Goal: Task Accomplishment & Management: Manage account settings

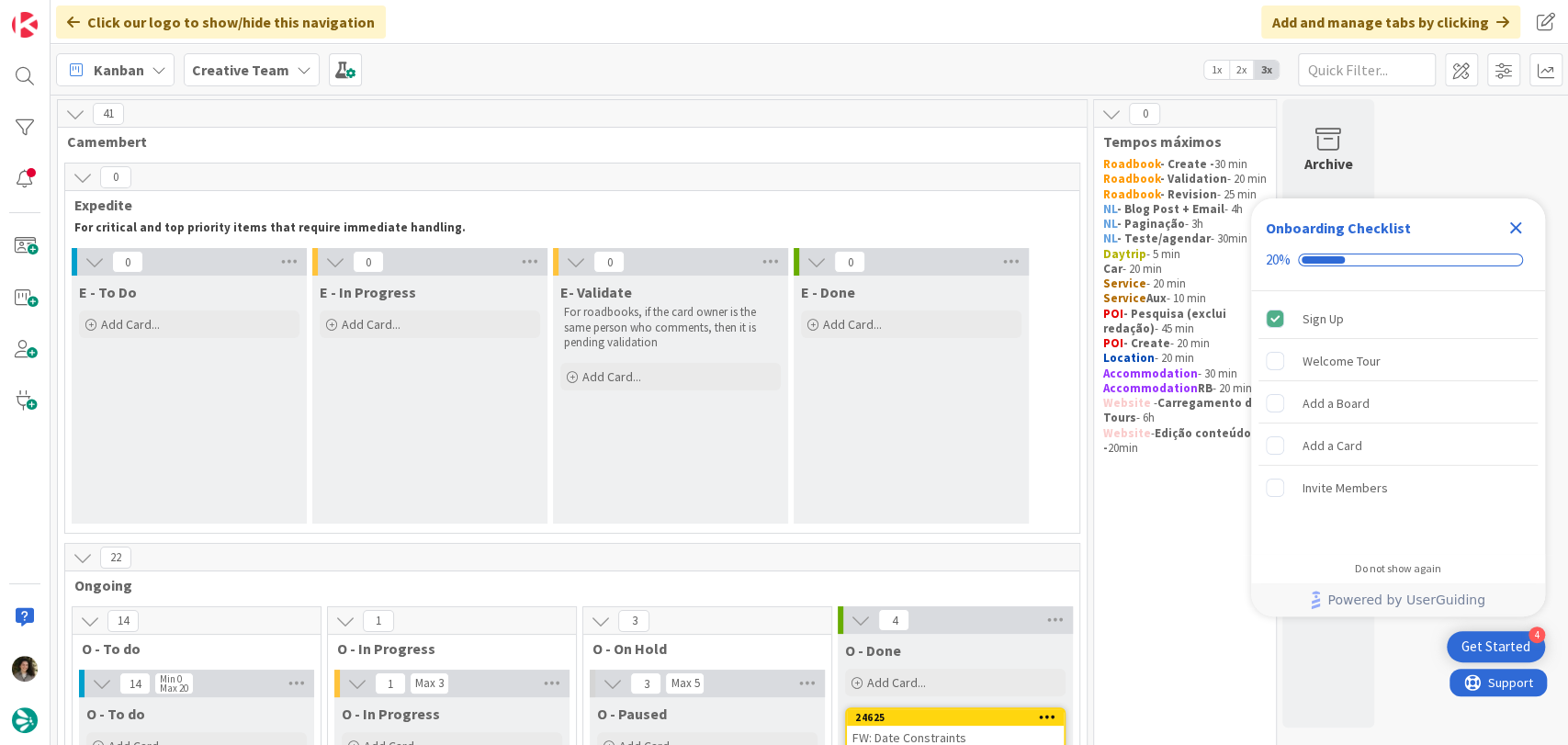
click at [1518, 224] on icon "Close Checklist" at bounding box center [1516, 228] width 12 height 12
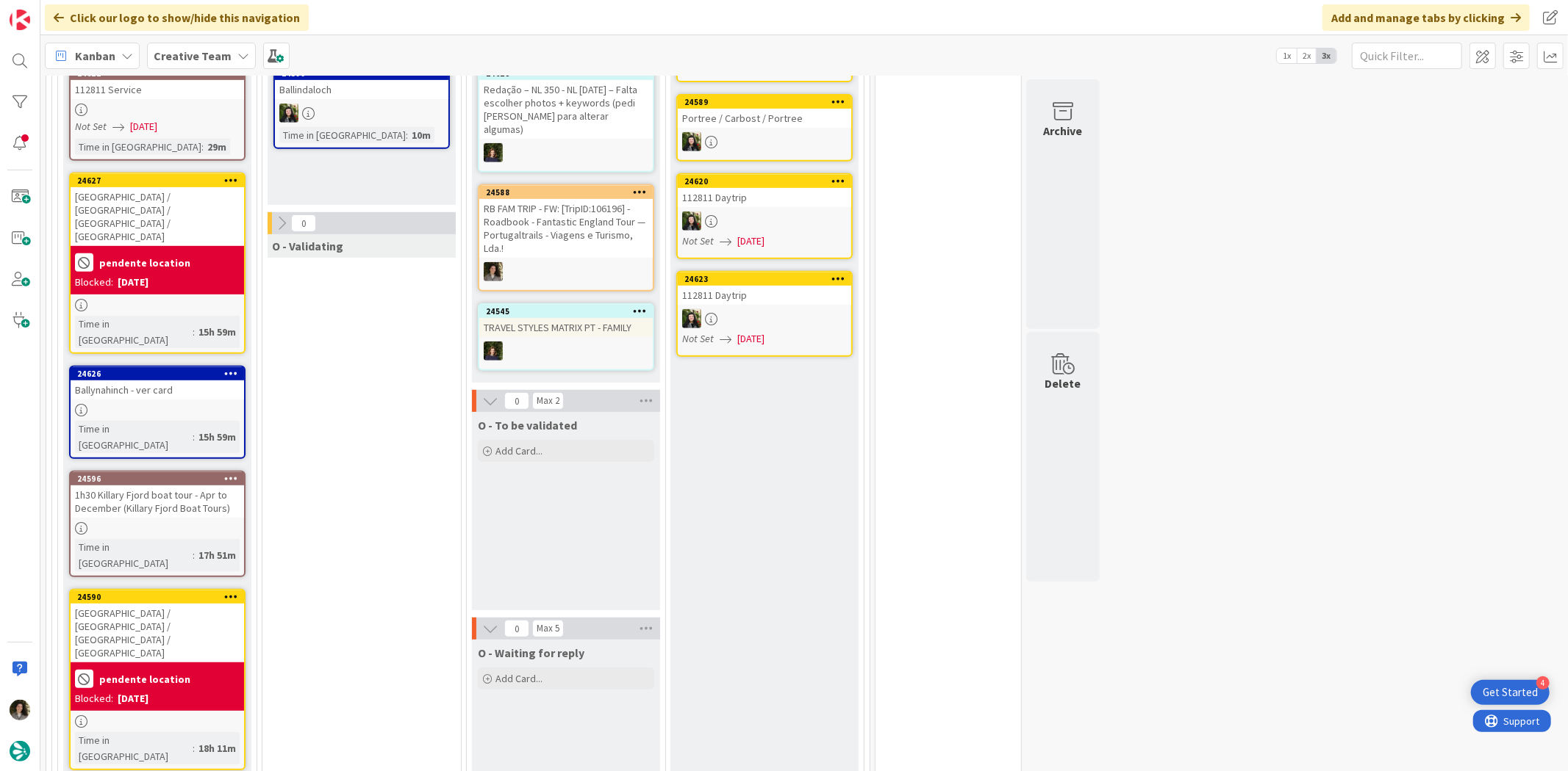
scroll to position [571, 0]
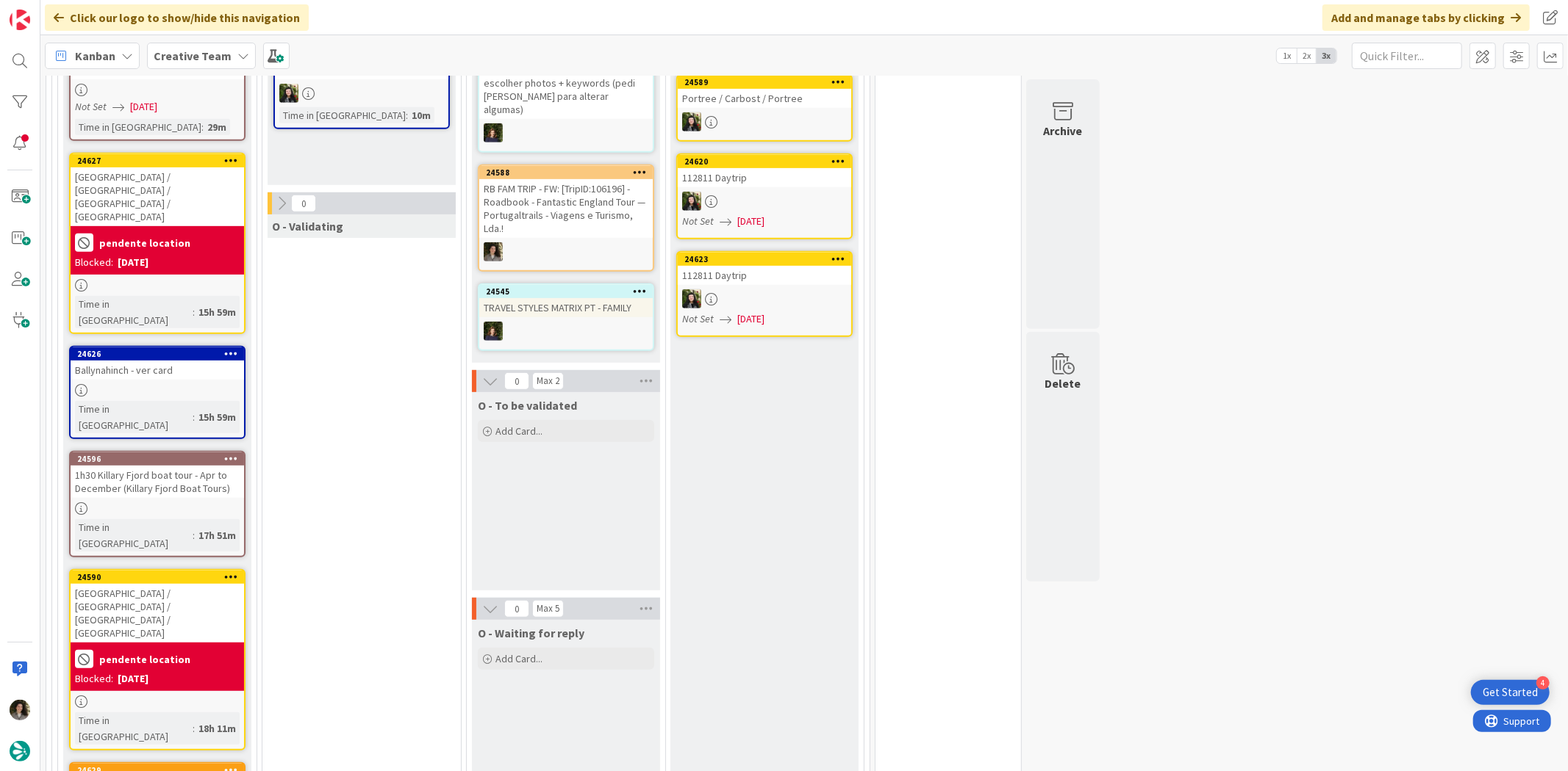
click at [190, 595] on div "pendente location" at bounding box center [157, 659] width 165 height 24
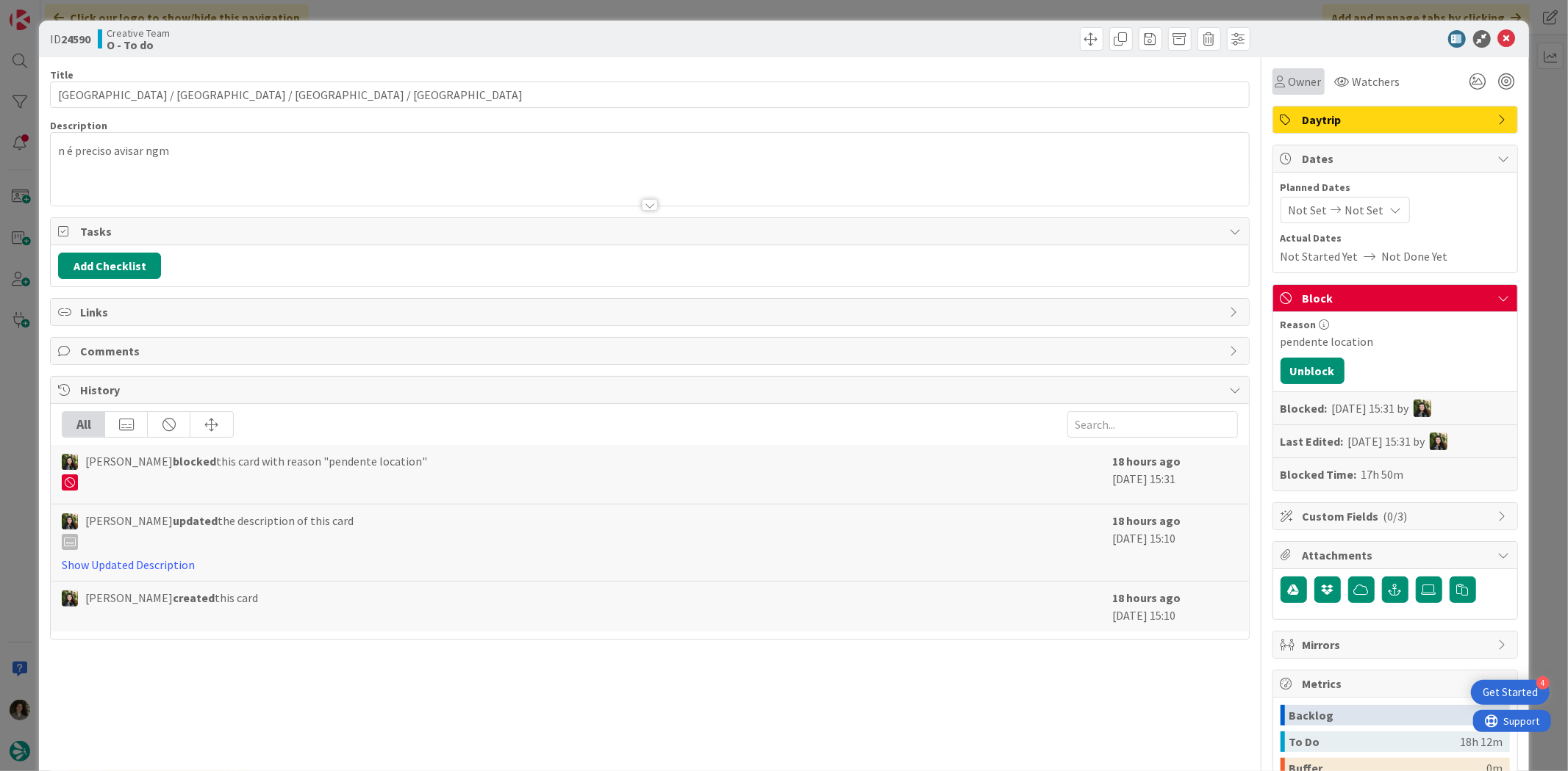
click at [1254, 81] on div "Owner" at bounding box center [1298, 81] width 46 height 17
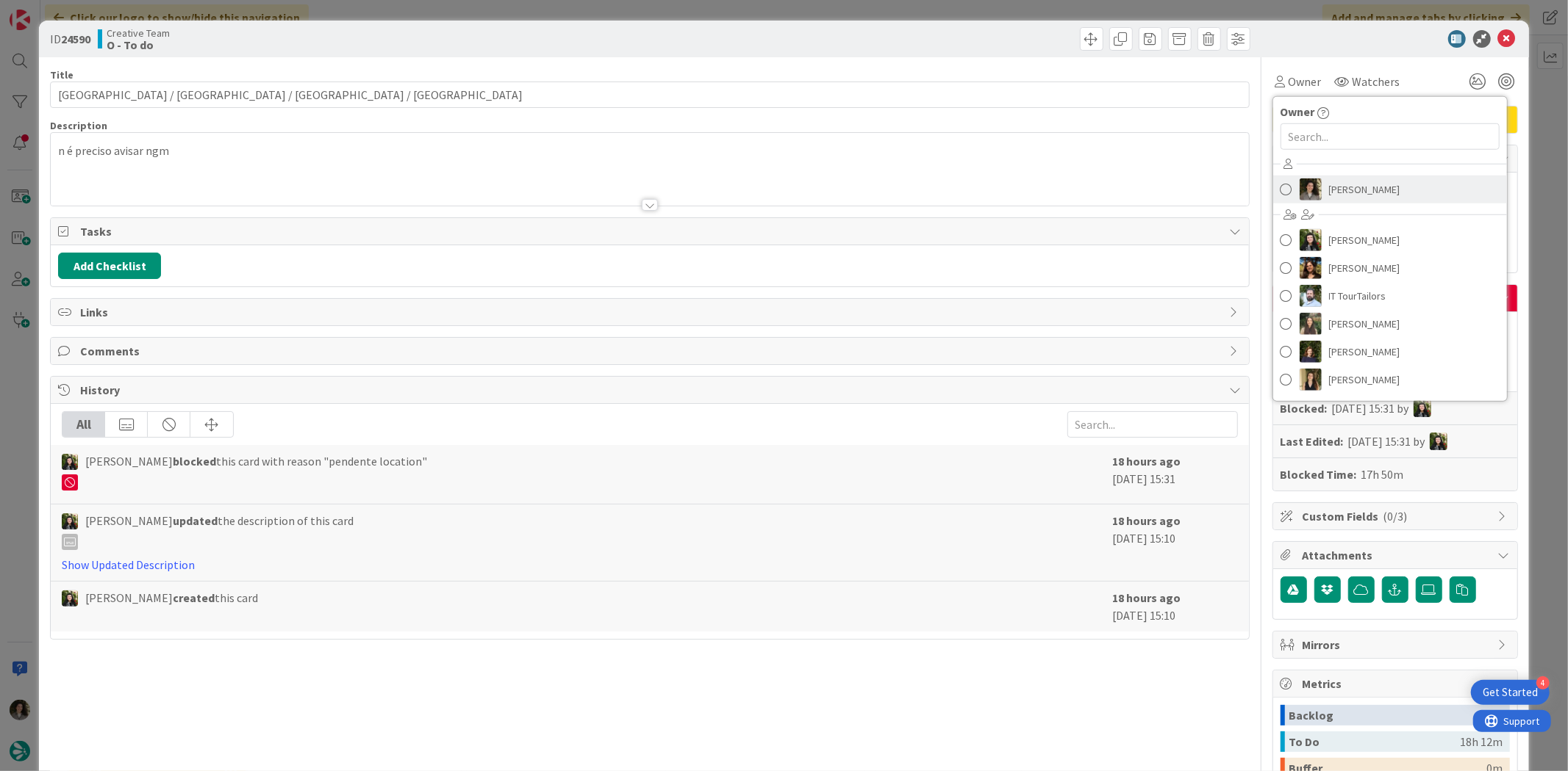
click at [1254, 194] on span "[PERSON_NAME]" at bounding box center [1365, 189] width 71 height 22
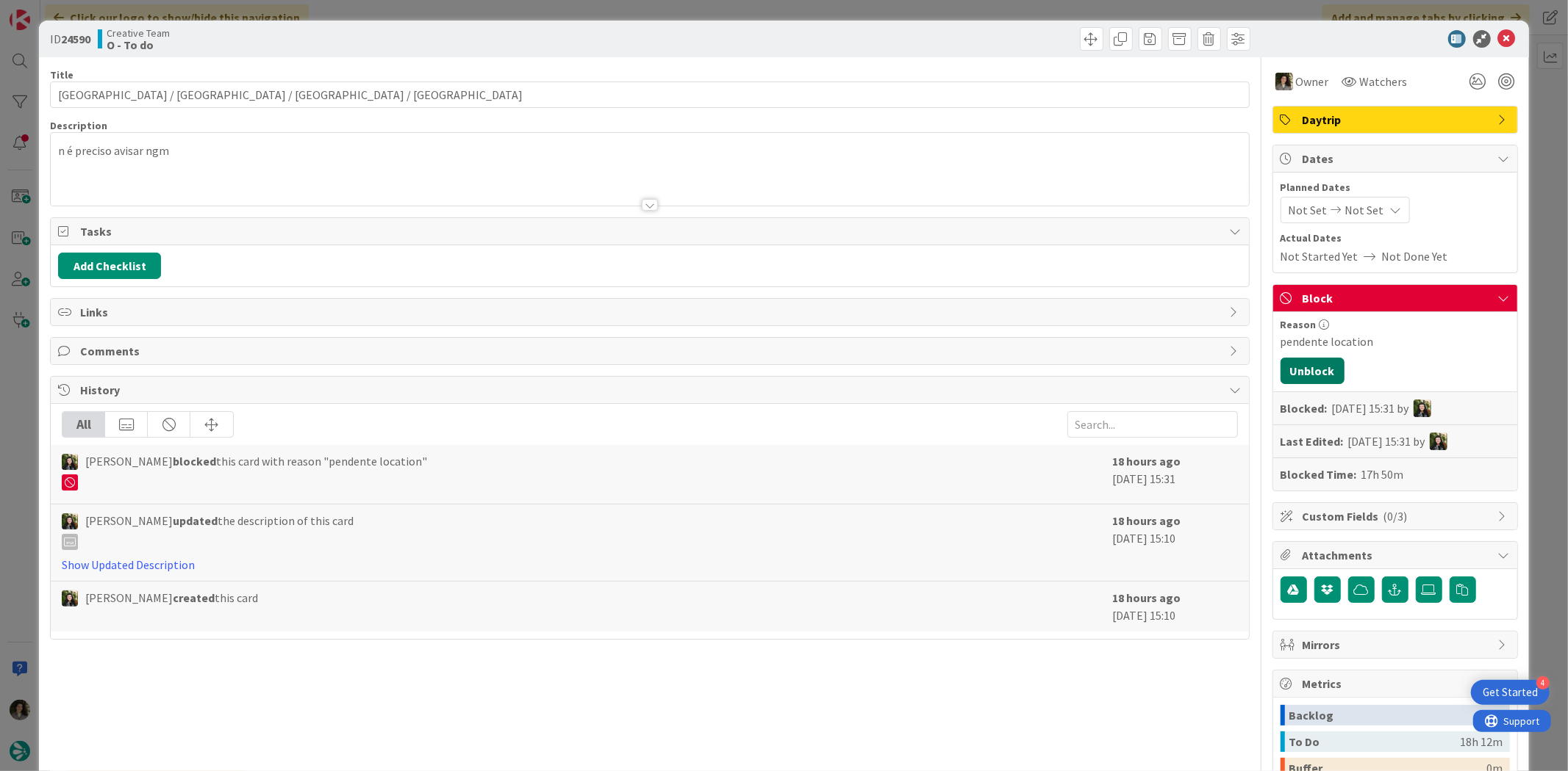
click at [1254, 370] on button "Unblock" at bounding box center [1312, 370] width 64 height 27
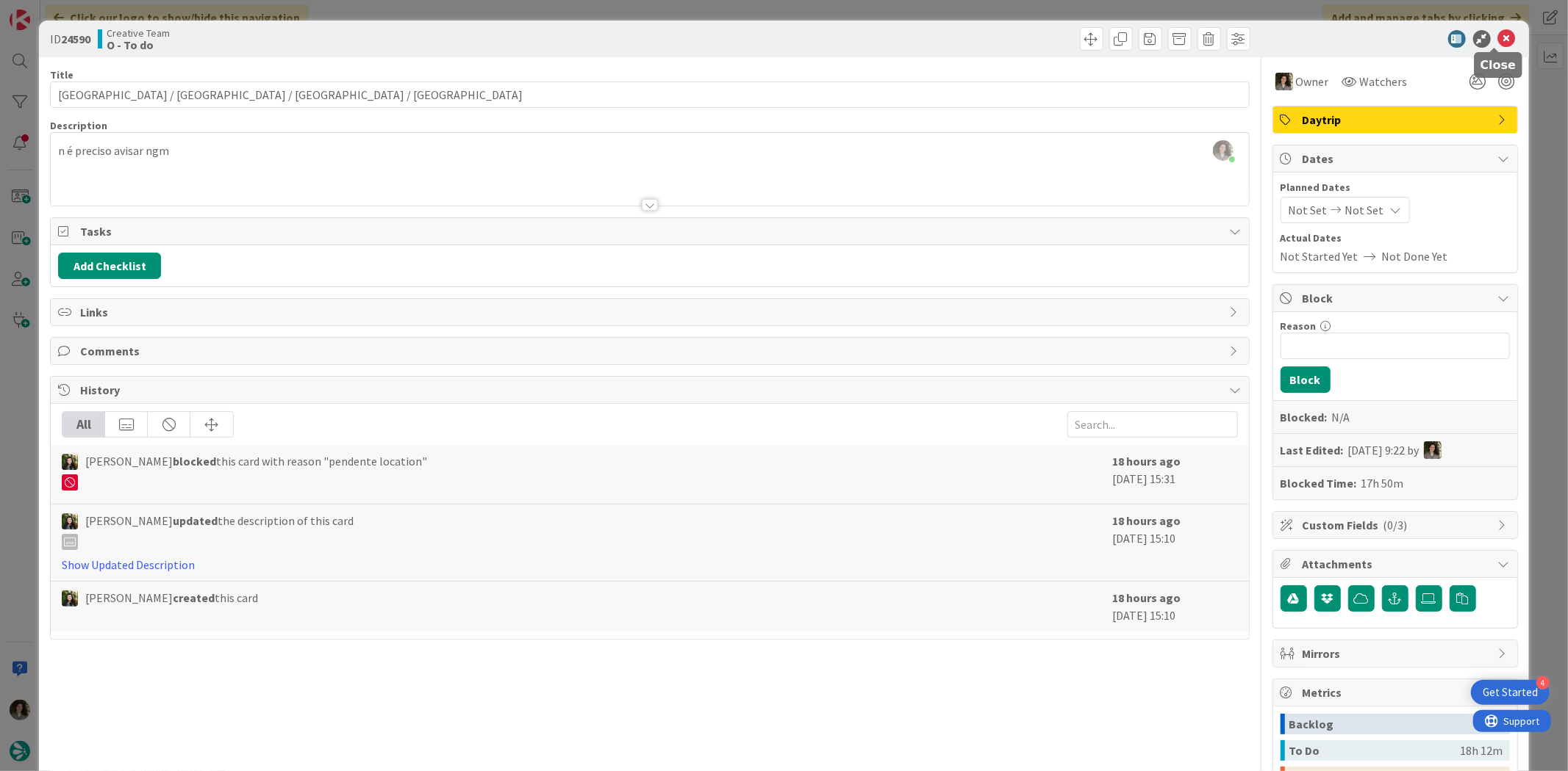
click at [1254, 34] on icon at bounding box center [1506, 39] width 17 height 17
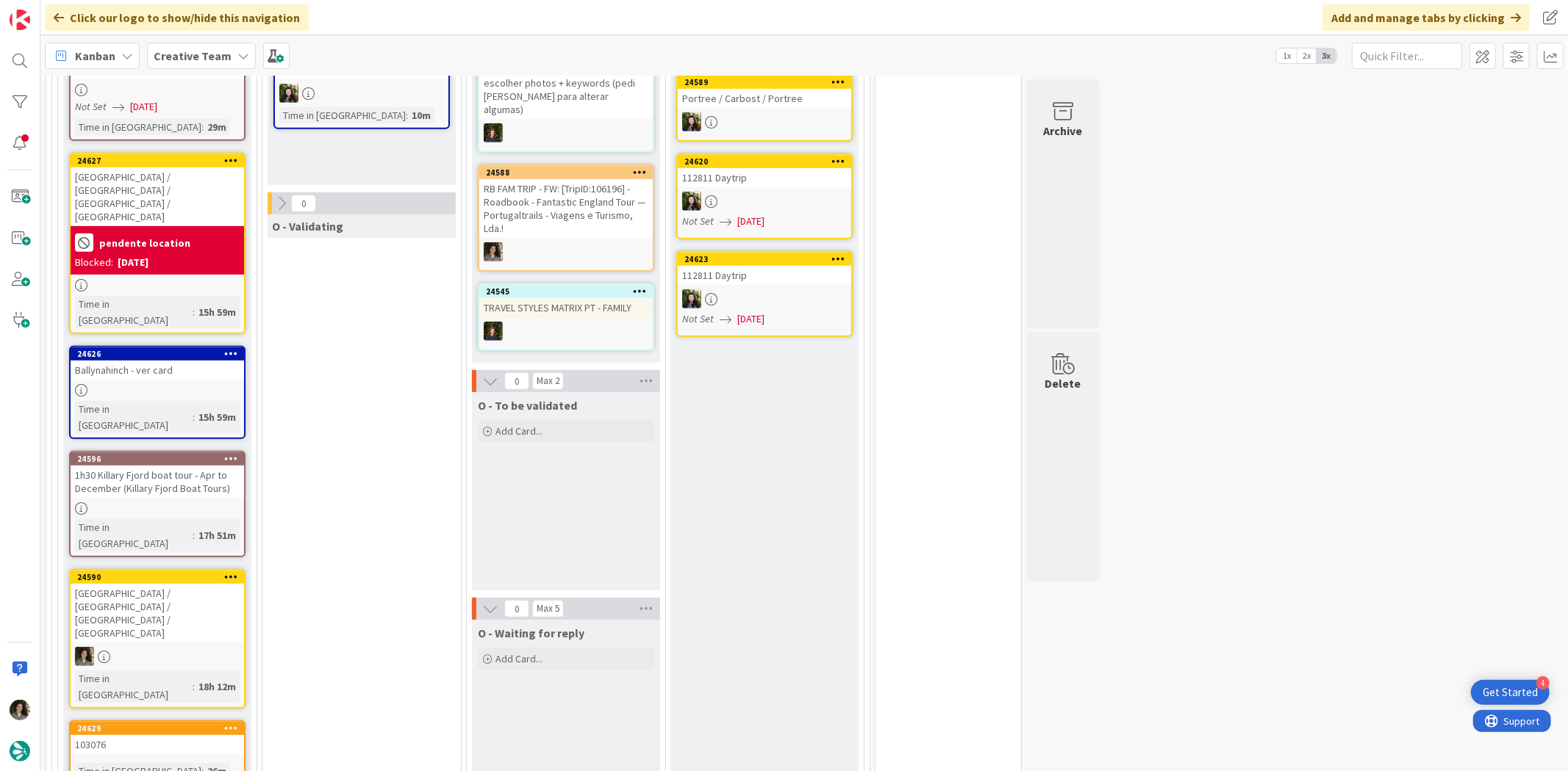
click at [151, 384] on div at bounding box center [157, 390] width 173 height 12
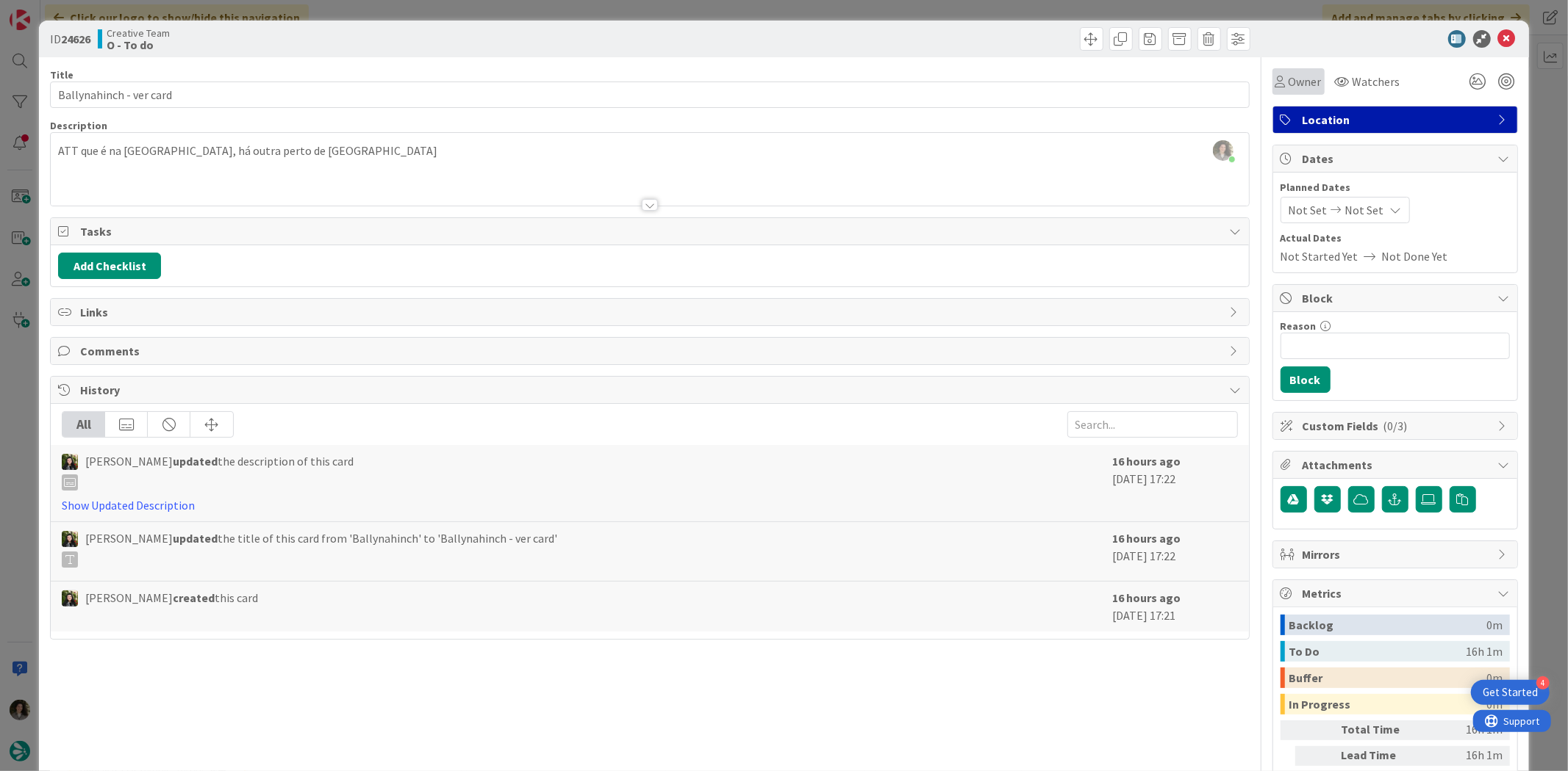
click at [1254, 89] on div "Owner" at bounding box center [1298, 81] width 46 height 17
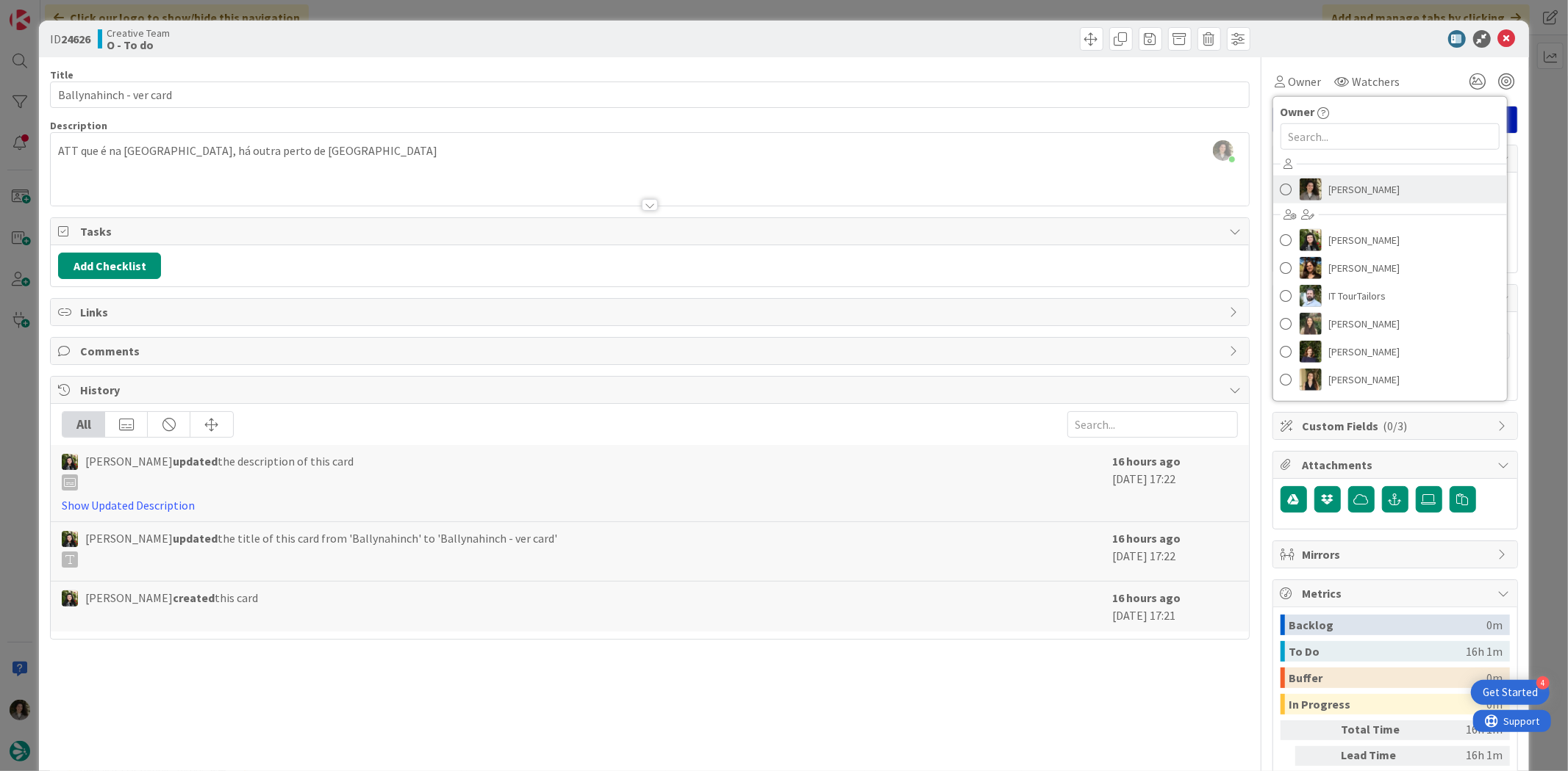
click at [1254, 197] on span "[PERSON_NAME]" at bounding box center [1365, 189] width 71 height 22
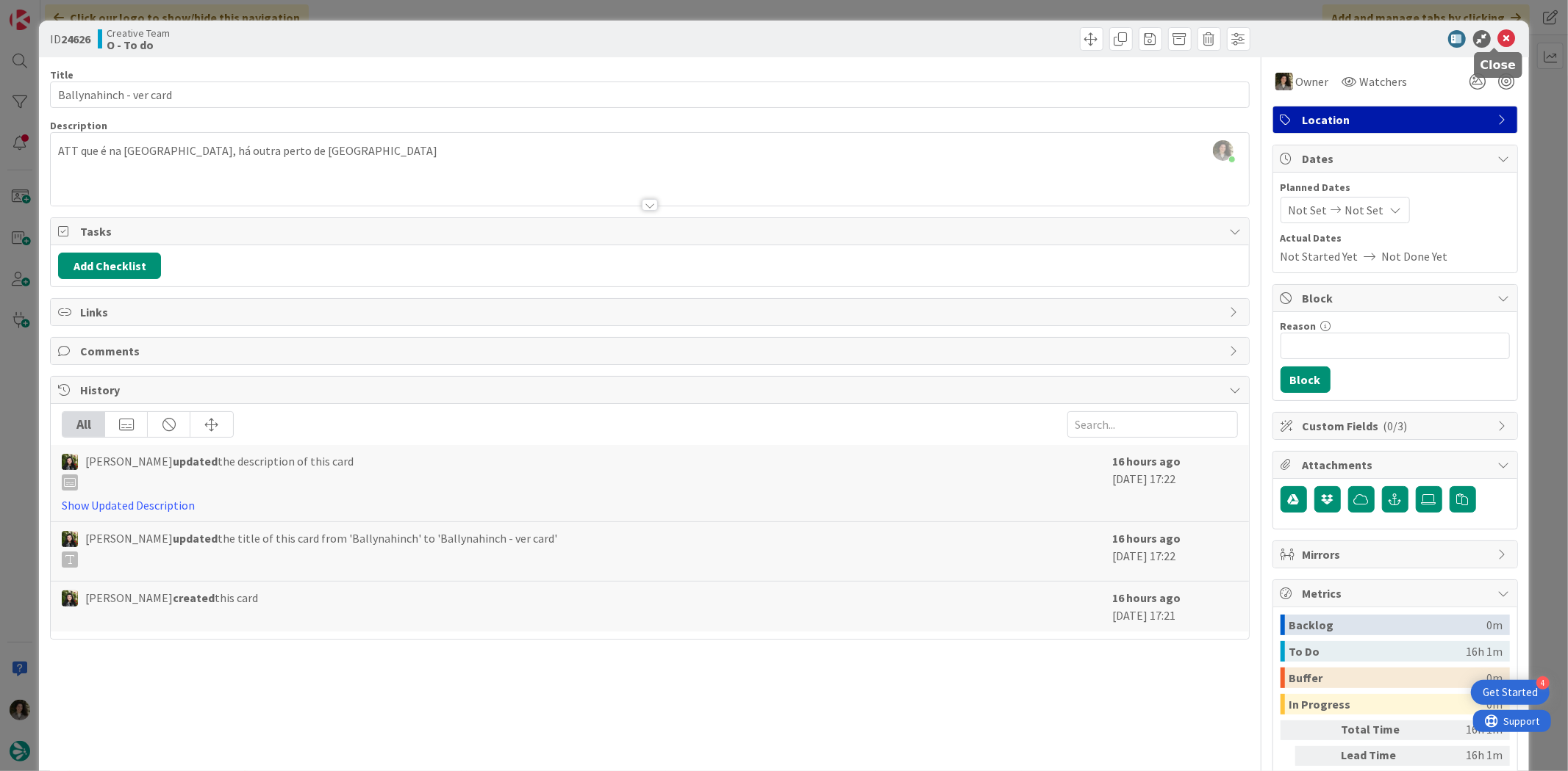
click at [1254, 36] on icon at bounding box center [1506, 39] width 17 height 17
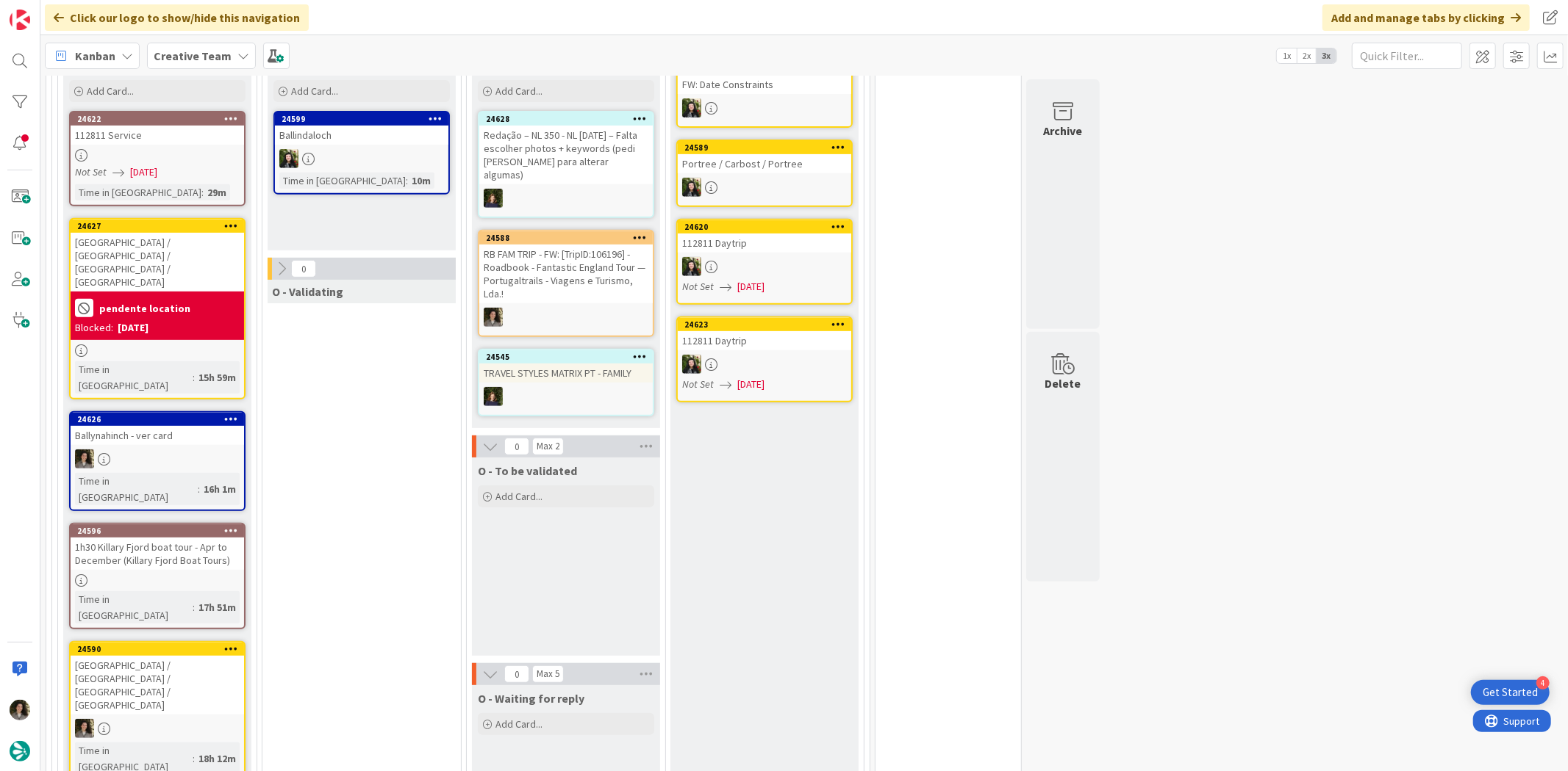
scroll to position [408, 0]
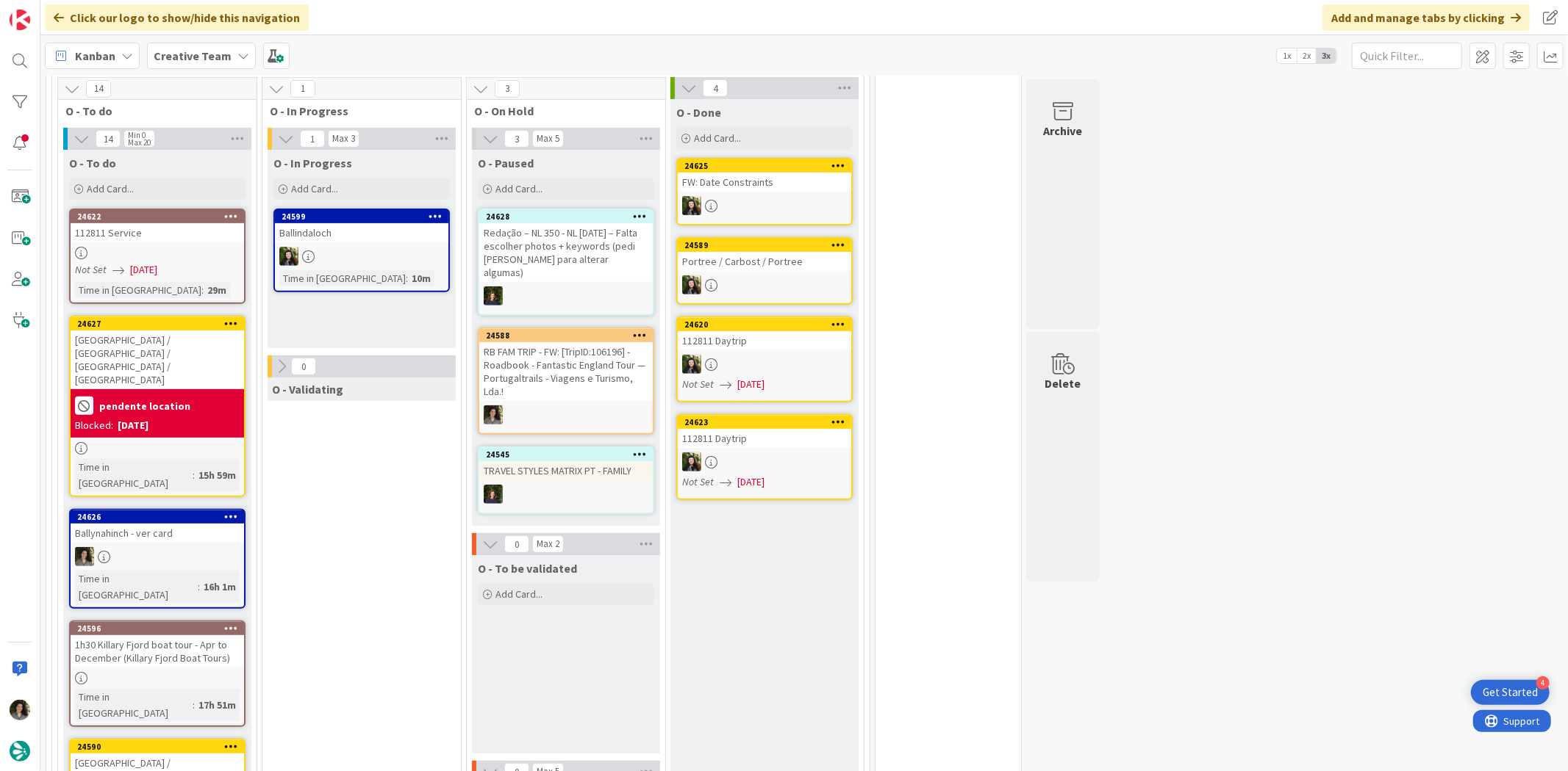
click at [178, 341] on div "[GEOGRAPHIC_DATA] / [GEOGRAPHIC_DATA] / [GEOGRAPHIC_DATA] / [GEOGRAPHIC_DATA]" at bounding box center [157, 360] width 173 height 58
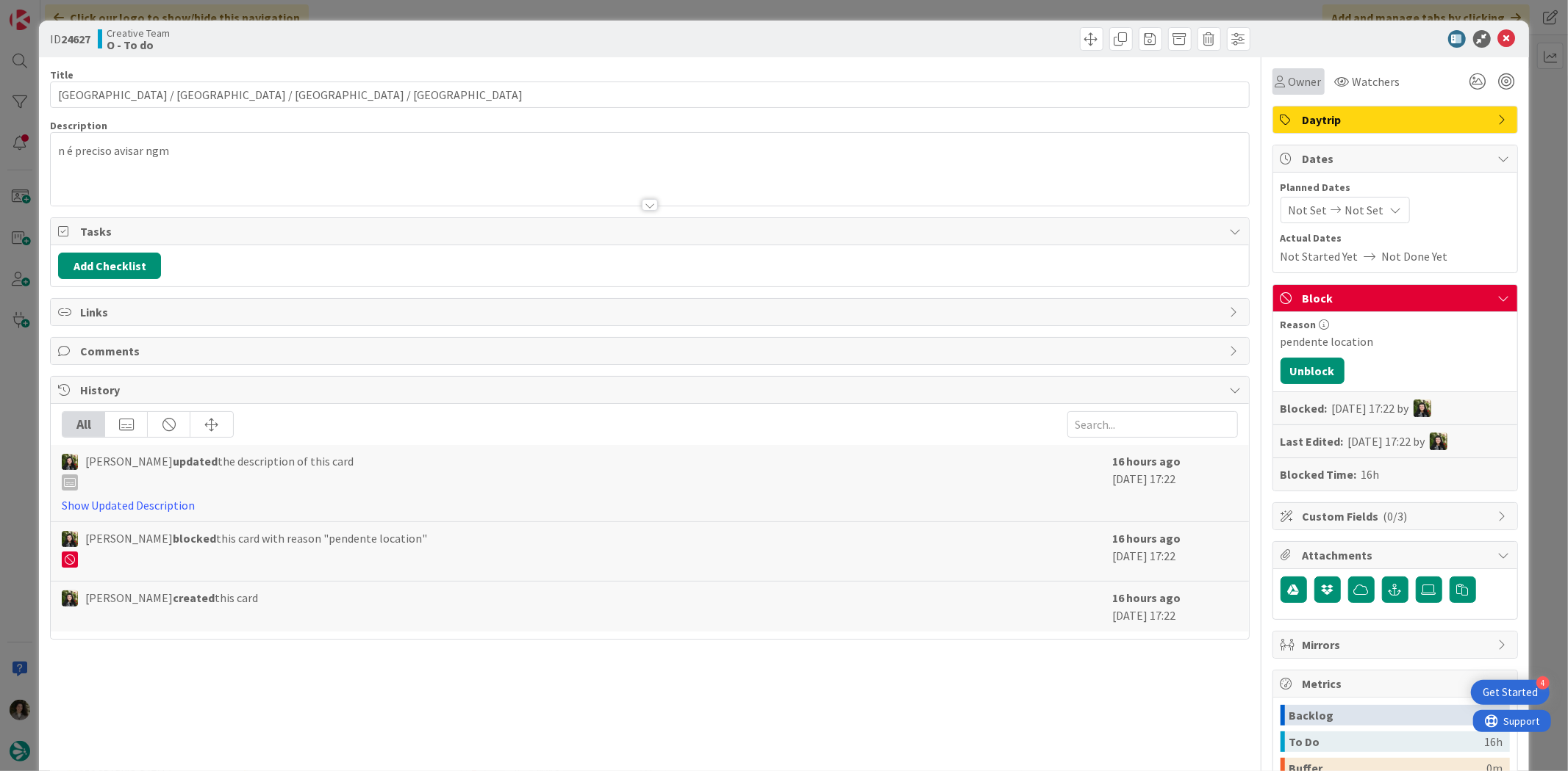
click at [1254, 79] on span "Owner" at bounding box center [1305, 81] width 33 height 17
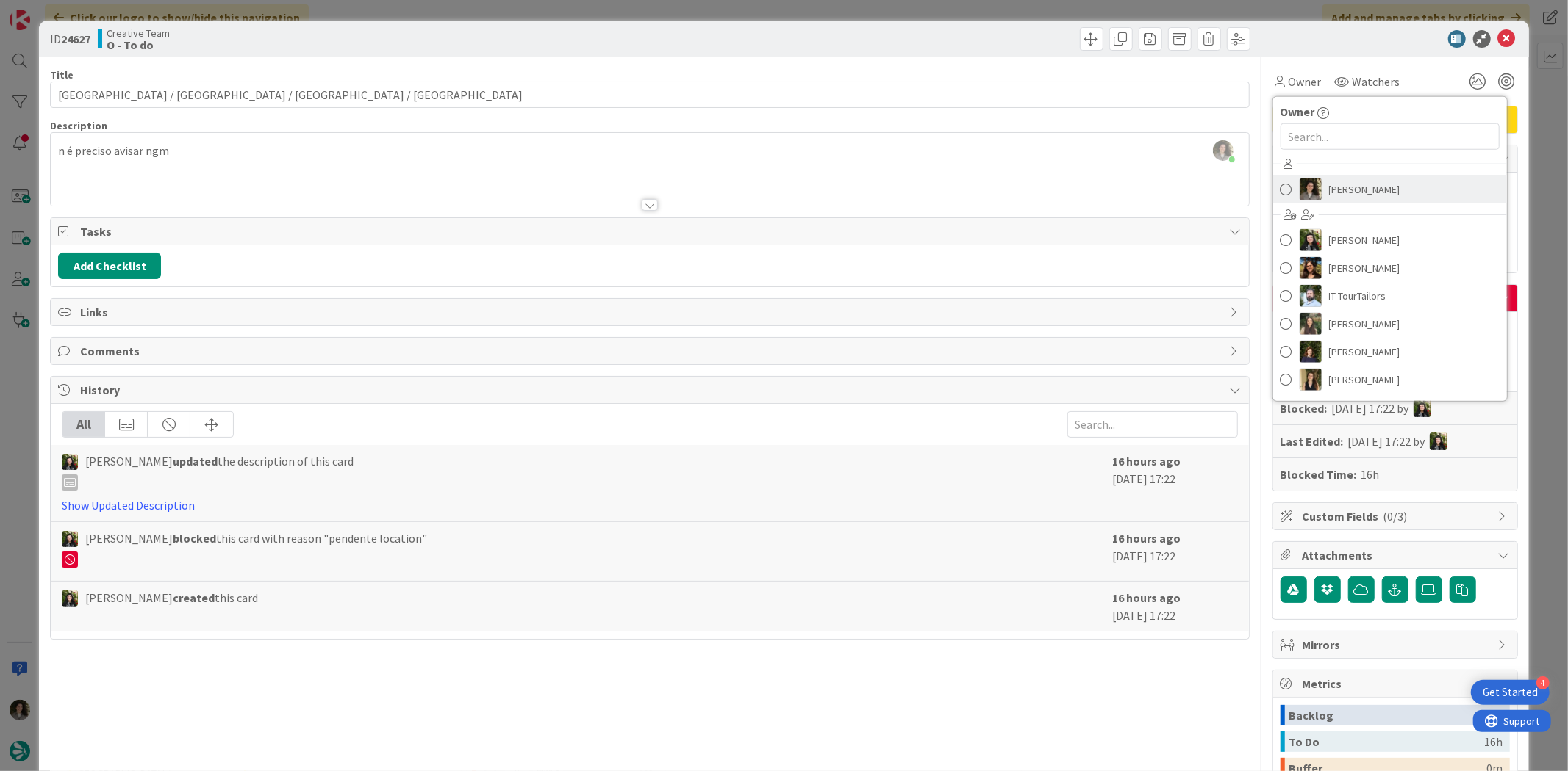
click at [1254, 192] on span "[PERSON_NAME]" at bounding box center [1365, 189] width 71 height 22
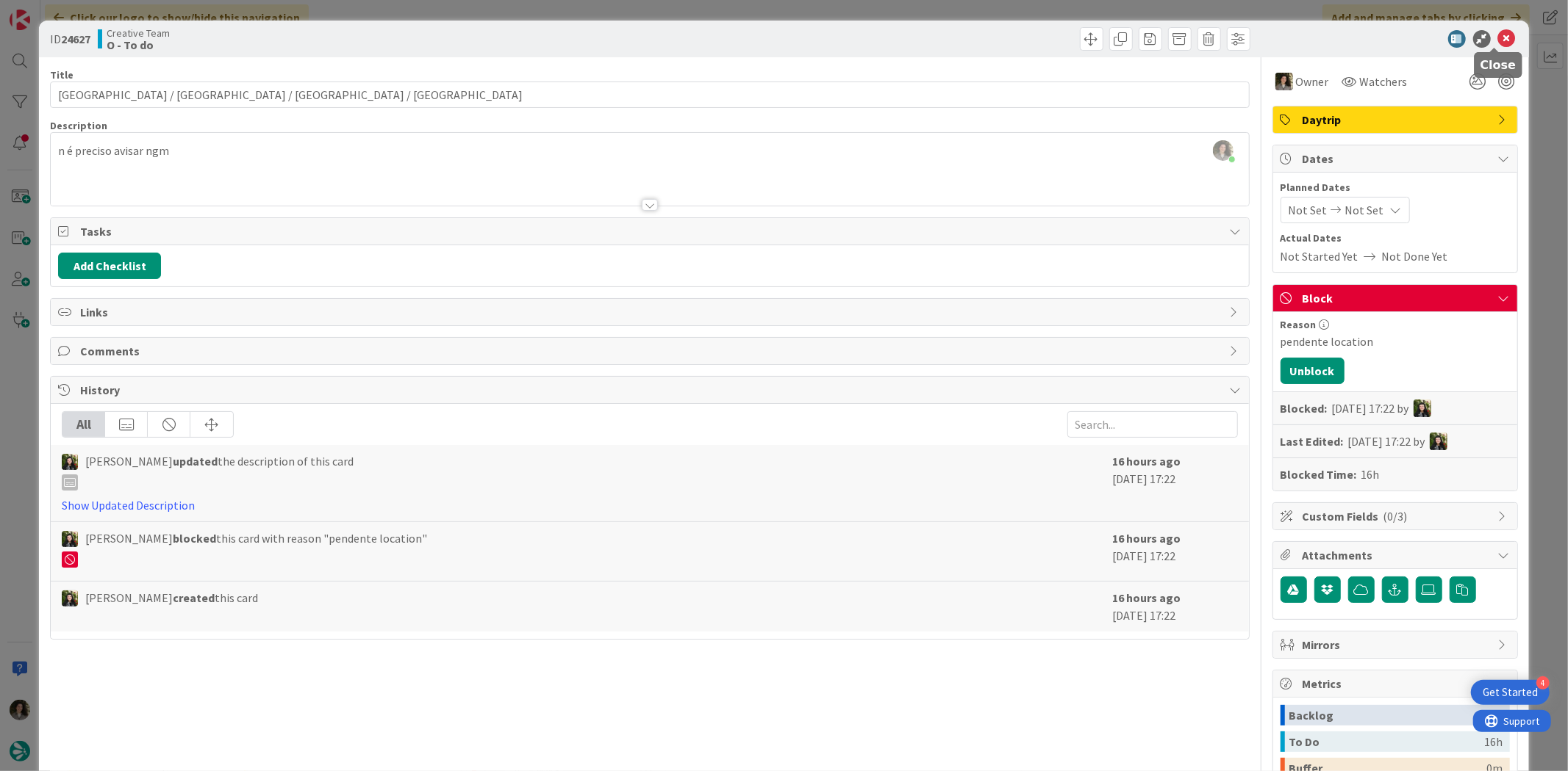
click at [1254, 33] on icon at bounding box center [1506, 39] width 17 height 17
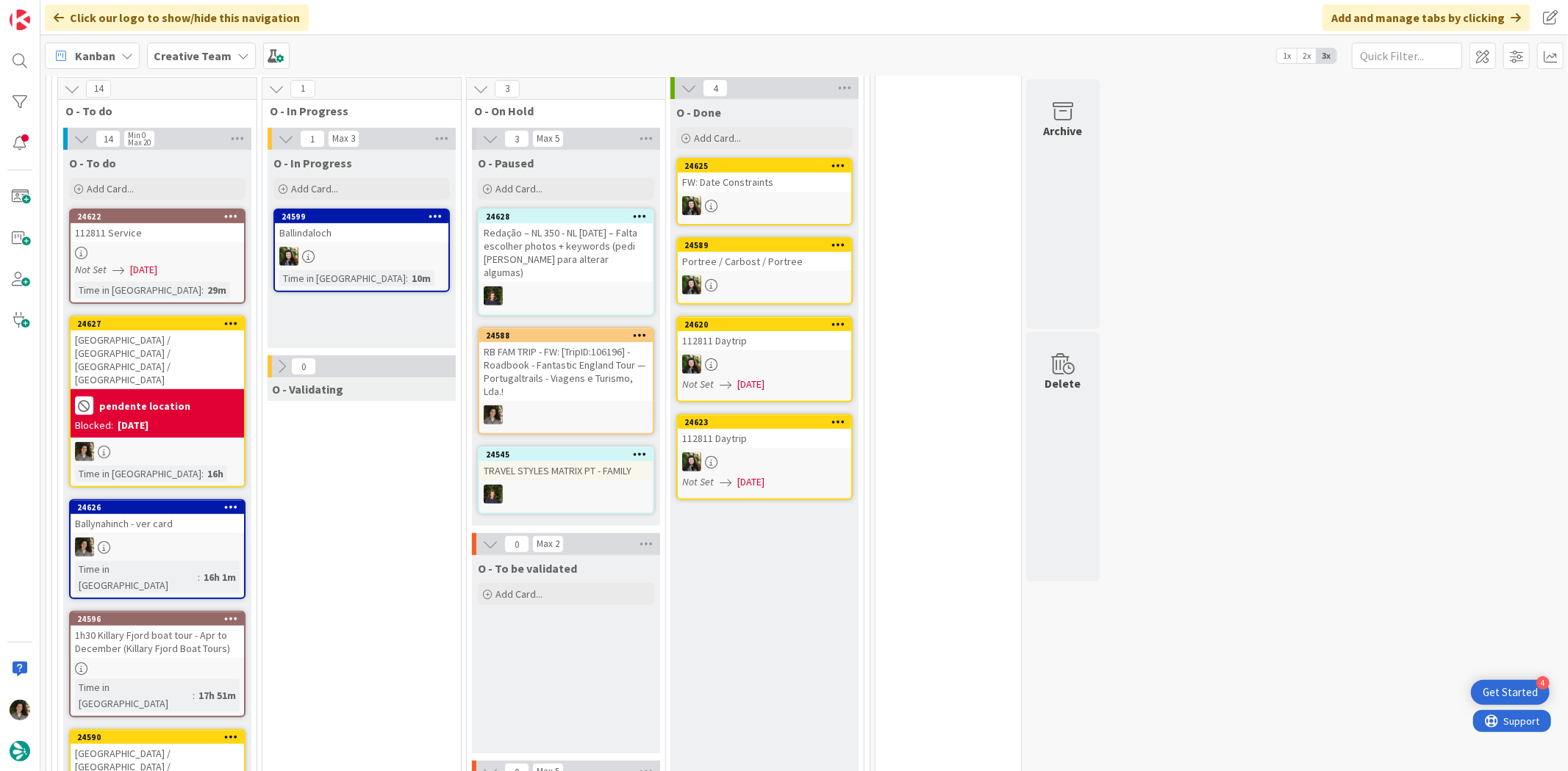
click at [192, 256] on div at bounding box center [157, 253] width 173 height 12
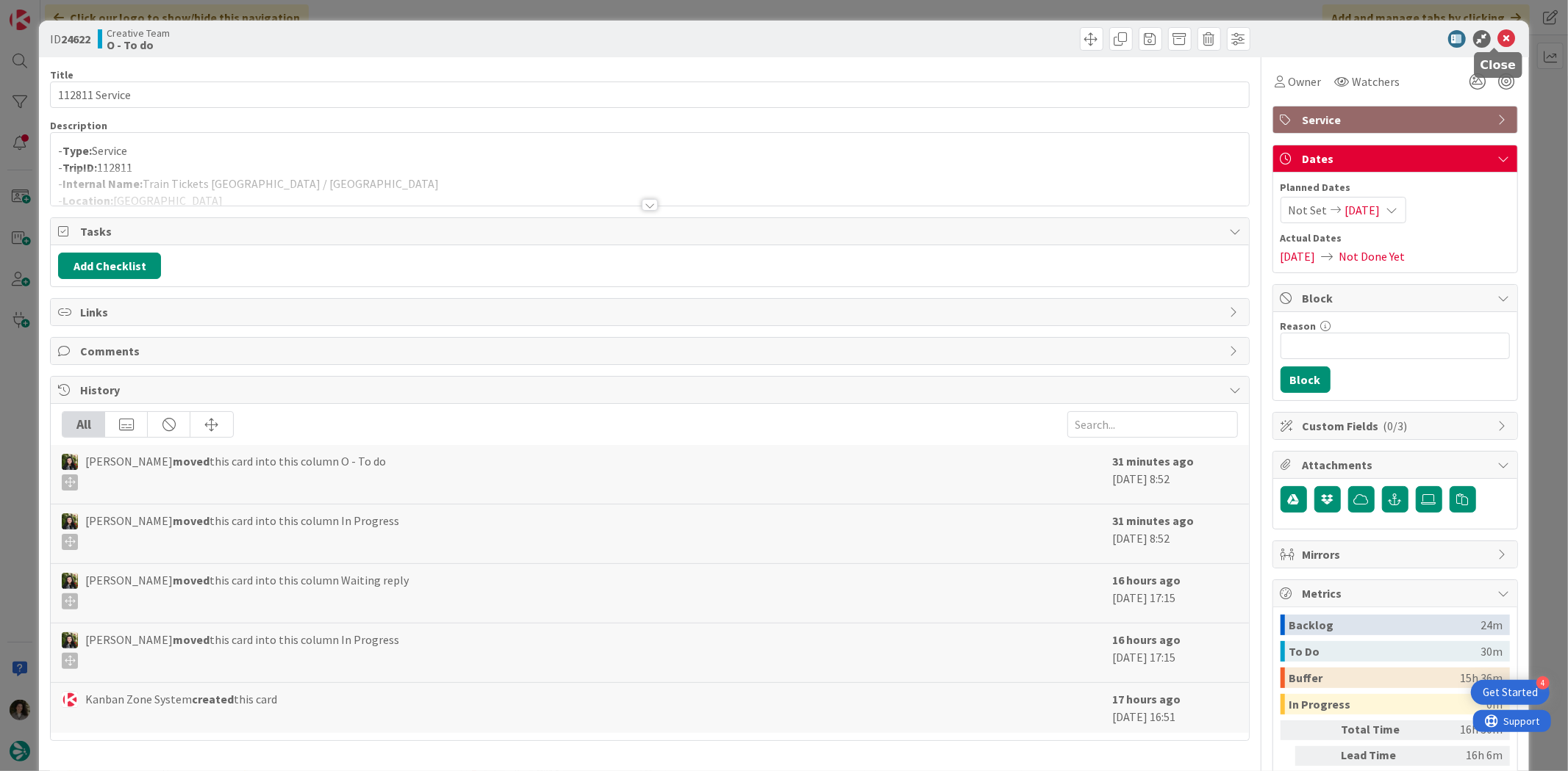
click at [1254, 33] on icon at bounding box center [1506, 39] width 17 height 17
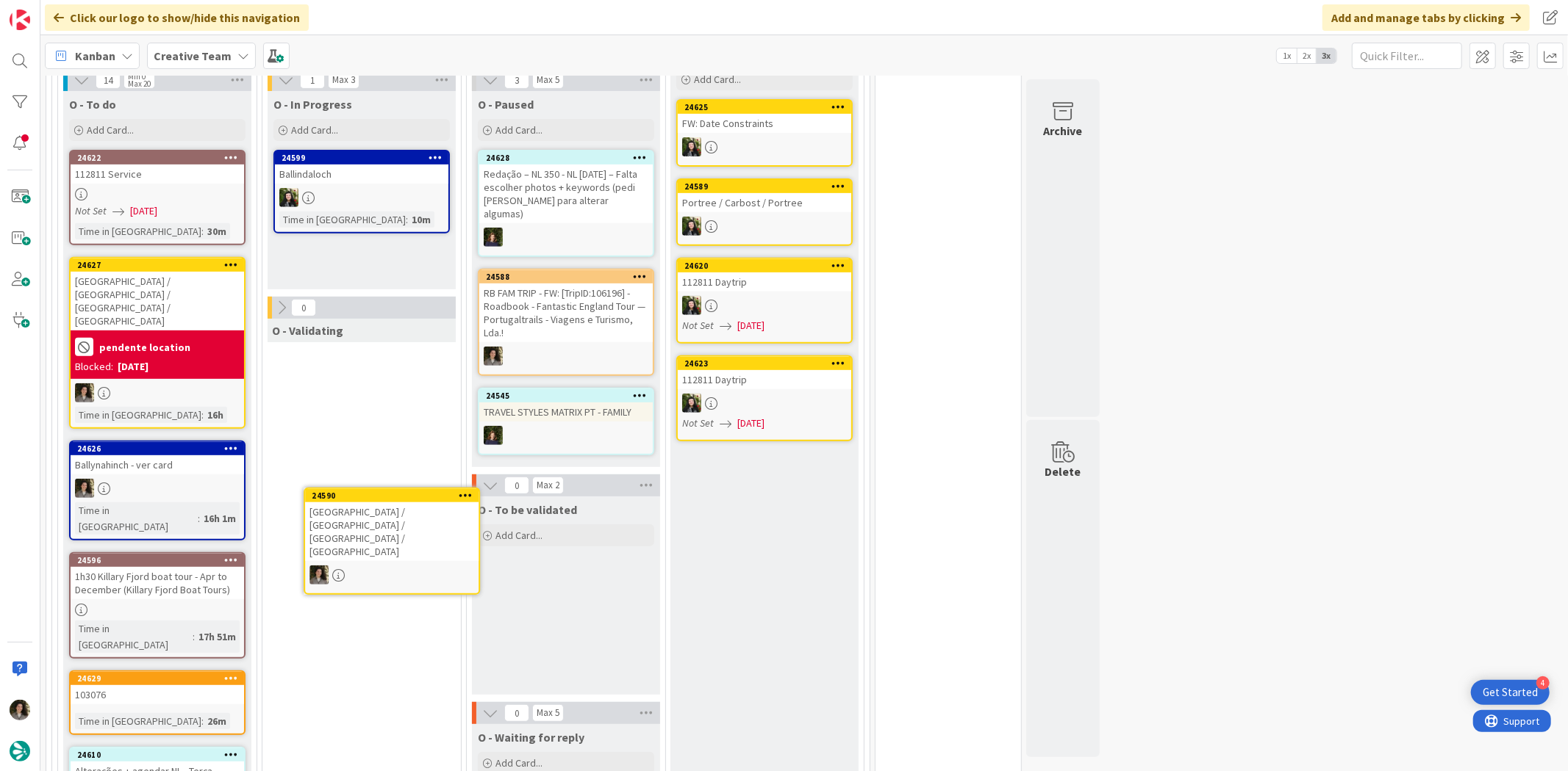
scroll to position [468, 0]
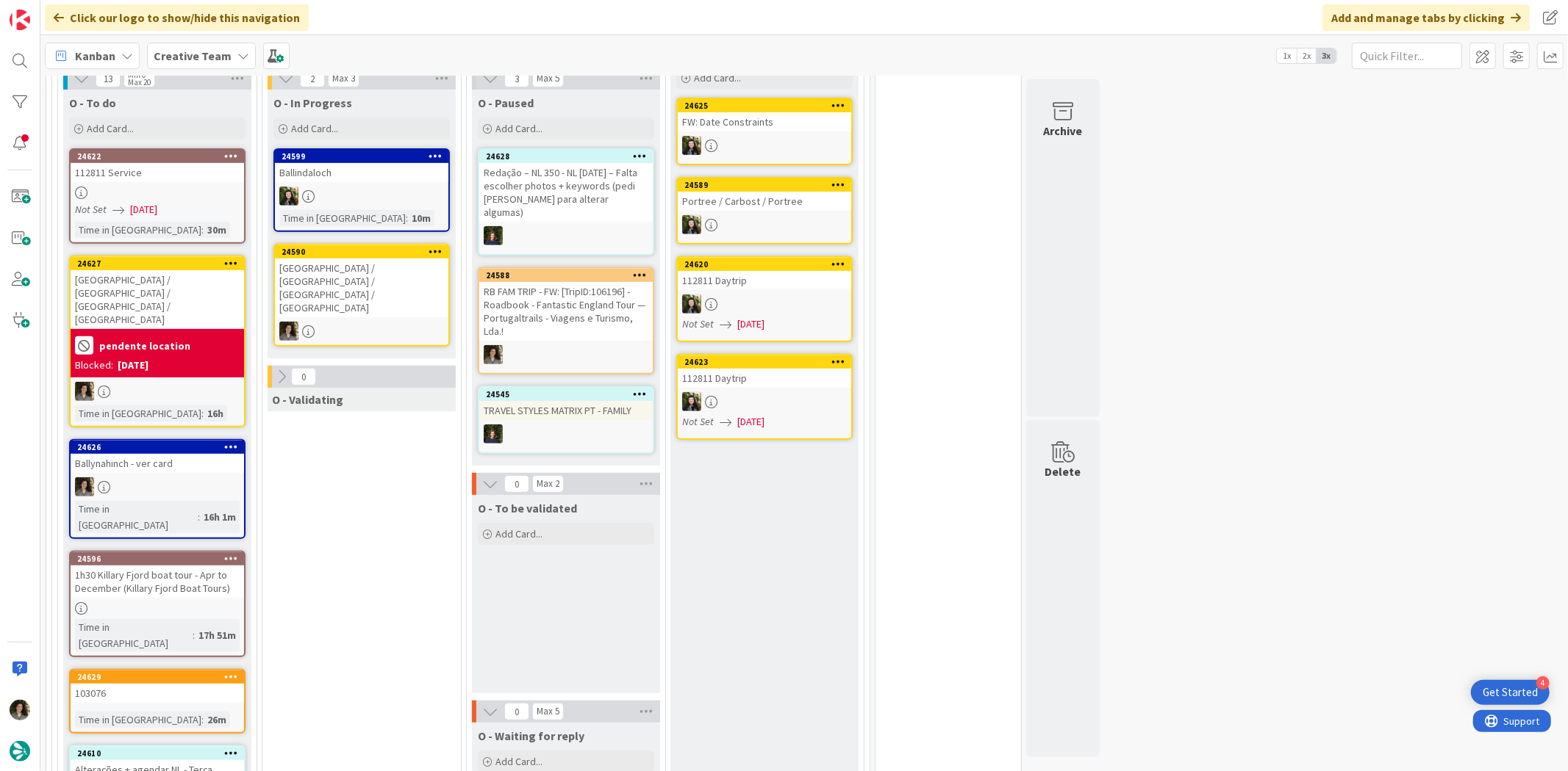
click at [320, 322] on div at bounding box center [361, 331] width 173 height 19
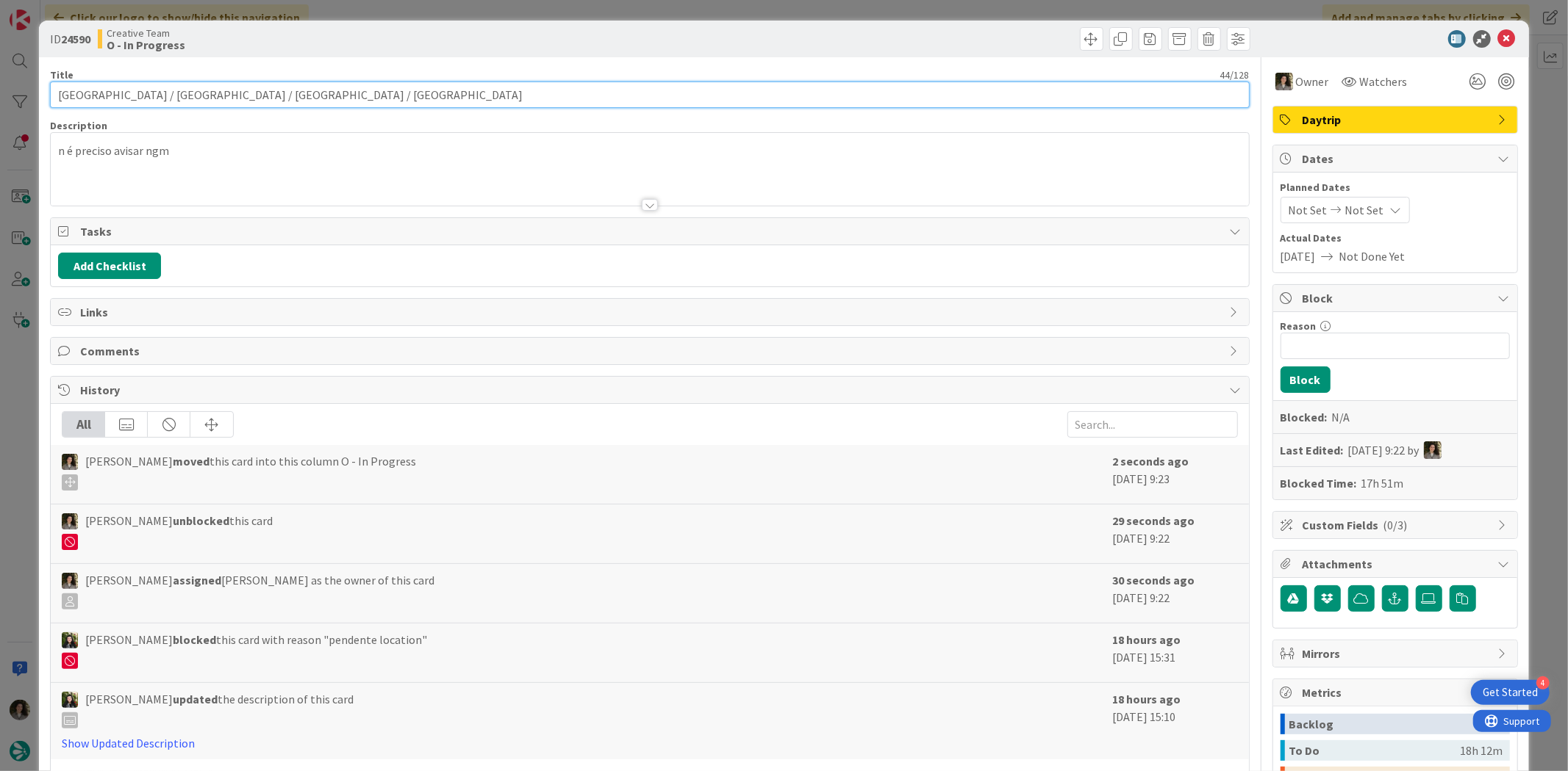
click at [247, 83] on input "[GEOGRAPHIC_DATA] / [GEOGRAPHIC_DATA] / [GEOGRAPHIC_DATA] / [GEOGRAPHIC_DATA]" at bounding box center [649, 94] width 1199 height 27
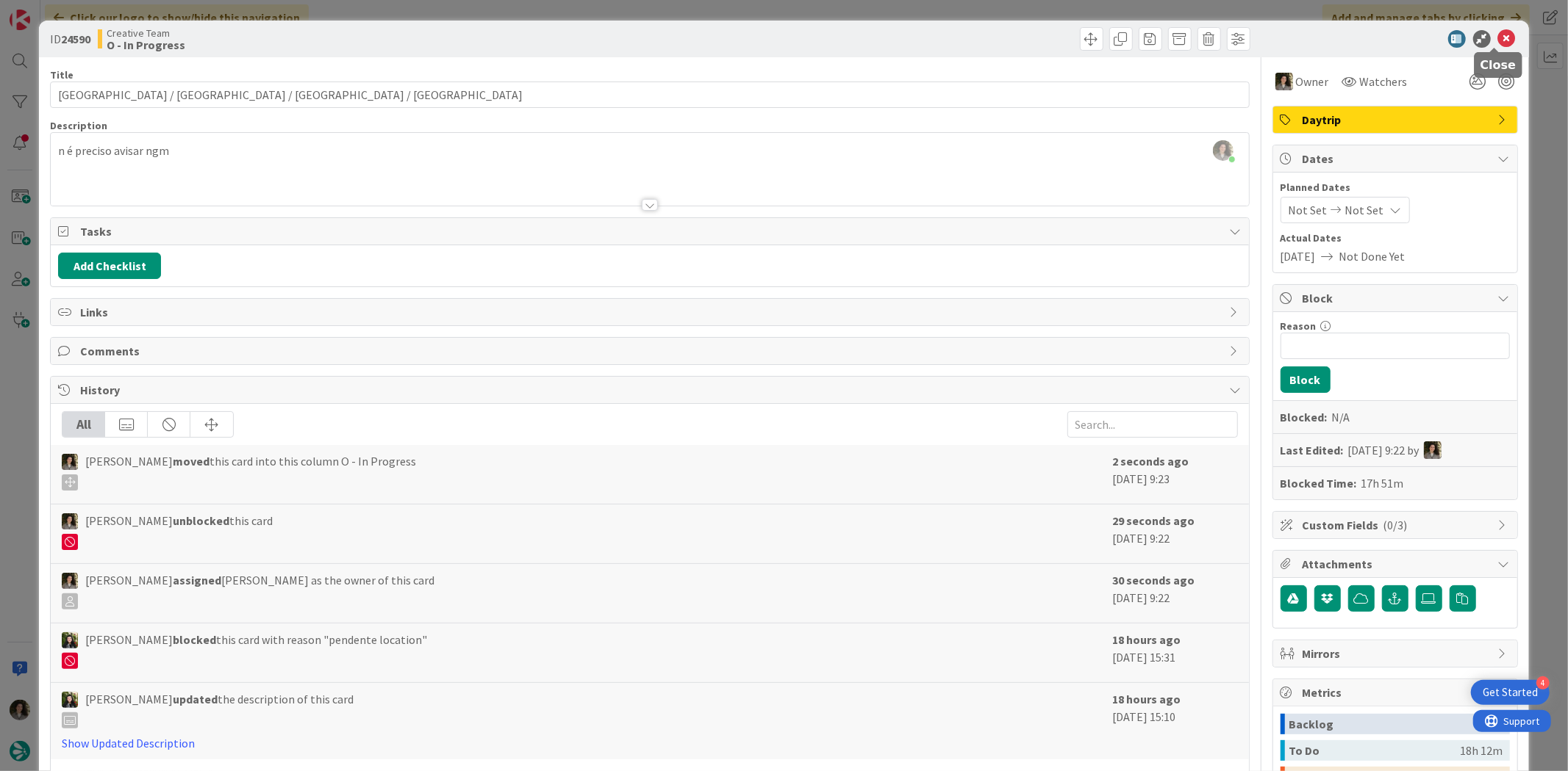
click at [1254, 32] on icon at bounding box center [1506, 39] width 17 height 17
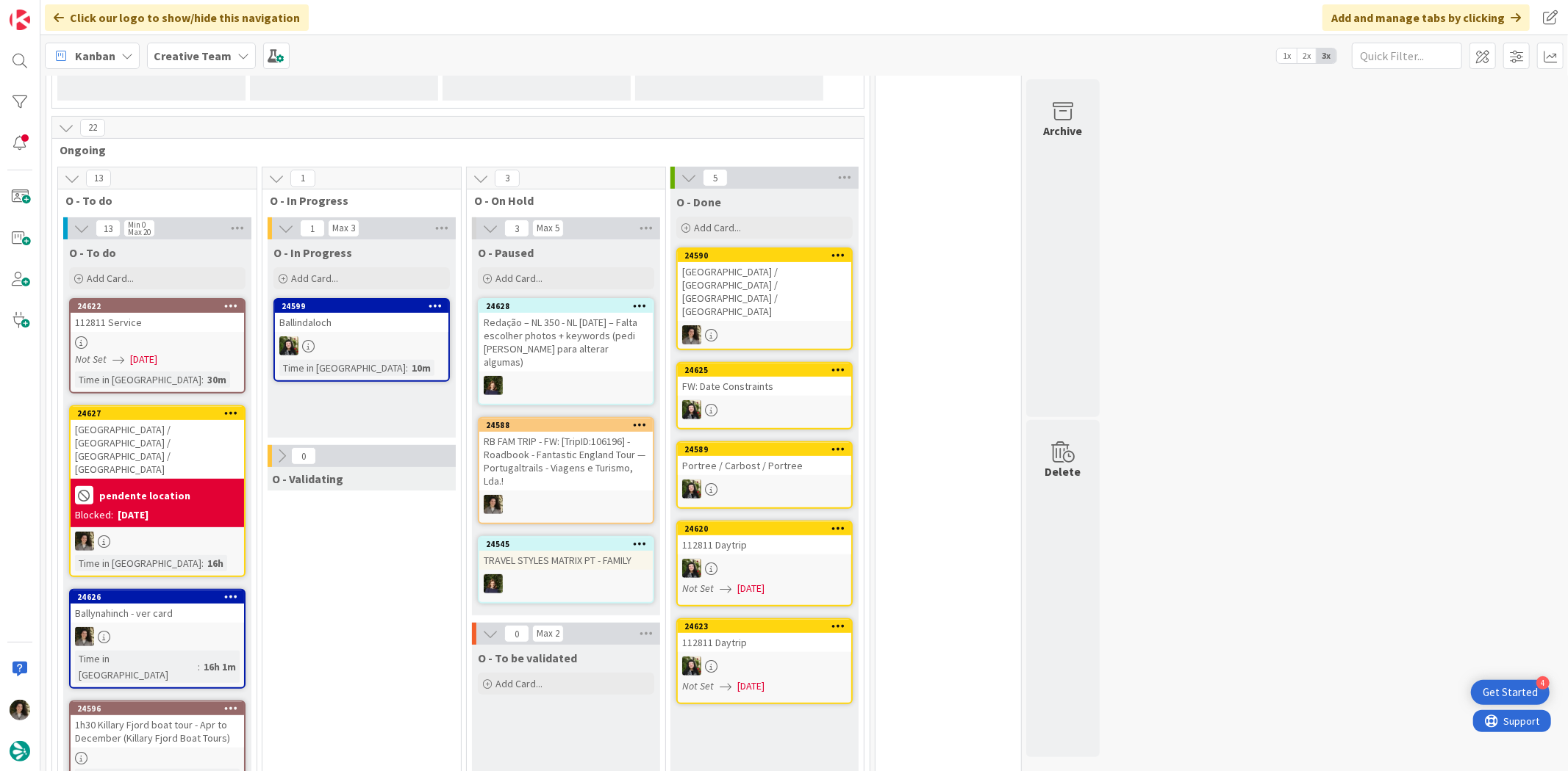
click at [119, 326] on div "112811 Service" at bounding box center [157, 322] width 173 height 19
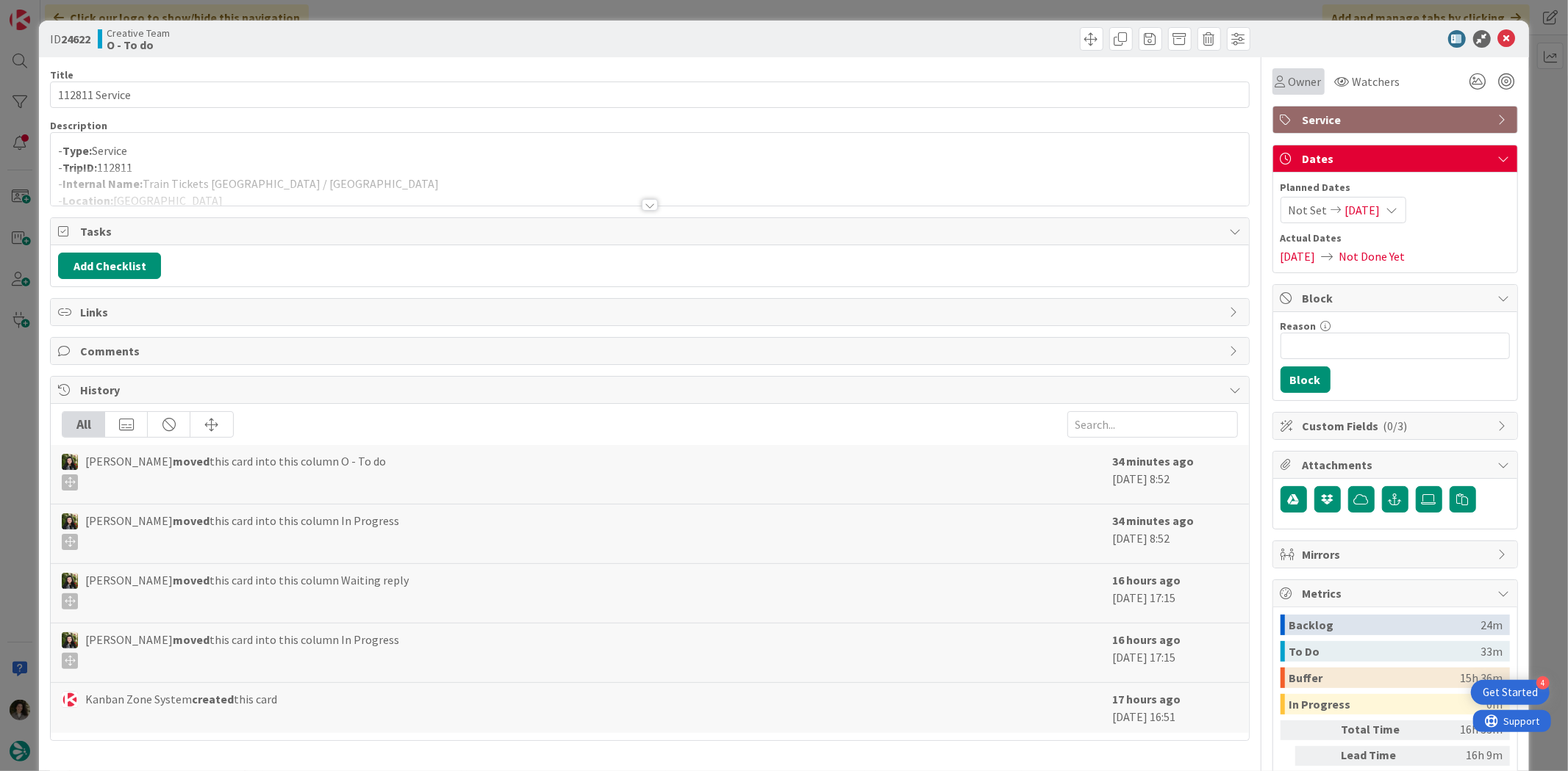
click at [1254, 77] on span "Owner" at bounding box center [1305, 81] width 33 height 17
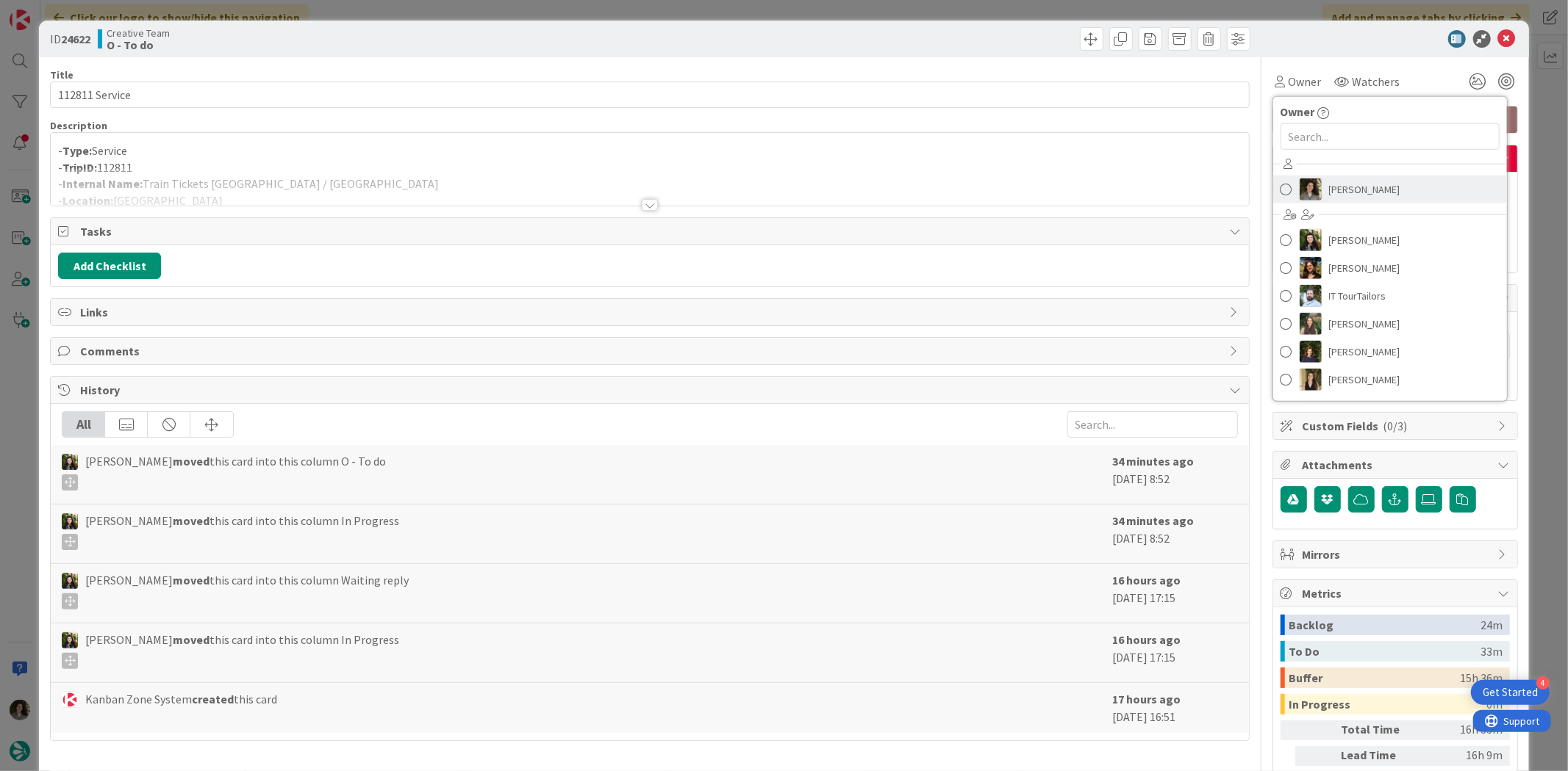
click at [1254, 188] on span "[PERSON_NAME]" at bounding box center [1365, 189] width 71 height 22
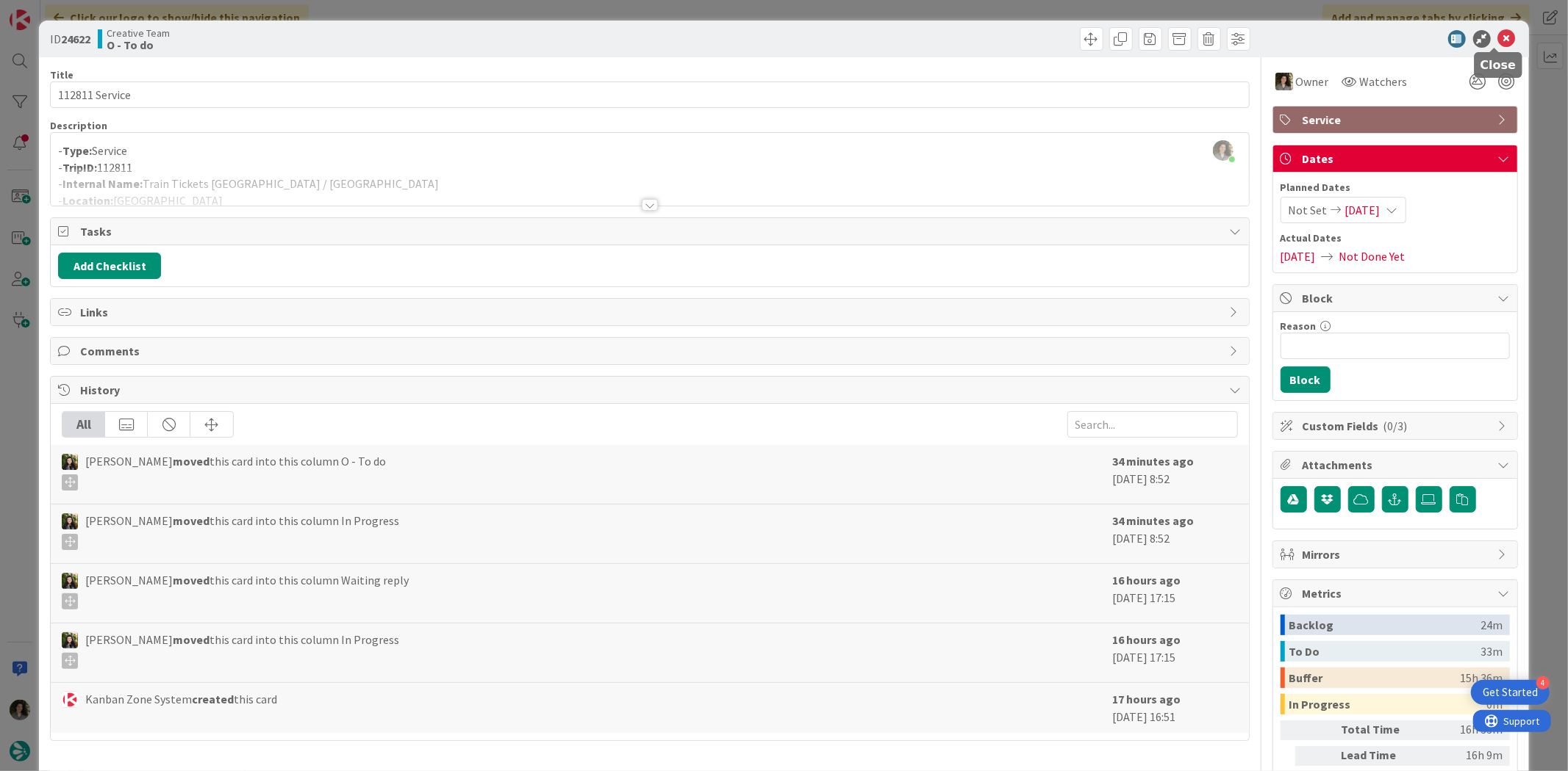
click at [1254, 34] on icon at bounding box center [1506, 39] width 17 height 17
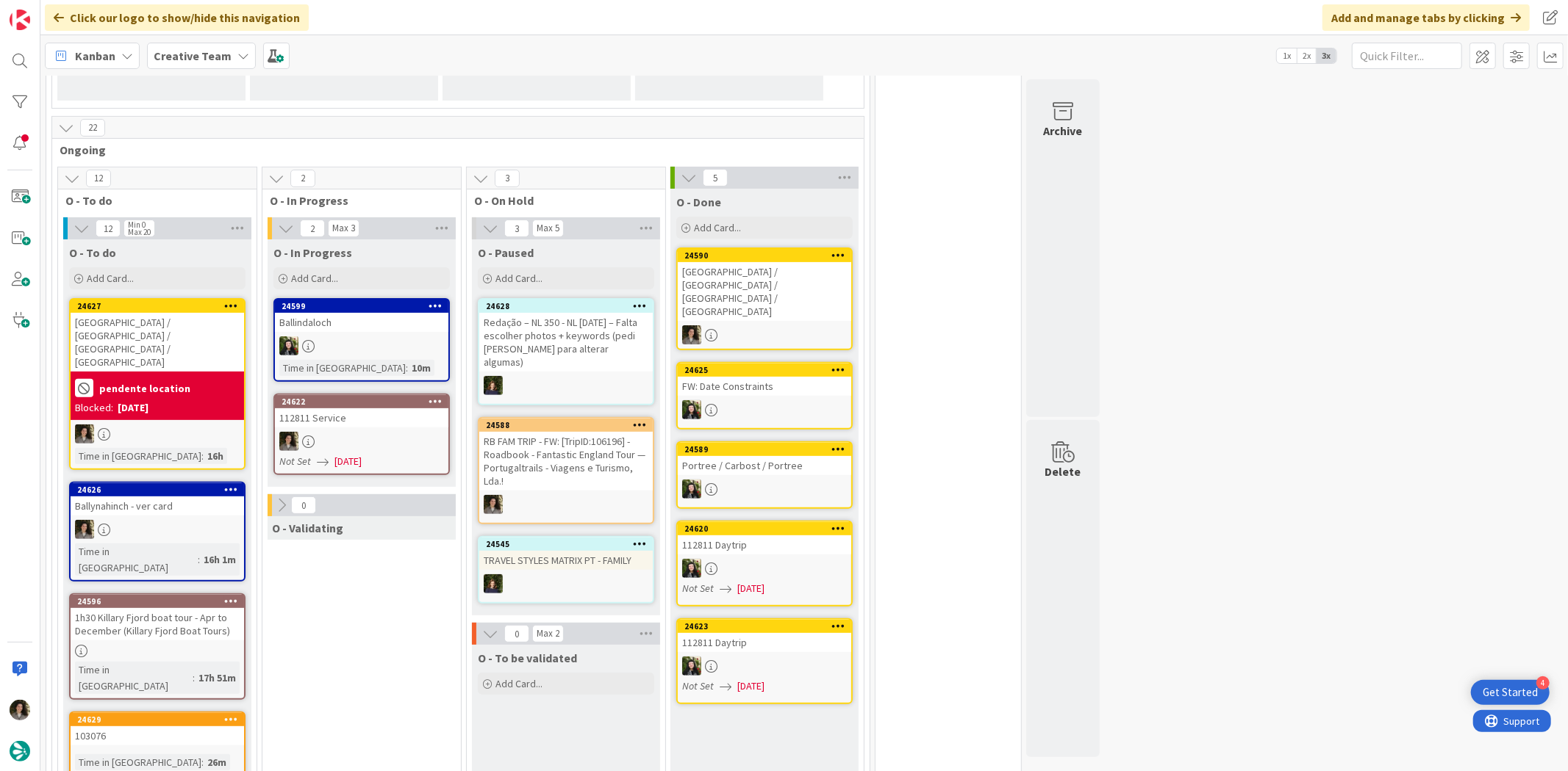
click at [379, 441] on div at bounding box center [361, 441] width 173 height 19
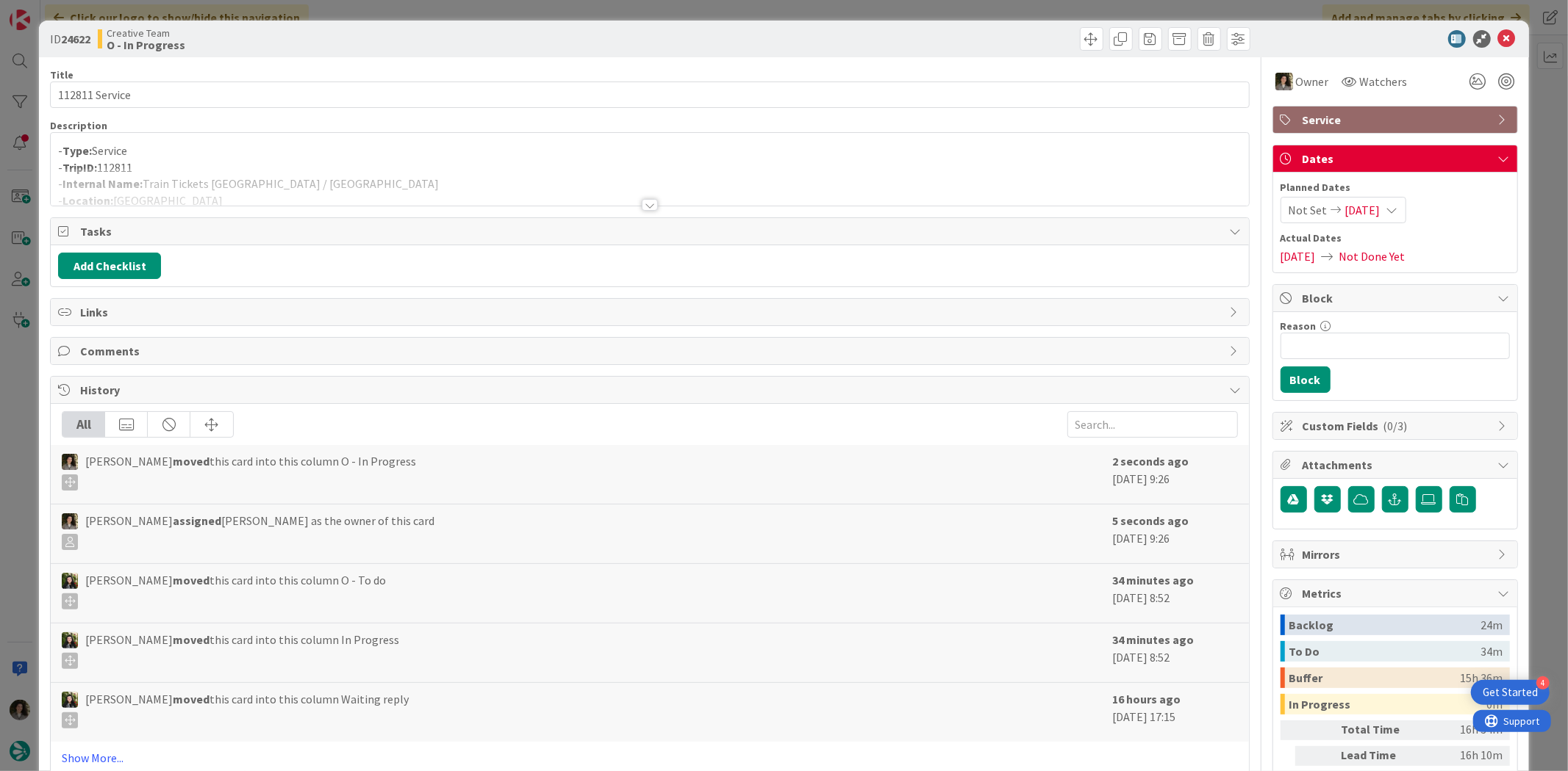
click at [634, 200] on div at bounding box center [649, 187] width 1197 height 37
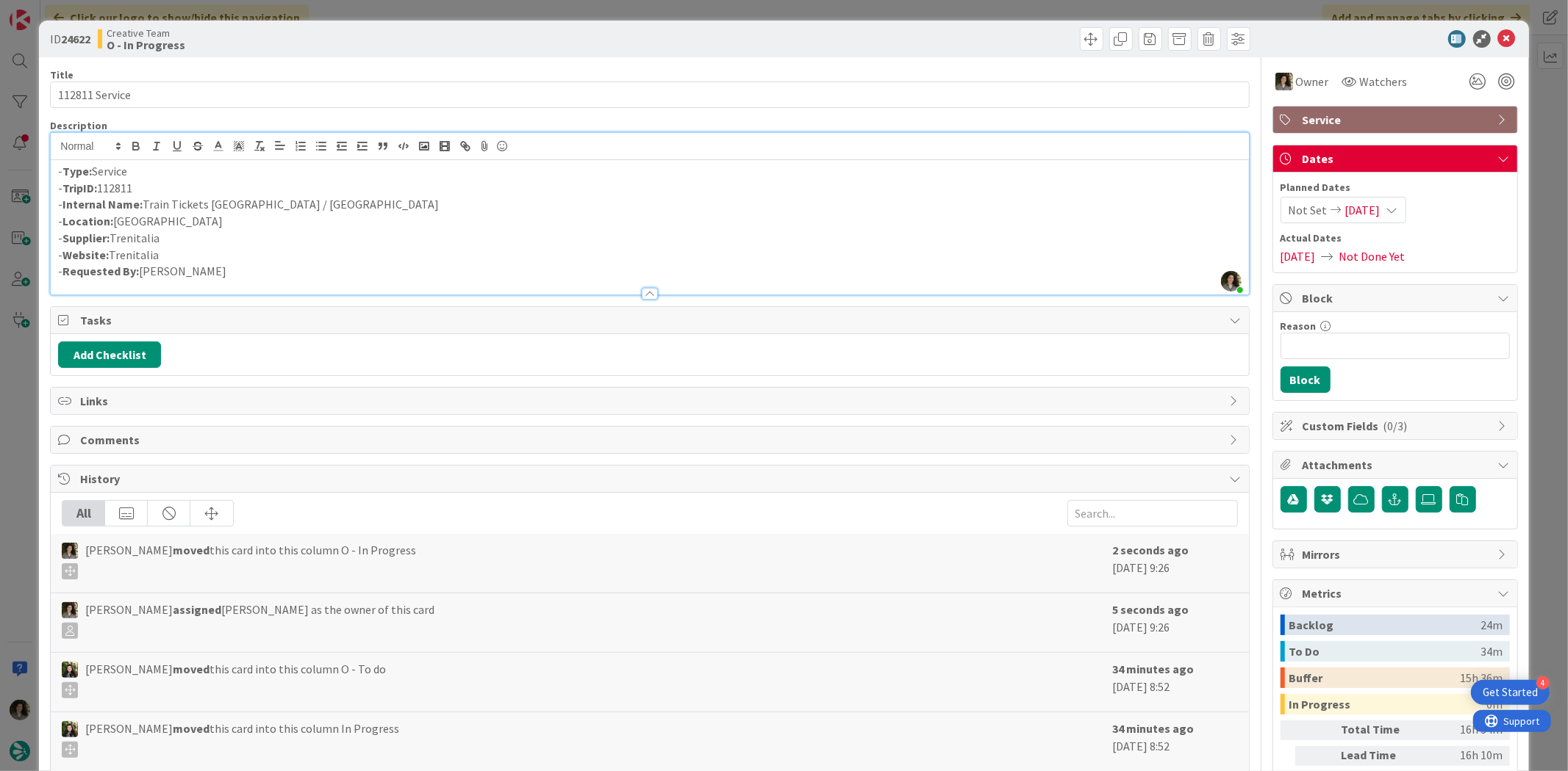
click at [226, 218] on p "- Location: [GEOGRAPHIC_DATA]" at bounding box center [648, 222] width 1182 height 17
drag, startPoint x: 279, startPoint y: 203, endPoint x: 144, endPoint y: 200, distance: 135.0
click at [144, 200] on p "- Internal Name: Train Tickets [GEOGRAPHIC_DATA] / [GEOGRAPHIC_DATA]" at bounding box center [648, 204] width 1182 height 17
copy p "Train Tickets [GEOGRAPHIC_DATA] / [GEOGRAPHIC_DATA]"
click at [355, 198] on p "- Internal Name: Train Tickets [GEOGRAPHIC_DATA] / [GEOGRAPHIC_DATA]" at bounding box center [648, 204] width 1182 height 17
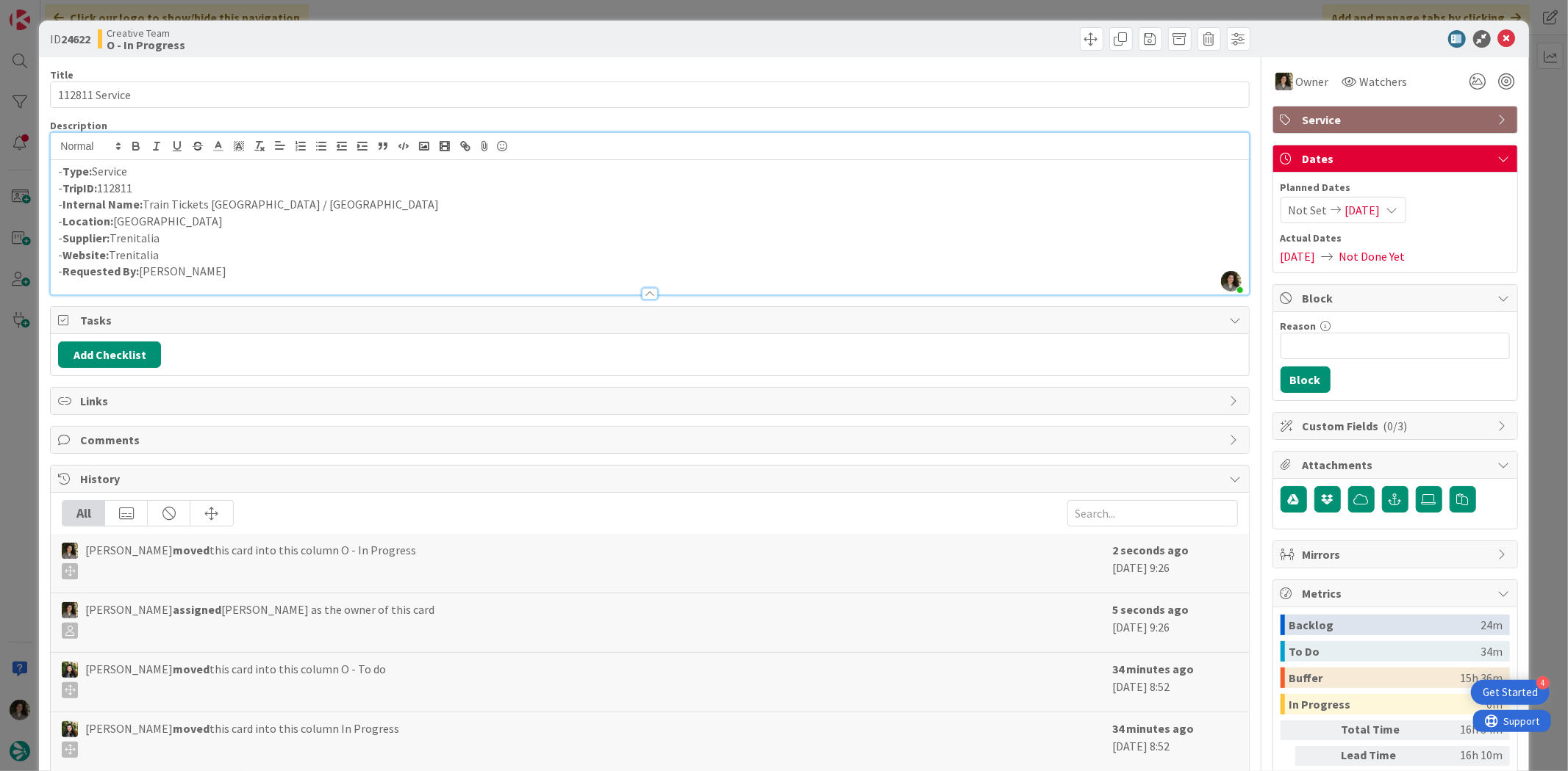
click at [1254, 44] on div at bounding box center [1387, 39] width 260 height 17
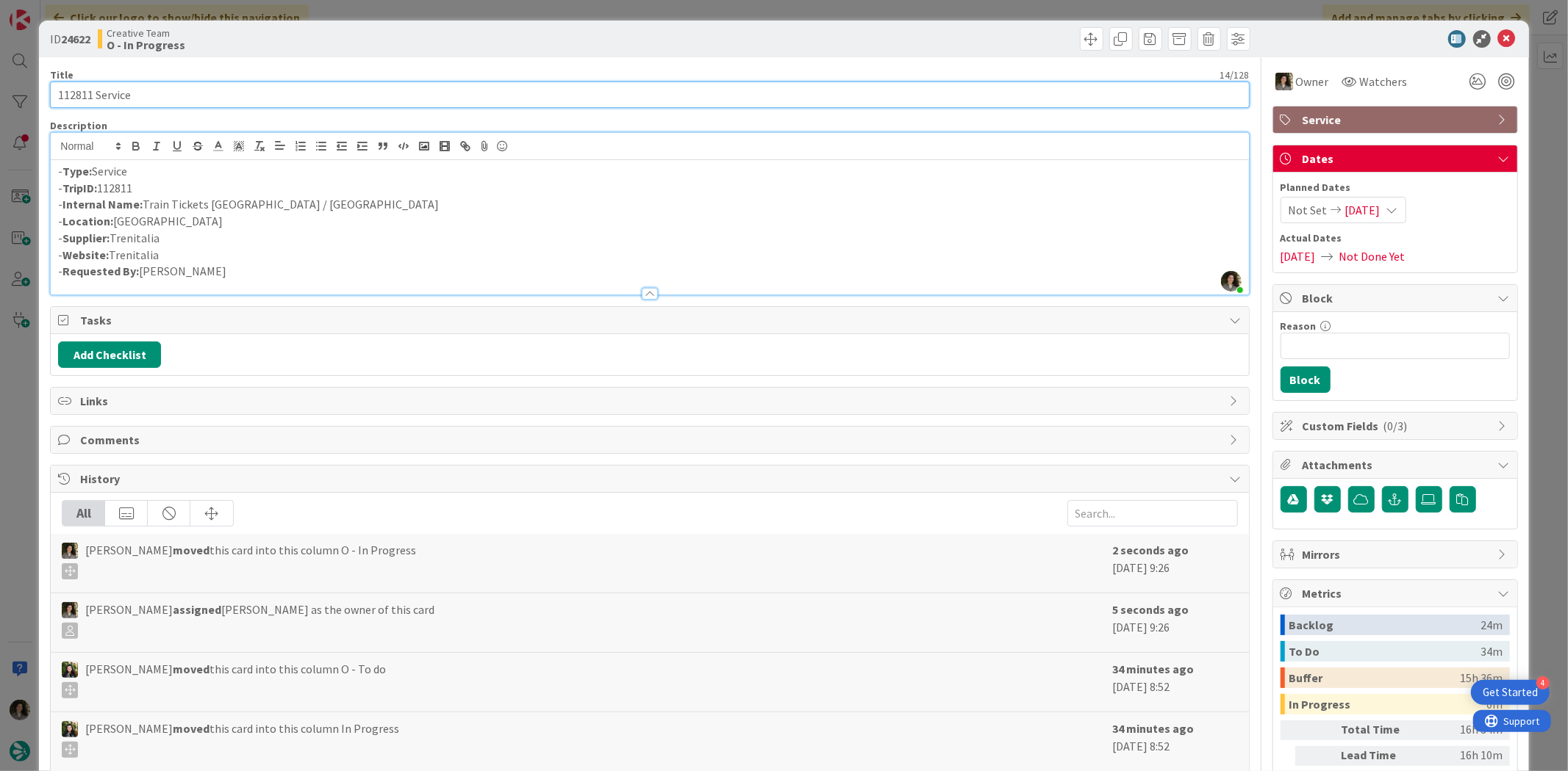
click at [181, 85] on input "112811 Service" at bounding box center [649, 94] width 1199 height 27
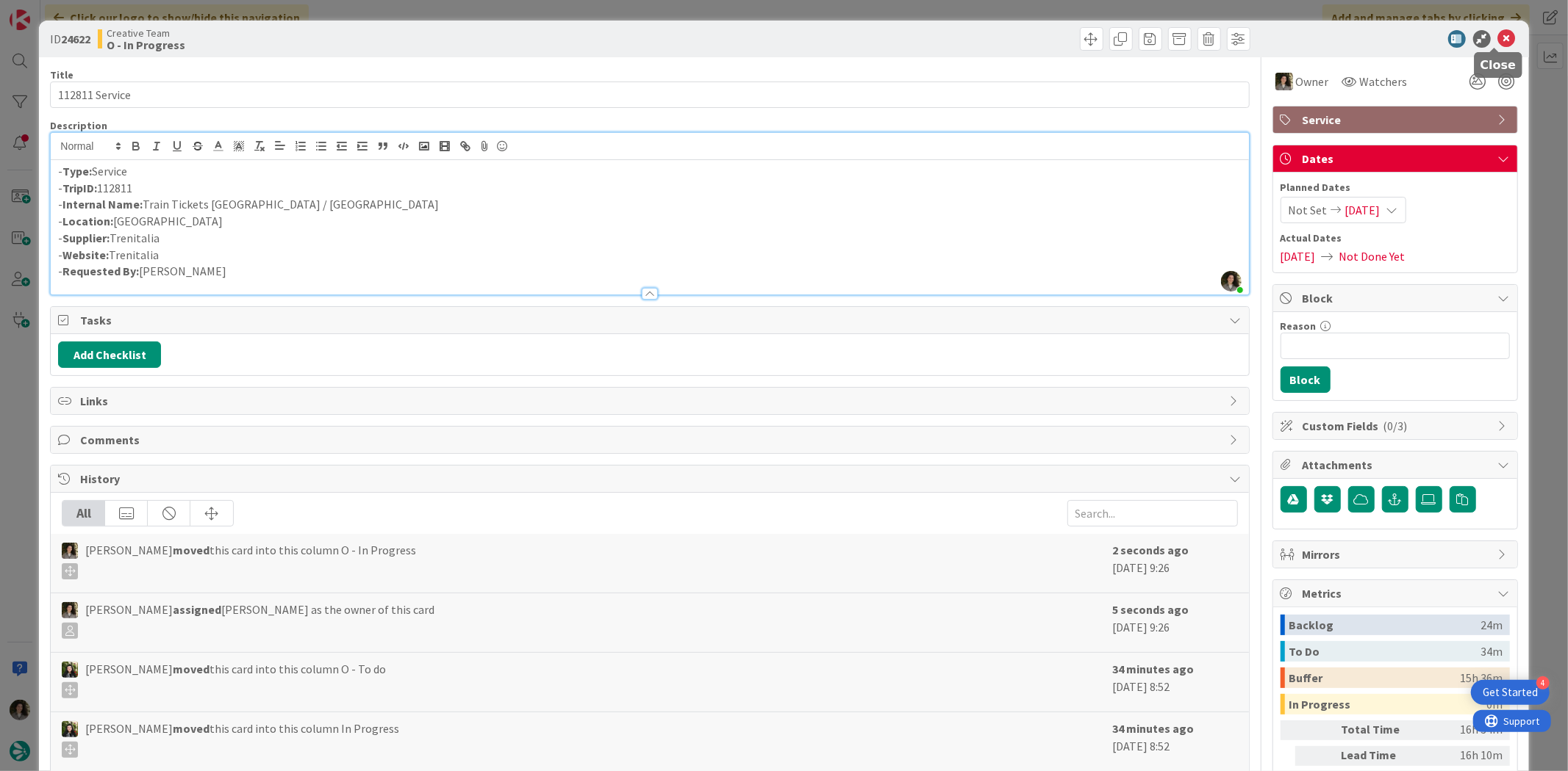
click at [1254, 39] on icon at bounding box center [1506, 39] width 17 height 17
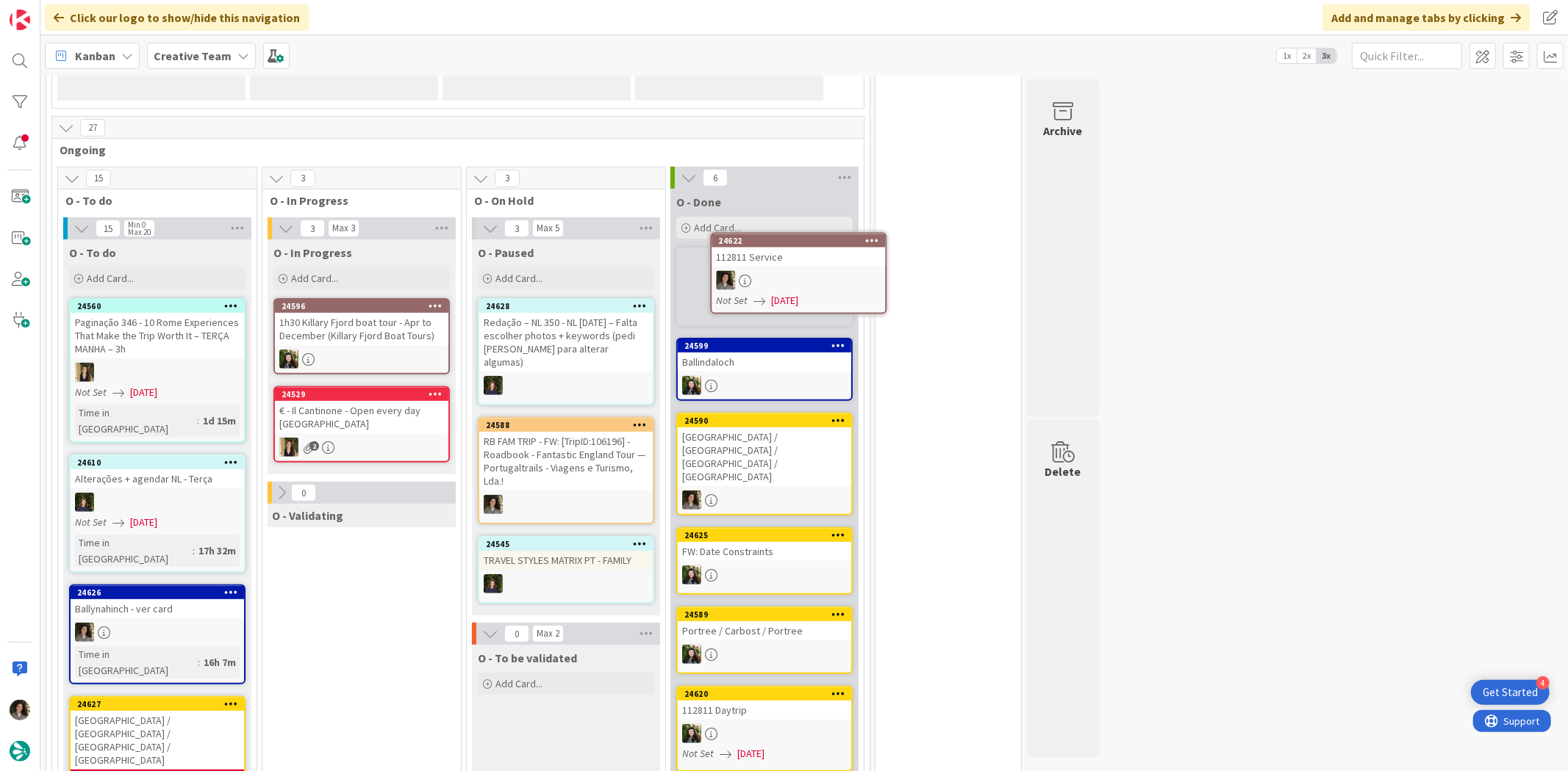
scroll to position [314, 0]
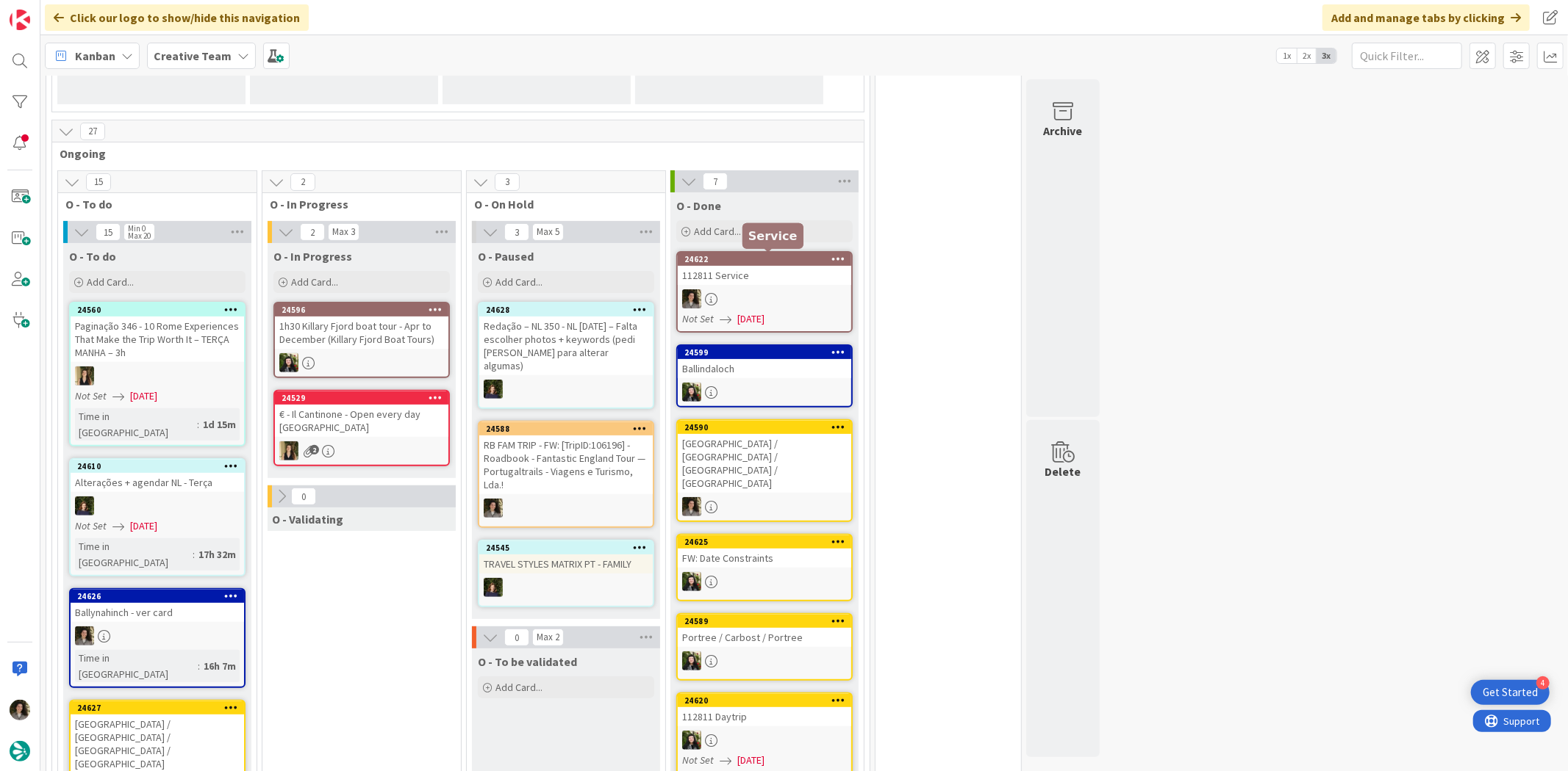
click at [772, 260] on div "24622" at bounding box center [768, 260] width 167 height 11
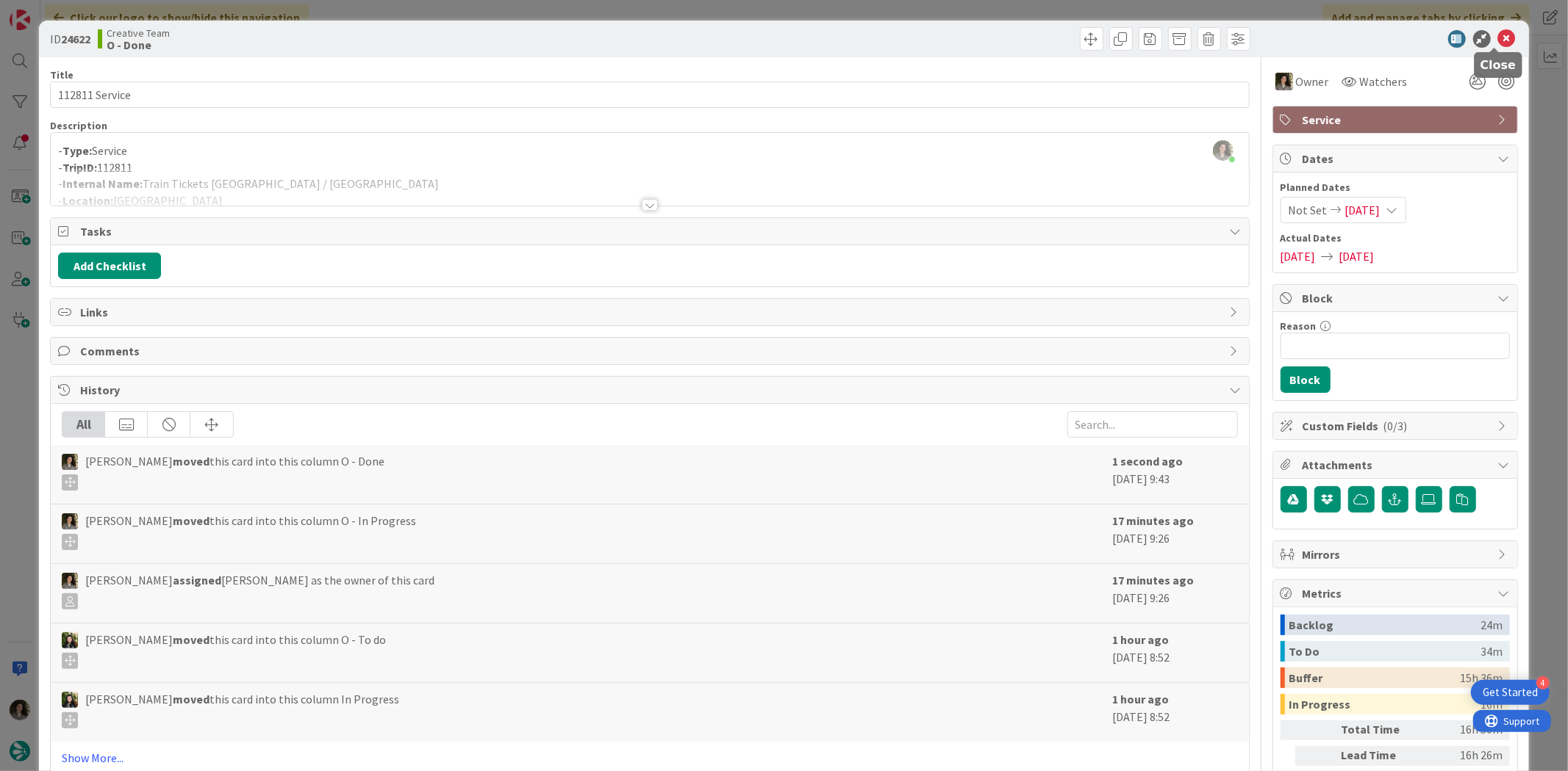
click at [1254, 35] on icon at bounding box center [1506, 39] width 17 height 17
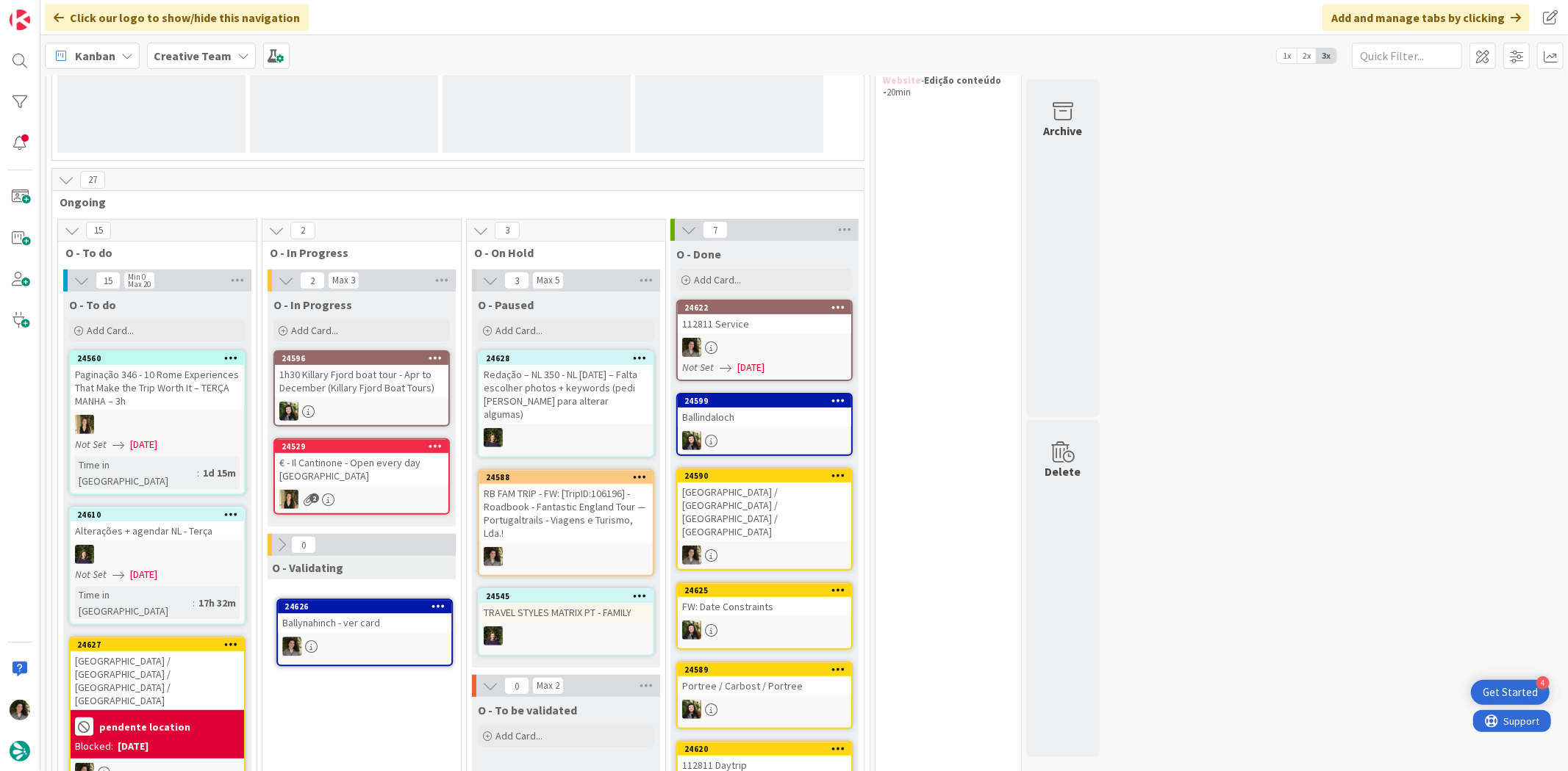
scroll to position [283, 0]
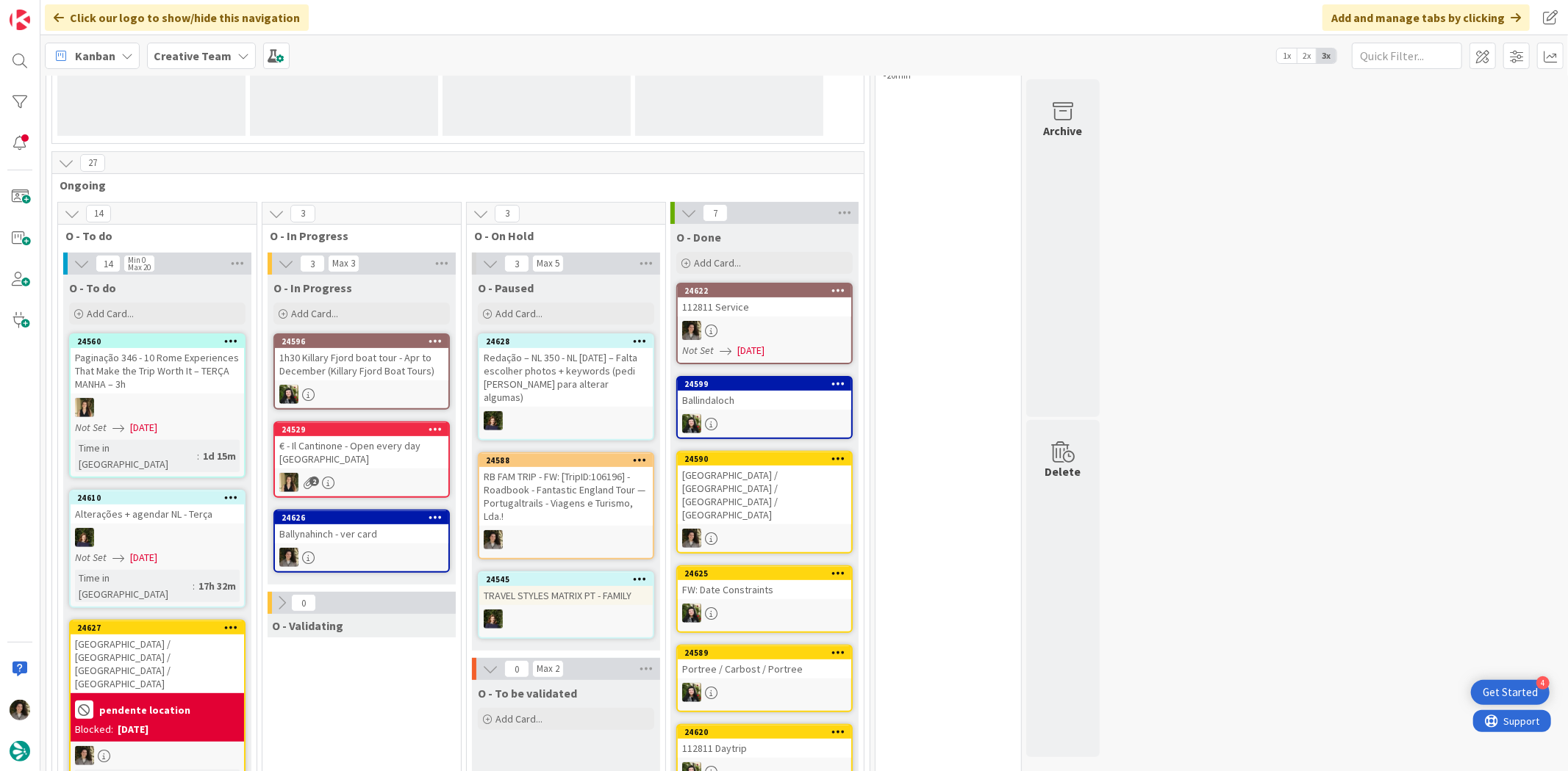
click at [333, 534] on div "Ballynahinch - ver card" at bounding box center [361, 533] width 173 height 19
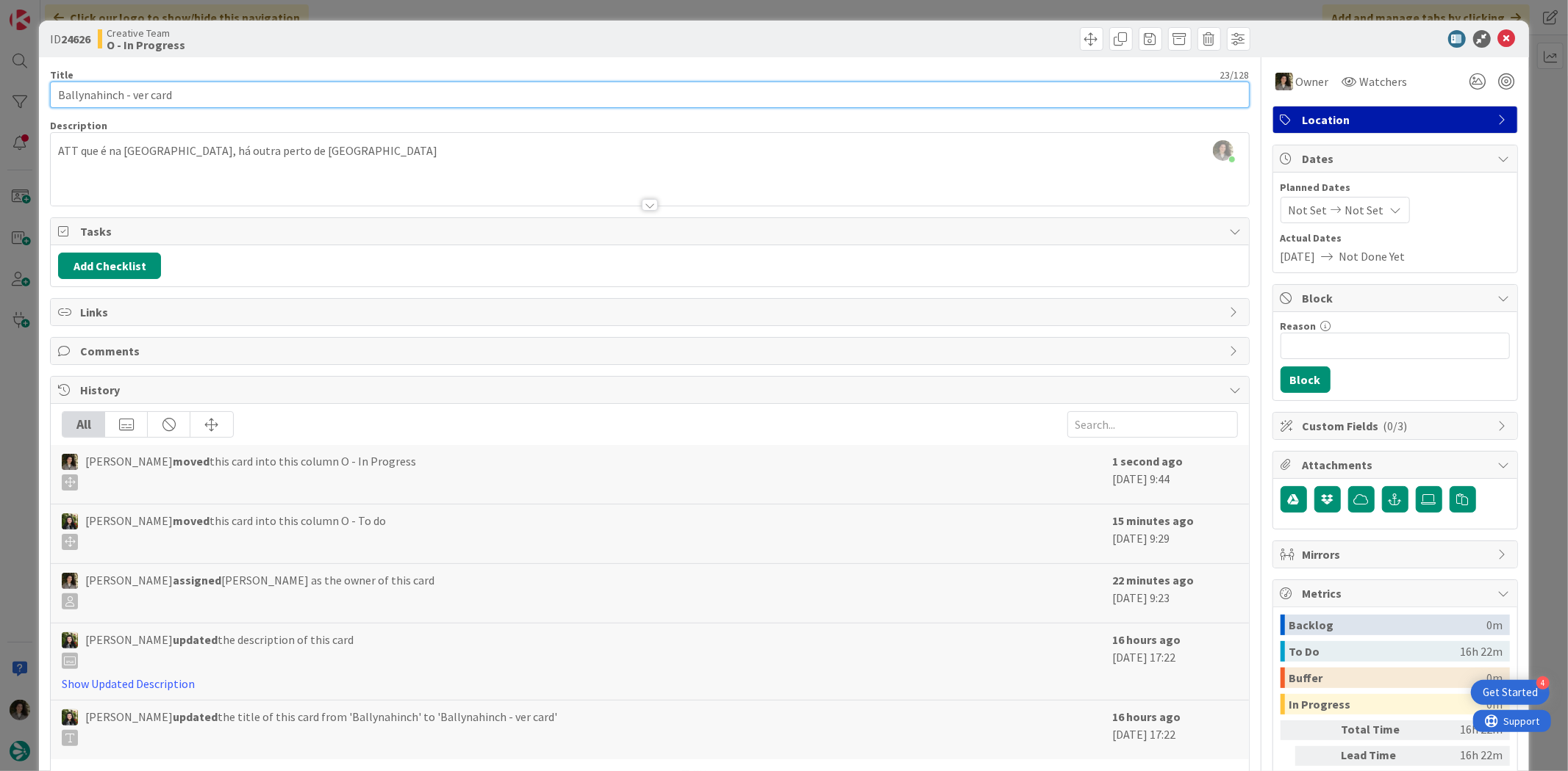
drag, startPoint x: 118, startPoint y: 97, endPoint x: 13, endPoint y: 83, distance: 105.9
click at [13, 83] on div "ID 24626 Creative Team O - In Progress Title 23 / 128 Ballynahinch - ver card D…" at bounding box center [784, 386] width 1568 height 771
click at [126, 84] on input "Ballynahinch - ver card" at bounding box center [649, 94] width 1199 height 27
drag, startPoint x: 121, startPoint y: 90, endPoint x: -46, endPoint y: 99, distance: 167.2
click at [0, 99] on html "4 Get Started Click our logo to show/hide this navigation Add and manage tabs b…" at bounding box center [784, 386] width 1568 height 771
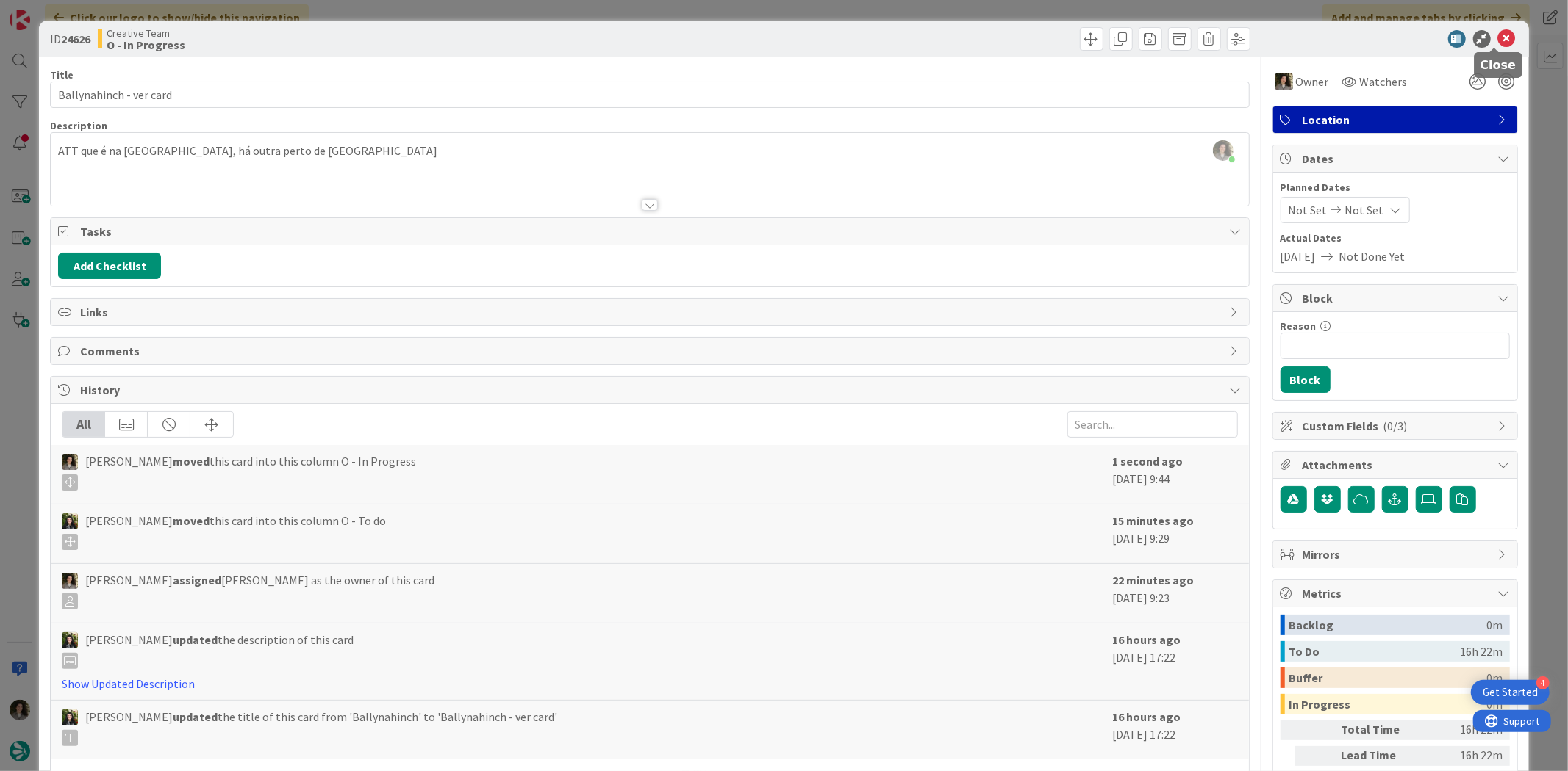
click at [1254, 44] on icon at bounding box center [1506, 39] width 17 height 17
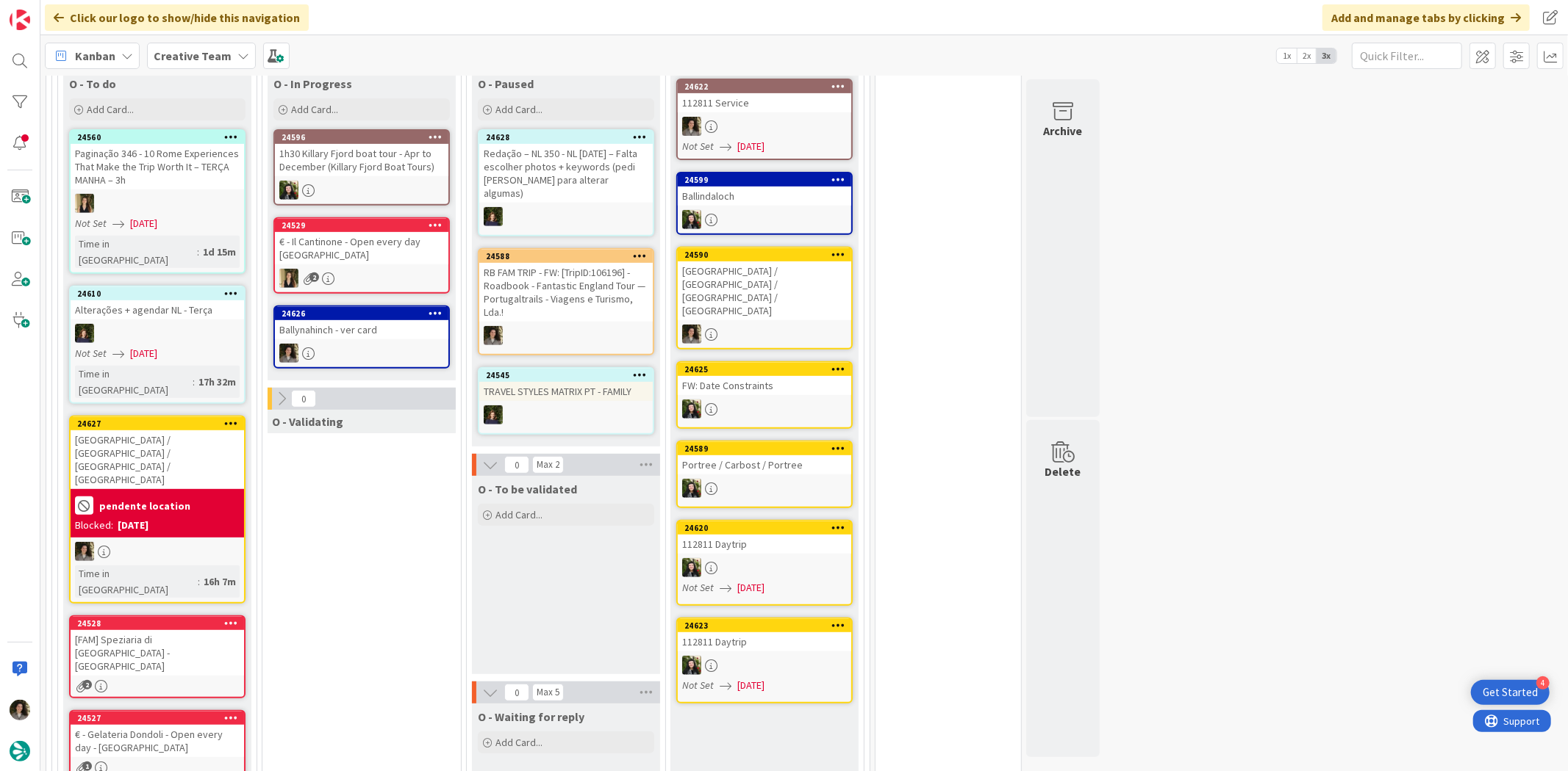
scroll to position [446, 0]
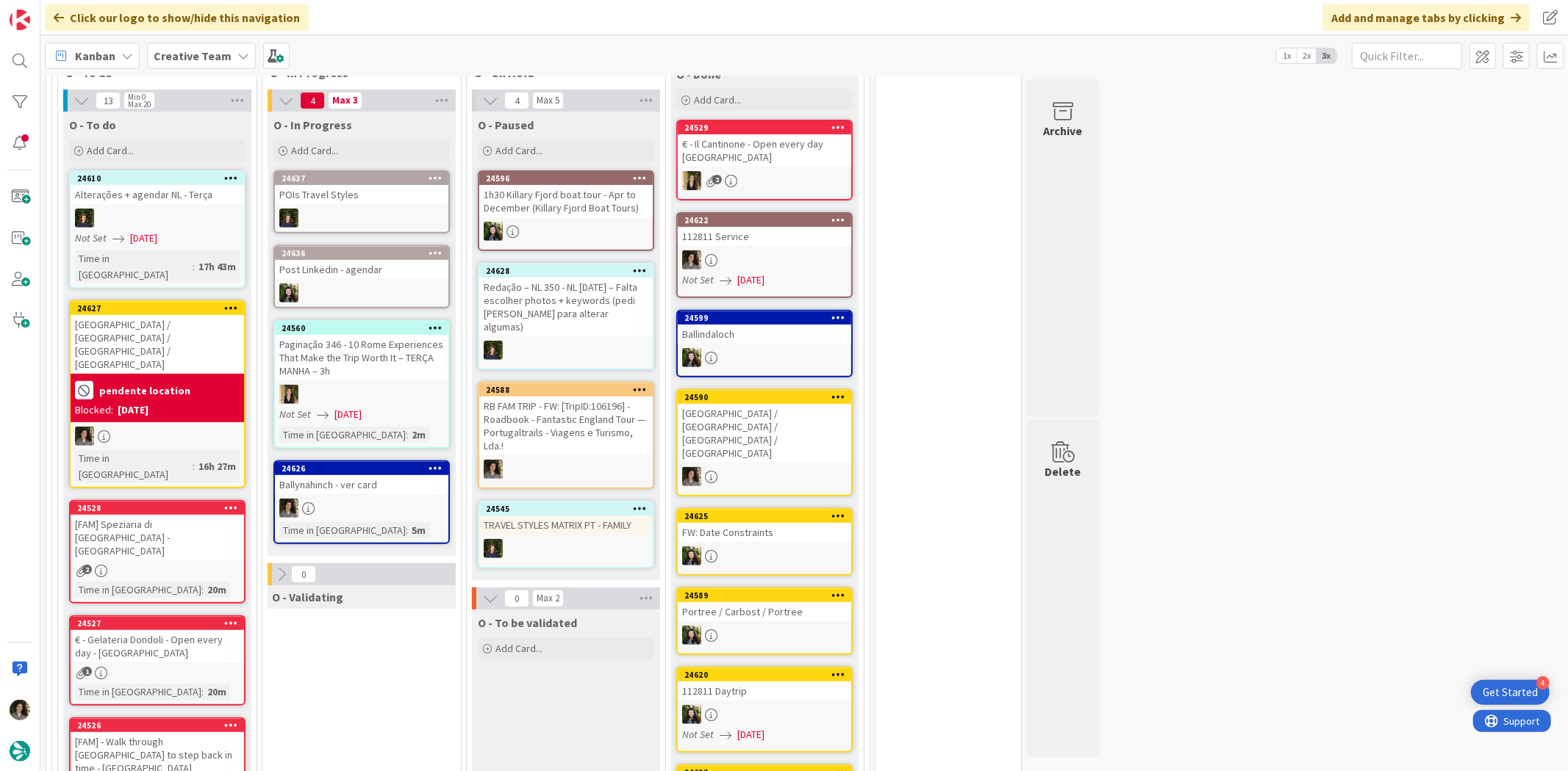
click at [357, 487] on div "Ballynahinch - ver card" at bounding box center [361, 484] width 173 height 19
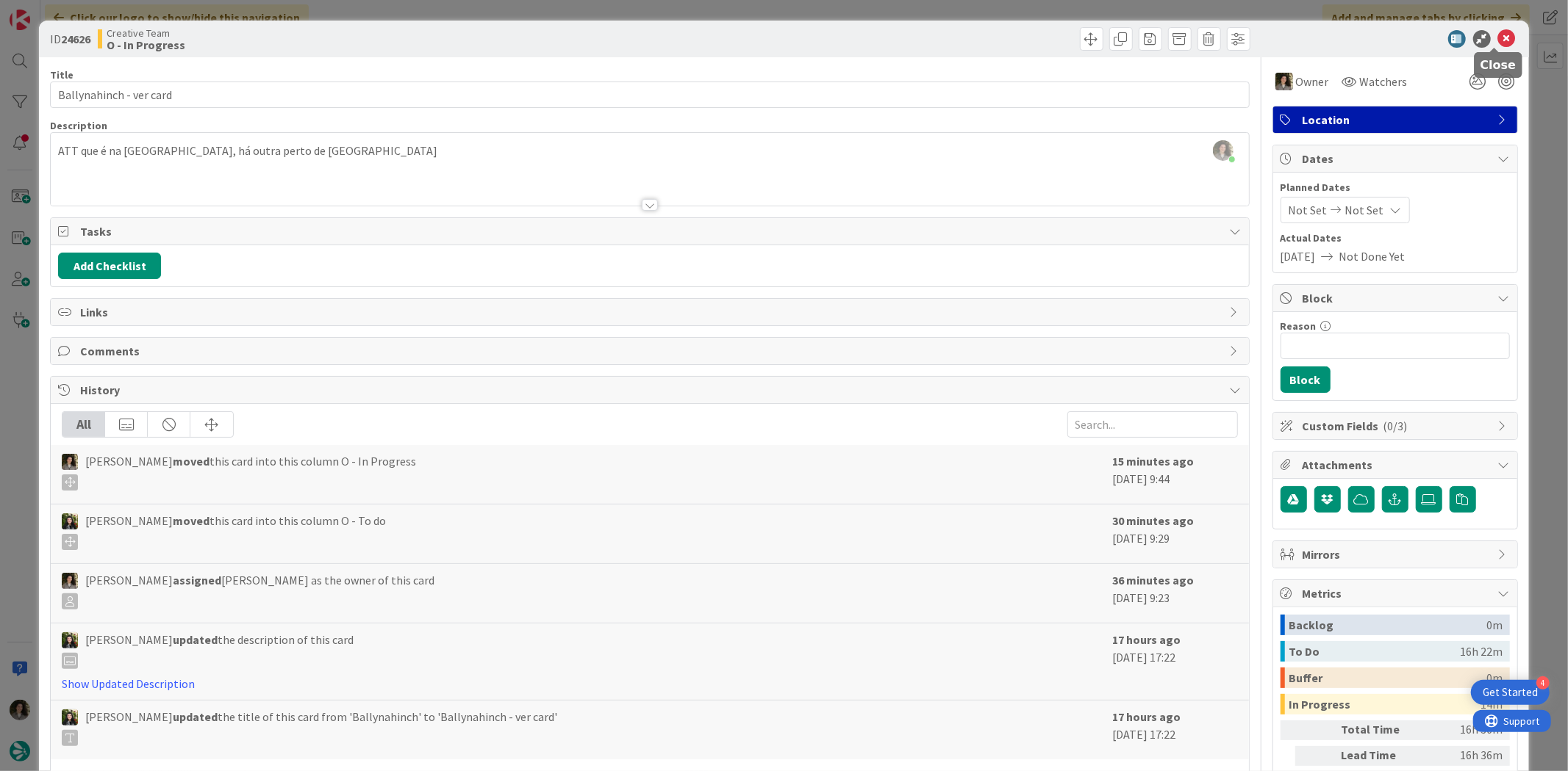
click at [1254, 36] on icon at bounding box center [1506, 39] width 17 height 17
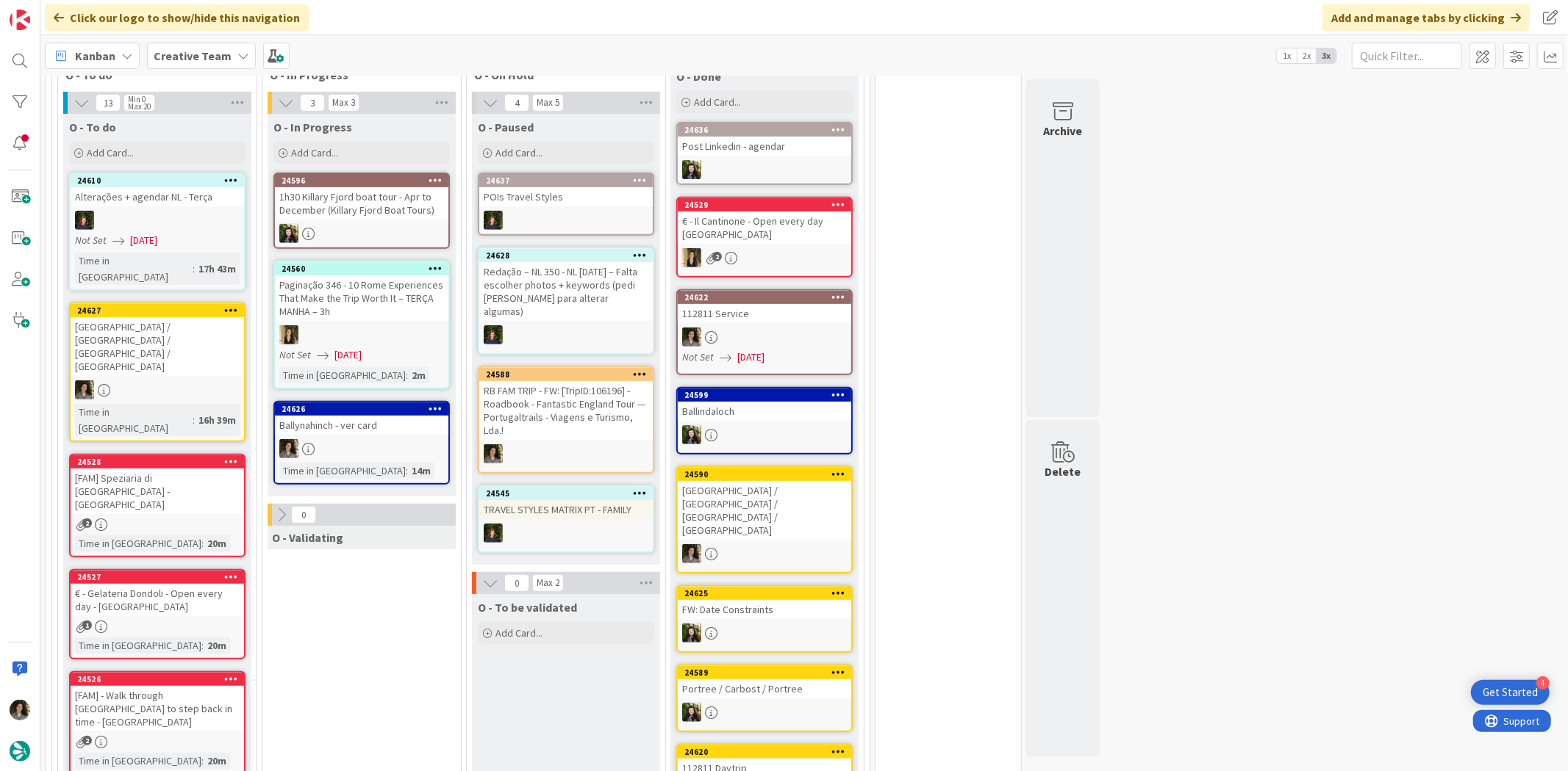
scroll to position [446, 0]
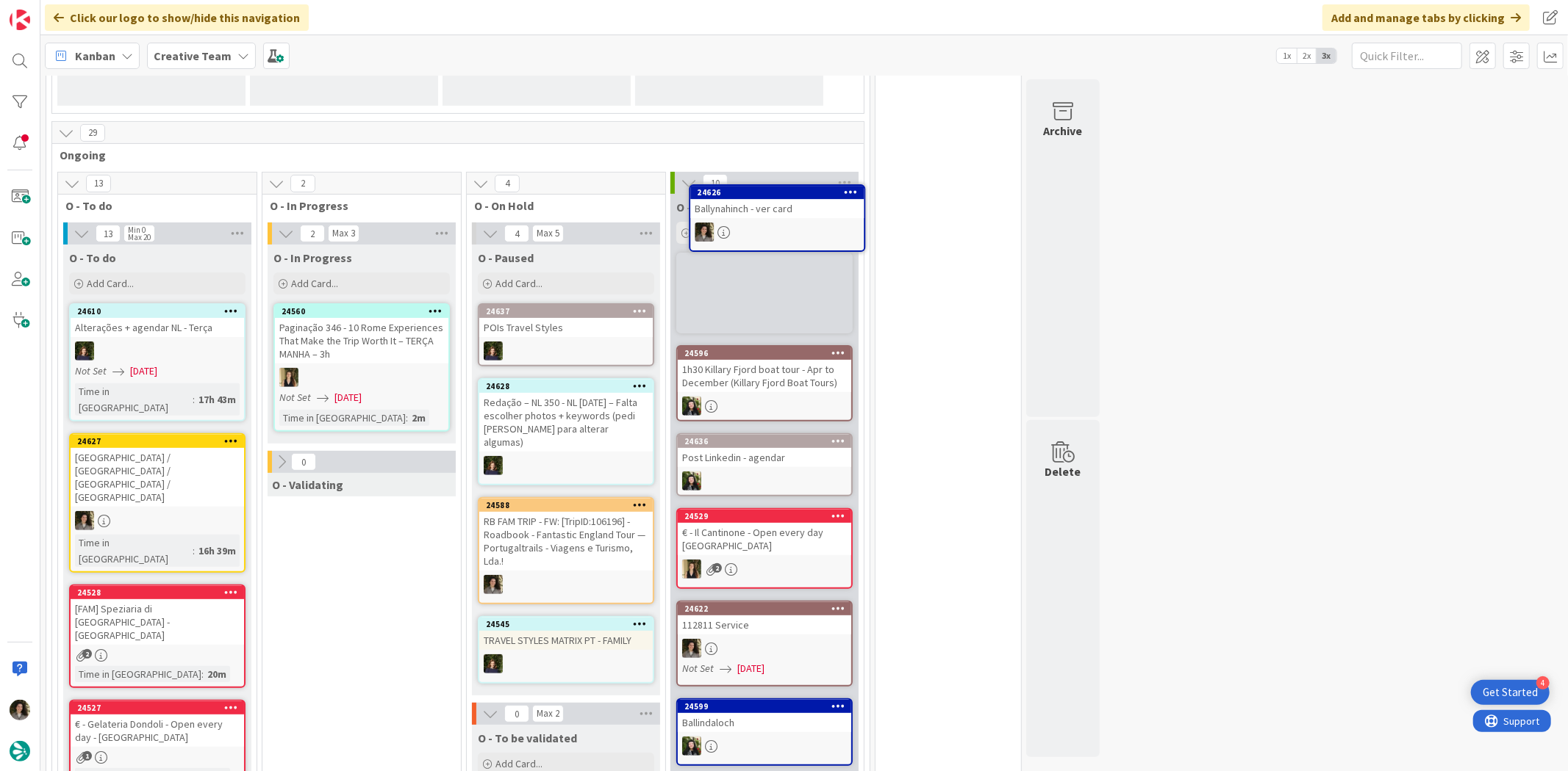
scroll to position [291, 0]
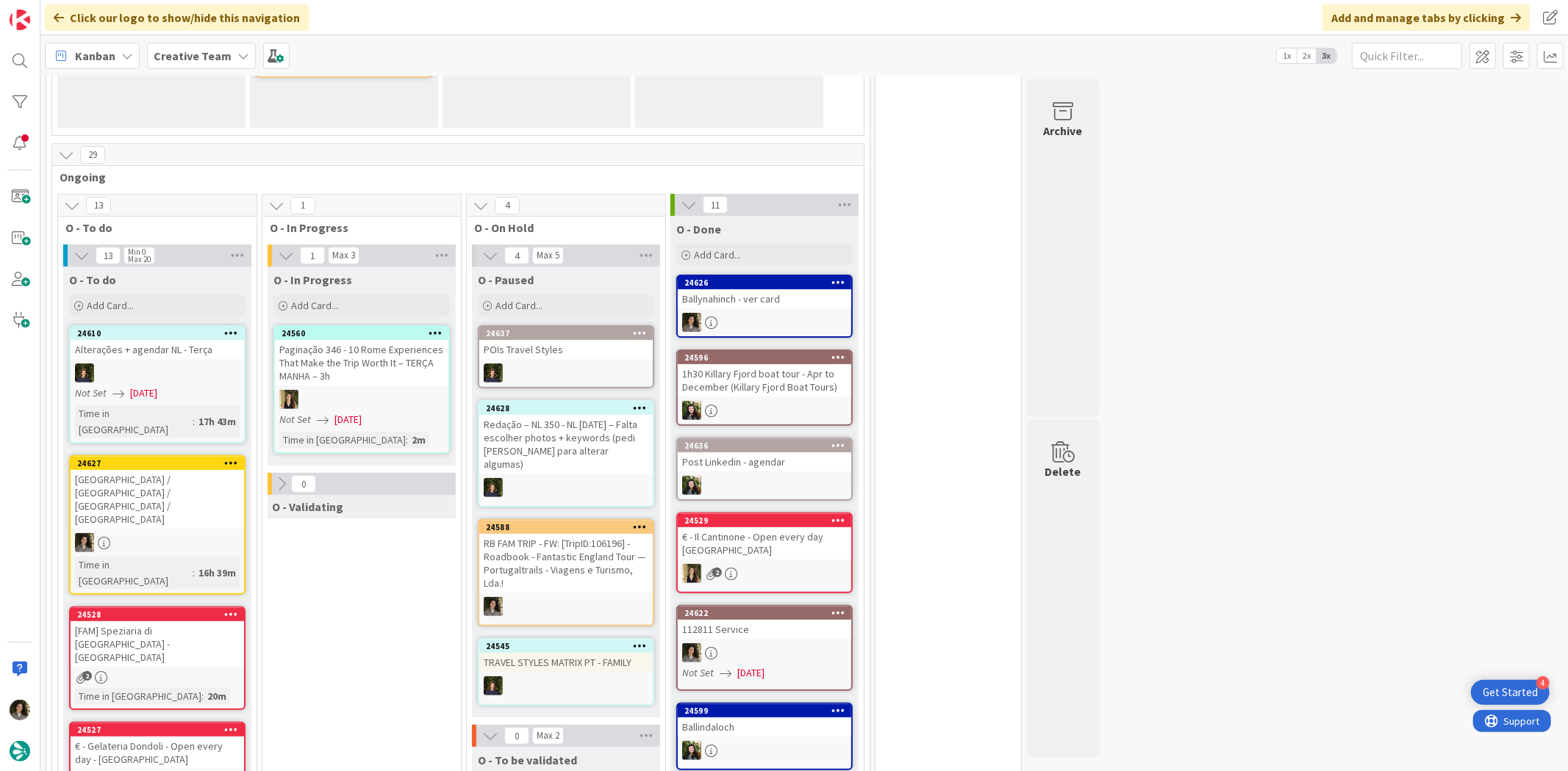
click at [796, 309] on div "24626 Ballynahinch - ver card" at bounding box center [764, 306] width 176 height 63
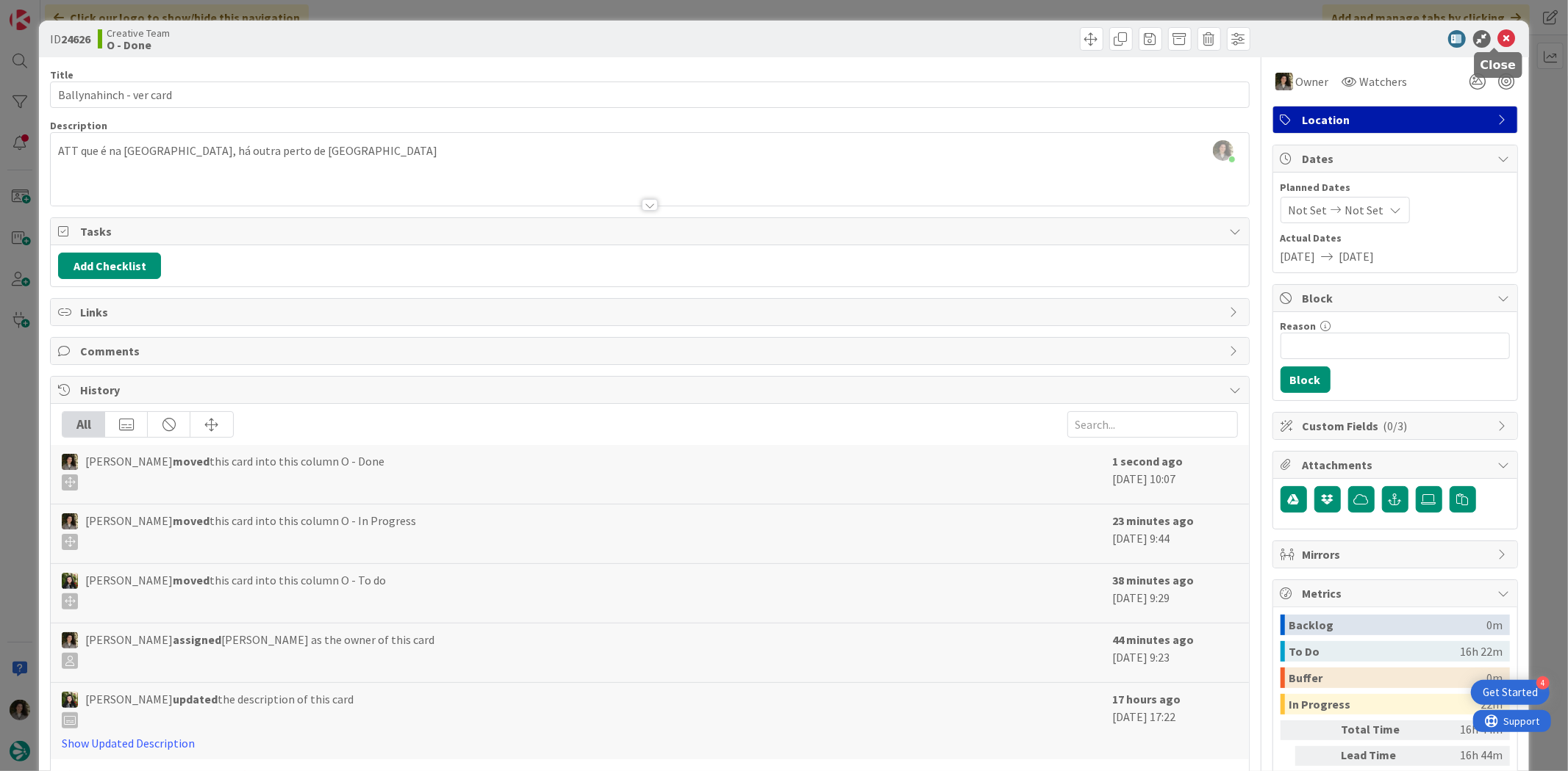
click at [1254, 34] on icon at bounding box center [1506, 39] width 17 height 17
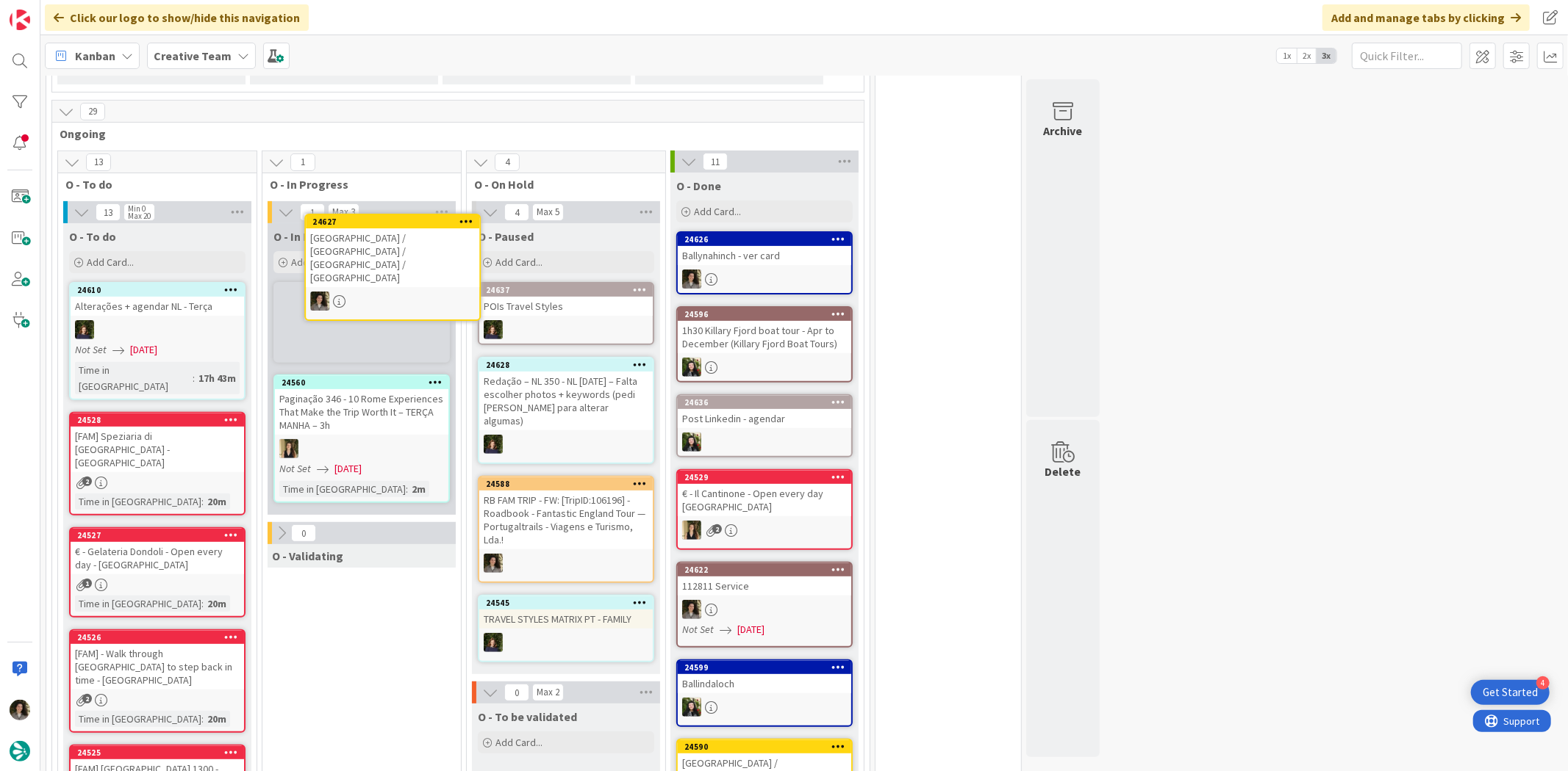
scroll to position [329, 0]
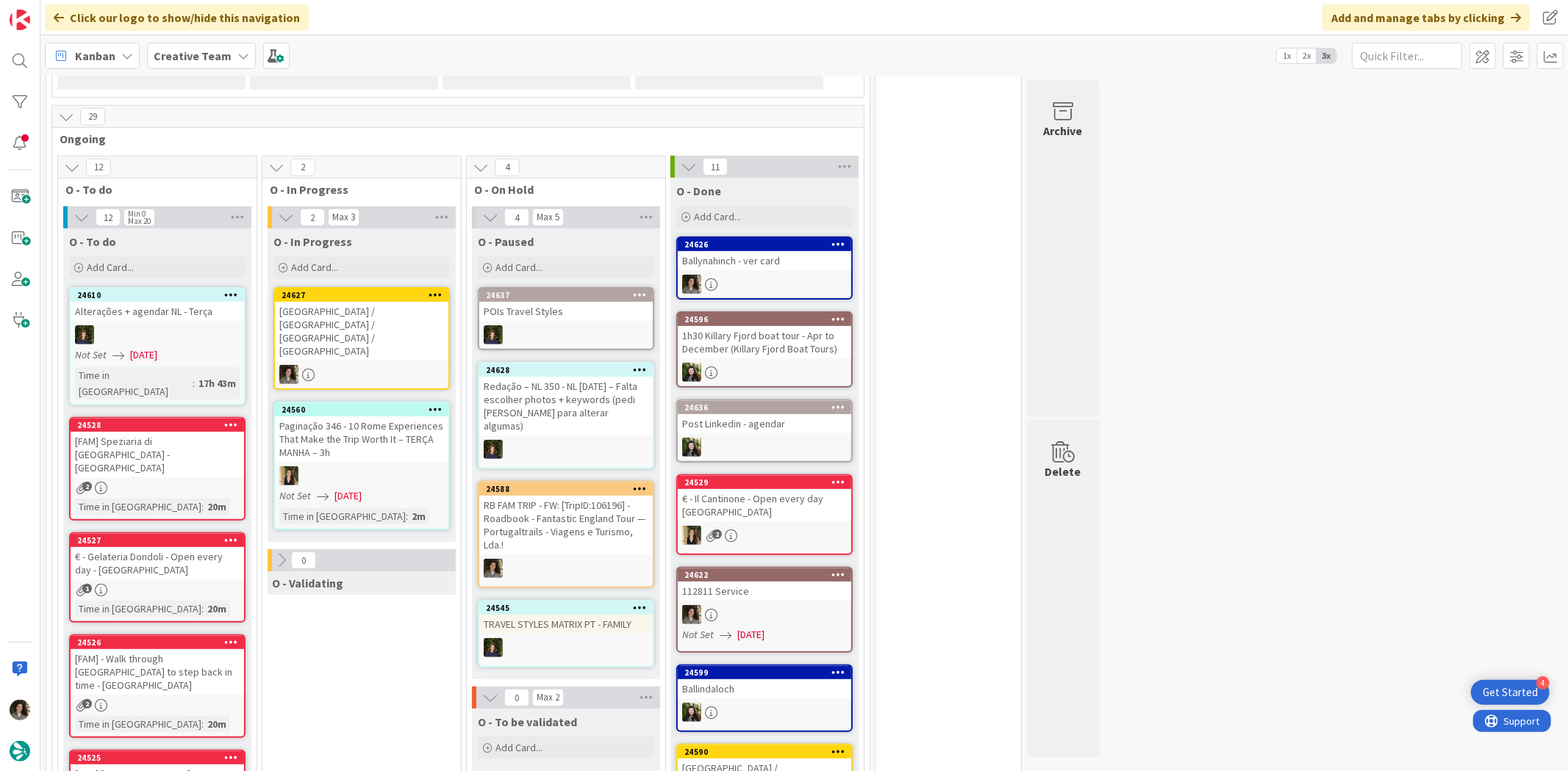
click at [355, 316] on div "[GEOGRAPHIC_DATA] / [GEOGRAPHIC_DATA] / [GEOGRAPHIC_DATA] / [GEOGRAPHIC_DATA]" at bounding box center [361, 331] width 173 height 58
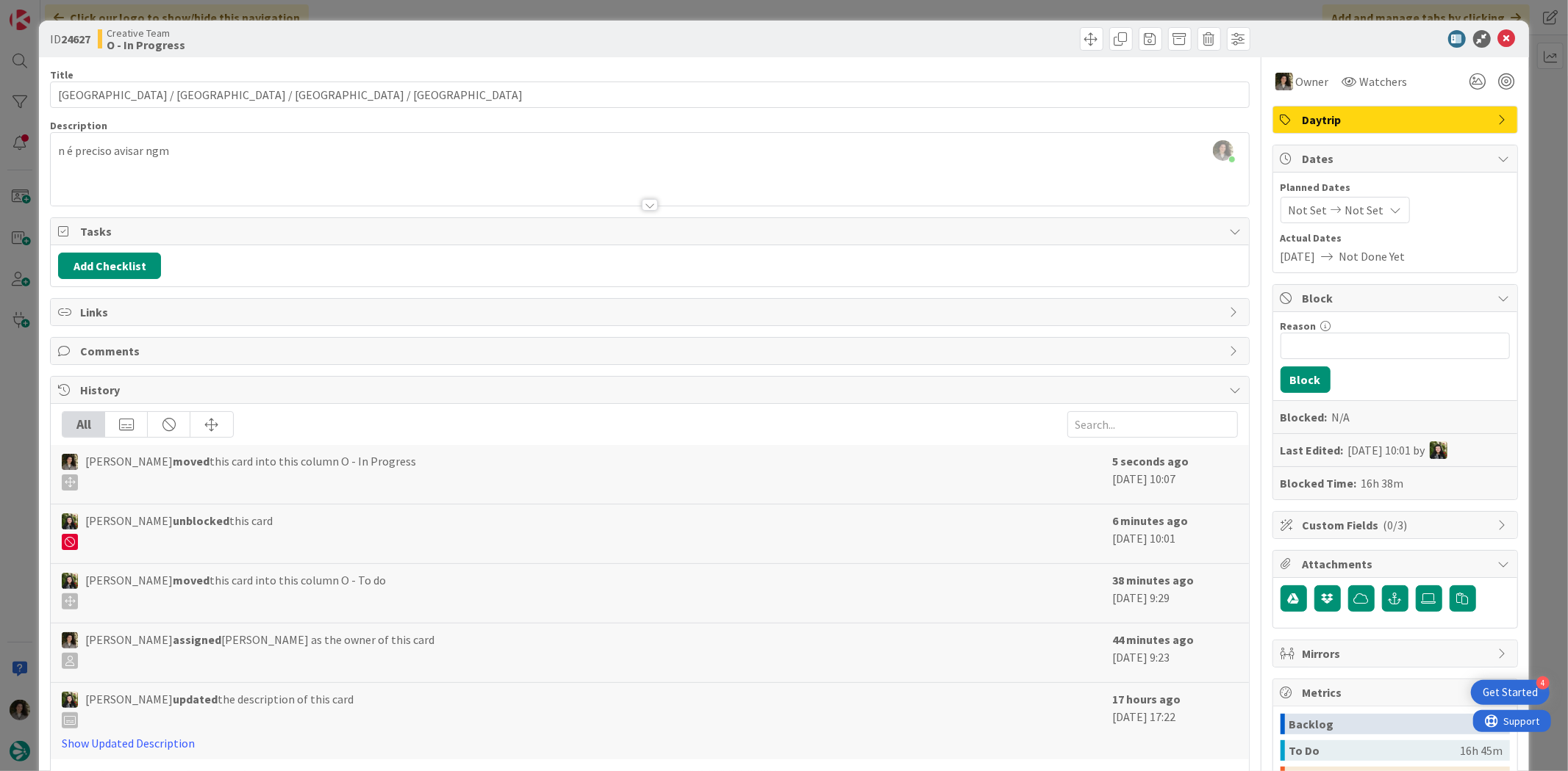
drag, startPoint x: 441, startPoint y: 165, endPoint x: 410, endPoint y: 144, distance: 37.4
click at [441, 165] on div "n é preciso avisar ngm" at bounding box center [649, 172] width 1197 height 66
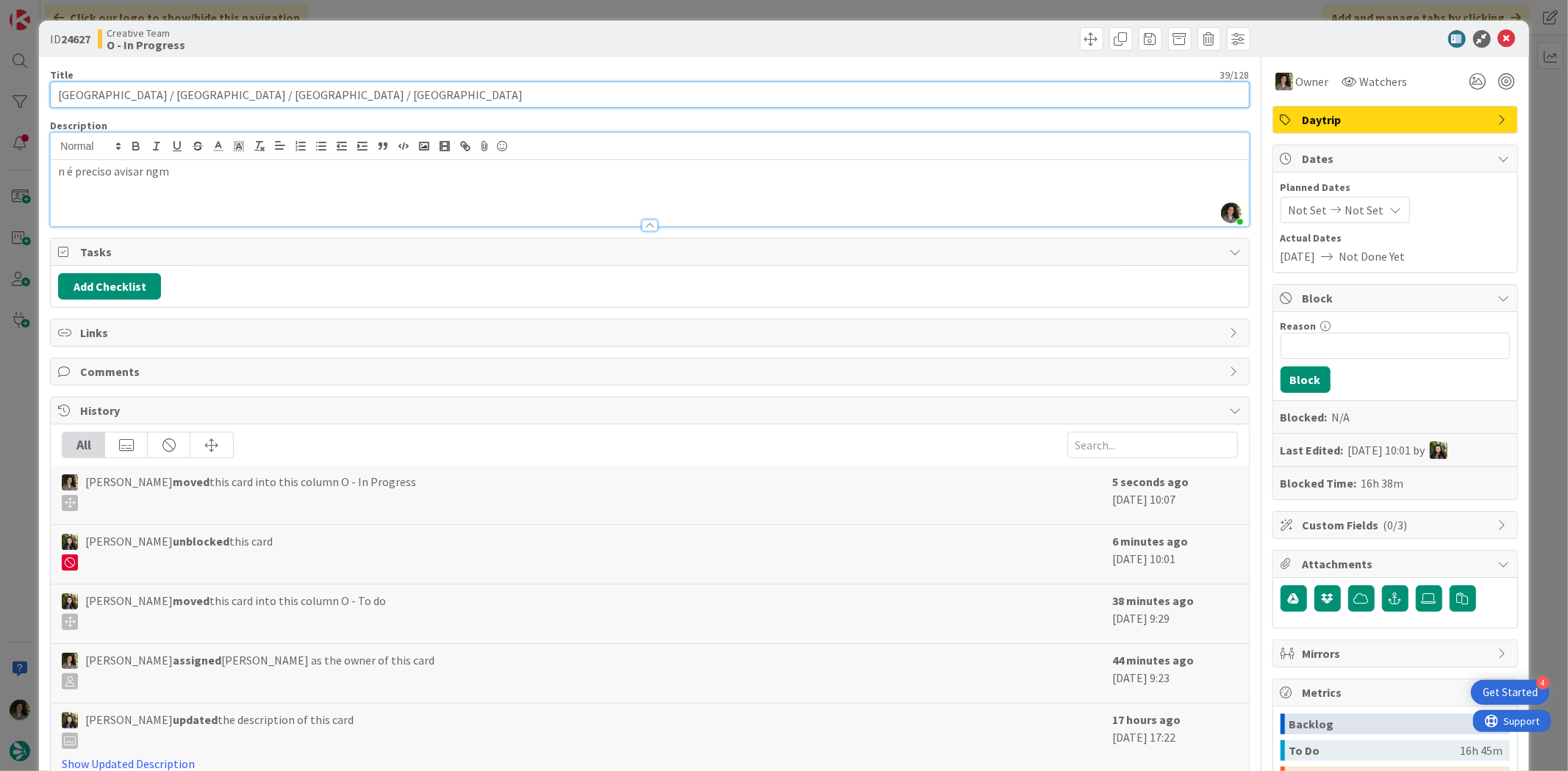
click at [187, 90] on input "[GEOGRAPHIC_DATA] / [GEOGRAPHIC_DATA] / [GEOGRAPHIC_DATA] / [GEOGRAPHIC_DATA]" at bounding box center [649, 94] width 1199 height 27
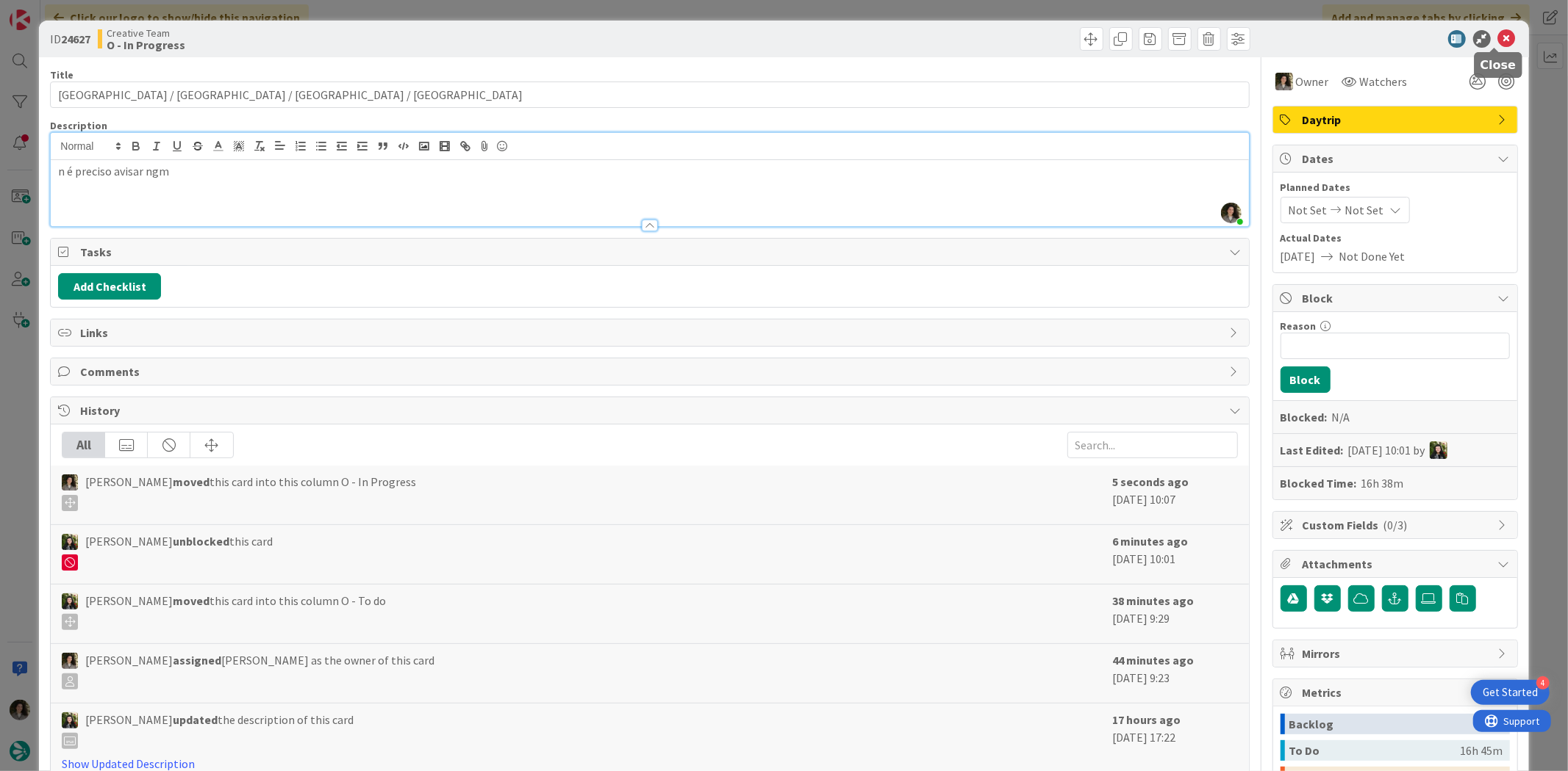
drag, startPoint x: 1497, startPoint y: 39, endPoint x: 1453, endPoint y: 61, distance: 49.2
click at [1254, 39] on icon at bounding box center [1506, 39] width 17 height 17
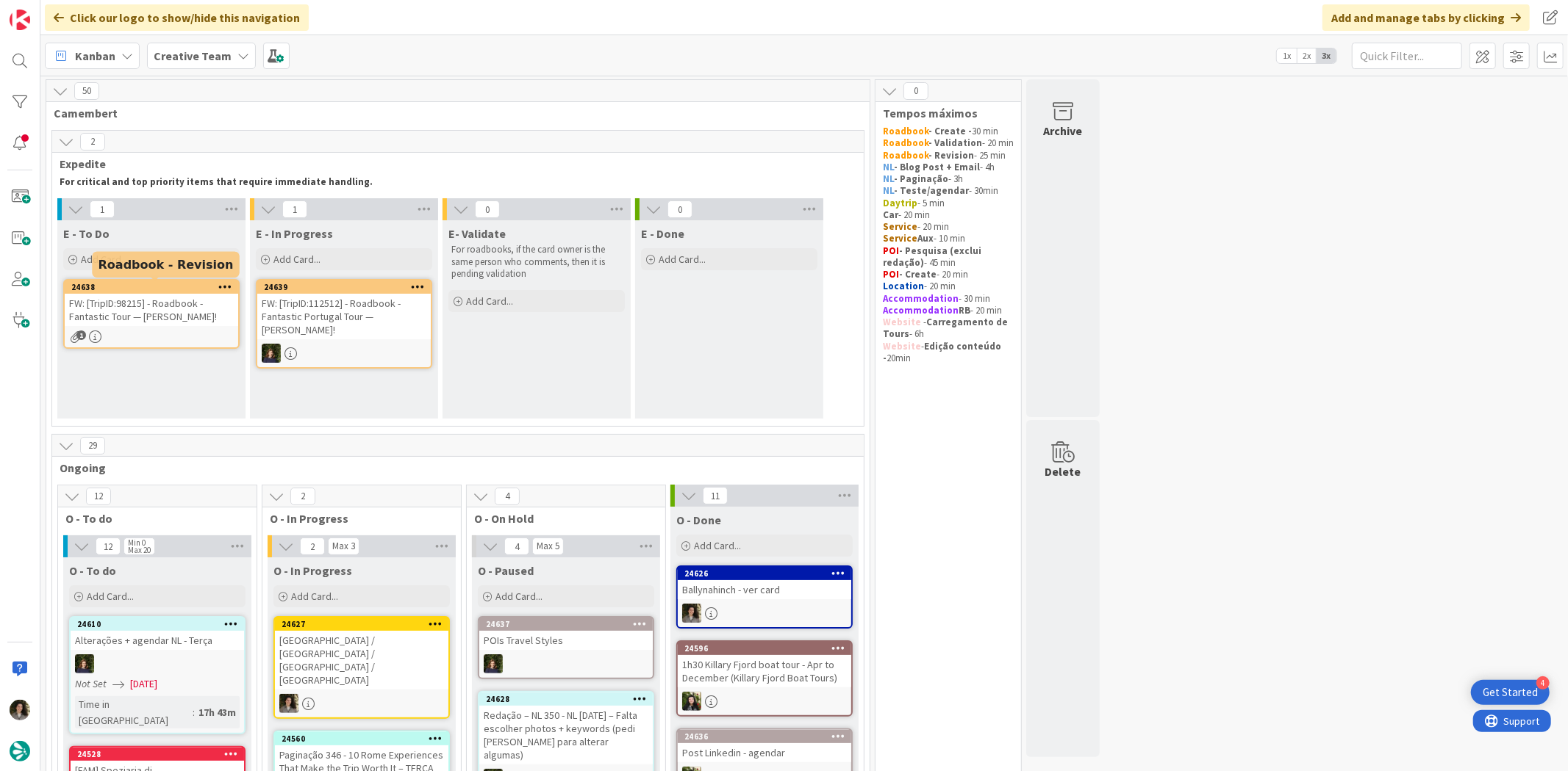
click at [178, 306] on div "FW: [TripID:98215] - Roadbook - Fantastic Tour — [PERSON_NAME]!" at bounding box center [151, 310] width 173 height 33
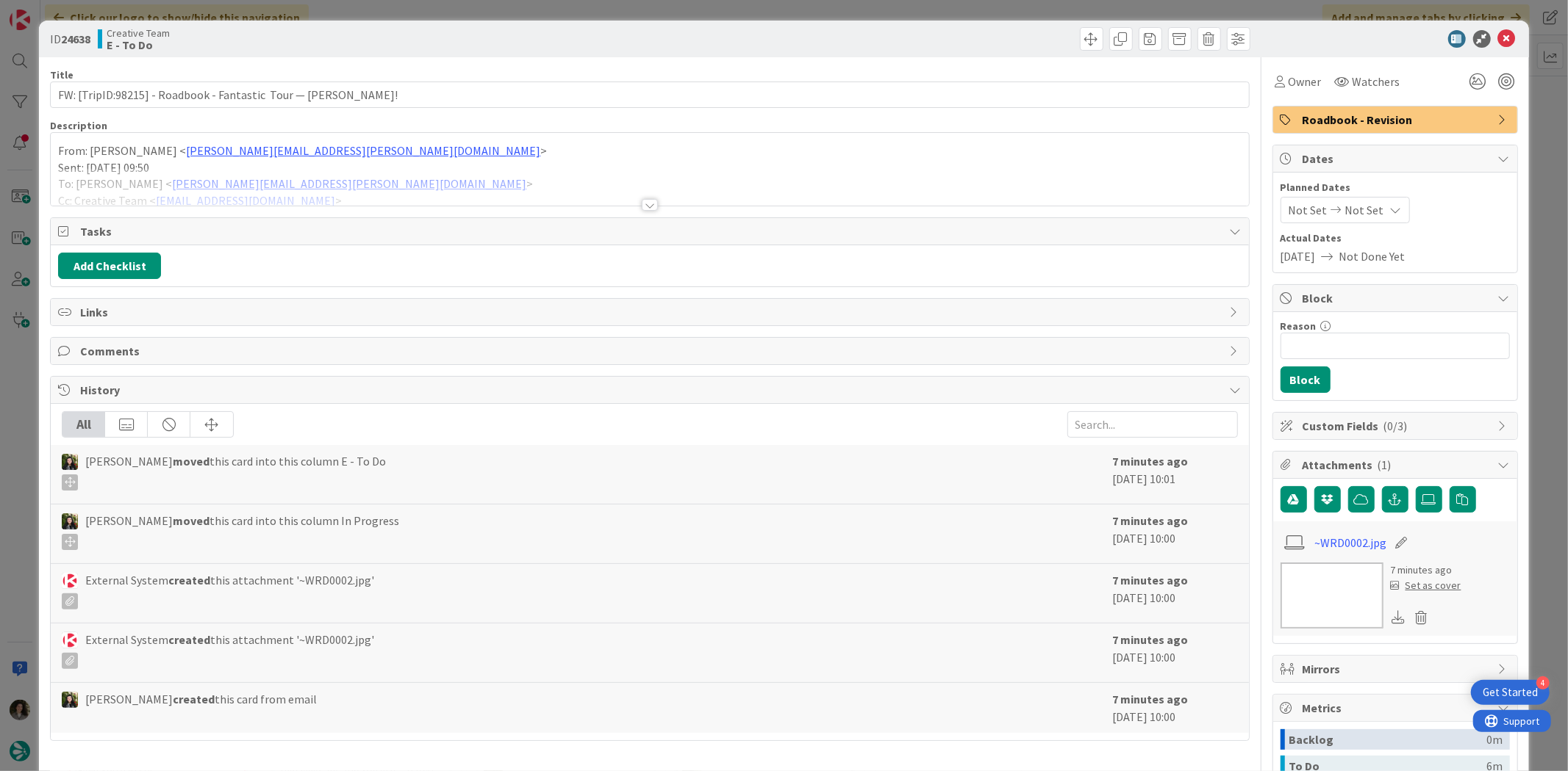
click at [642, 208] on div at bounding box center [649, 204] width 16 height 11
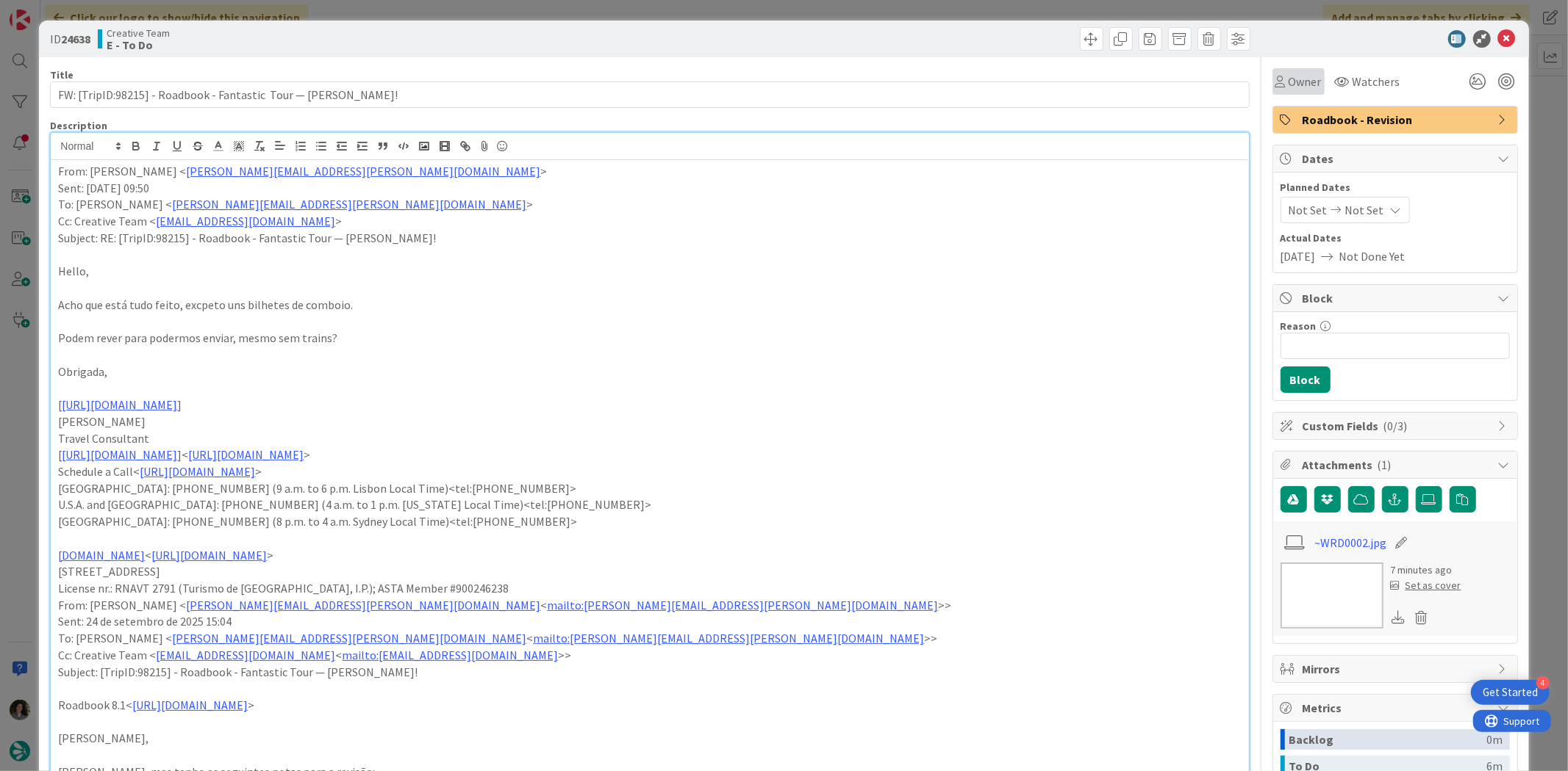
click at [1254, 77] on icon at bounding box center [1280, 81] width 11 height 11
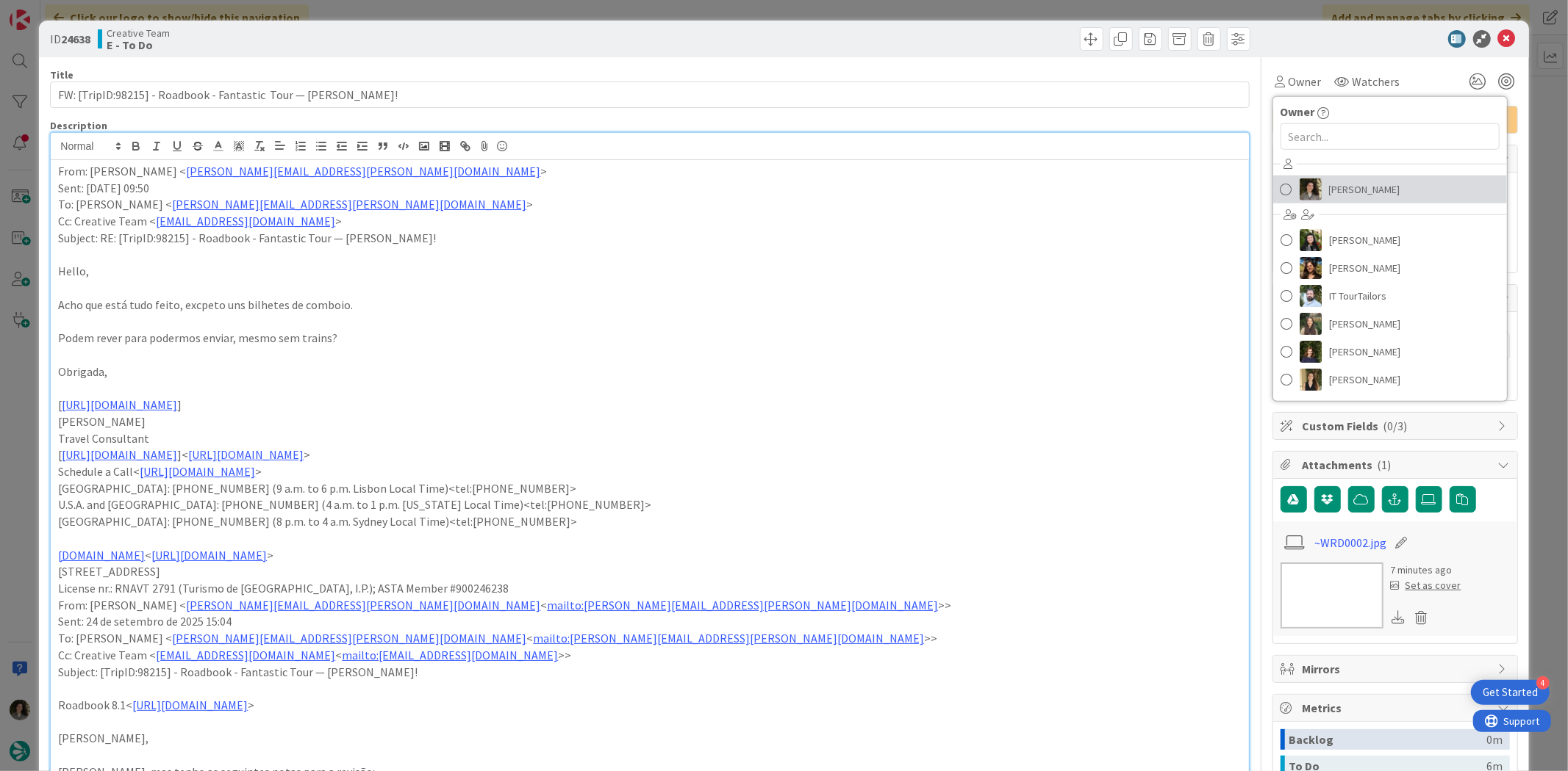
click at [1254, 187] on span "[PERSON_NAME]" at bounding box center [1365, 189] width 71 height 22
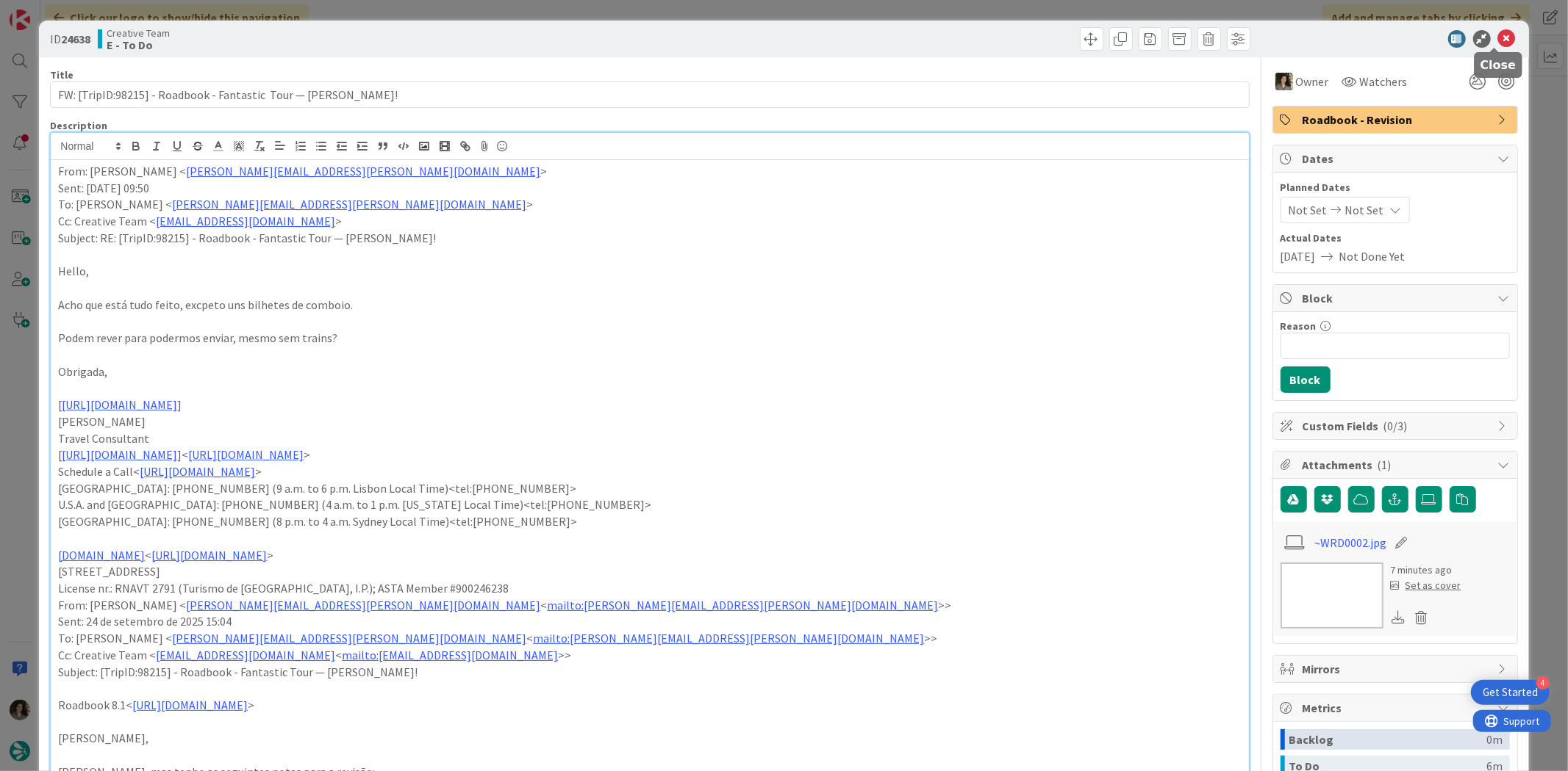
click at [1254, 34] on icon at bounding box center [1506, 39] width 17 height 17
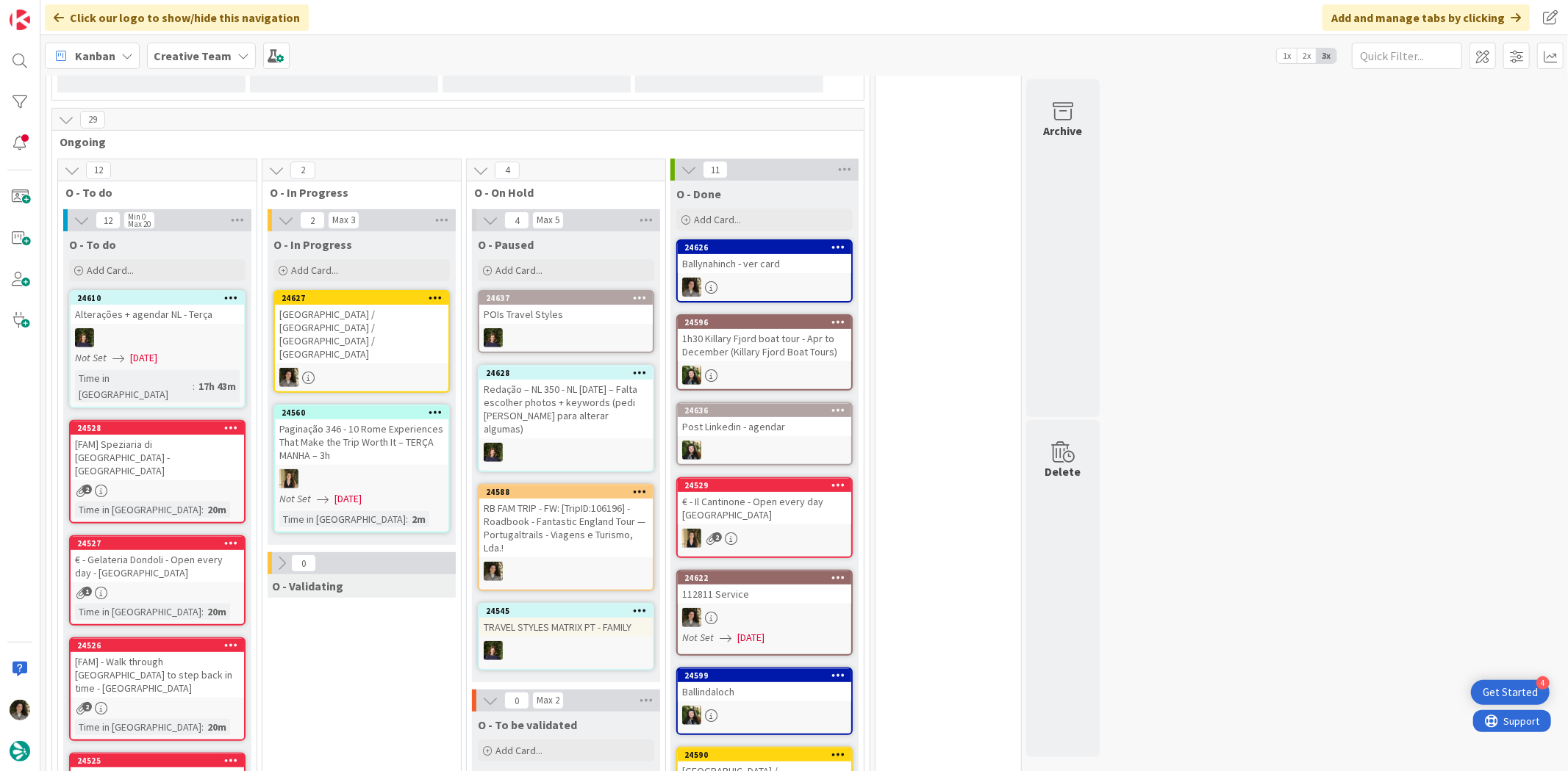
click at [385, 319] on div "[GEOGRAPHIC_DATA] / [GEOGRAPHIC_DATA] / [GEOGRAPHIC_DATA] / [GEOGRAPHIC_DATA]" at bounding box center [361, 334] width 173 height 58
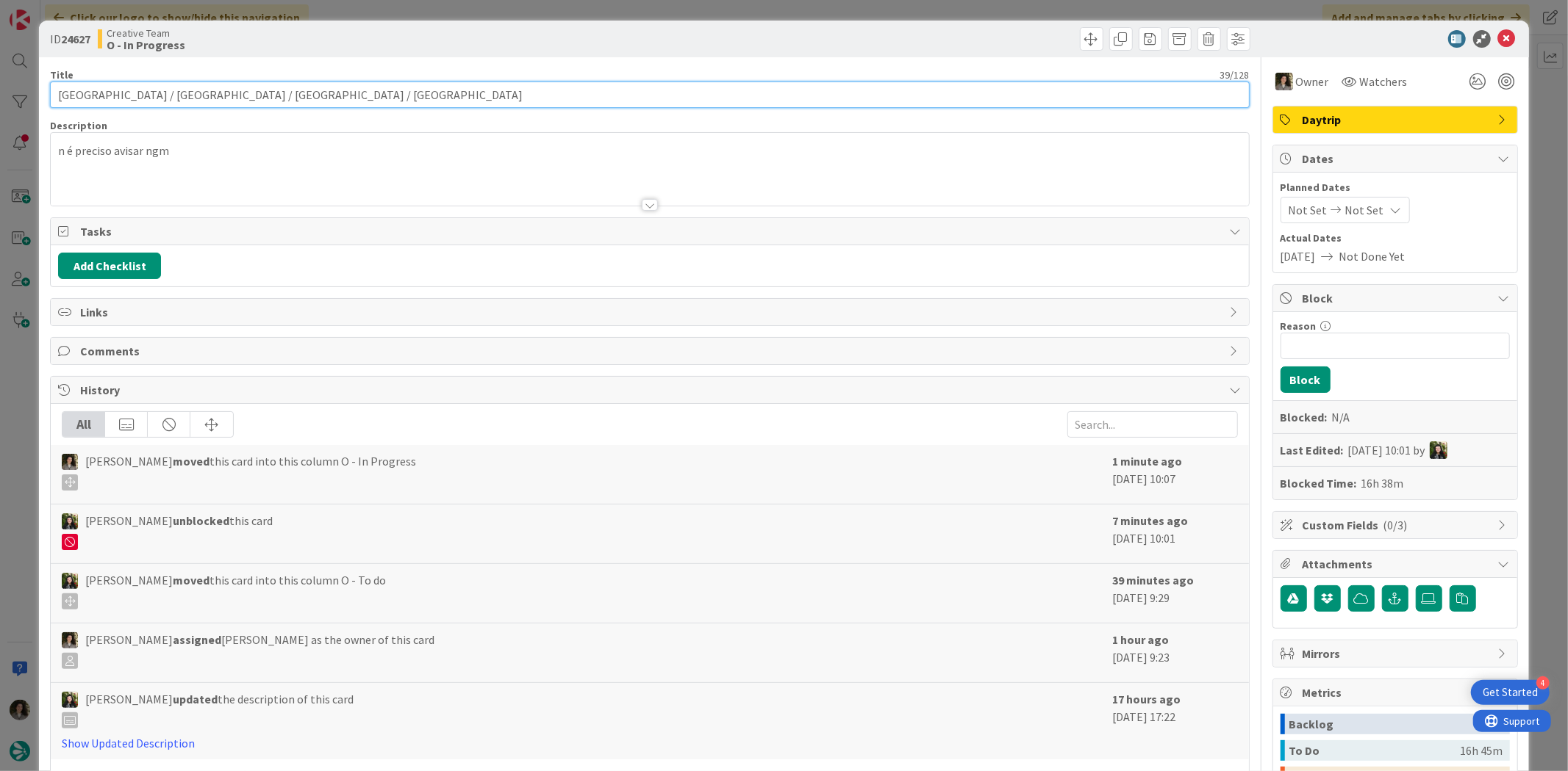
click at [179, 99] on input "[GEOGRAPHIC_DATA] / [GEOGRAPHIC_DATA] / [GEOGRAPHIC_DATA] / [GEOGRAPHIC_DATA]" at bounding box center [649, 94] width 1199 height 27
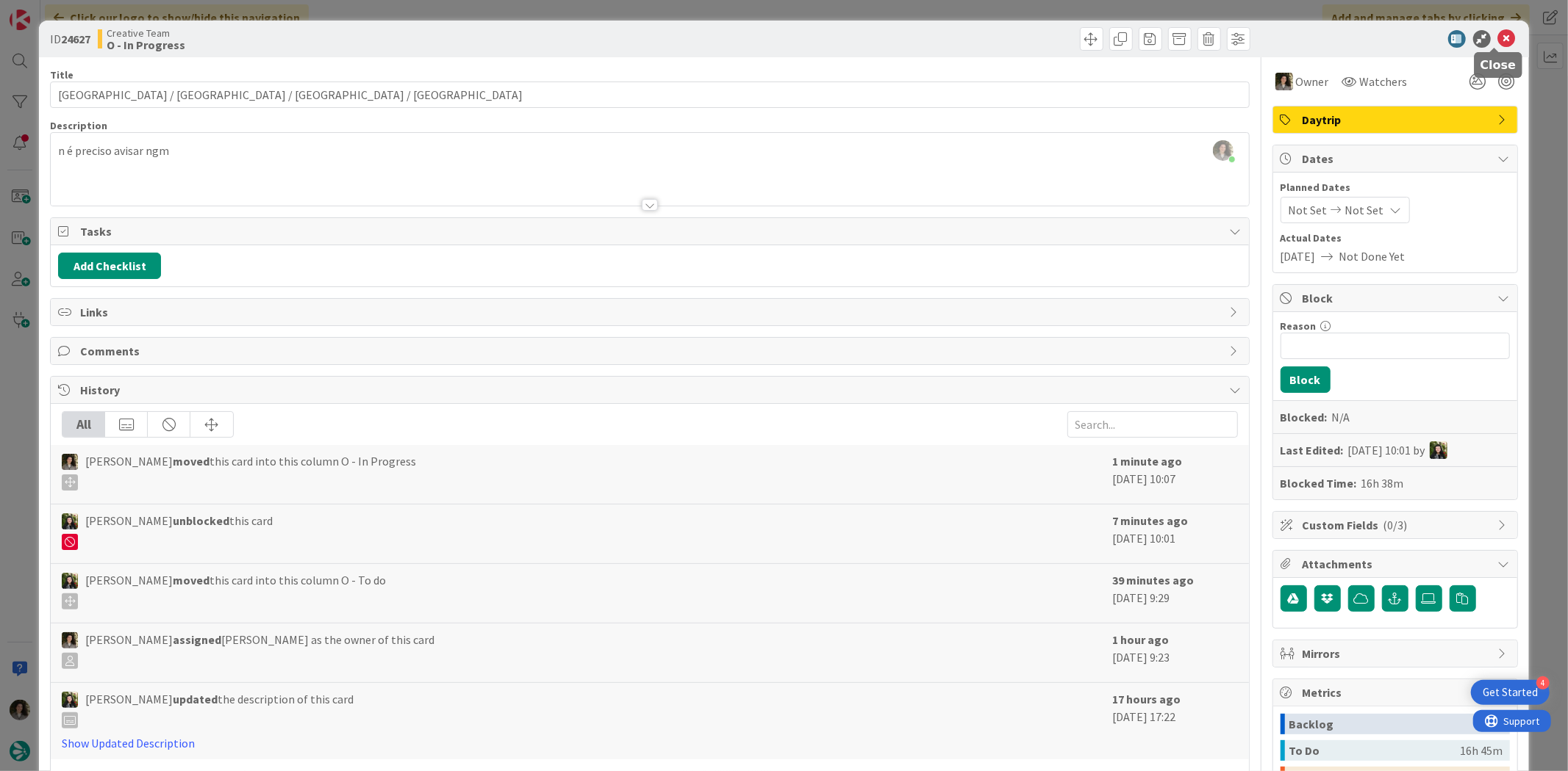
click at [1254, 39] on icon at bounding box center [1506, 39] width 17 height 17
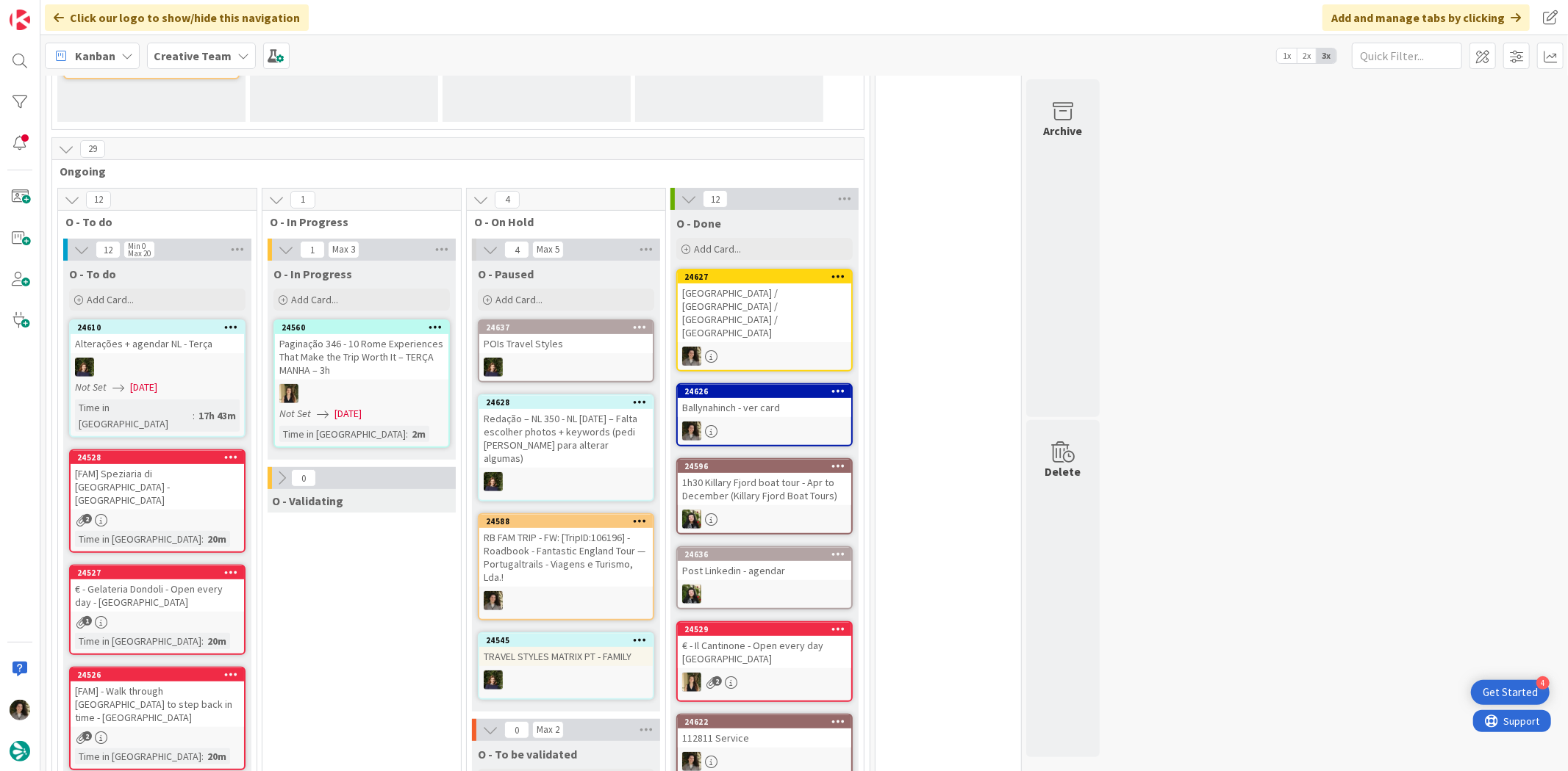
click at [760, 290] on div "[GEOGRAPHIC_DATA] / [GEOGRAPHIC_DATA] / [GEOGRAPHIC_DATA] / [GEOGRAPHIC_DATA]" at bounding box center [764, 313] width 173 height 58
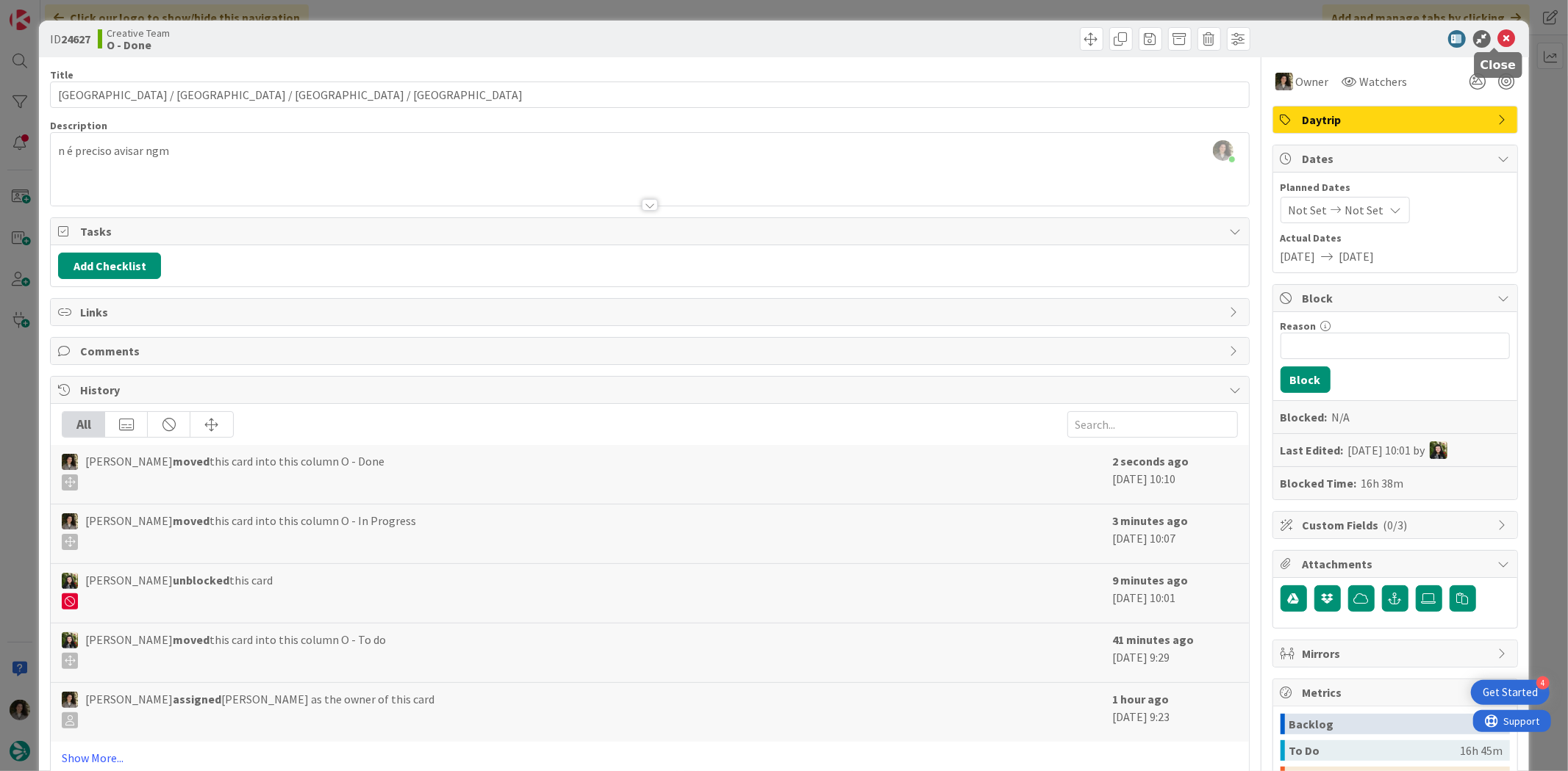
click at [1254, 39] on icon at bounding box center [1506, 39] width 17 height 17
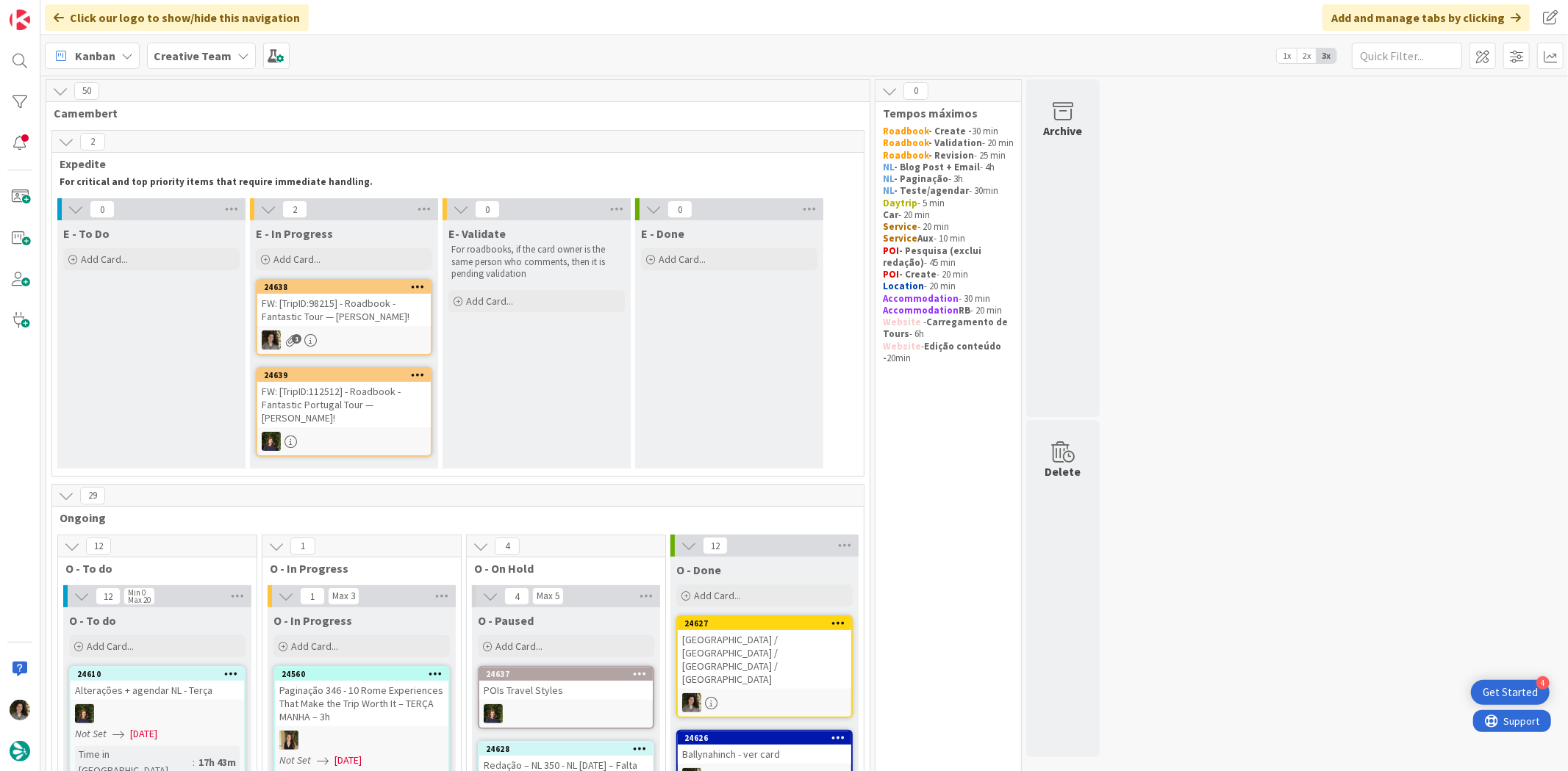
click at [352, 319] on div "FW: [TripID:98215] - Roadbook - Fantastic Tour — [PERSON_NAME]!" at bounding box center [344, 310] width 173 height 33
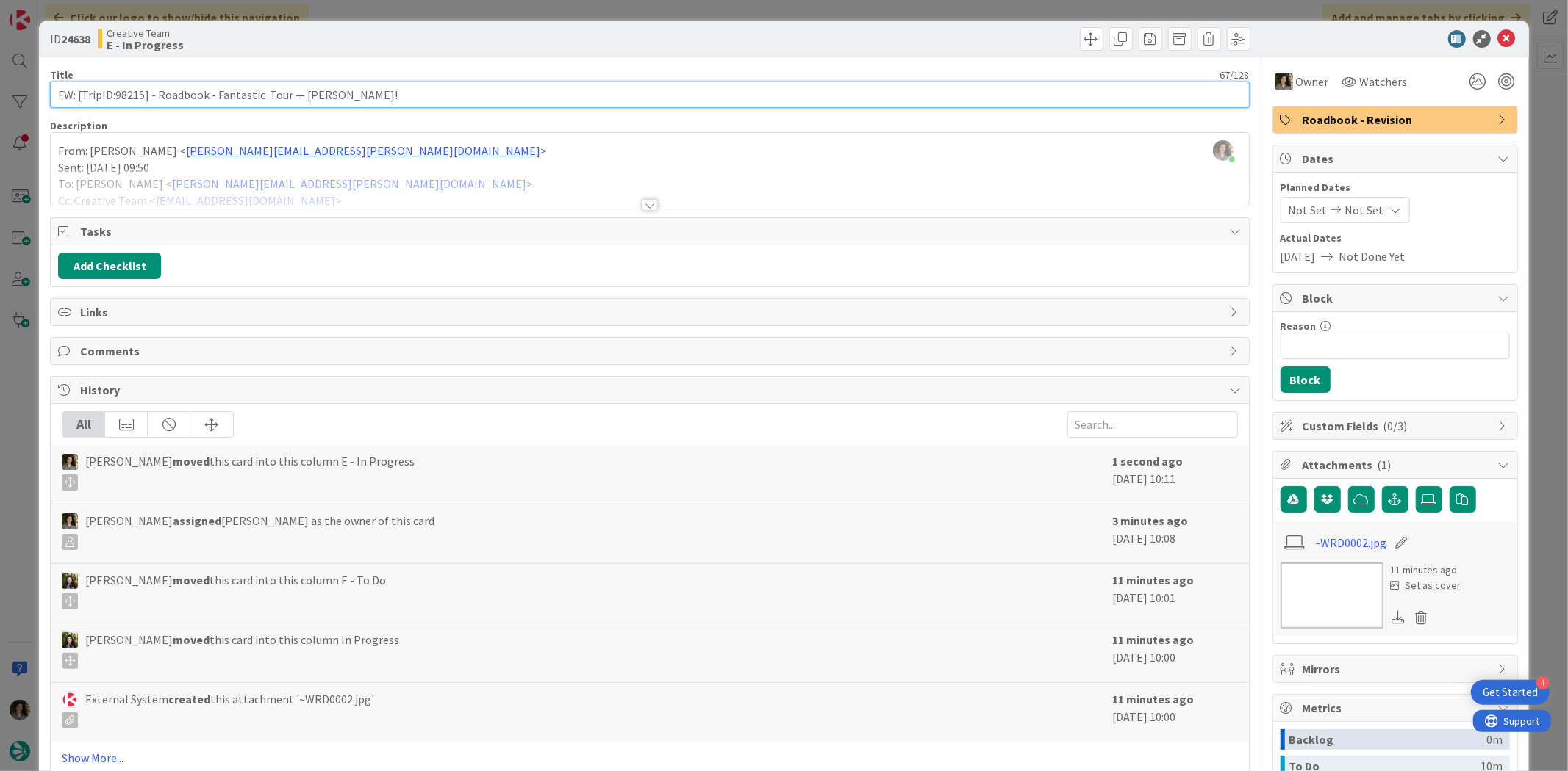
drag, startPoint x: 144, startPoint y: 93, endPoint x: 115, endPoint y: 92, distance: 29.0
click at [115, 92] on input "FW: [TripID:98215] - Roadbook - Fantastic Tour — [PERSON_NAME]!" at bounding box center [649, 94] width 1199 height 27
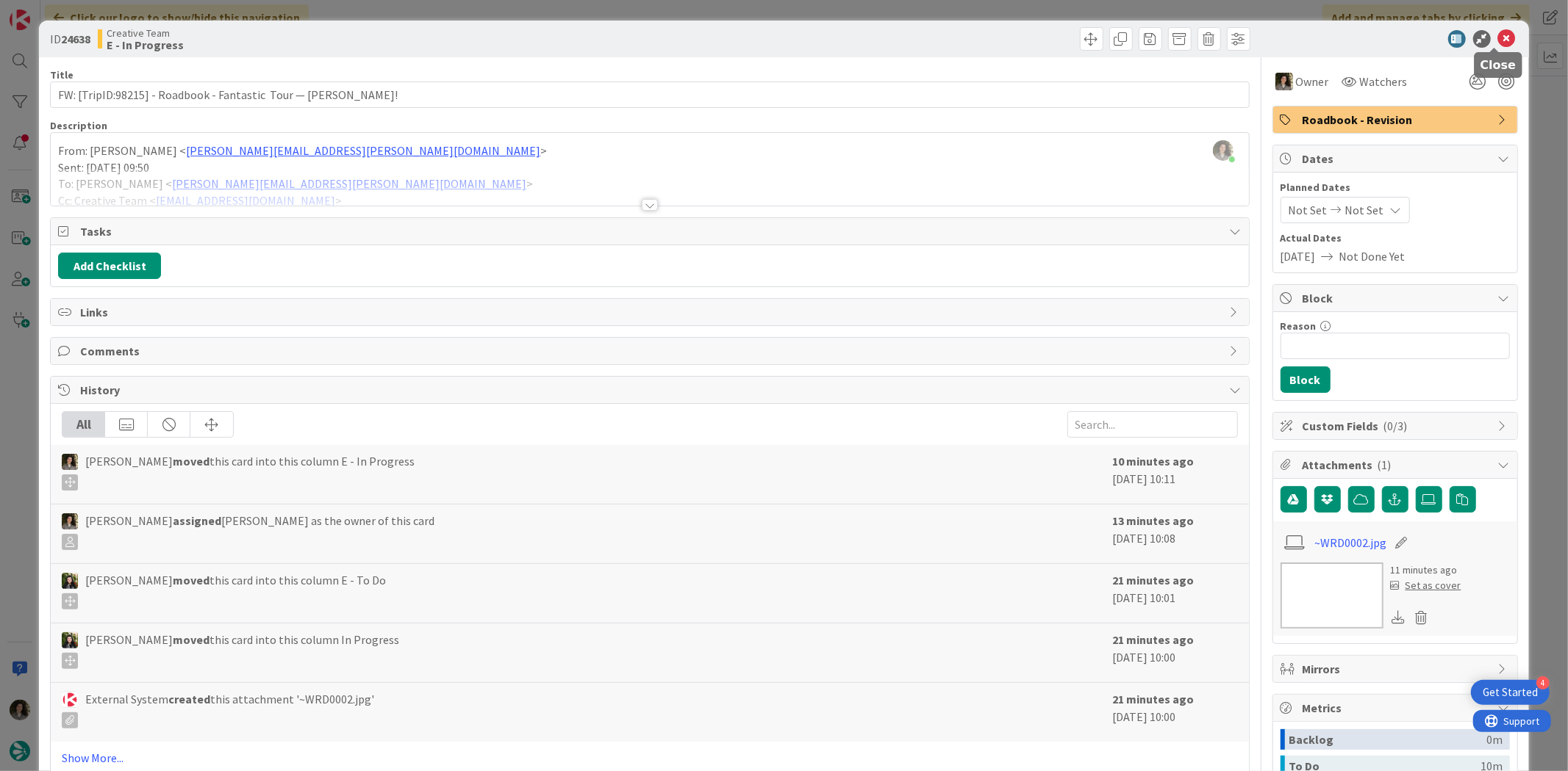
click at [1254, 34] on icon at bounding box center [1506, 39] width 17 height 17
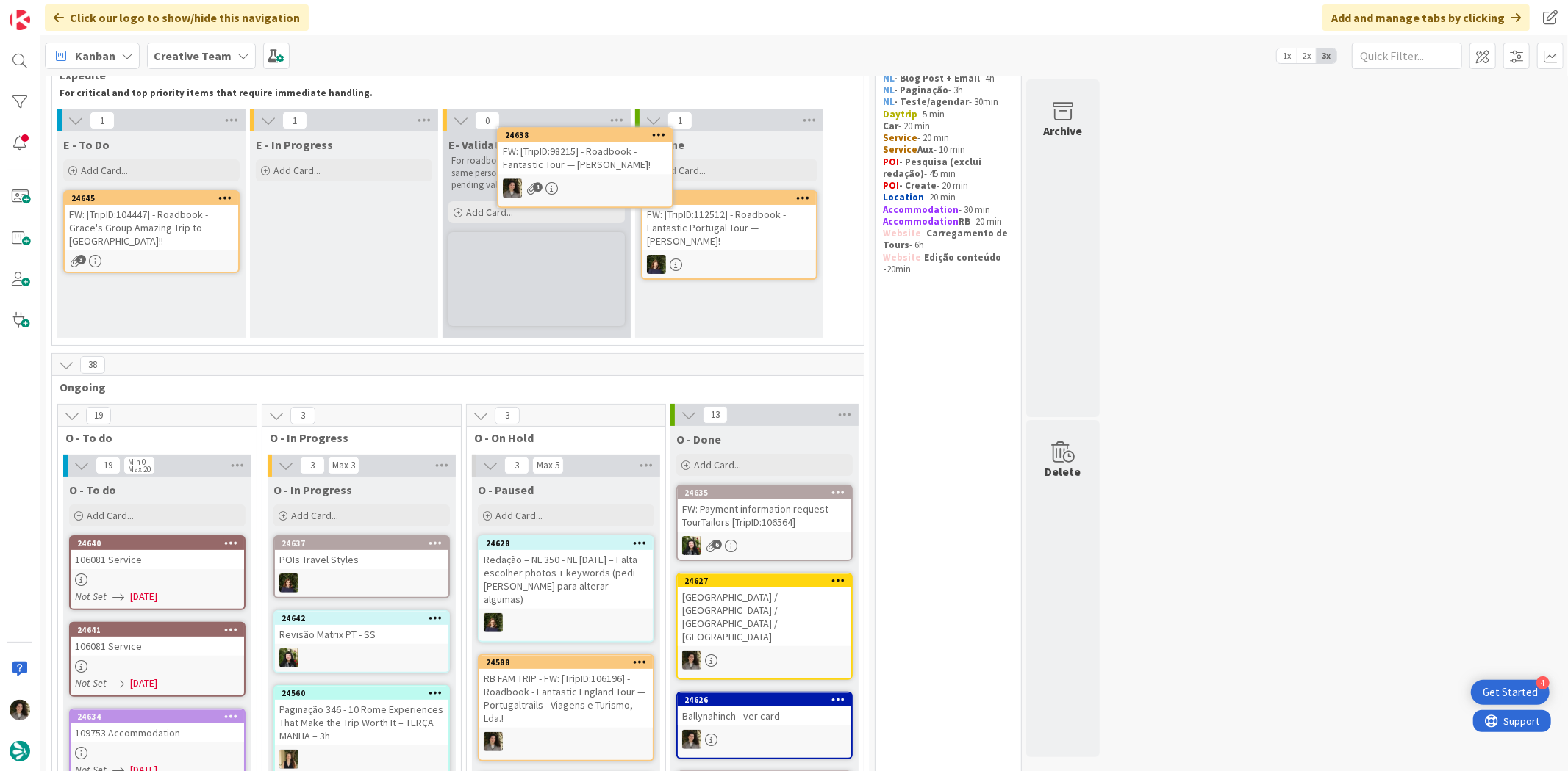
scroll to position [69, 0]
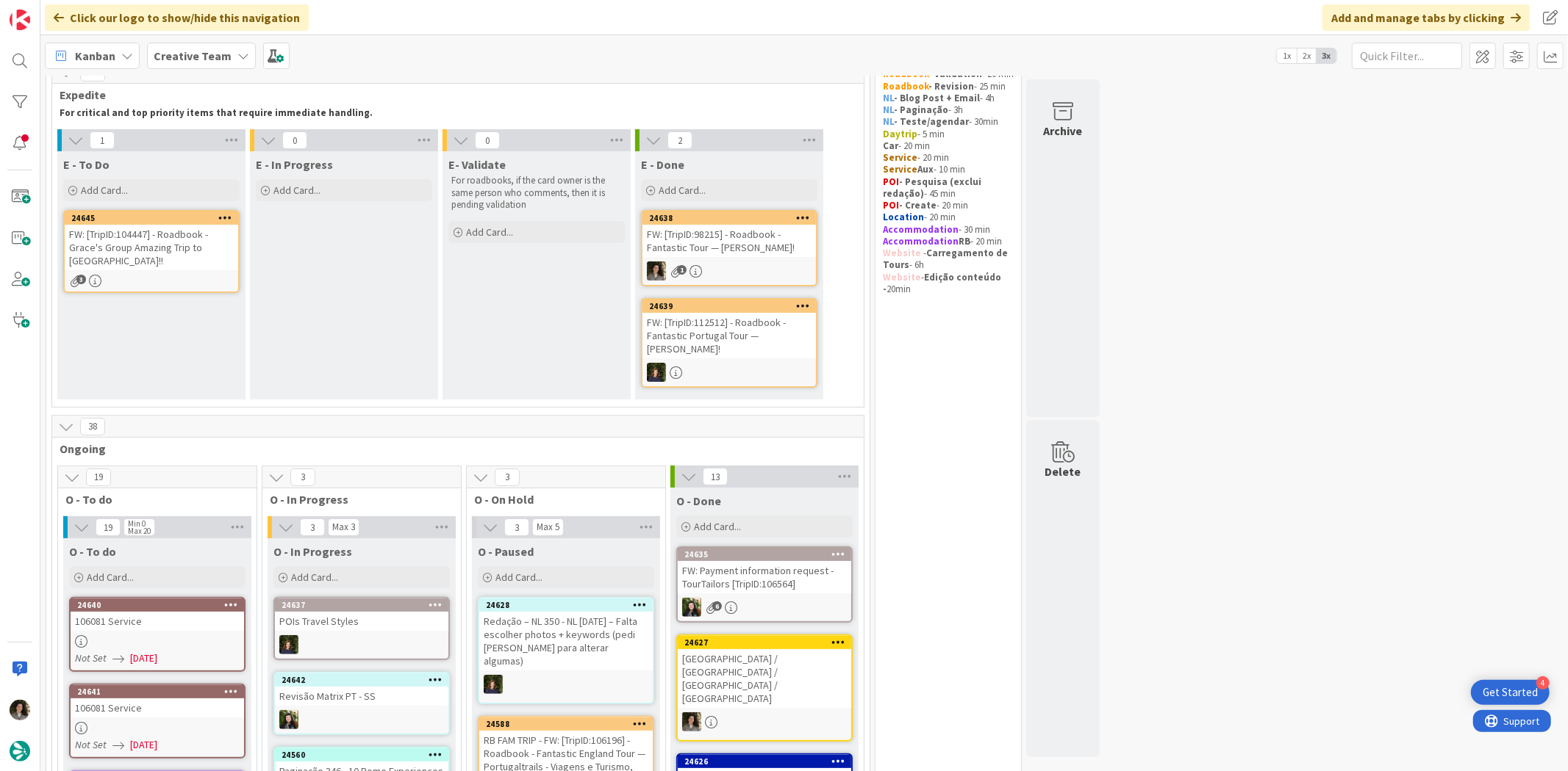
click at [746, 257] on div "24638 FW: [TripID:98215] - Roadbook - Fantastic Tour — [PERSON_NAME]! 1" at bounding box center [729, 248] width 176 height 77
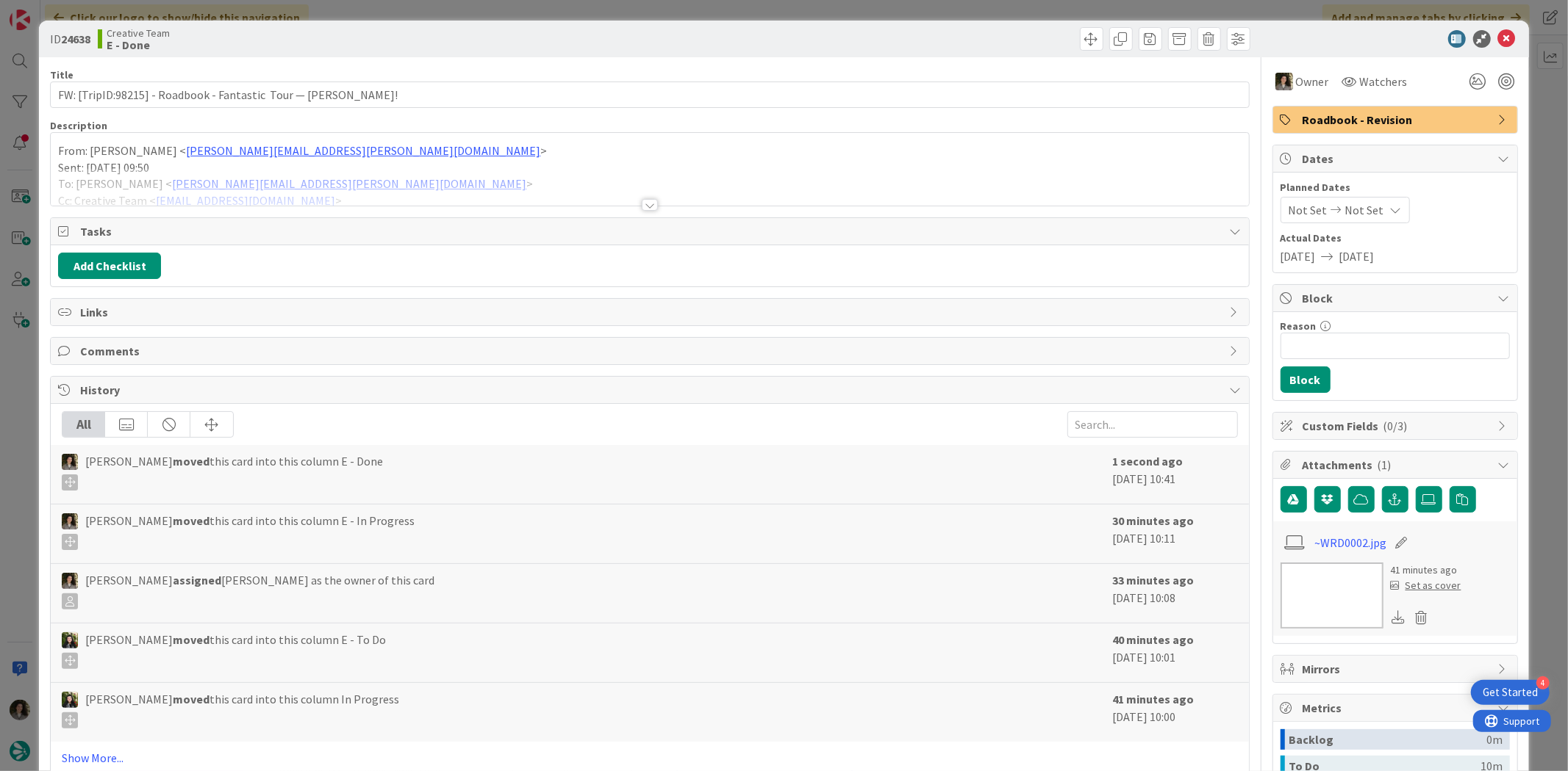
click at [1254, 130] on div "Roadbook - Revision" at bounding box center [1394, 119] width 244 height 27
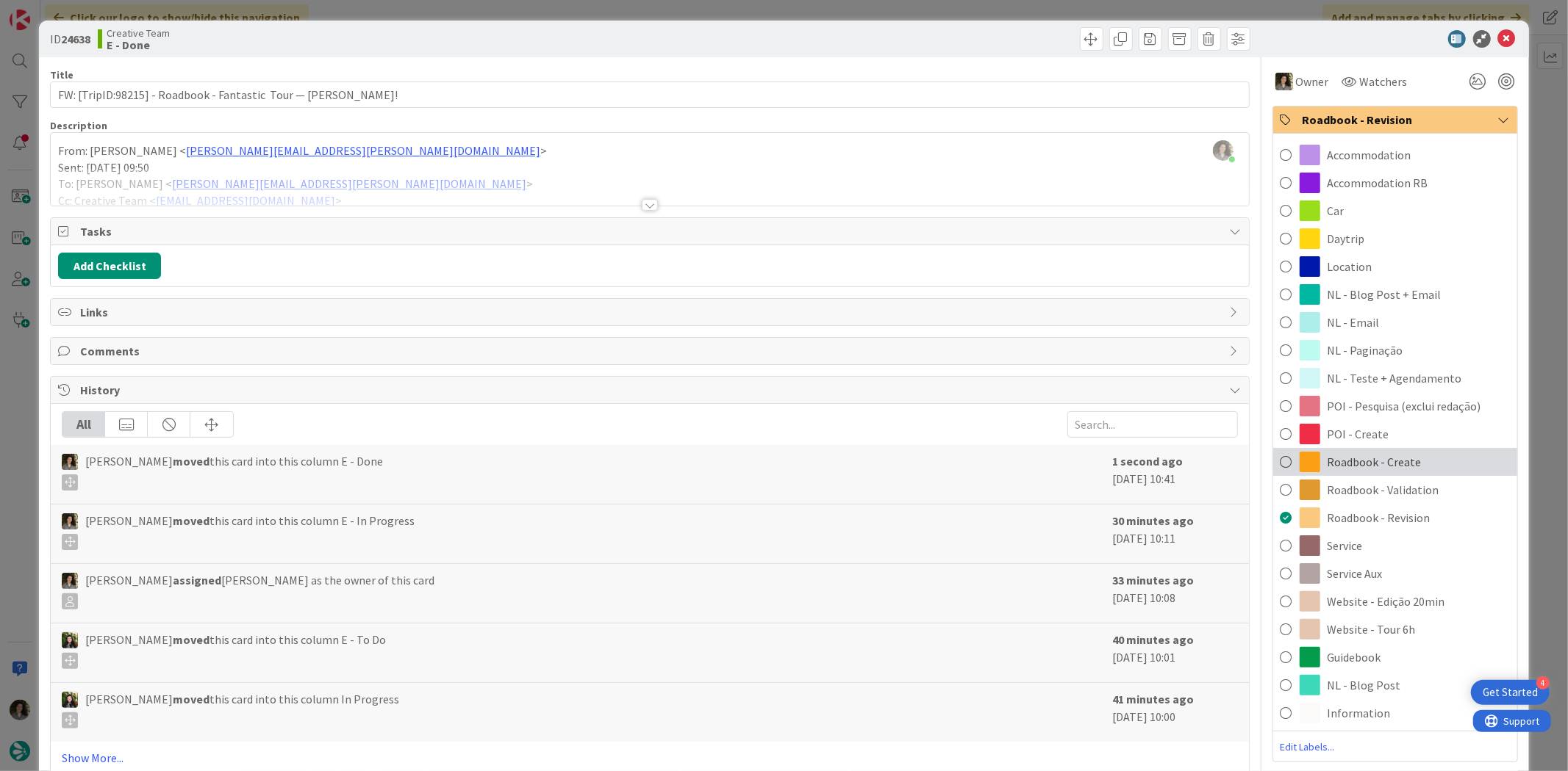
click at [1254, 459] on div "Roadbook - Create" at bounding box center [1394, 461] width 244 height 28
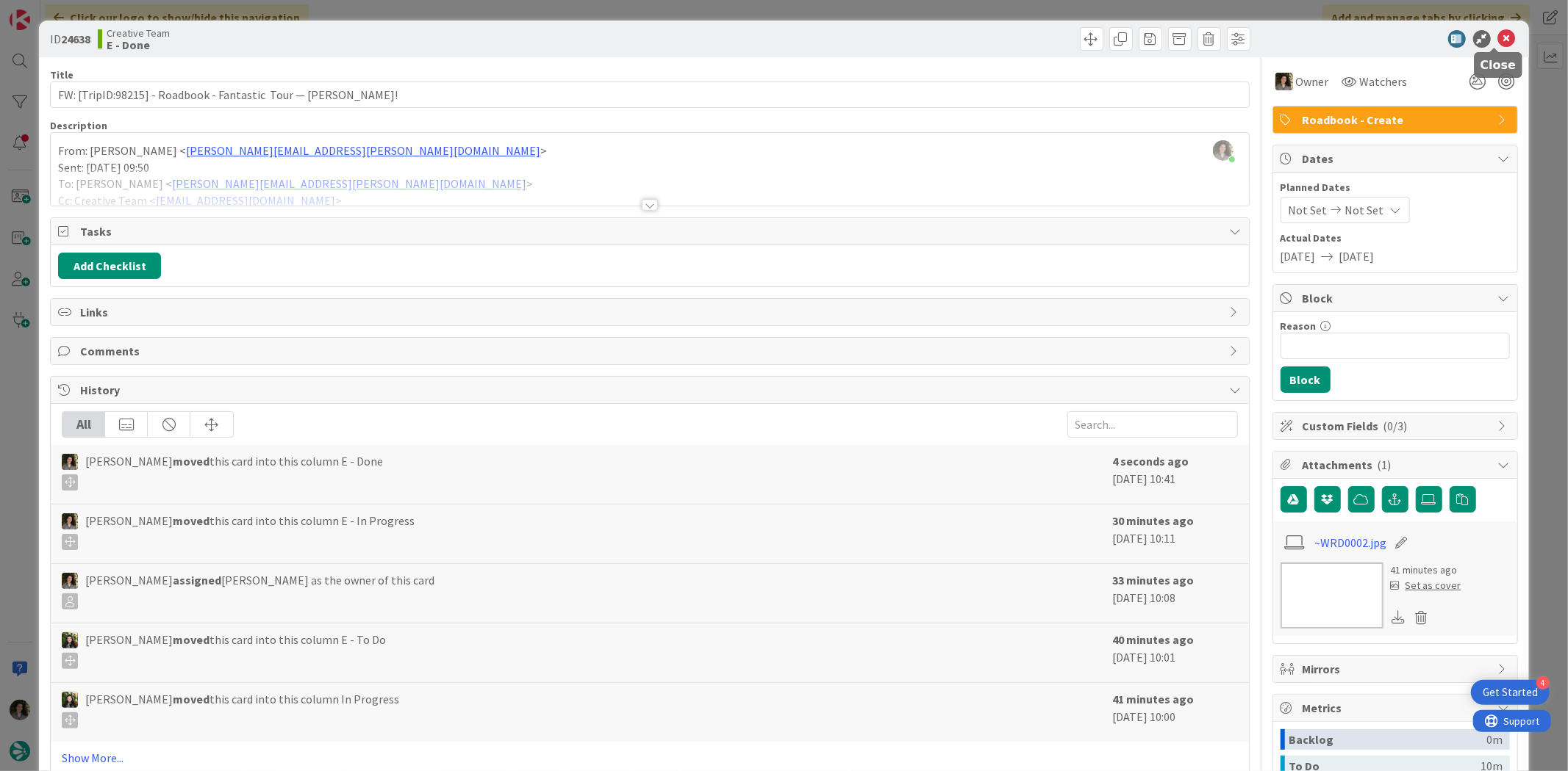
click at [1254, 41] on icon at bounding box center [1506, 39] width 17 height 17
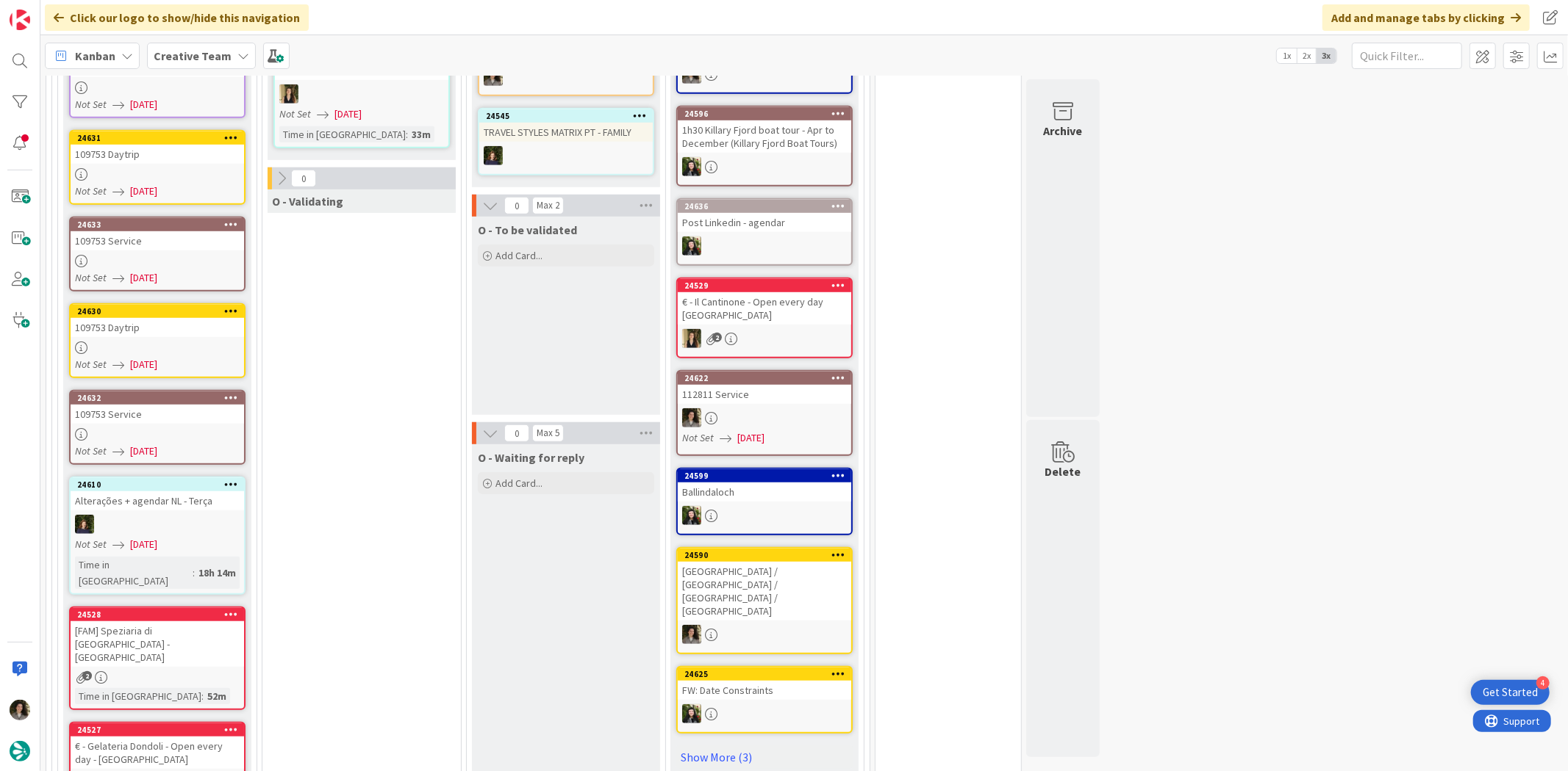
scroll to position [804, 0]
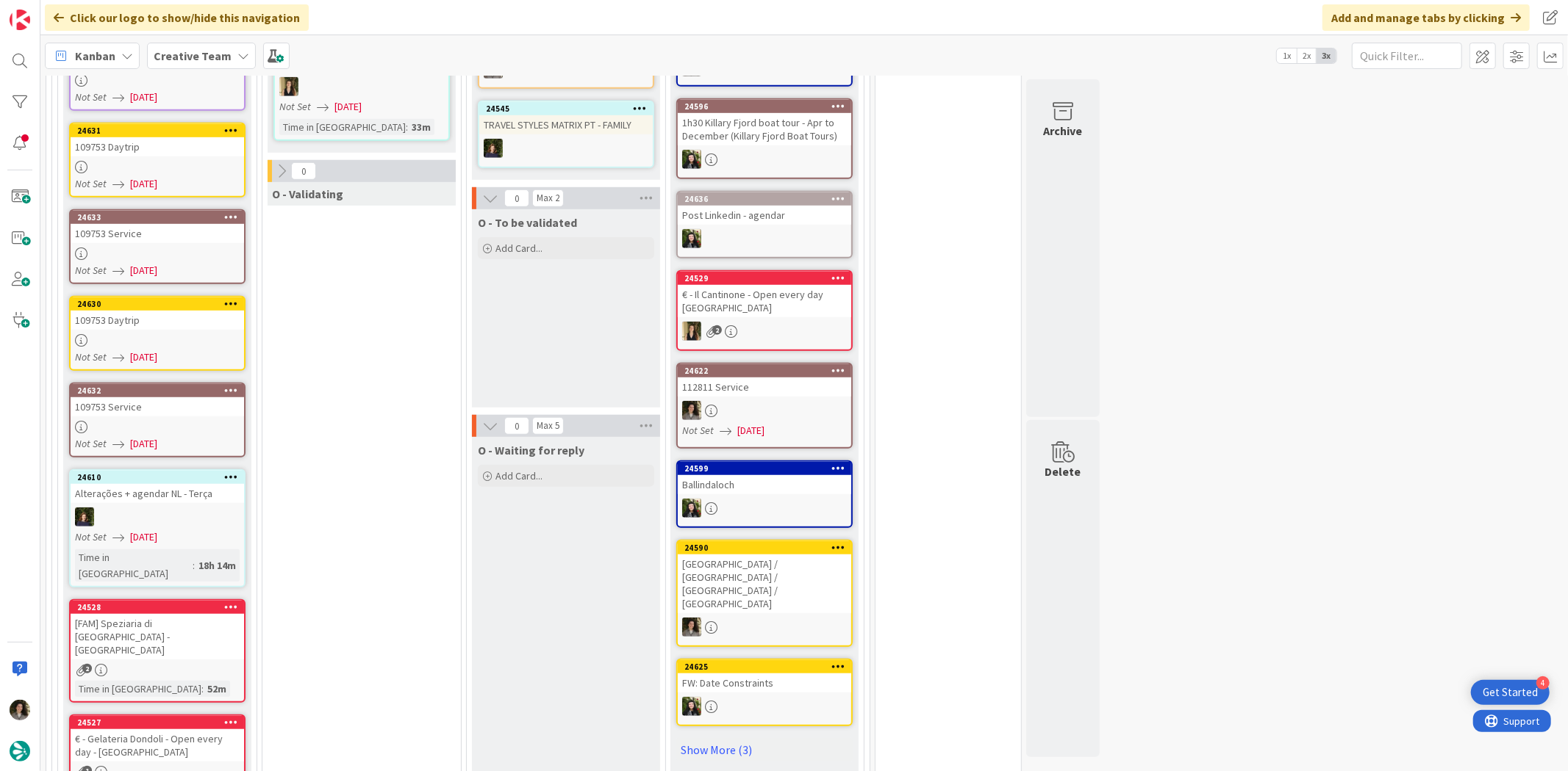
click at [127, 334] on div at bounding box center [157, 340] width 173 height 12
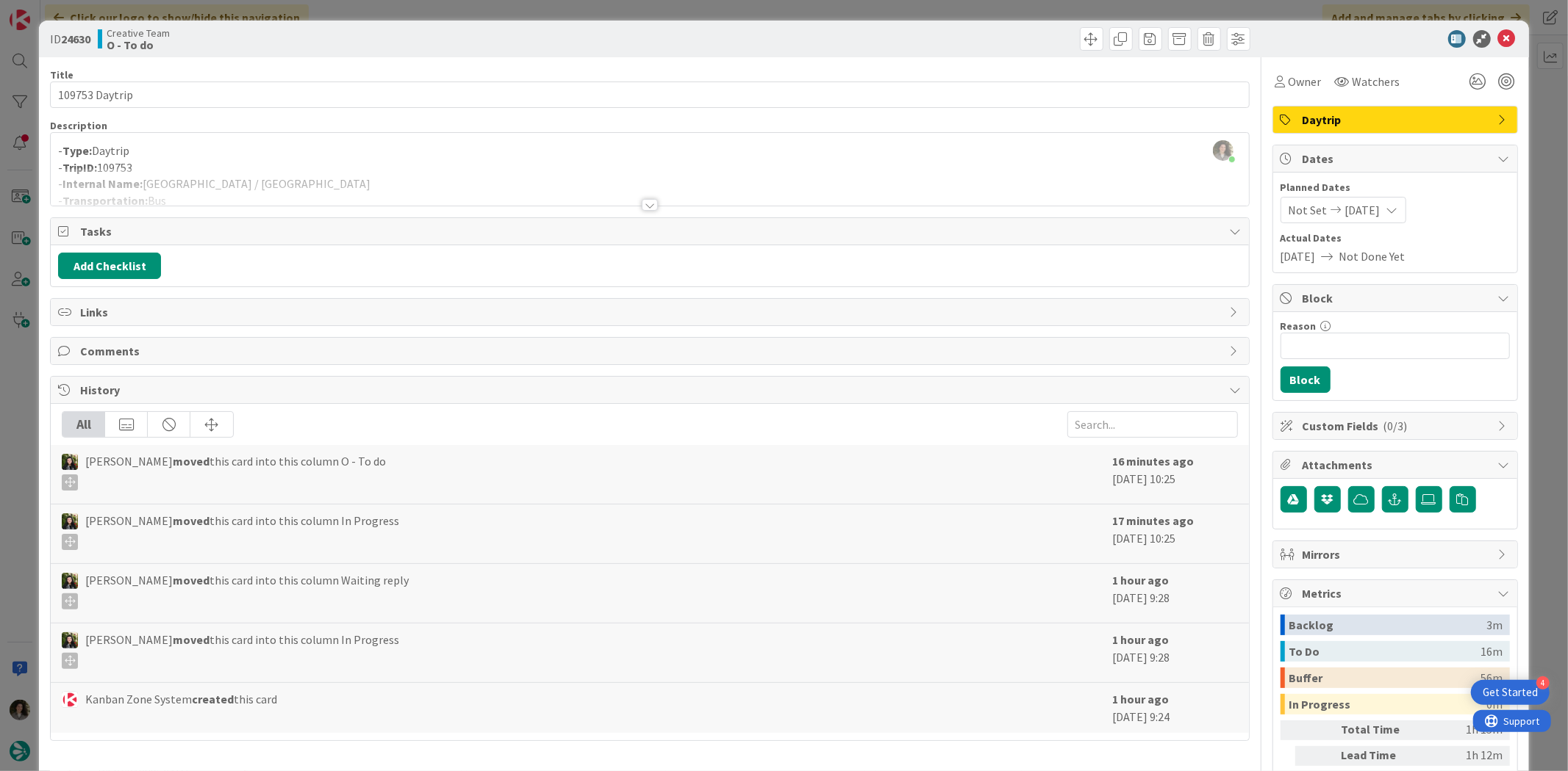
click at [650, 204] on div at bounding box center [649, 204] width 16 height 11
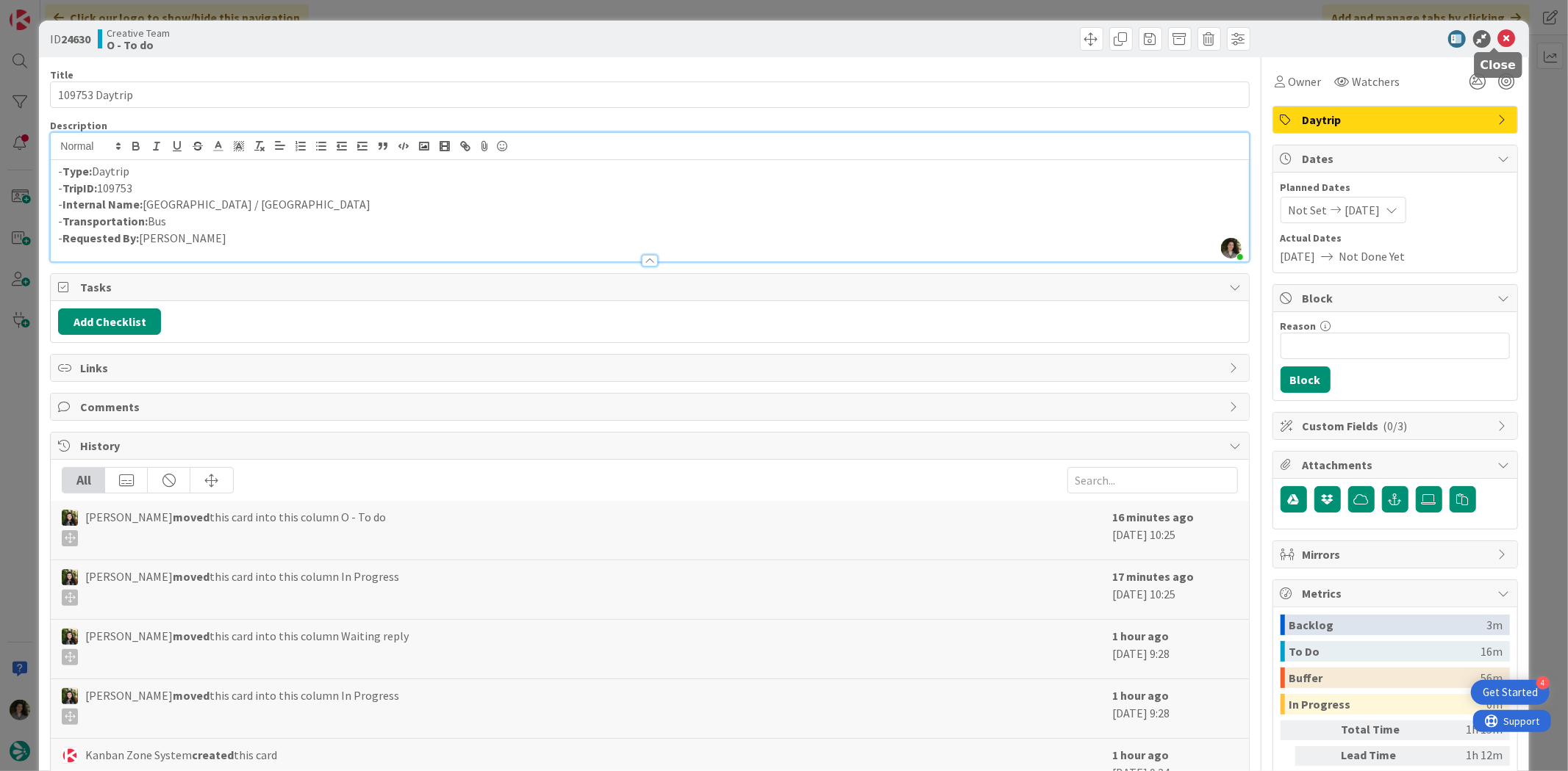
click at [1254, 33] on icon at bounding box center [1506, 39] width 17 height 17
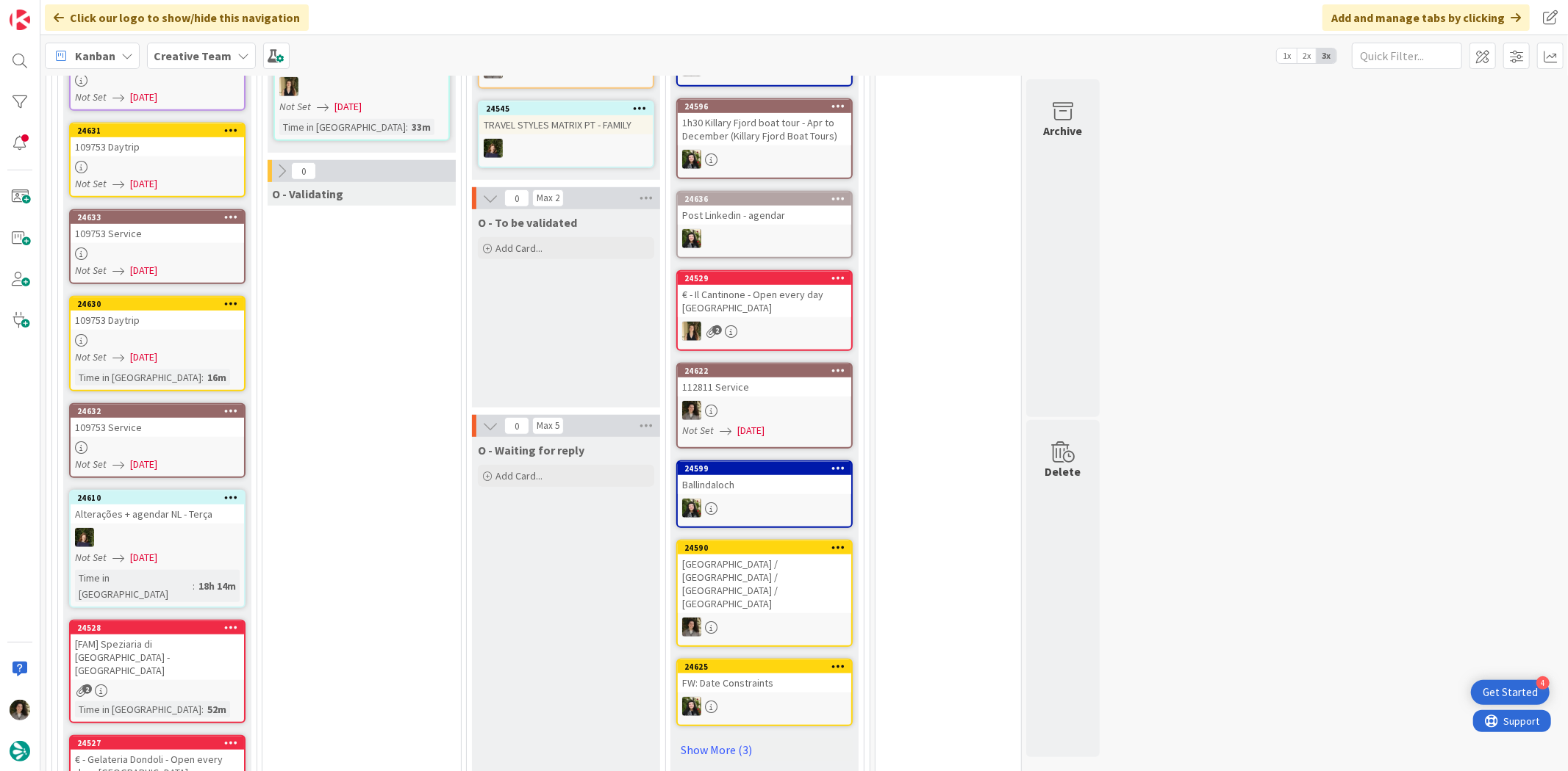
click at [108, 442] on div at bounding box center [157, 448] width 173 height 12
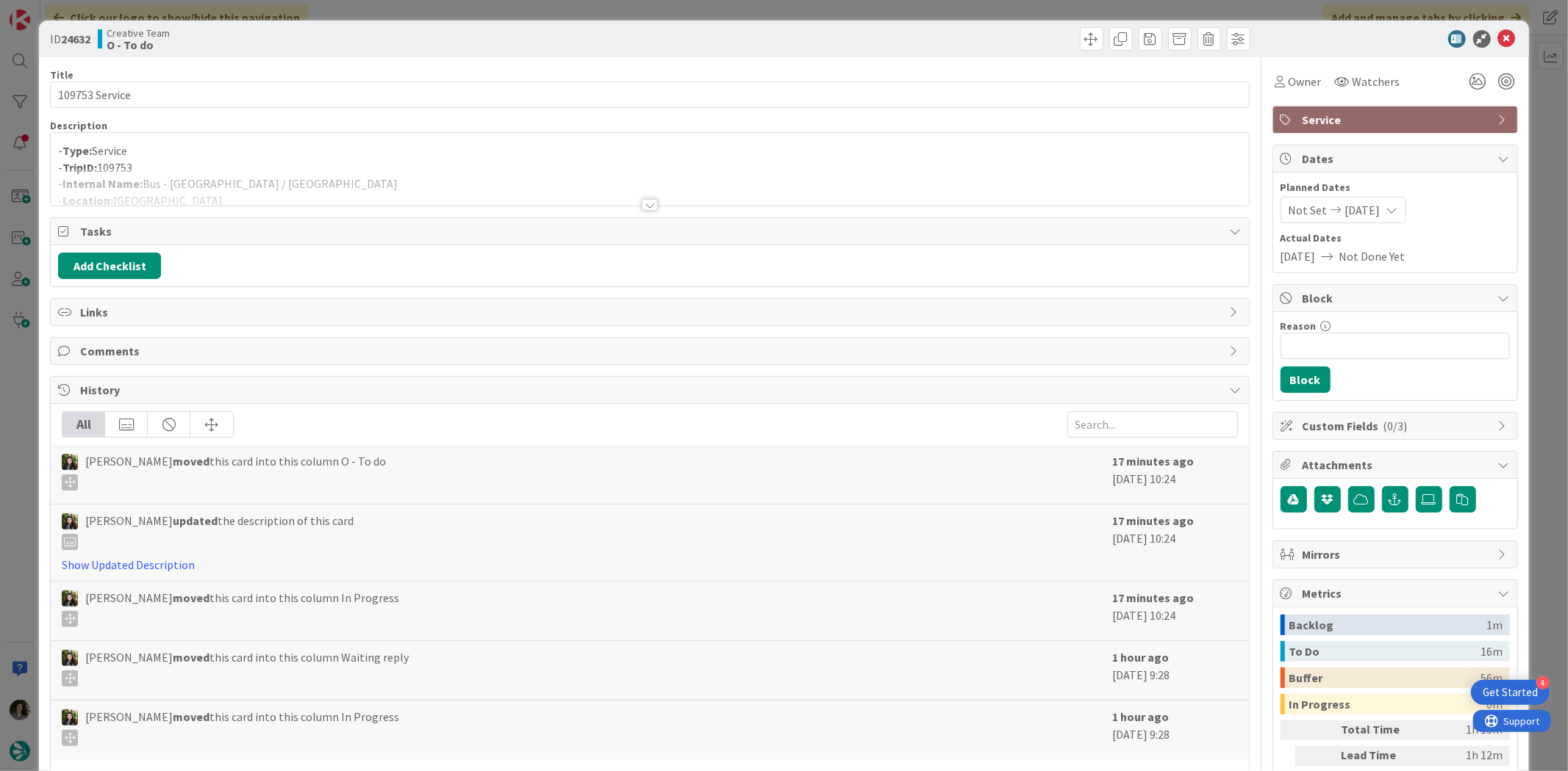
click at [648, 203] on div at bounding box center [649, 204] width 16 height 11
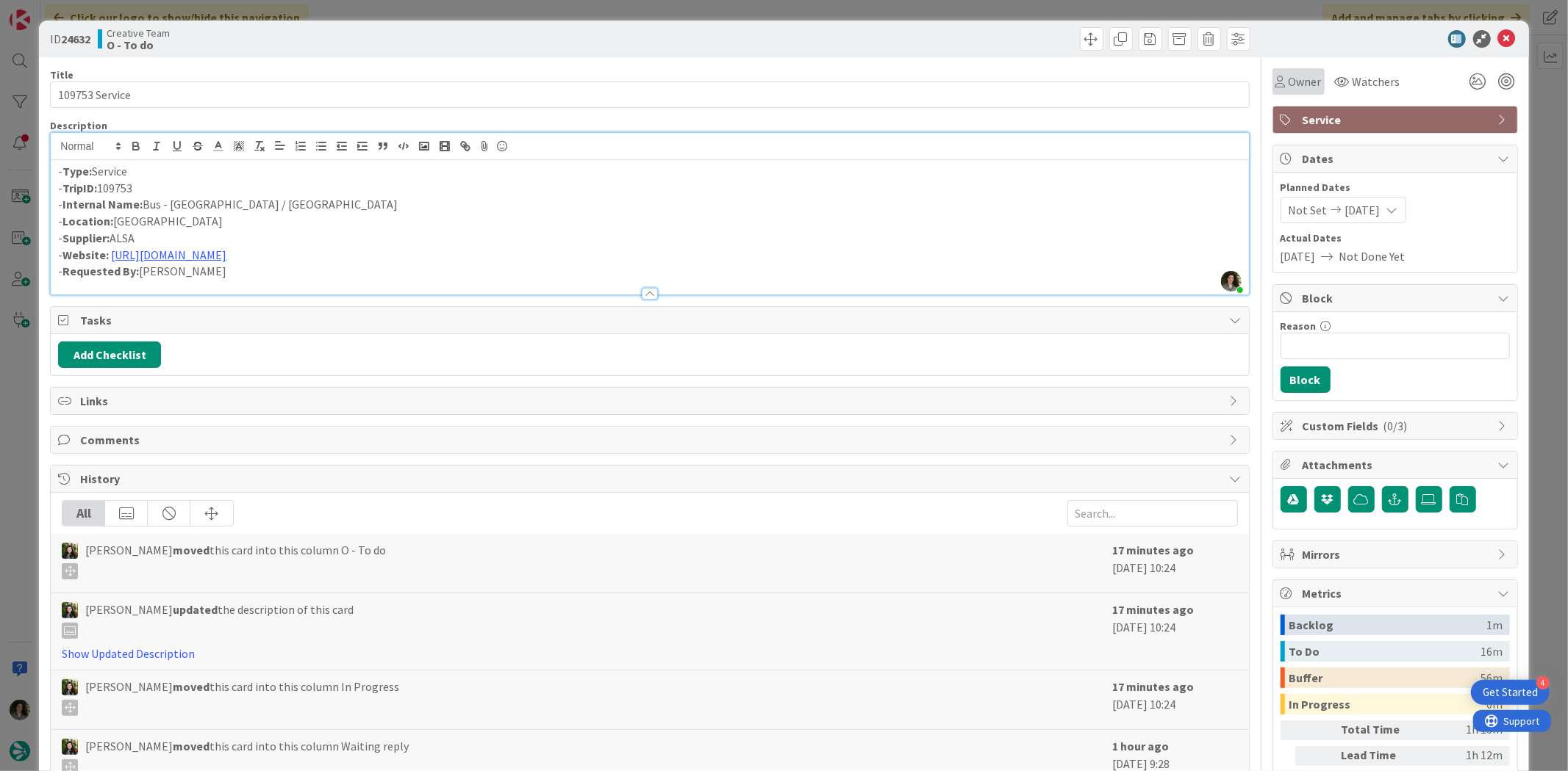
click at [1254, 83] on span "Owner" at bounding box center [1305, 81] width 33 height 17
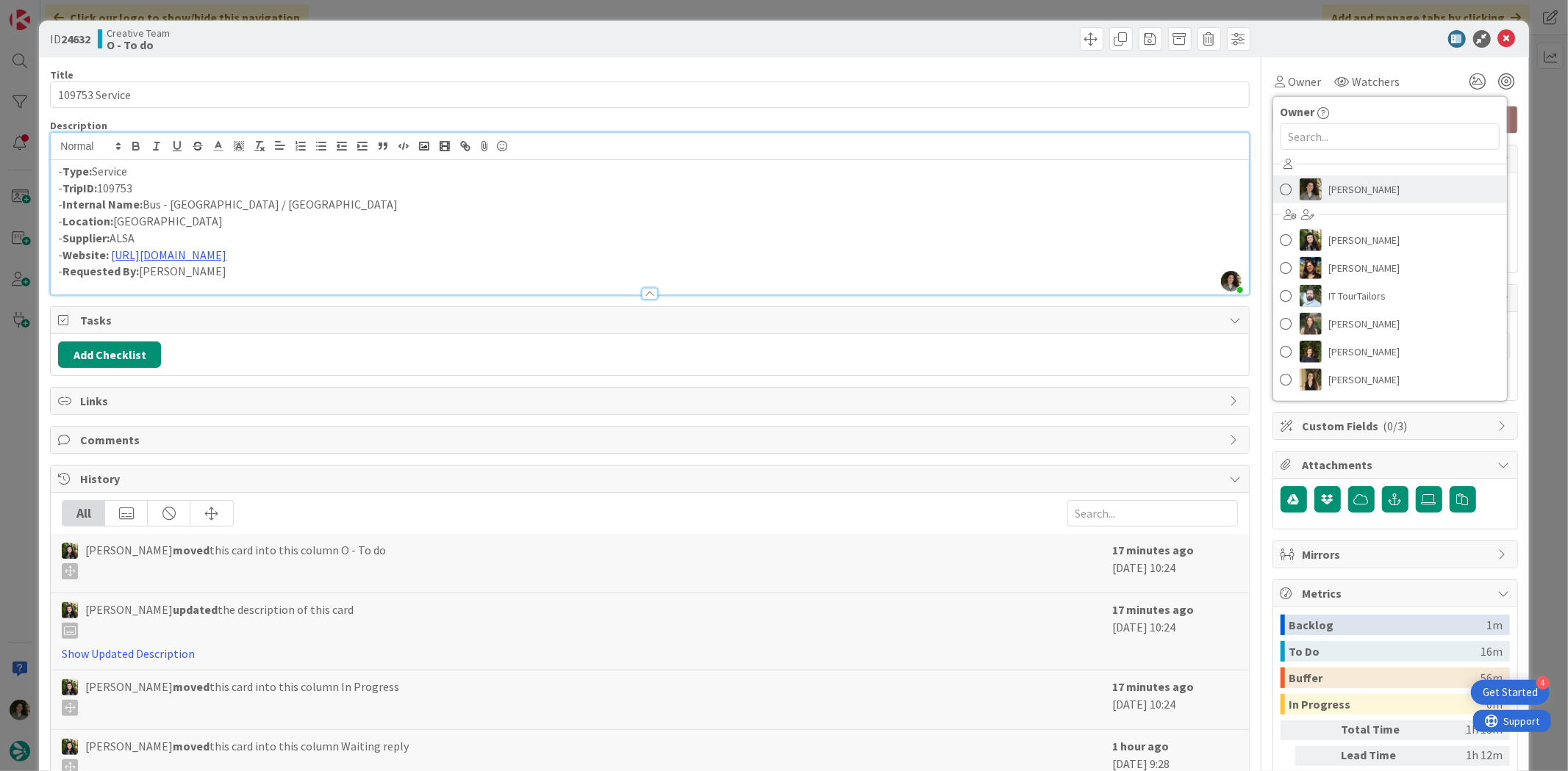
click at [1254, 197] on span "[PERSON_NAME]" at bounding box center [1365, 189] width 71 height 22
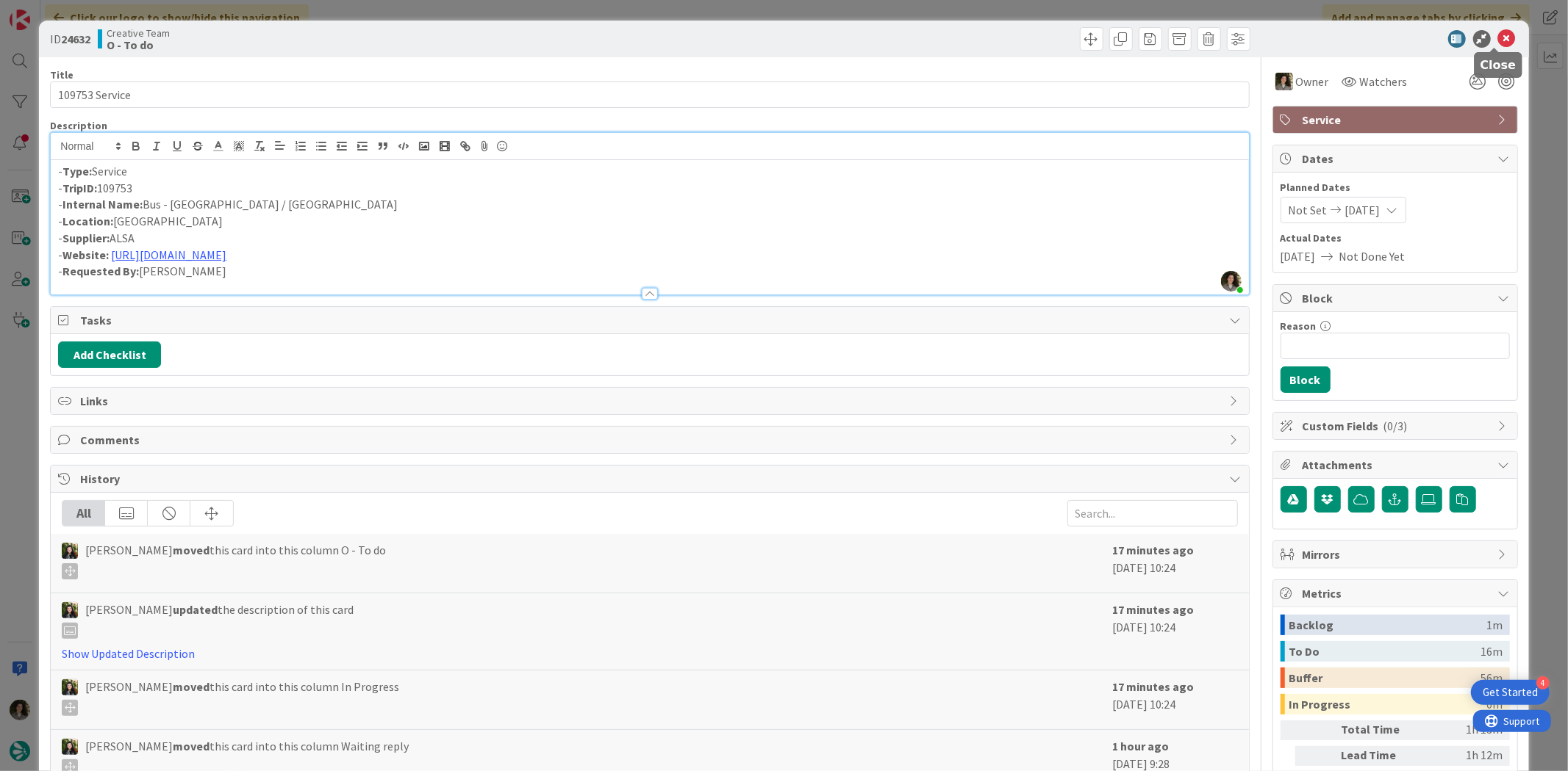
click at [1254, 39] on icon at bounding box center [1506, 39] width 17 height 17
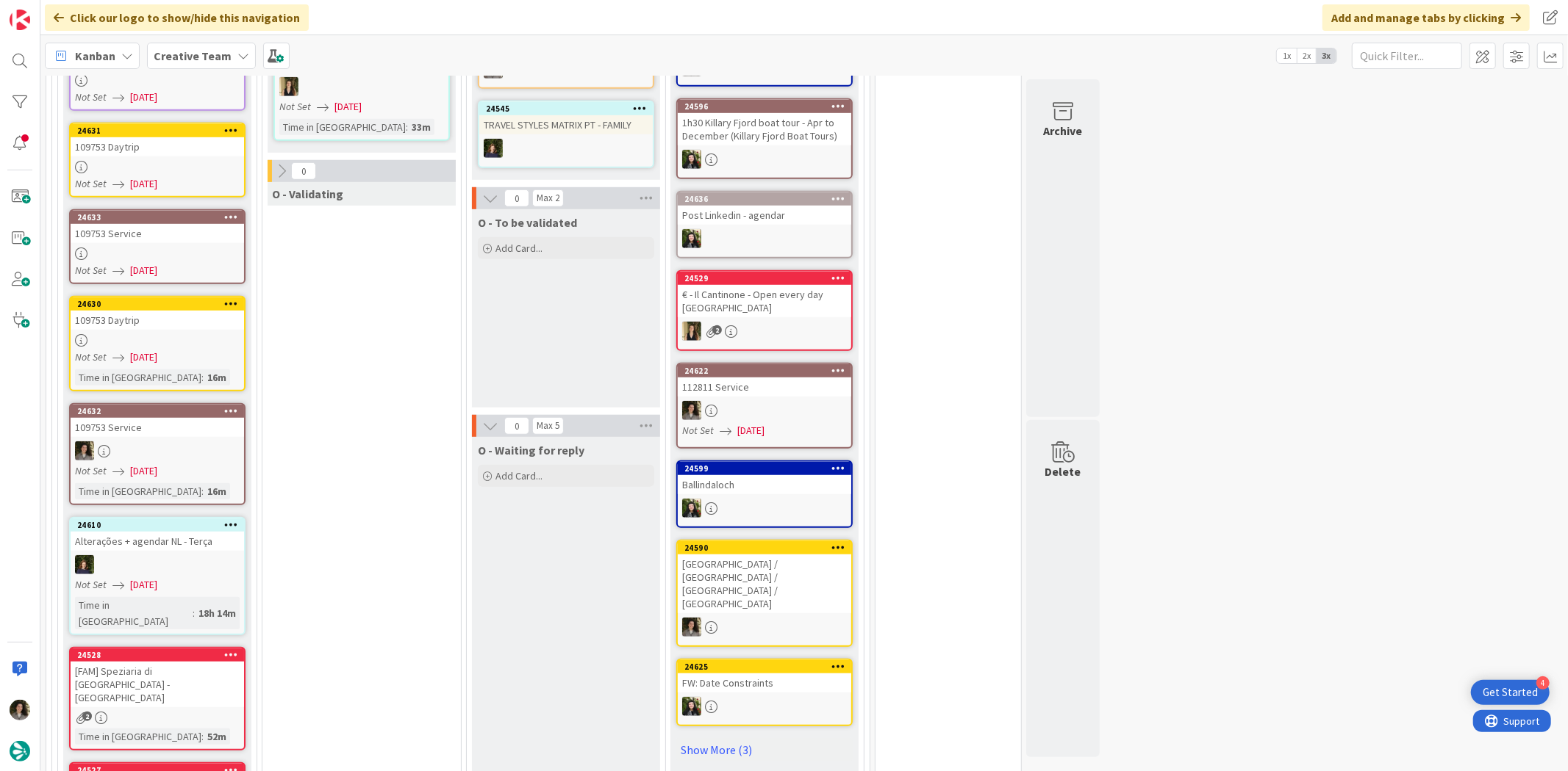
click at [107, 334] on div at bounding box center [157, 340] width 173 height 12
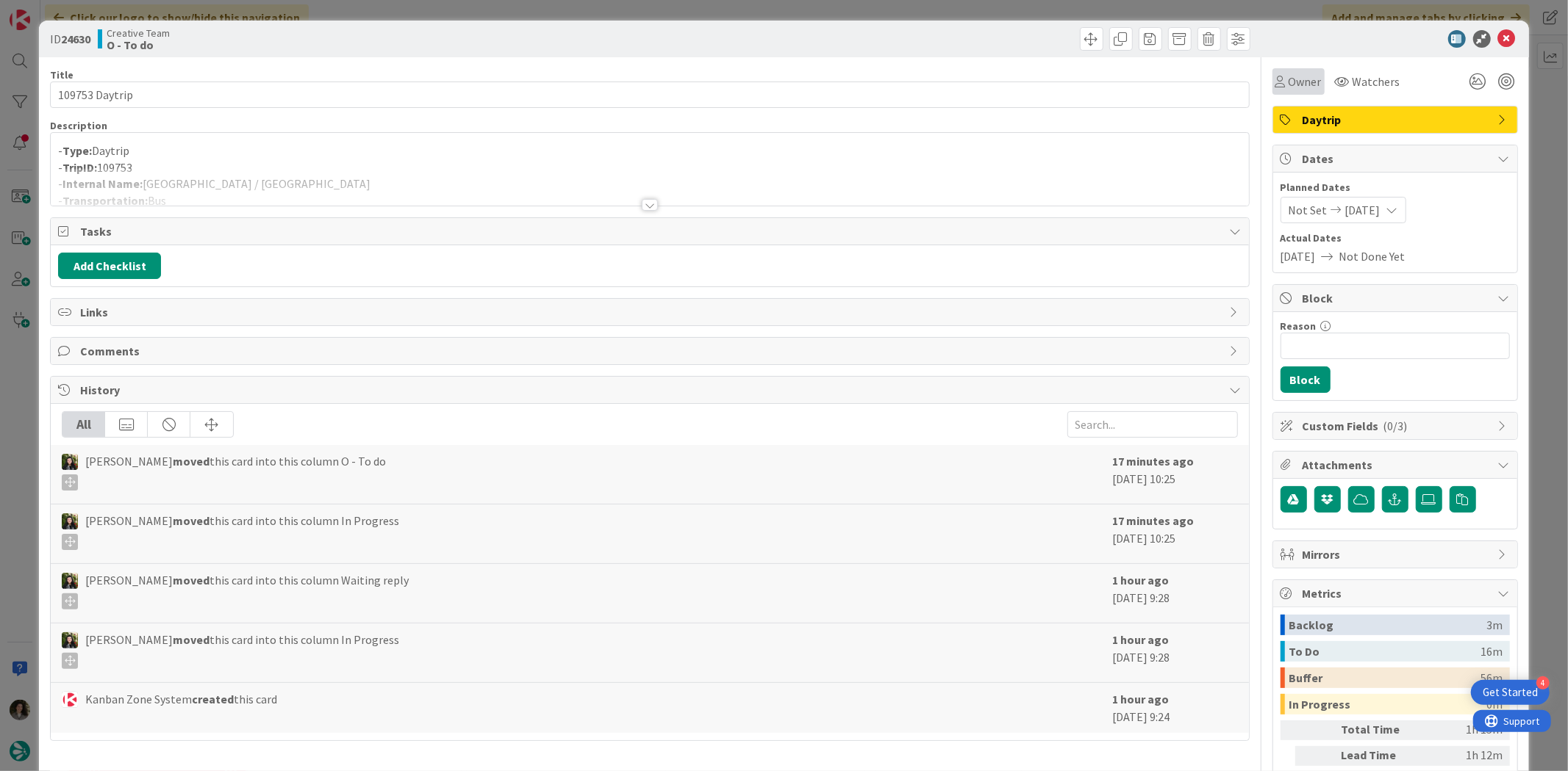
click at [1254, 87] on span "Owner" at bounding box center [1305, 81] width 33 height 17
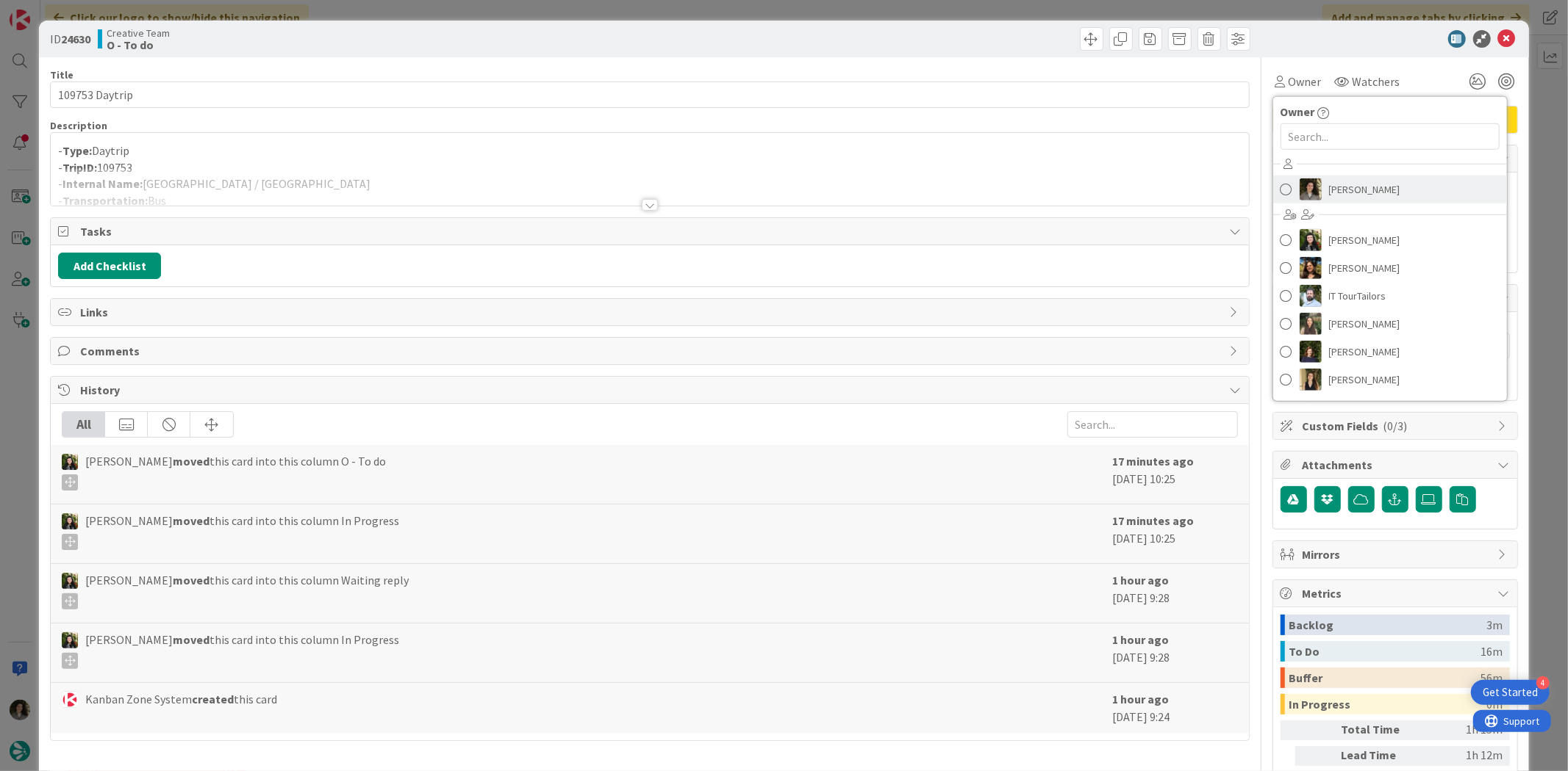
click at [1254, 189] on span "[PERSON_NAME]" at bounding box center [1365, 189] width 71 height 22
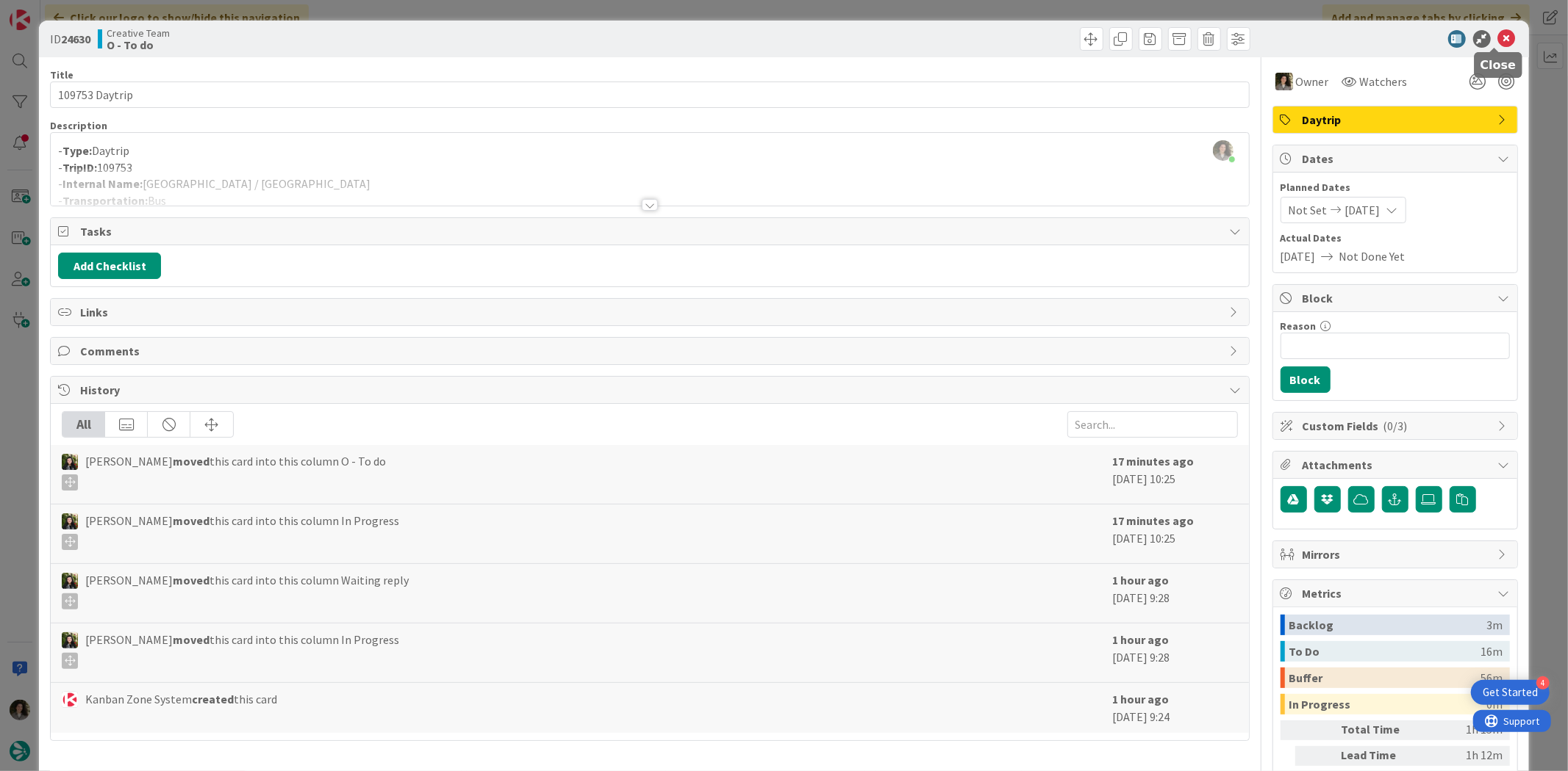
drag, startPoint x: 1495, startPoint y: 39, endPoint x: 1078, endPoint y: 156, distance: 433.1
click at [1254, 38] on icon at bounding box center [1506, 39] width 17 height 17
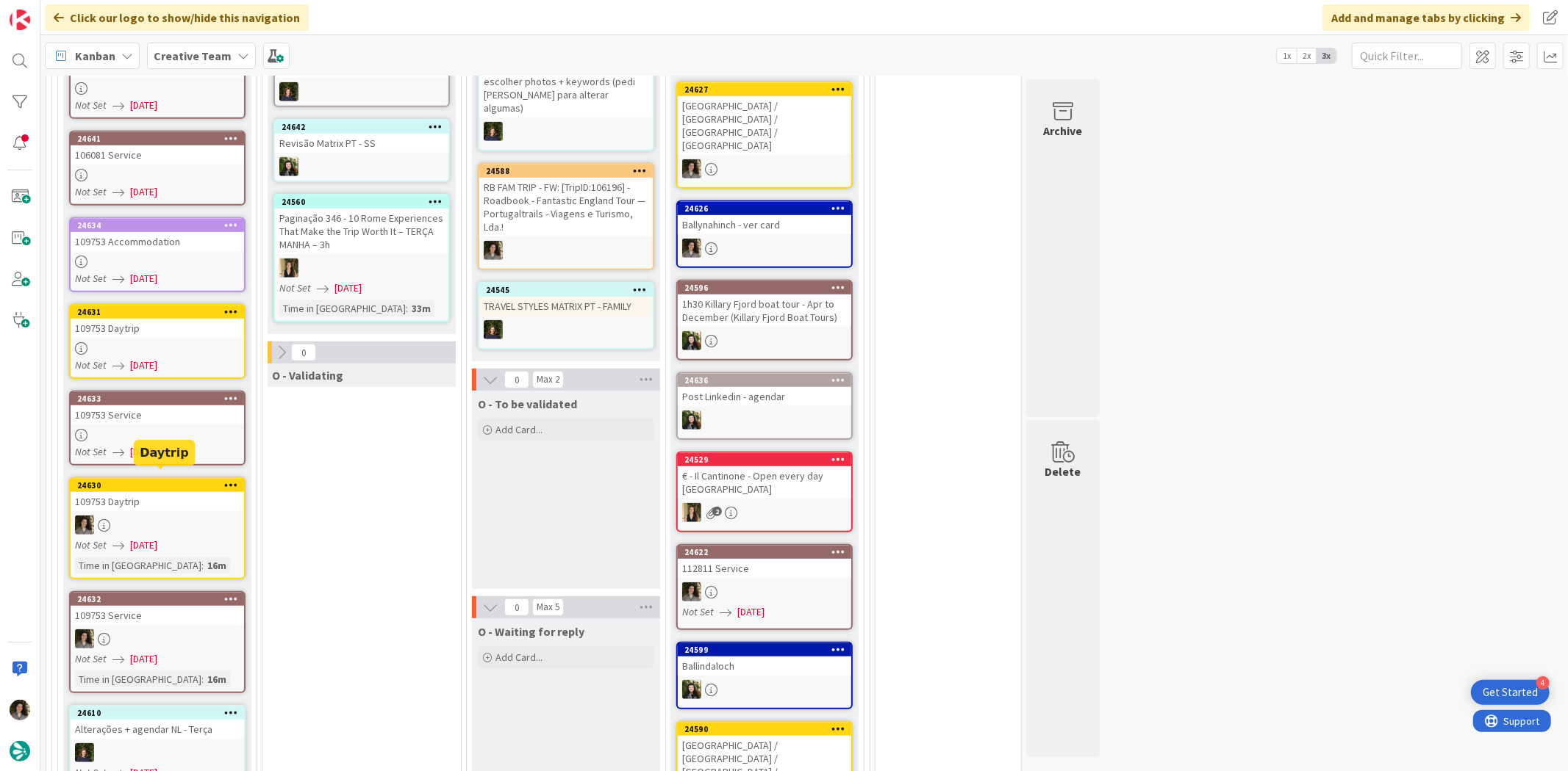
scroll to position [722, 0]
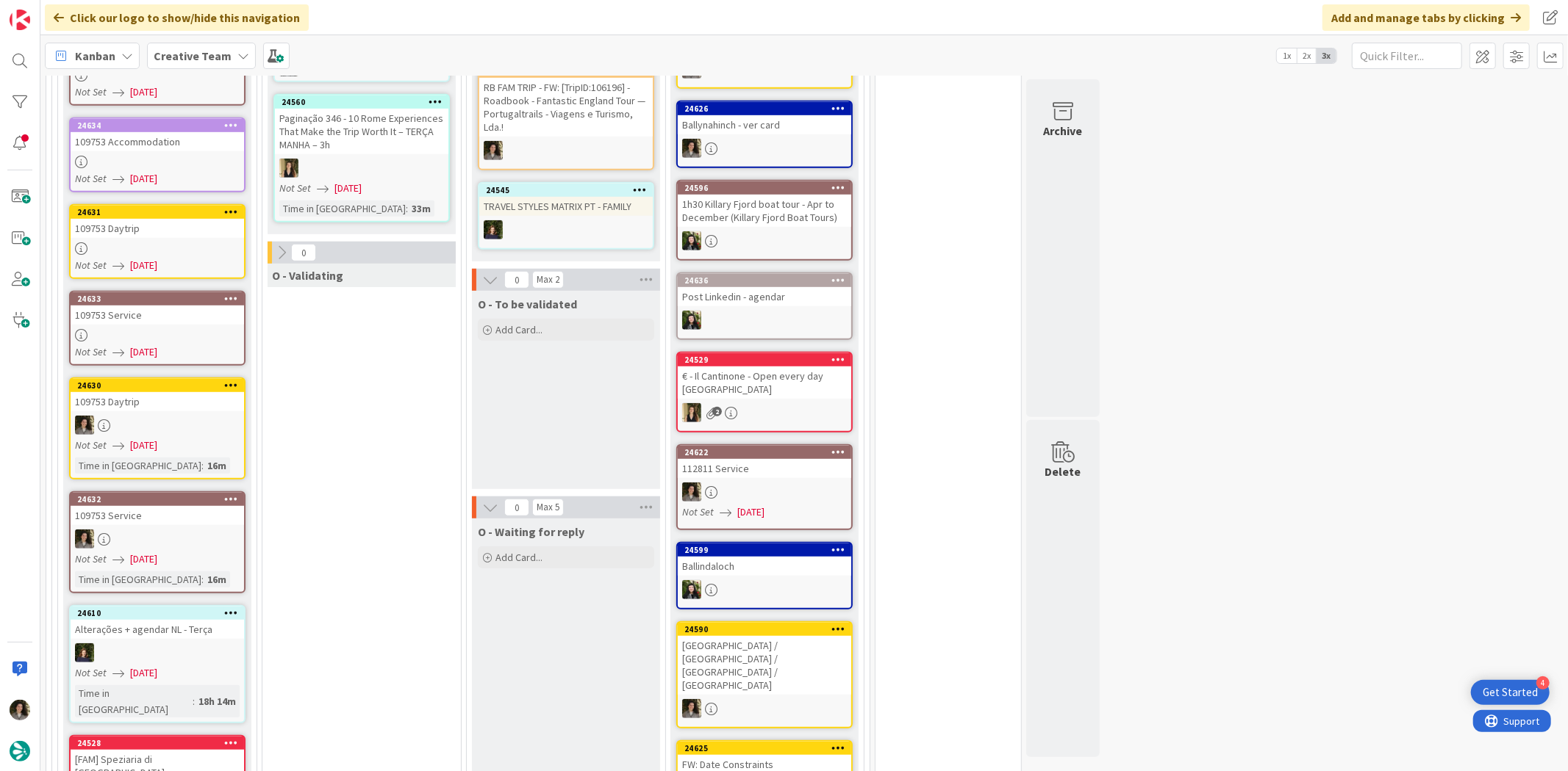
click at [172, 231] on div "24631 109753 Daytrip Not Set [DATE]" at bounding box center [157, 241] width 176 height 75
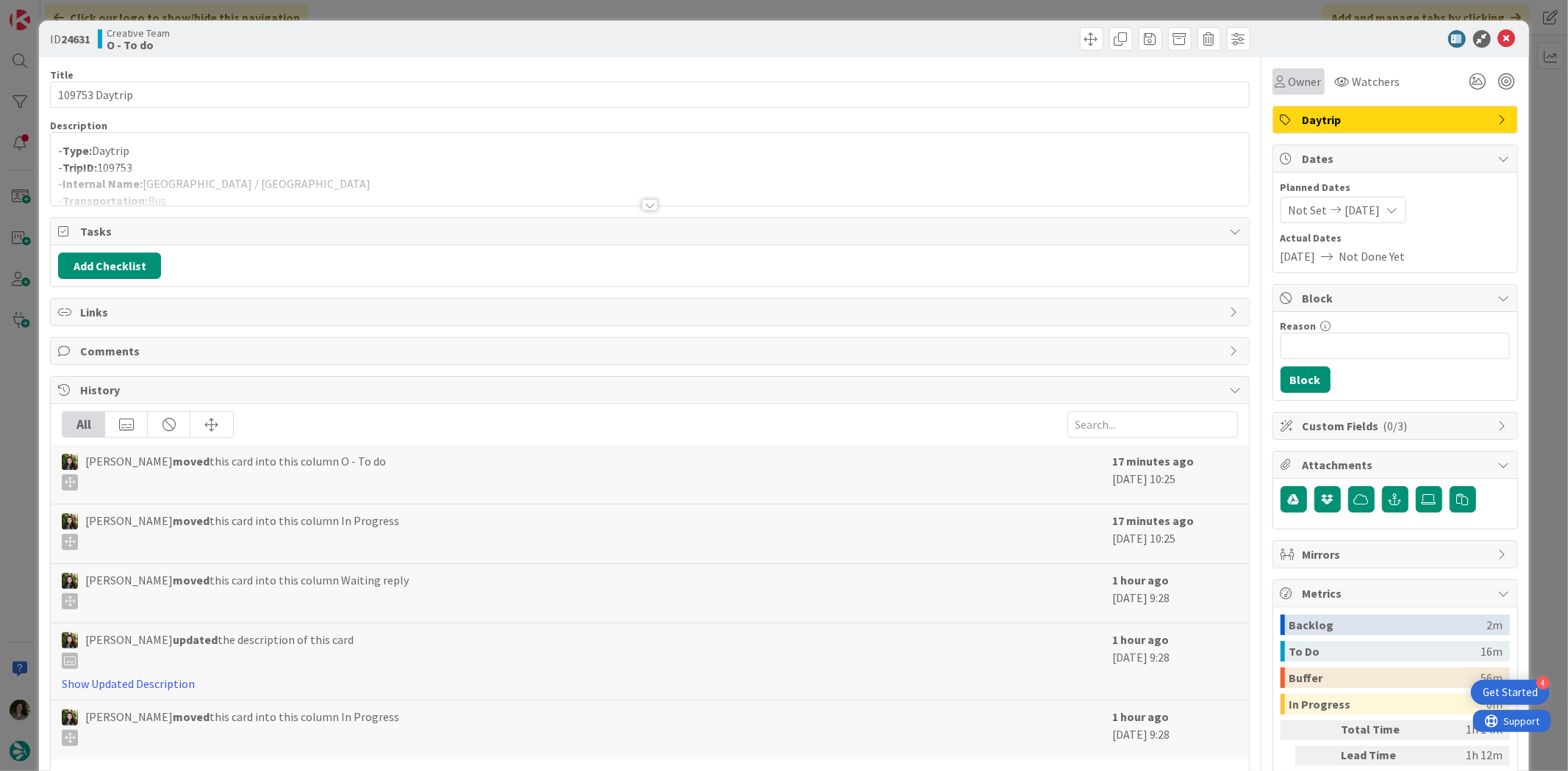
click at [1254, 74] on span "Owner" at bounding box center [1305, 81] width 33 height 17
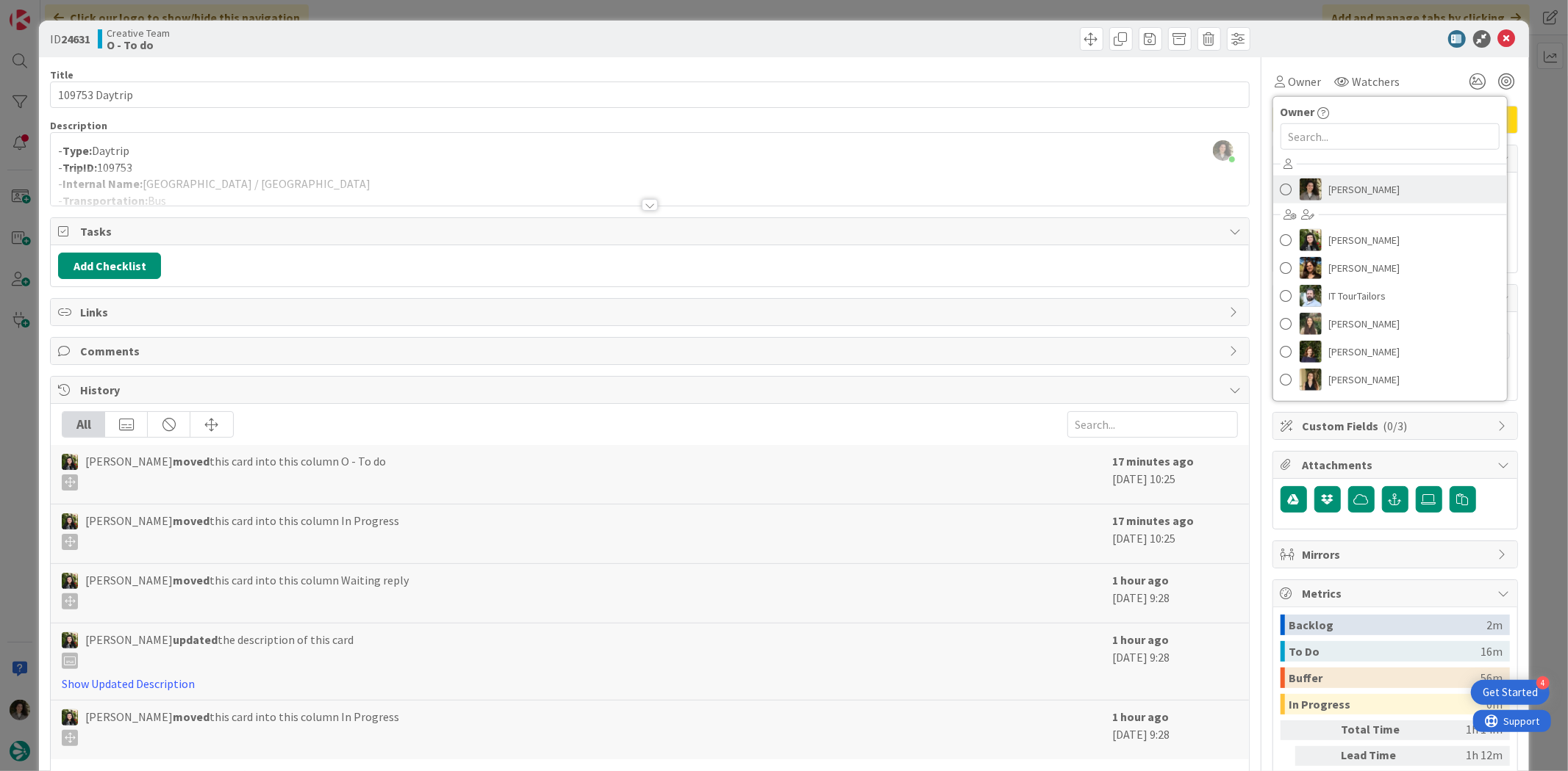
click at [1254, 193] on span "[PERSON_NAME]" at bounding box center [1365, 189] width 71 height 22
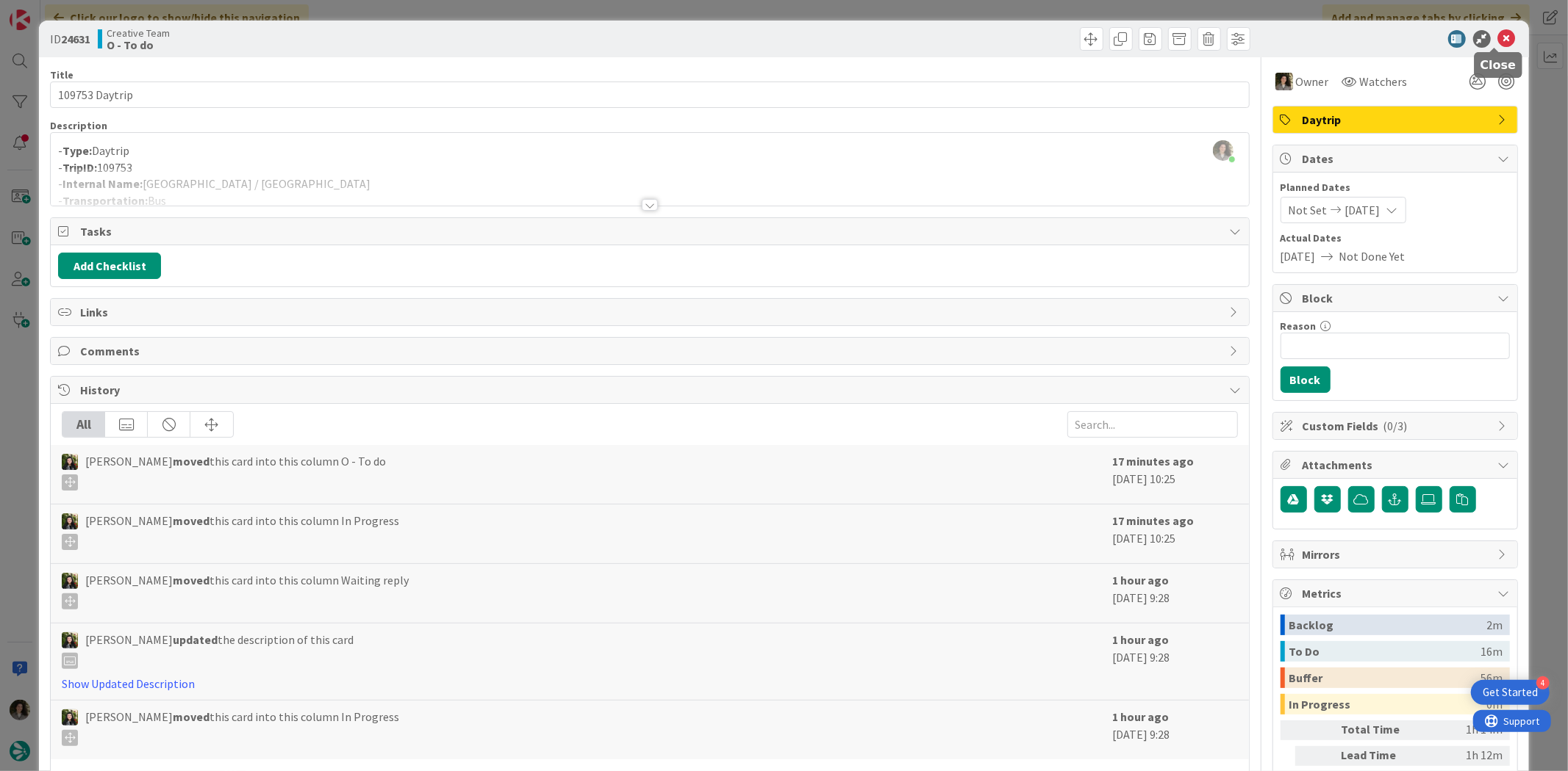
click at [1254, 30] on icon at bounding box center [1506, 39] width 17 height 17
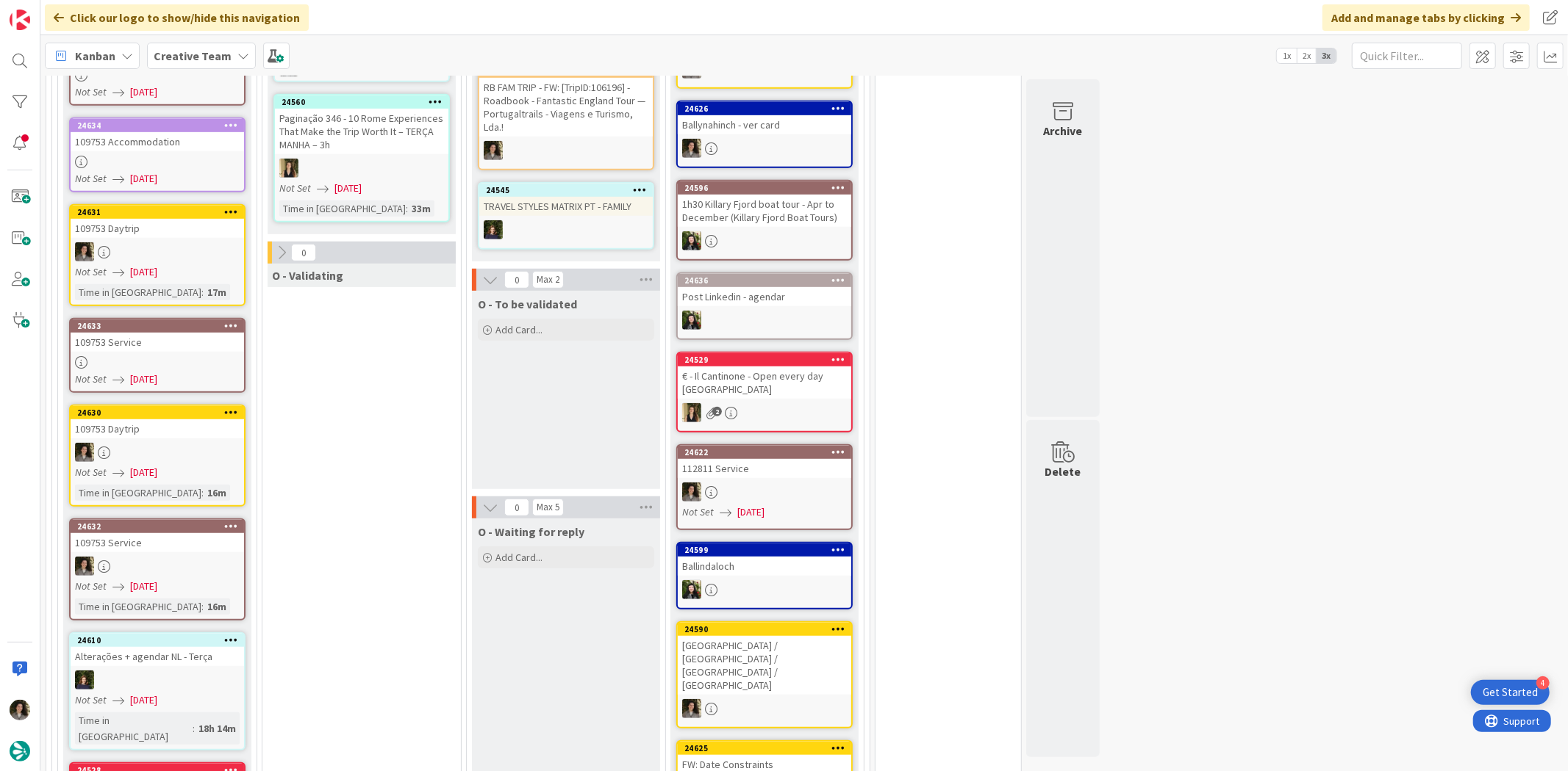
click at [168, 332] on div "109753 Service" at bounding box center [157, 341] width 173 height 19
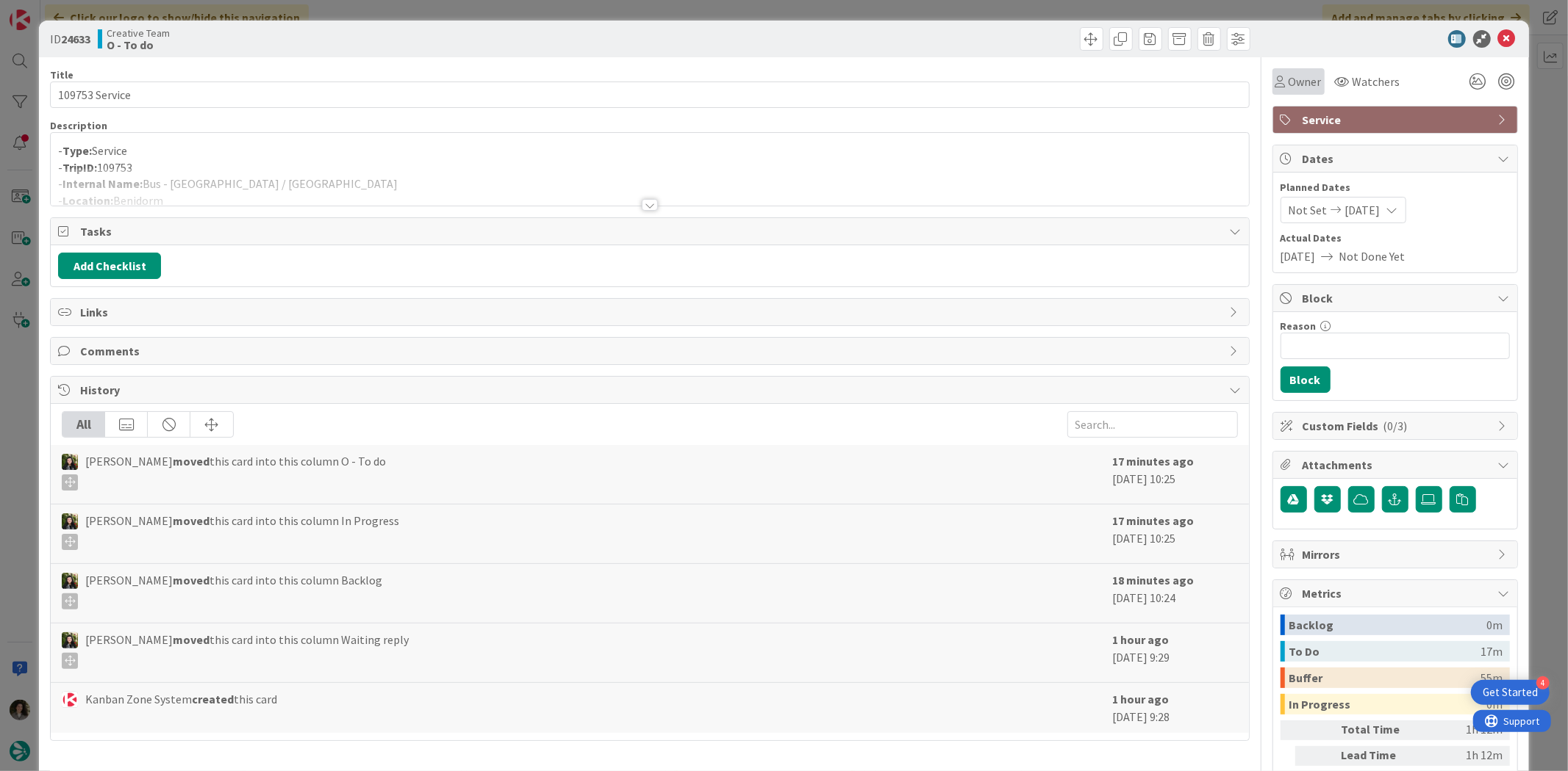
click at [1254, 80] on span "Owner" at bounding box center [1305, 81] width 33 height 17
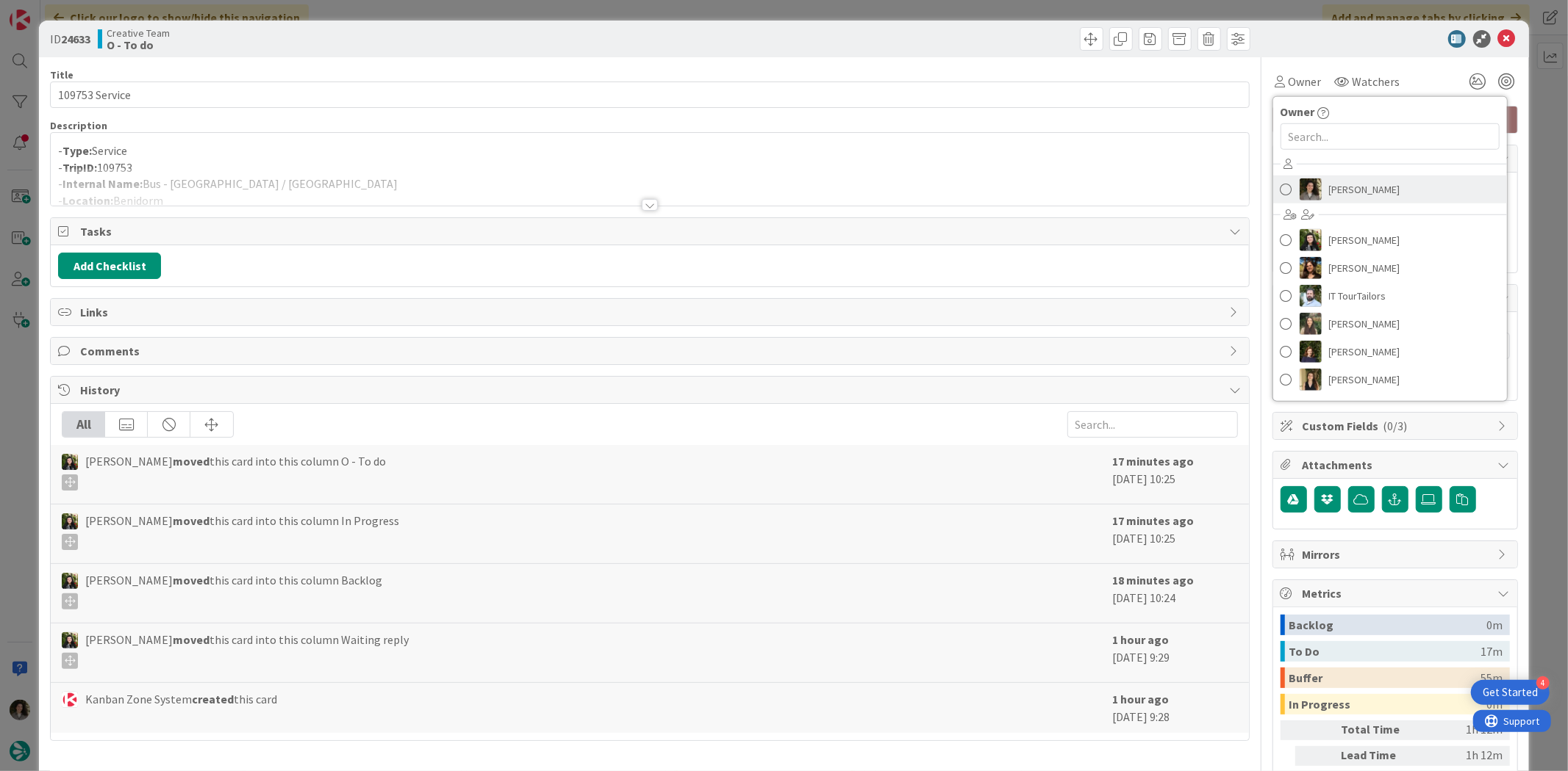
click at [1254, 186] on span "[PERSON_NAME]" at bounding box center [1365, 189] width 71 height 22
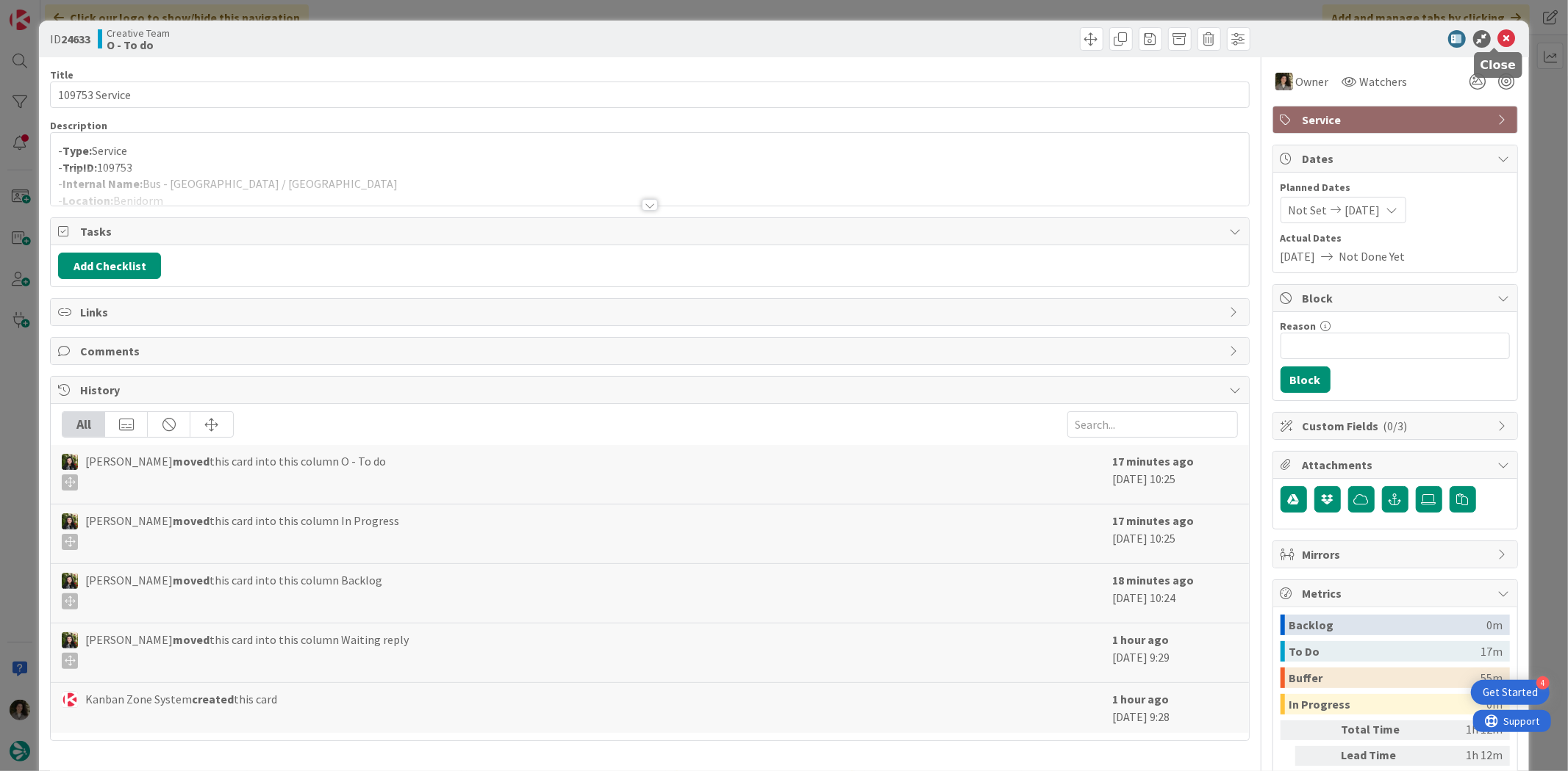
click at [1254, 31] on icon at bounding box center [1506, 39] width 17 height 17
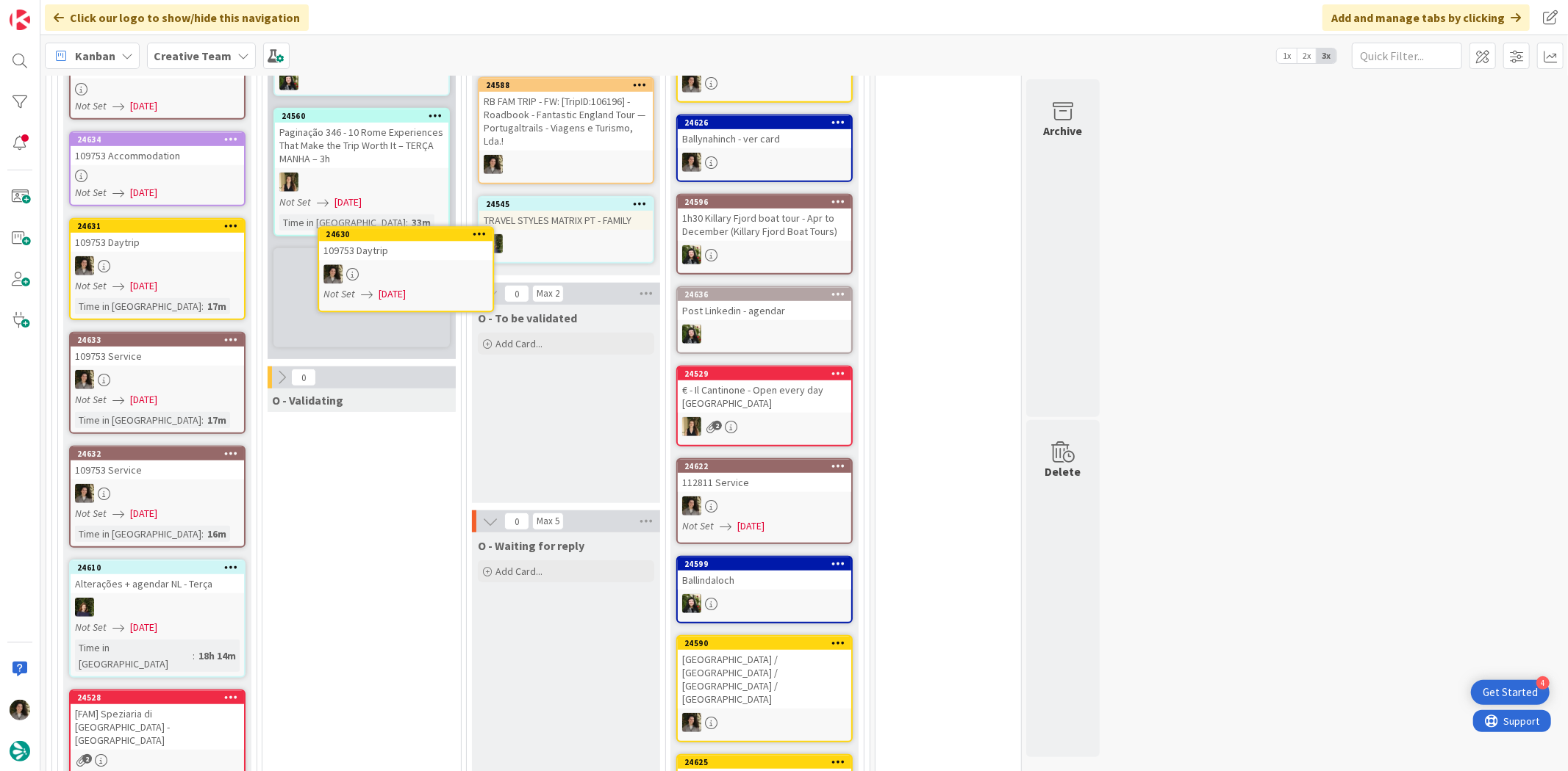
scroll to position [695, 0]
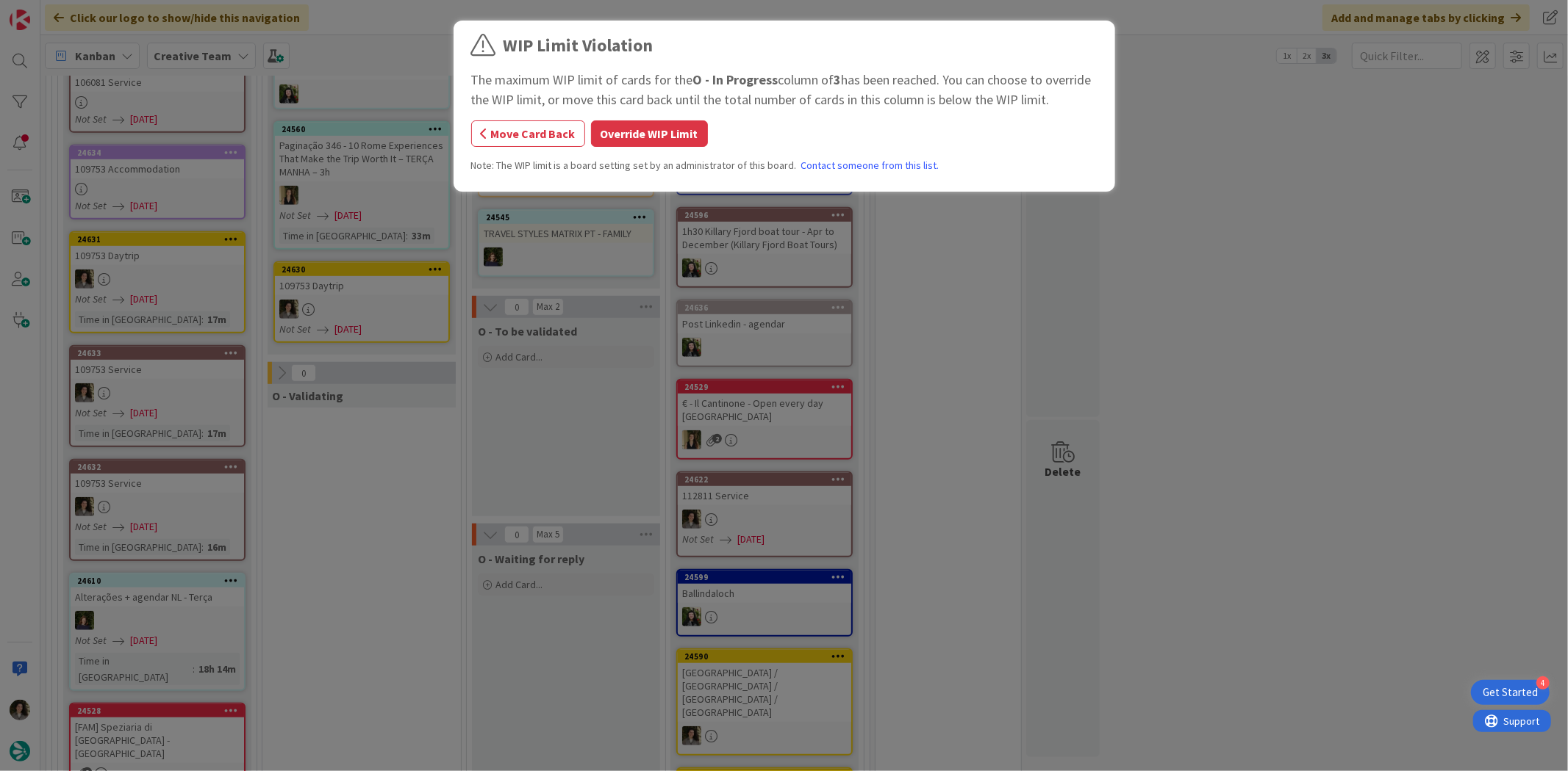
click at [424, 294] on div "WIP Limit Violation The maximum WIP limit of cards for the O - In Progress colu…" at bounding box center [784, 386] width 1568 height 771
drag, startPoint x: 689, startPoint y: 115, endPoint x: 674, endPoint y: 121, distance: 16.2
click at [680, 118] on div "WIP Limit Violation The maximum WIP limit of cards for the O - In Progress colu…" at bounding box center [784, 109] width 626 height 152
click at [673, 121] on button "Override WIP Limit" at bounding box center [649, 134] width 117 height 27
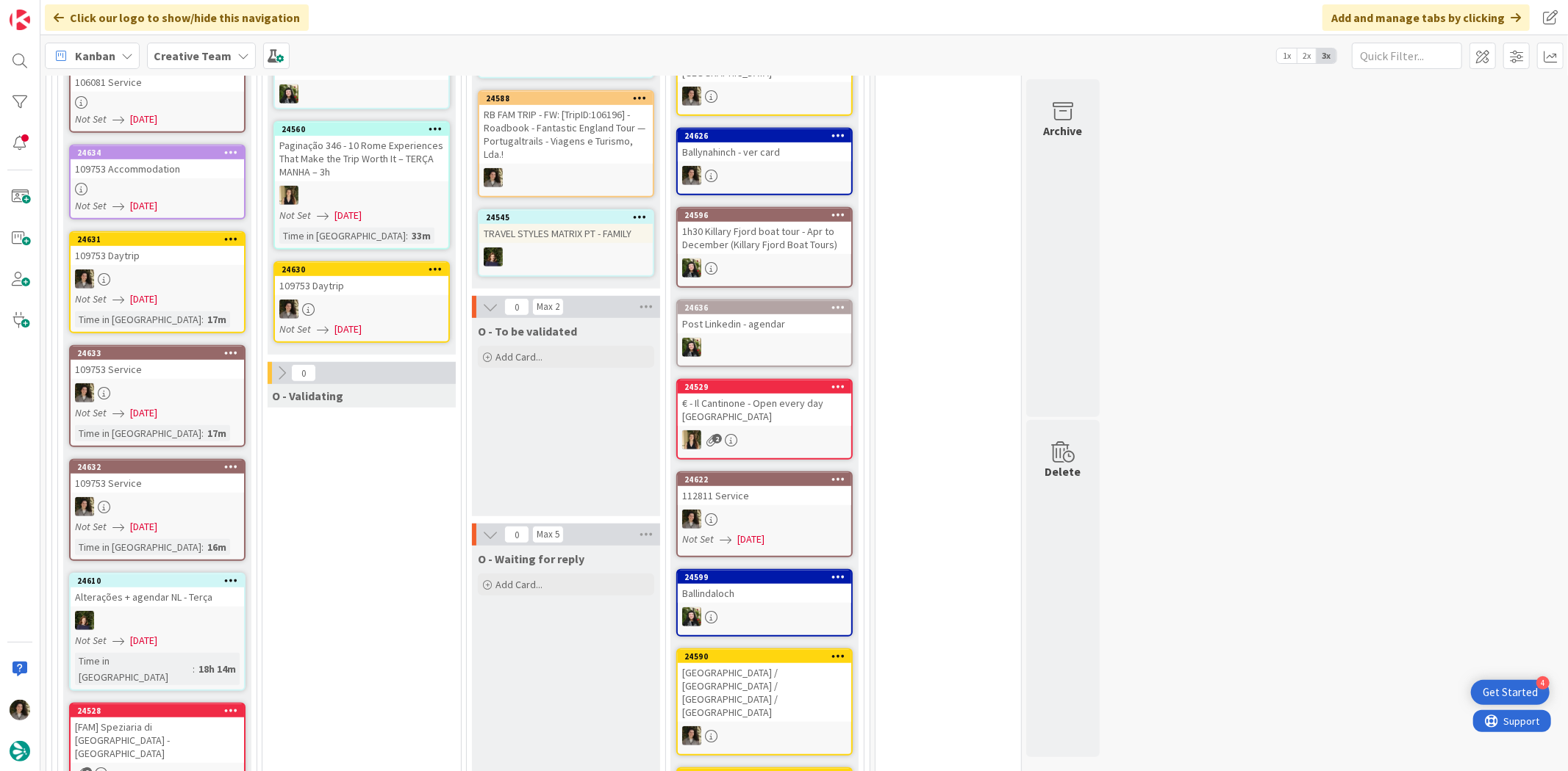
drag, startPoint x: 451, startPoint y: 251, endPoint x: 384, endPoint y: 290, distance: 77.5
click at [446, 251] on div "O - In Progress Add Card... 24637 POIs Travel Styles 24642 Revisão Matrix PT - …" at bounding box center [361, 134] width 188 height 442
click at [383, 291] on div "24630 109753 Daytrip Not Set [DATE]" at bounding box center [361, 302] width 176 height 81
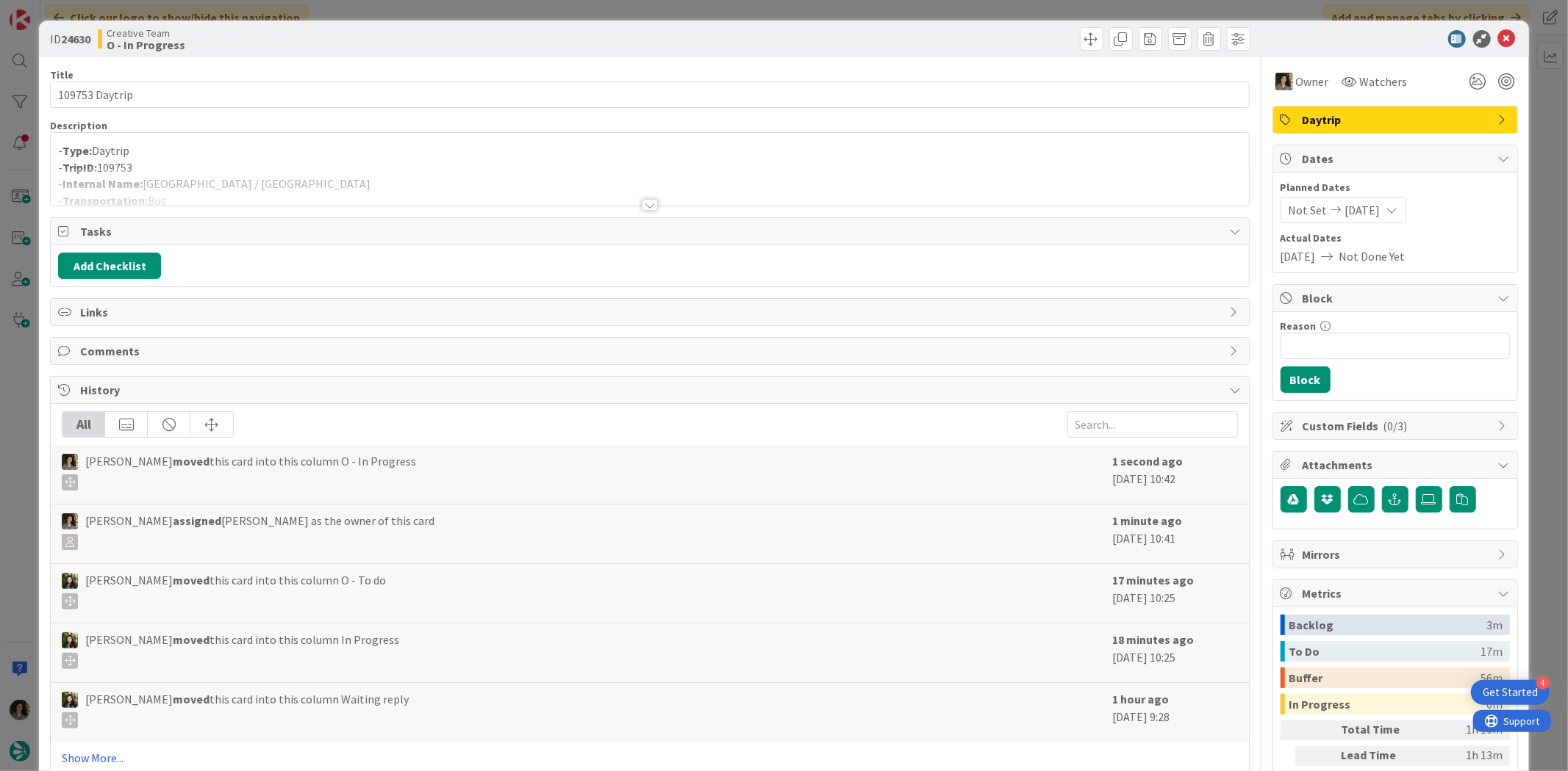
click at [239, 157] on p "- Type: Daytrip" at bounding box center [648, 151] width 1182 height 17
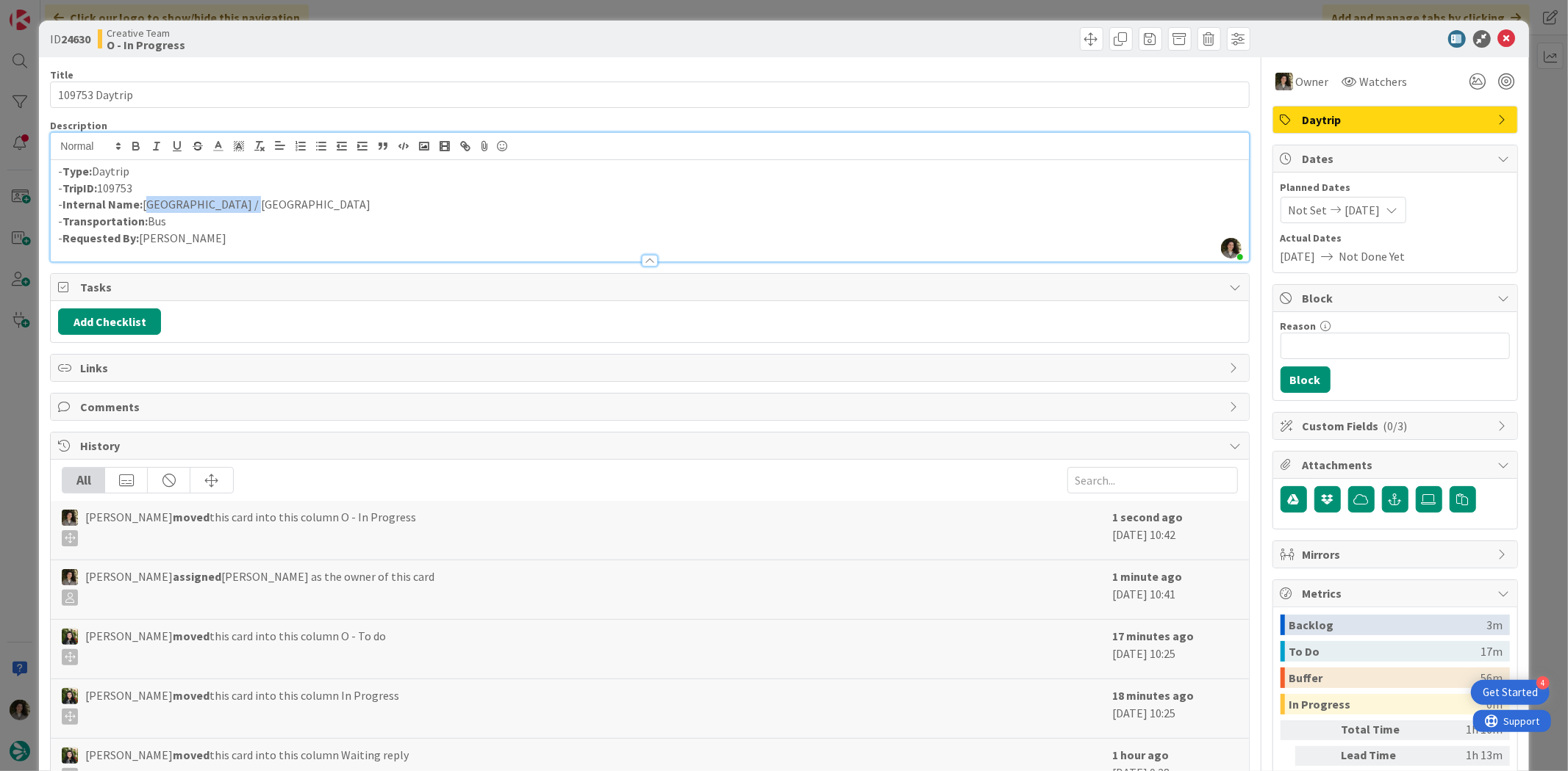
drag, startPoint x: 270, startPoint y: 203, endPoint x: 145, endPoint y: 209, distance: 125.1
click at [145, 209] on p "- Internal Name: [GEOGRAPHIC_DATA] / [GEOGRAPHIC_DATA]" at bounding box center [648, 204] width 1182 height 17
copy p "[GEOGRAPHIC_DATA] / [GEOGRAPHIC_DATA]"
click at [1254, 34] on icon at bounding box center [1506, 39] width 17 height 17
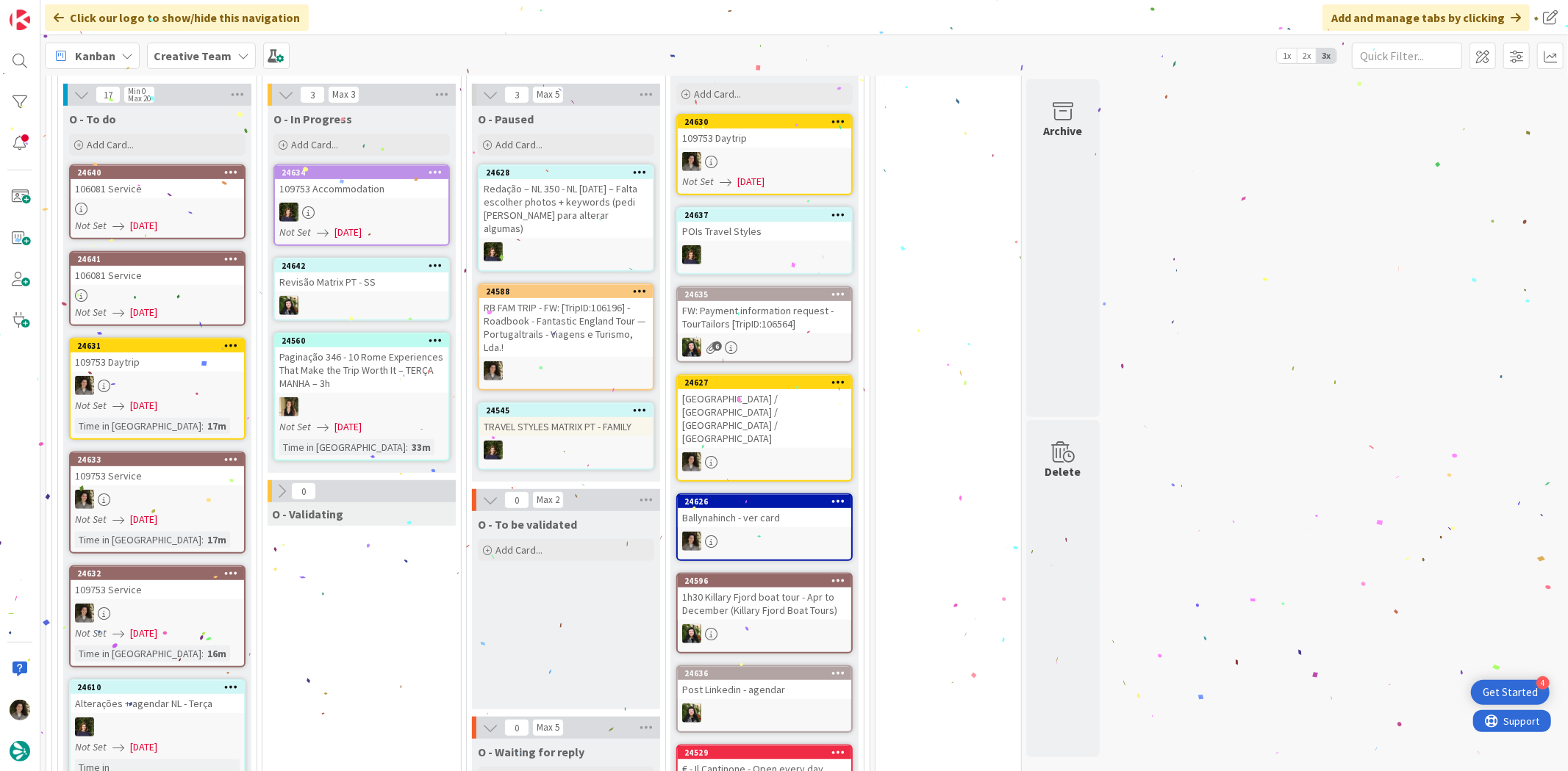
scroll to position [523, 0]
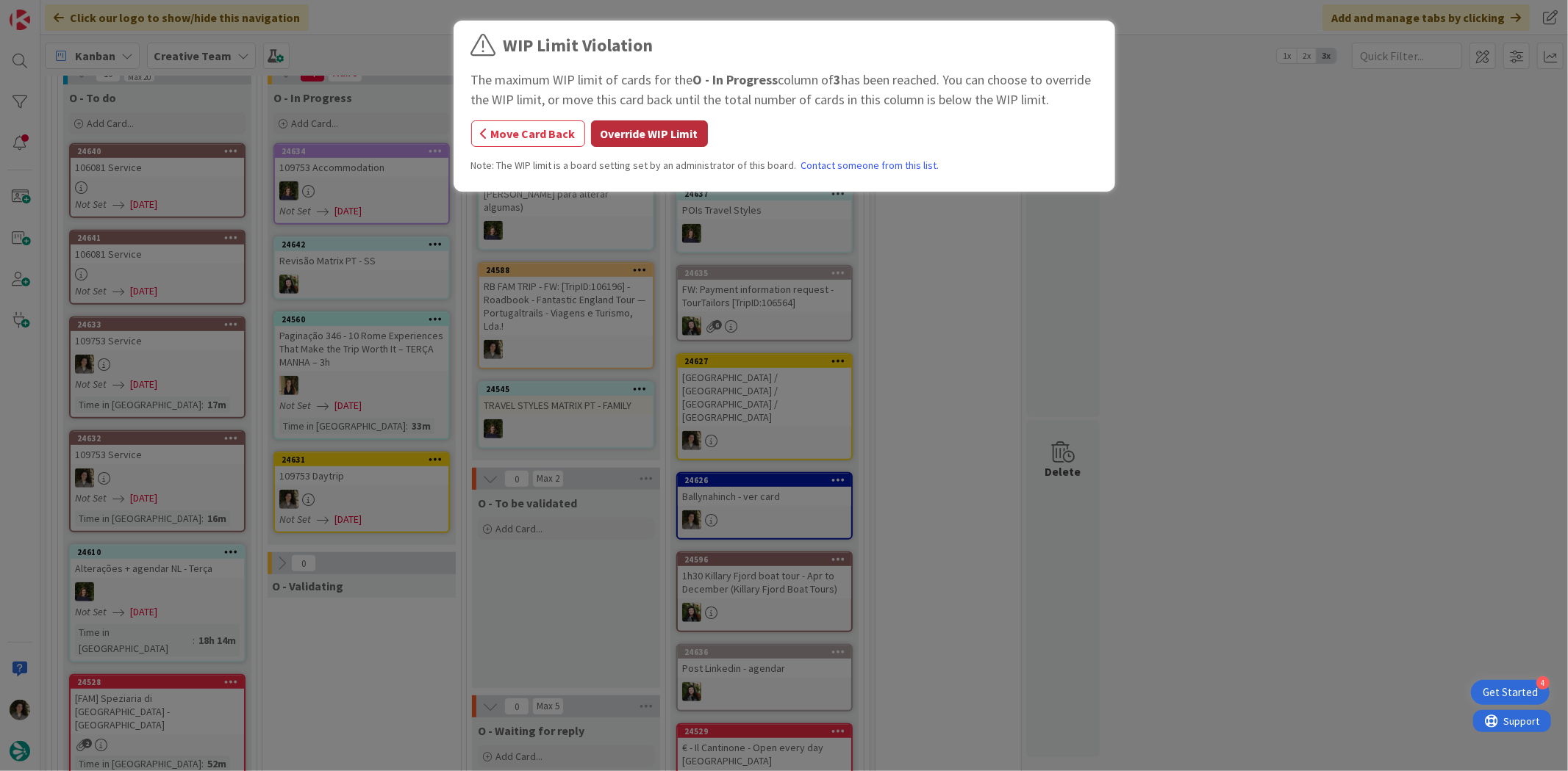
click at [629, 143] on button "Override WIP Limit" at bounding box center [649, 134] width 117 height 27
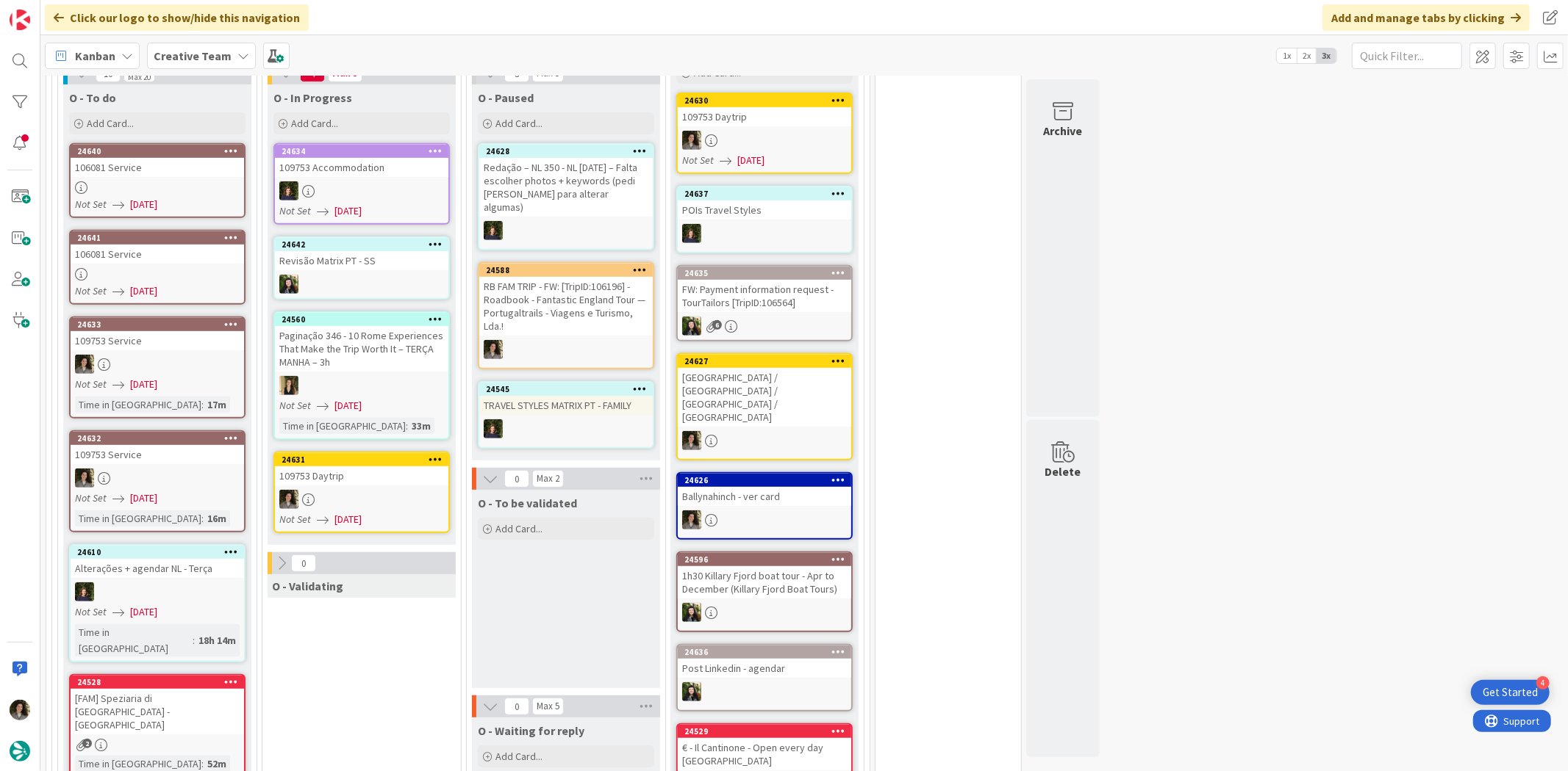
click at [345, 494] on div at bounding box center [361, 499] width 173 height 19
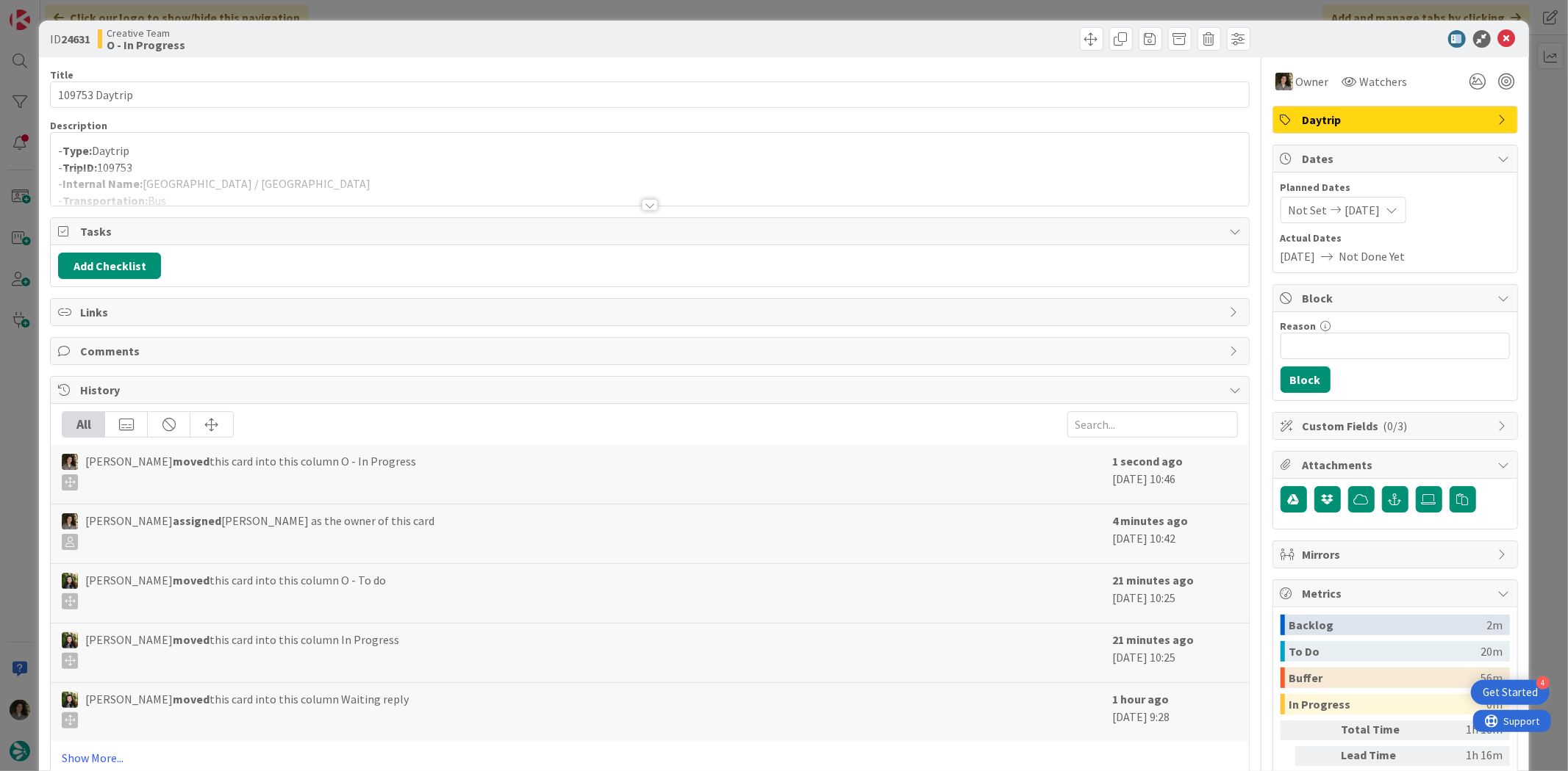
click at [574, 157] on p "- Type: Daytrip" at bounding box center [648, 151] width 1182 height 17
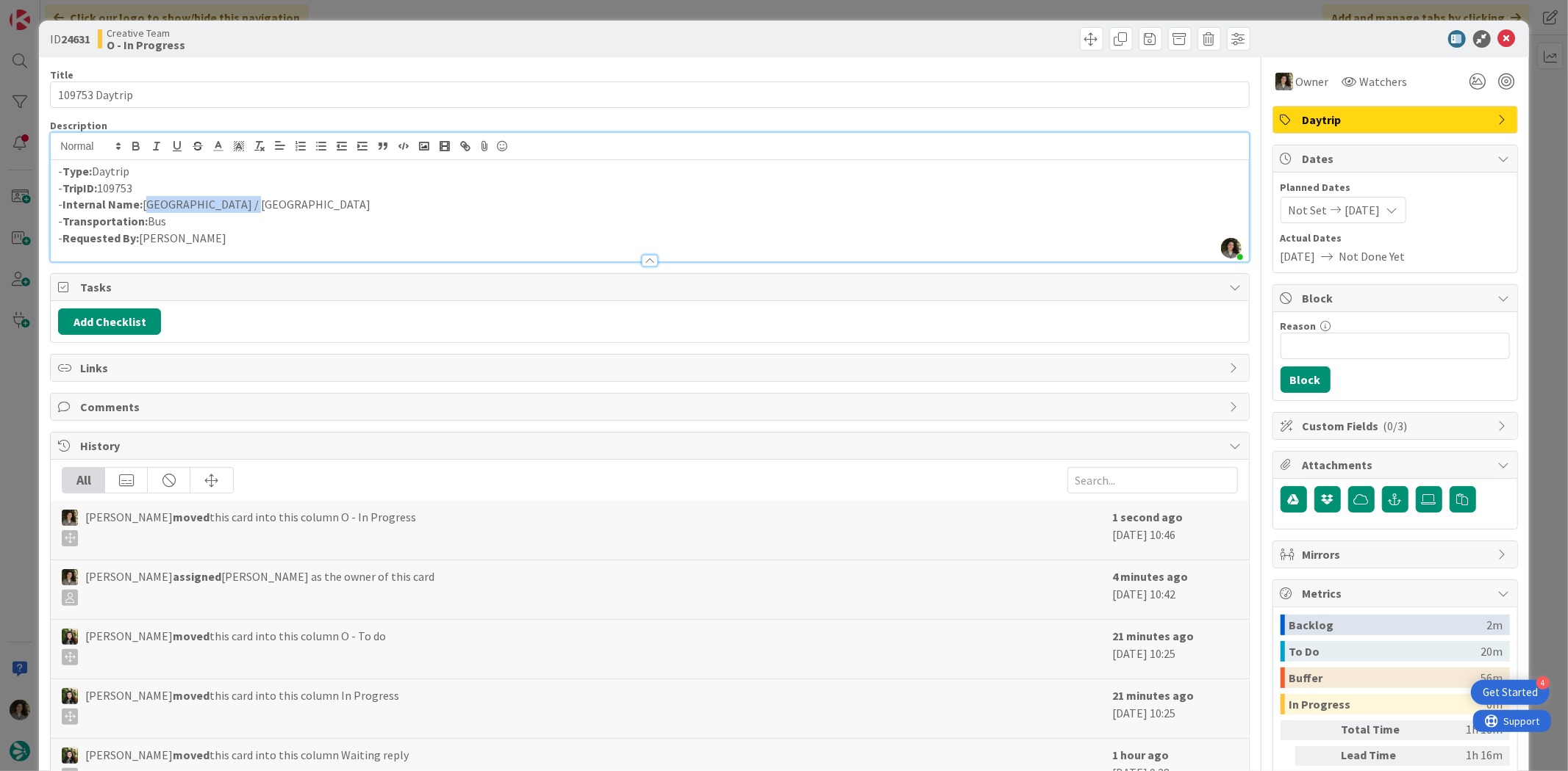
drag, startPoint x: 257, startPoint y: 204, endPoint x: 144, endPoint y: 209, distance: 113.1
click at [144, 209] on p "- Internal Name: [GEOGRAPHIC_DATA] / [GEOGRAPHIC_DATA]" at bounding box center [648, 204] width 1182 height 17
copy p "[GEOGRAPHIC_DATA] / [GEOGRAPHIC_DATA]"
click at [1254, 42] on icon at bounding box center [1506, 39] width 17 height 17
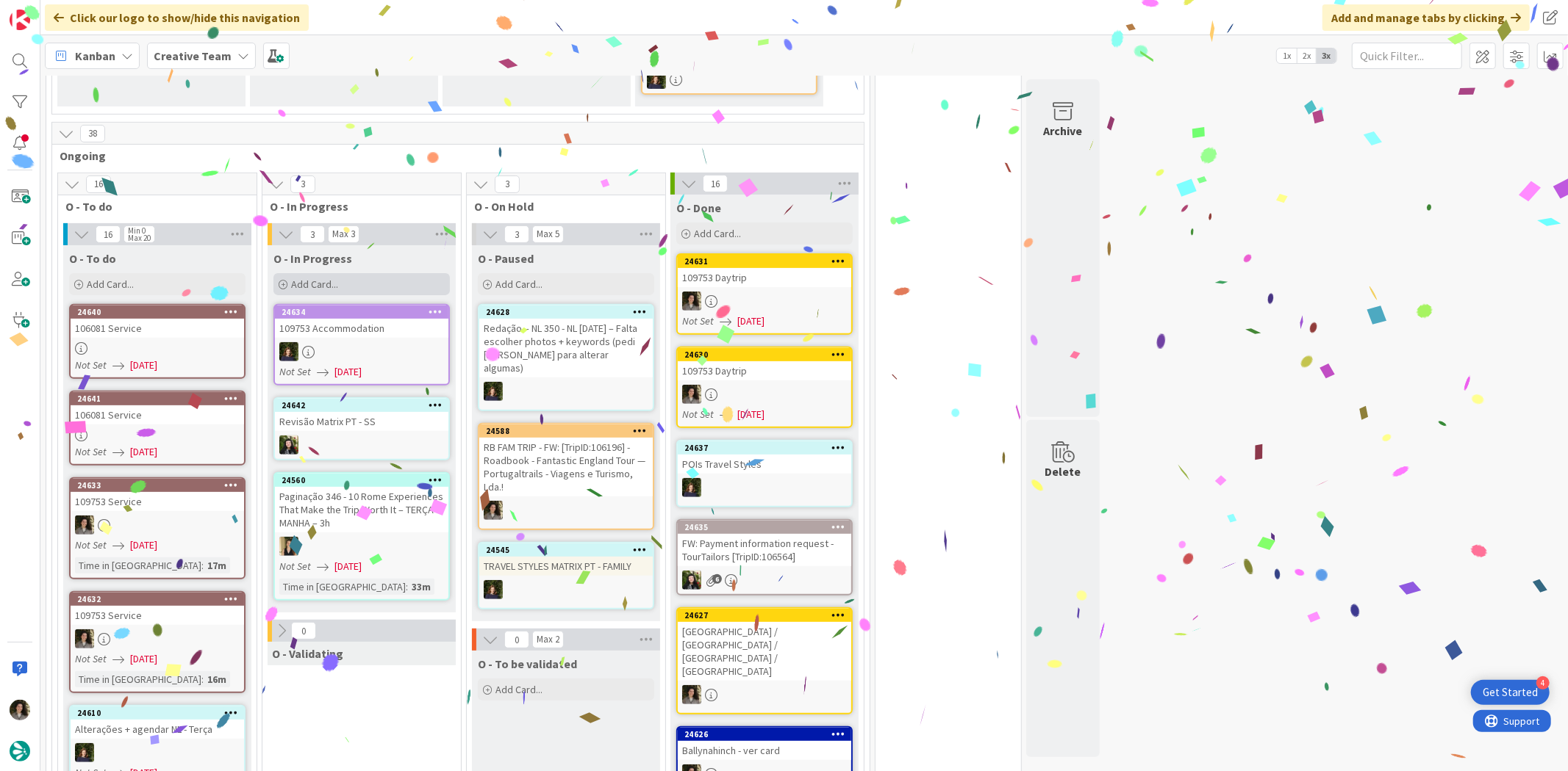
scroll to position [444, 0]
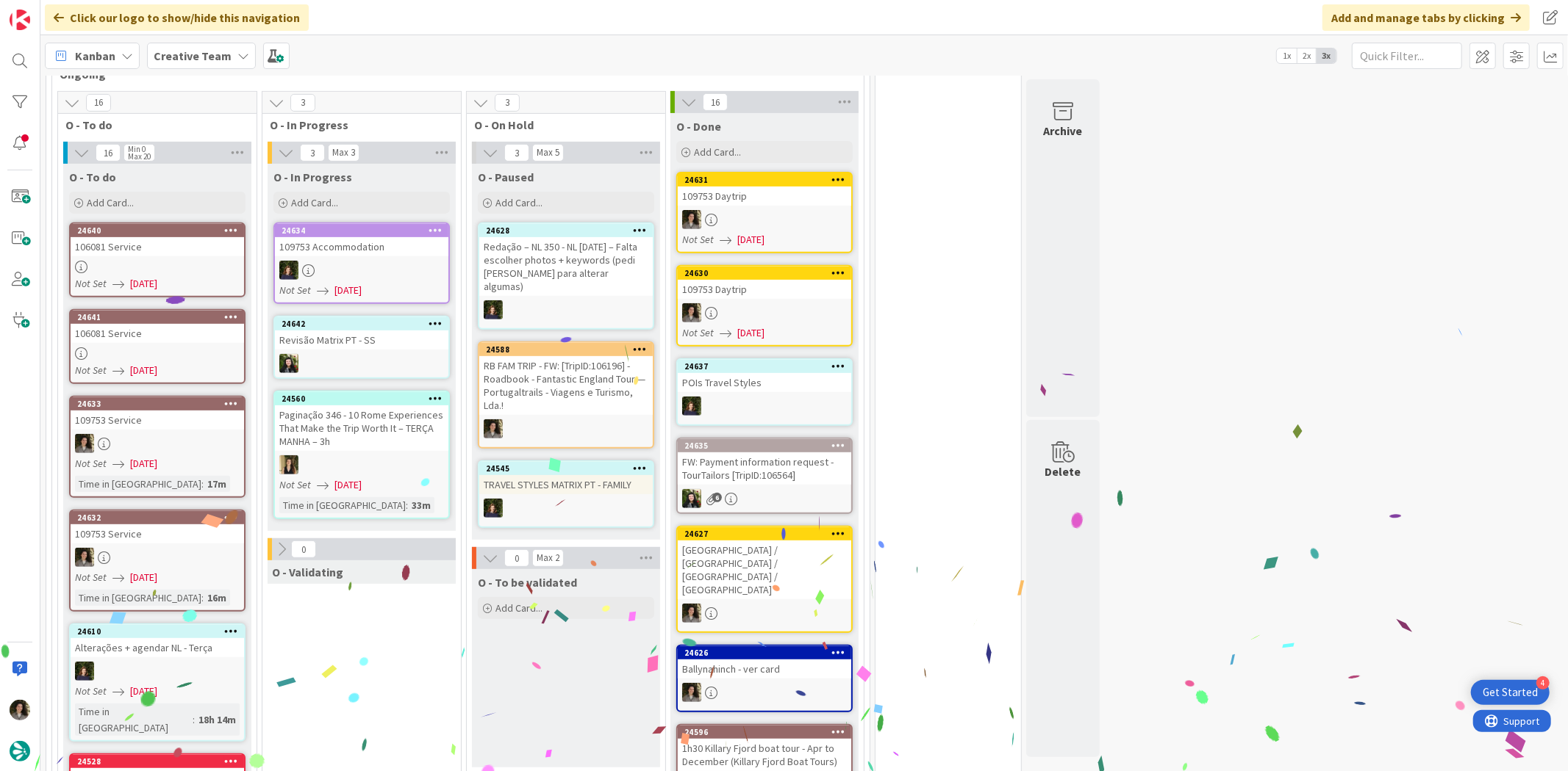
click at [145, 250] on div "106081 Service" at bounding box center [157, 247] width 173 height 19
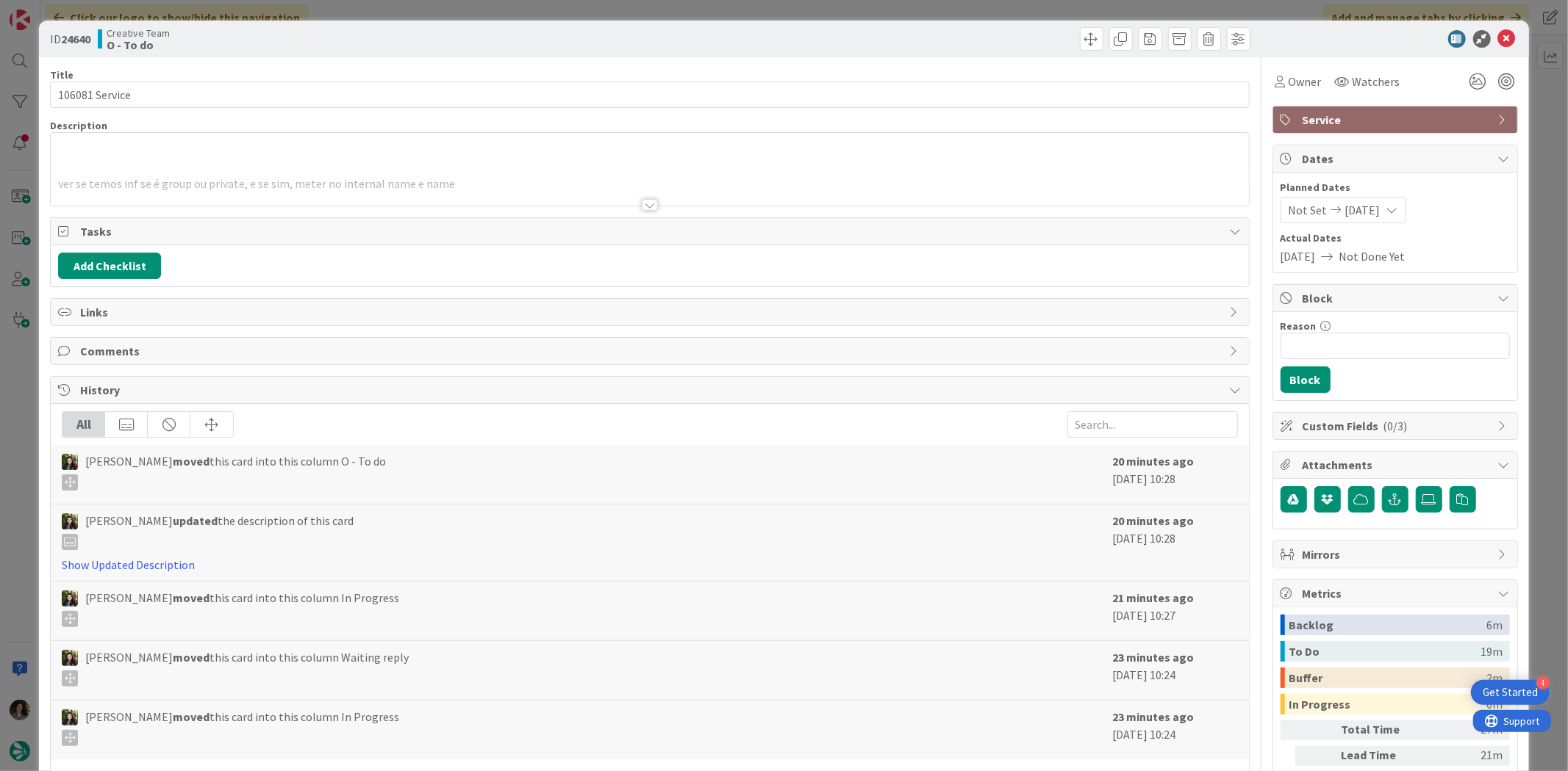
click at [729, 181] on div at bounding box center [649, 187] width 1197 height 37
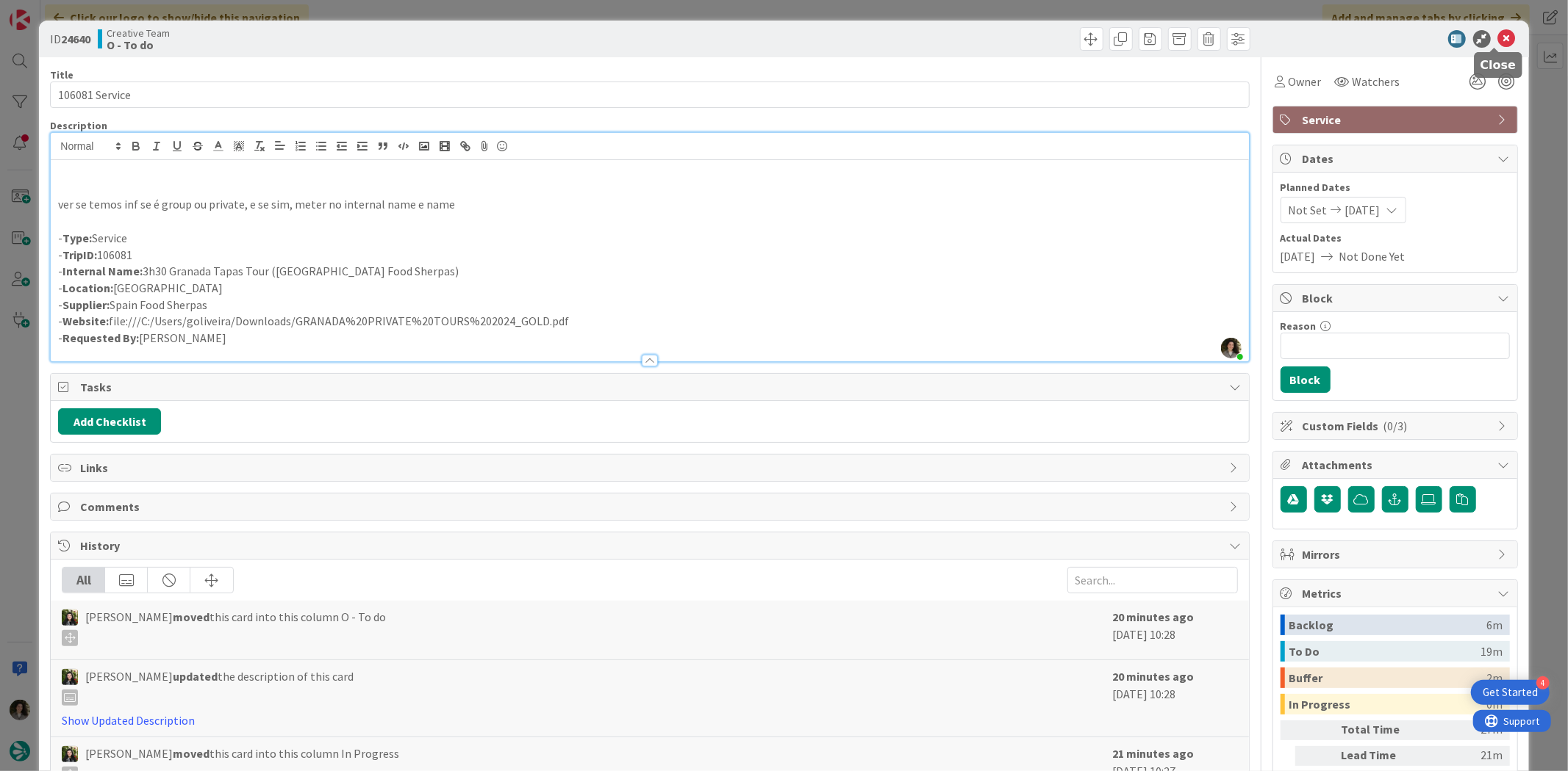
click at [1254, 39] on icon at bounding box center [1506, 39] width 17 height 17
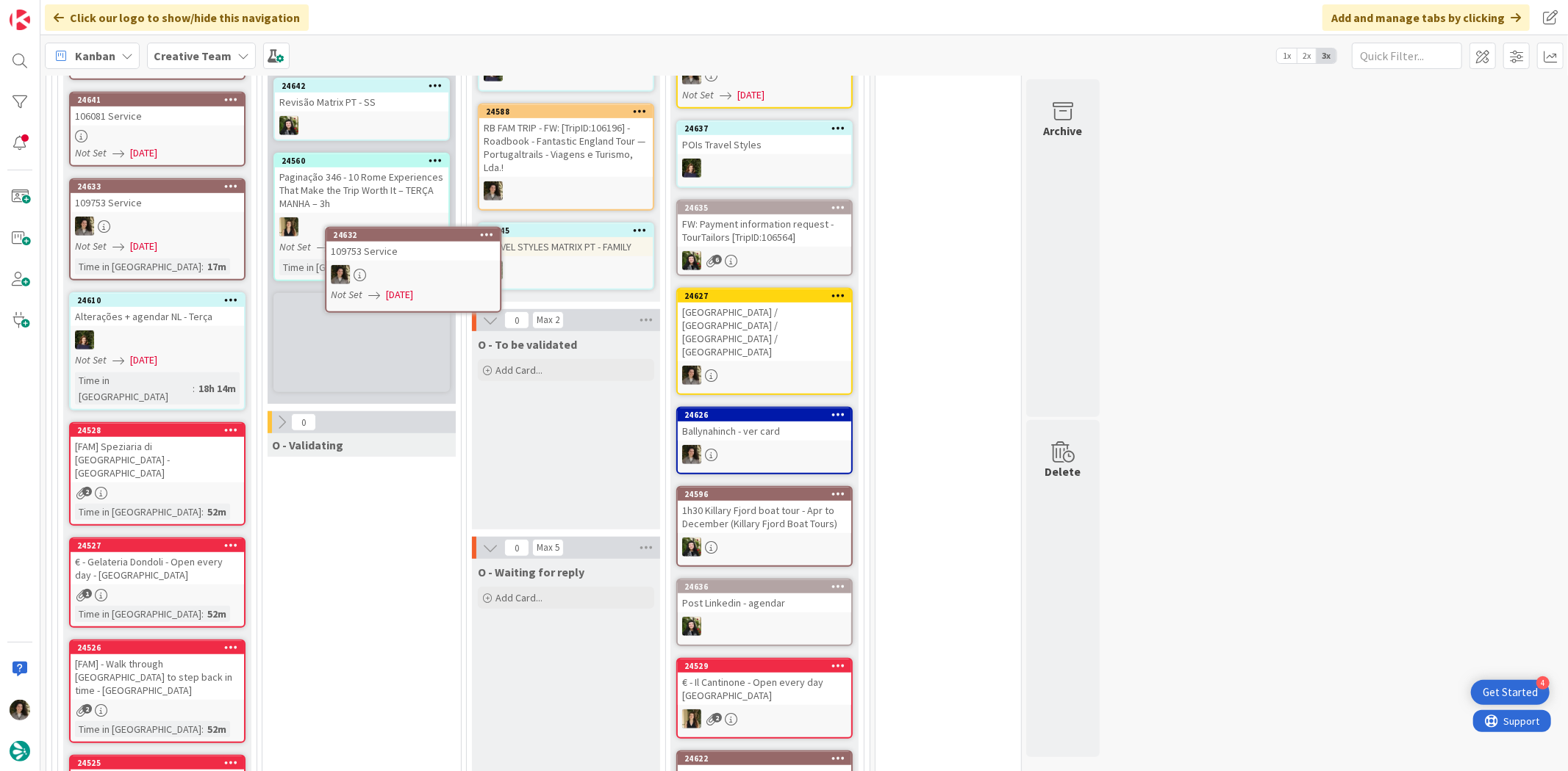
scroll to position [675, 0]
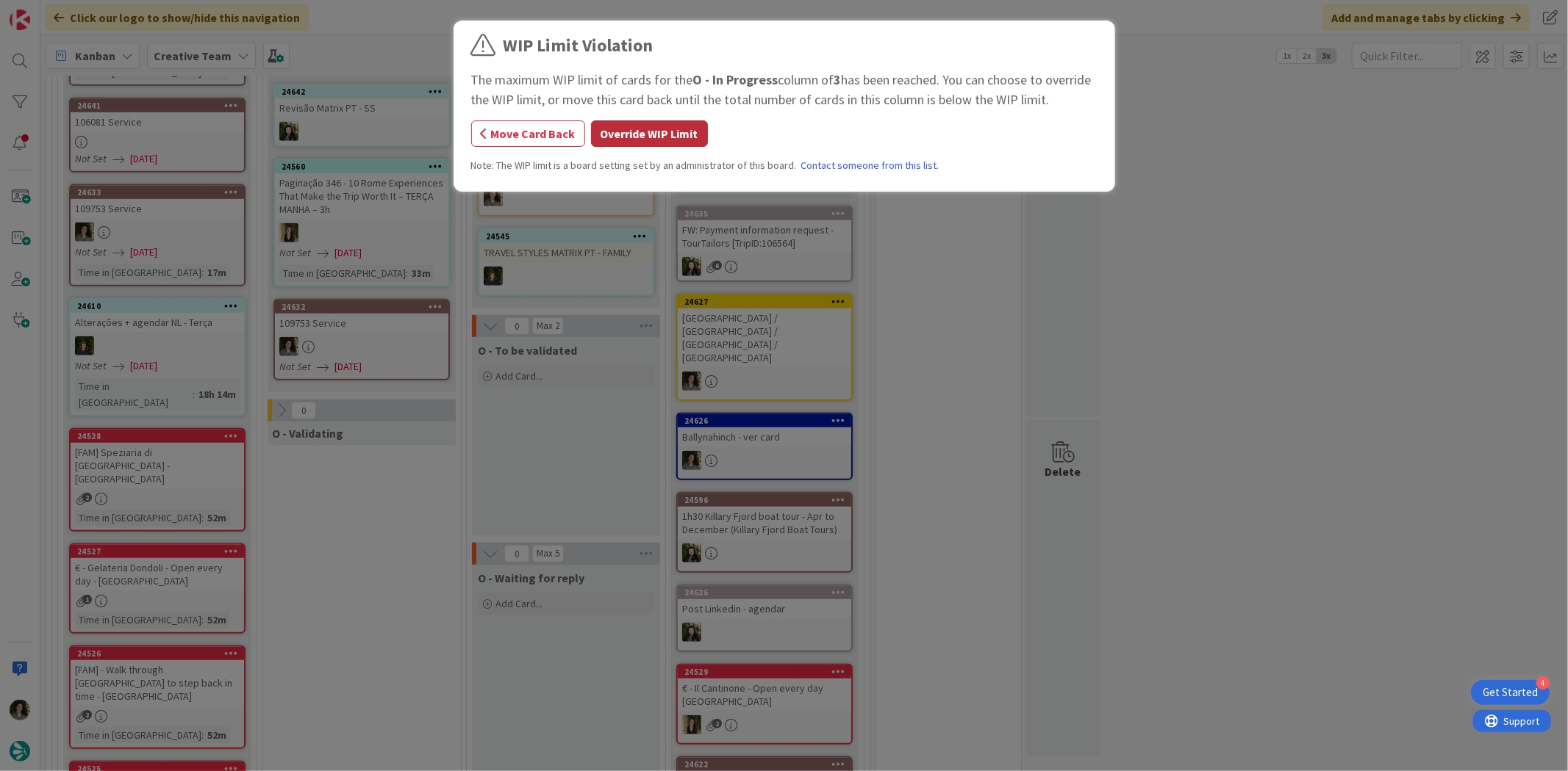
click at [620, 138] on button "Override WIP Limit" at bounding box center [649, 134] width 117 height 27
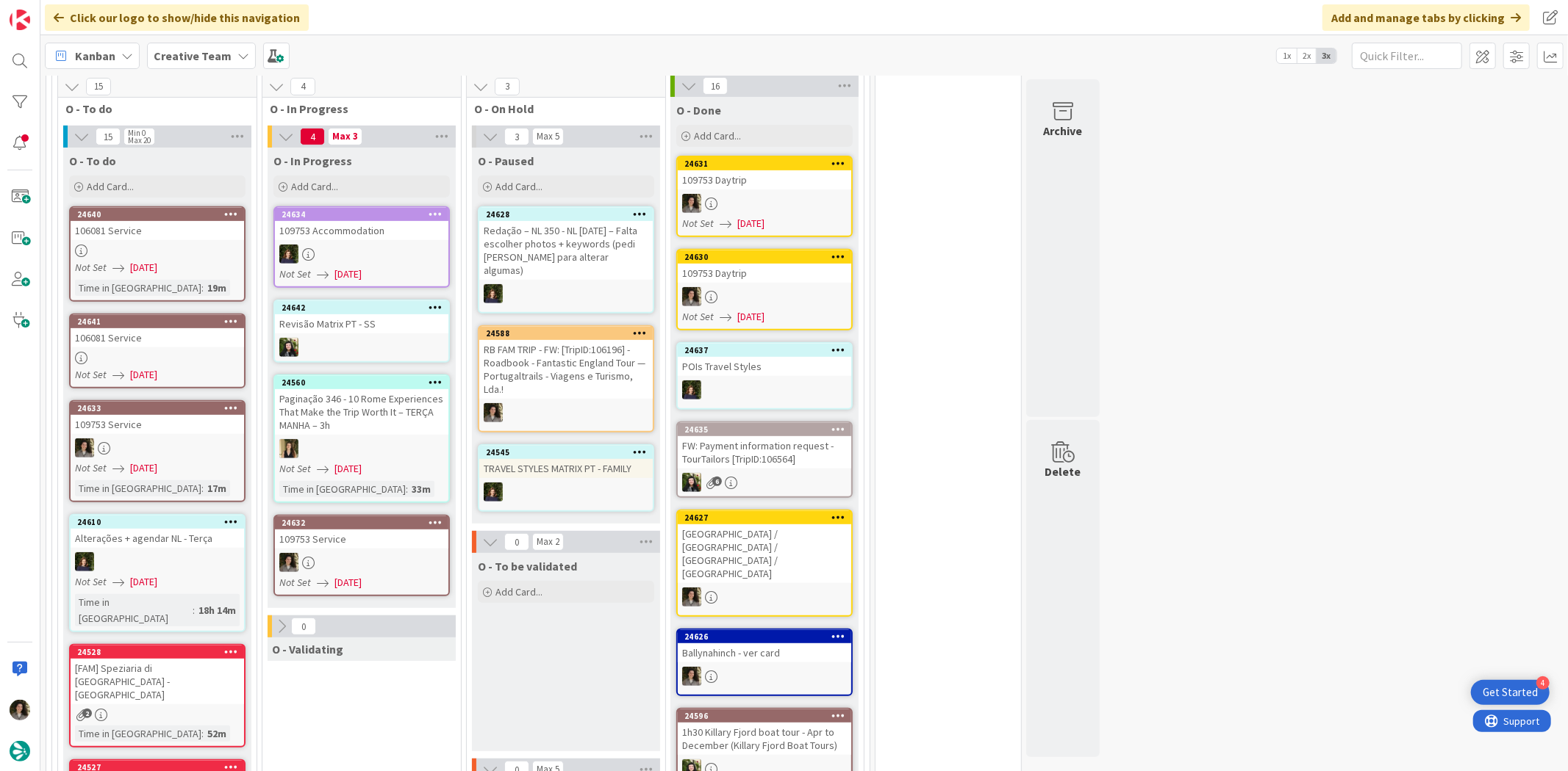
scroll to position [489, 0]
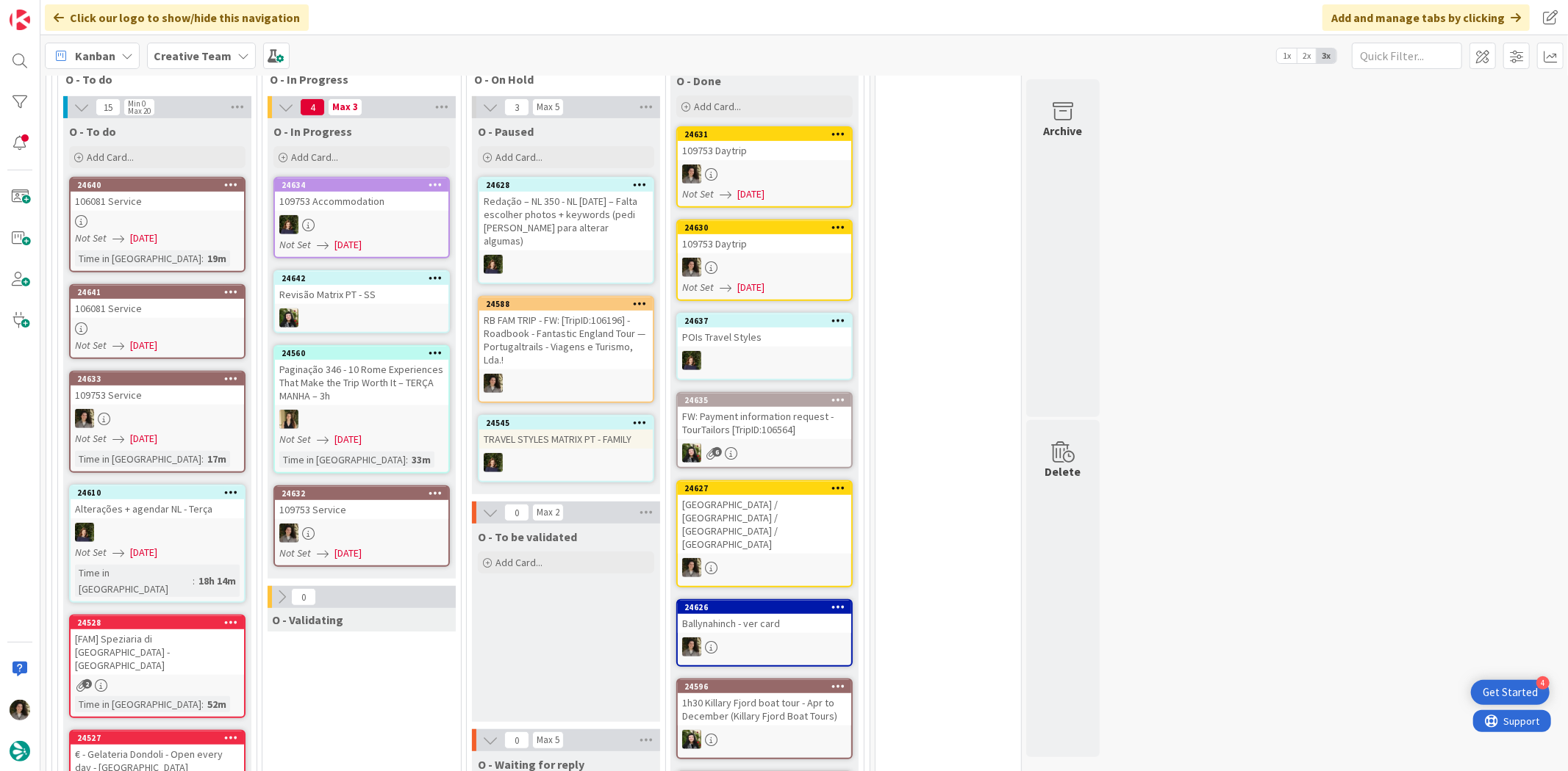
click at [404, 508] on div "109753 Service" at bounding box center [361, 509] width 173 height 19
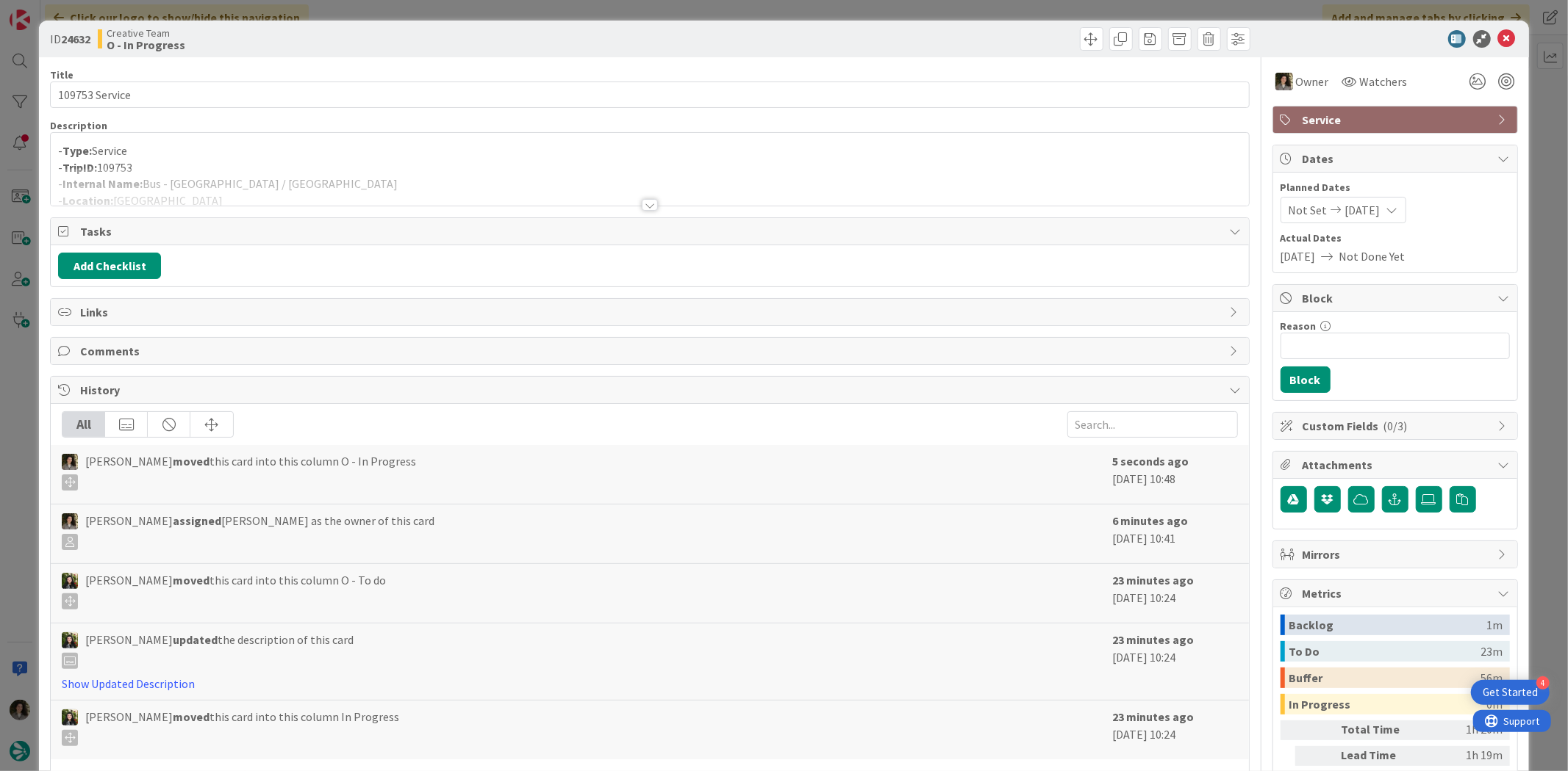
click at [655, 196] on div at bounding box center [649, 187] width 1197 height 37
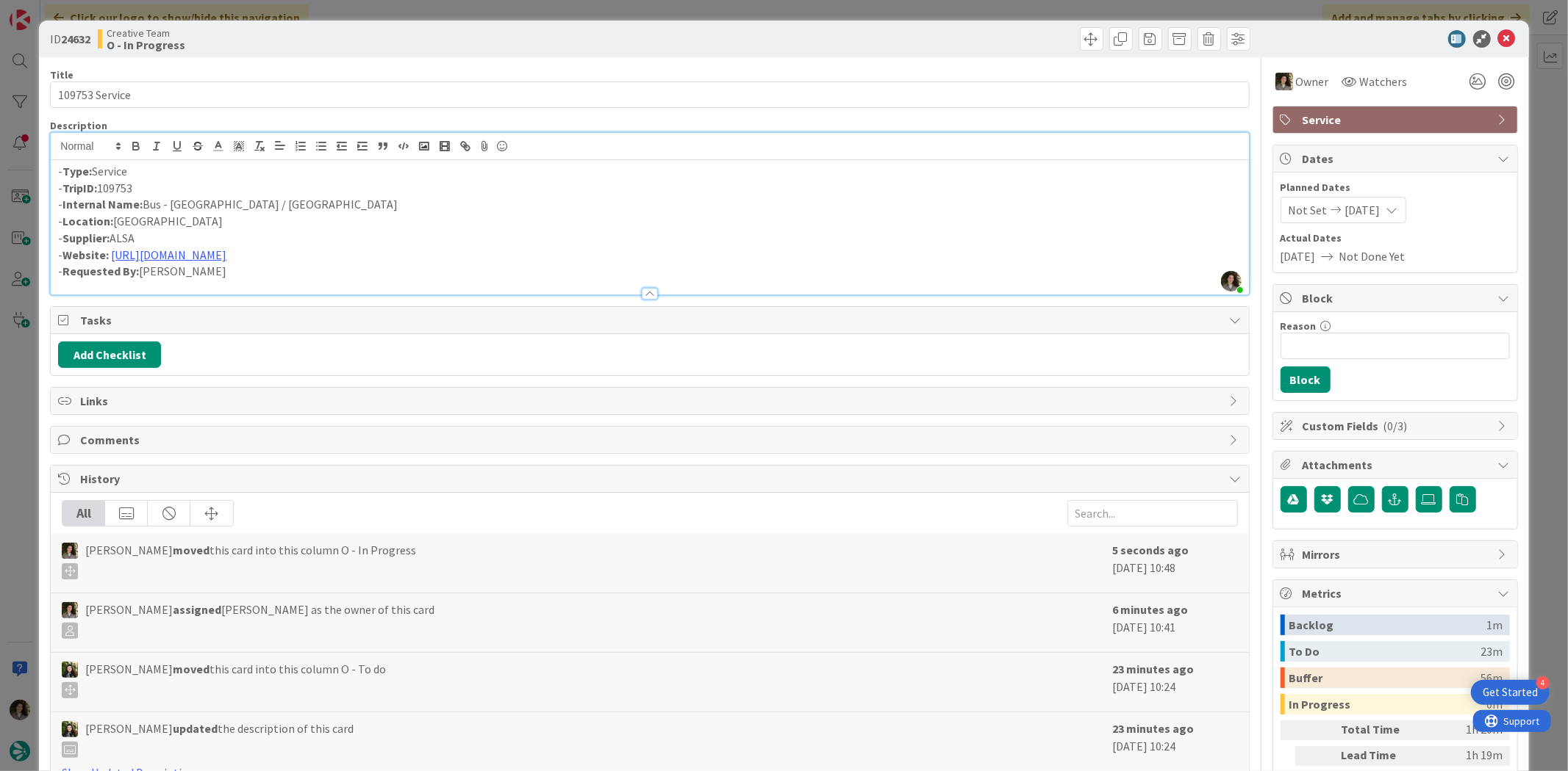
drag, startPoint x: 317, startPoint y: 203, endPoint x: 142, endPoint y: 200, distance: 175.0
click at [142, 200] on p "- Internal Name: Bus - [GEOGRAPHIC_DATA] / [GEOGRAPHIC_DATA]" at bounding box center [648, 204] width 1182 height 17
click at [203, 203] on p "- Internal Name: Bus - [GEOGRAPHIC_DATA] / [GEOGRAPHIC_DATA]" at bounding box center [648, 204] width 1182 height 17
click at [160, 208] on p "- Internal Name: Bus - [GEOGRAPHIC_DATA] / [GEOGRAPHIC_DATA]" at bounding box center [648, 204] width 1182 height 17
click at [345, 198] on p "- Internal Name: Bus Tickets - [GEOGRAPHIC_DATA] / [GEOGRAPHIC_DATA]" at bounding box center [648, 204] width 1182 height 17
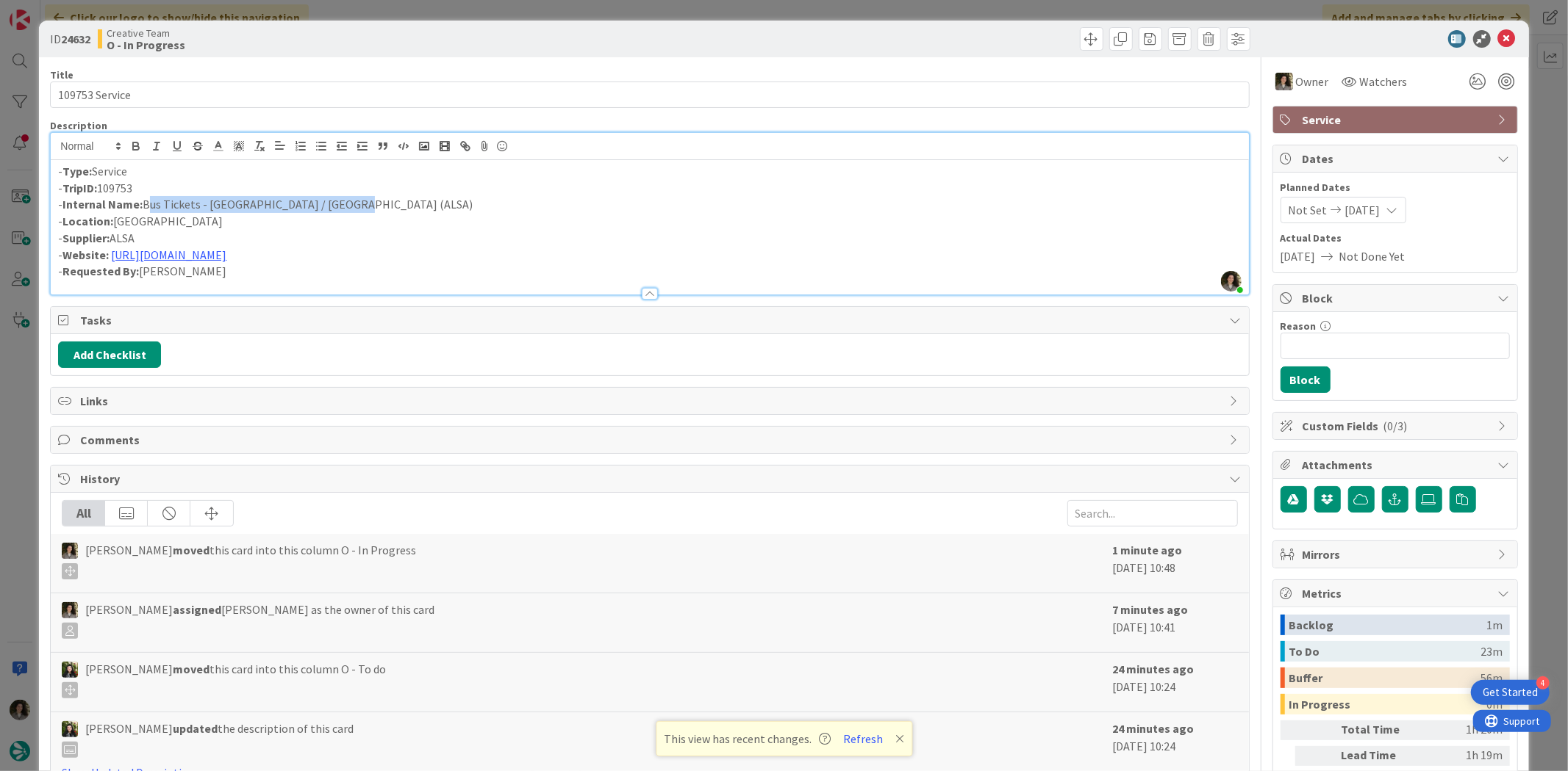
drag, startPoint x: 366, startPoint y: 200, endPoint x: 145, endPoint y: 210, distance: 221.2
click at [145, 210] on p "- Internal Name: Bus Tickets - [GEOGRAPHIC_DATA] / [GEOGRAPHIC_DATA] ([GEOGRAPH…" at bounding box center [648, 204] width 1182 height 17
copy p "Bus Tickets - [GEOGRAPHIC_DATA] / [GEOGRAPHIC_DATA] (ALSA)"
click at [1254, 28] on div "ID 24632 Creative Team O - In Progress" at bounding box center [783, 39] width 1489 height 36
click at [1254, 35] on icon at bounding box center [1506, 39] width 17 height 17
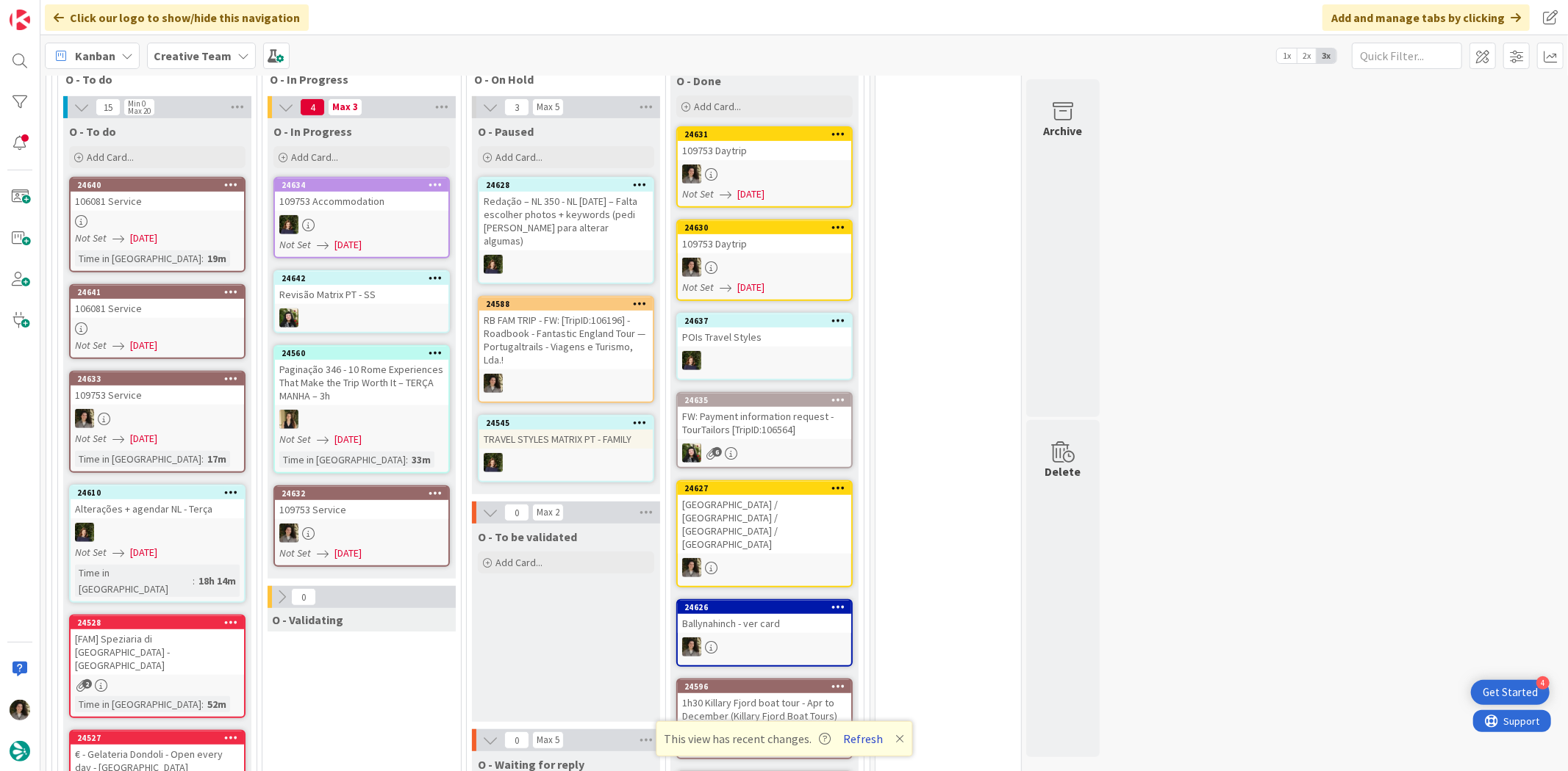
click at [861, 595] on button "Refresh" at bounding box center [863, 738] width 50 height 19
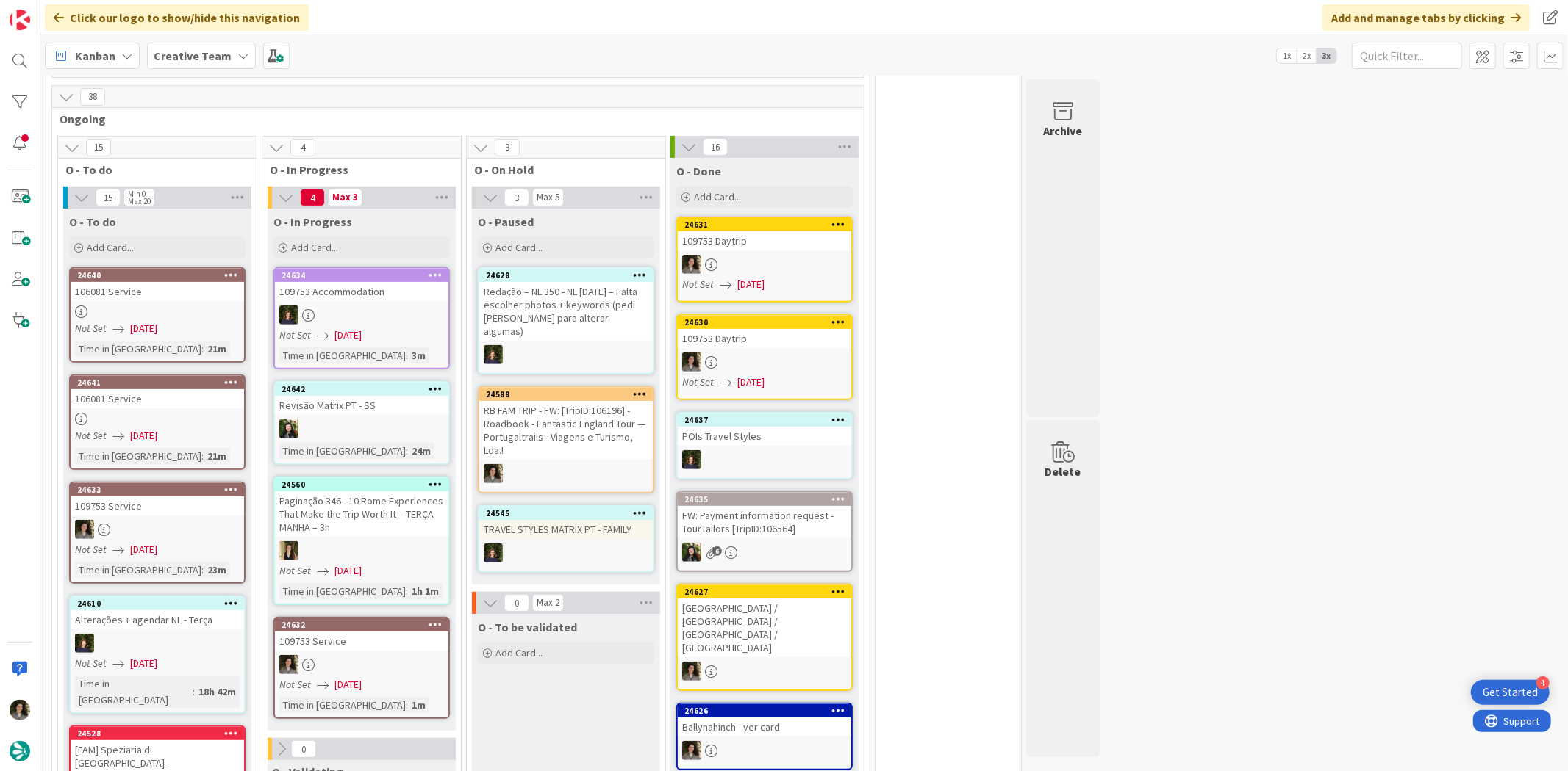
scroll to position [489, 0]
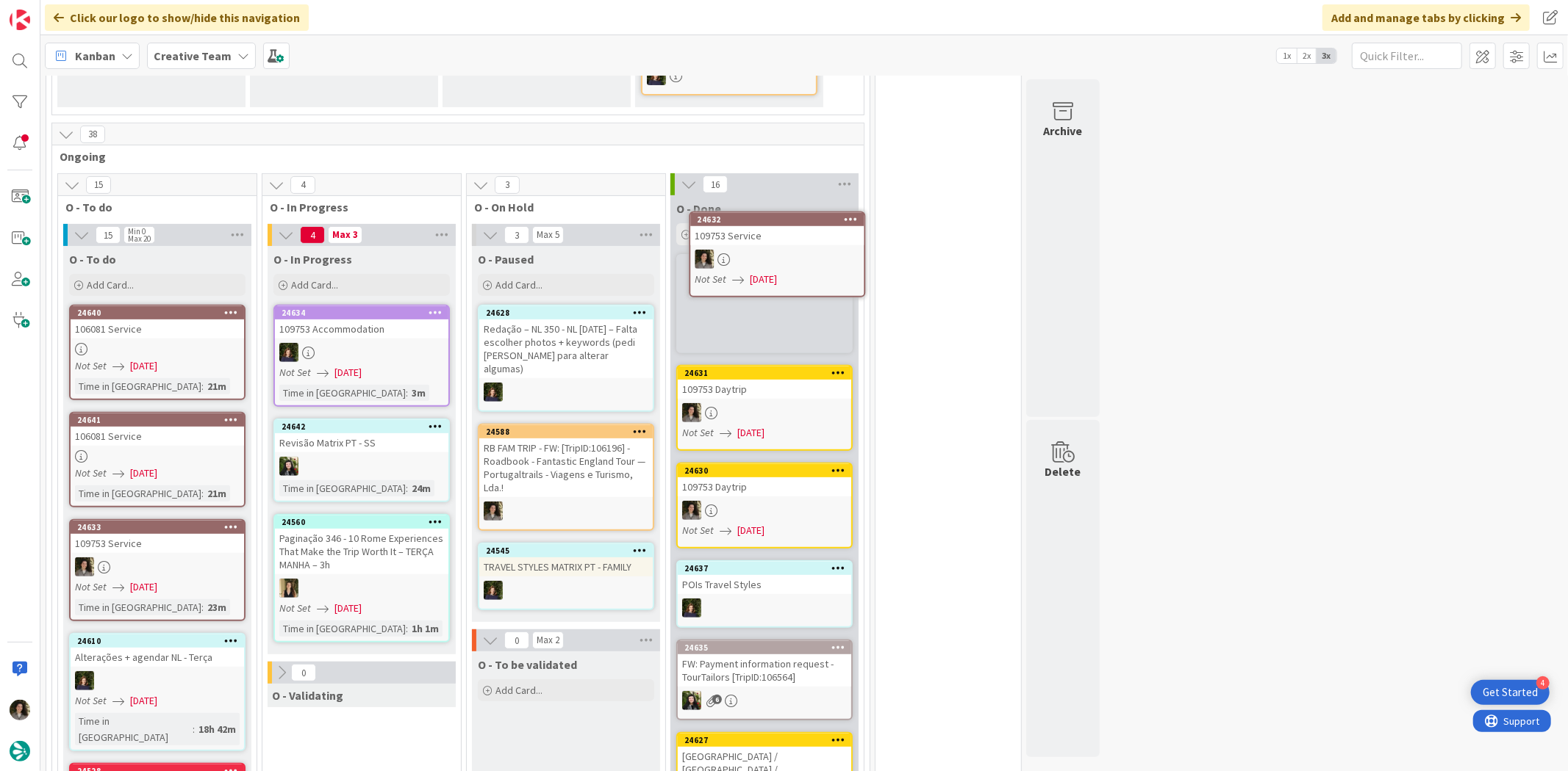
scroll to position [369, 0]
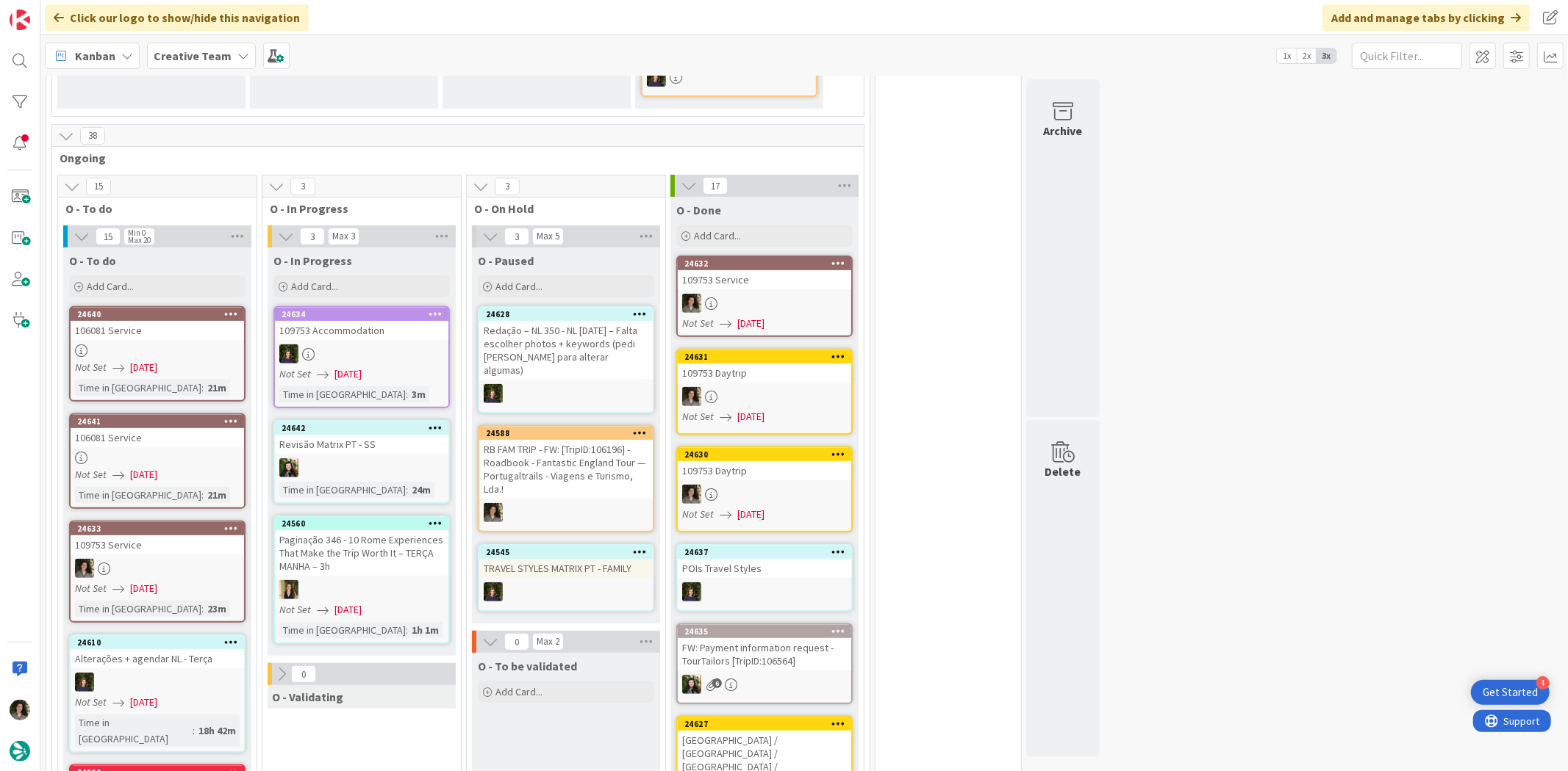
click at [781, 288] on div "24632 109753 Service Not Set 10/07/2025" at bounding box center [764, 296] width 176 height 81
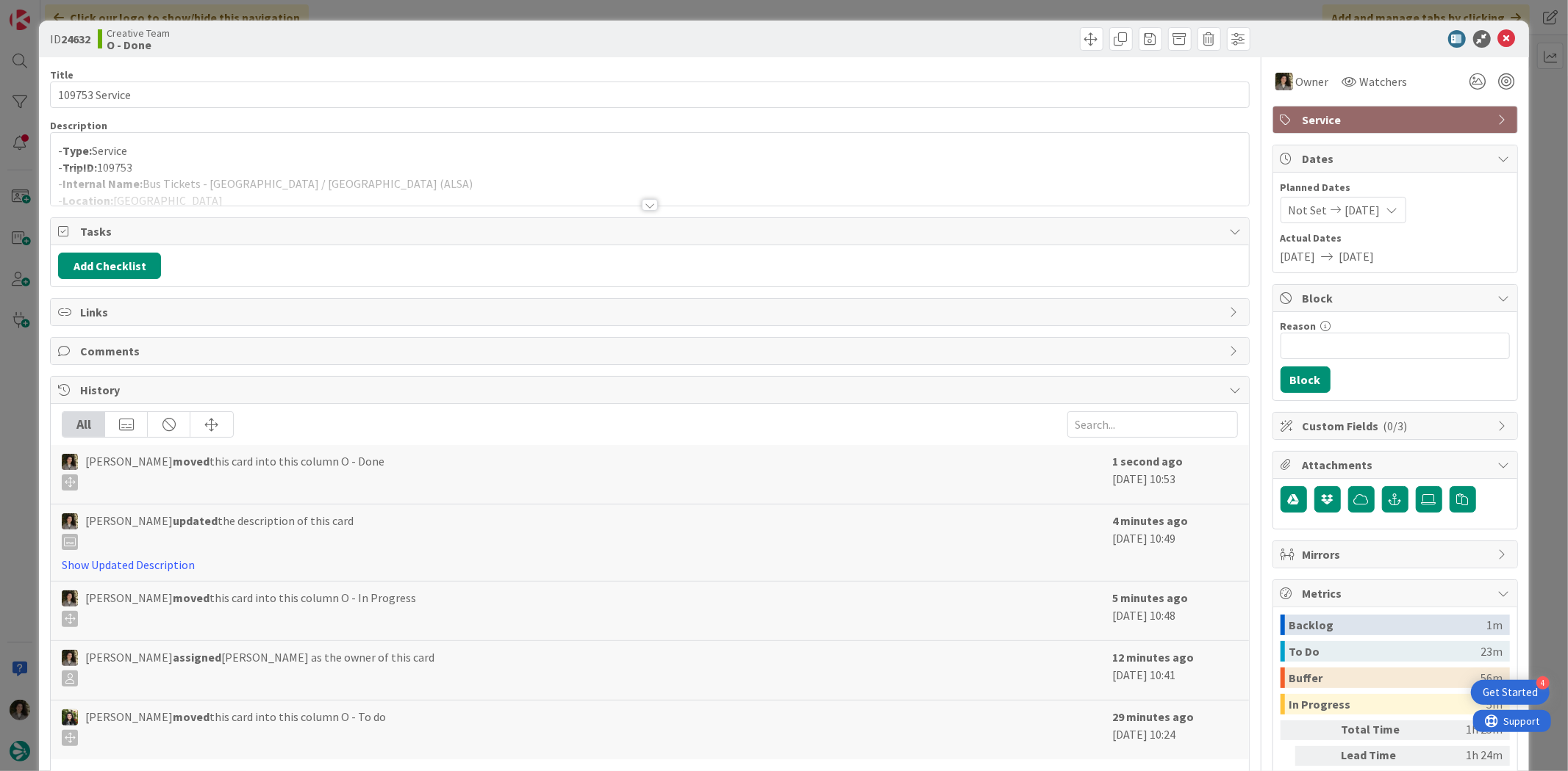
click at [1373, 119] on span "Service" at bounding box center [1396, 119] width 188 height 17
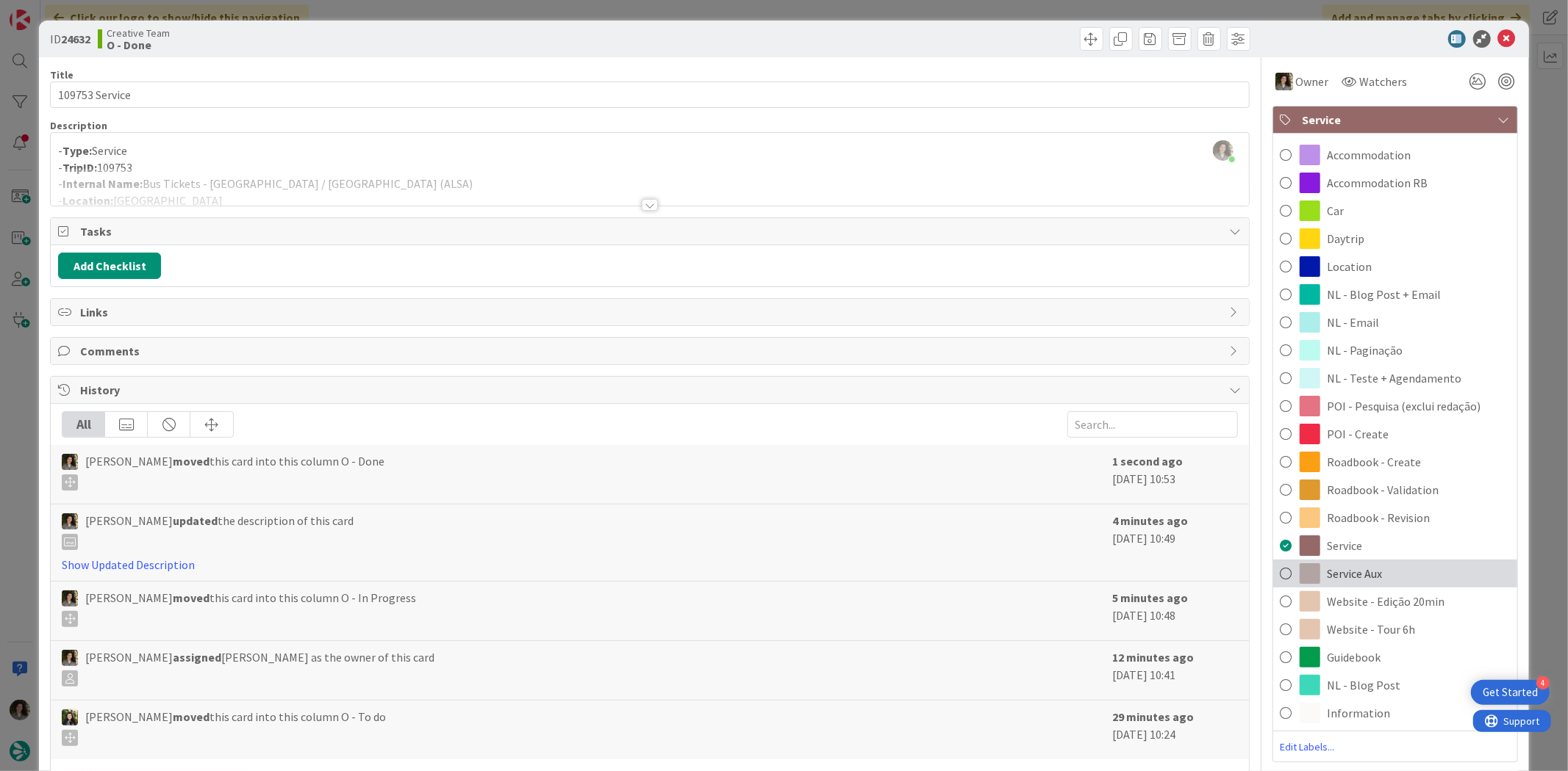
click at [1377, 565] on div "Service Aux" at bounding box center [1394, 574] width 244 height 28
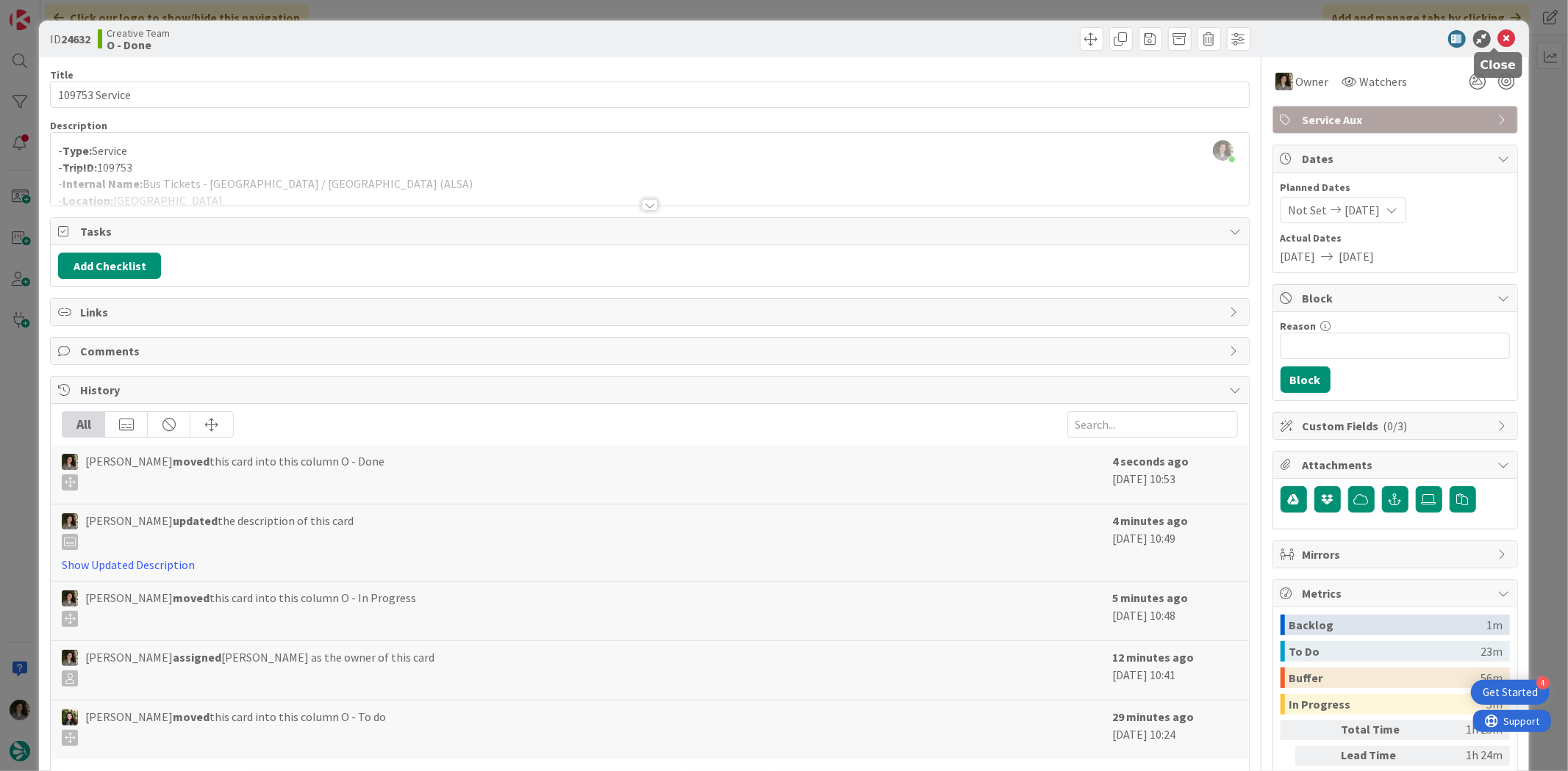
click at [1501, 30] on icon at bounding box center [1506, 39] width 17 height 17
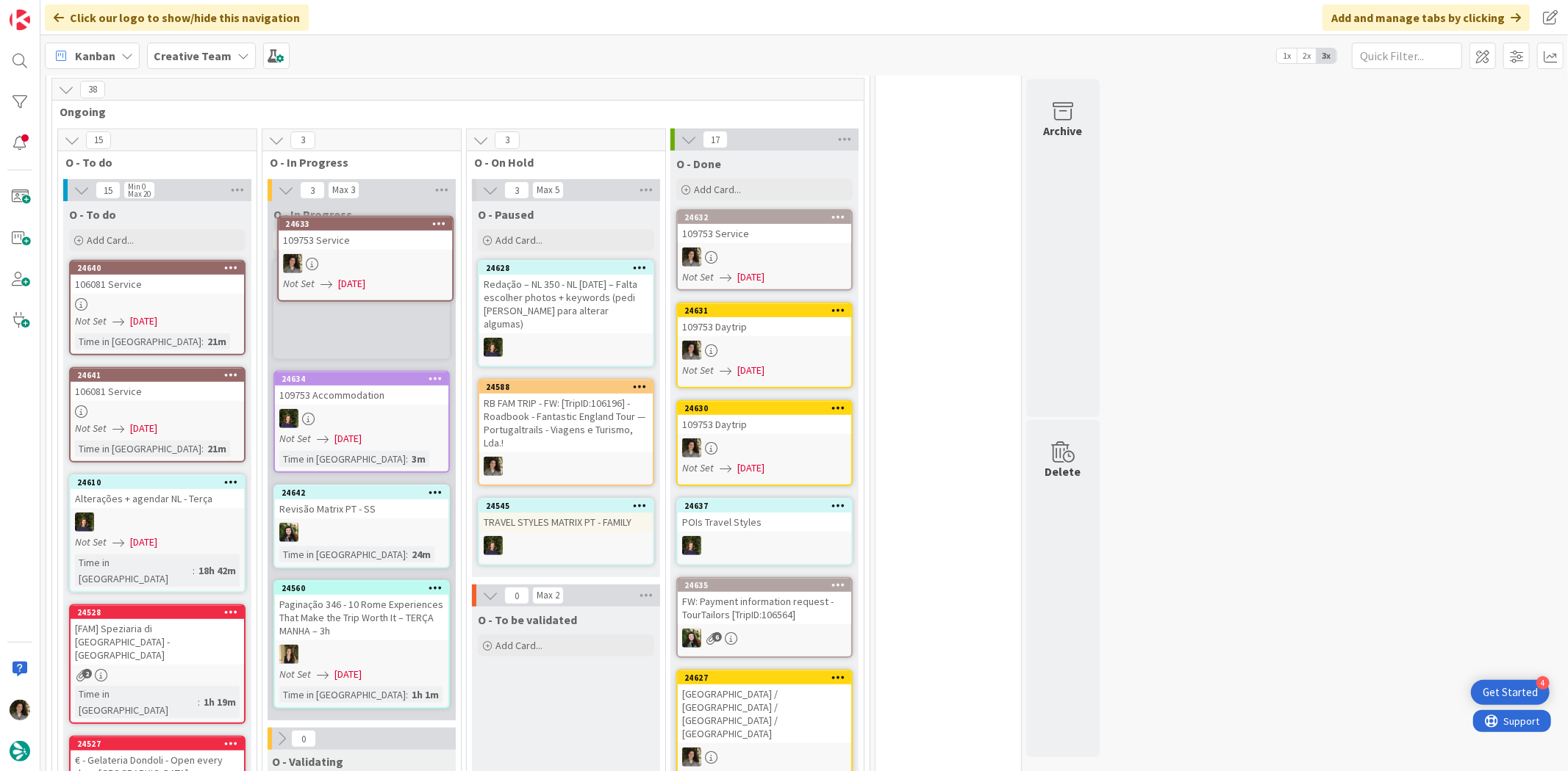
scroll to position [408, 0]
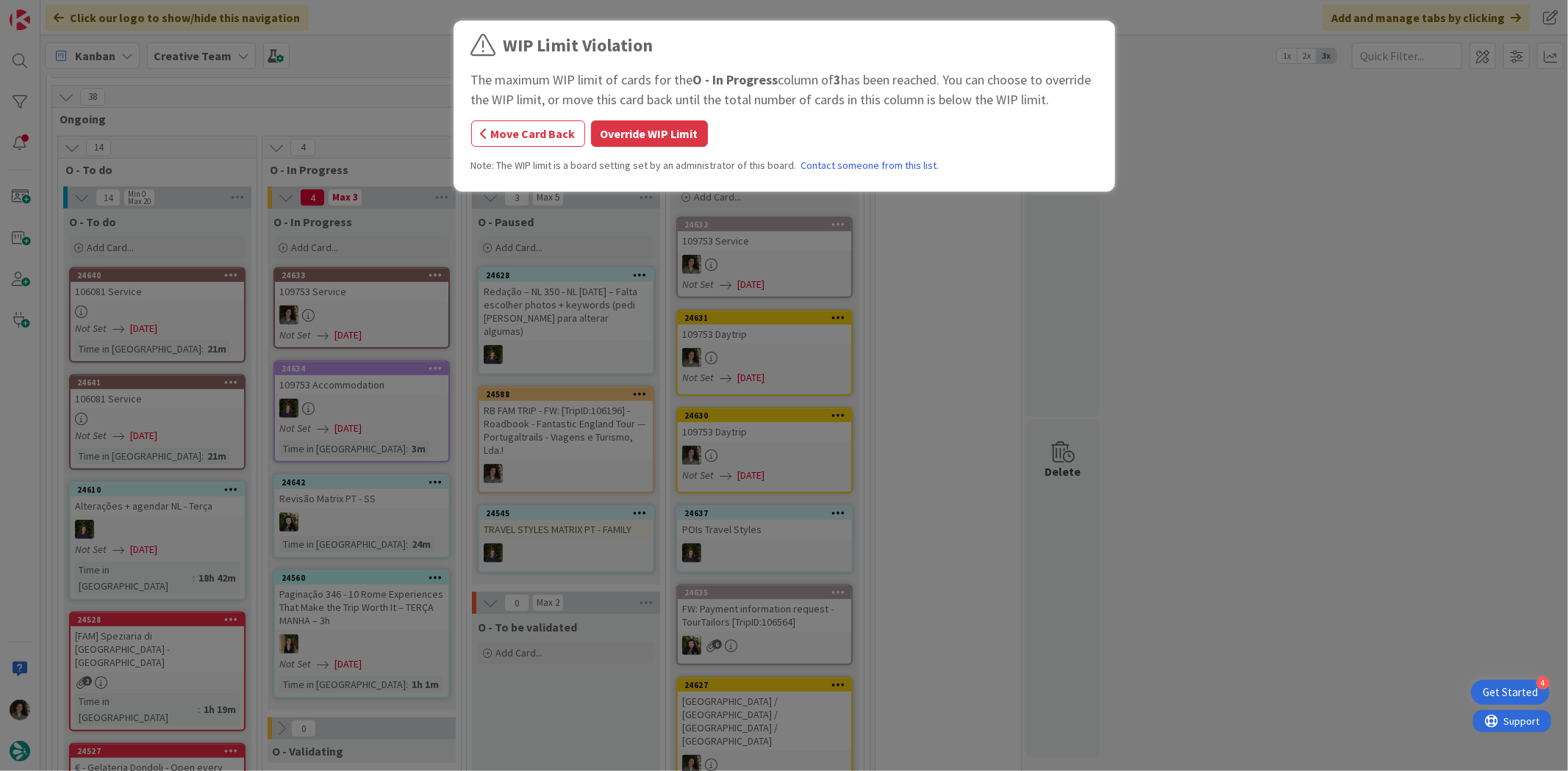
click at [327, 319] on div "WIP Limit Violation The maximum WIP limit of cards for the O - In Progress colu…" at bounding box center [784, 386] width 1568 height 771
click at [665, 133] on button "Override WIP Limit" at bounding box center [649, 134] width 117 height 27
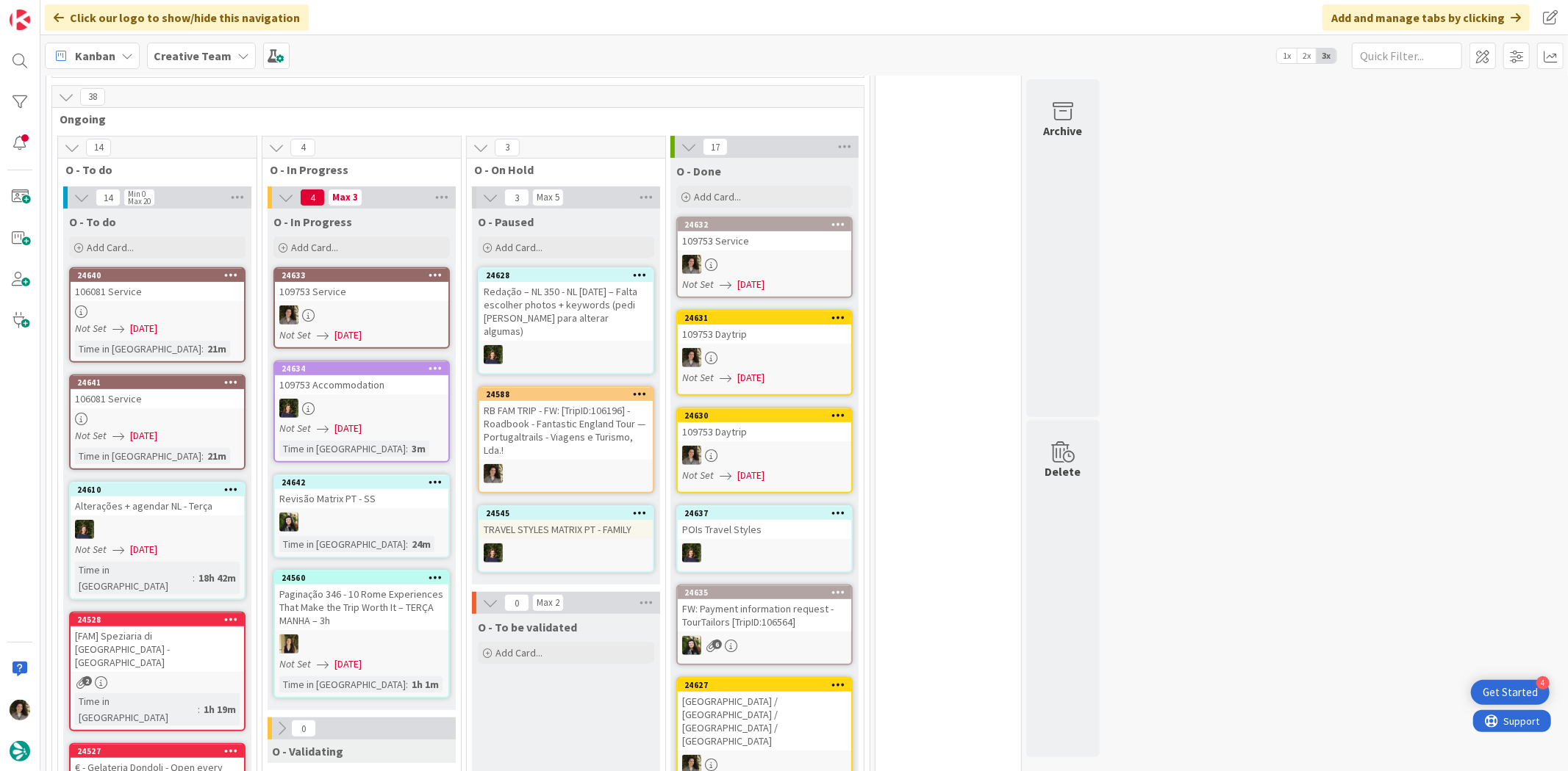
click at [319, 301] on div "24633 109753 Service Not Set 10/07/2025" at bounding box center [361, 307] width 176 height 81
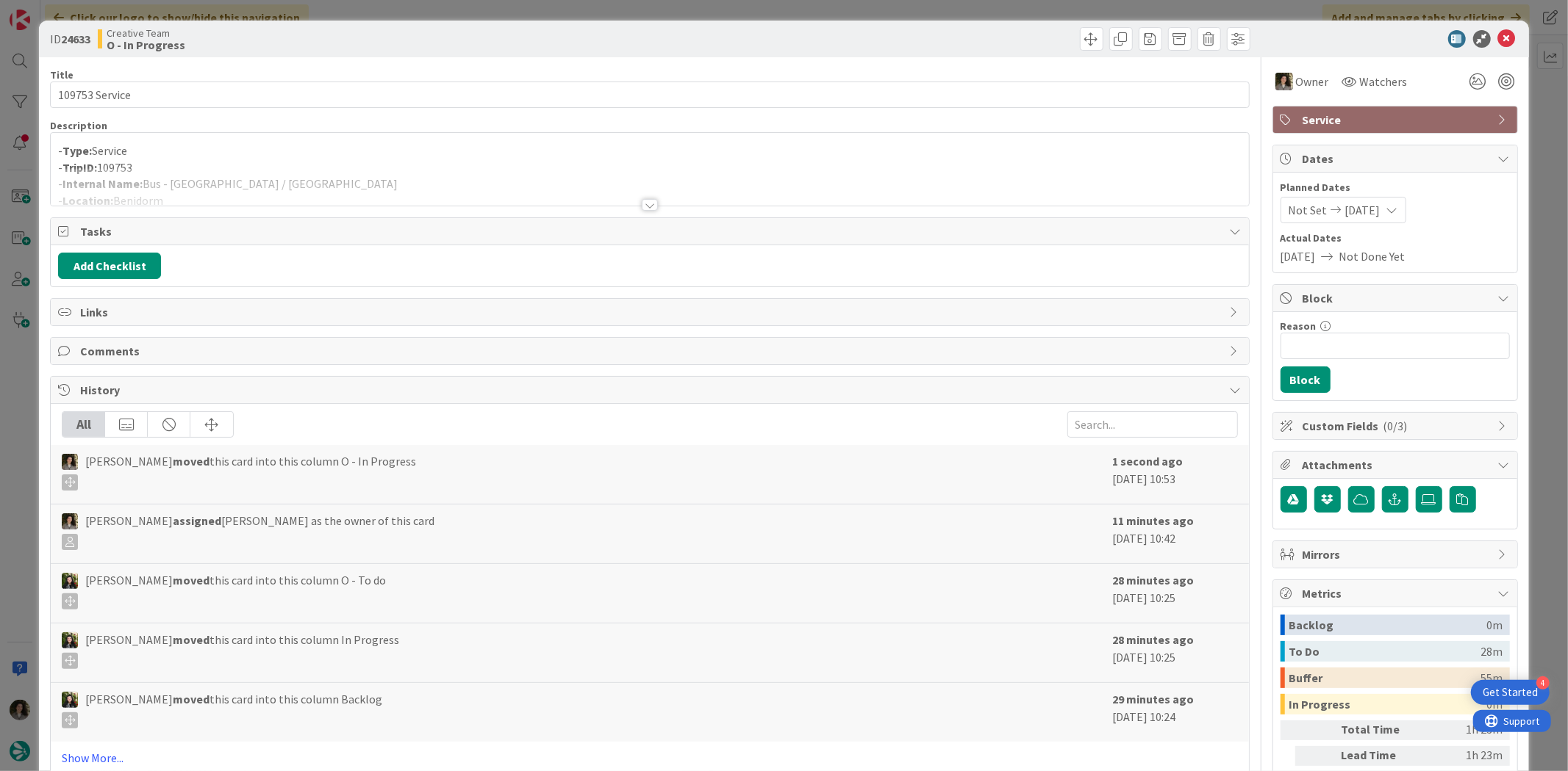
click at [332, 135] on div "- Type: Service - TripID: 109753 - Internal Name: Bus - Benidorm / Alicante - L…" at bounding box center [649, 169] width 1197 height 73
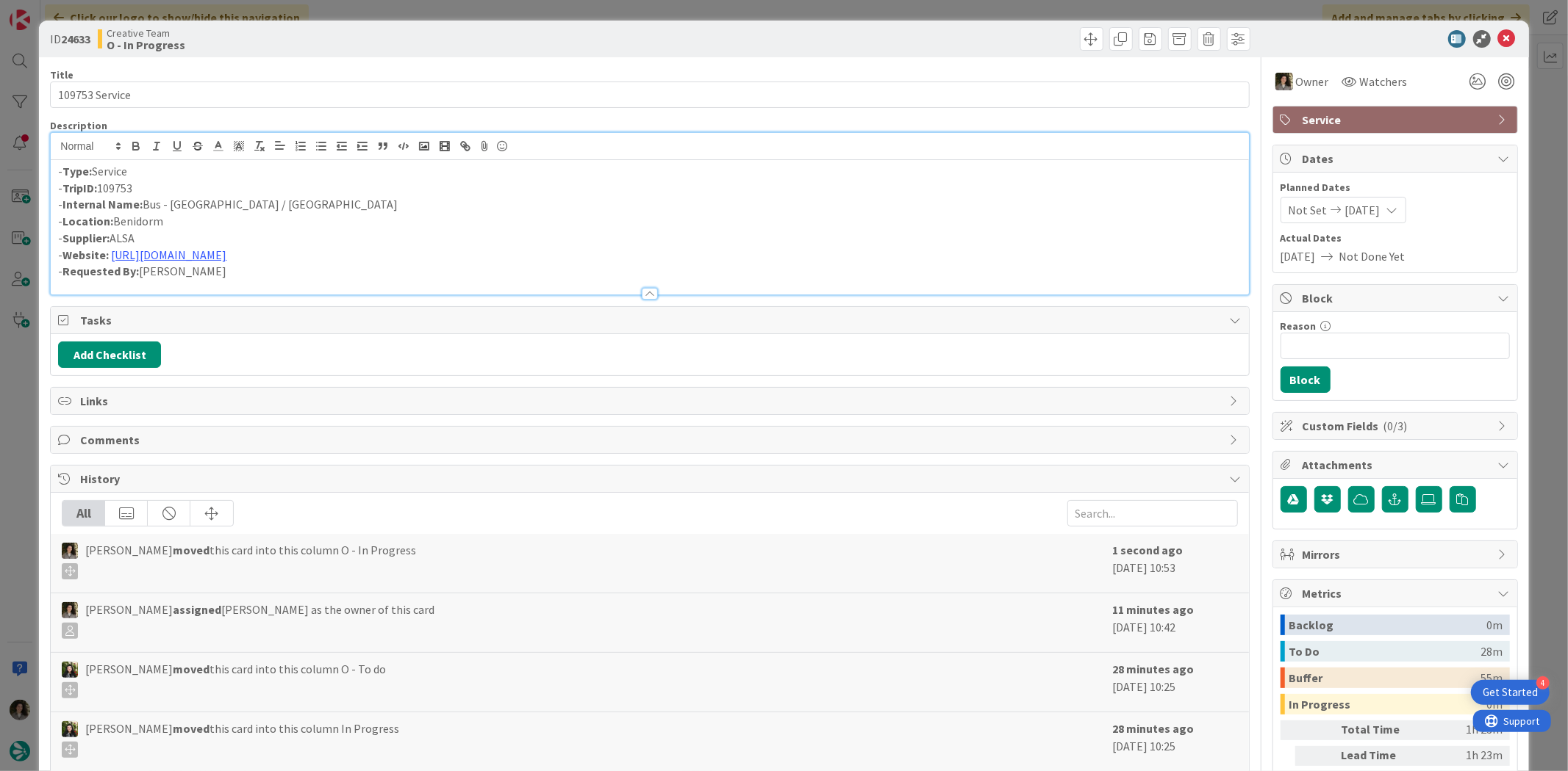
drag, startPoint x: 159, startPoint y: 209, endPoint x: 198, endPoint y: 248, distance: 55.2
click at [163, 211] on p "- Internal Name: Bus - Benidorm / Alicante" at bounding box center [648, 204] width 1182 height 17
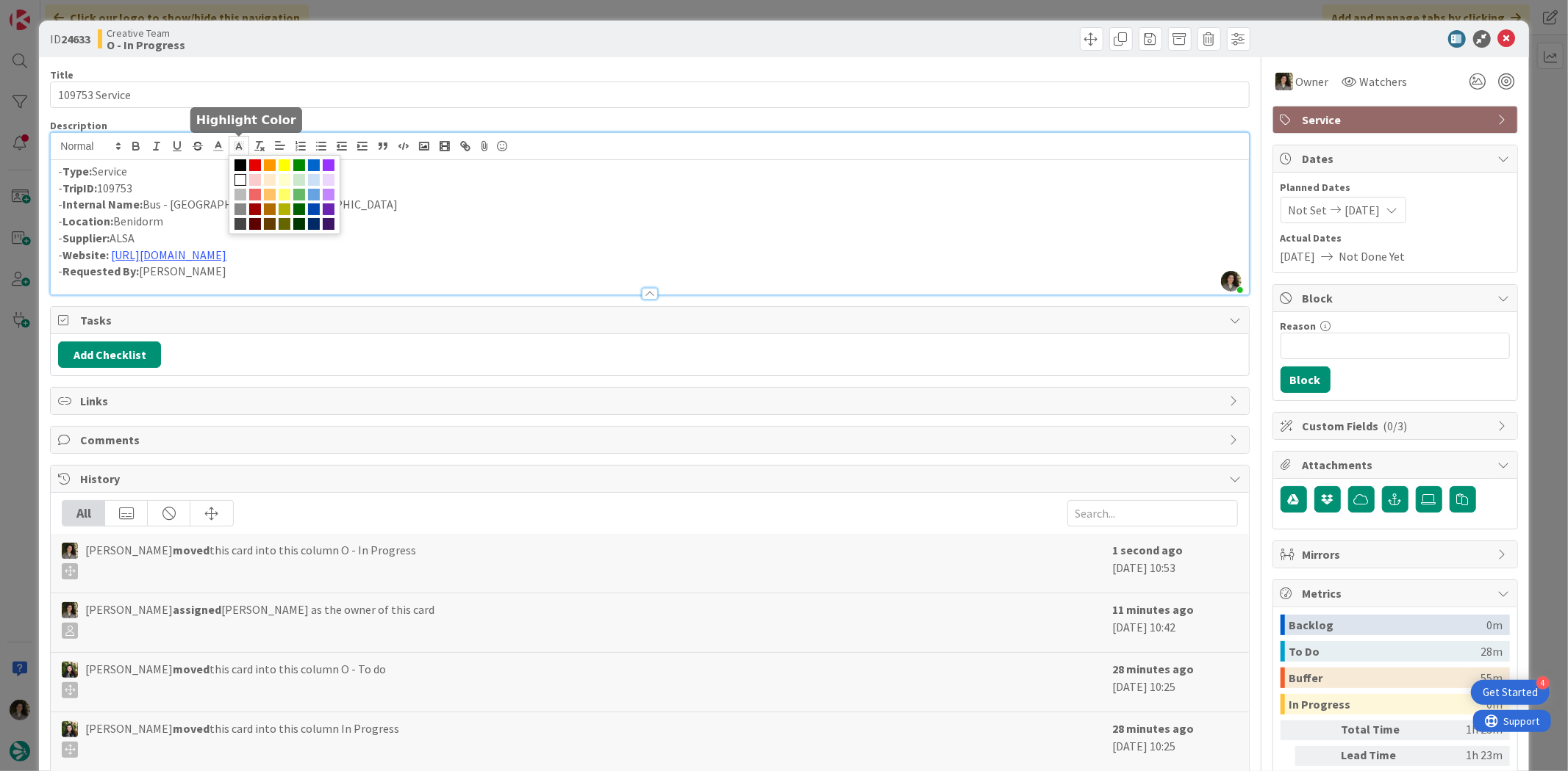
click at [230, 155] on span at bounding box center [238, 146] width 21 height 20
click at [434, 209] on p "- Internal Name: Bus Tickets - Benidorm / Alicante" at bounding box center [648, 204] width 1182 height 17
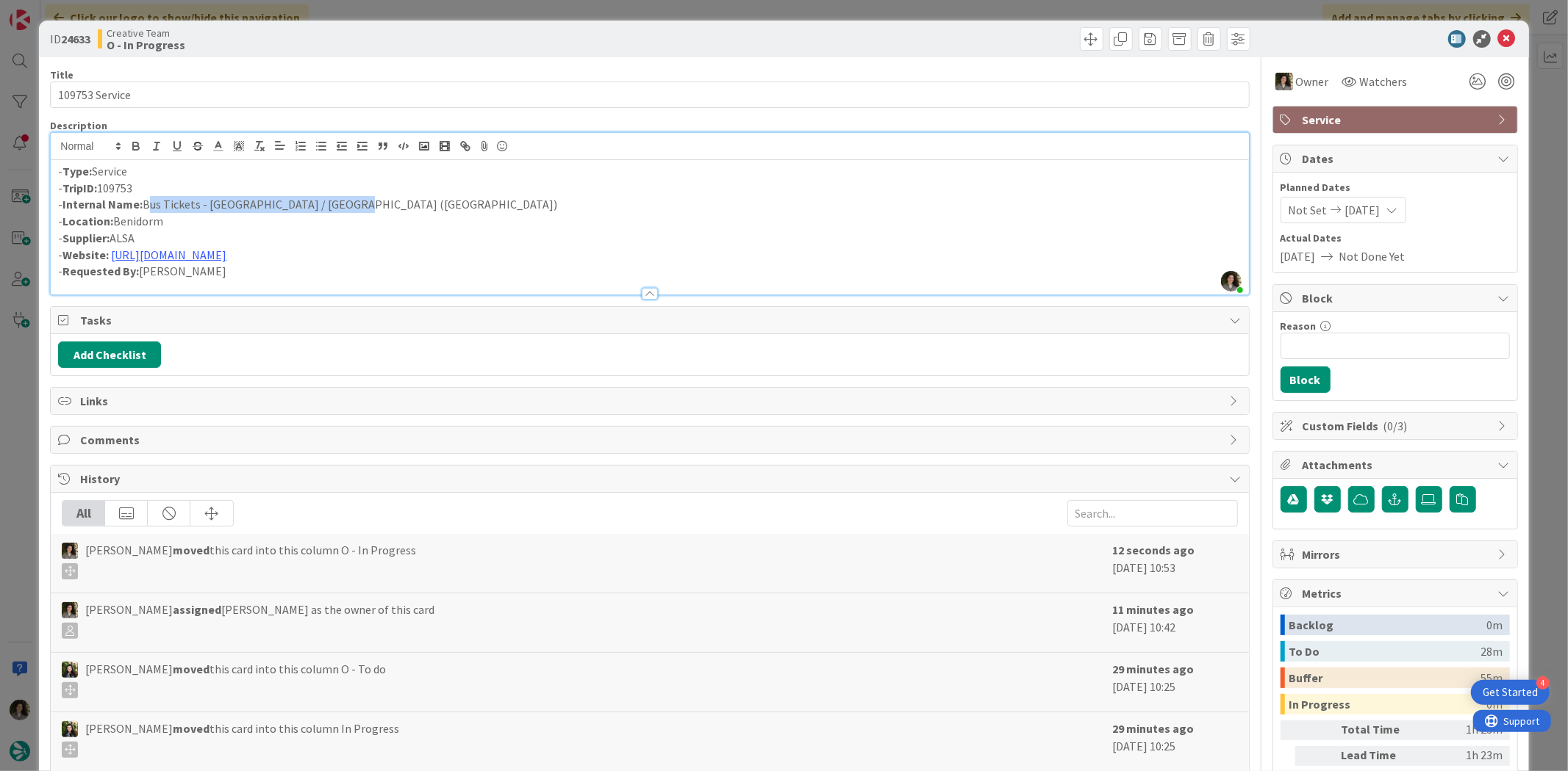
drag, startPoint x: 303, startPoint y: 203, endPoint x: 147, endPoint y: 208, distance: 156.1
click at [147, 208] on p "- Internal Name: Bus Tickets - Benidorm / Alicante (ALSA)" at bounding box center [648, 204] width 1182 height 17
copy p "Bus Tickets - Benidorm / Alicante (ALSA)"
click at [517, 71] on div "Title 14 / 128" at bounding box center [649, 74] width 1199 height 13
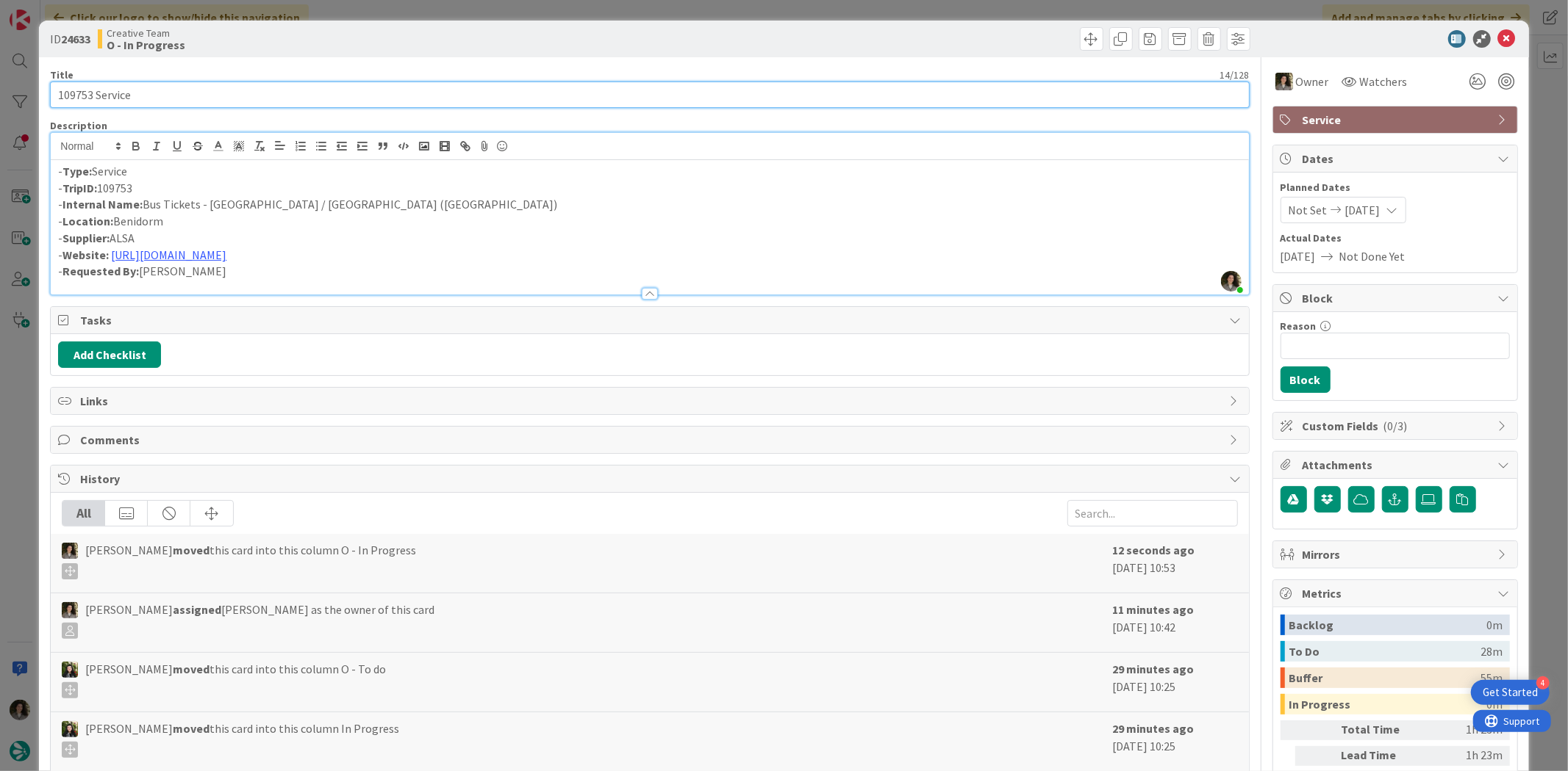
click at [150, 94] on input "109753 Service" at bounding box center [649, 94] width 1199 height 27
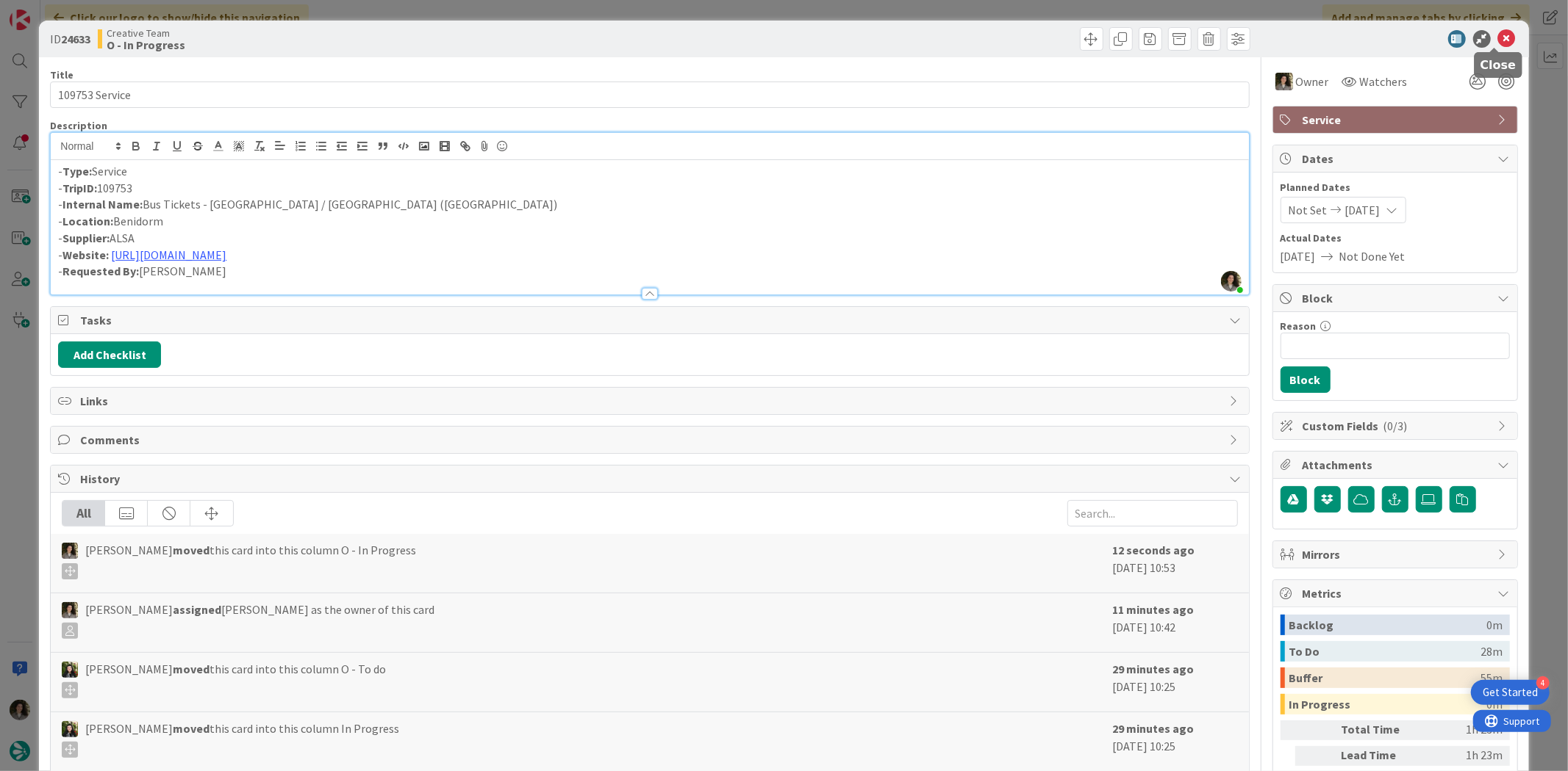
click at [1500, 37] on icon at bounding box center [1506, 39] width 17 height 17
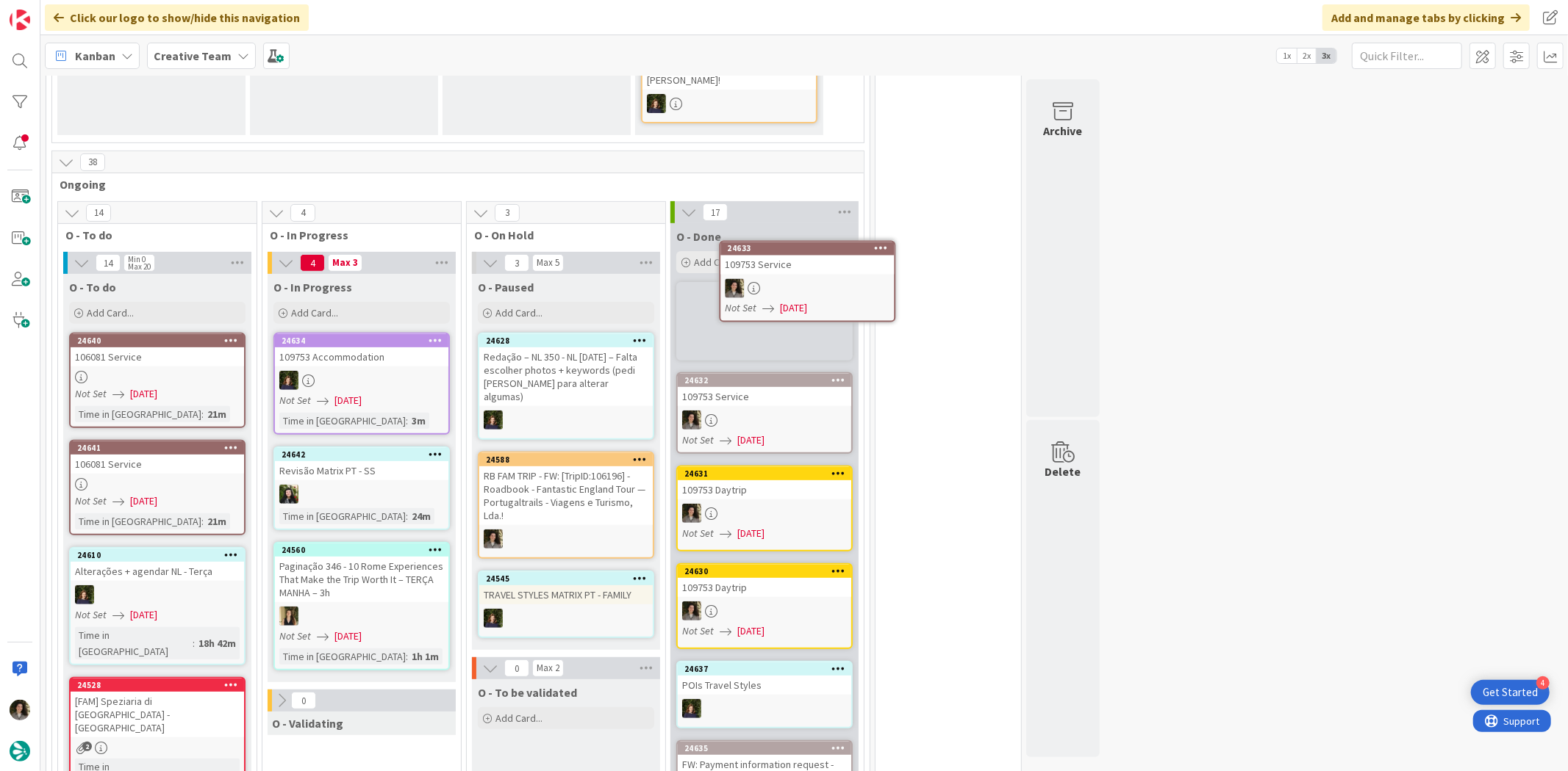
scroll to position [331, 0]
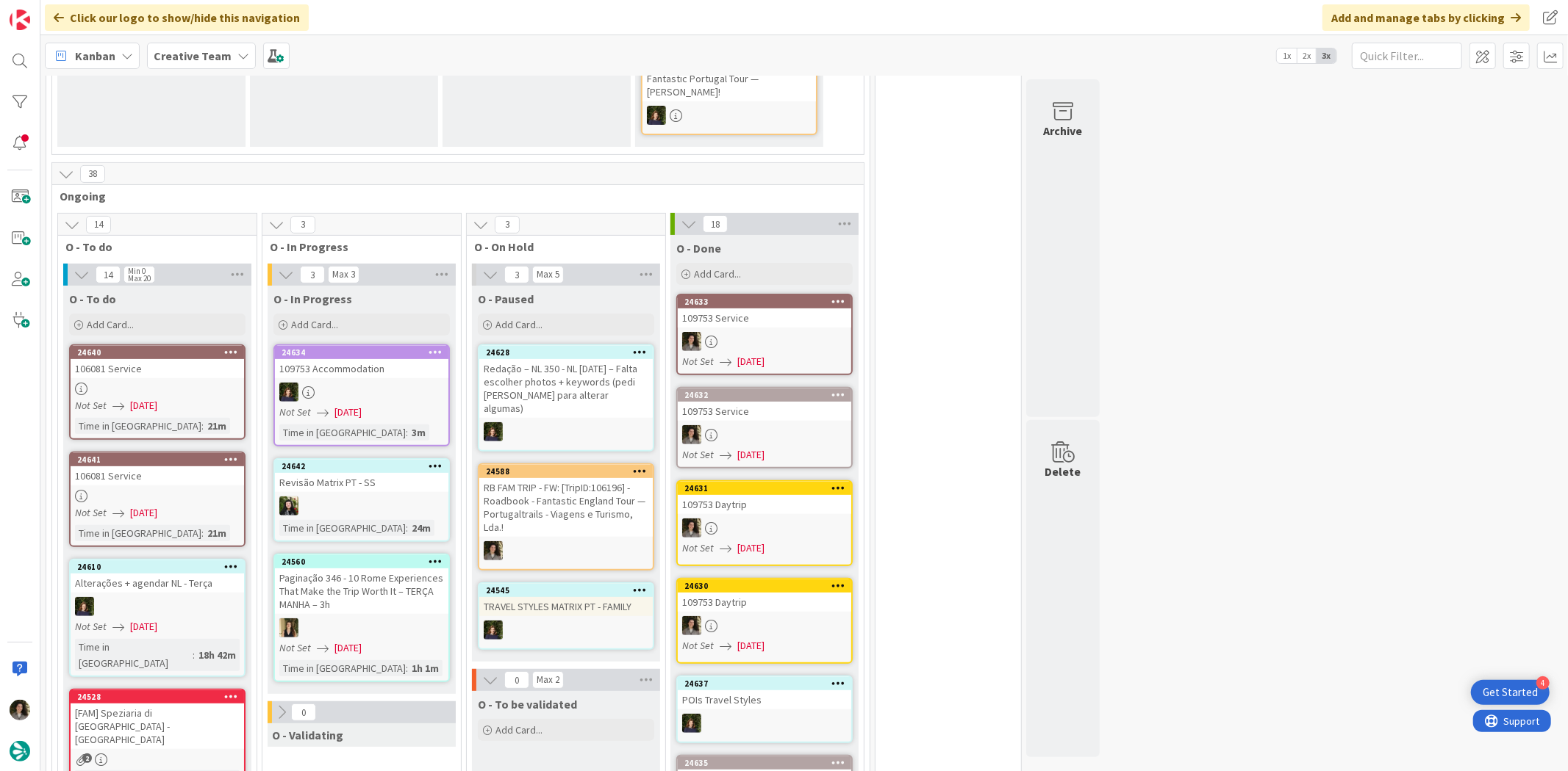
click at [768, 284] on div "O - Done Add Card..." at bounding box center [765, 262] width 188 height 53
click at [803, 310] on div "109753 Service" at bounding box center [764, 318] width 173 height 19
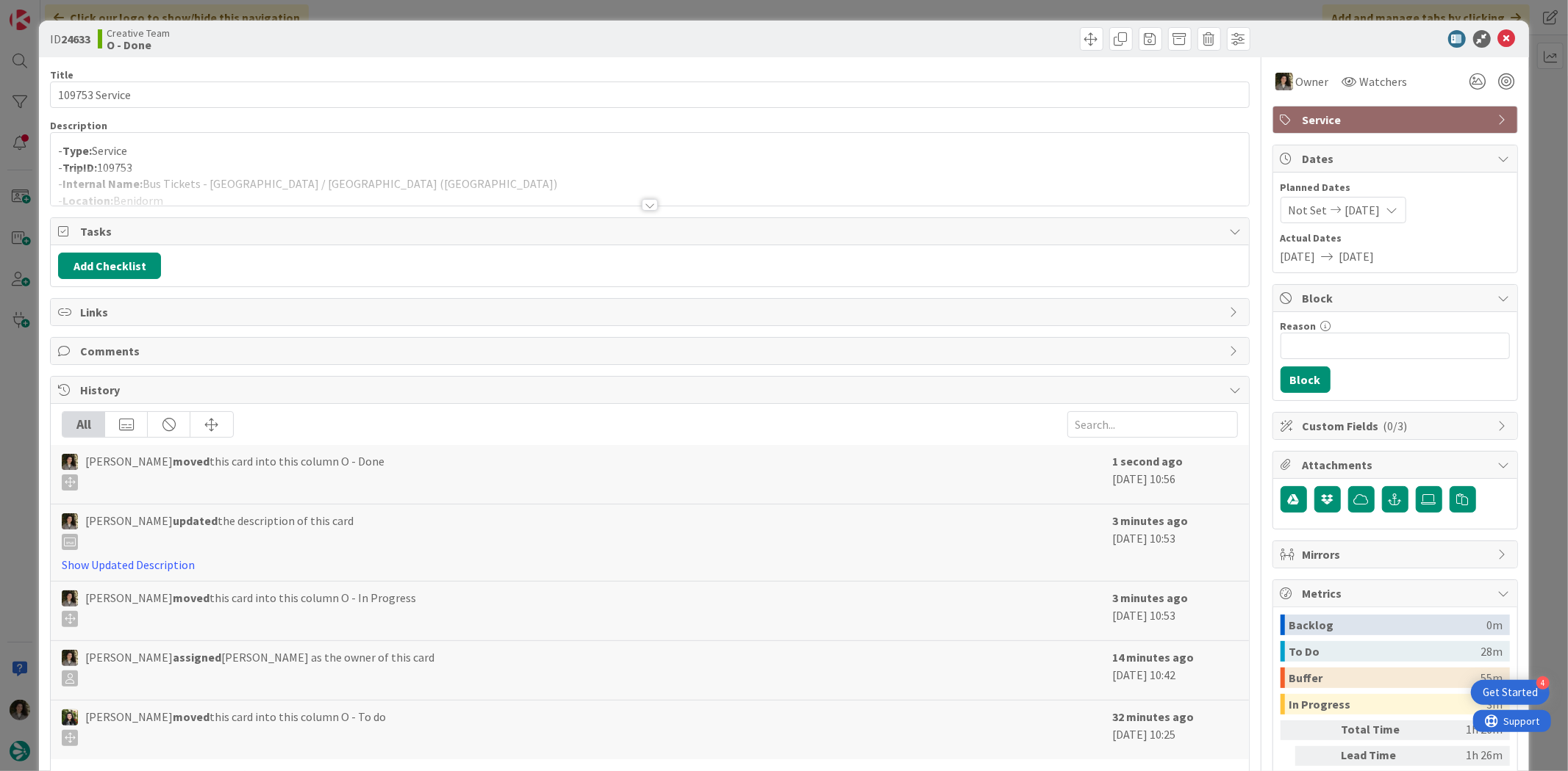
click at [1371, 108] on div "Service" at bounding box center [1394, 119] width 244 height 27
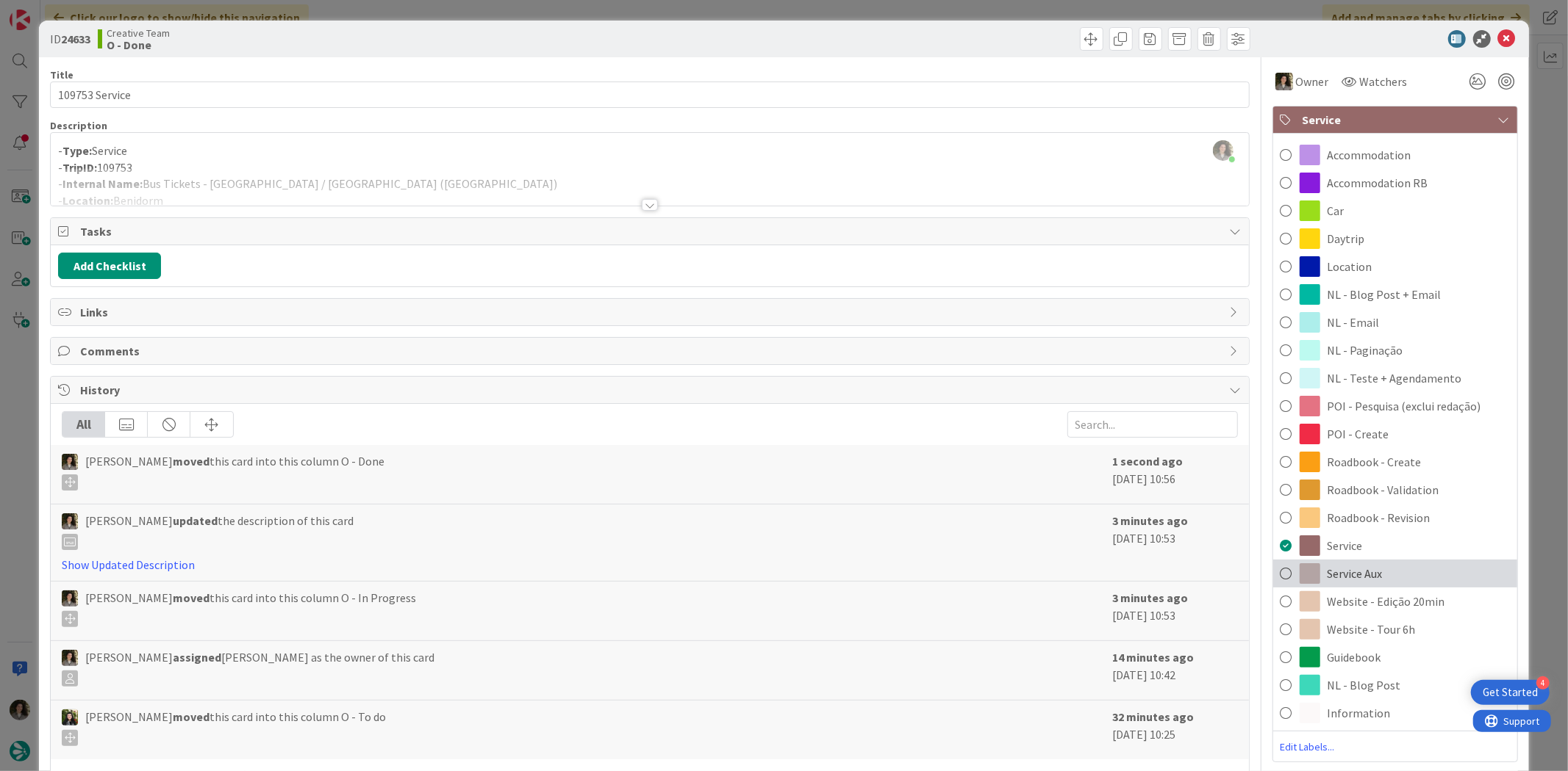
click at [1407, 575] on div "Service Aux" at bounding box center [1394, 574] width 244 height 28
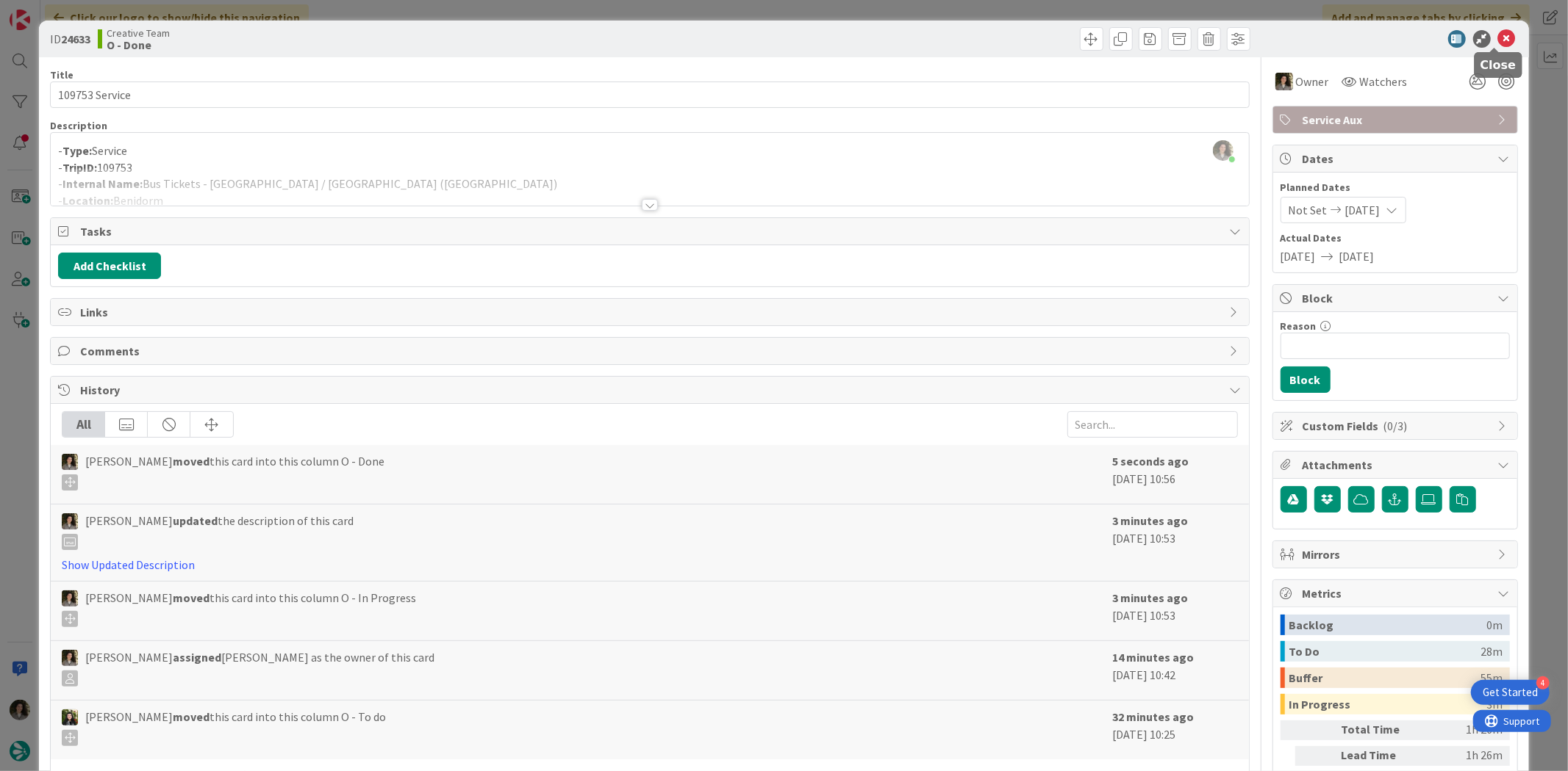
click at [1498, 34] on icon at bounding box center [1506, 39] width 17 height 17
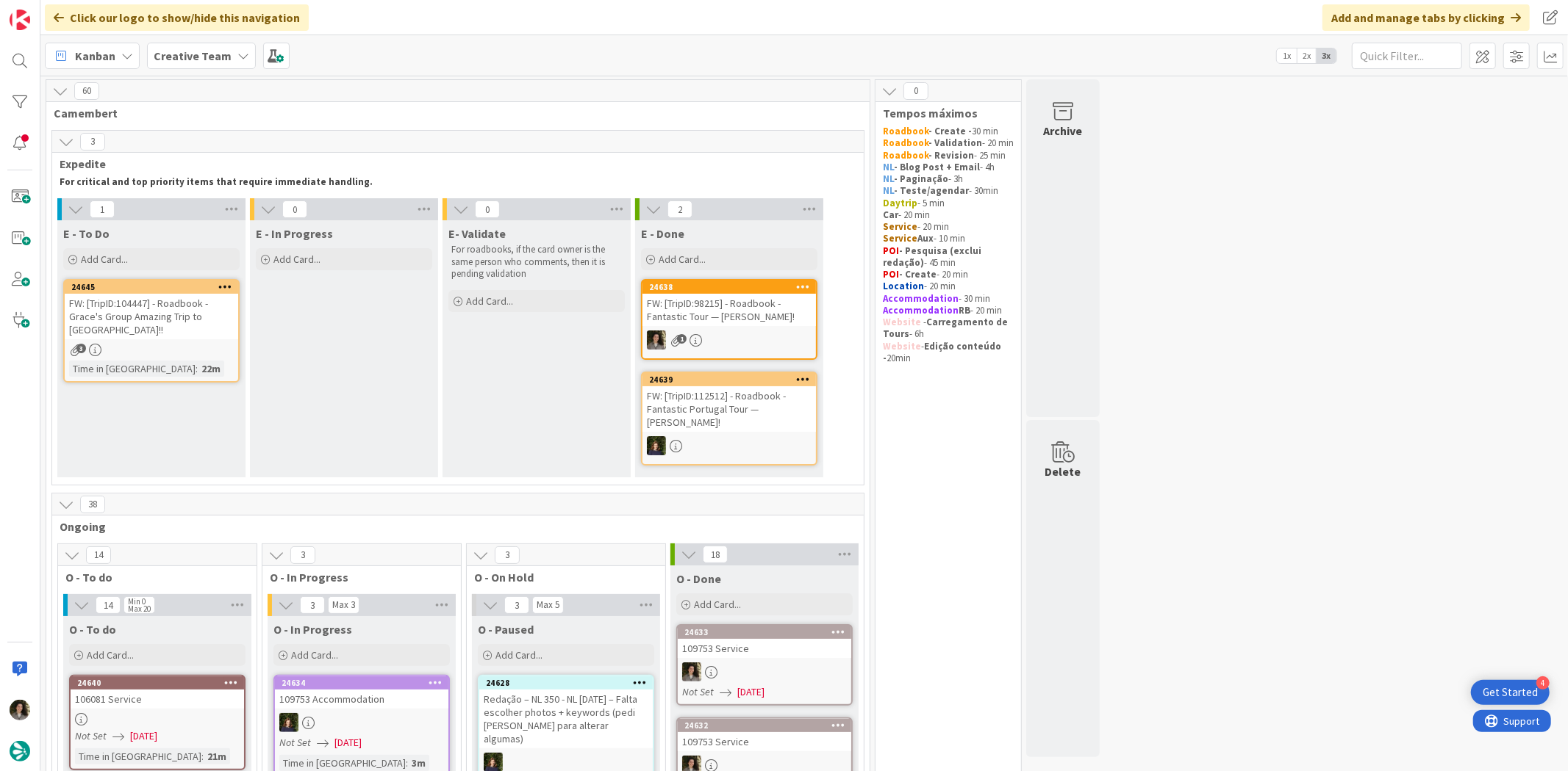
click at [176, 326] on div "FW: [TripID:104447] - Roadbook - Grace's Group Amazing Trip to [GEOGRAPHIC_DATA…" at bounding box center [151, 316] width 173 height 46
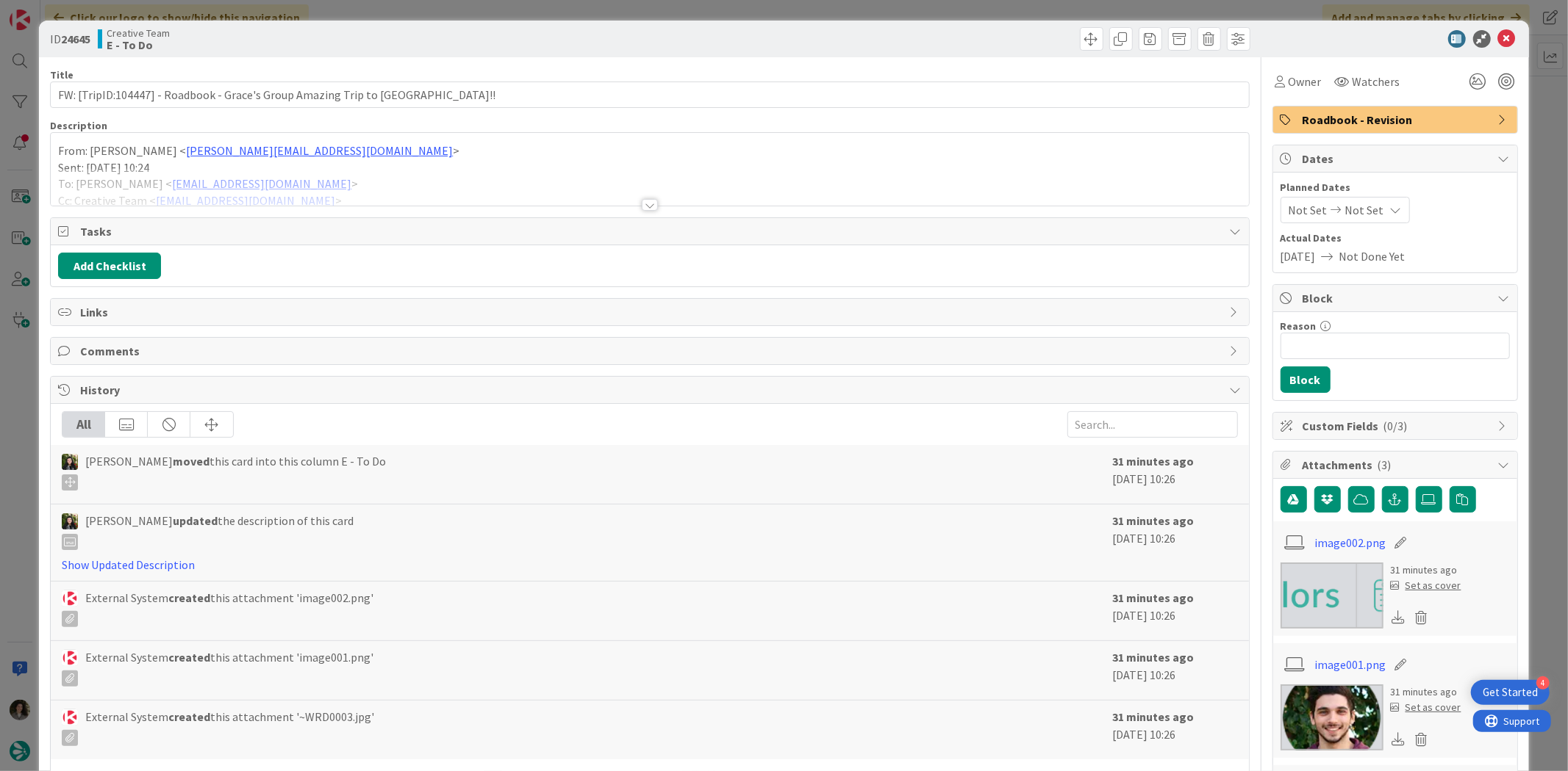
click at [652, 196] on div at bounding box center [649, 187] width 1197 height 37
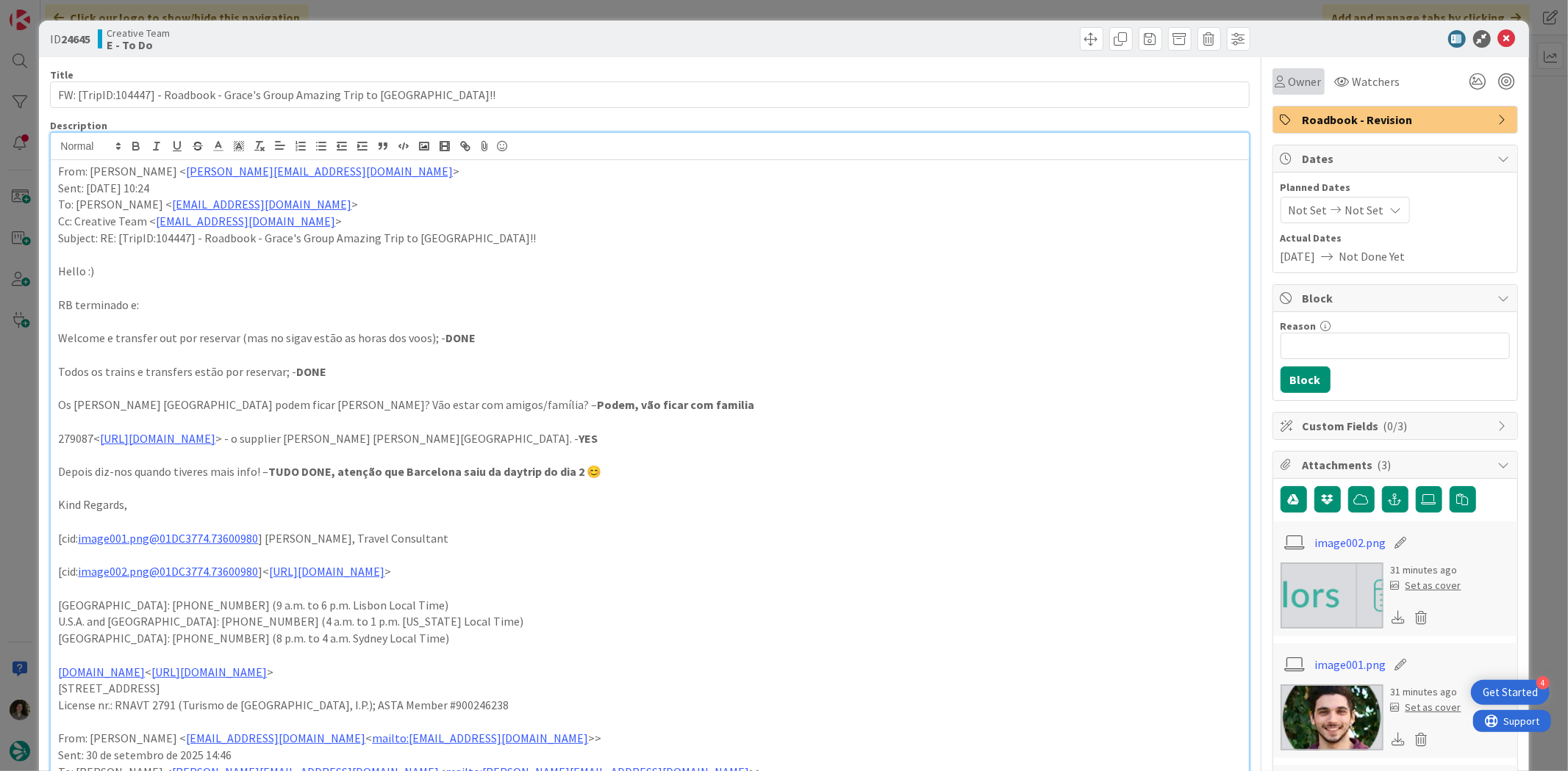
click at [1297, 80] on span "Owner" at bounding box center [1305, 81] width 33 height 17
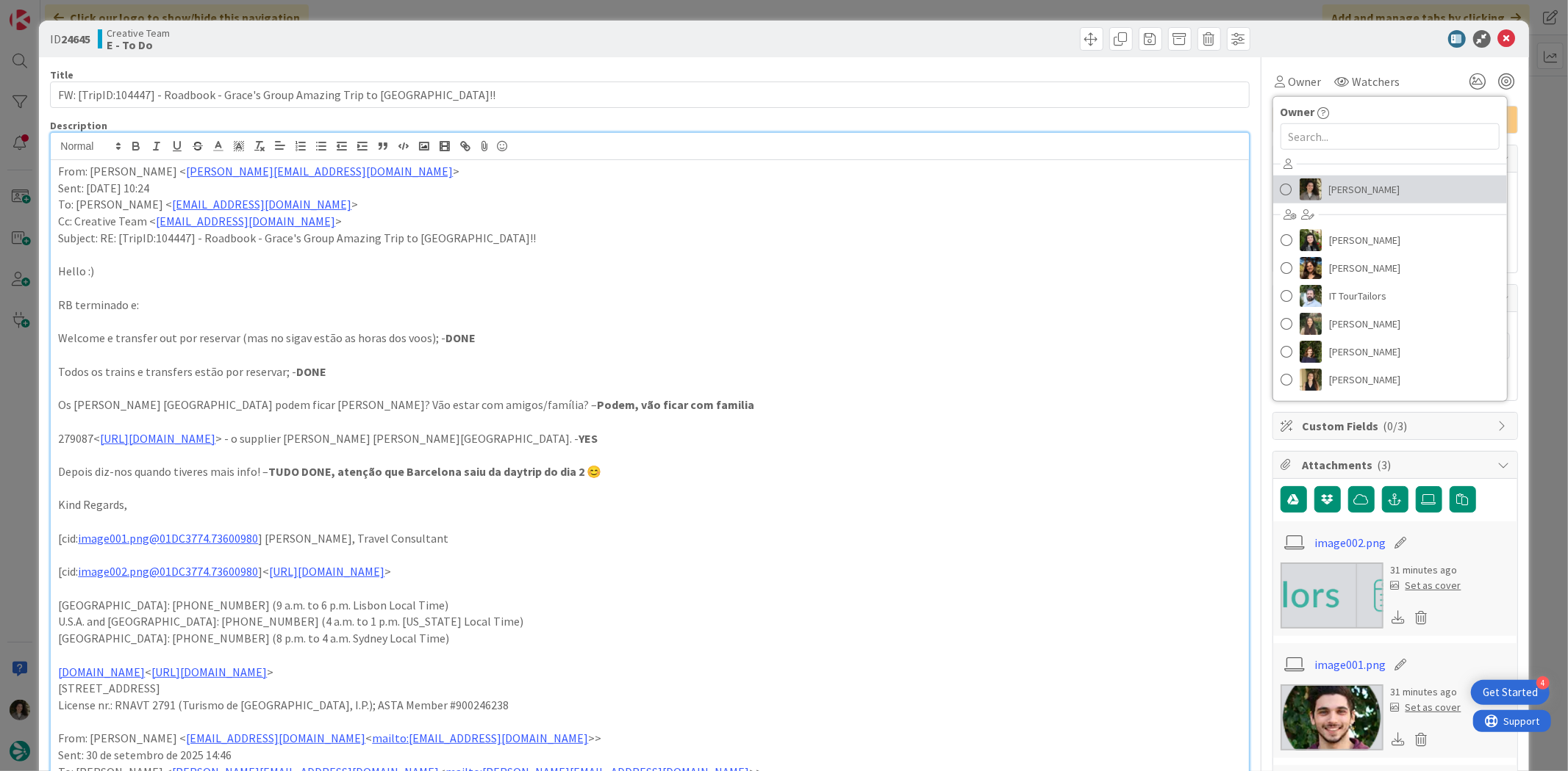
click at [1353, 181] on span "[PERSON_NAME]" at bounding box center [1365, 189] width 71 height 22
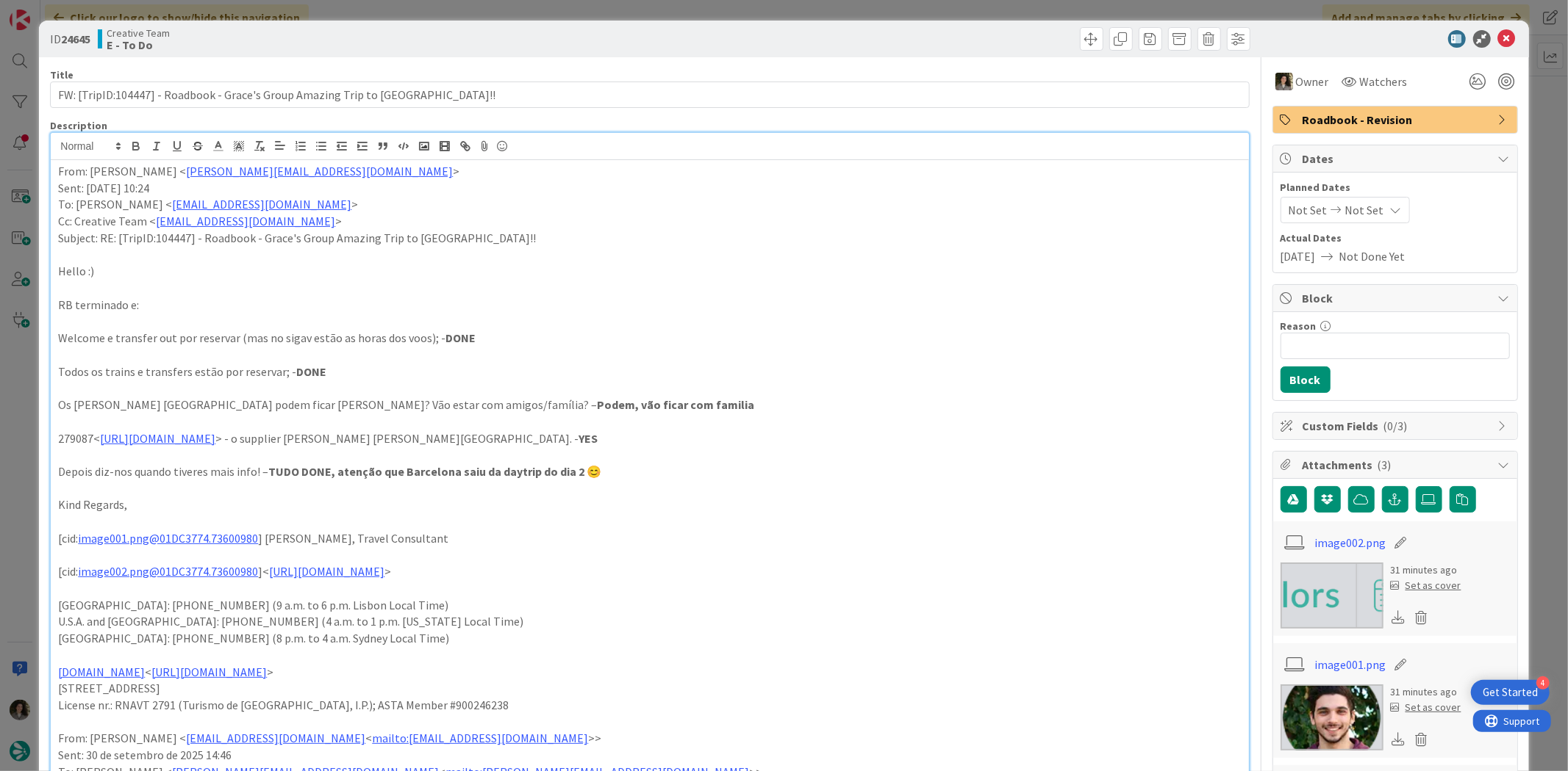
drag, startPoint x: 1368, startPoint y: 206, endPoint x: 1380, endPoint y: 220, distance: 18.4
click at [1370, 207] on div "Not Set Not Set" at bounding box center [1345, 209] width 129 height 27
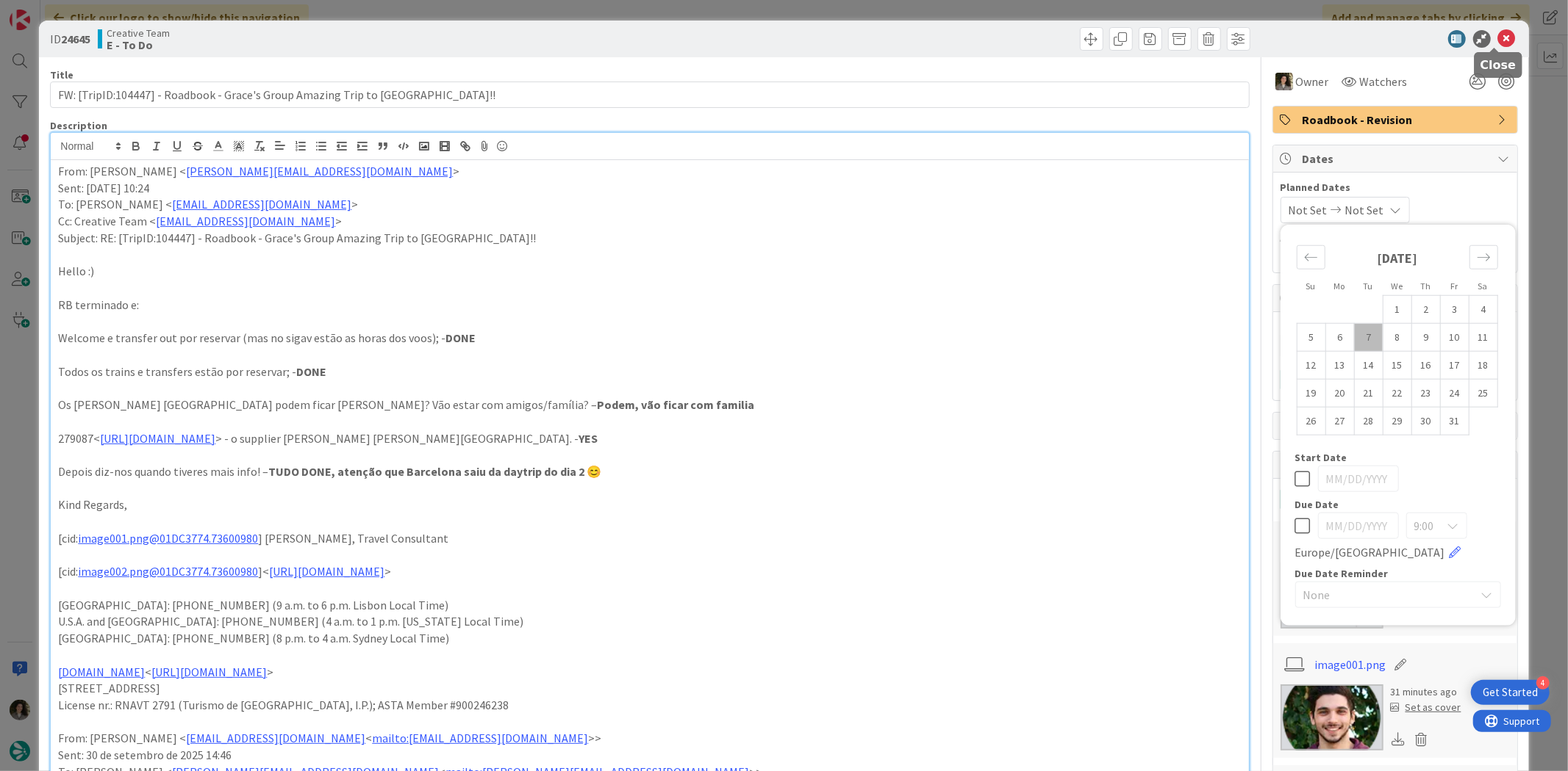
click at [1501, 36] on icon at bounding box center [1506, 39] width 17 height 17
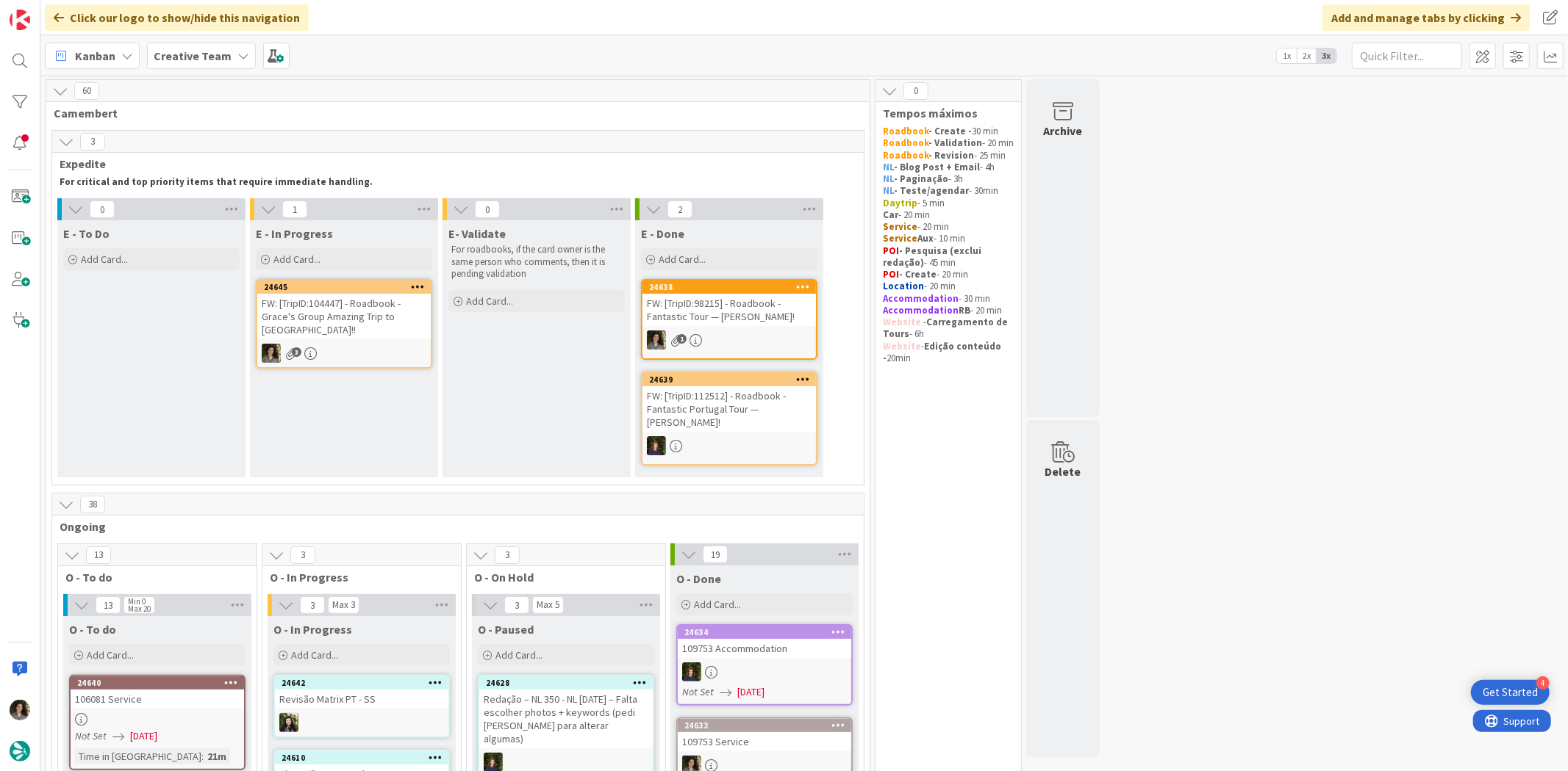
click at [307, 310] on div "FW: [TripID:104447] - Roadbook - Grace's Group Amazing Trip to [GEOGRAPHIC_DATA…" at bounding box center [344, 316] width 173 height 46
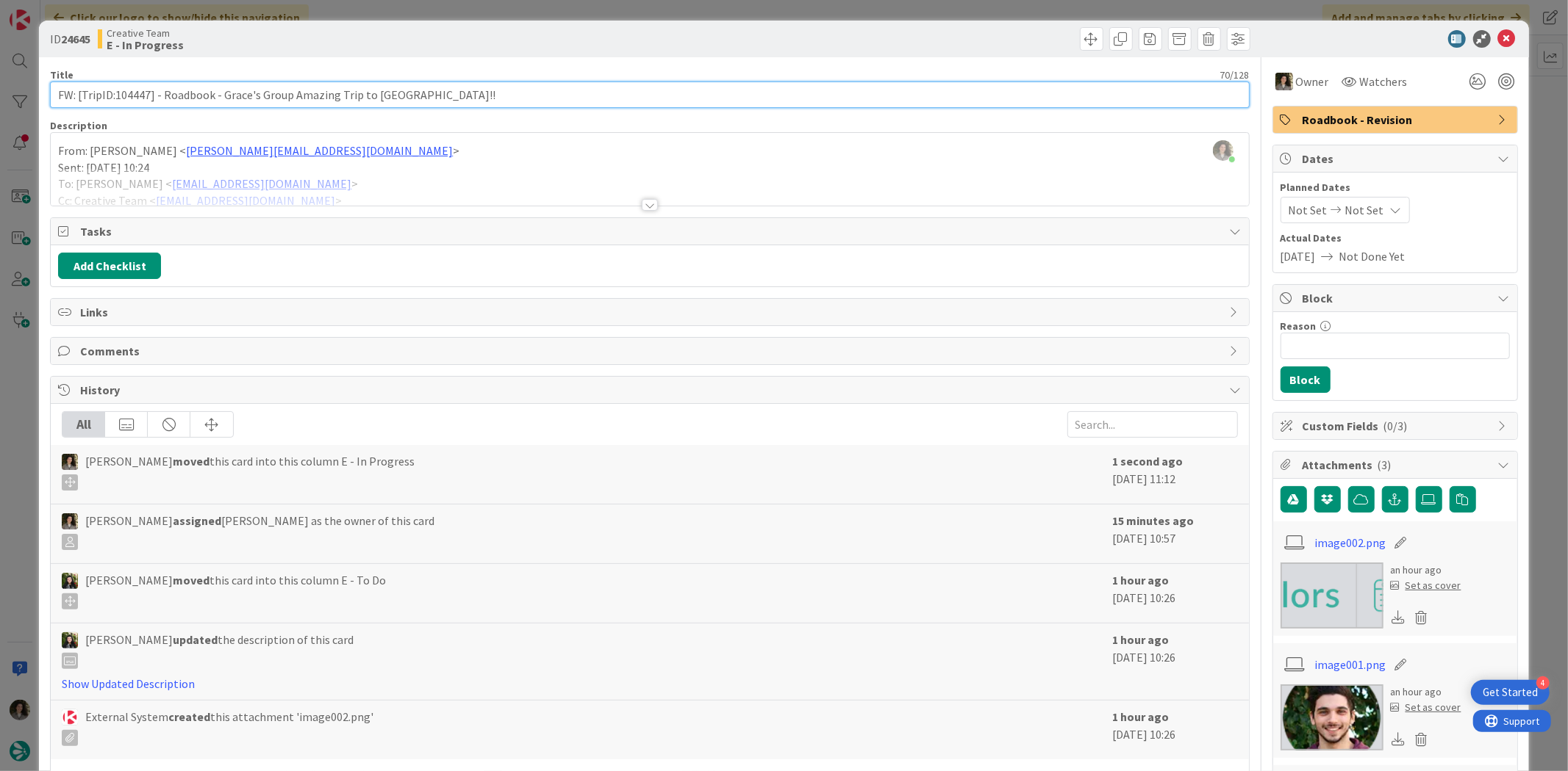
drag, startPoint x: 149, startPoint y: 97, endPoint x: 114, endPoint y: 103, distance: 35.5
click at [114, 103] on input "FW: [TripID:104447] - Roadbook - Grace's Group Amazing Trip to [GEOGRAPHIC_DATA…" at bounding box center [649, 94] width 1199 height 27
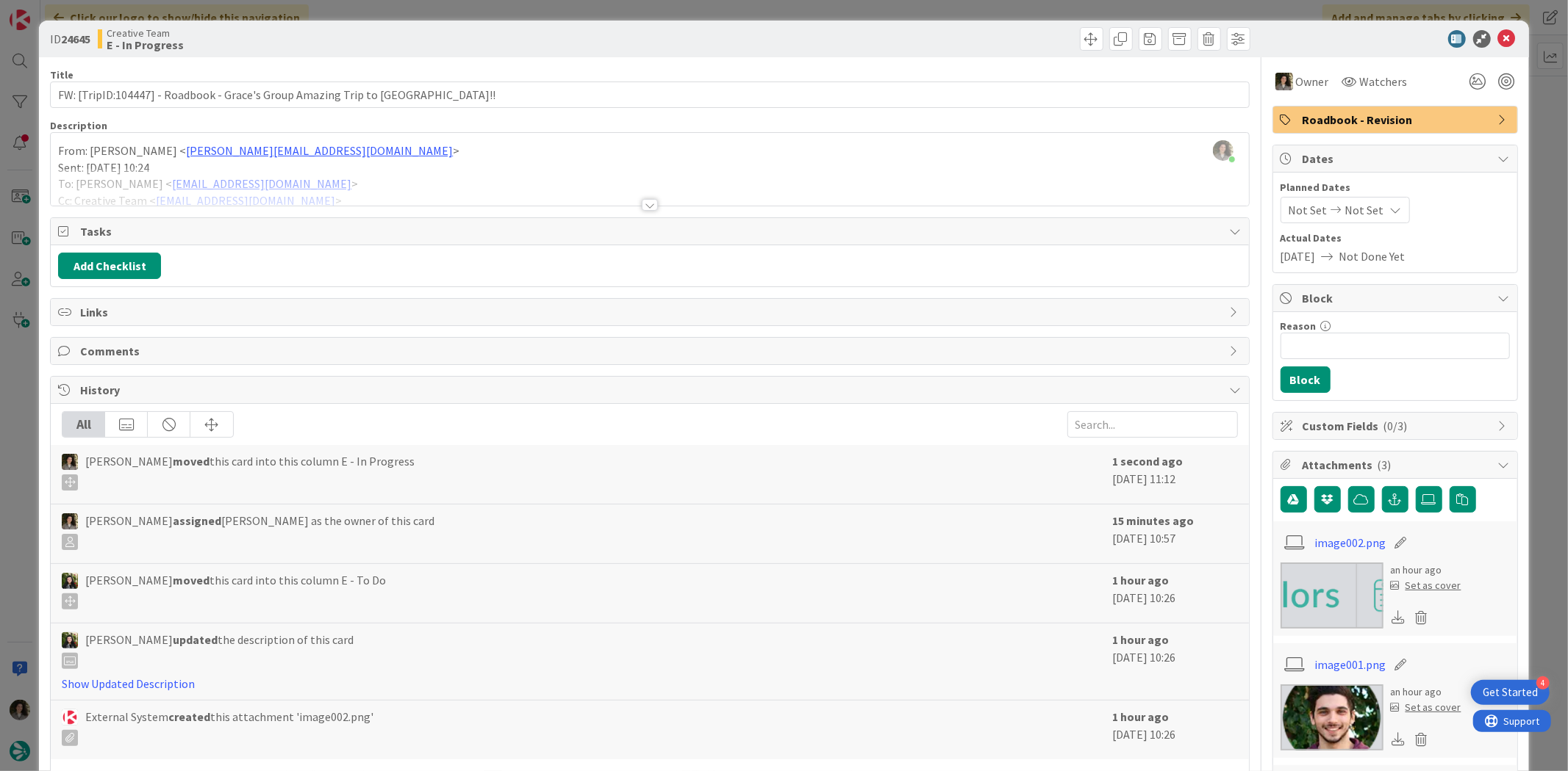
click at [636, 198] on div at bounding box center [649, 187] width 1197 height 37
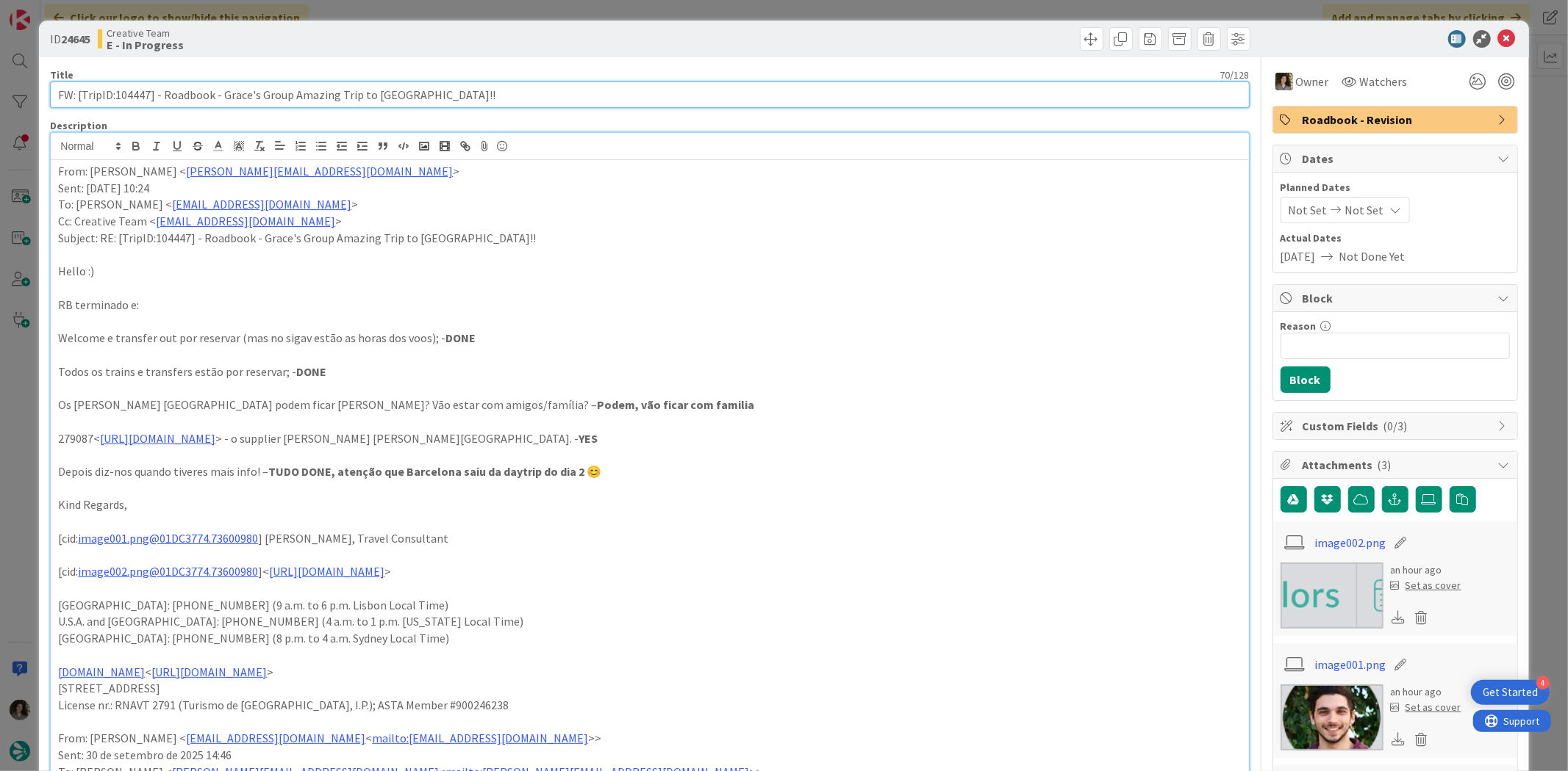
click at [289, 90] on input "FW: [TripID:104447] - Roadbook - Grace's Group Amazing Trip to [GEOGRAPHIC_DATA…" at bounding box center [649, 94] width 1199 height 27
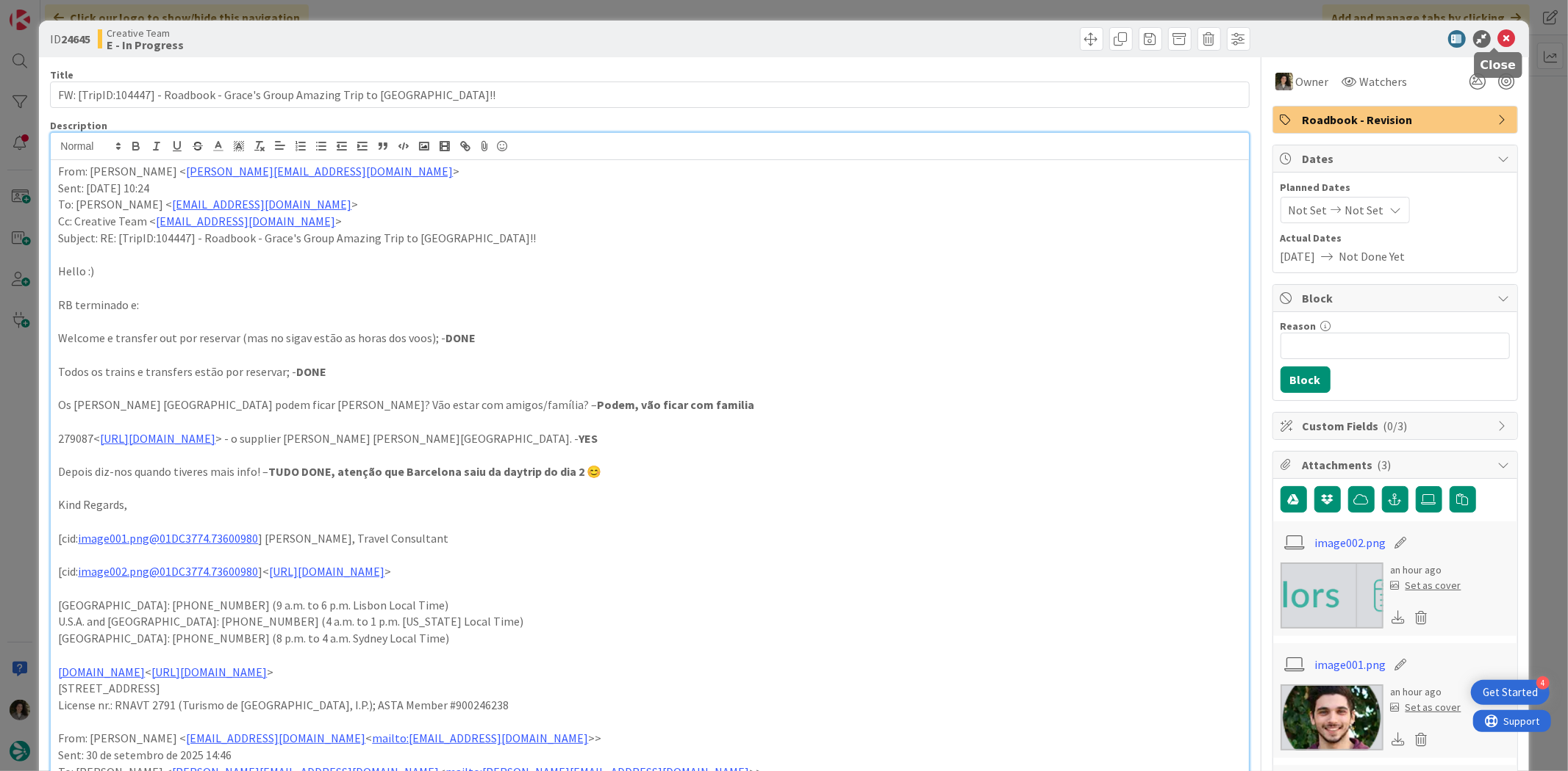
click at [1498, 41] on icon at bounding box center [1506, 39] width 17 height 17
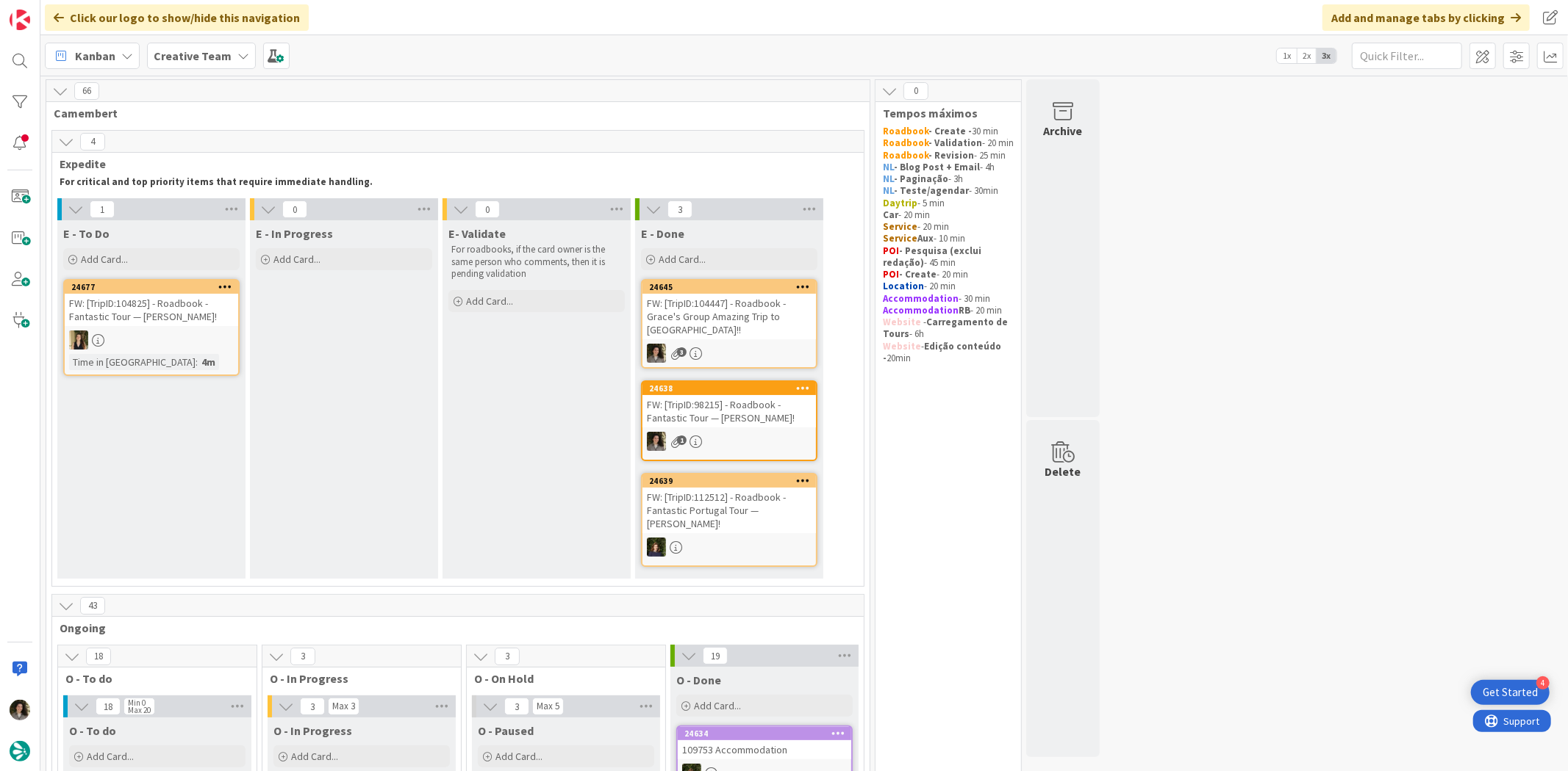
click at [711, 316] on div "FW: [TripID:104447] - Roadbook - Grace's Group Amazing Trip to [GEOGRAPHIC_DATA…" at bounding box center [729, 316] width 173 height 46
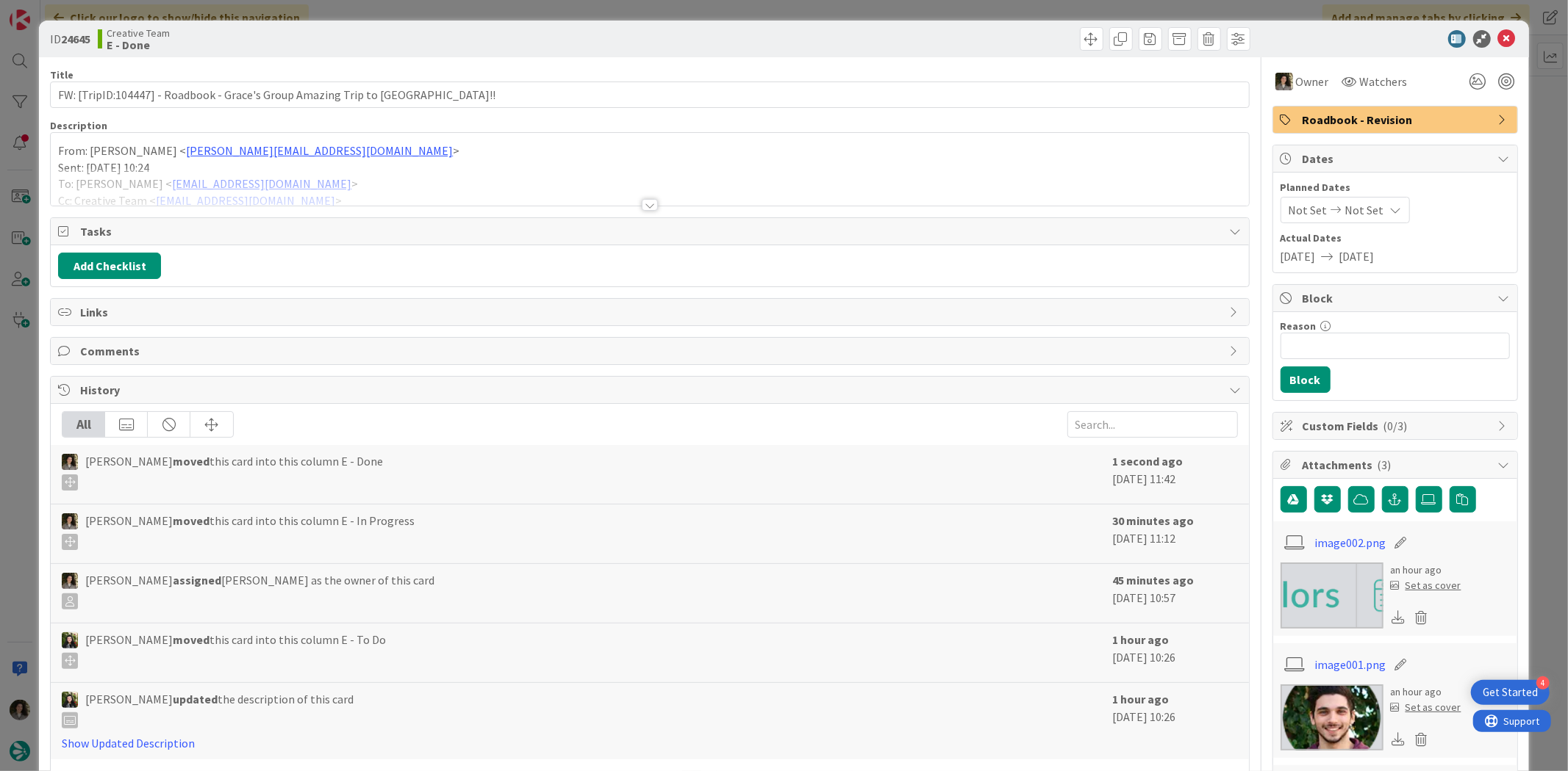
click at [1338, 118] on span "Roadbook - Revision" at bounding box center [1396, 119] width 188 height 17
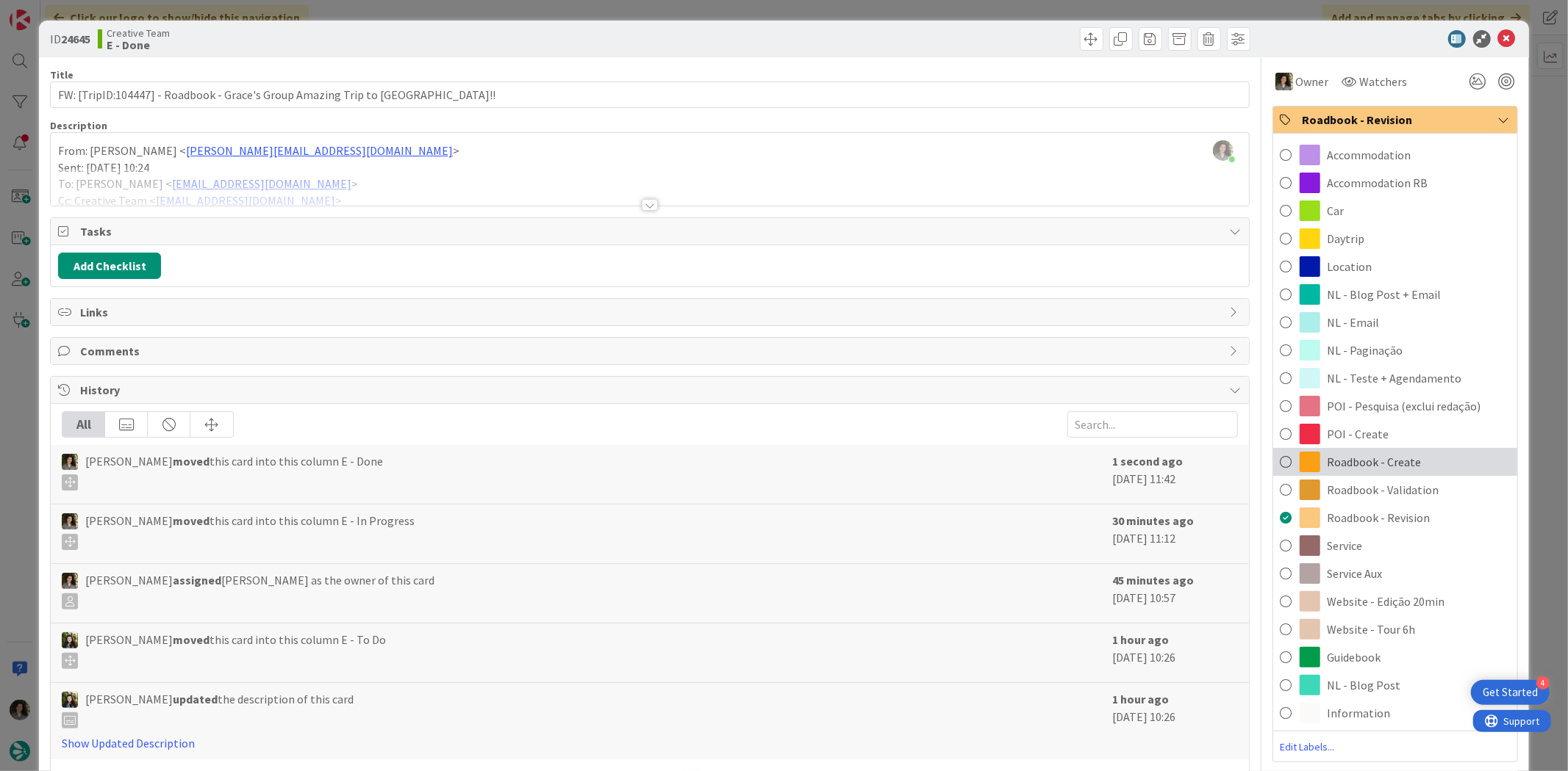
click at [1404, 467] on span "Roadbook - Create" at bounding box center [1374, 461] width 94 height 17
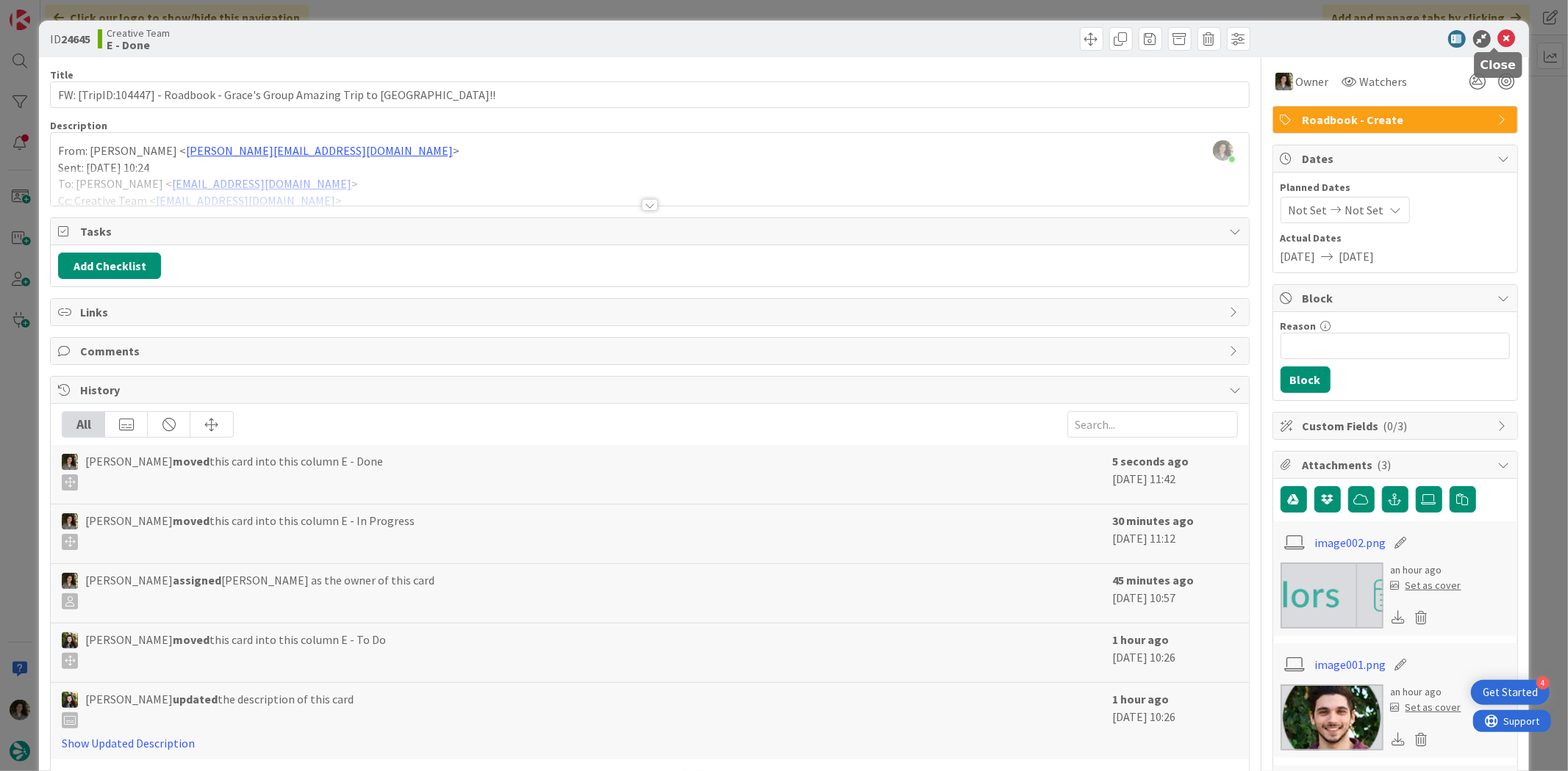
click at [1498, 34] on icon at bounding box center [1506, 39] width 17 height 17
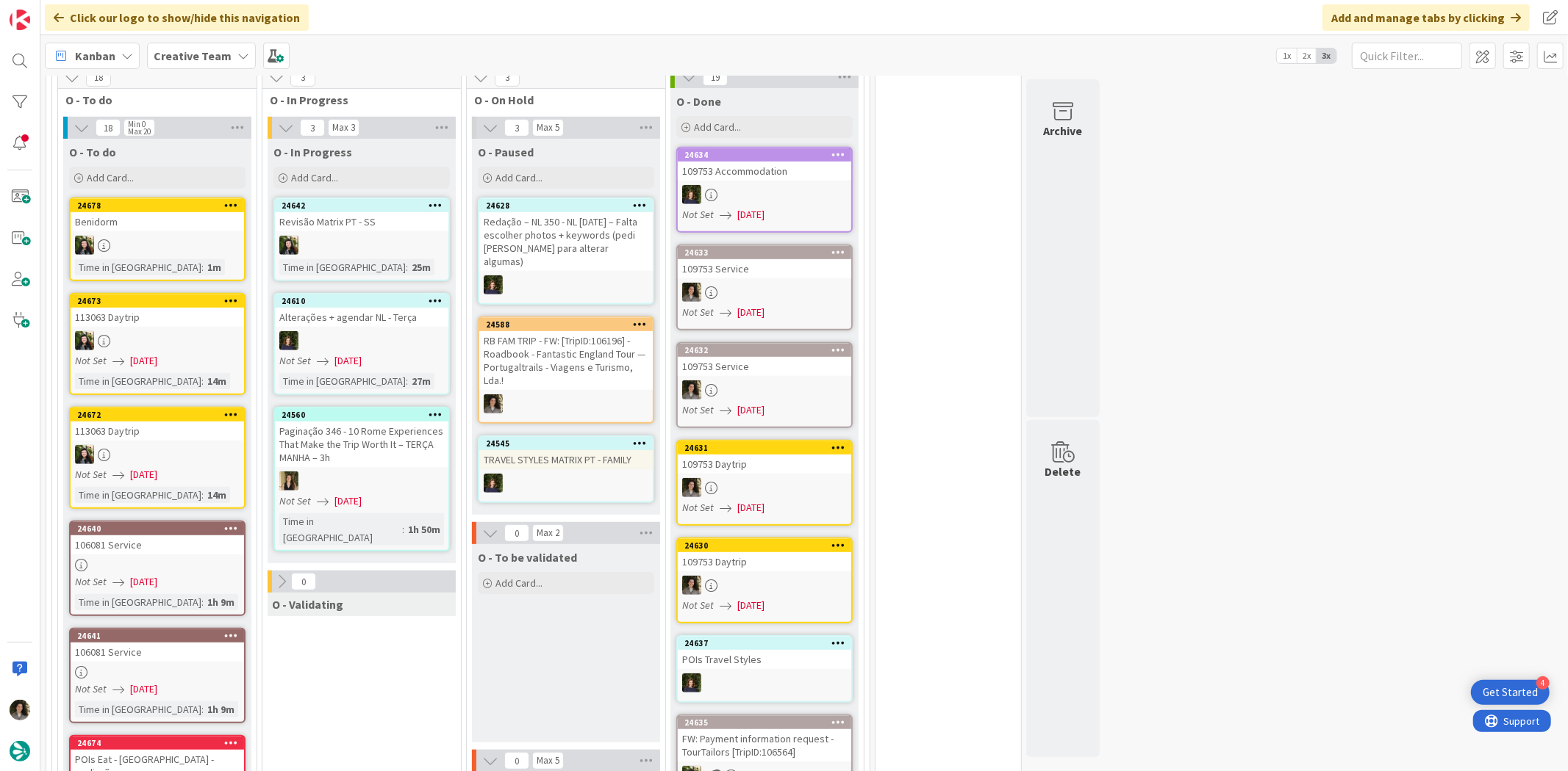
scroll to position [571, 0]
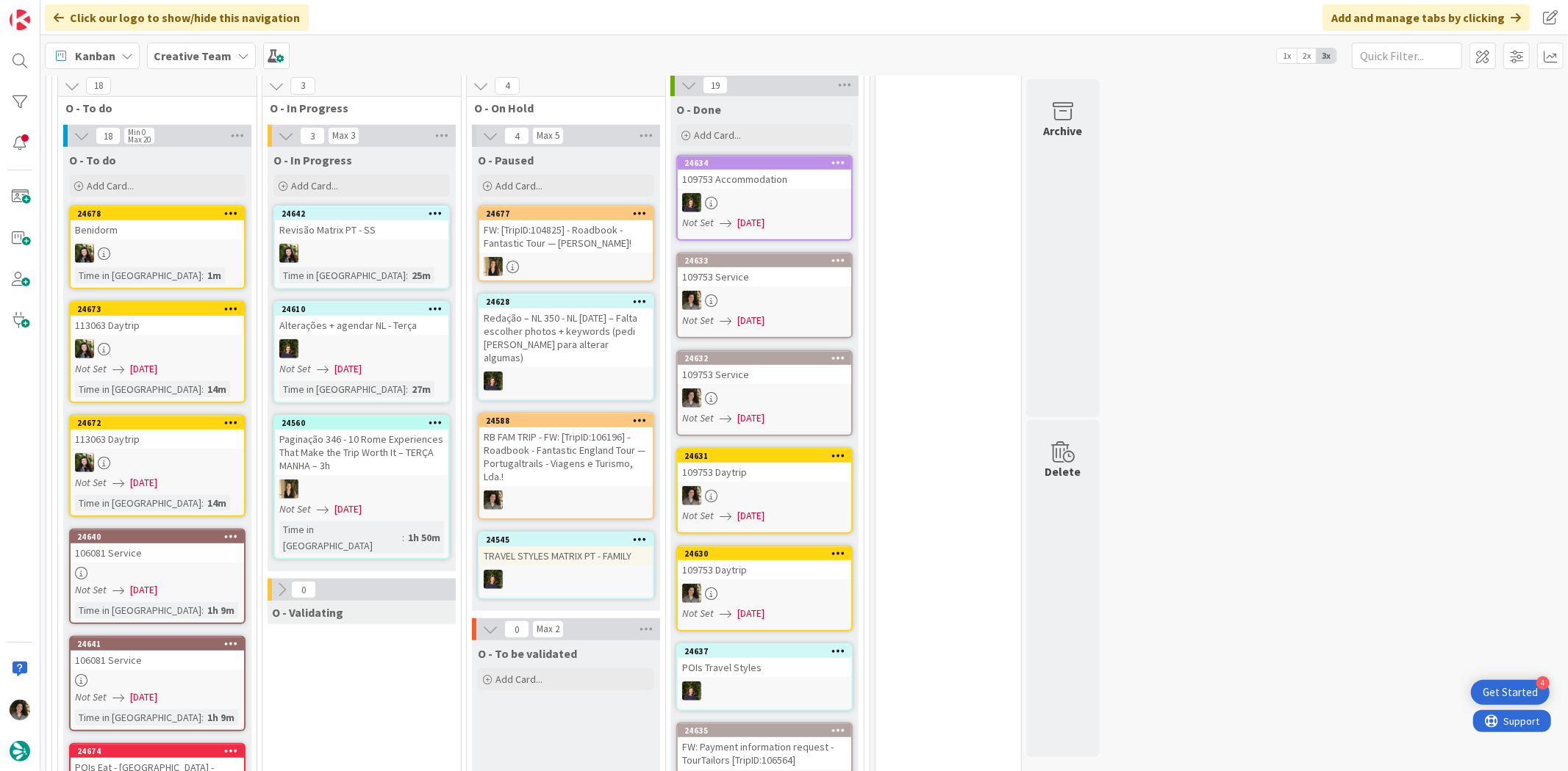
click at [607, 427] on div "RB FAM TRIP - FW: [TripID:106196] - Roadbook - Fantastic England Tour — Portuga…" at bounding box center [566, 456] width 173 height 58
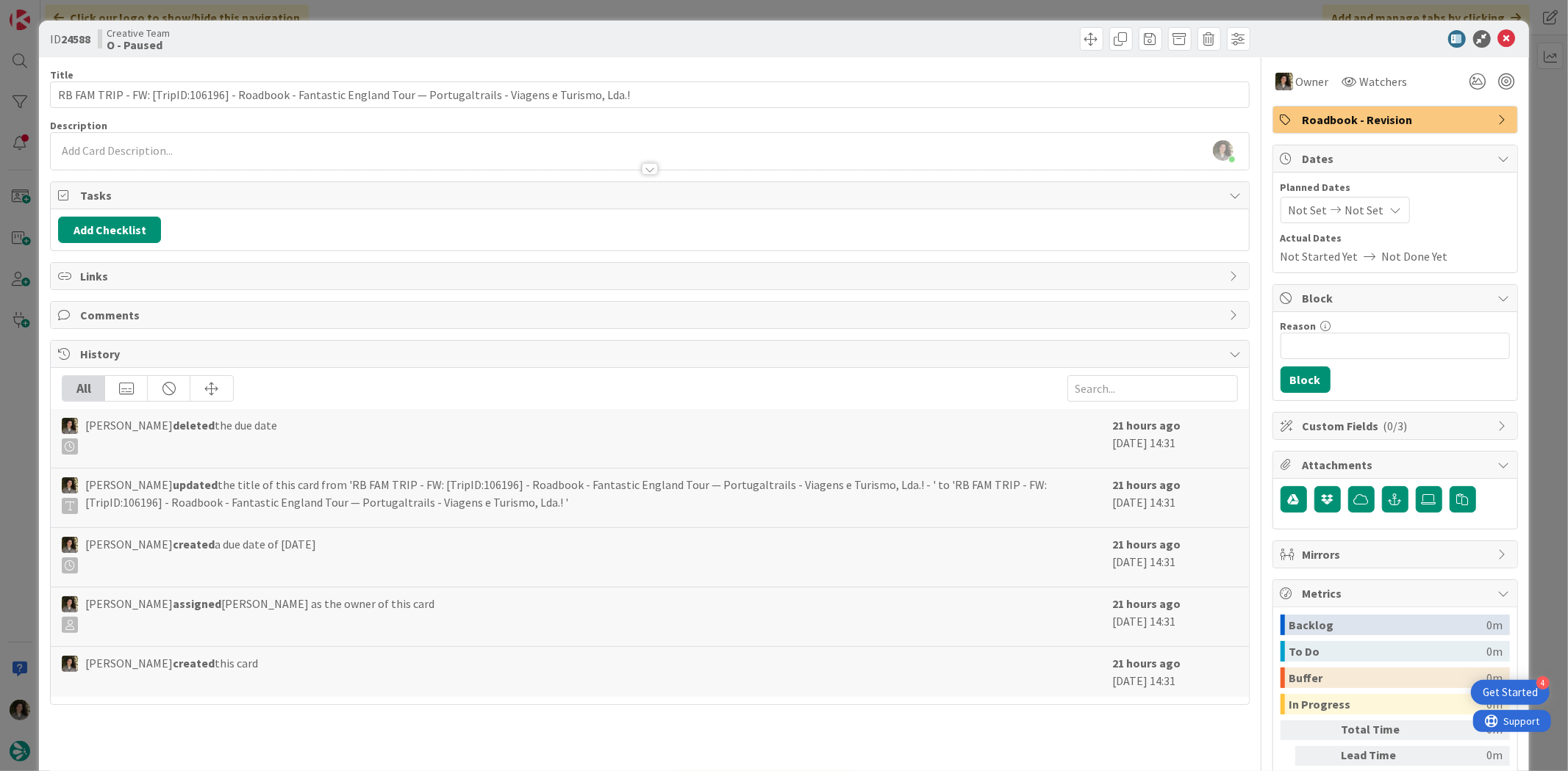
click at [1498, 27] on div "ID 24588 Creative Team O - Paused" at bounding box center [783, 39] width 1489 height 36
click at [1498, 34] on icon at bounding box center [1506, 39] width 17 height 17
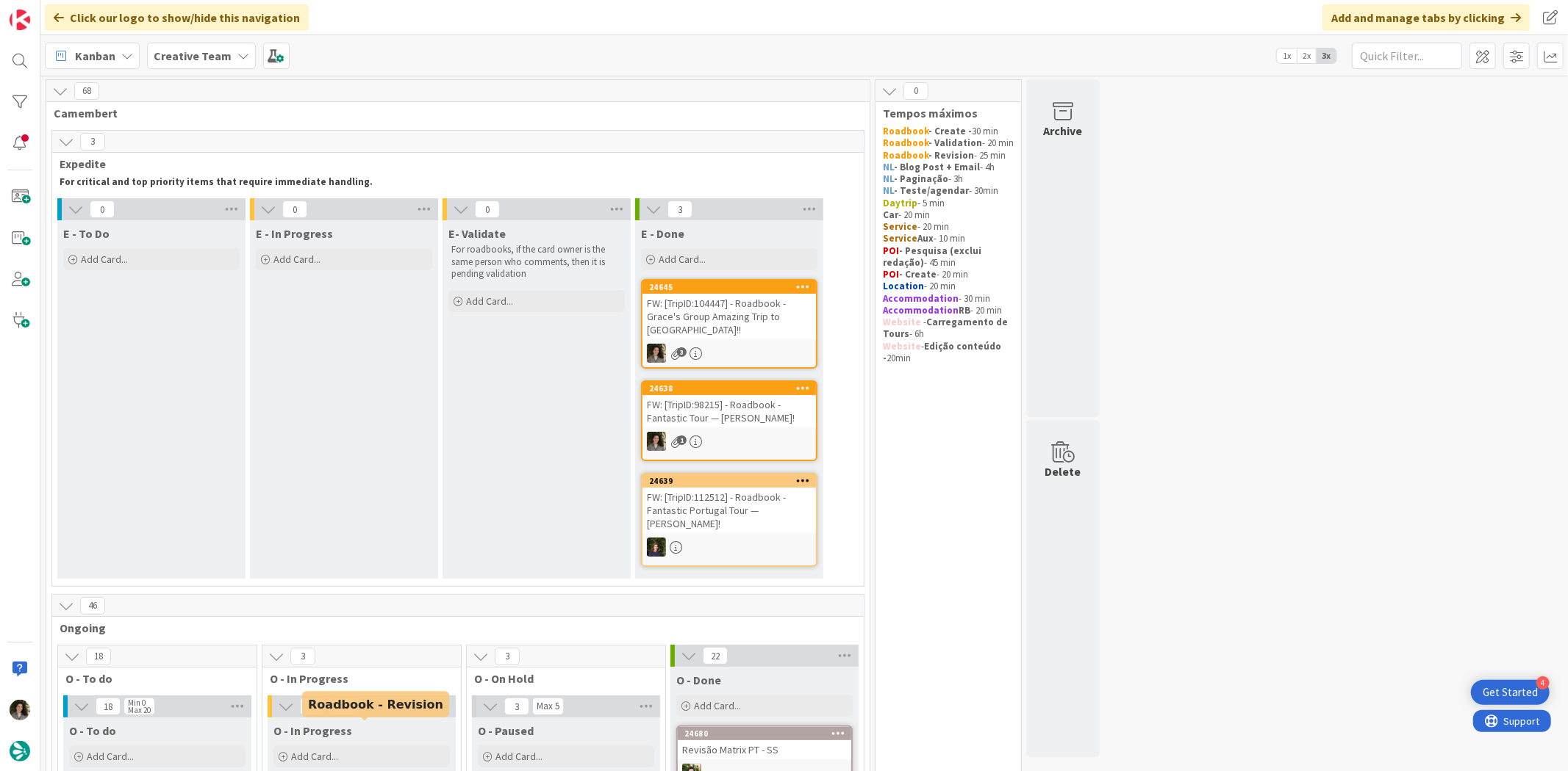
scroll to position [408, 0]
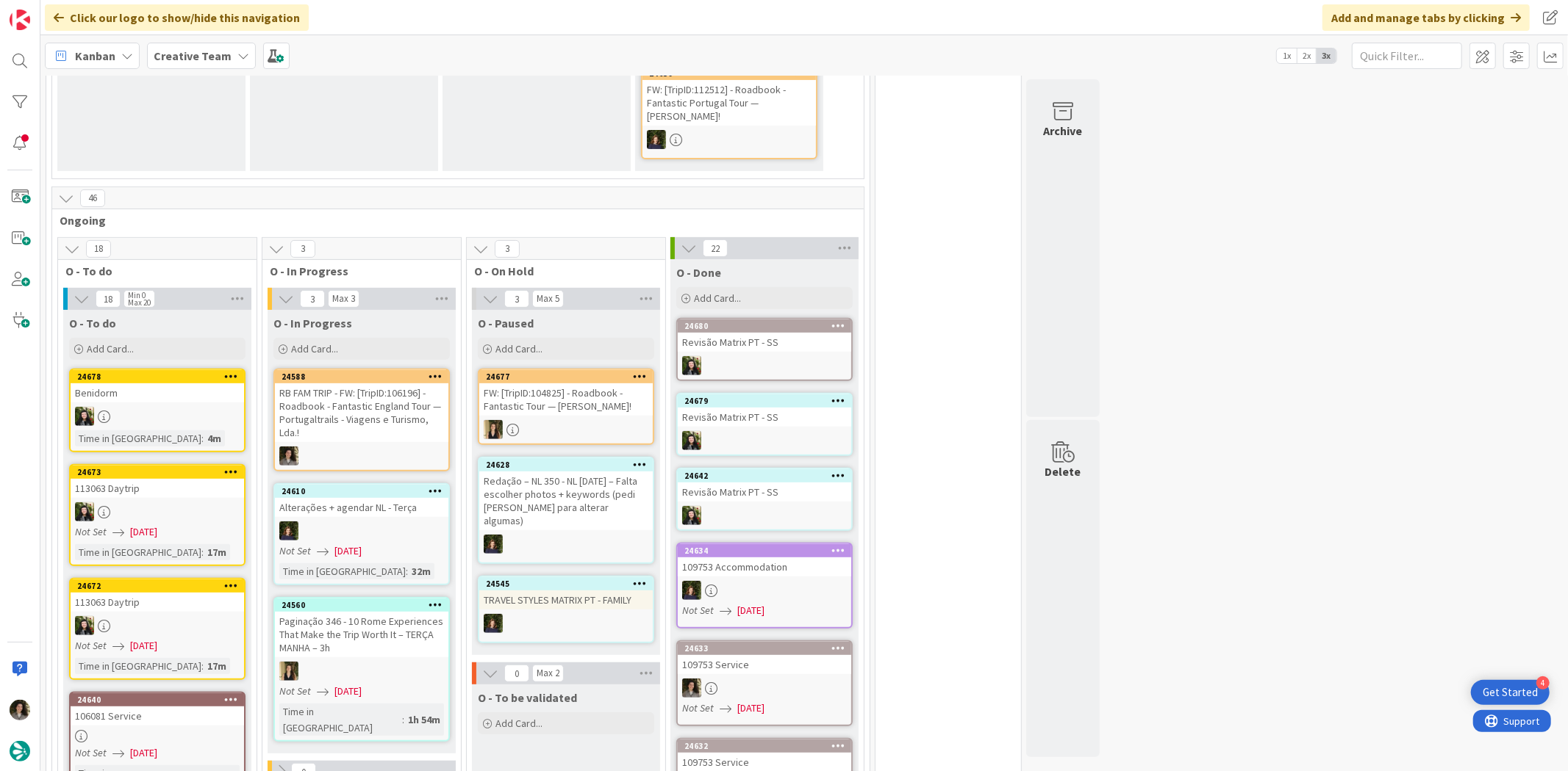
click at [361, 386] on div "RB FAM TRIP - FW: [TripID:106196] - Roadbook - Fantastic England Tour — Portuga…" at bounding box center [361, 412] width 173 height 58
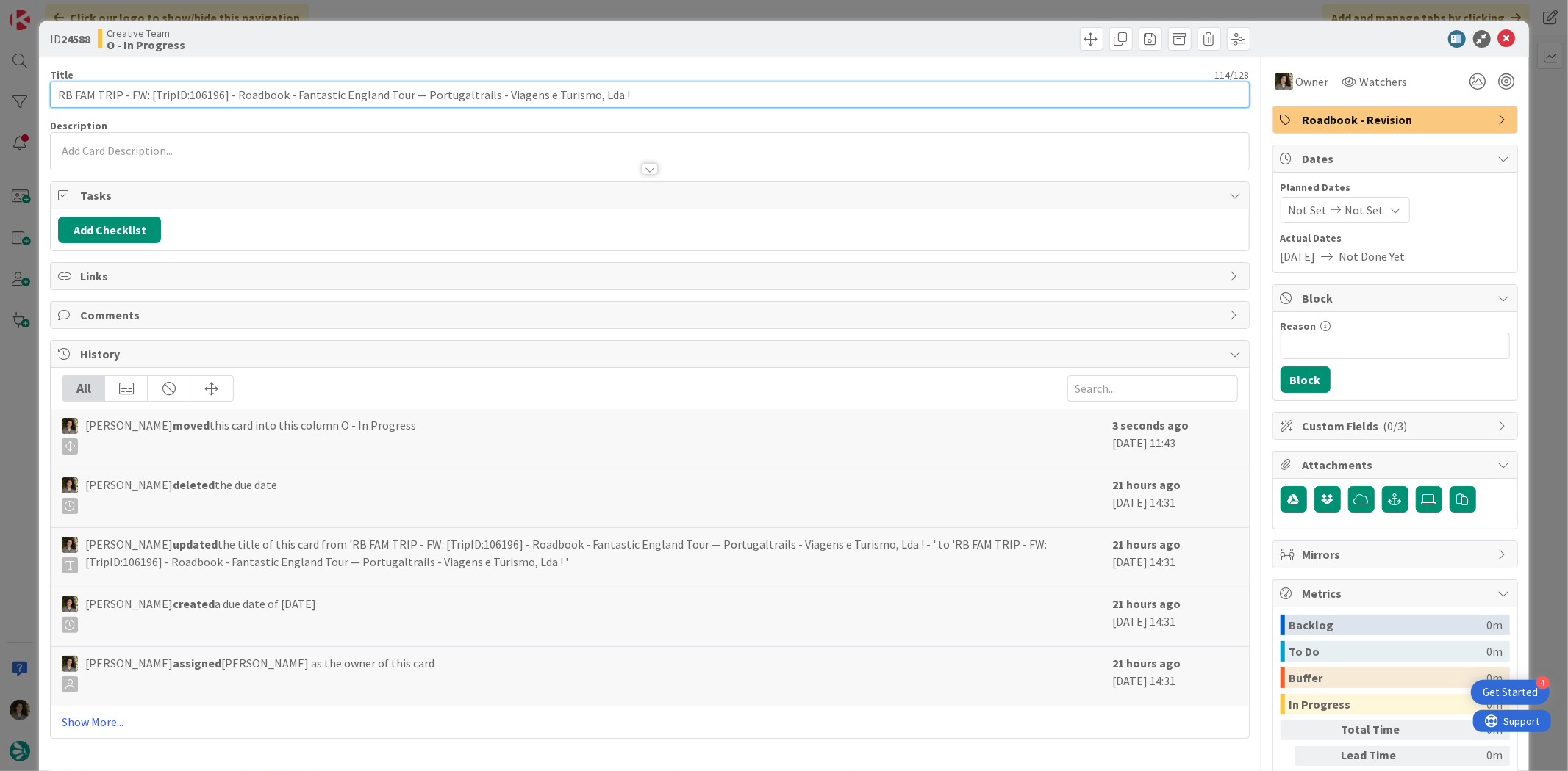
drag, startPoint x: 216, startPoint y: 93, endPoint x: 204, endPoint y: 100, distance: 13.9
click at [204, 100] on input "RB FAM TRIP - FW: [TripID:106196] - Roadbook - Fantastic England Tour — Portuga…" at bounding box center [649, 94] width 1199 height 27
drag, startPoint x: 217, startPoint y: 96, endPoint x: 185, endPoint y: 99, distance: 32.1
click at [185, 99] on input "RB FAM TRIP - FW: [TripID:106196] - Roadbook - Fantastic England Tour — Portuga…" at bounding box center [649, 94] width 1199 height 27
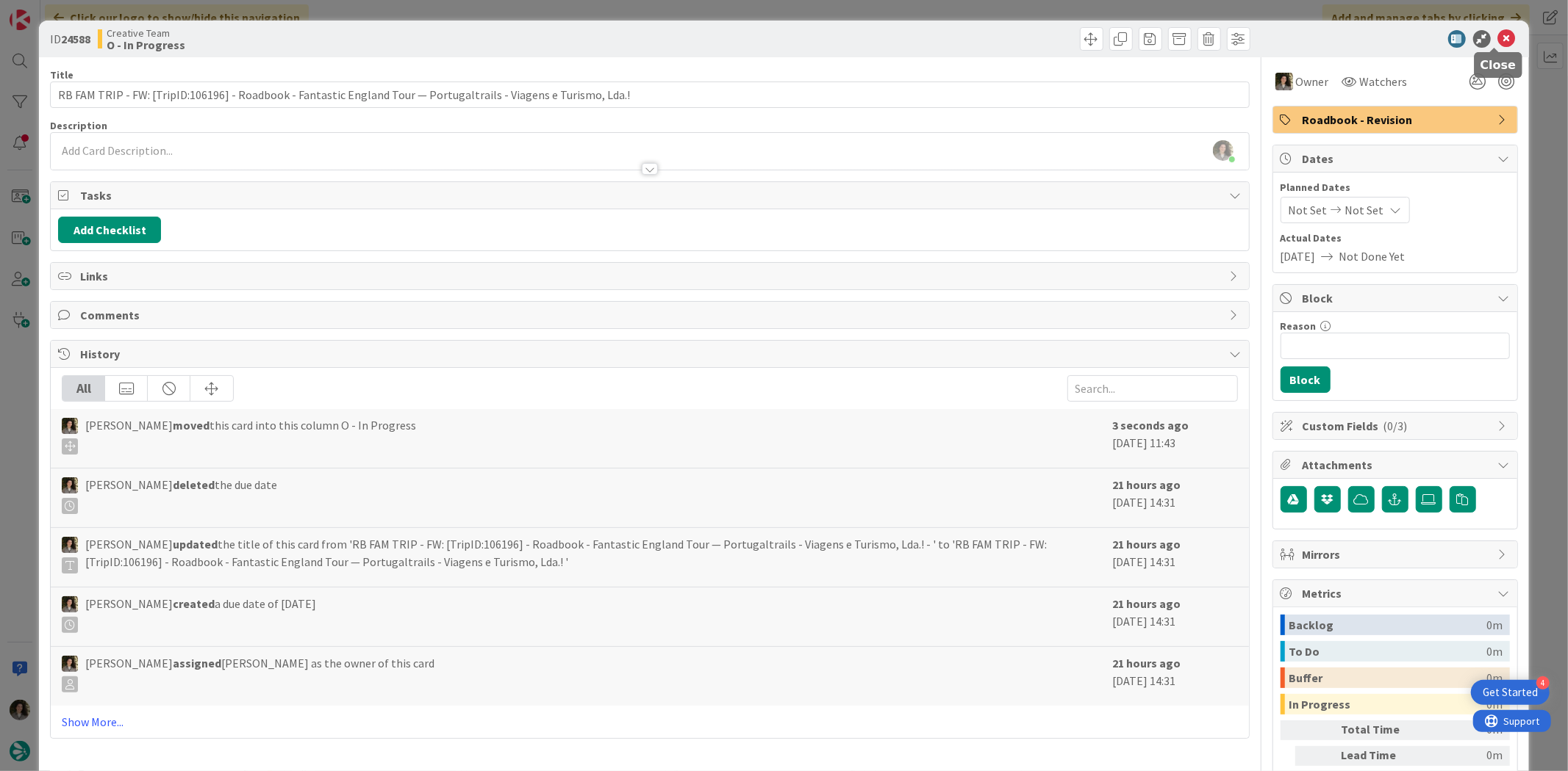
click at [1498, 33] on icon at bounding box center [1506, 39] width 17 height 17
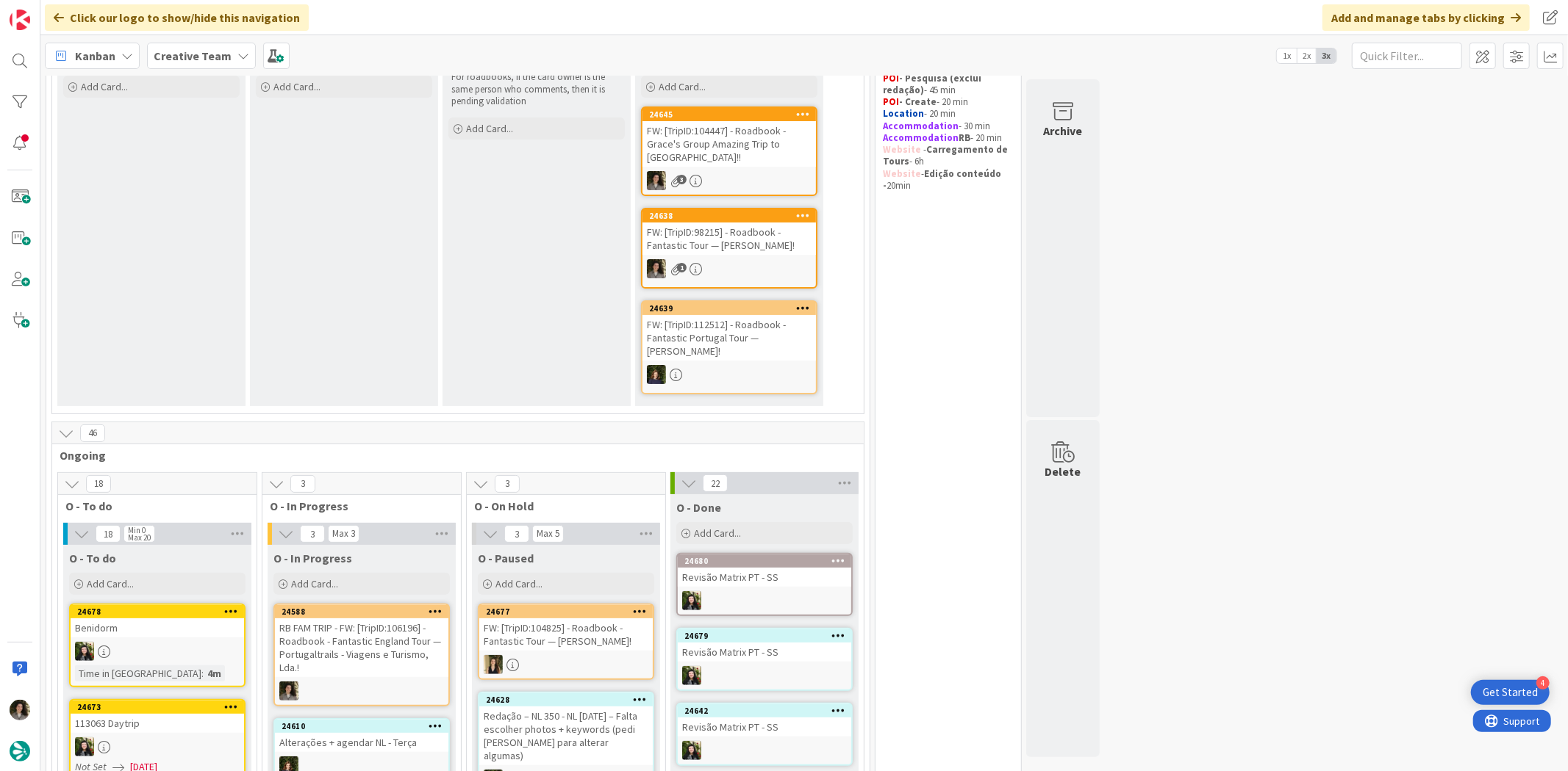
scroll to position [408, 0]
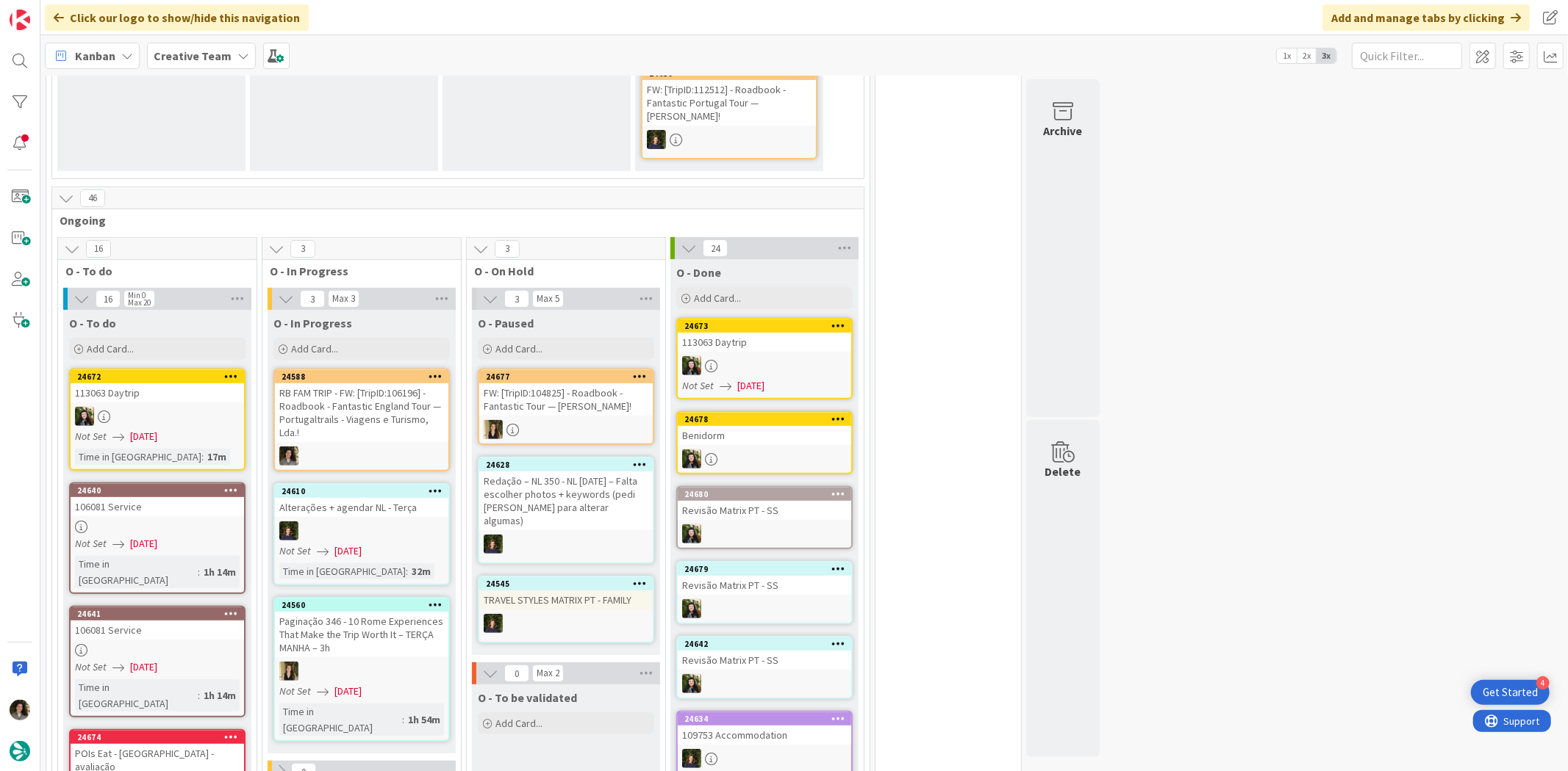
click at [385, 383] on div "RB FAM TRIP - FW: [TripID:106196] - Roadbook - Fantastic England Tour — Portuga…" at bounding box center [361, 412] width 173 height 58
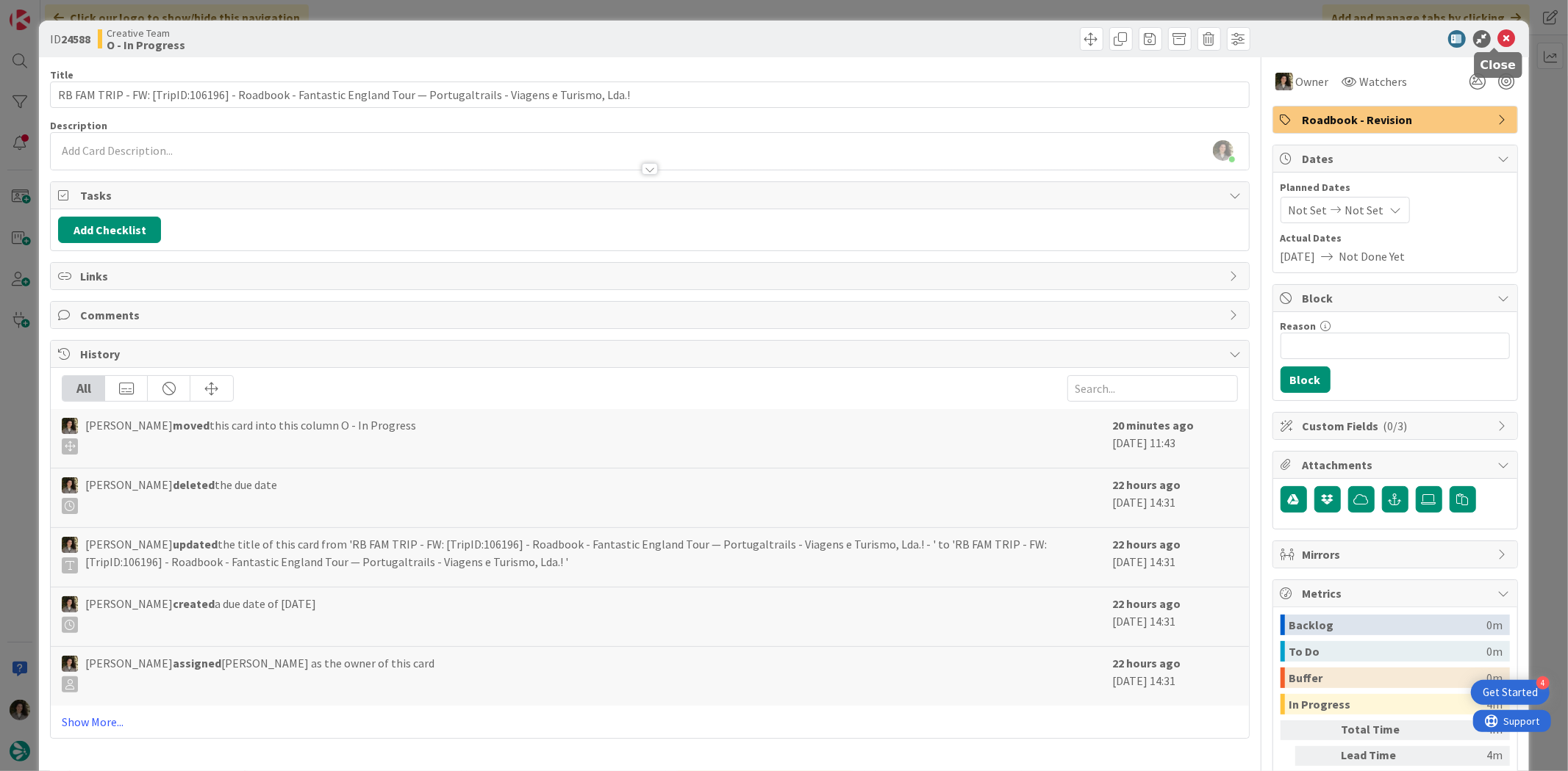
click at [1498, 37] on icon at bounding box center [1506, 39] width 17 height 17
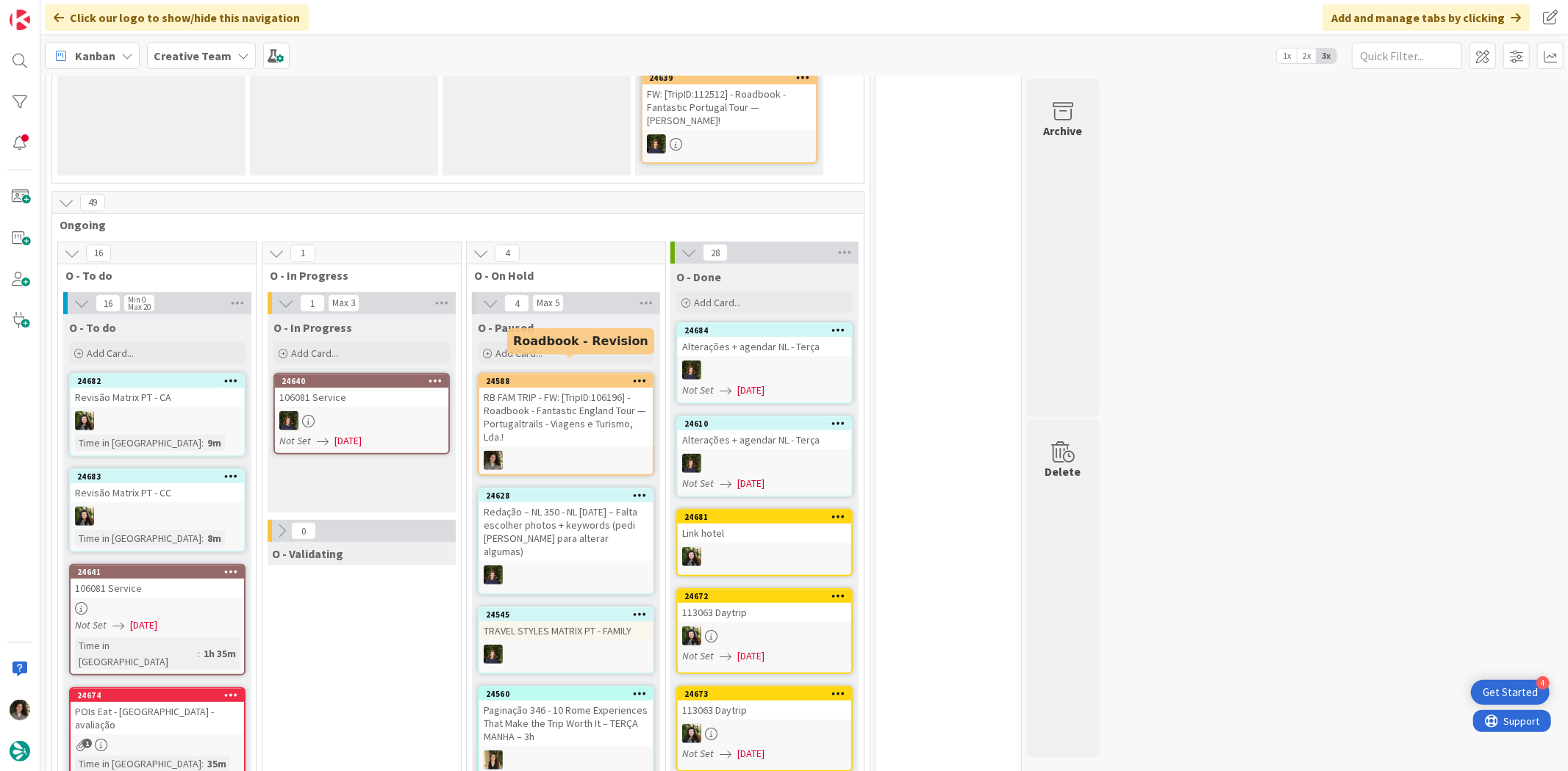
click at [566, 401] on div "RB FAM TRIP - FW: [TripID:106196] - Roadbook - Fantastic England Tour — Portuga…" at bounding box center [566, 417] width 173 height 58
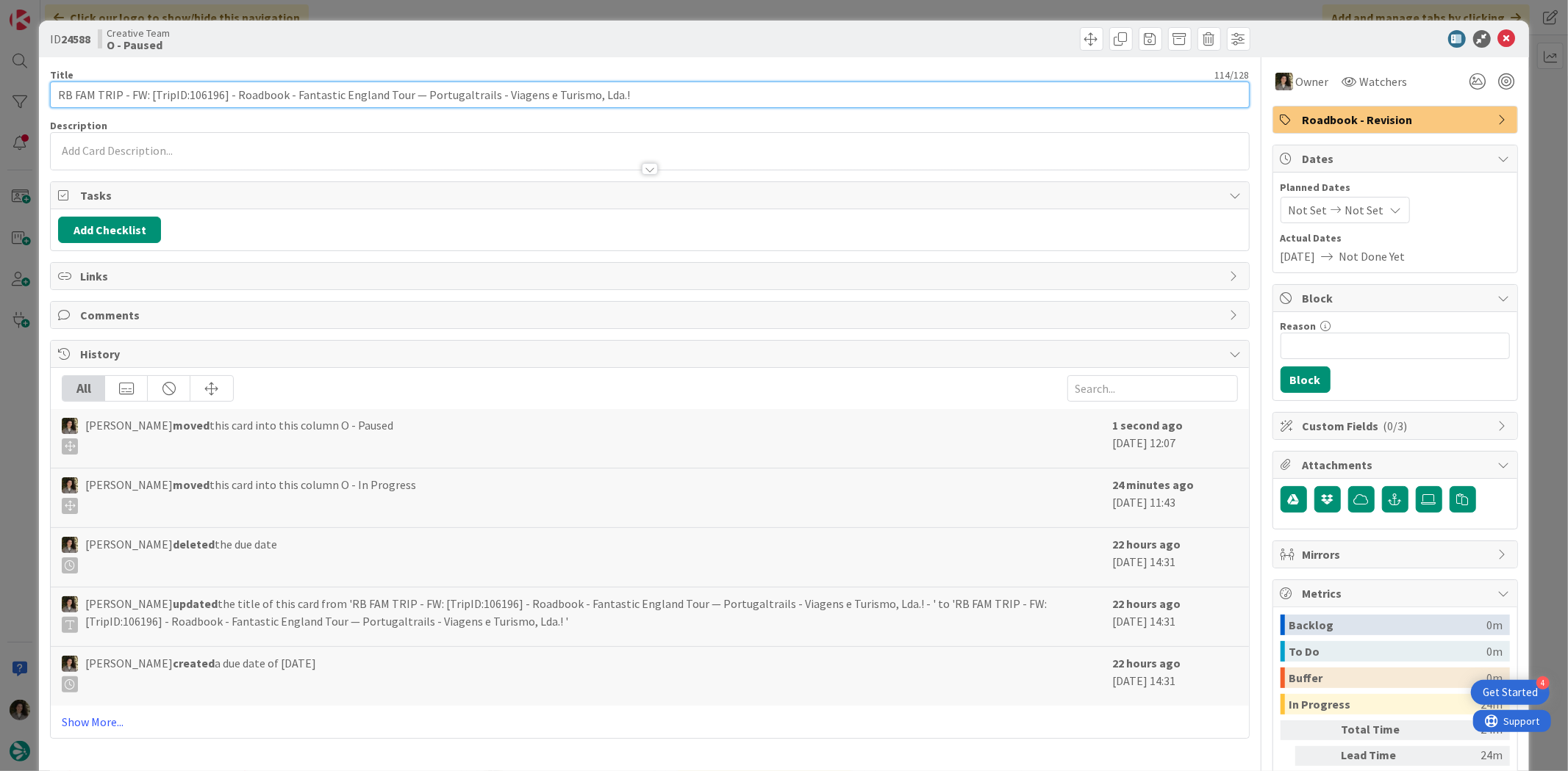
click at [265, 94] on input "RB FAM TRIP - FW: [TripID:106196] - Roadbook - Fantastic England Tour — Portuga…" at bounding box center [649, 94] width 1199 height 27
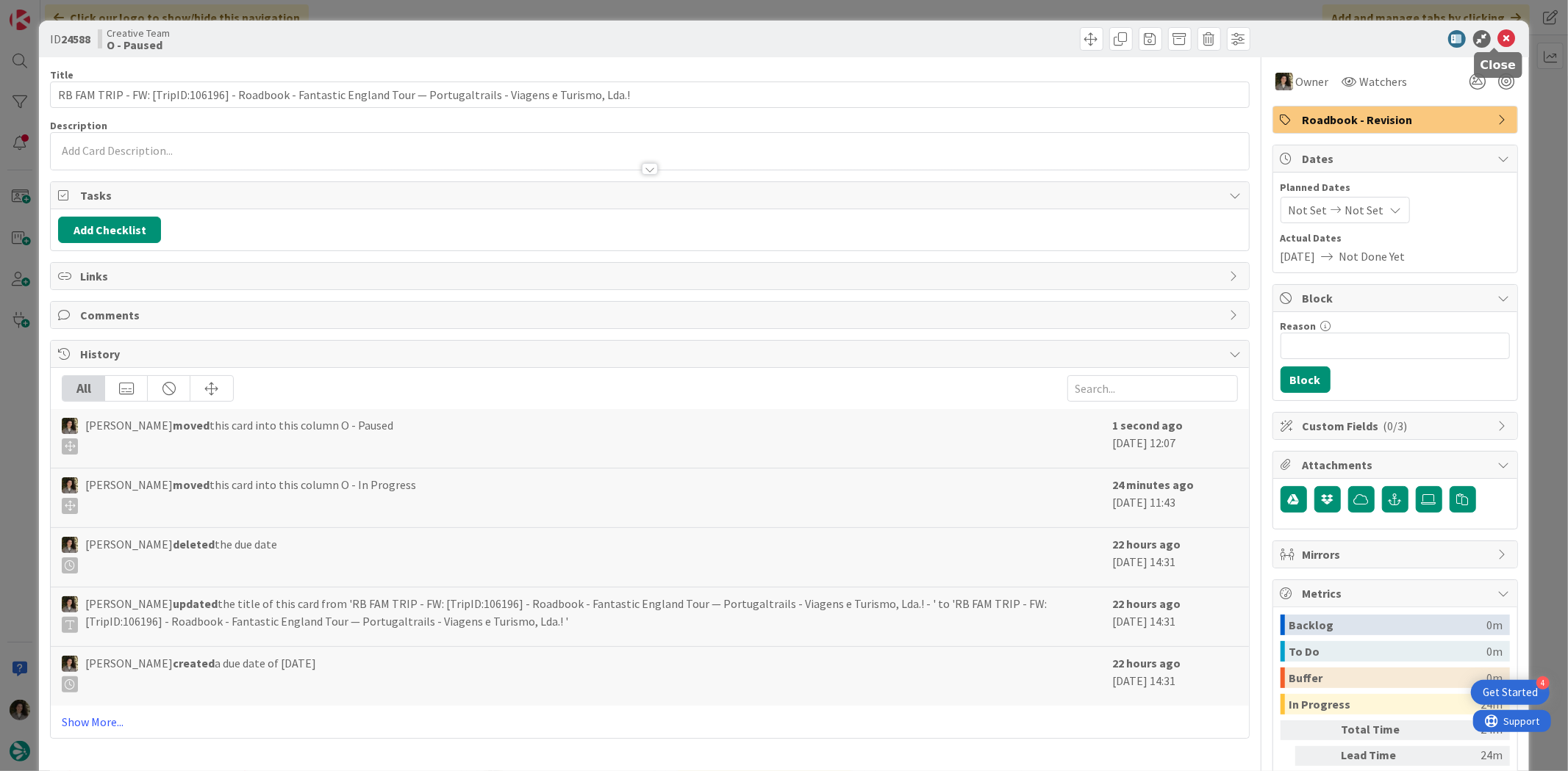
click at [1500, 35] on icon at bounding box center [1506, 39] width 17 height 17
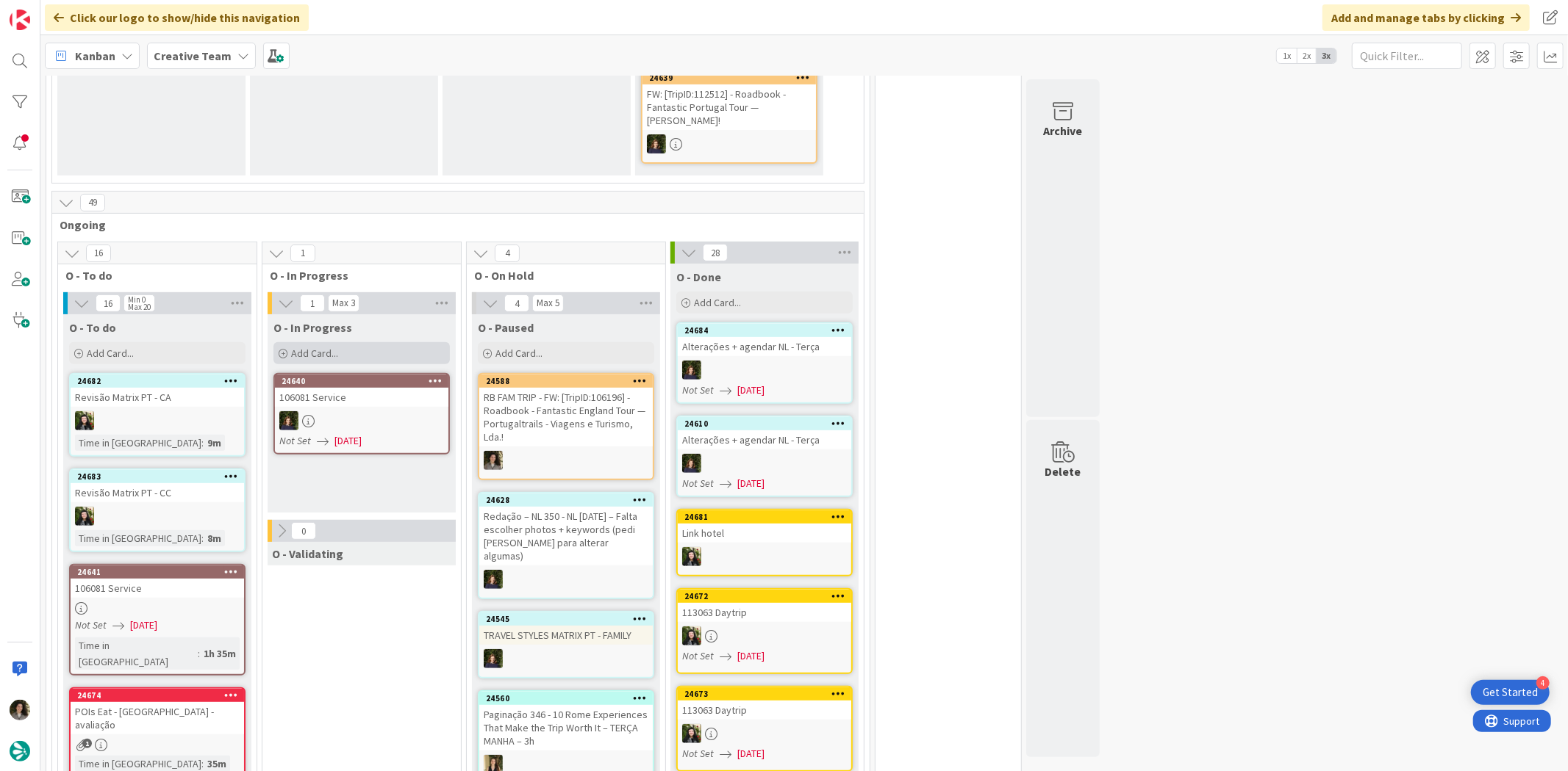
click at [362, 342] on div "Add Card..." at bounding box center [361, 353] width 176 height 22
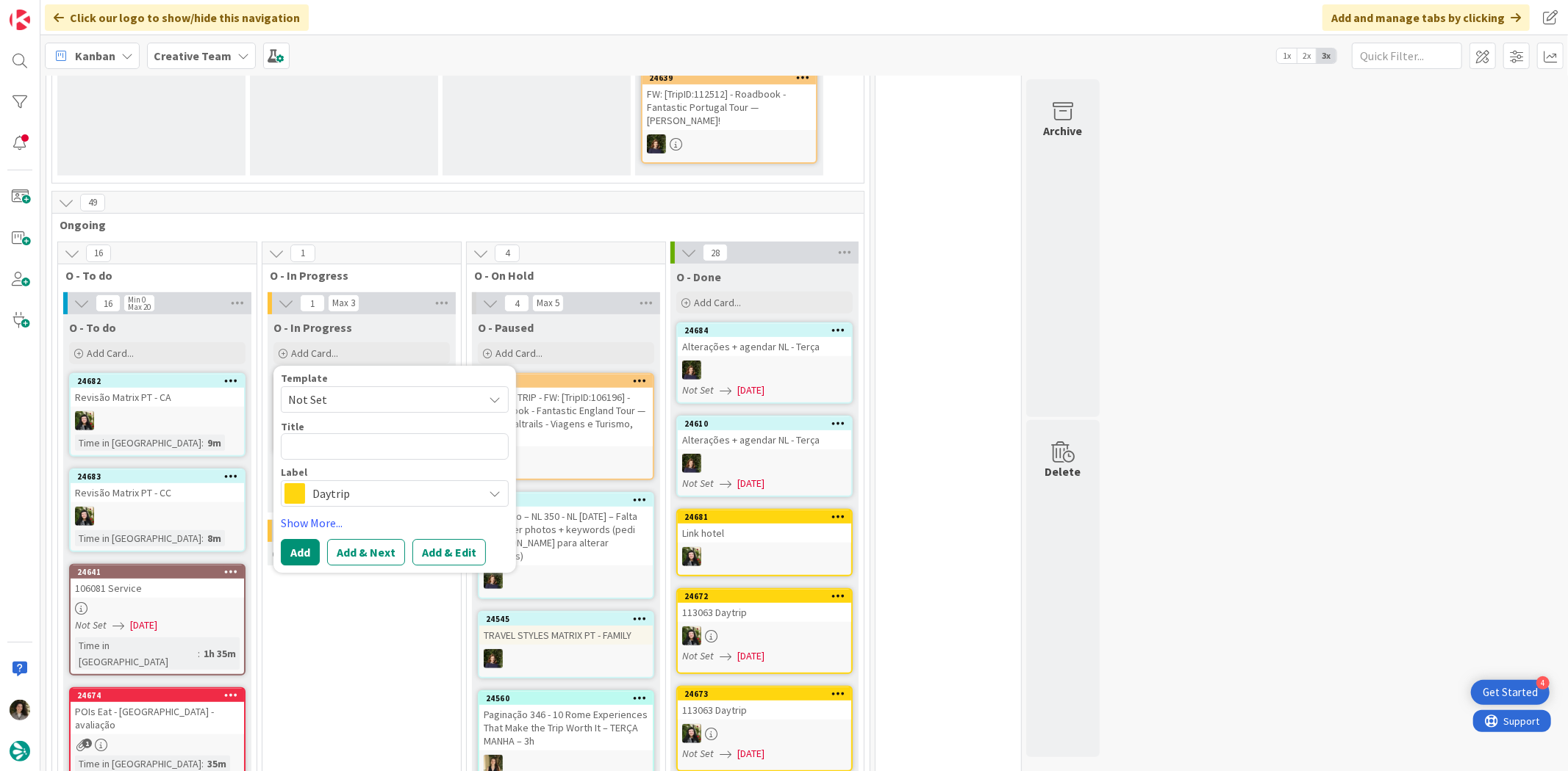
click at [368, 487] on div "Daytrip" at bounding box center [395, 494] width 228 height 27
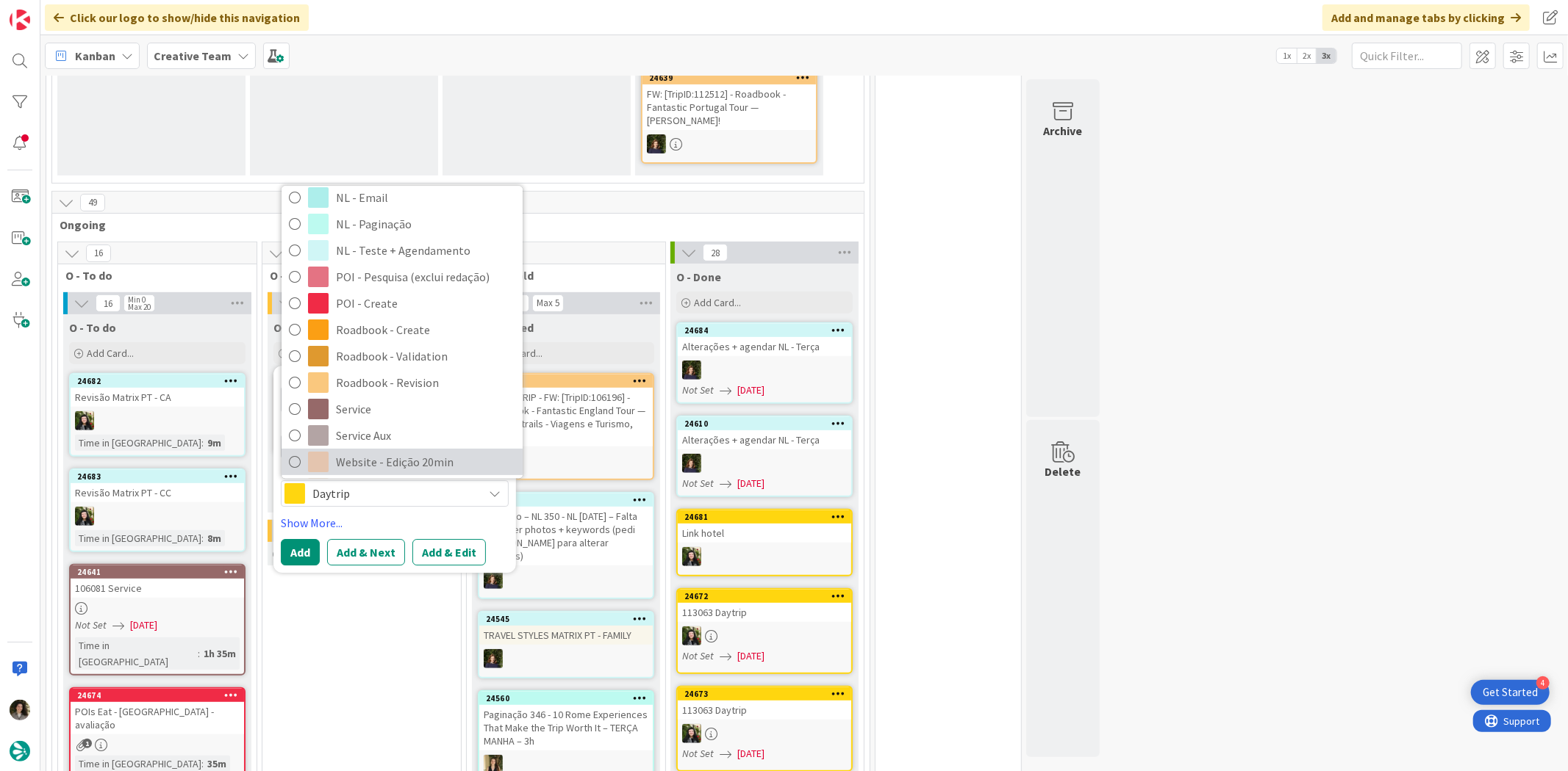
scroll to position [244, 0]
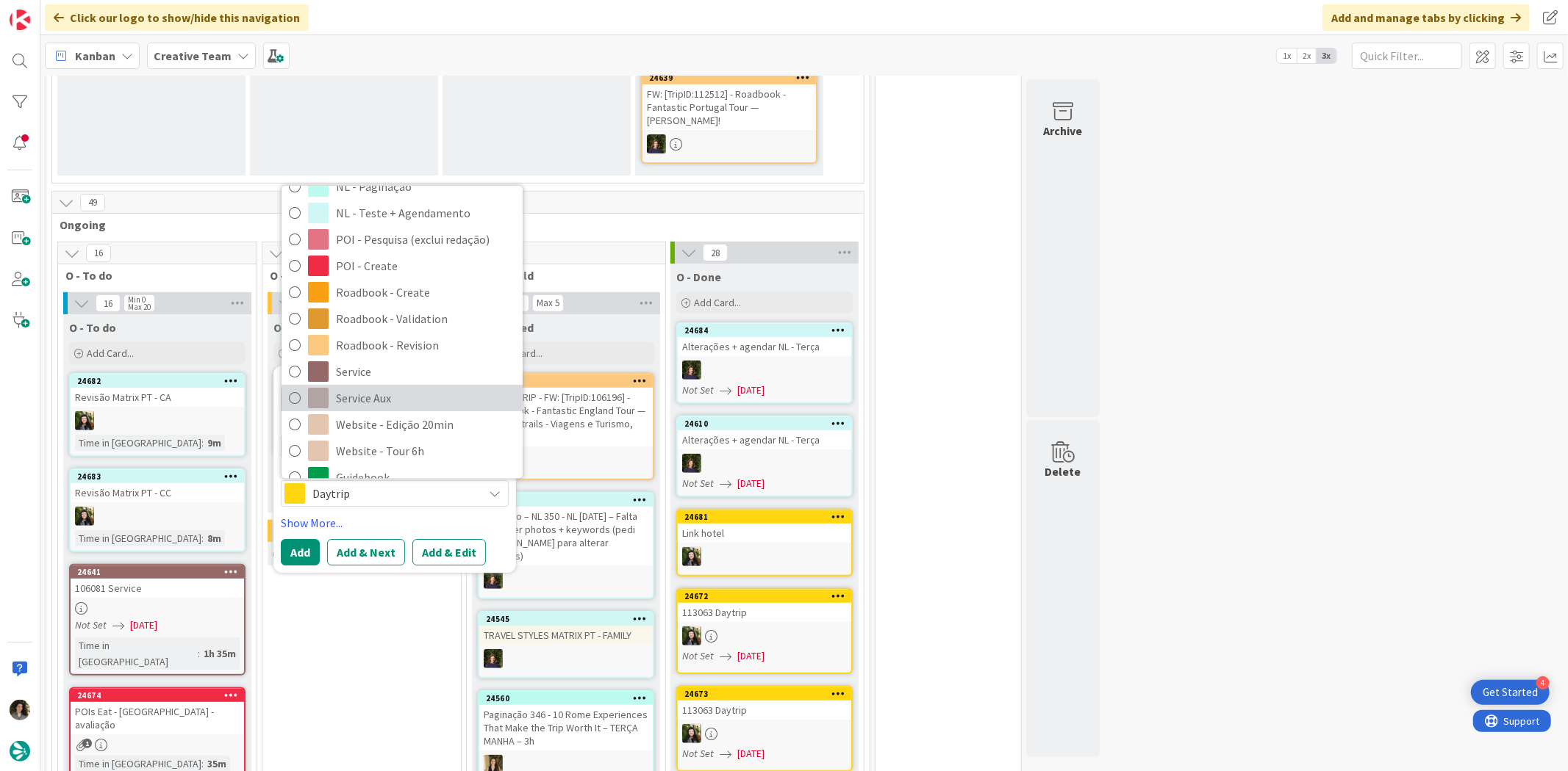
click at [394, 388] on span "Service Aux" at bounding box center [425, 398] width 179 height 22
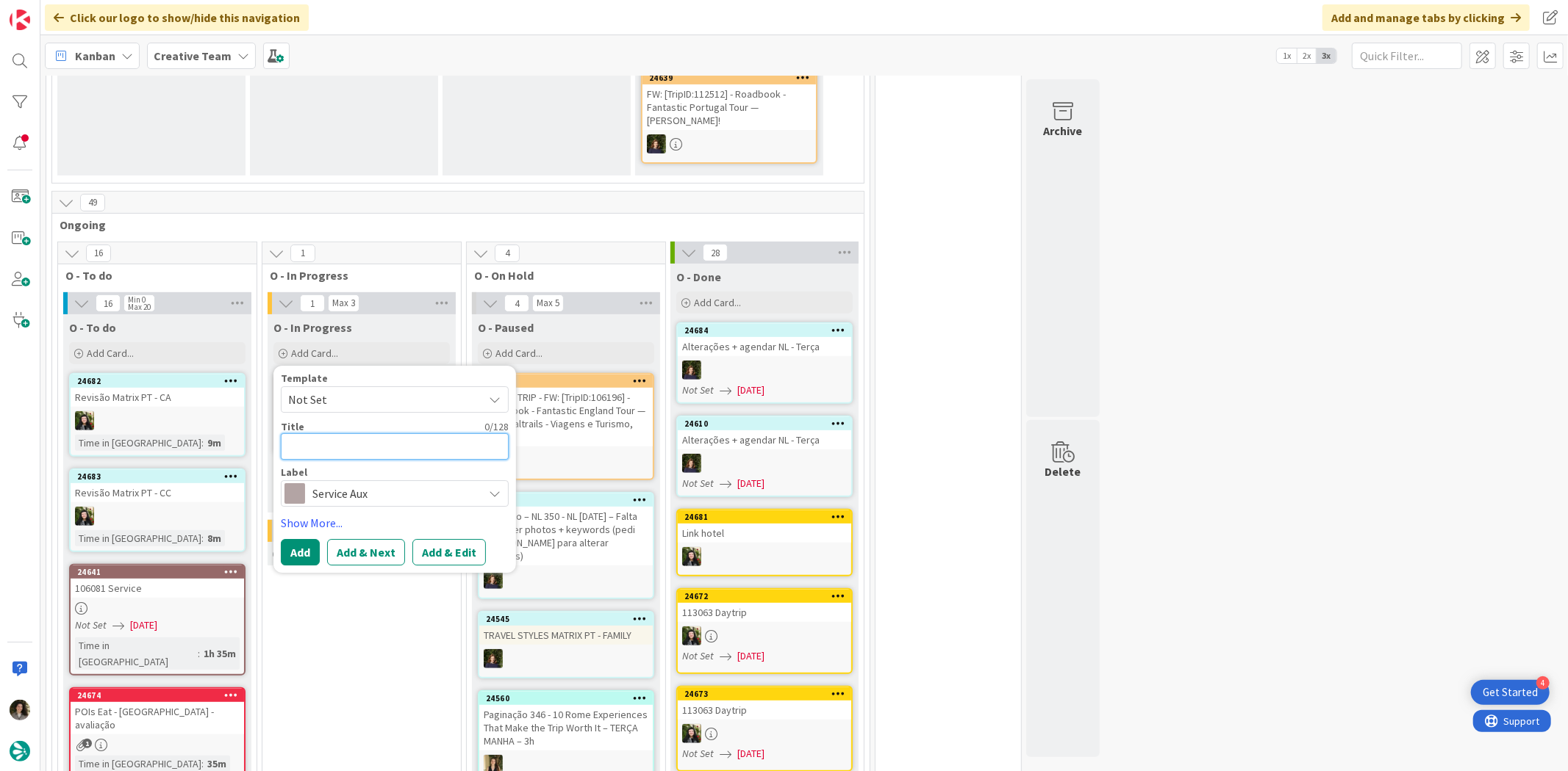
click at [326, 433] on textarea at bounding box center [395, 446] width 228 height 27
paste textarea "RB FAM TRIP - FW: [TripID:106196] - Roadbook - Fantastic England Tour — Portuga…"
type textarea "x"
type textarea "RB FAM TRIP - FW: [TripID:106196] - Roadbook - Fantastic England Tour — Portuga…"
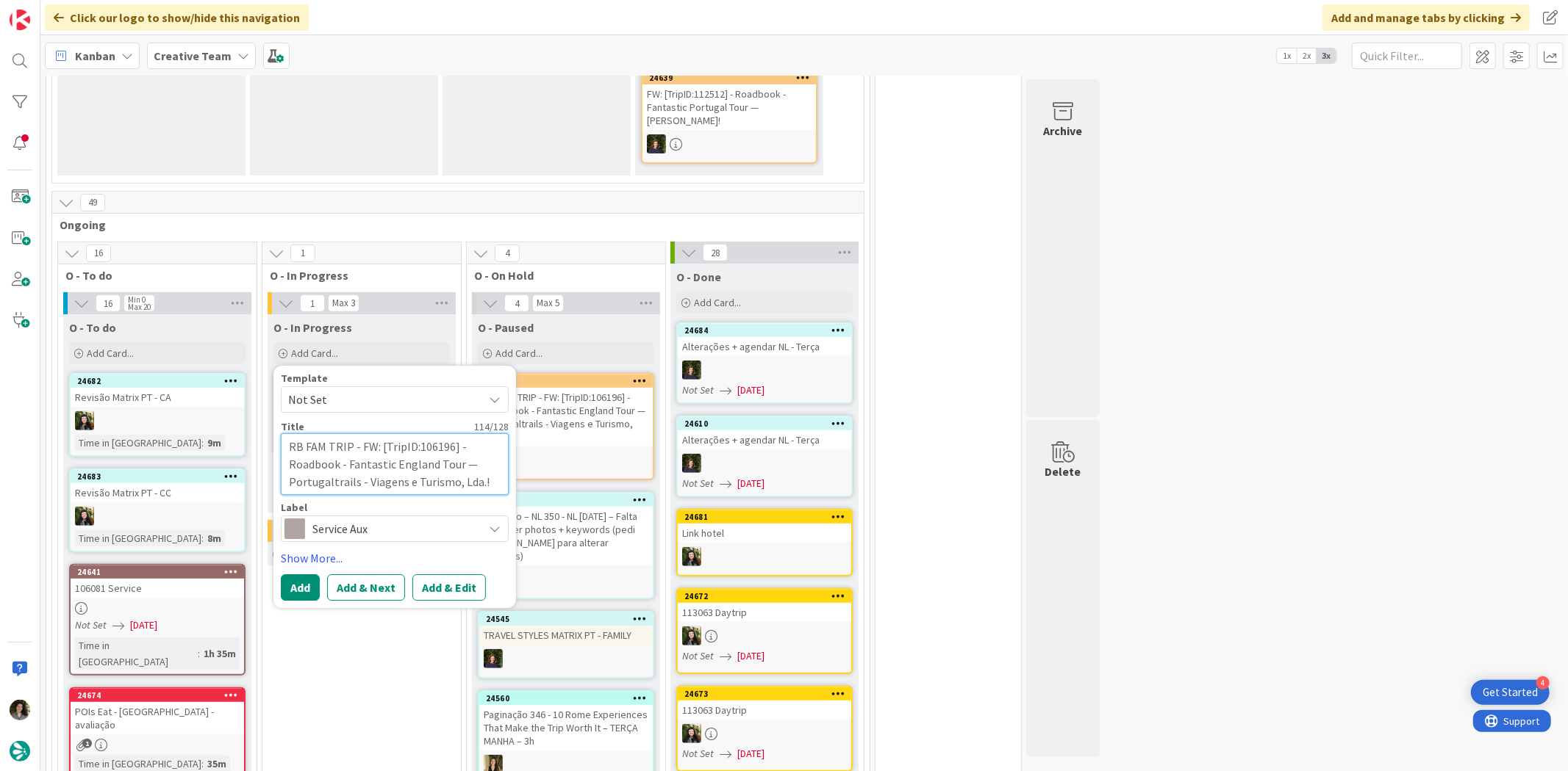
type textarea "x"
type textarea "RB FAM TRIP - FW: [TripID:106196] - Roadbook - Fantastic England Tour — Portuga…"
type textarea "x"
type textarea "RB FAM TRIP - FW: [TripID:106196] - Roadbook - Fantastic England Tour — Portuga…"
type textarea "x"
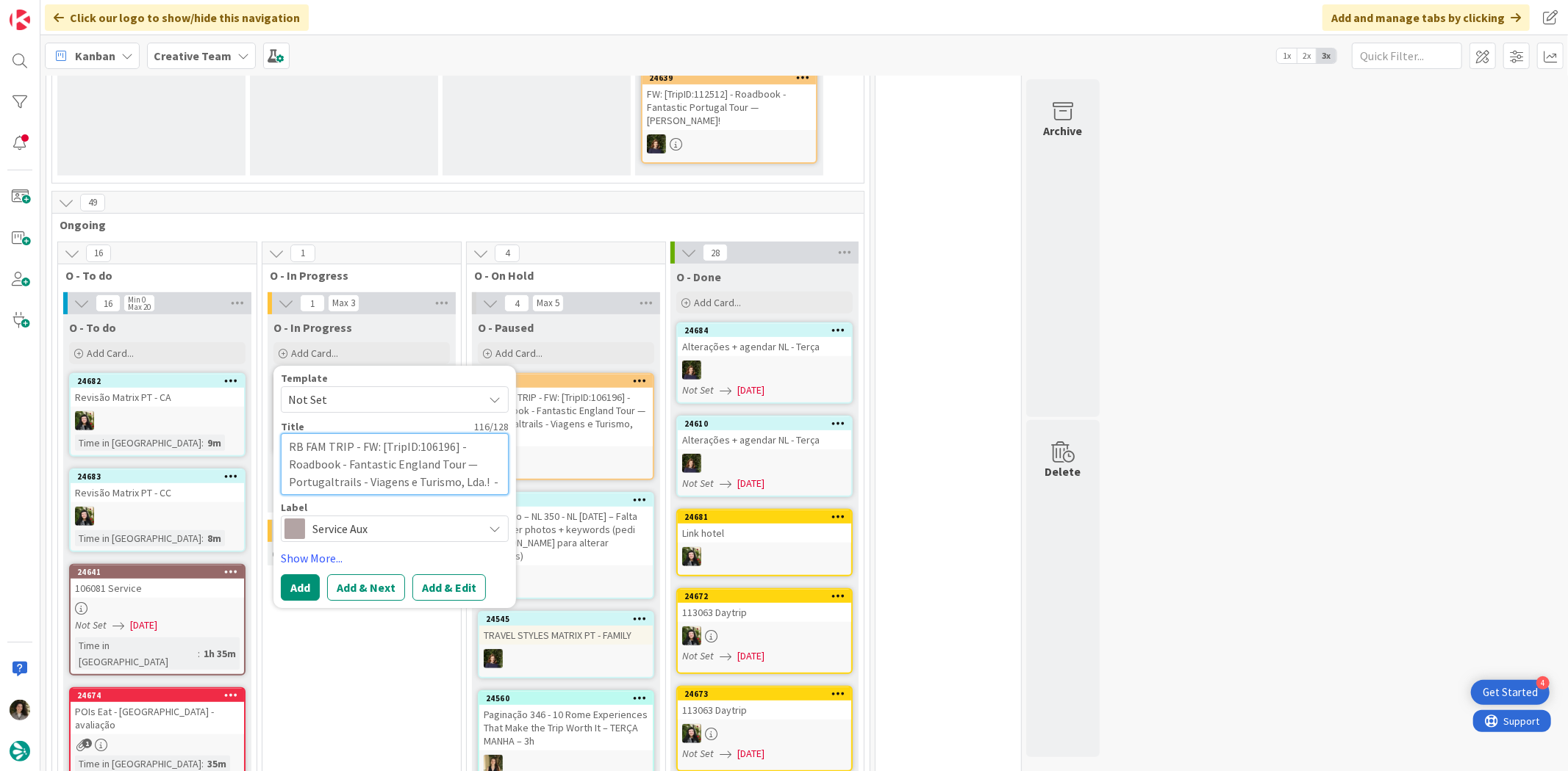
type textarea "RB FAM TRIP - FW: [TripID:106196] - Roadbook - Fantastic England Tour — Portuga…"
type textarea "x"
type textarea "RB FAM TRIP - FW: [TripID:106196] - Roadbook - Fantastic England Tour — Portuga…"
type textarea "x"
type textarea "RB FAM TRIP - FW: [TripID:106196] - Roadbook - Fantastic England Tour — Portuga…"
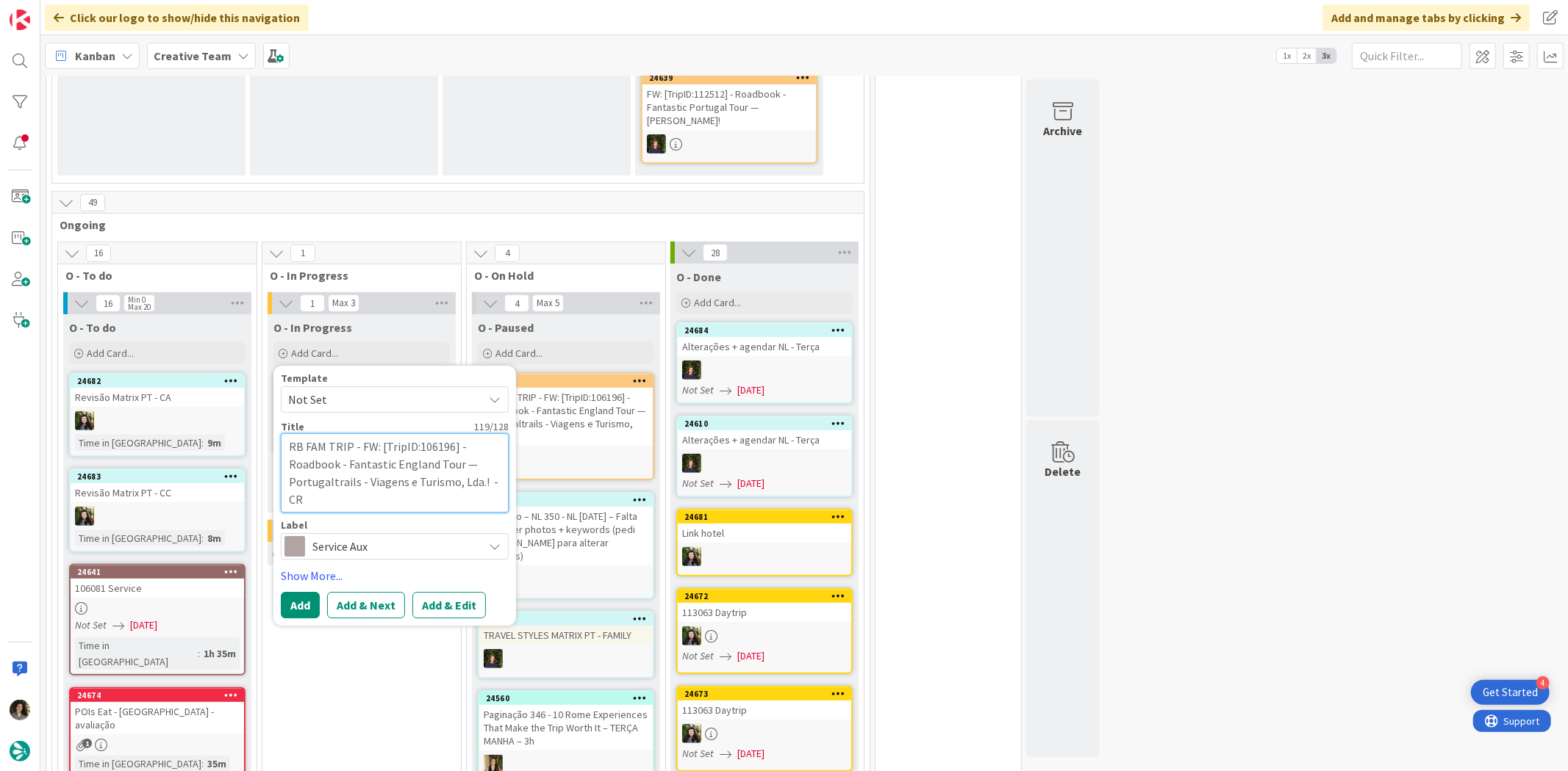
type textarea "x"
type textarea "RB FAM TRIP - FW: [TripID:106196] - Roadbook - Fantastic England Tour — Portuga…"
type textarea "x"
type textarea "RB FAM TRIP - FW: [TripID:106196] - Roadbook - Fantastic England Tour — Portuga…"
type textarea "x"
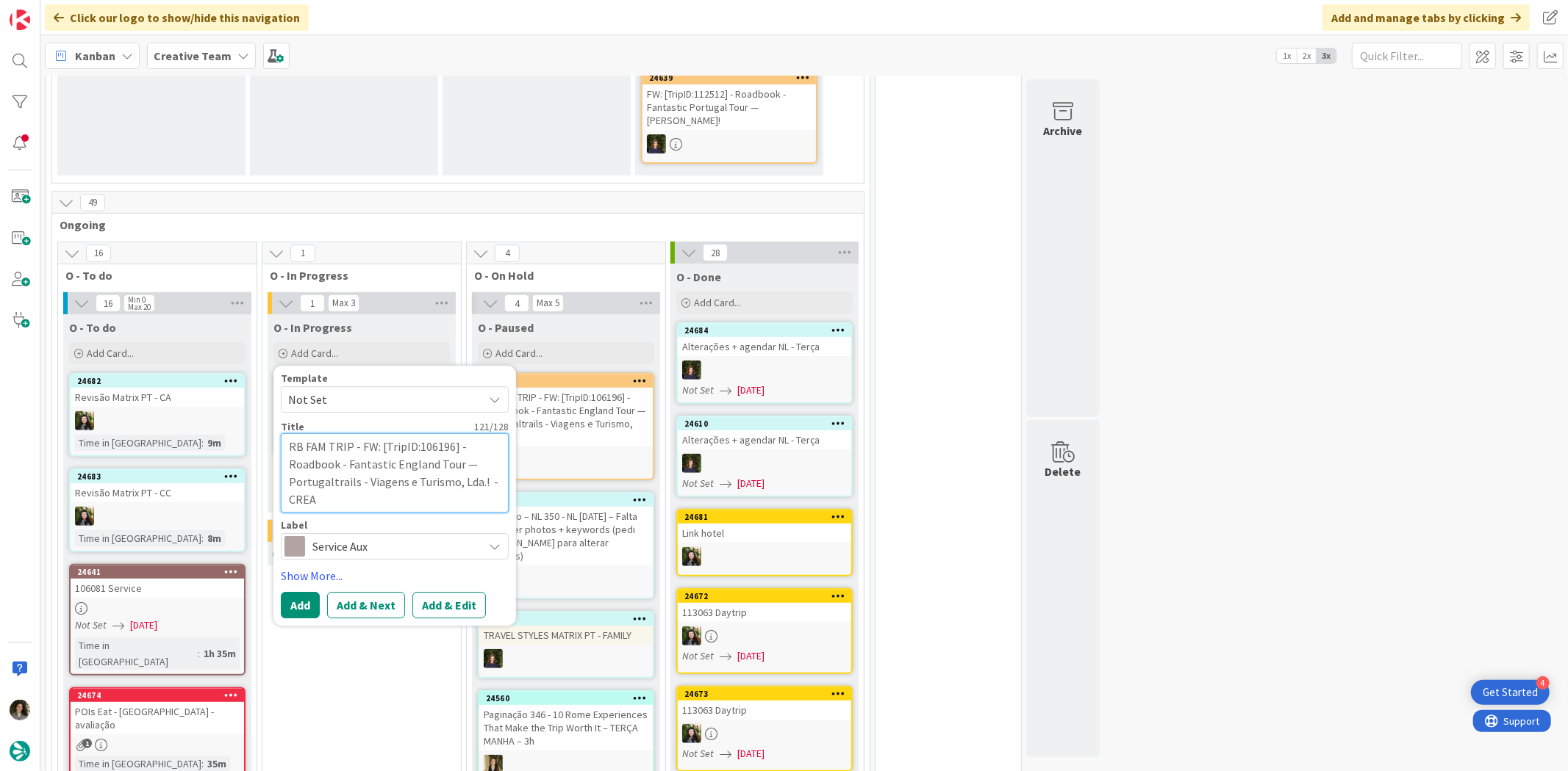
type textarea "RB FAM TRIP - FW: [TripID:106196] - Roadbook - Fantastic England Tour — Portuga…"
type textarea "x"
type textarea "RB FAM TRIP - FW: [TripID:106196] - Roadbook - Fantastic England Tour — Portuga…"
type textarea "x"
type textarea "RB FAM TRIP - FW: [TripID:106196] - Roadbook - Fantastic England Tour — Portuga…"
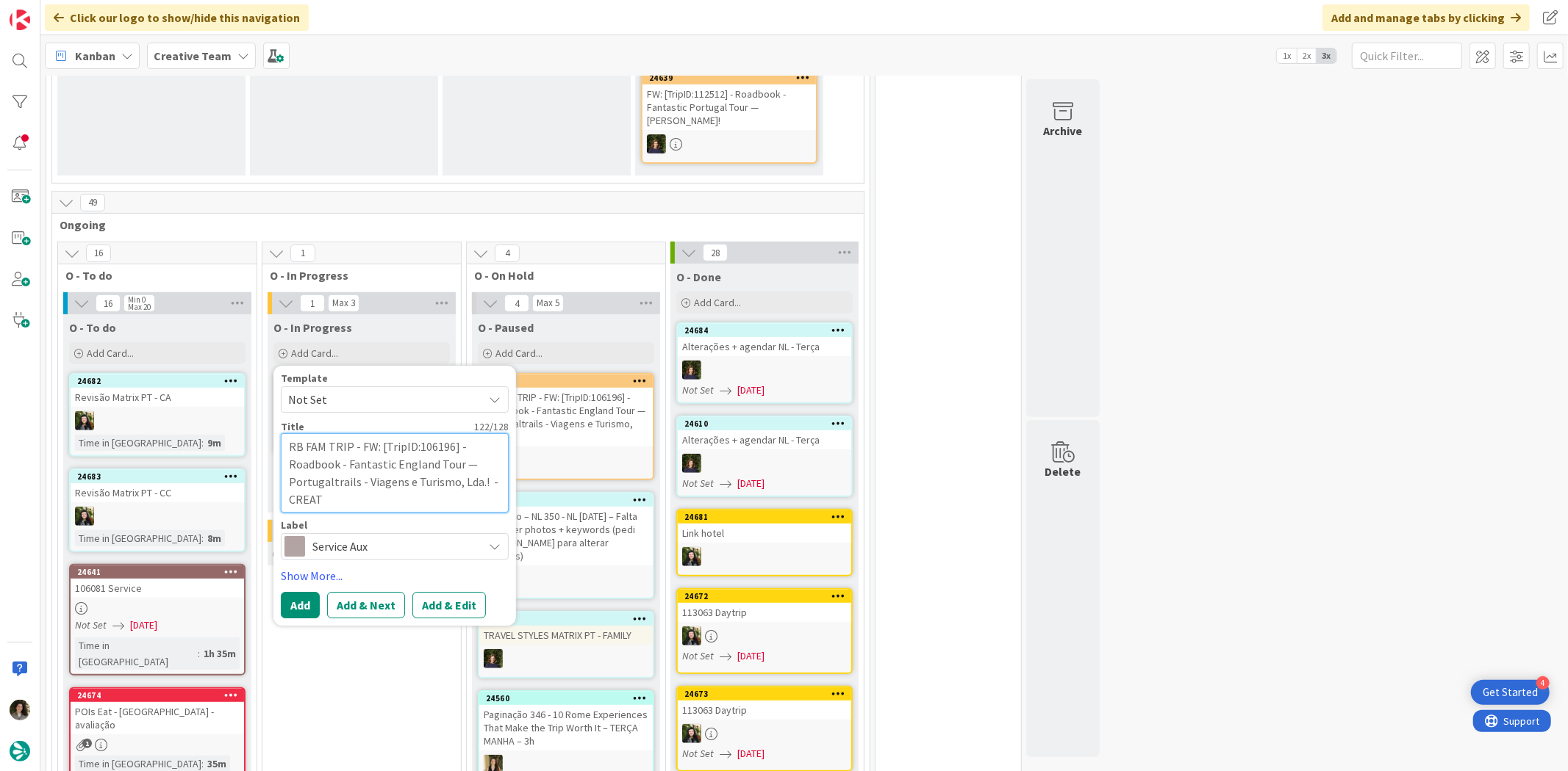
type textarea "x"
type textarea "RB FAM TRIP - FW: [TripID:106196] - Roadbook - Fantastic England Tour — Portuga…"
type textarea "x"
type textarea "RB FAM TRIP - FW: [TripID:106196] - Roadbook - Fantastic England Tour — Portuga…"
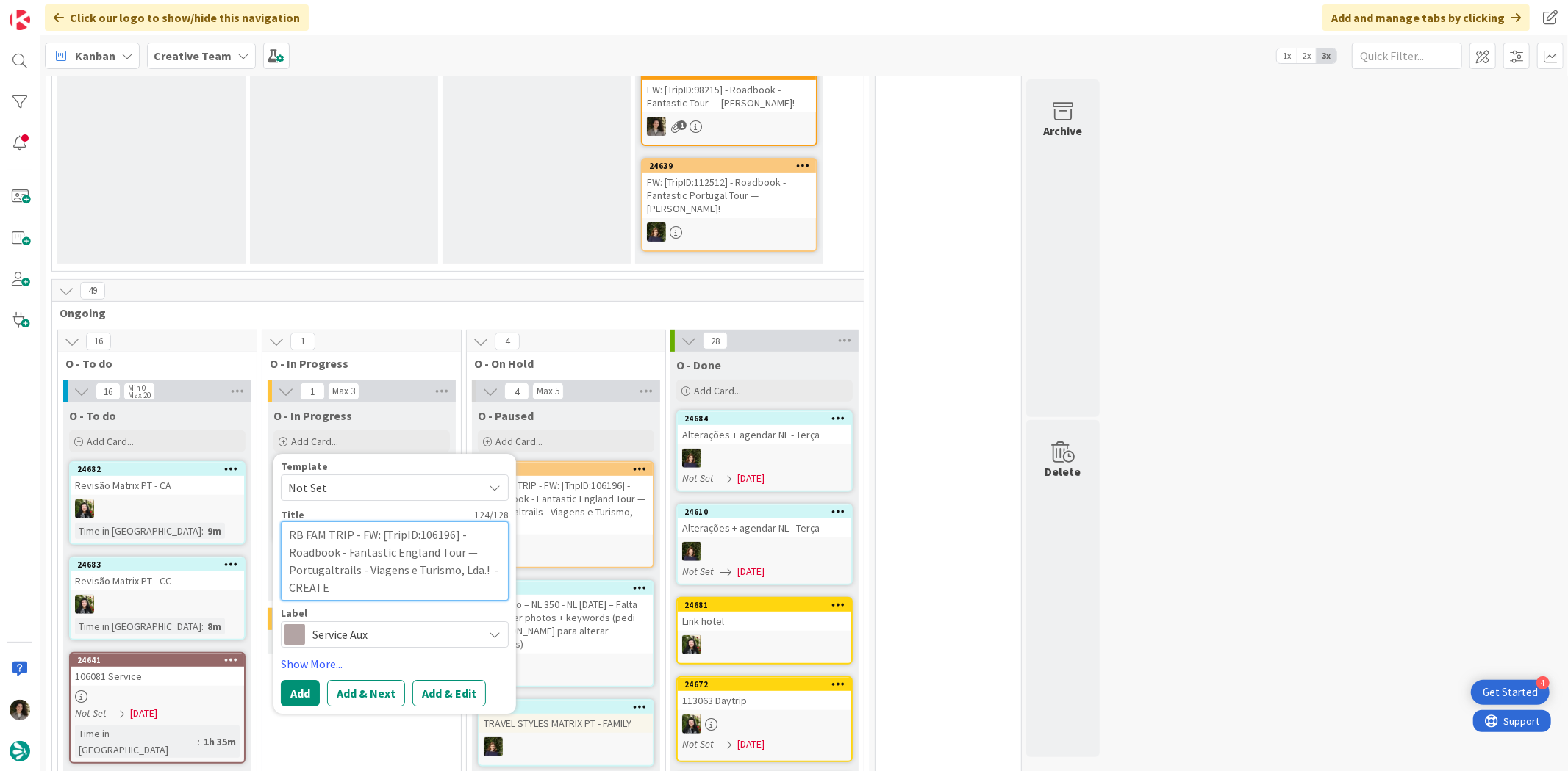
type textarea "x"
type textarea "RB FAM TRIP - FW: [TripID:106196] - Roadbook - Fantastic England Tour — Portuga…"
type textarea "x"
type textarea "RB FAM TRIP - FW: [TripID:106196] - Roadbook - Fantastic England Tour — Portuga…"
type textarea "x"
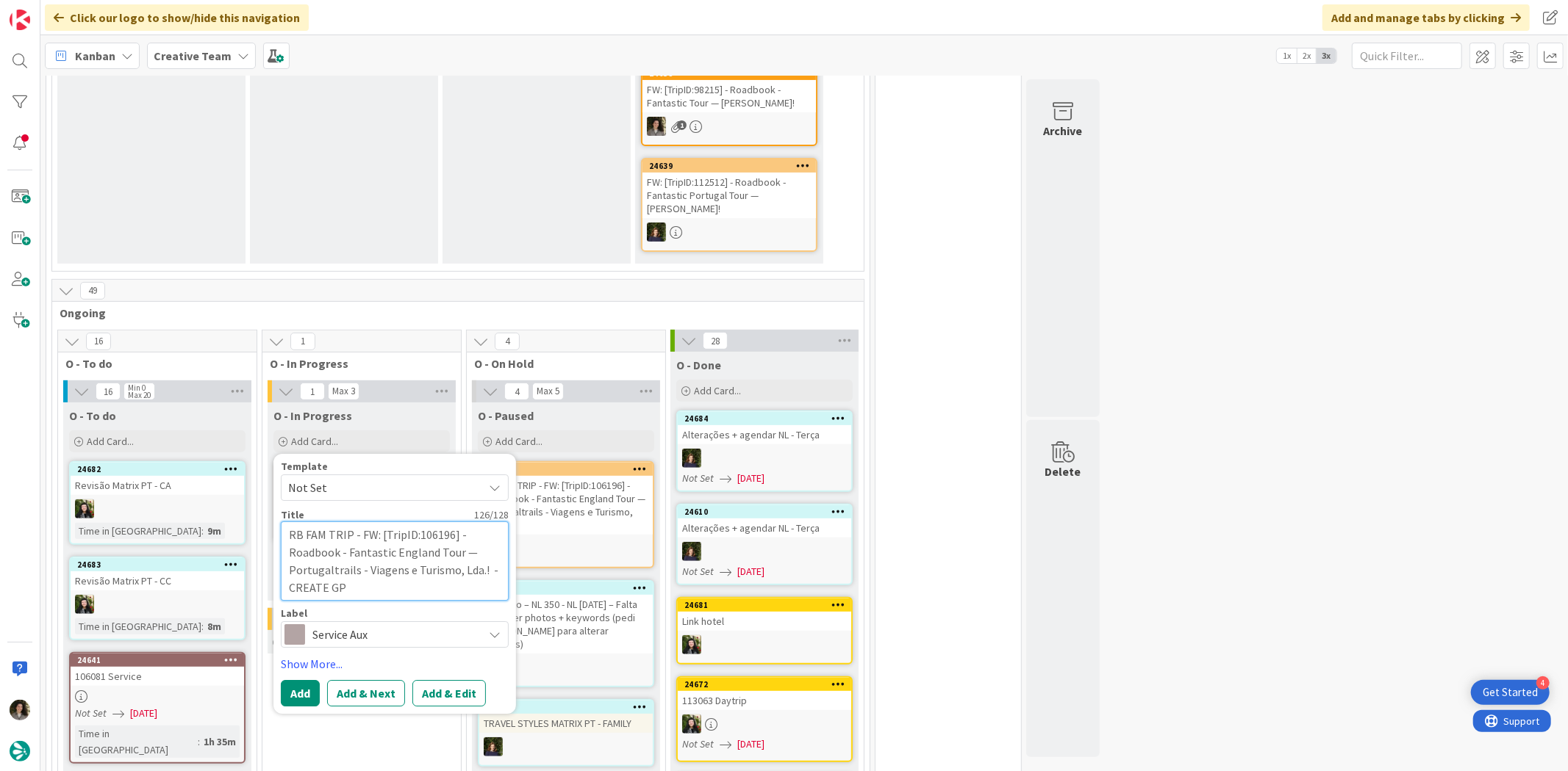
type textarea "RB FAM TRIP - FW: [TripID:106196] - Roadbook - Fantastic England Tour — Portuga…"
type textarea "x"
type textarea "RB FAM TRIP - FW: [TripID:106196] - Roadbook - Fantastic England Tour — Portuga…"
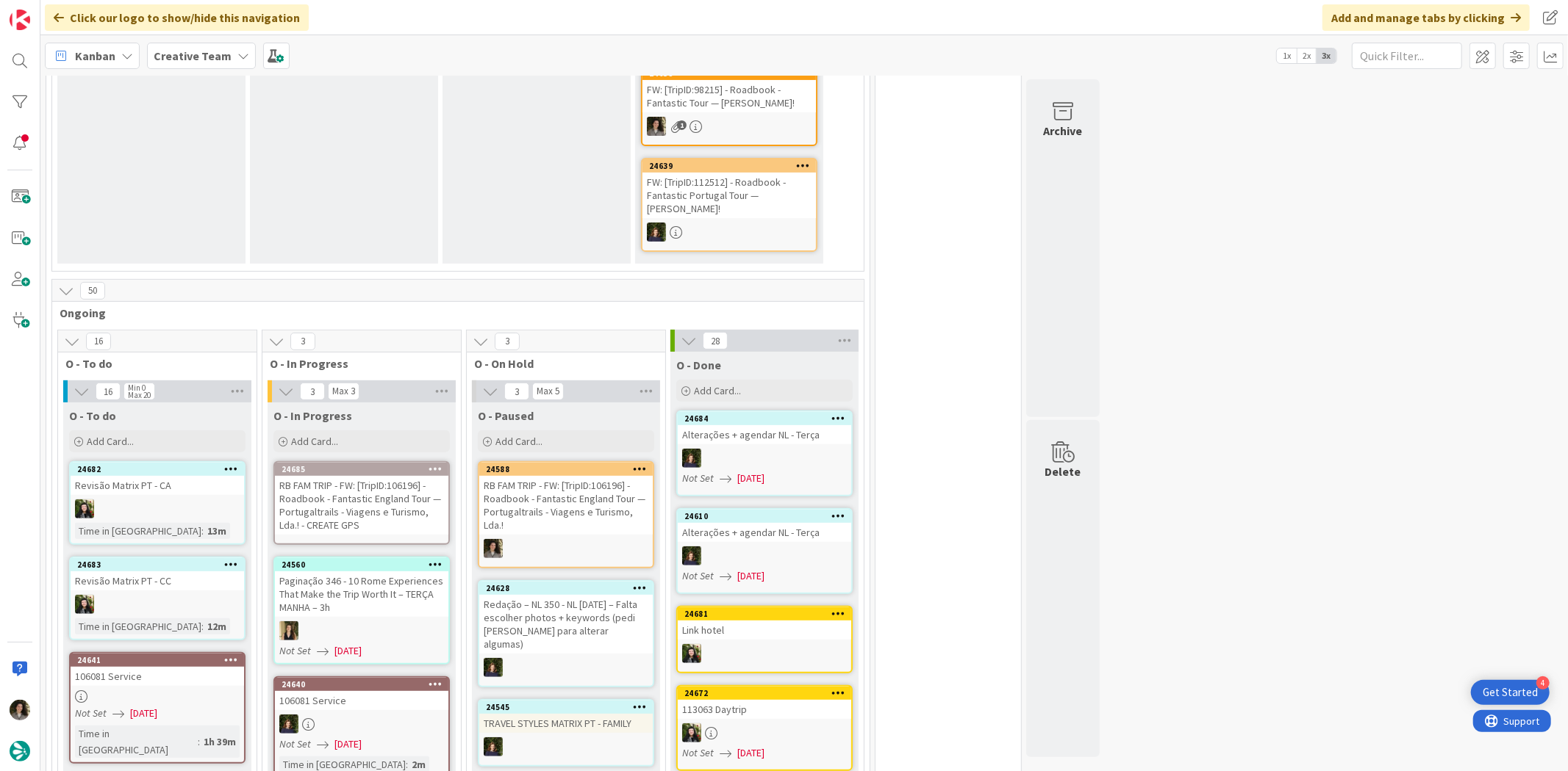
click at [369, 486] on div "RB FAM TRIP - FW: [TripID:106196] - Roadbook - Fantastic England Tour — Portuga…" at bounding box center [361, 505] width 173 height 58
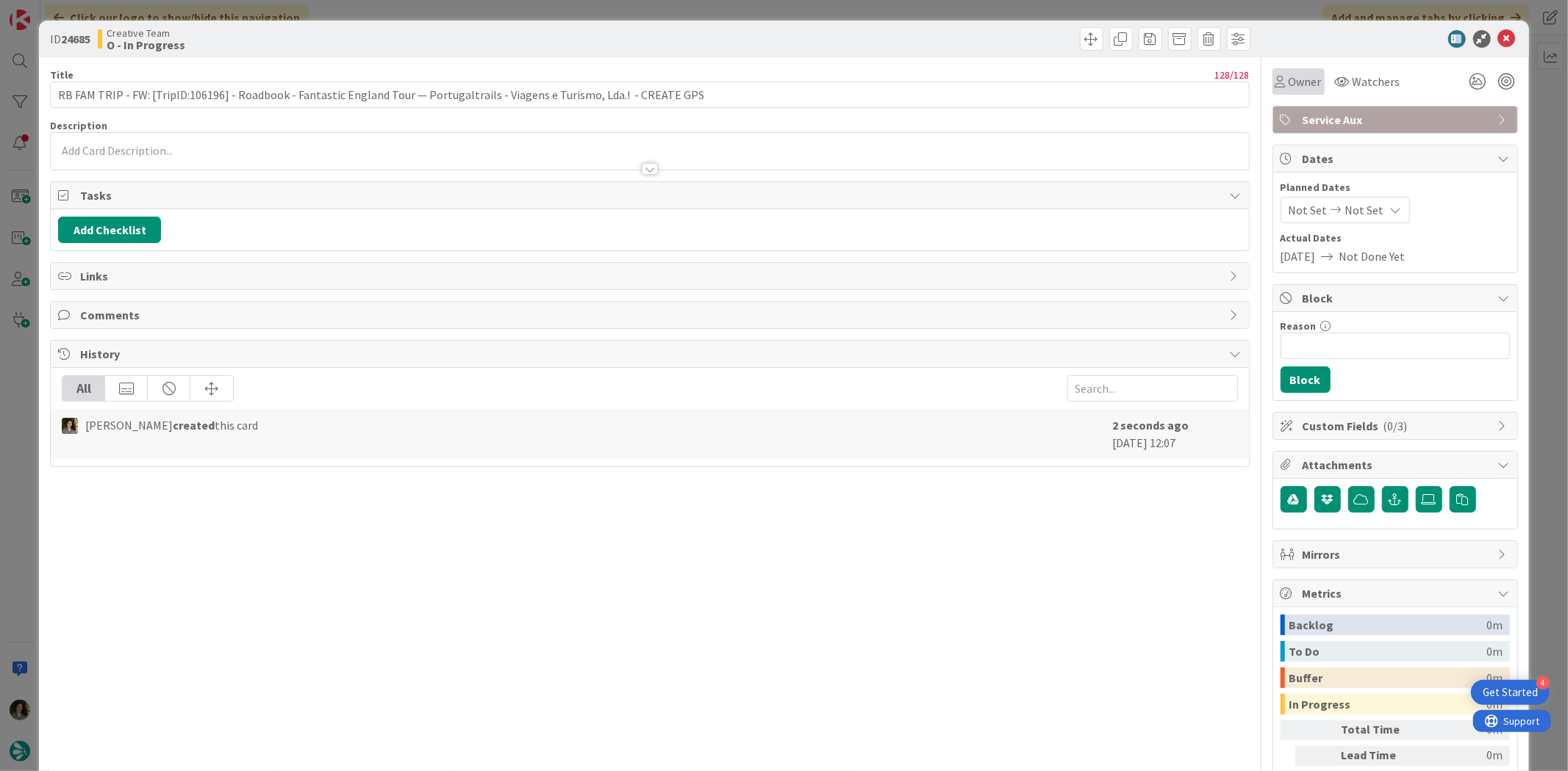
click at [1289, 87] on span "Owner" at bounding box center [1305, 81] width 33 height 17
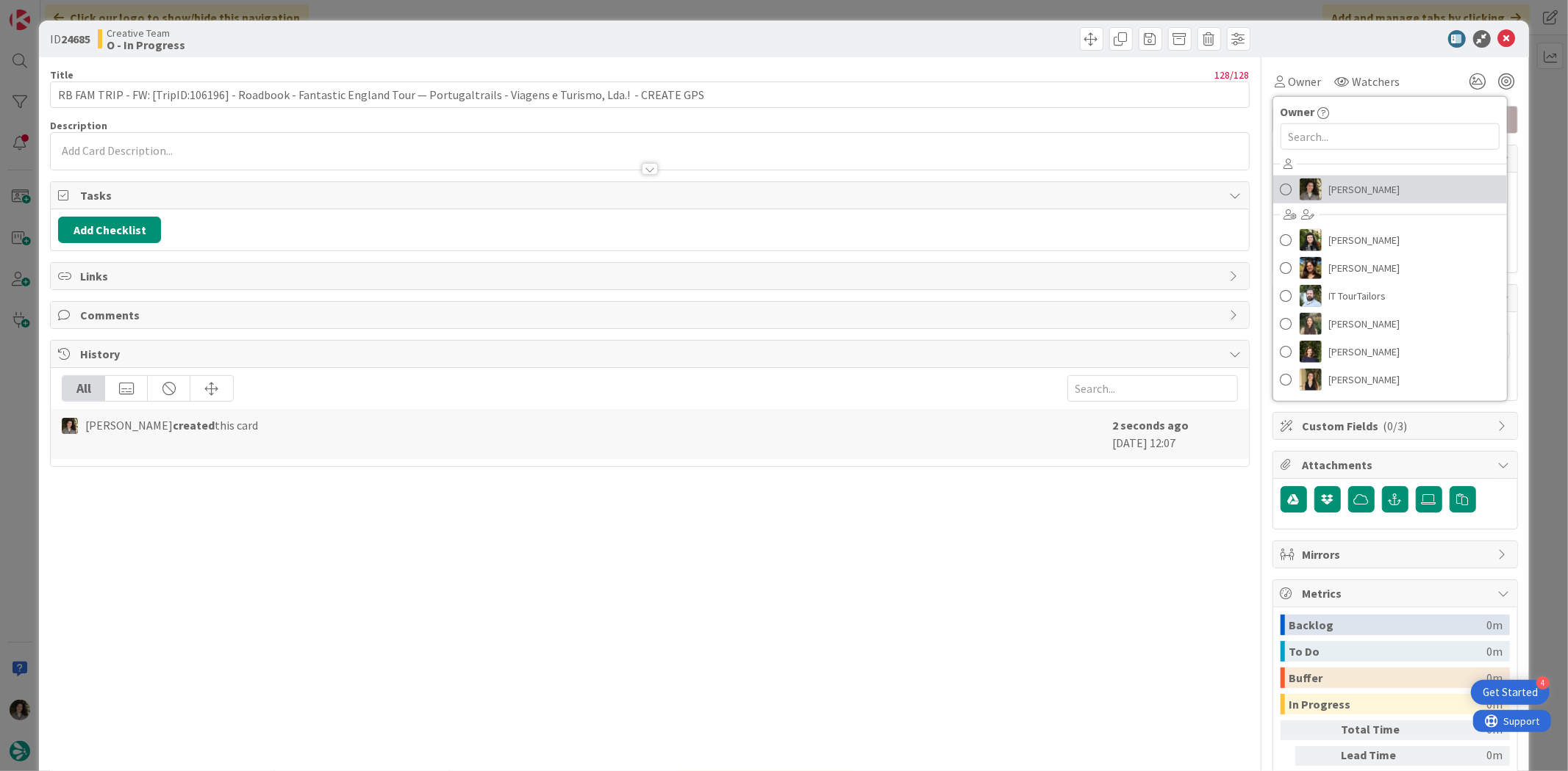
drag, startPoint x: 1358, startPoint y: 178, endPoint x: 1365, endPoint y: 181, distance: 7.6
click at [1358, 178] on span "[PERSON_NAME]" at bounding box center [1365, 189] width 71 height 22
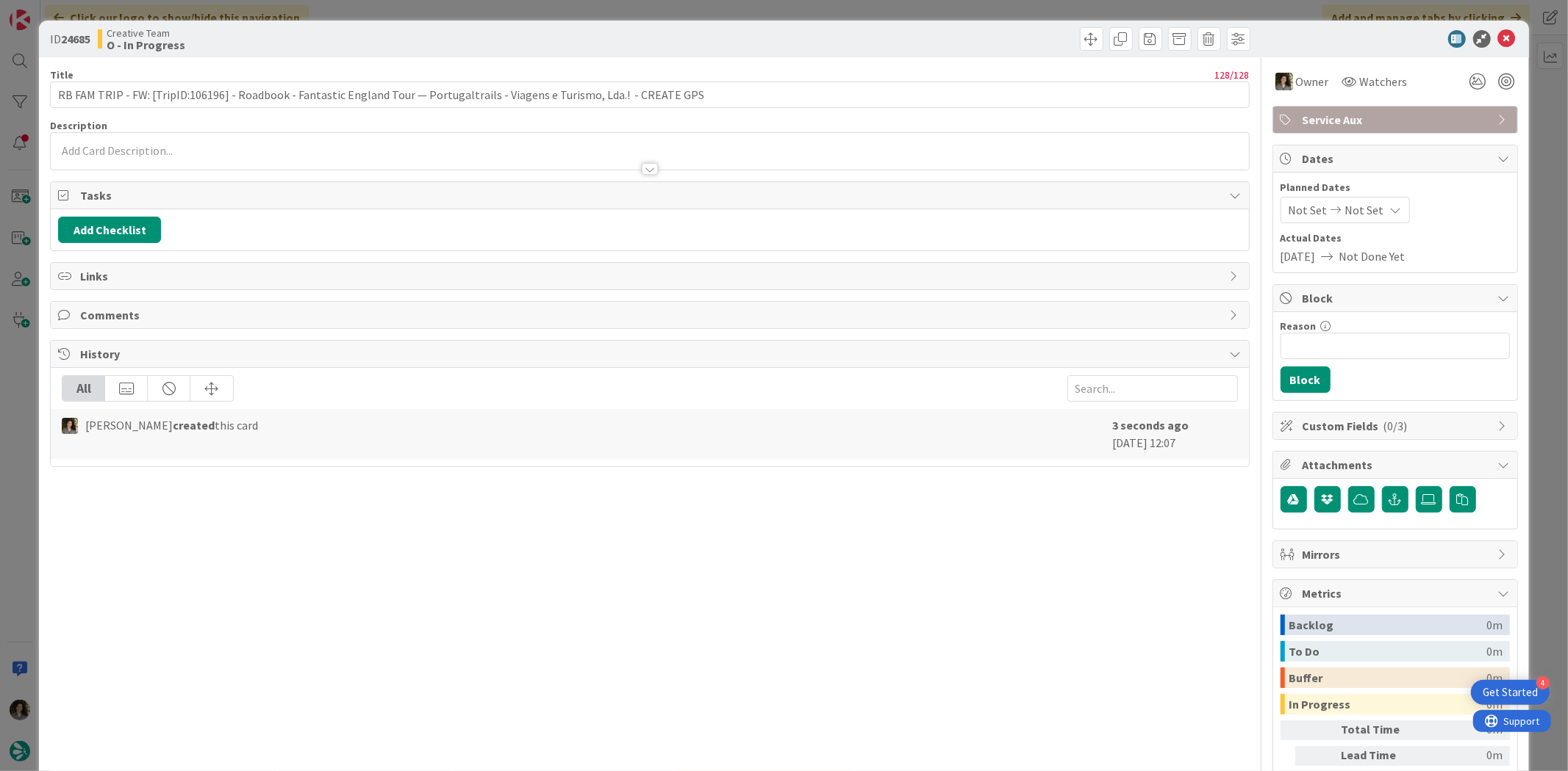
drag, startPoint x: 1371, startPoint y: 197, endPoint x: 1379, endPoint y: 201, distance: 8.9
click at [1372, 198] on div "Not Set Not Set" at bounding box center [1345, 209] width 129 height 27
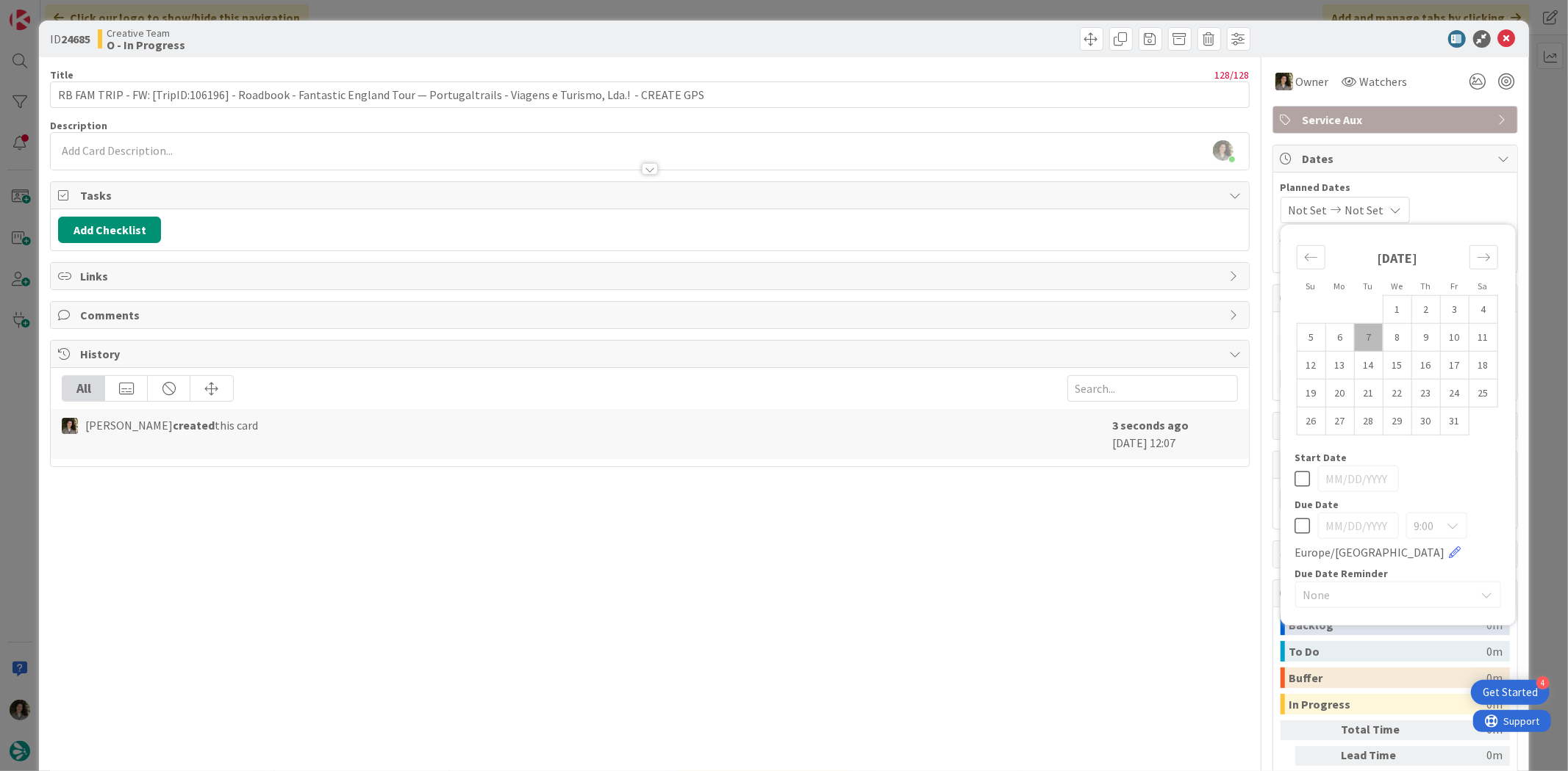
click at [1295, 537] on div "9:00 Europe/London" at bounding box center [1397, 537] width 206 height 49
click at [1295, 529] on icon at bounding box center [1302, 525] width 15 height 17
type input "[DATE]"
click at [1112, 549] on div "Title 128 / 128 RB FAM TRIP - FW: [TripID:106196] - Roadbook - Fantastic Englan…" at bounding box center [649, 457] width 1199 height 801
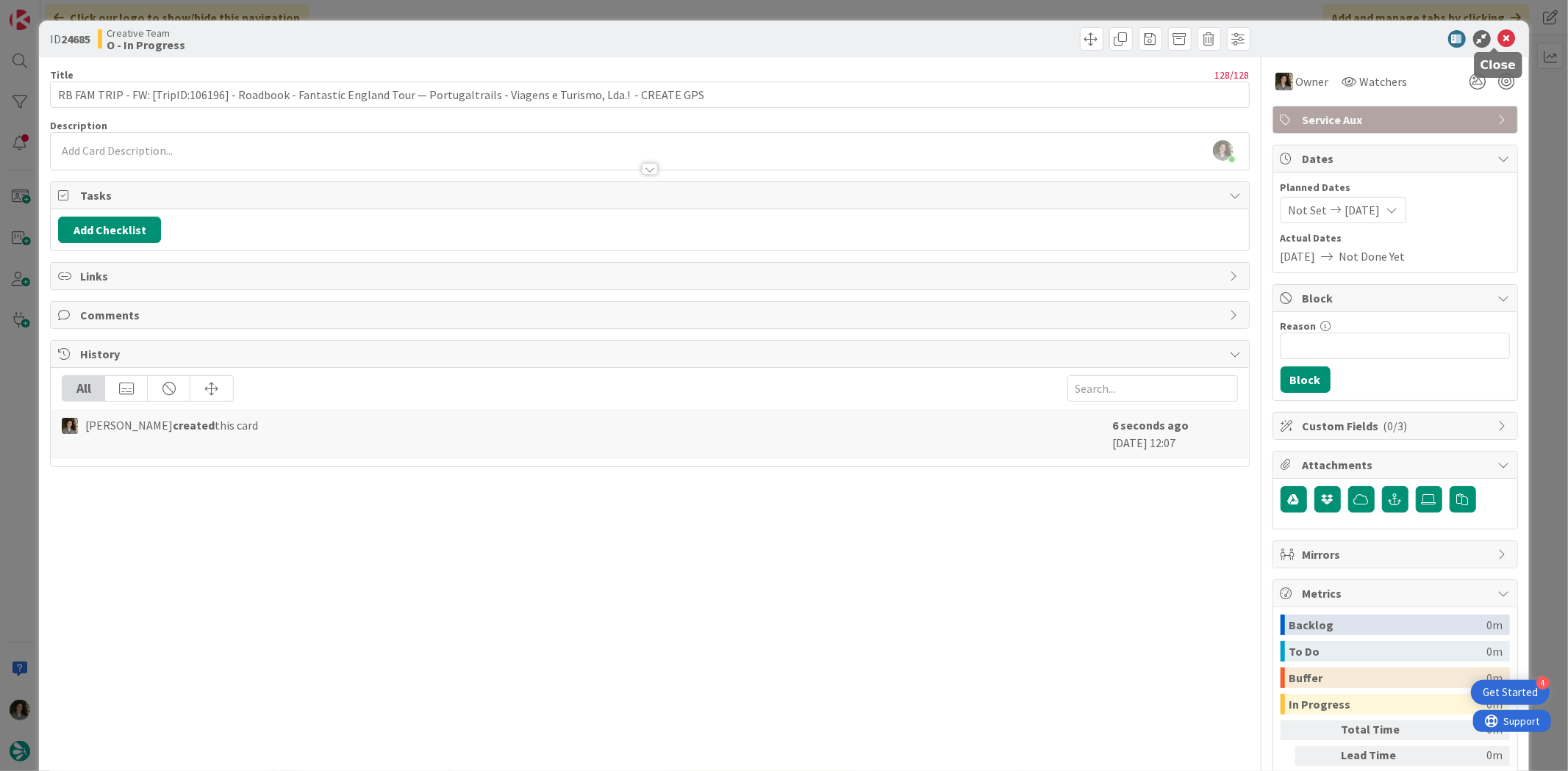
click at [1498, 36] on icon at bounding box center [1506, 39] width 17 height 17
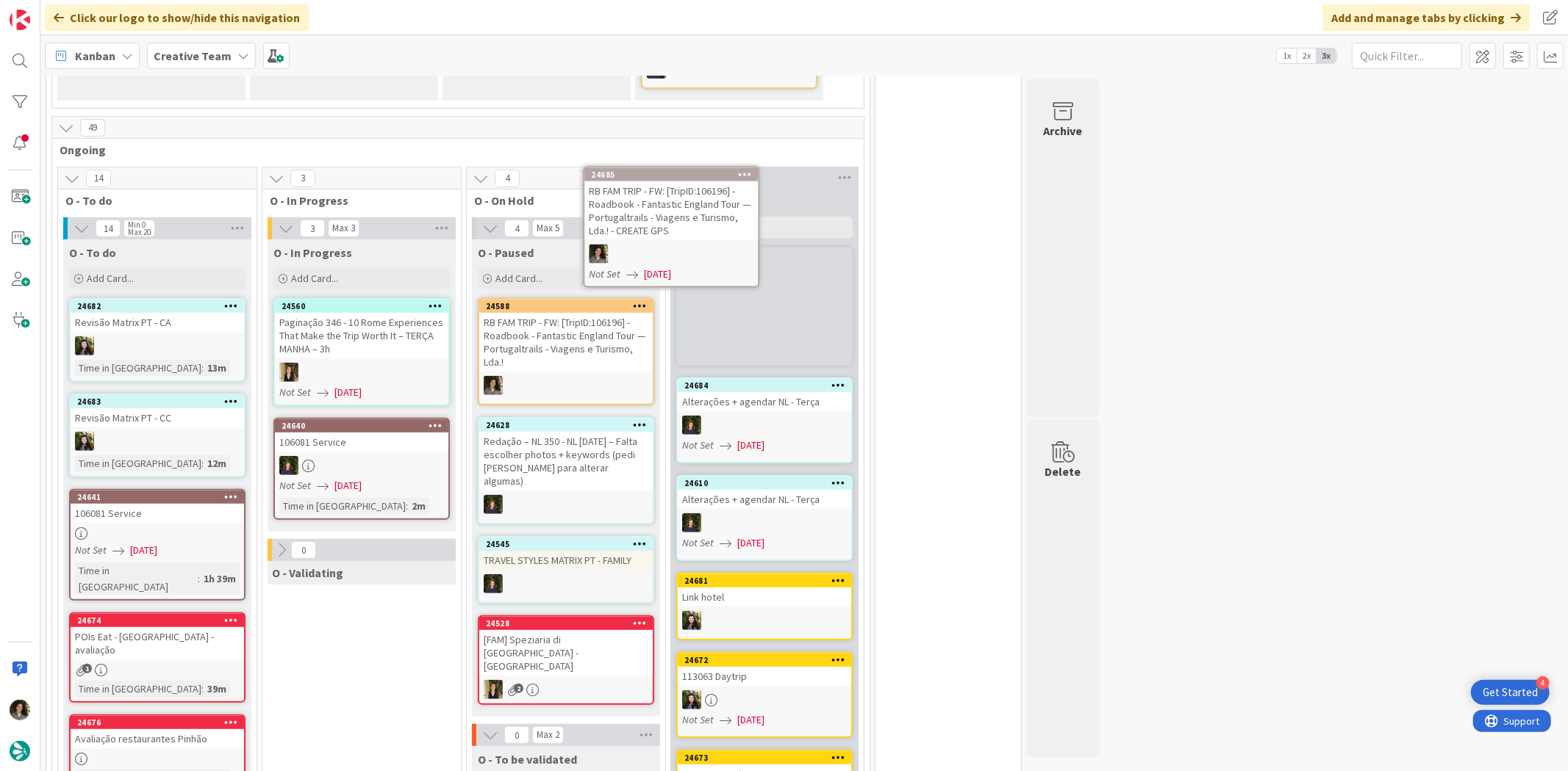
scroll to position [561, 0]
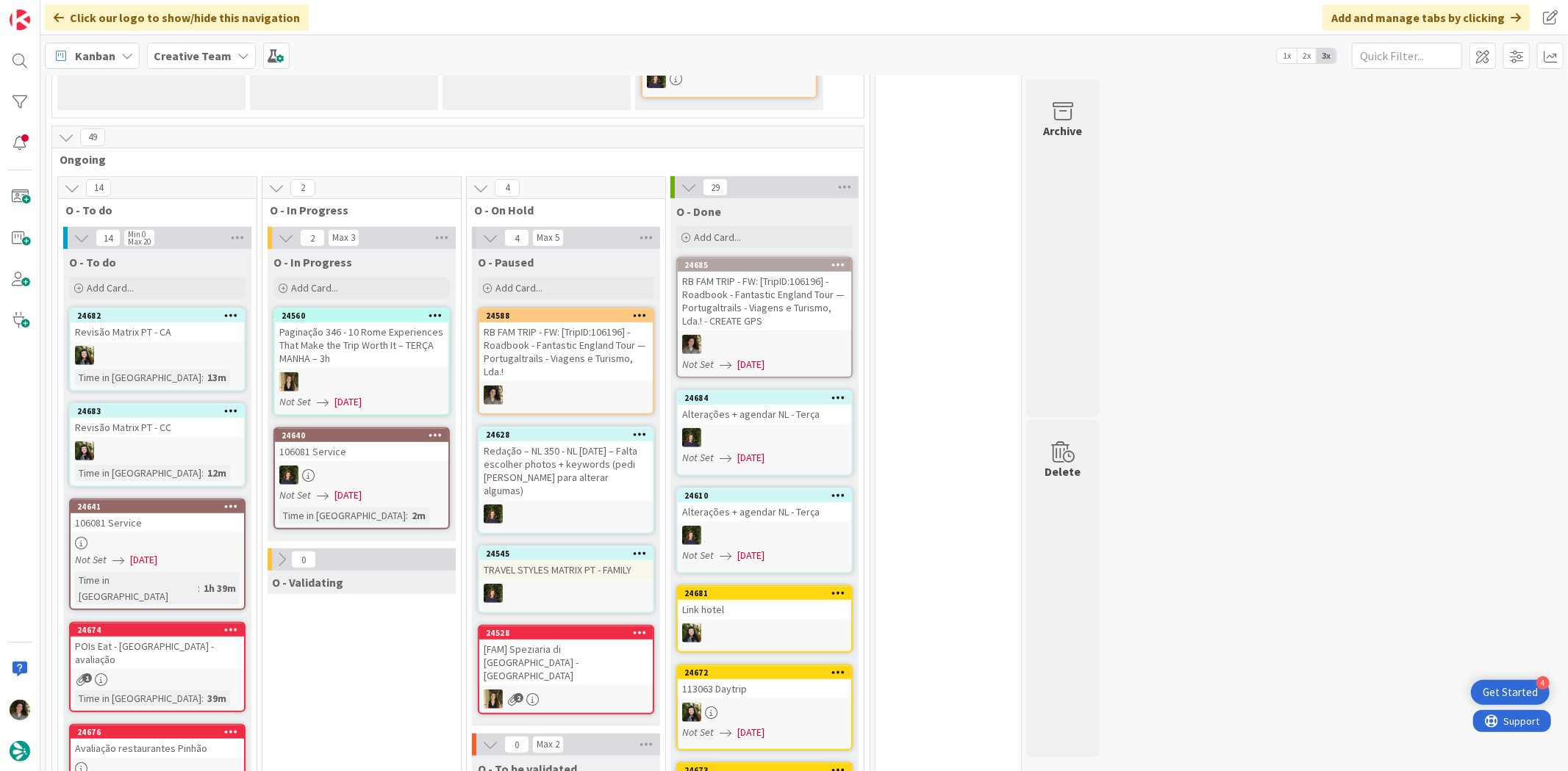
click at [796, 287] on div "RB FAM TRIP - FW: [TripID:106196] - Roadbook - Fantastic England Tour — Portuga…" at bounding box center [764, 301] width 173 height 58
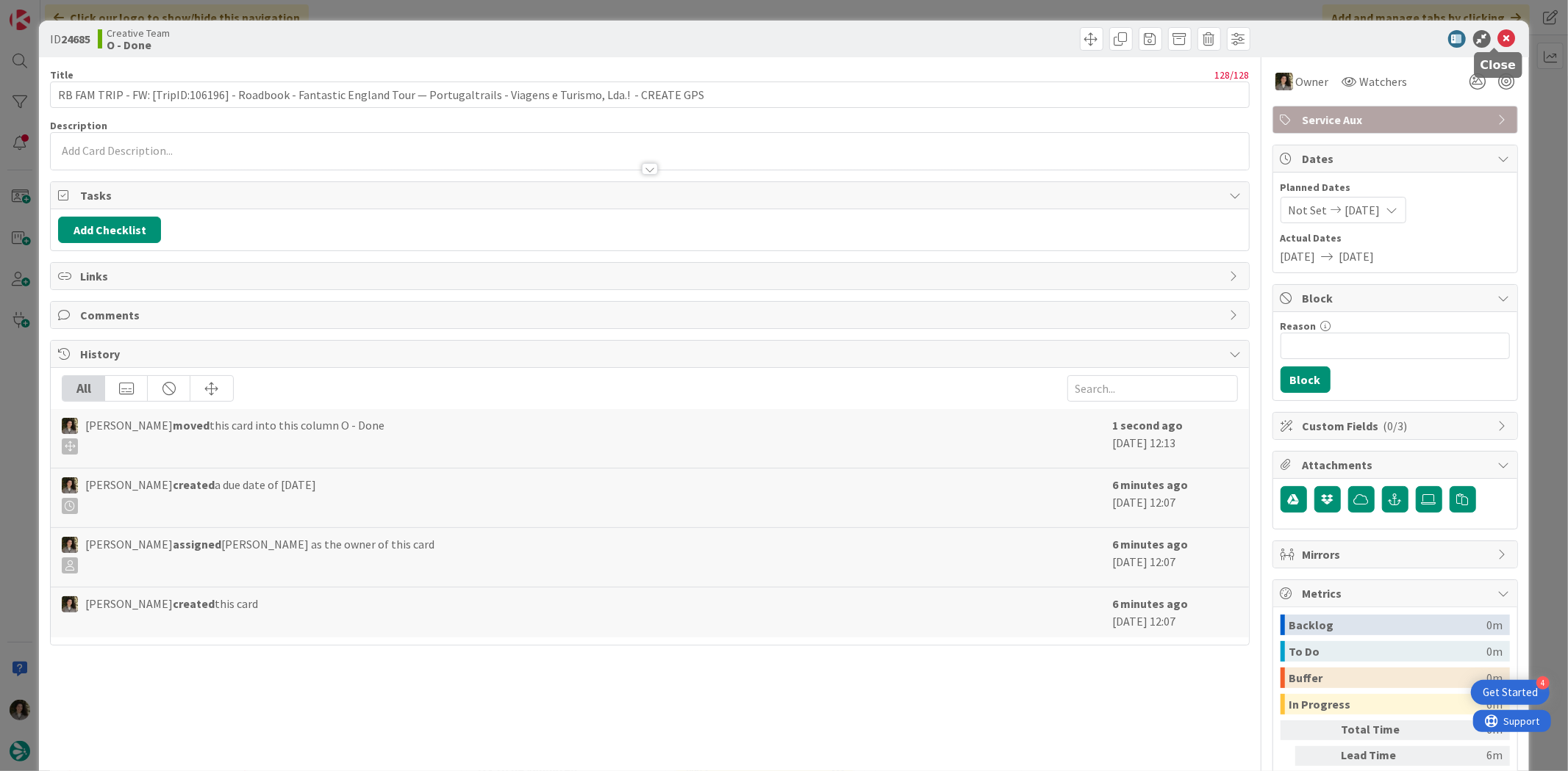
click at [1498, 34] on icon at bounding box center [1506, 39] width 17 height 17
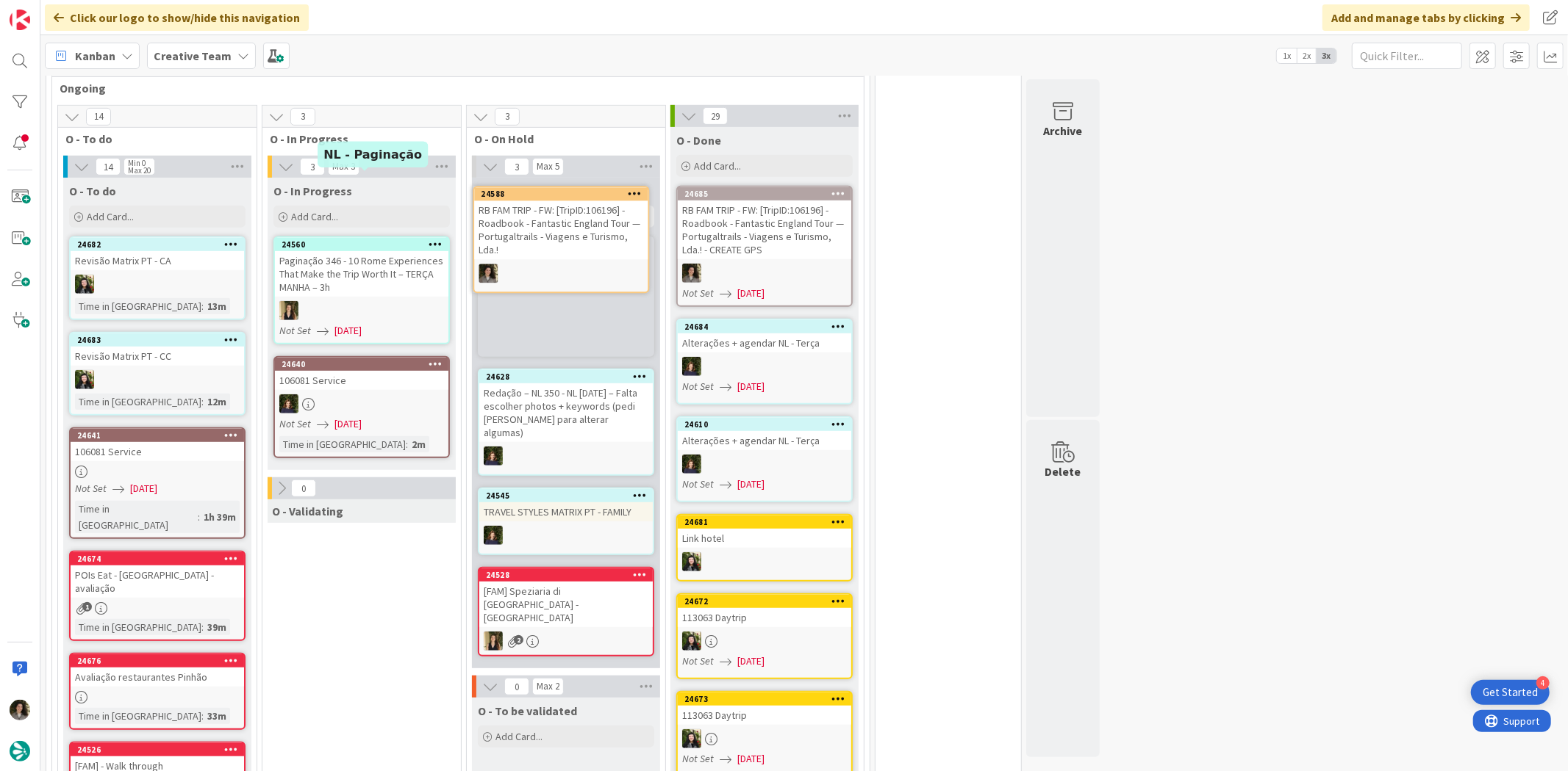
scroll to position [622, 0]
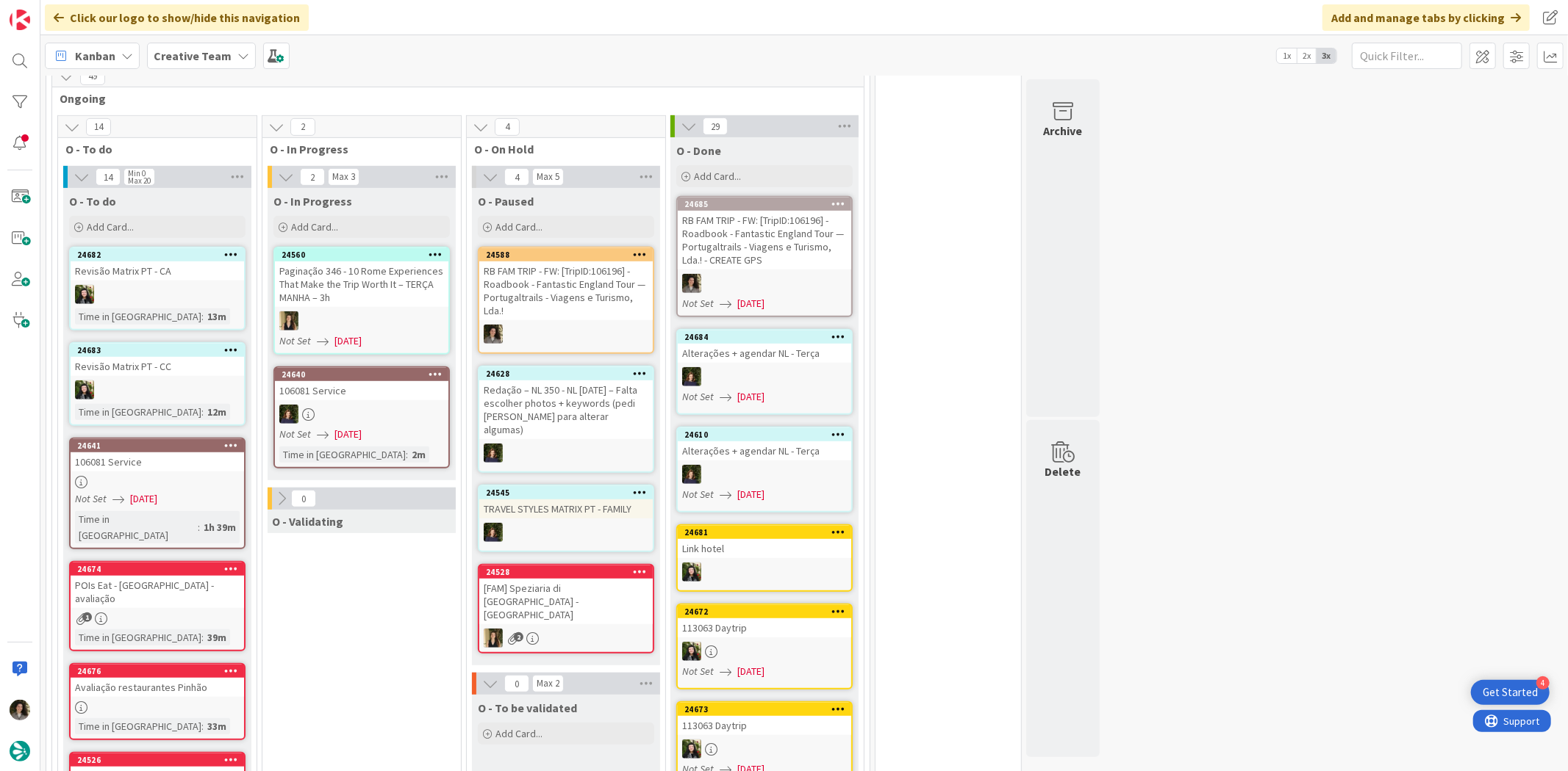
click at [561, 279] on div "RB FAM TRIP - FW: [TripID:106196] - Roadbook - Fantastic England Tour — Portuga…" at bounding box center [566, 291] width 173 height 58
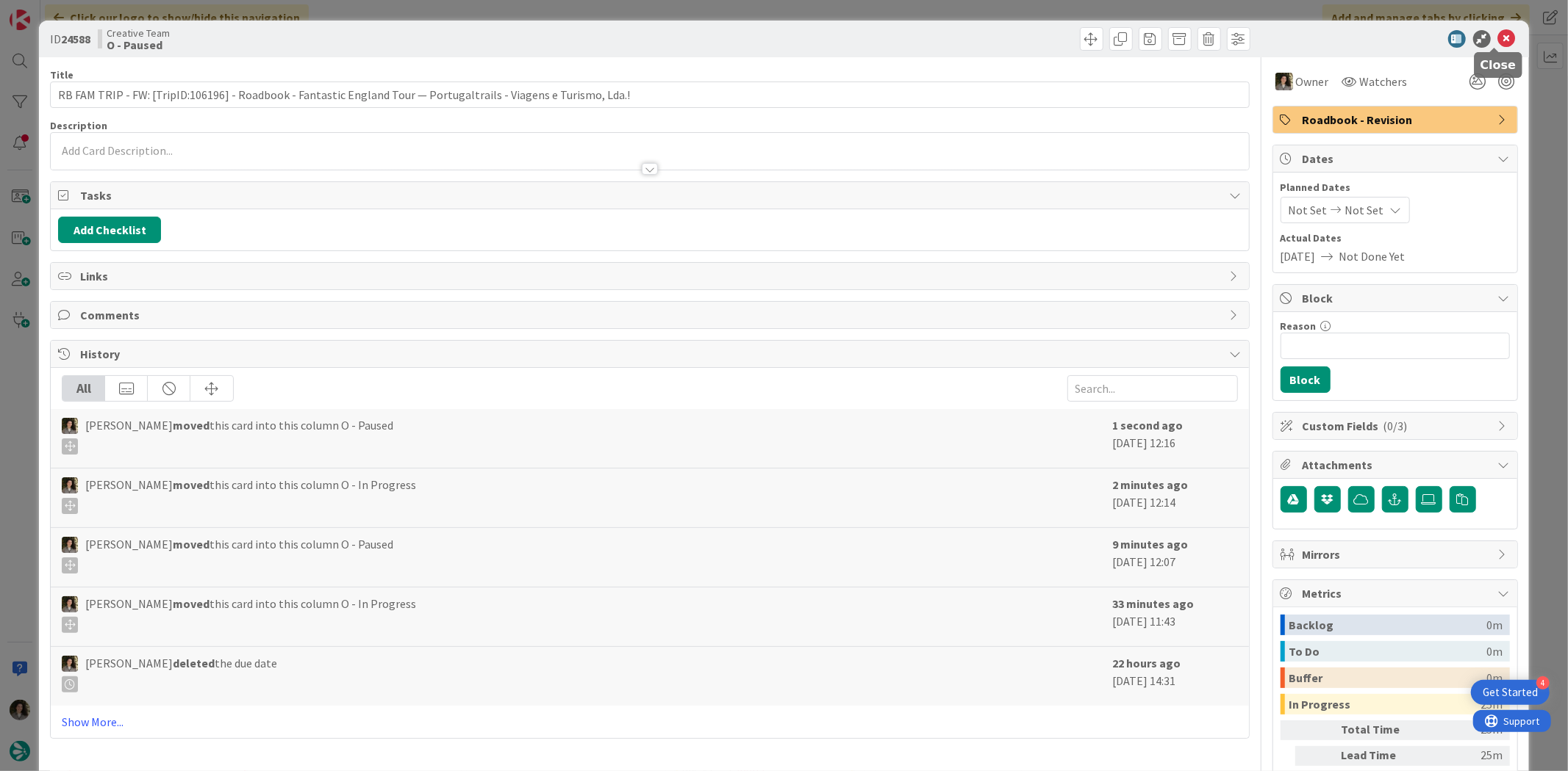
click at [1498, 34] on icon at bounding box center [1506, 39] width 17 height 17
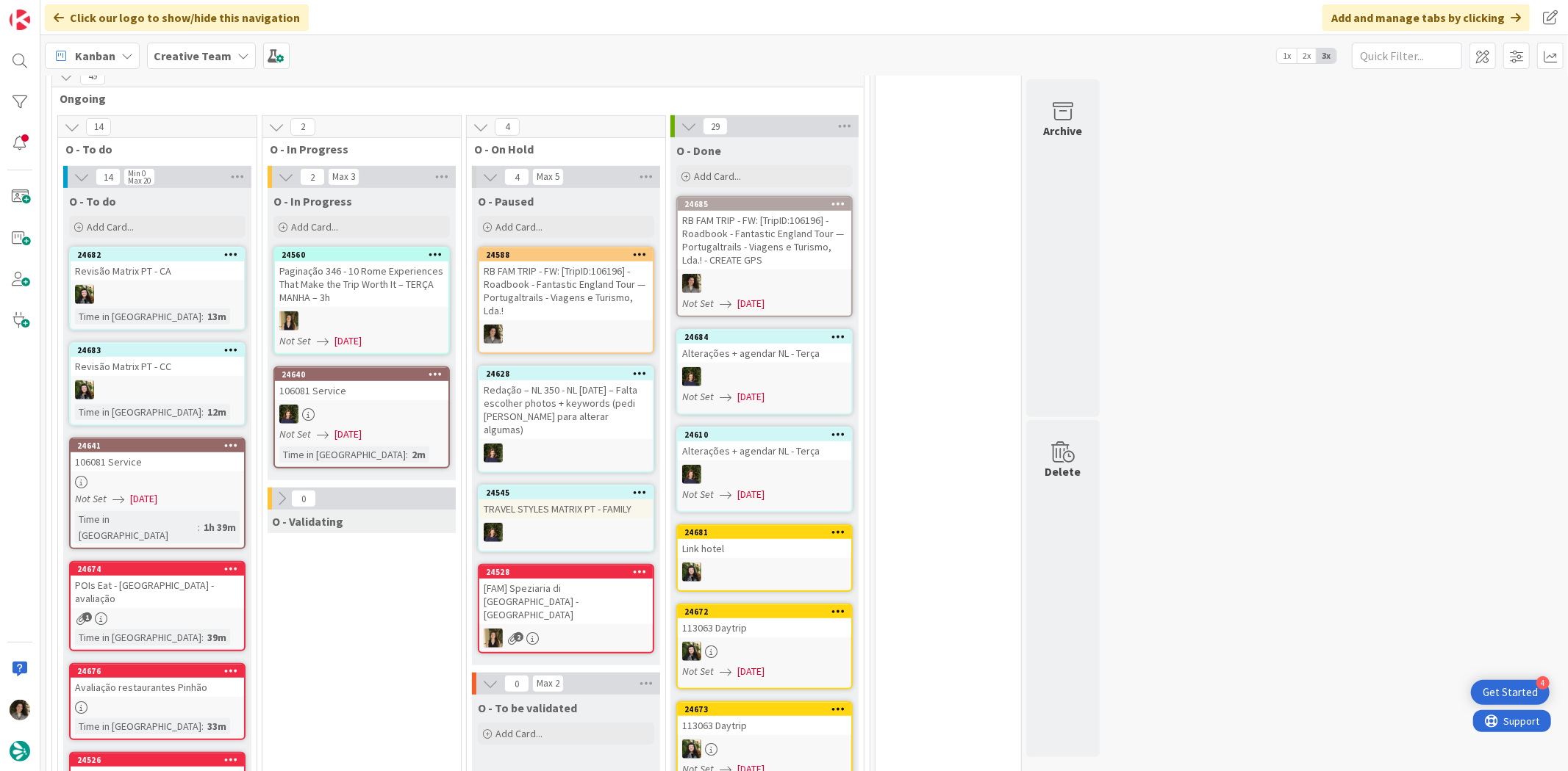
click at [751, 211] on div "RB FAM TRIP - FW: [TripID:106196] - Roadbook - Fantastic England Tour — Portuga…" at bounding box center [764, 240] width 173 height 58
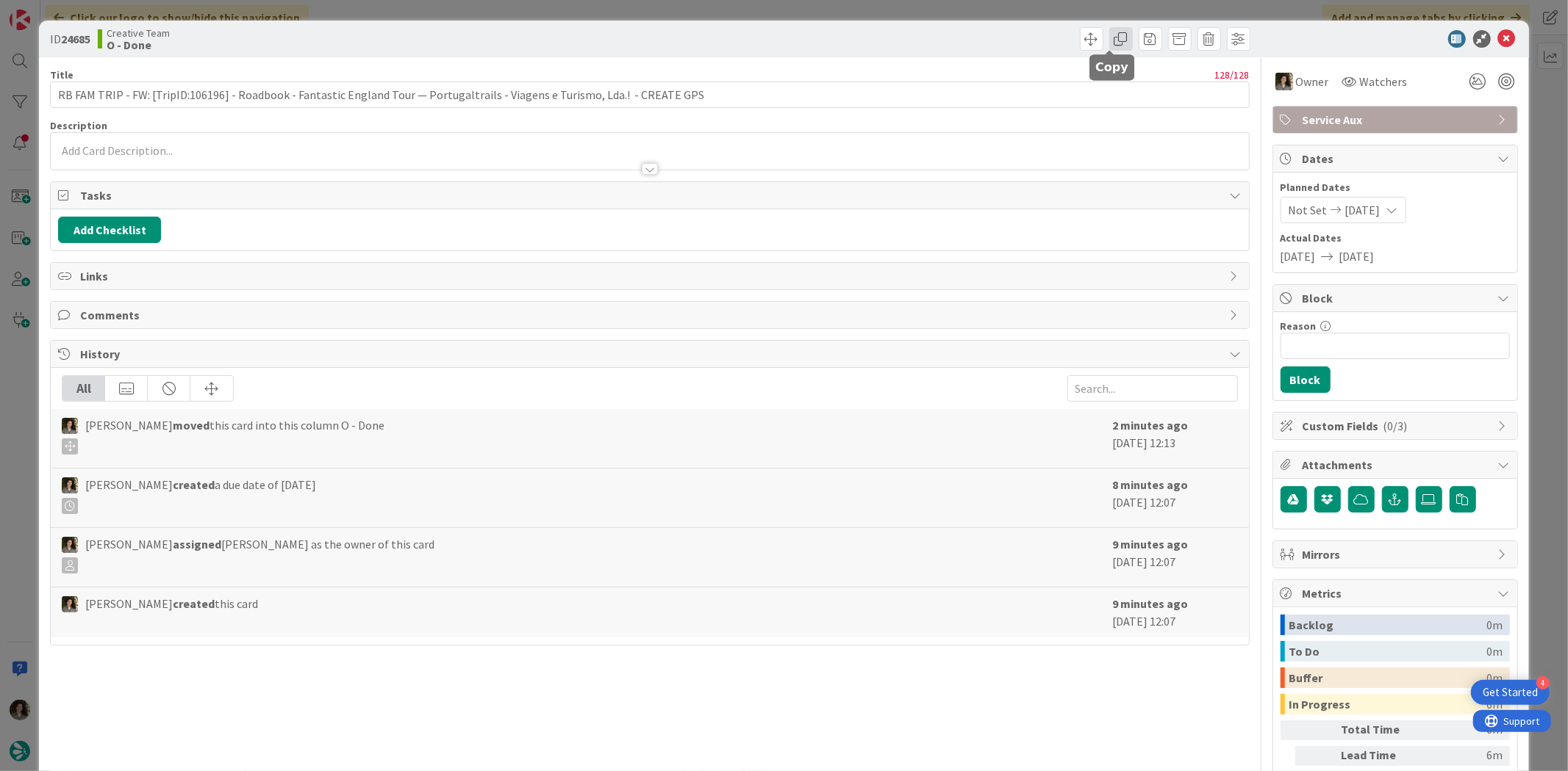
click at [1109, 39] on span at bounding box center [1121, 39] width 24 height 24
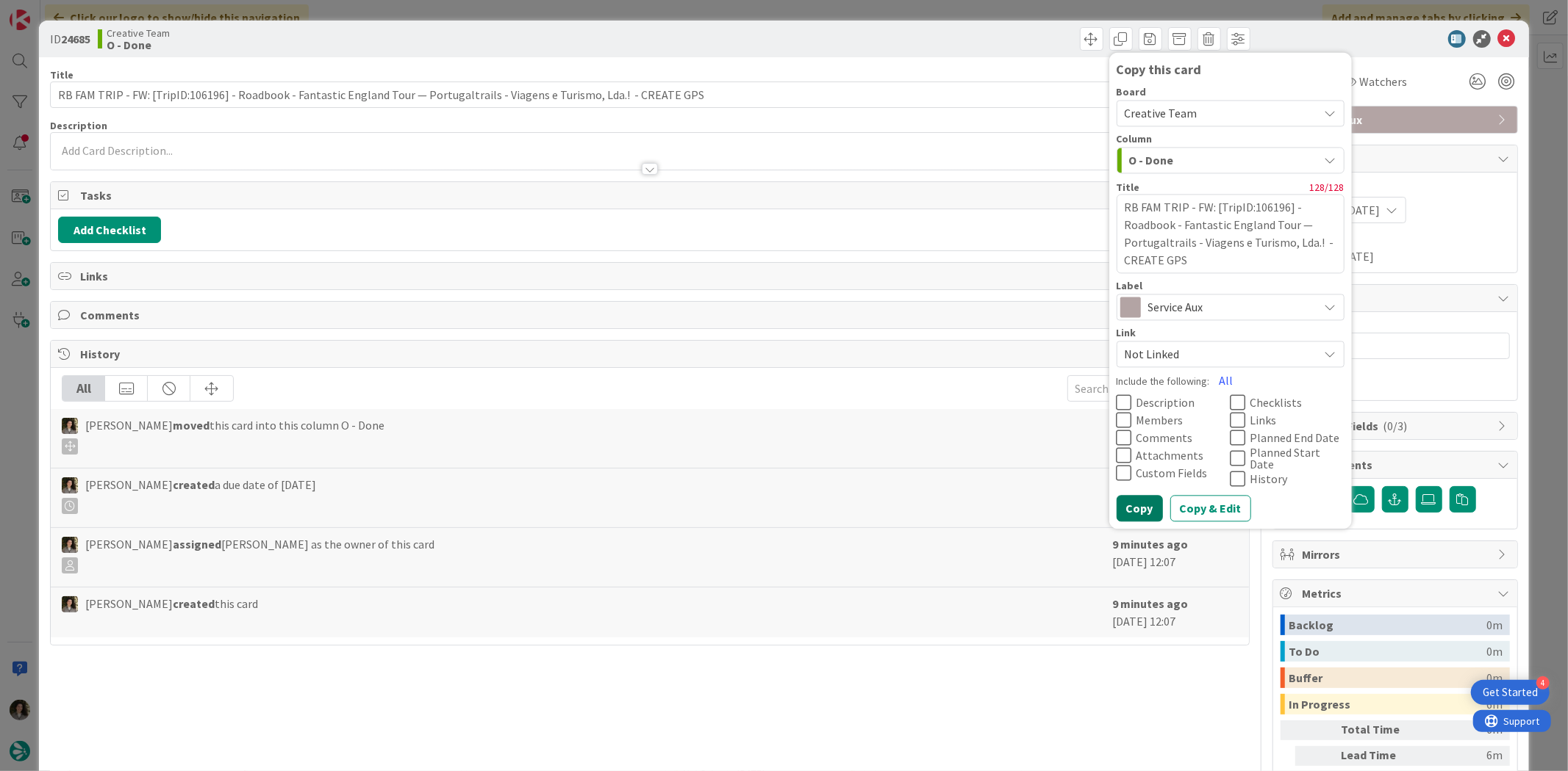
click at [1135, 496] on button "Copy" at bounding box center [1139, 508] width 46 height 27
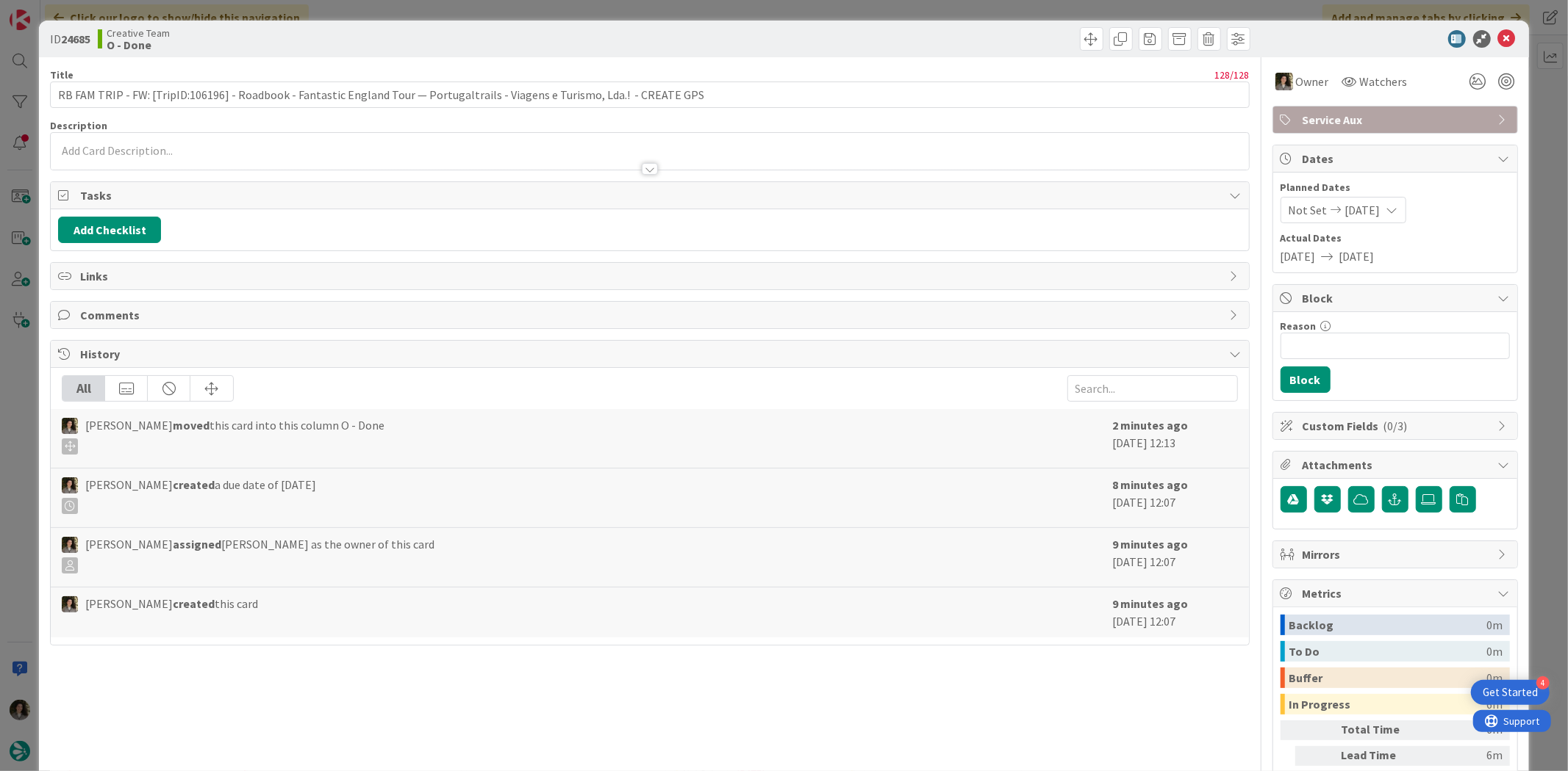
type textarea "x"
click at [1498, 38] on icon at bounding box center [1506, 39] width 17 height 17
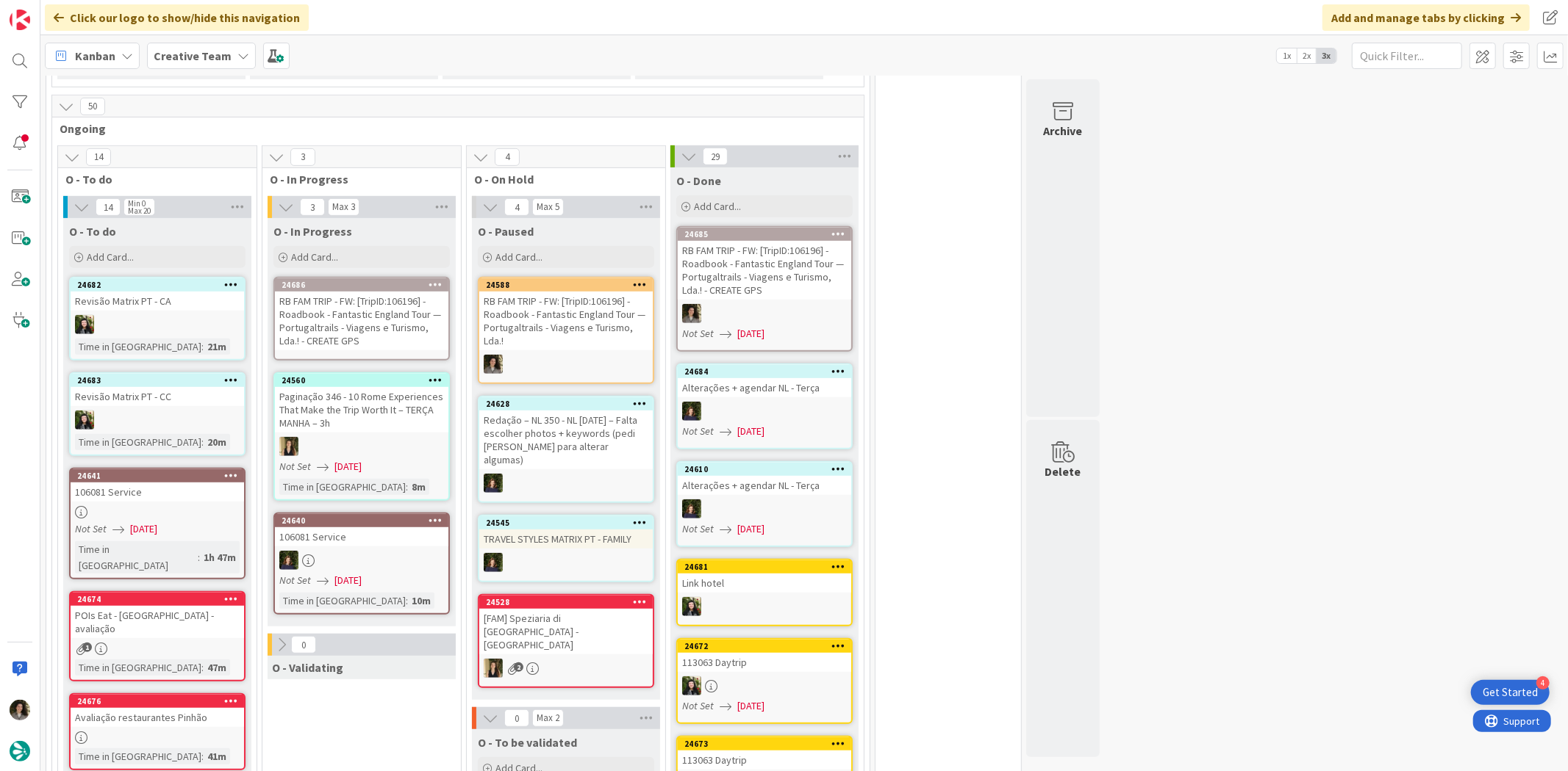
click at [339, 297] on div "RB FAM TRIP - FW: [TripID:106196] - Roadbook - Fantastic England Tour — Portuga…" at bounding box center [361, 320] width 173 height 58
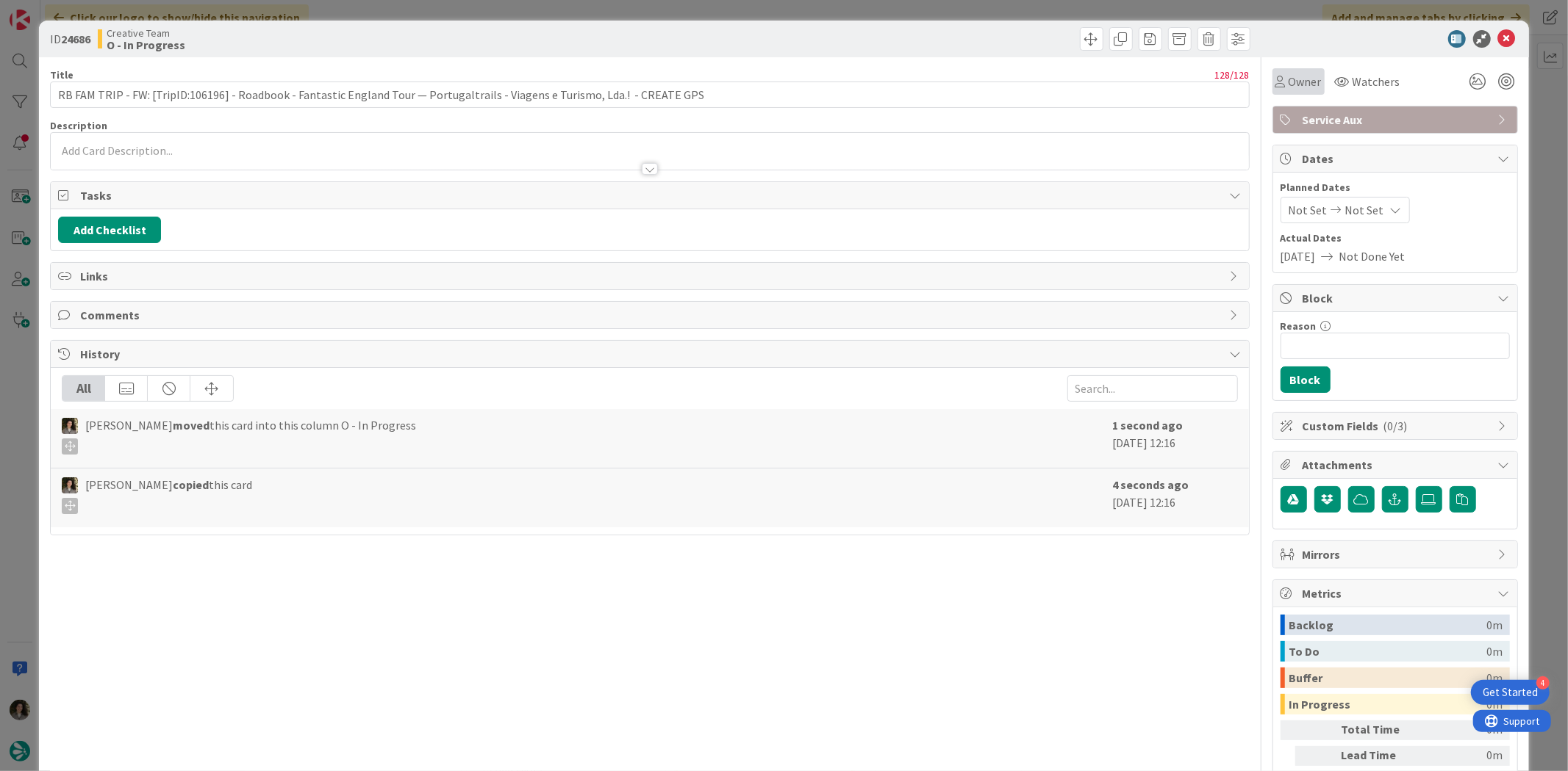
click at [1294, 92] on div "Owner" at bounding box center [1298, 81] width 52 height 27
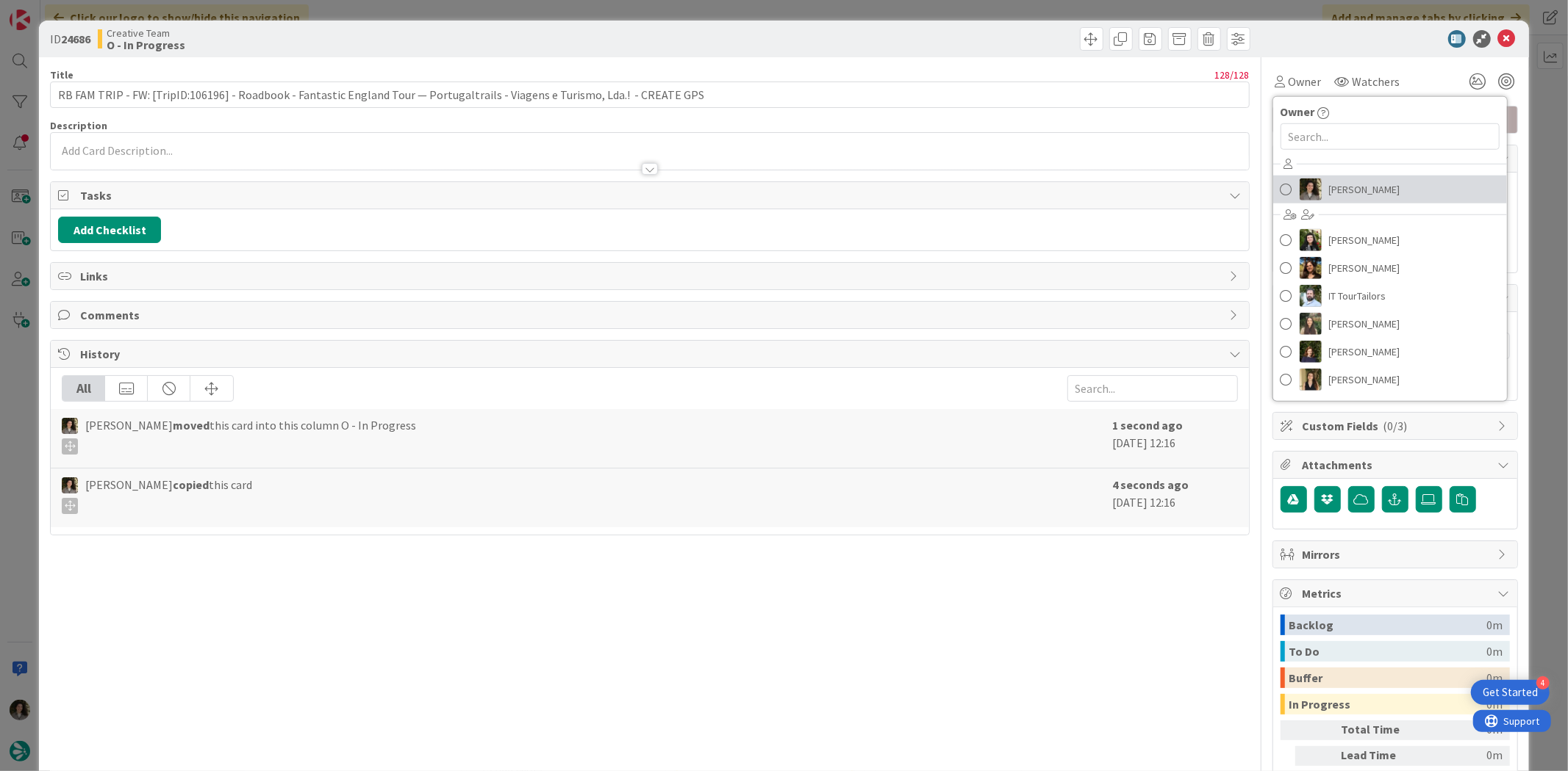
click at [1335, 190] on span "[PERSON_NAME]" at bounding box center [1365, 189] width 71 height 22
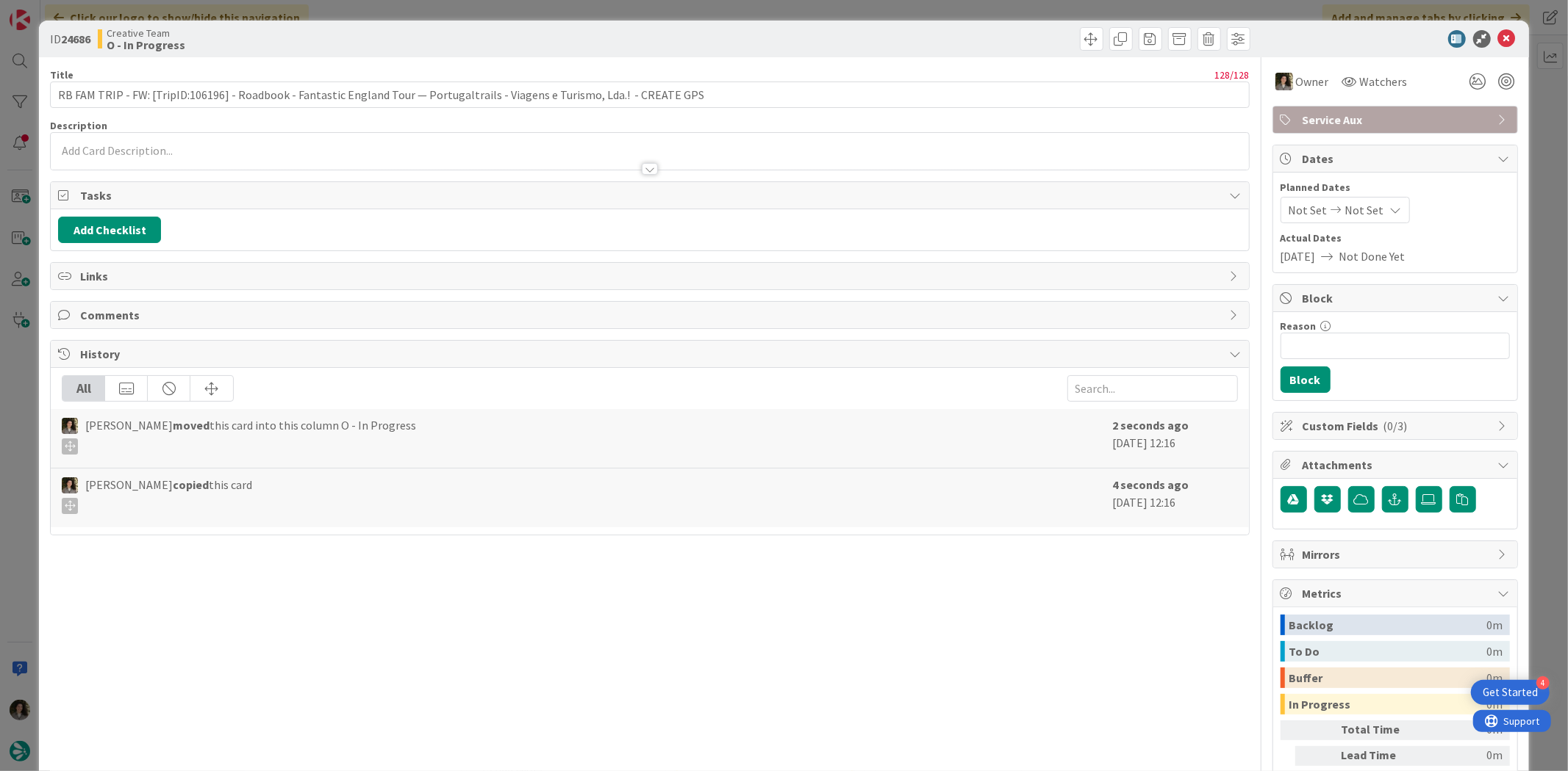
drag, startPoint x: 1340, startPoint y: 202, endPoint x: 1353, endPoint y: 222, distance: 23.9
click at [1345, 203] on span "Not Set" at bounding box center [1364, 209] width 39 height 17
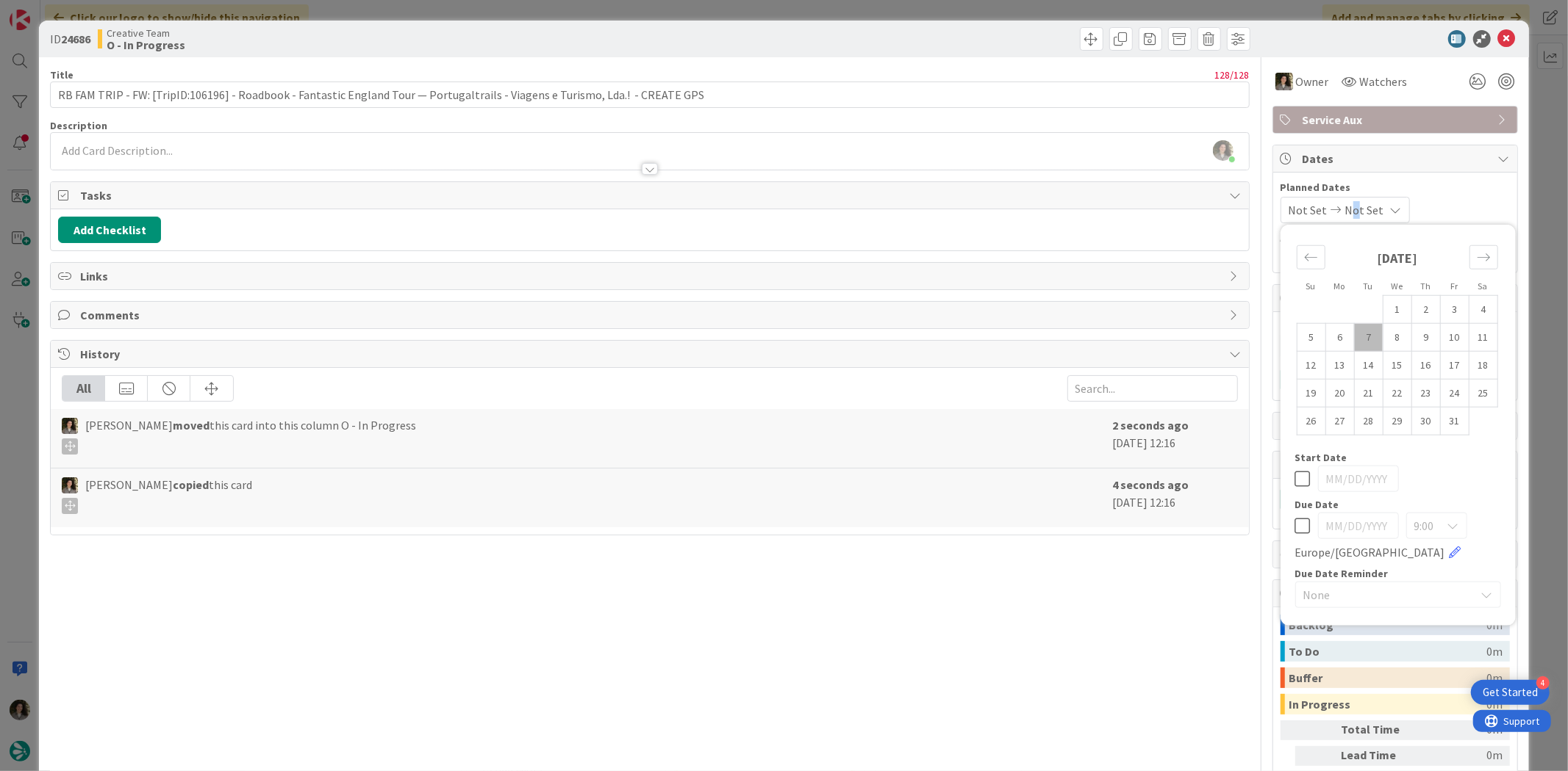
click at [1295, 527] on icon at bounding box center [1302, 525] width 15 height 17
type input "[DATE]"
click at [1492, 47] on body "4 Get Started Click our logo to show/hide this navigation Add and manage tabs b…" at bounding box center [784, 386] width 1568 height 771
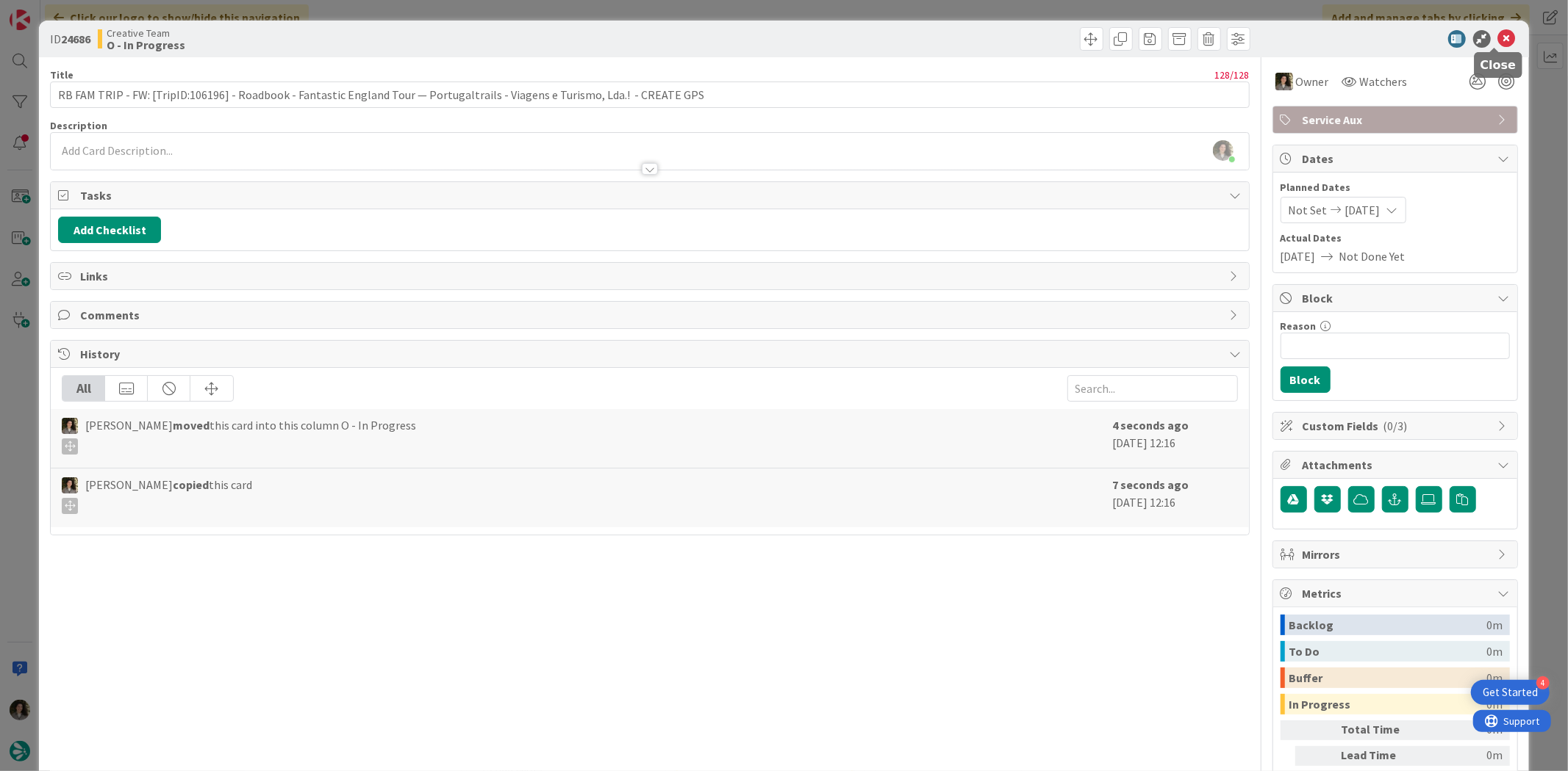
click at [1498, 38] on icon at bounding box center [1506, 39] width 17 height 17
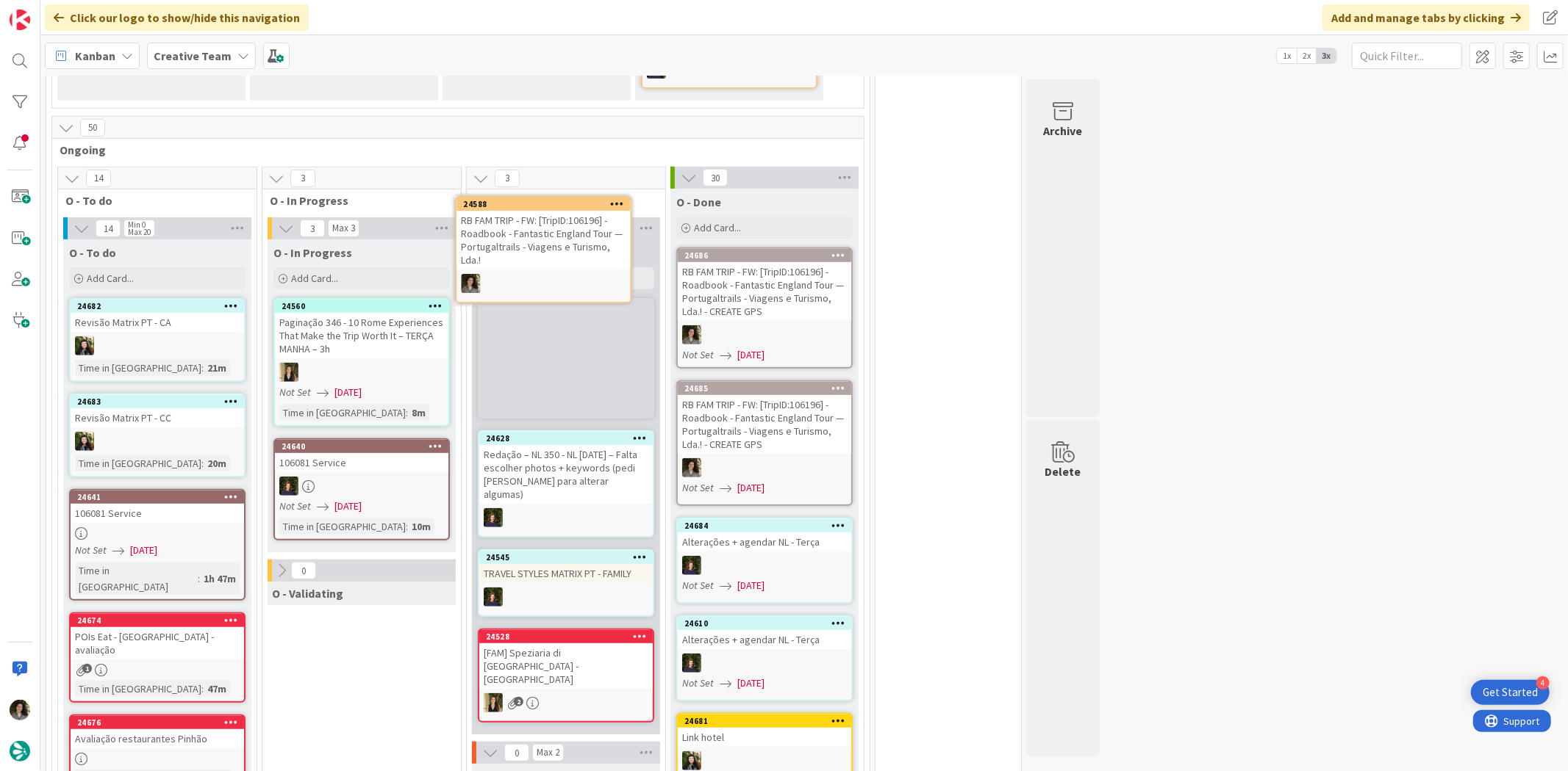
scroll to position [563, 0]
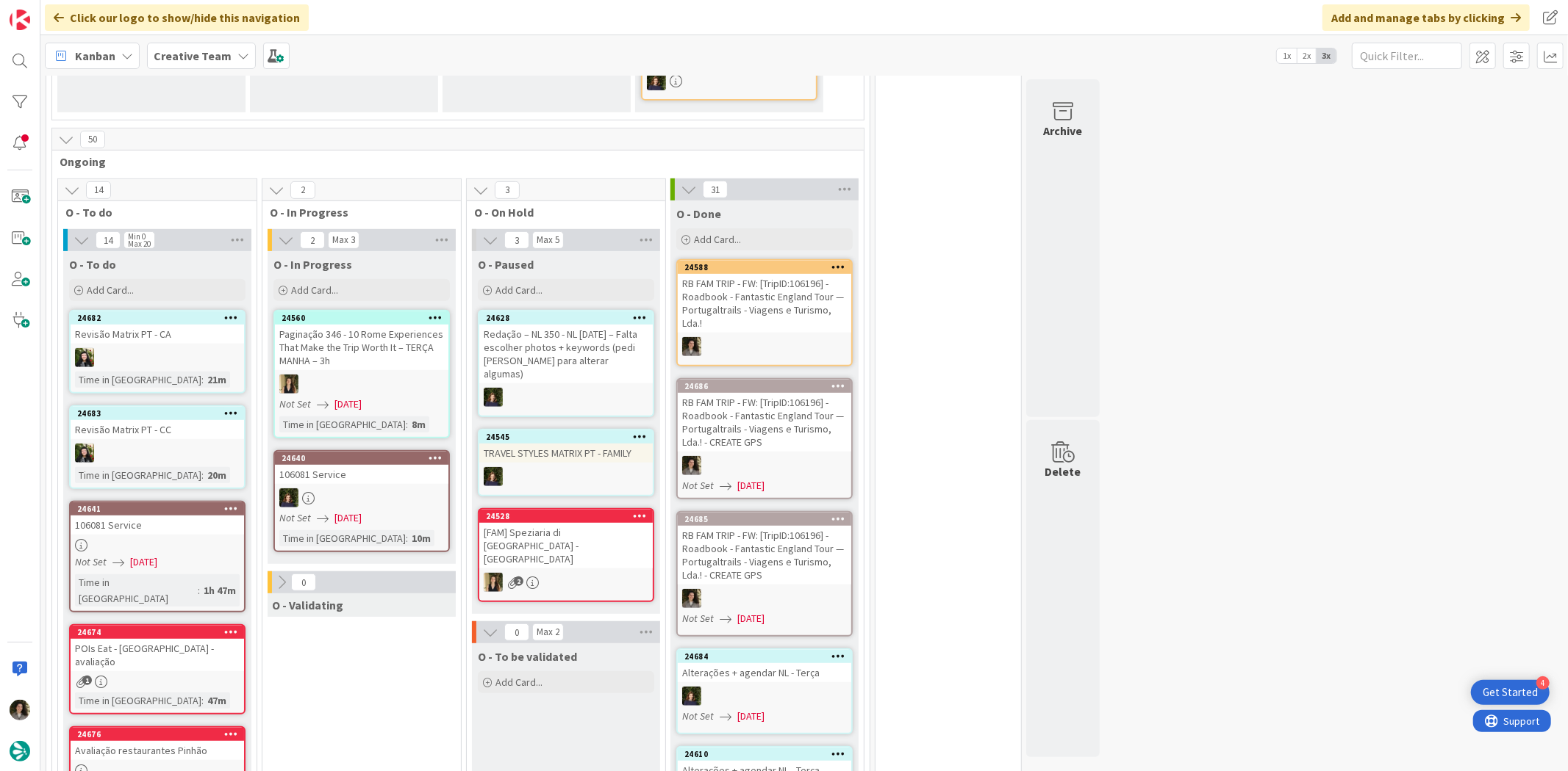
click at [746, 288] on div "RB FAM TRIP - FW: [TripID:106196] - Roadbook - Fantastic England Tour — Portuga…" at bounding box center [764, 303] width 173 height 58
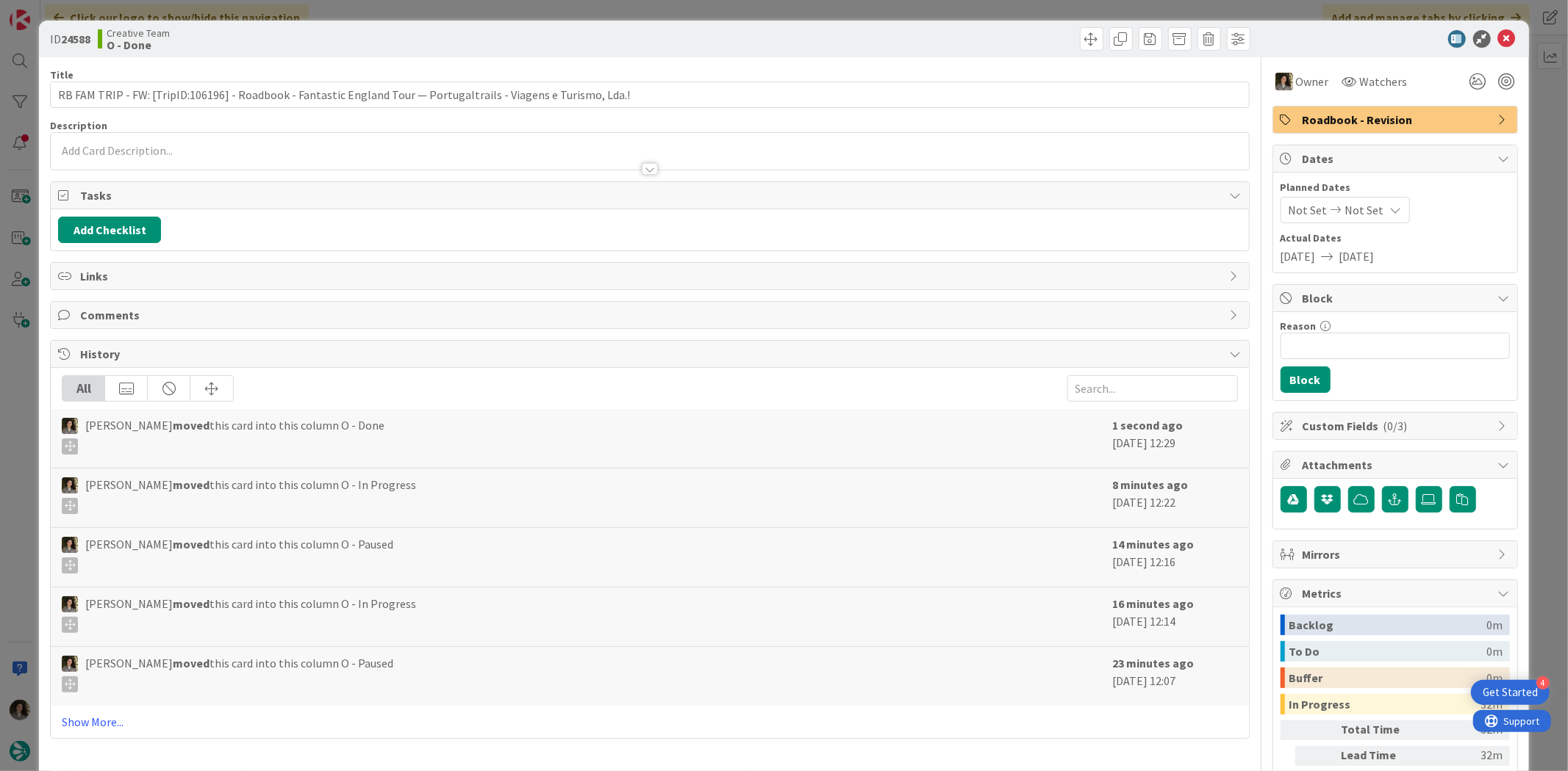
click at [1349, 125] on span "Roadbook - Revision" at bounding box center [1396, 119] width 188 height 17
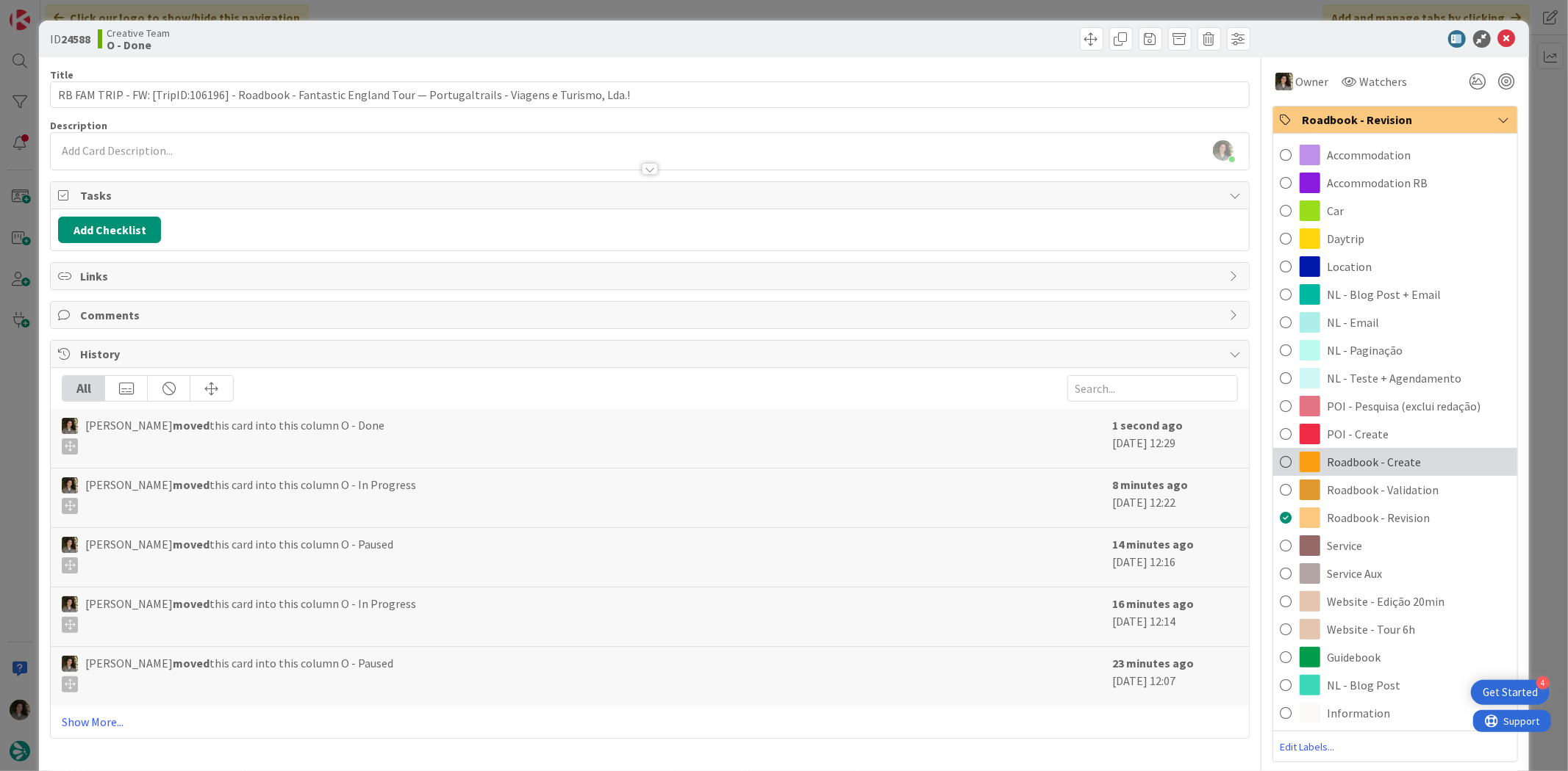
click at [1375, 461] on span "Roadbook - Create" at bounding box center [1374, 461] width 94 height 17
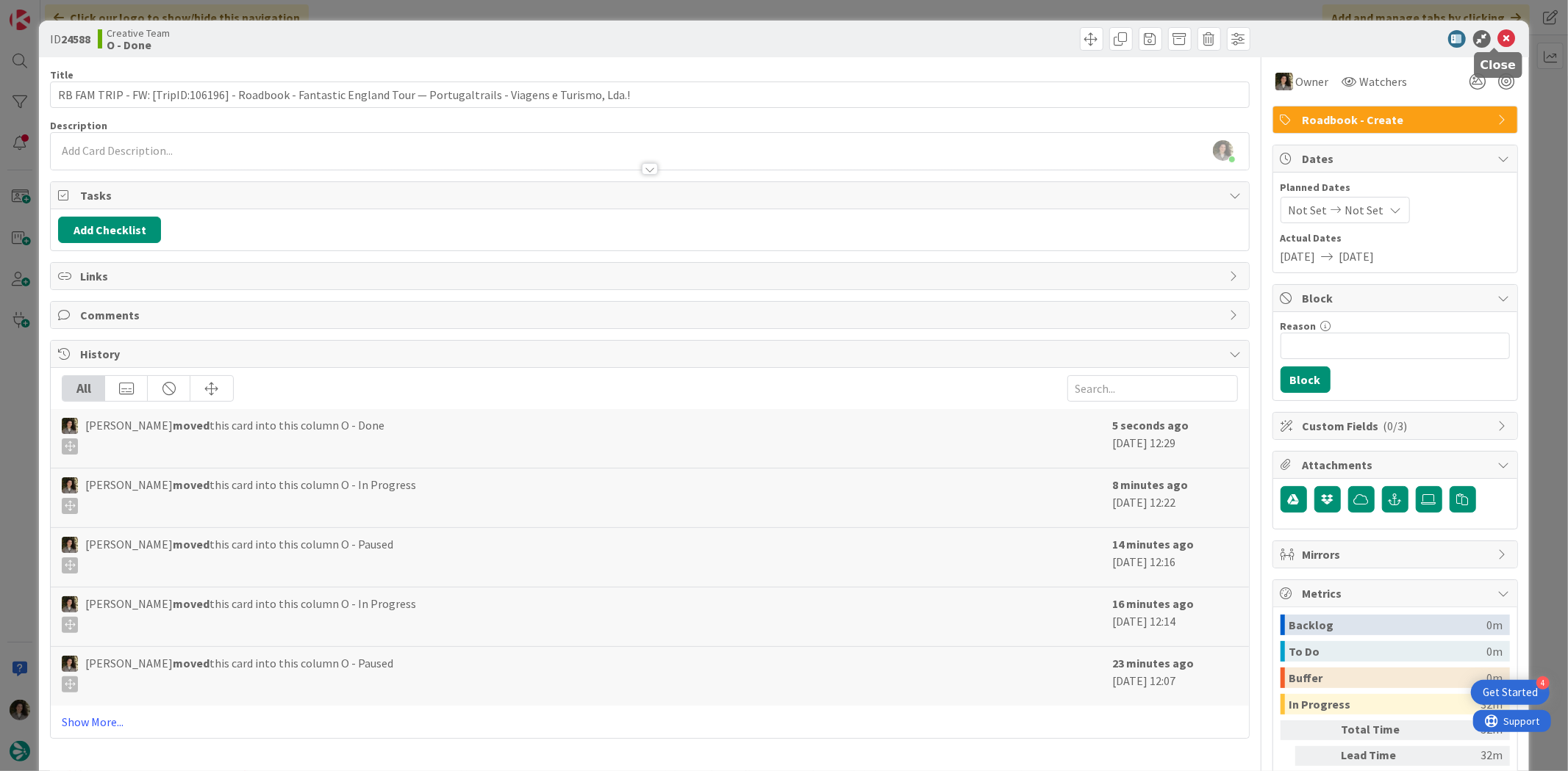
click at [1498, 36] on icon at bounding box center [1506, 39] width 17 height 17
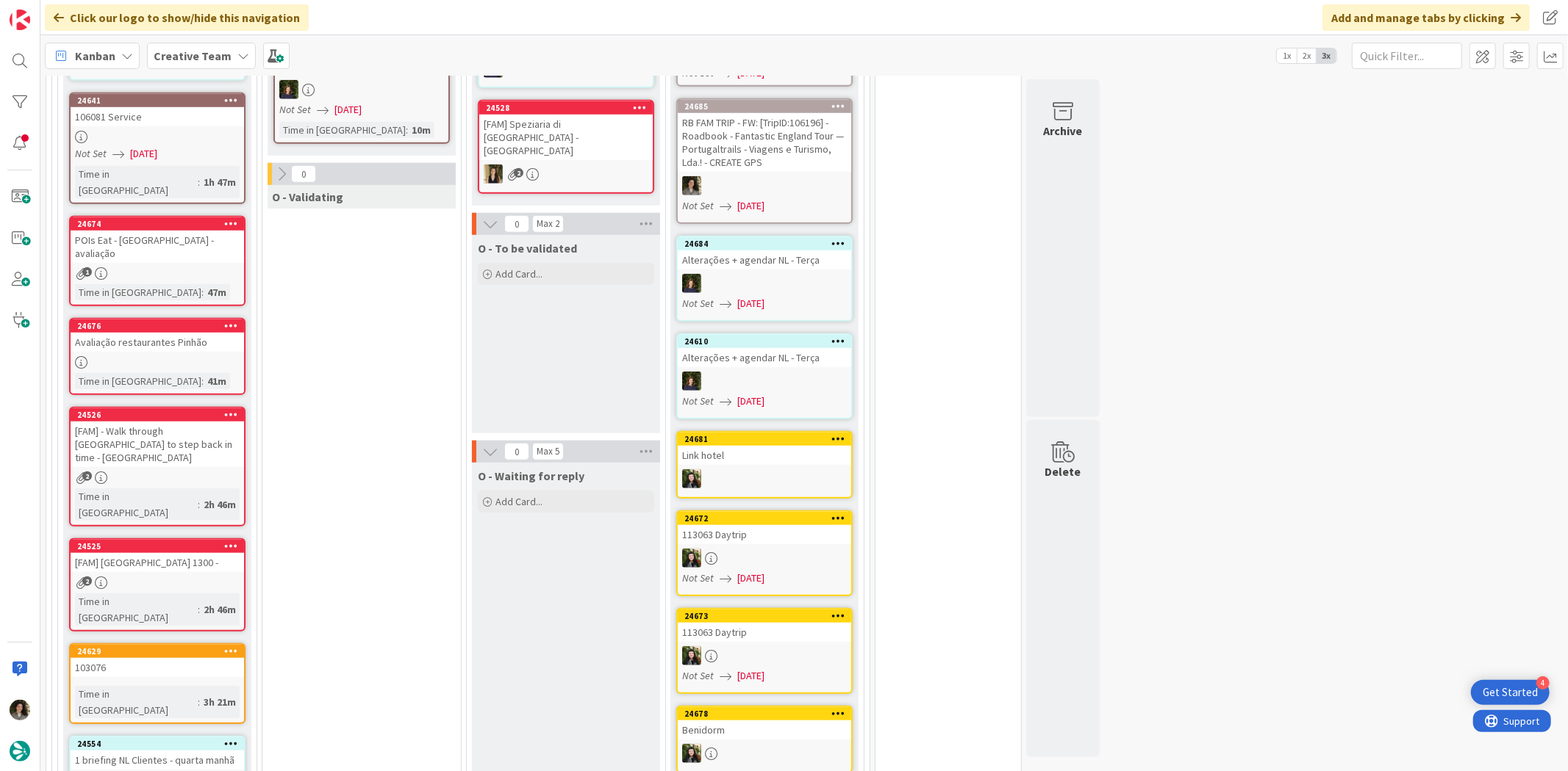
scroll to position [809, 0]
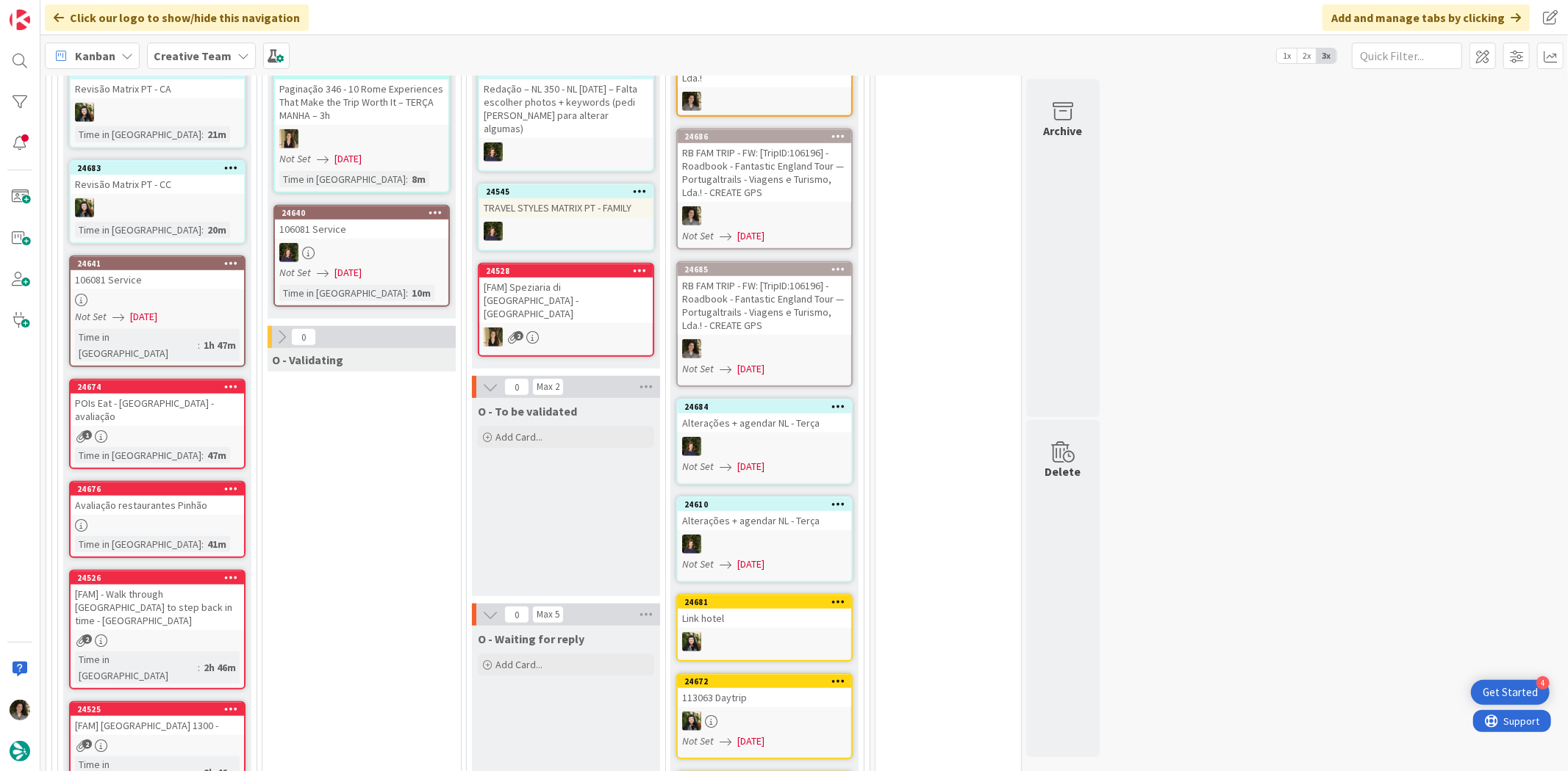
click at [173, 379] on div "24674 POIs Eat - Coimbra - avaliação 1 Time in Column : 47m" at bounding box center [157, 423] width 176 height 90
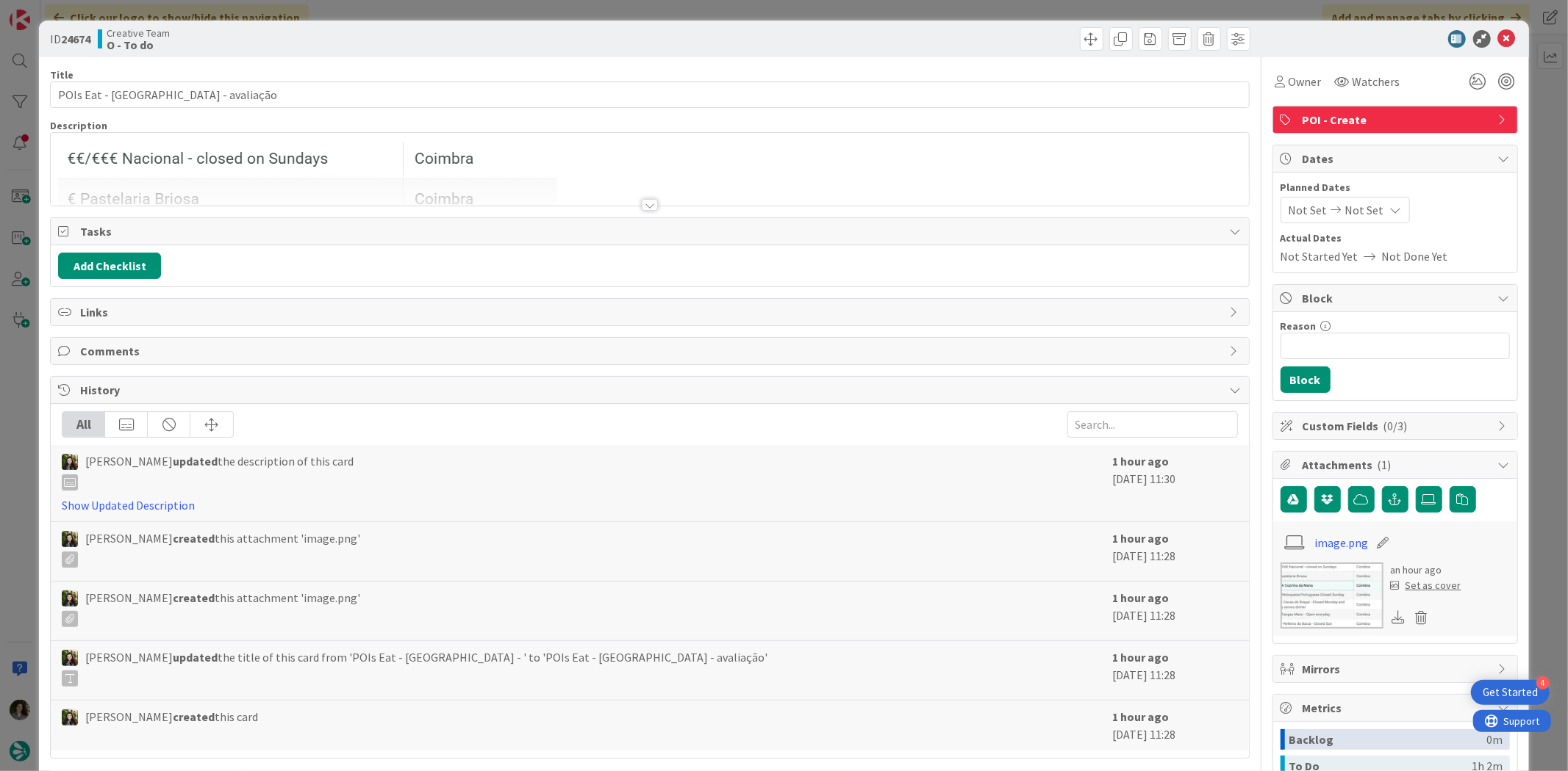
click at [642, 197] on div at bounding box center [649, 187] width 1197 height 37
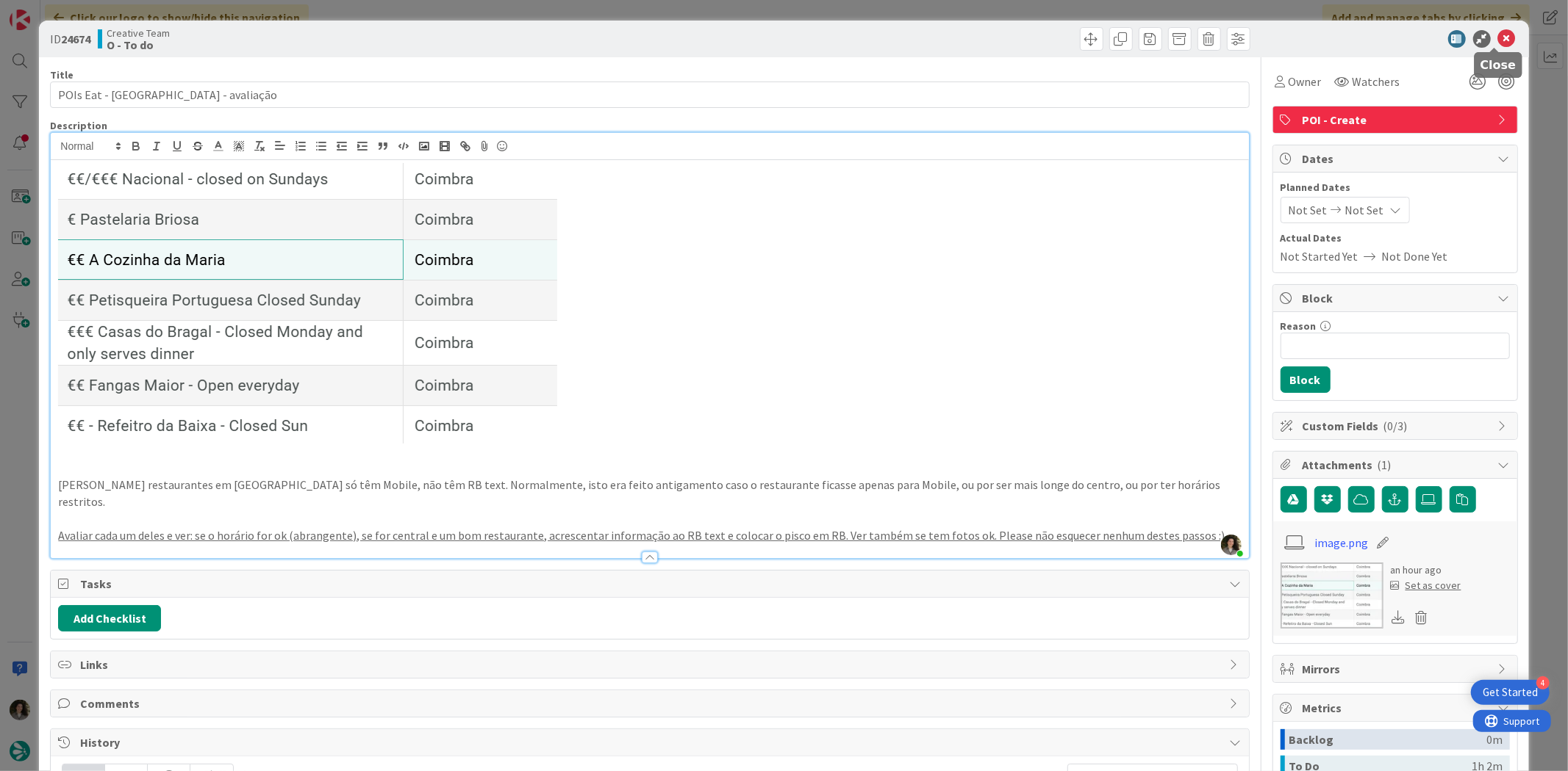
click at [1498, 33] on icon at bounding box center [1506, 39] width 17 height 17
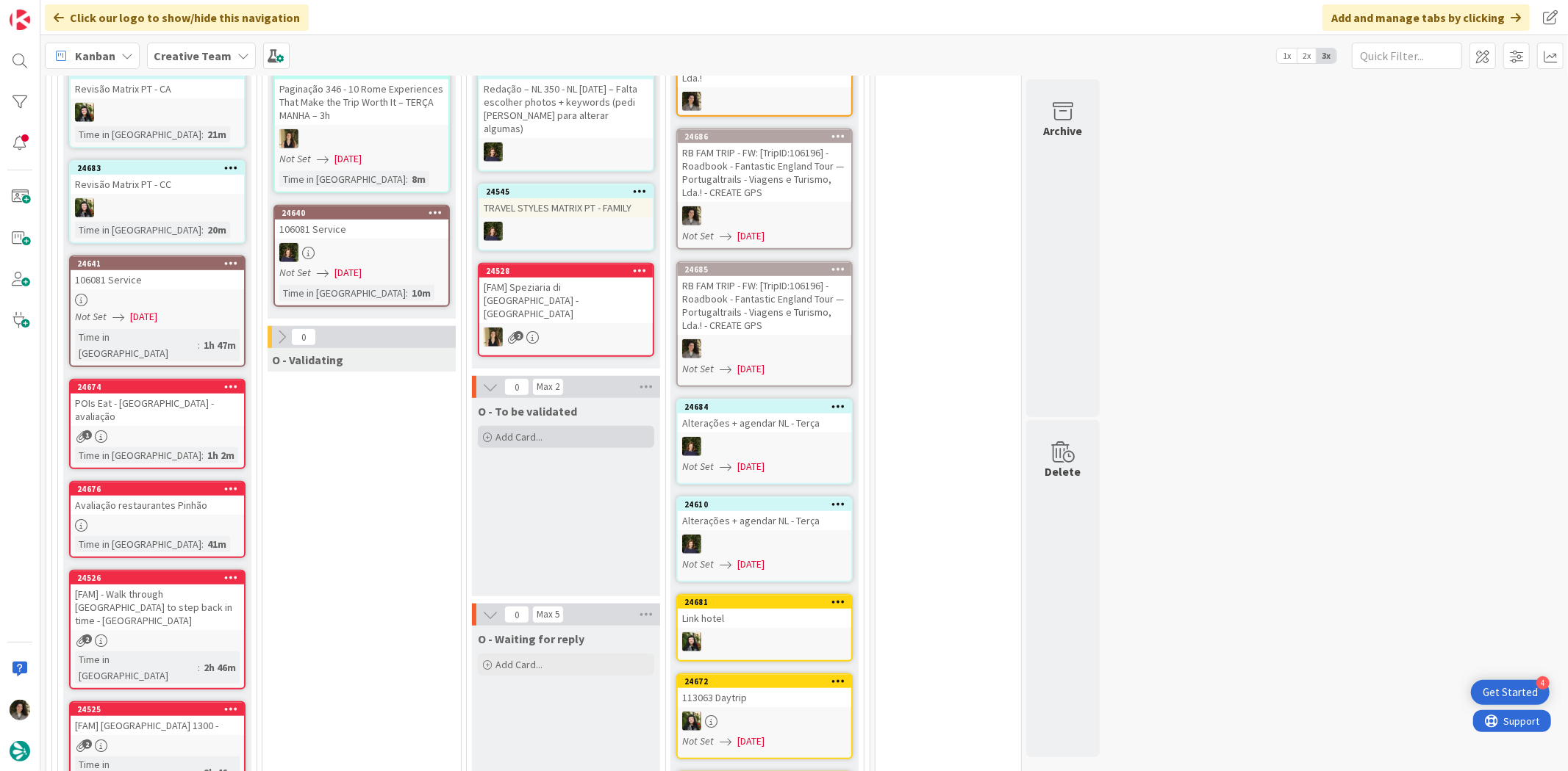
scroll to position [727, 0]
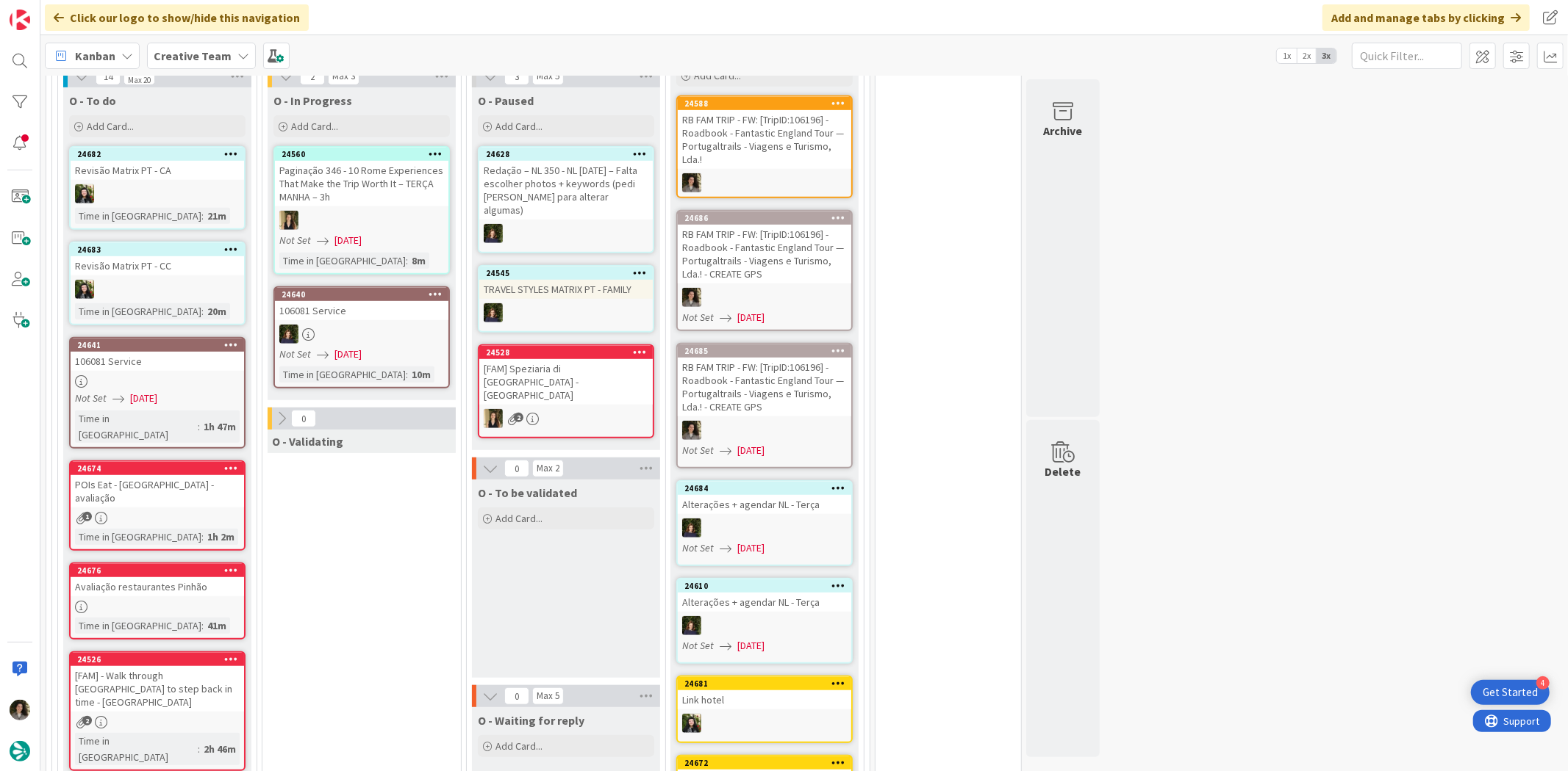
click at [126, 512] on div "1" at bounding box center [157, 518] width 173 height 12
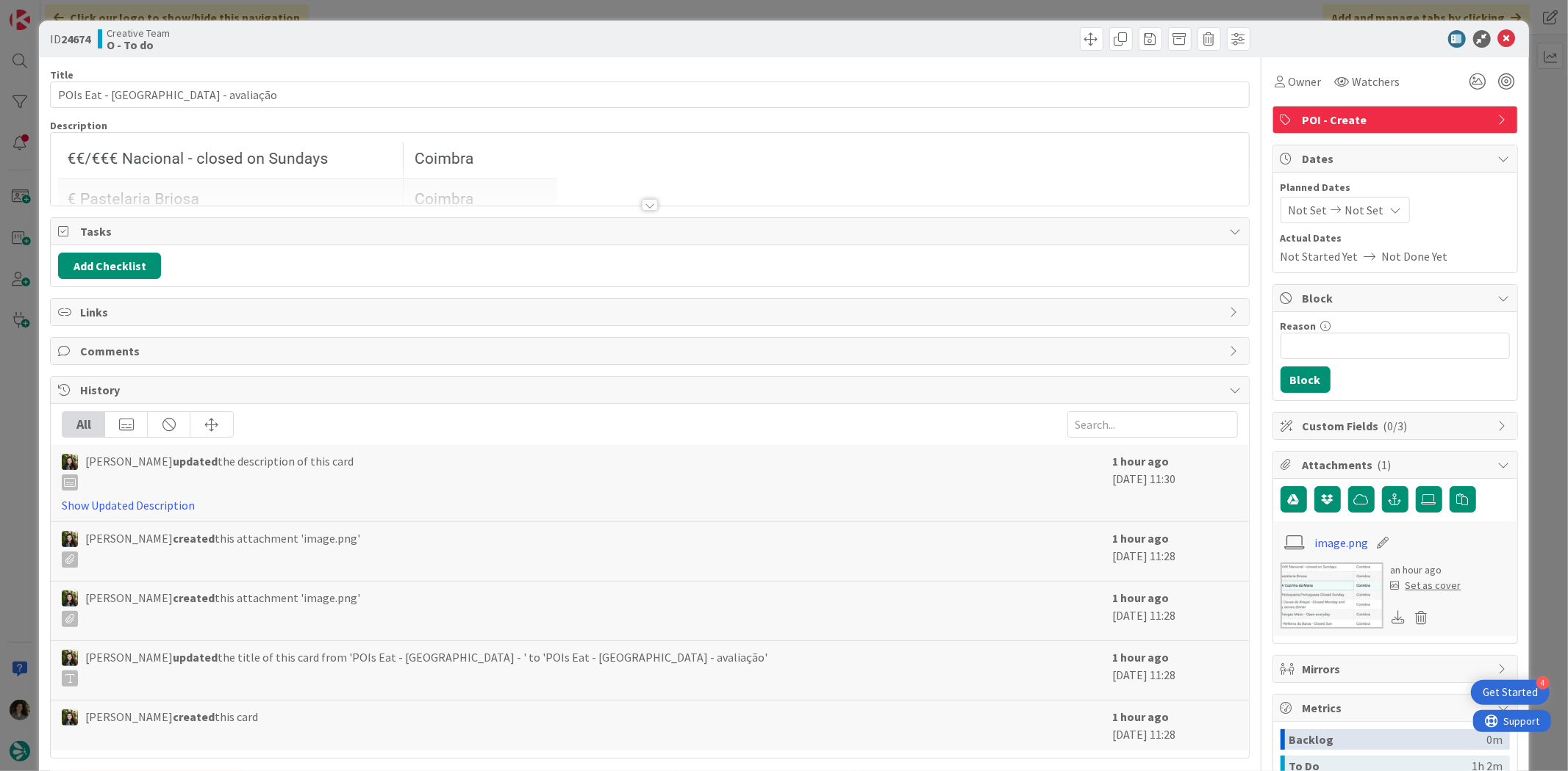
click at [644, 204] on div at bounding box center [649, 204] width 16 height 11
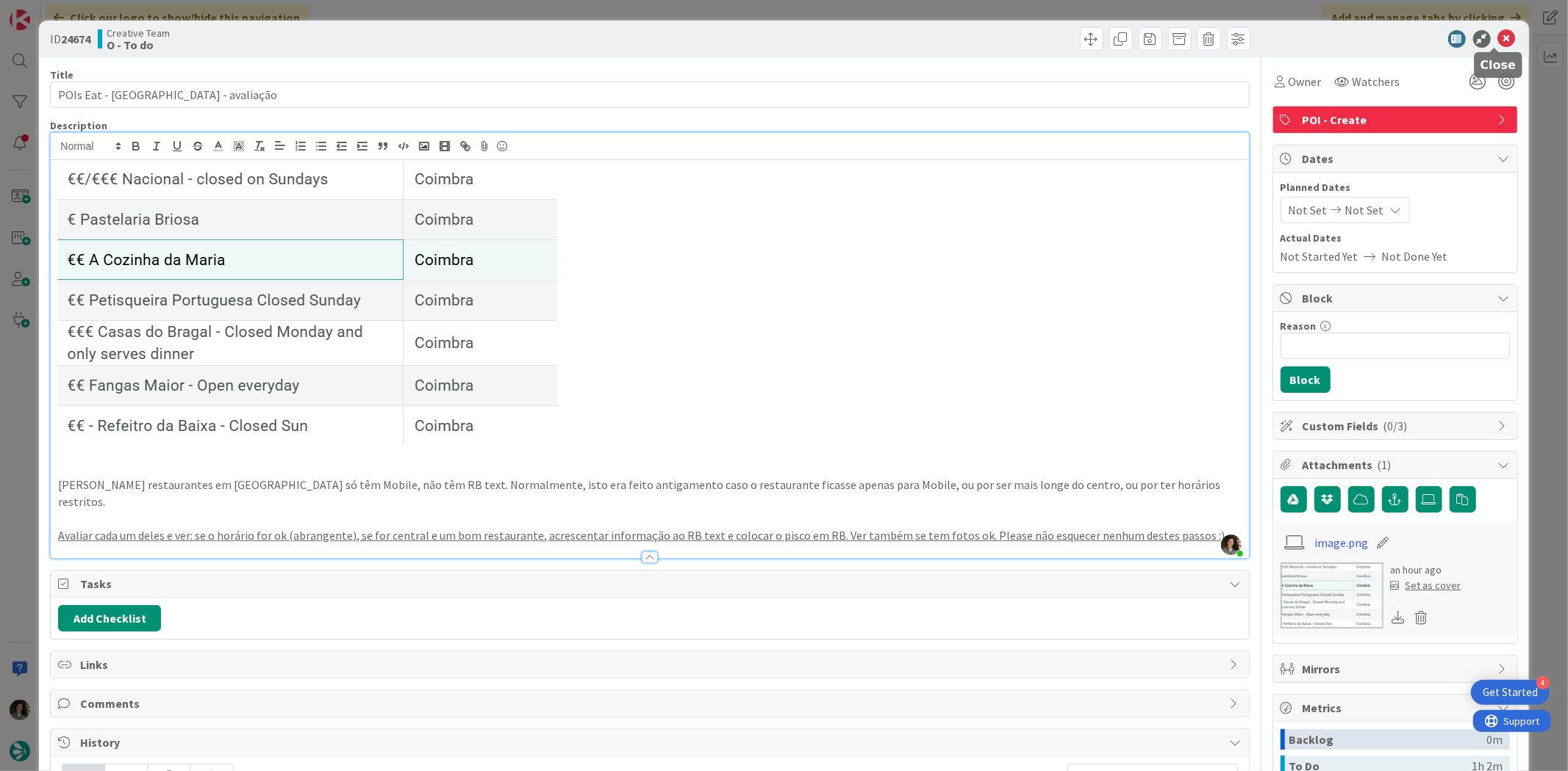
click at [1498, 34] on icon at bounding box center [1506, 39] width 17 height 17
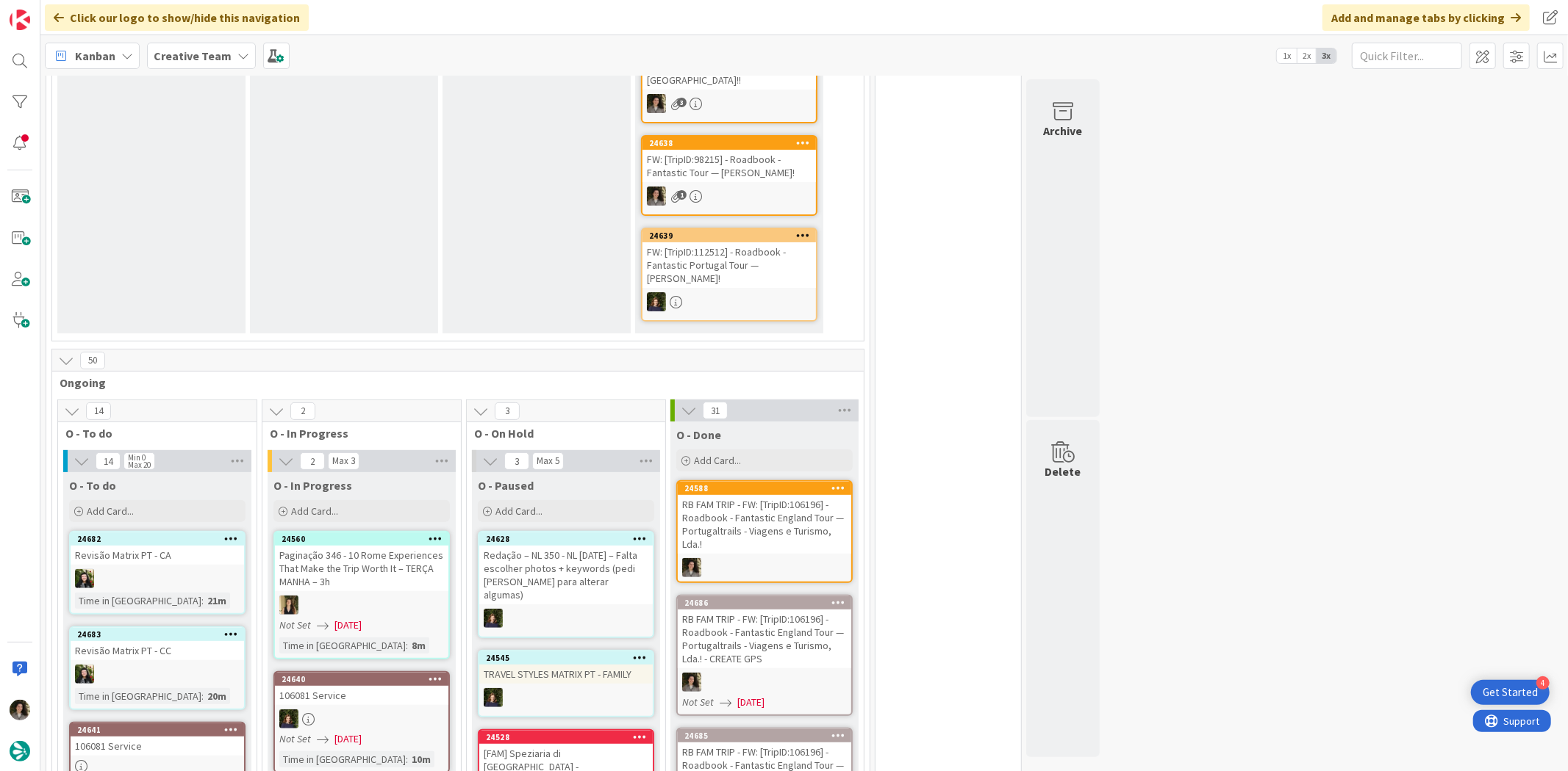
scroll to position [489, 0]
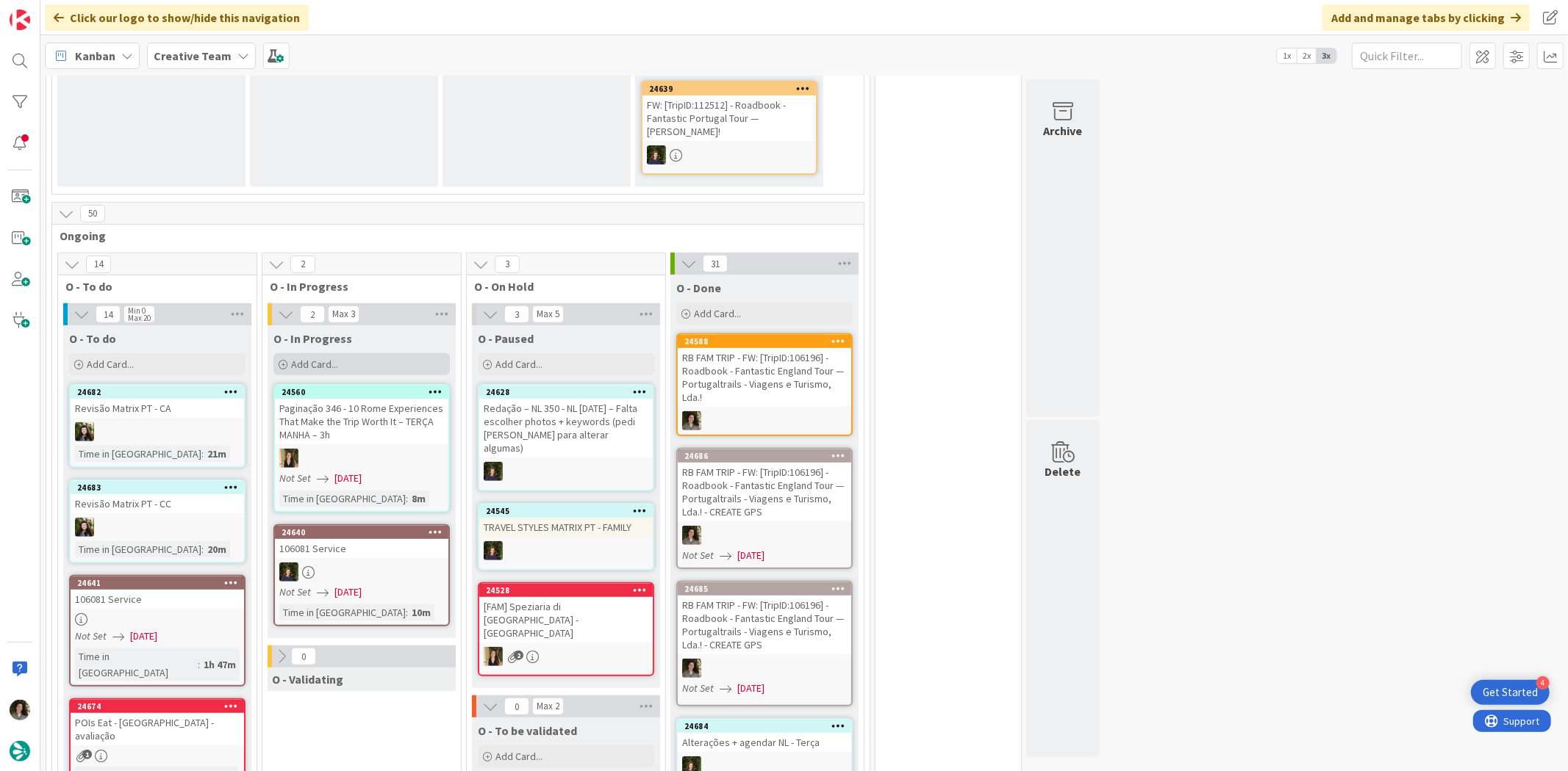
click at [349, 354] on div "Add Card..." at bounding box center [361, 364] width 176 height 22
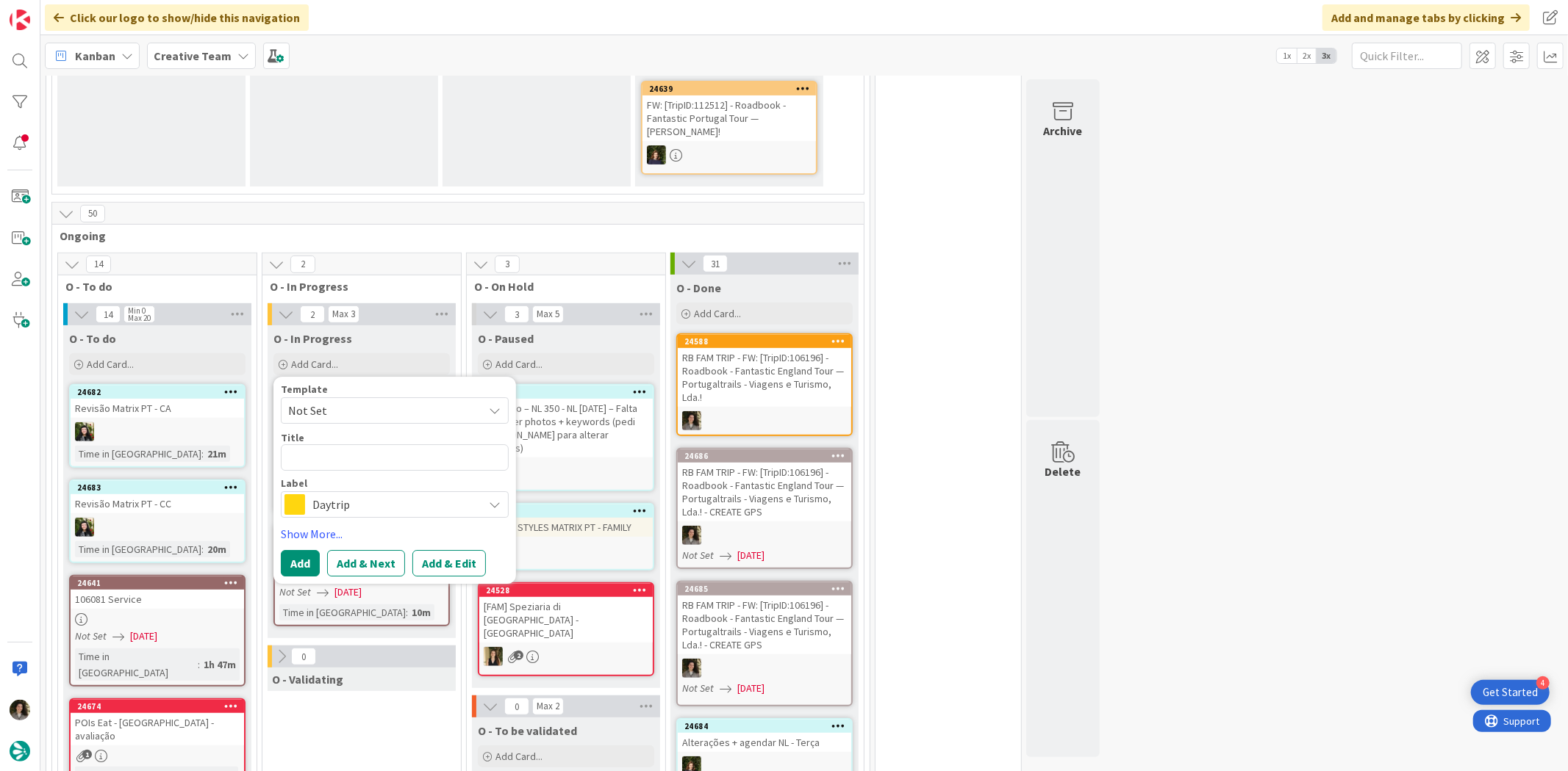
click at [356, 495] on span "Daytrip" at bounding box center [393, 505] width 163 height 20
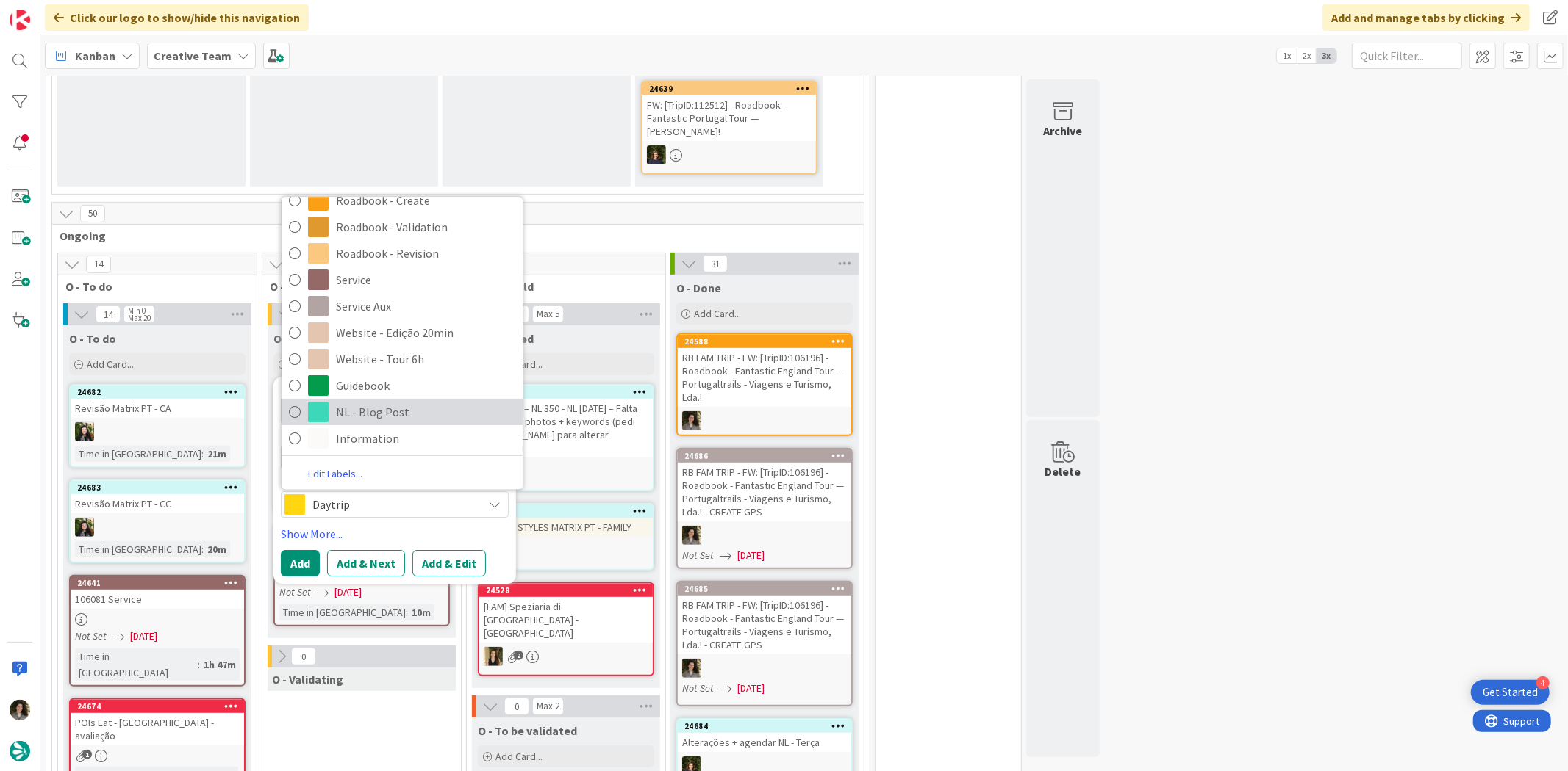
scroll to position [103, 0]
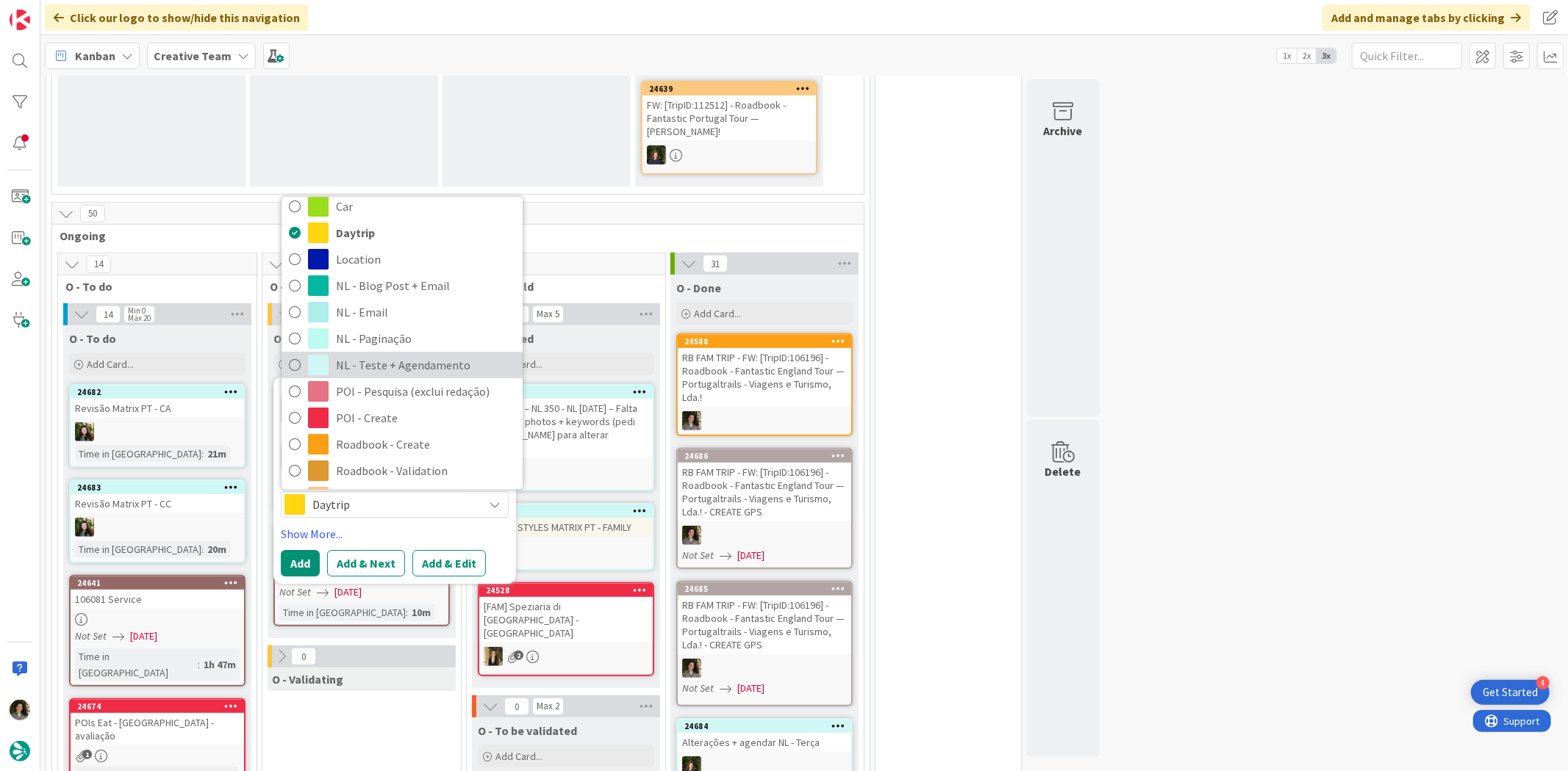
click at [392, 354] on span "NL - Teste + Agendamento" at bounding box center [425, 365] width 179 height 22
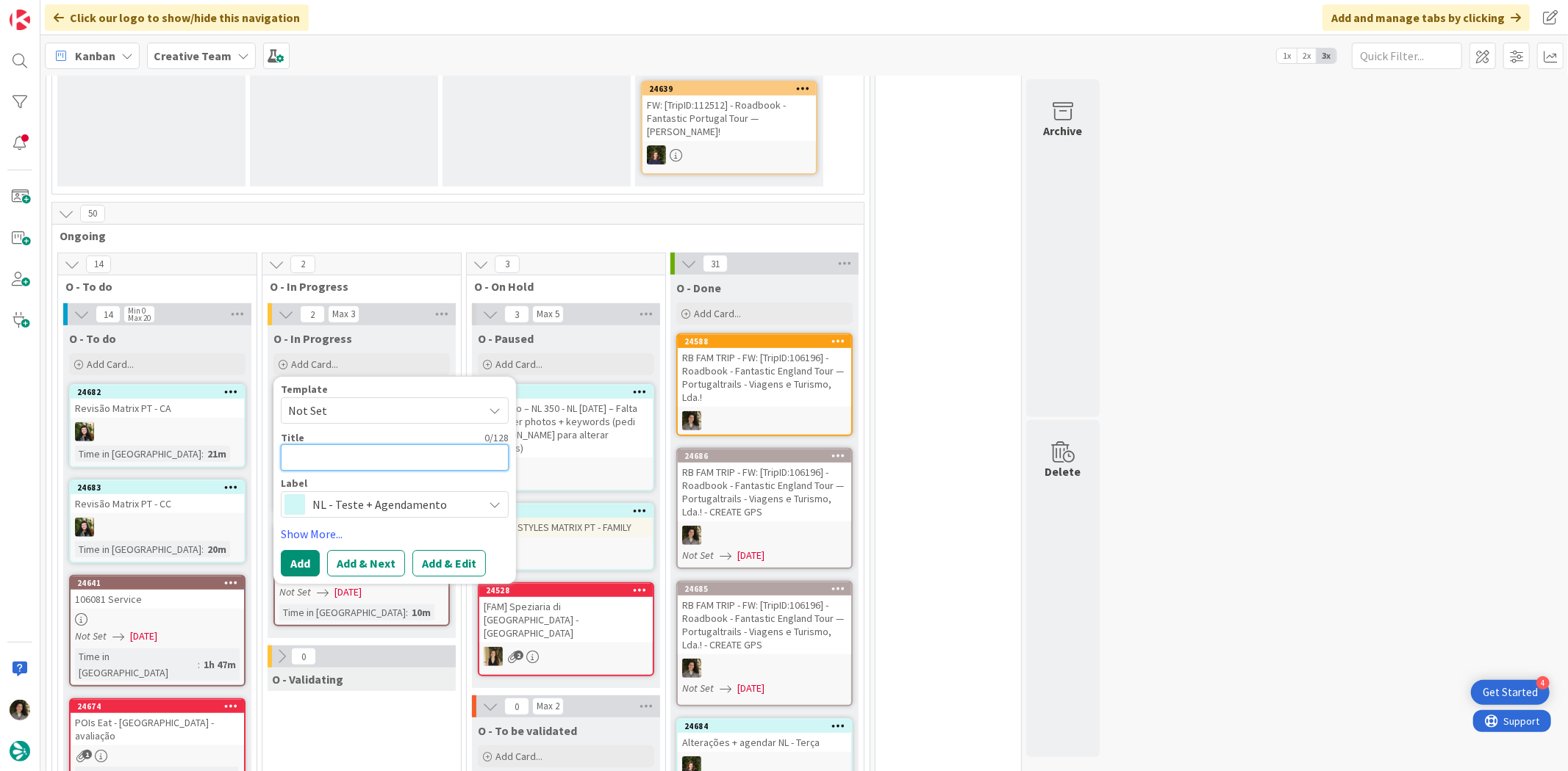
click at [347, 445] on textarea at bounding box center [395, 458] width 228 height 27
type textarea "x"
type textarea "T"
type textarea "x"
type textarea "Tr"
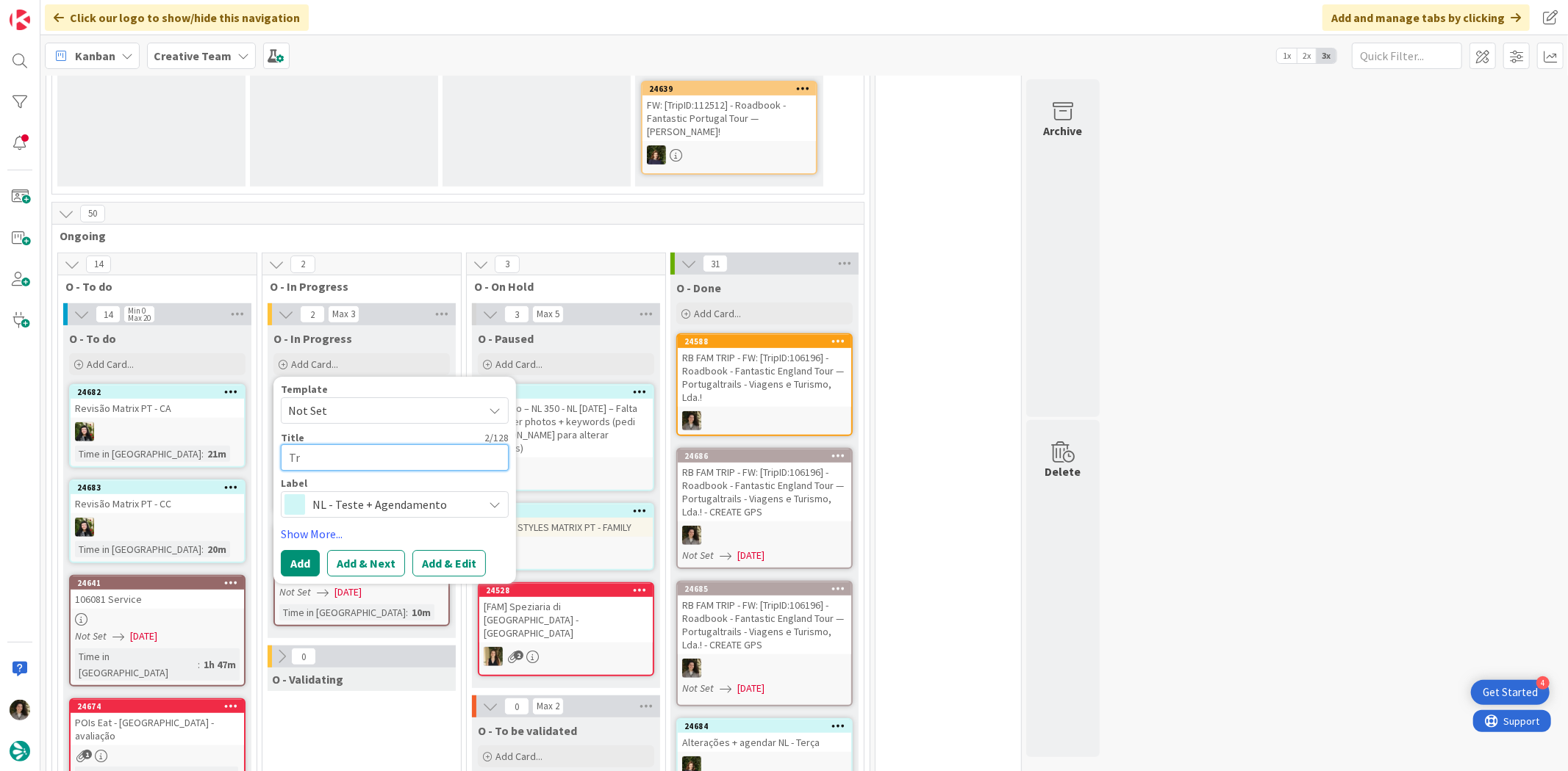
type textarea "x"
type textarea "Tra"
type textarea "x"
type textarea "Trav"
type textarea "x"
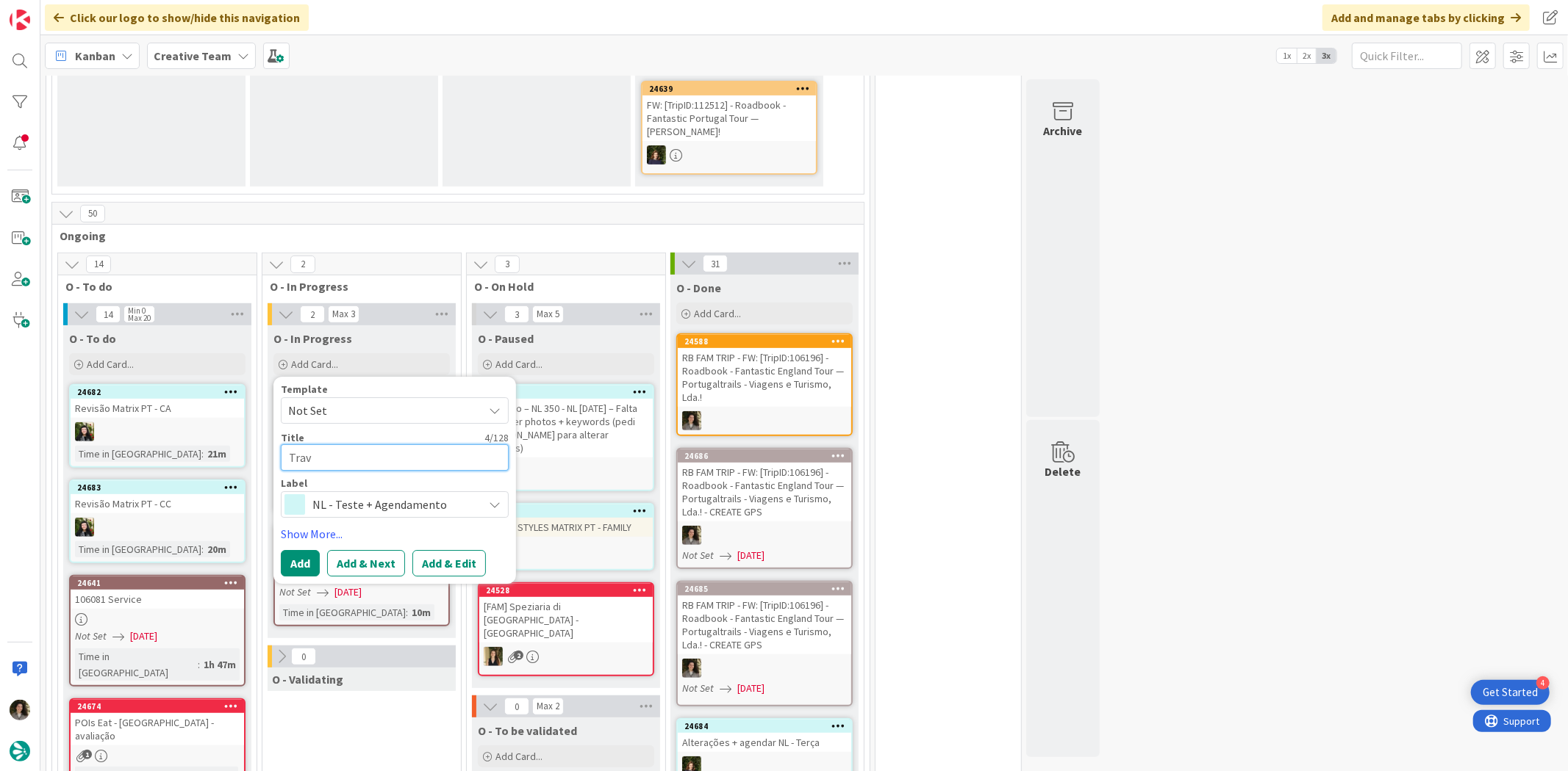
type textarea "Trave"
type textarea "x"
type textarea "Travel"
type textarea "x"
type textarea "Travel"
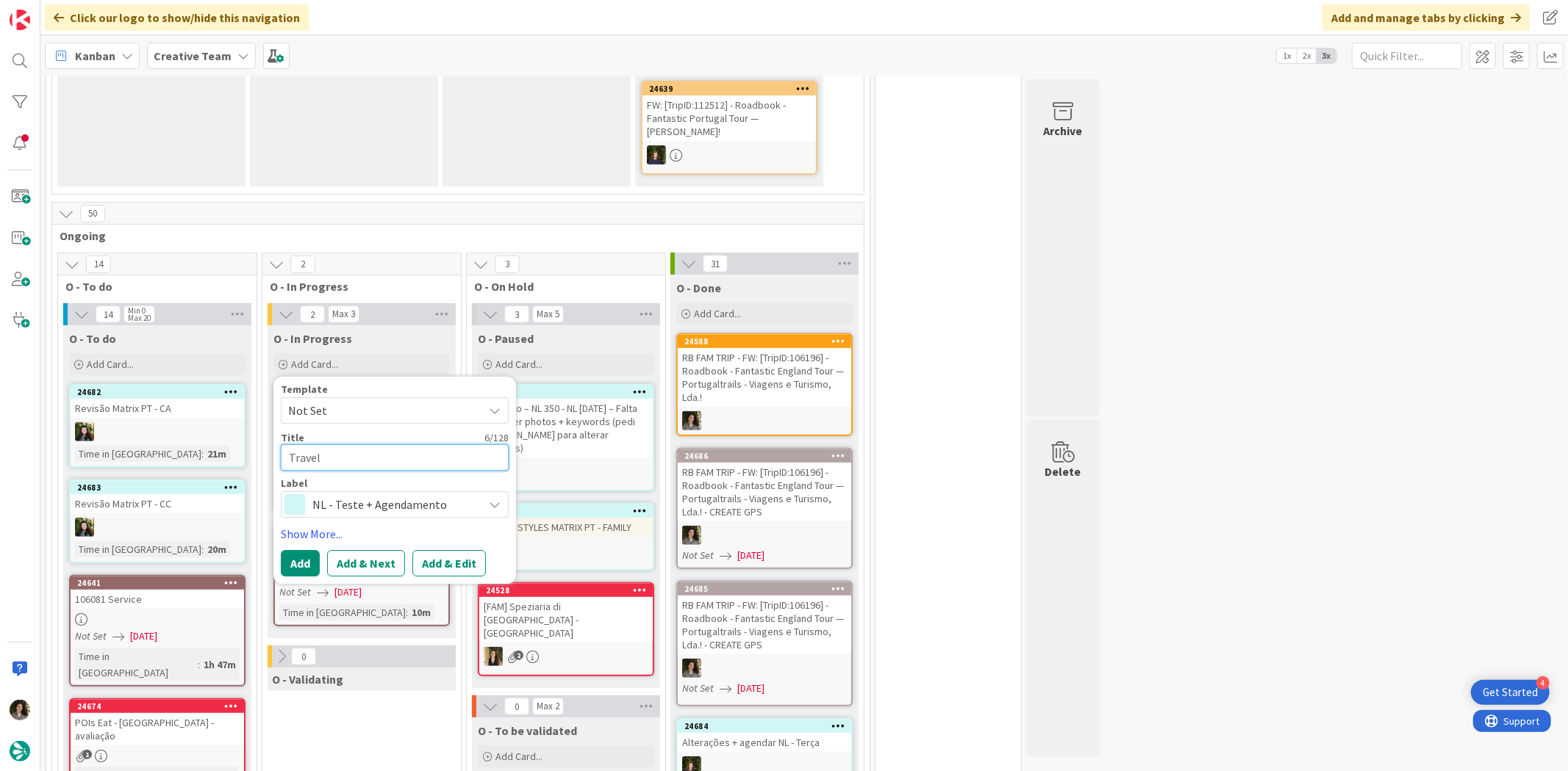
type textarea "x"
type textarea "Travel St"
type textarea "x"
type textarea "Travel Sty"
type textarea "x"
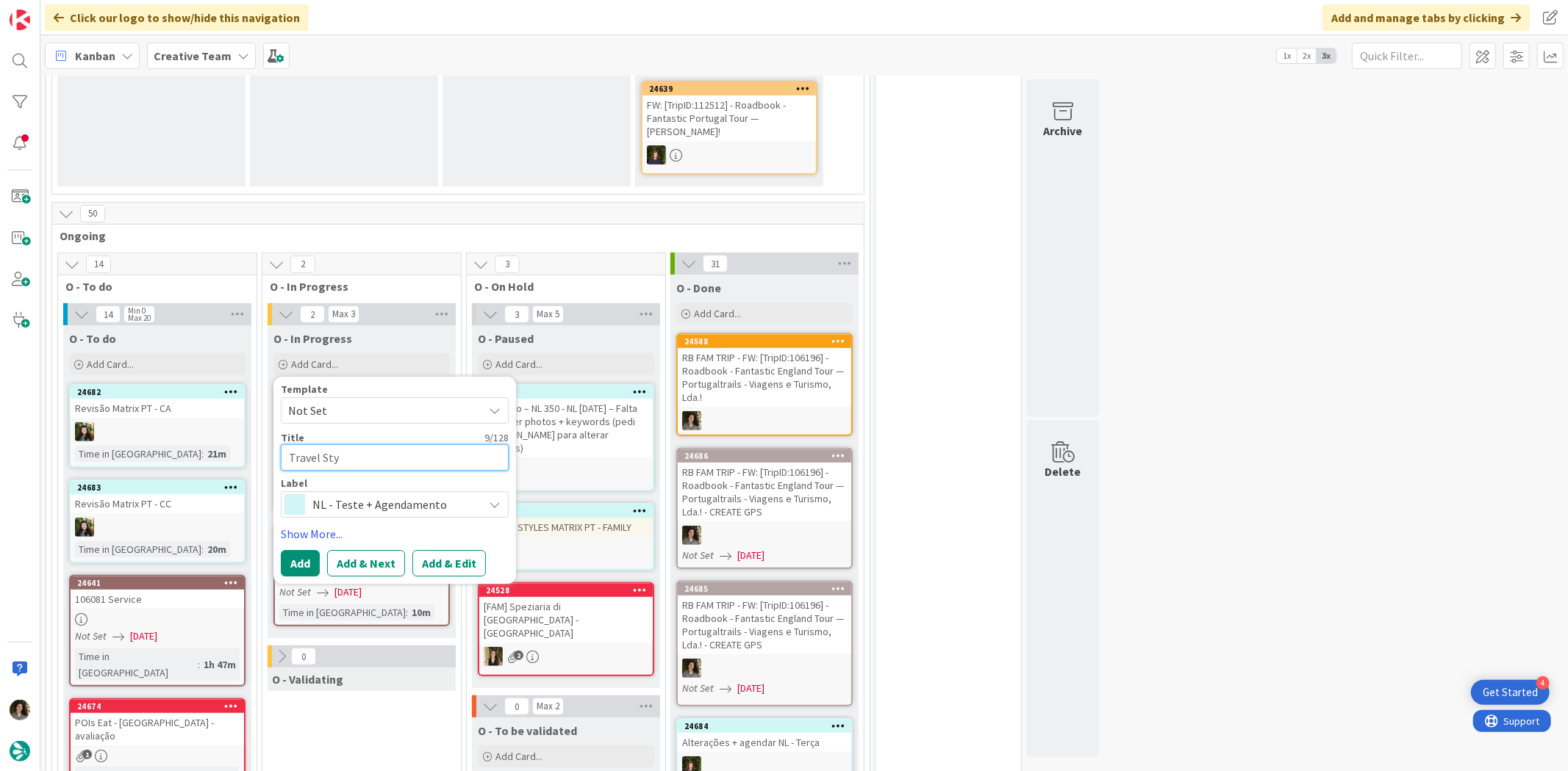
type textarea "Travel Styl"
type textarea "x"
type textarea "Travel Style"
type textarea "x"
type textarea "Travel Styles"
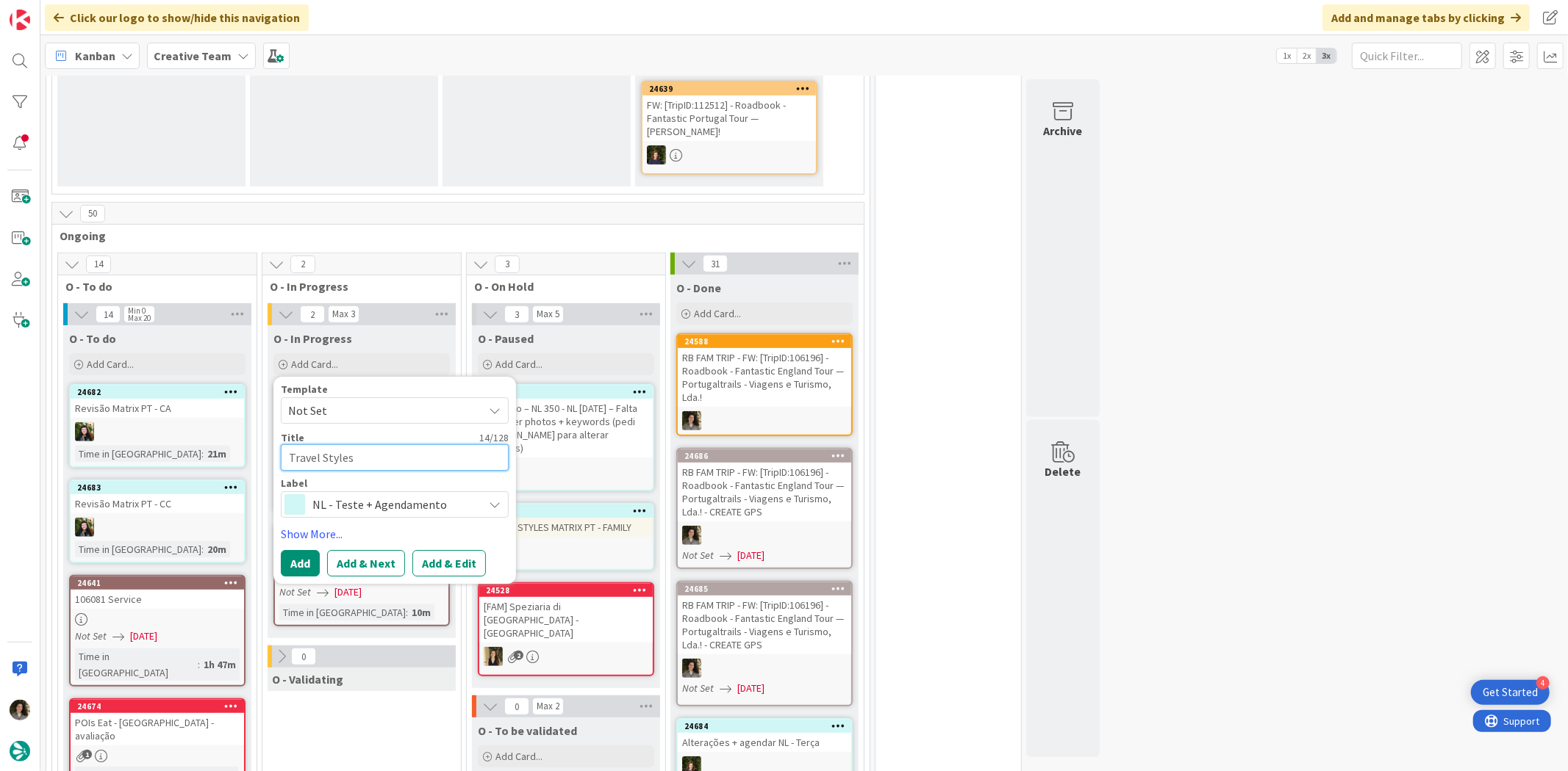
type textarea "x"
type textarea "Travel Styles M"
type textarea "x"
type textarea "Travel Styles"
type textarea "x"
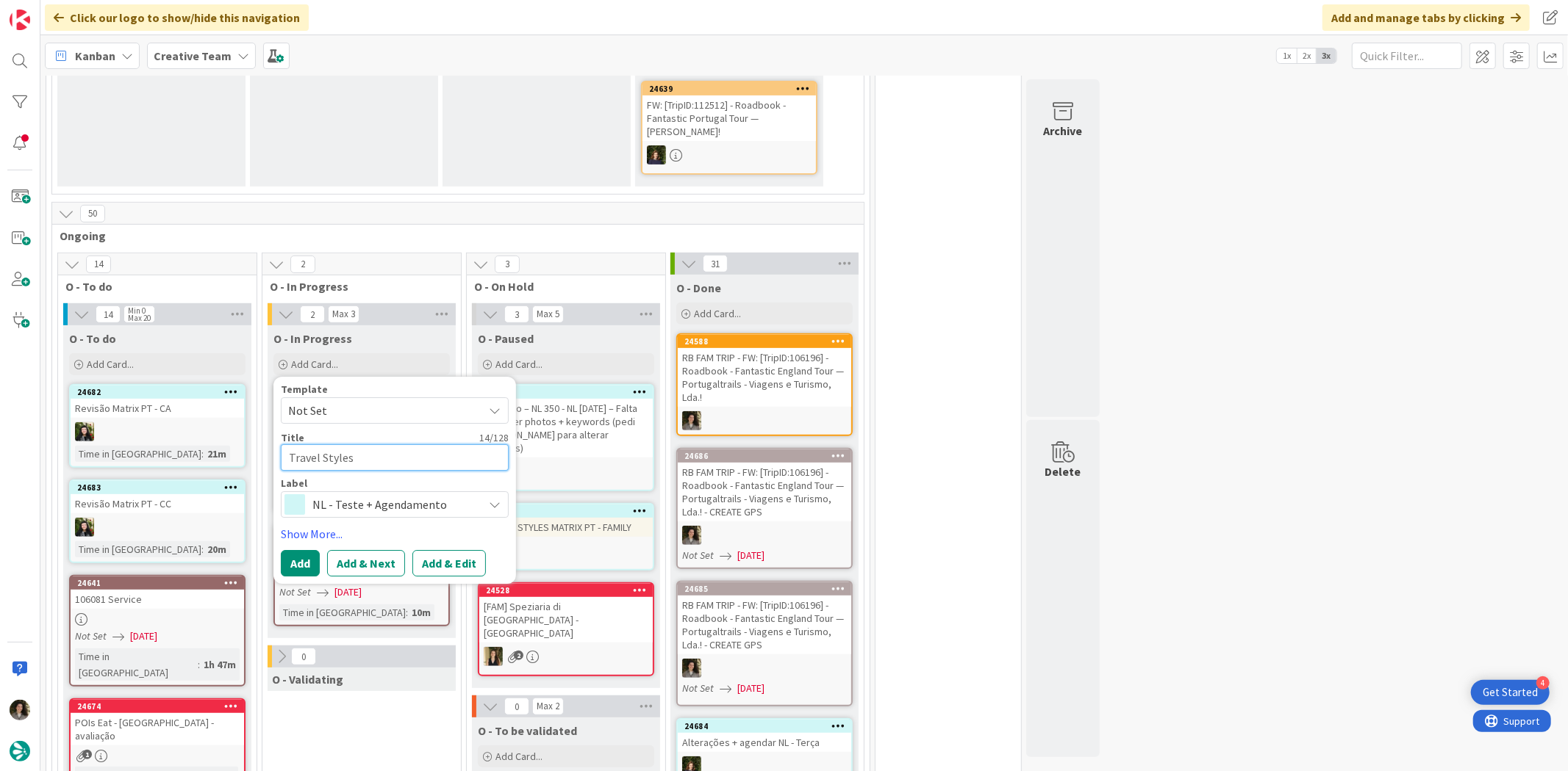
type textarea "Travel Styles"
type textarea "x"
type textarea "Travel Style"
type textarea "x"
type textarea "Travel Styl"
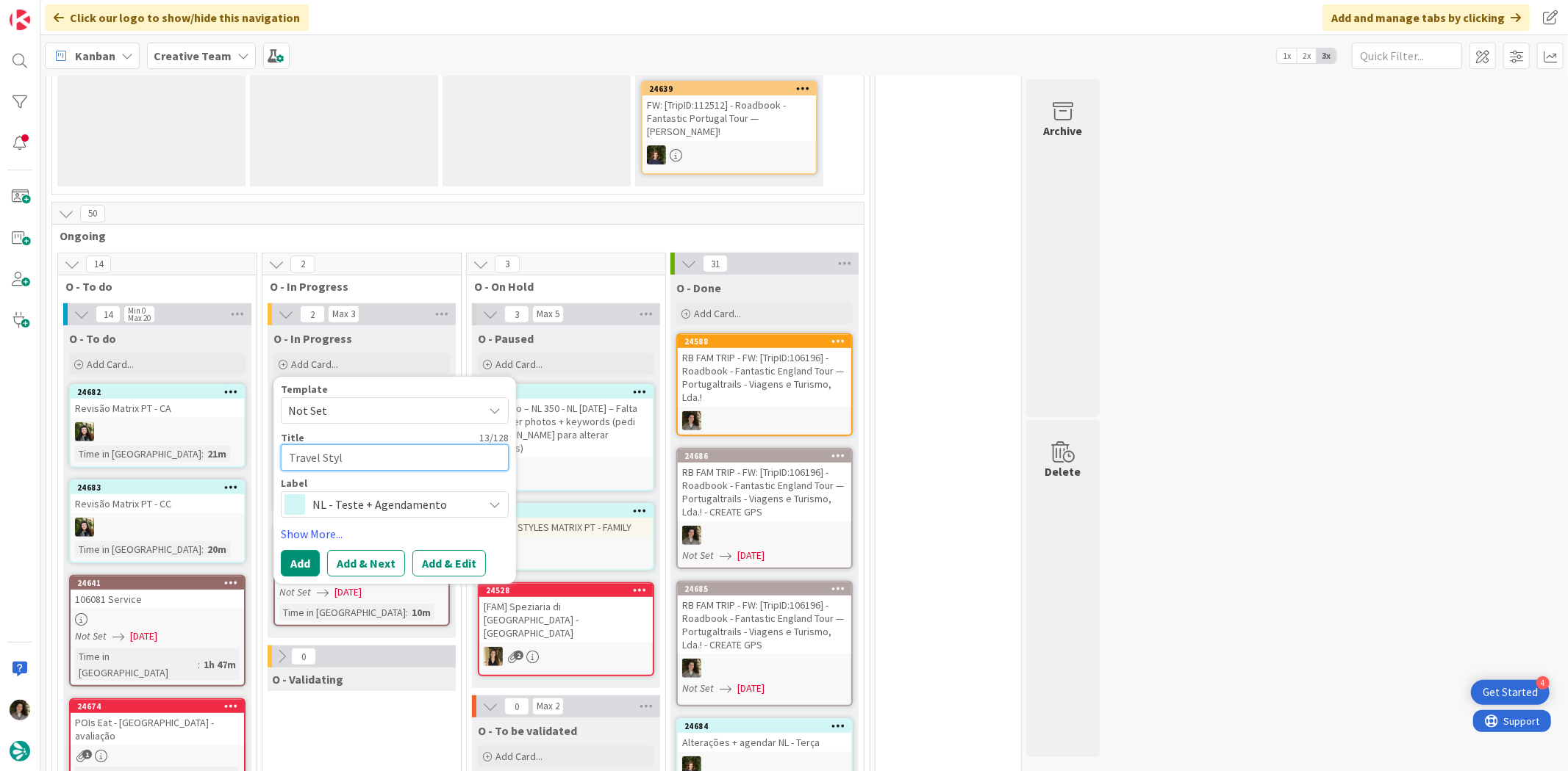
type textarea "x"
type textarea "Travel Sty"
type textarea "x"
type textarea "Travel St"
type textarea "x"
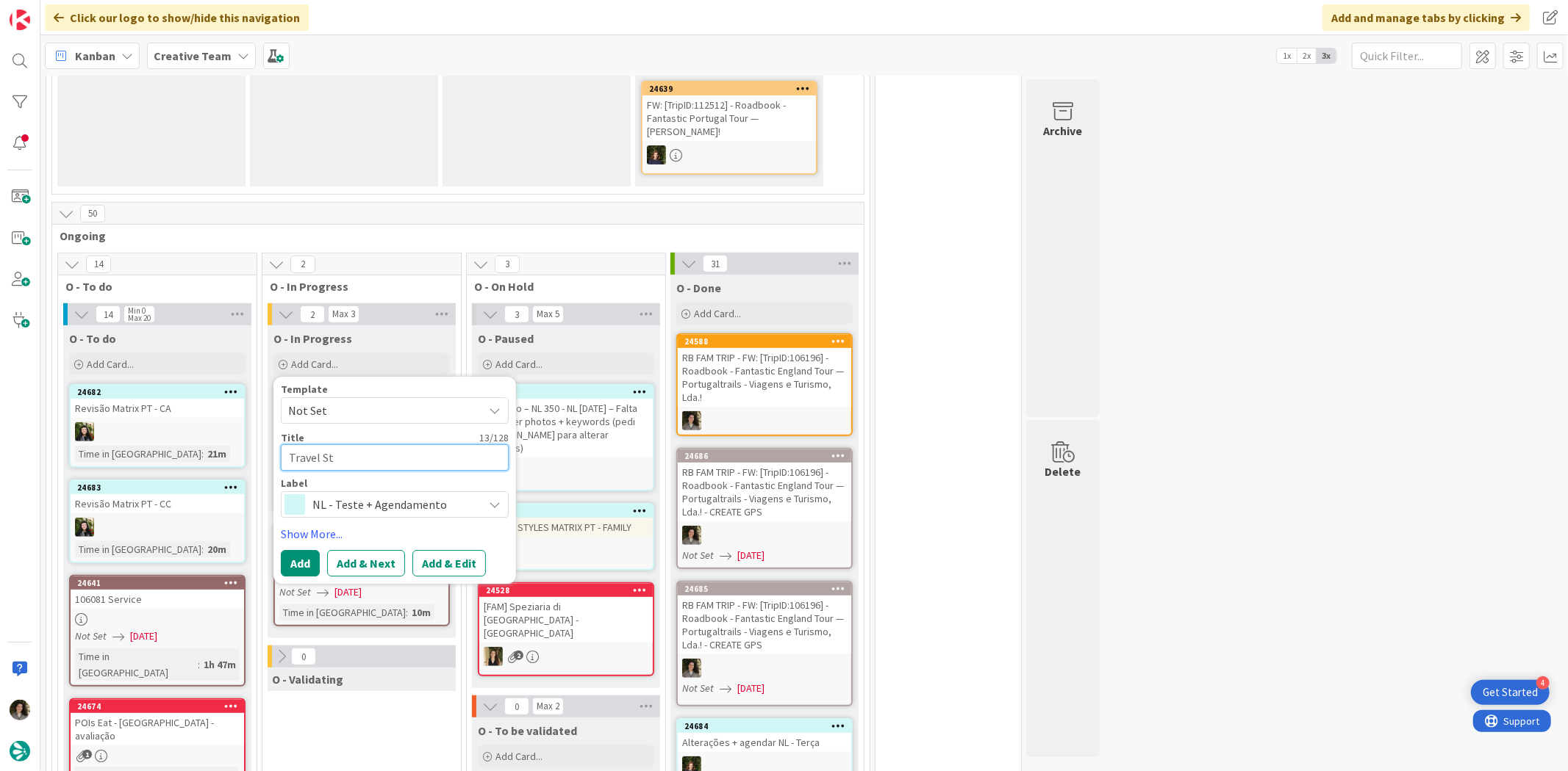
type textarea "Travel S"
type textarea "x"
type textarea "Travel"
type textarea "x"
type textarea "Travel"
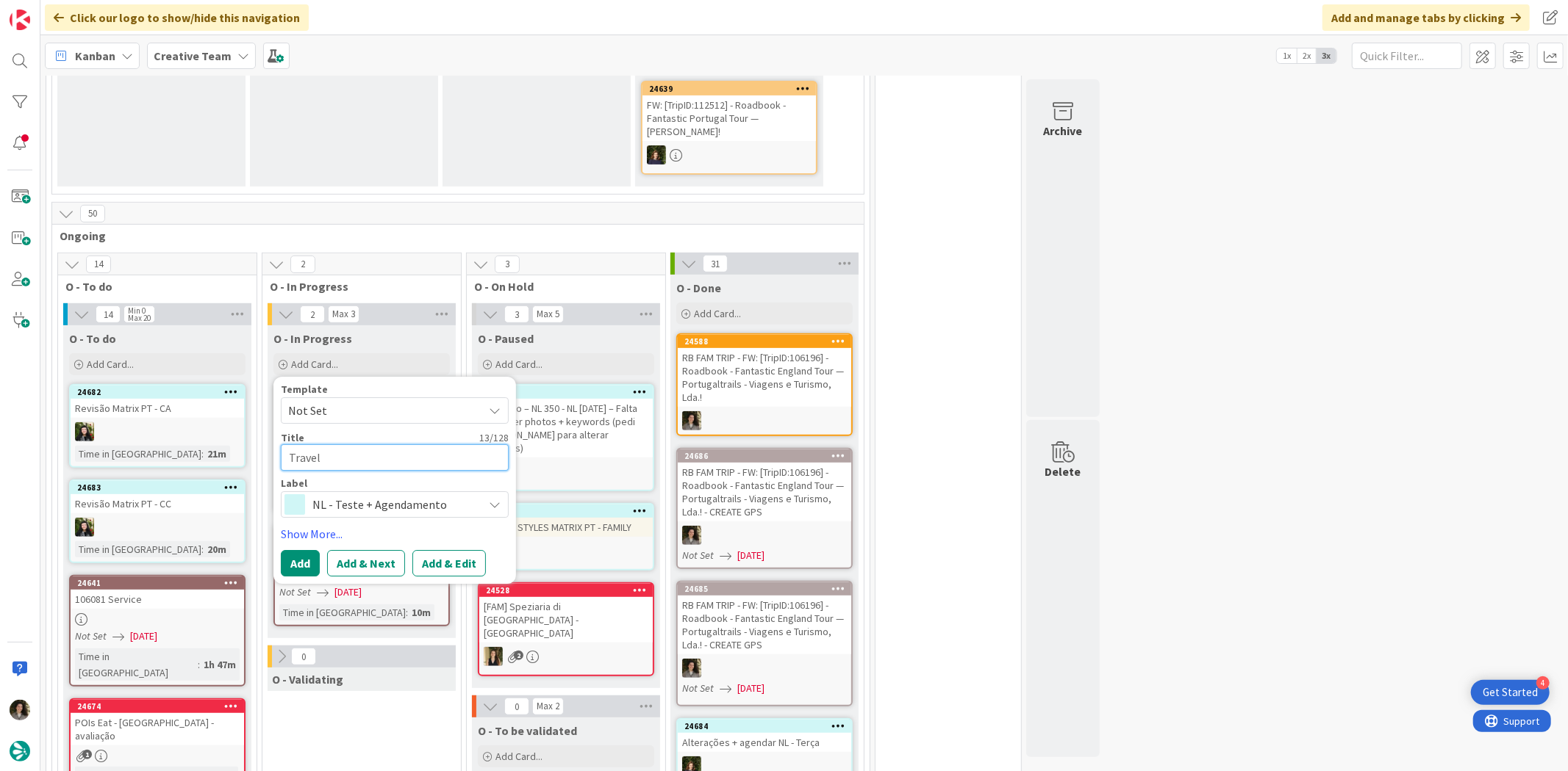
type textarea "x"
type textarea "Trave"
type textarea "x"
type textarea "Trav"
type textarea "x"
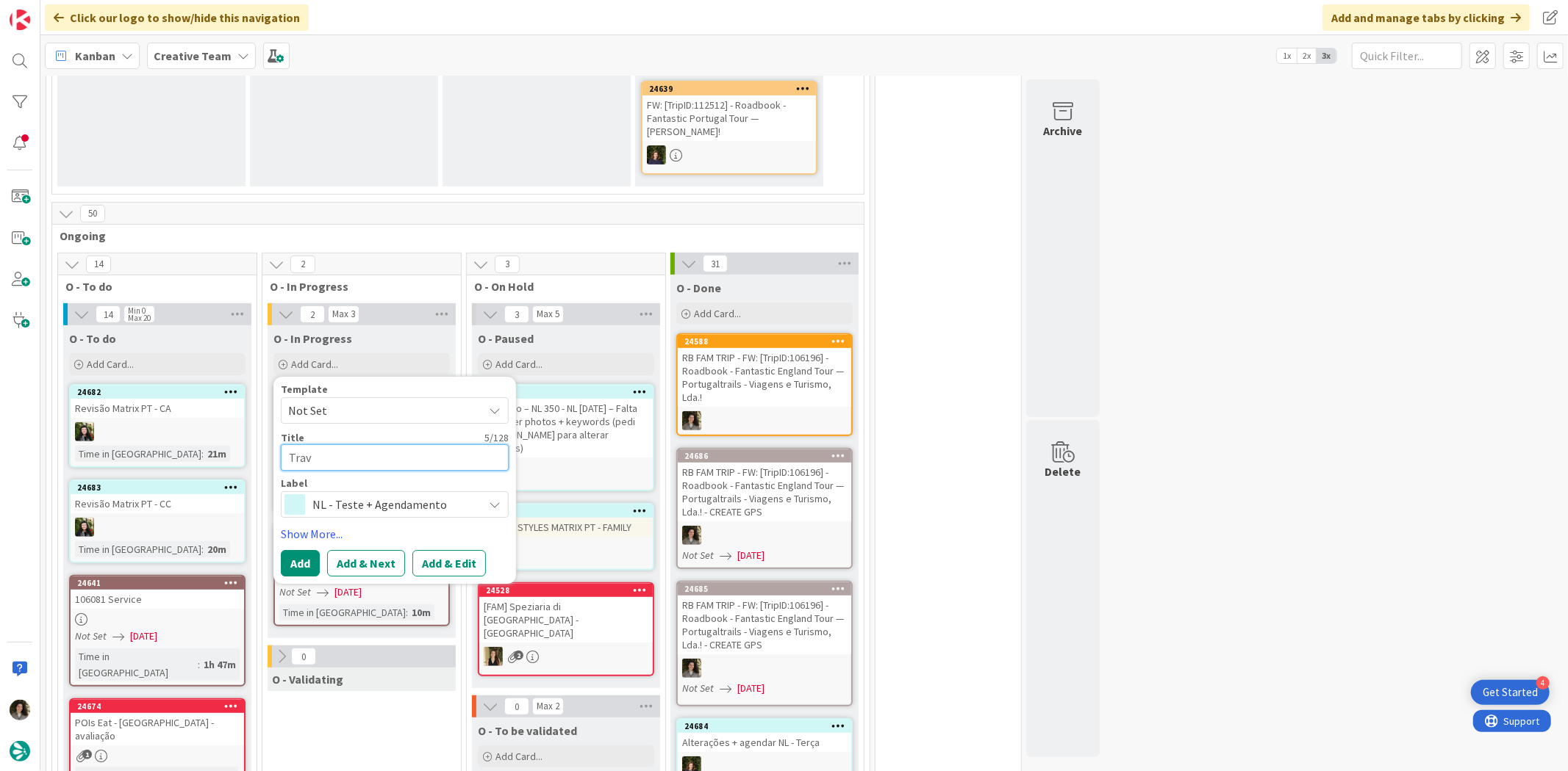
type textarea "Tra"
type textarea "x"
type textarea "Tr"
type textarea "x"
type textarea "T"
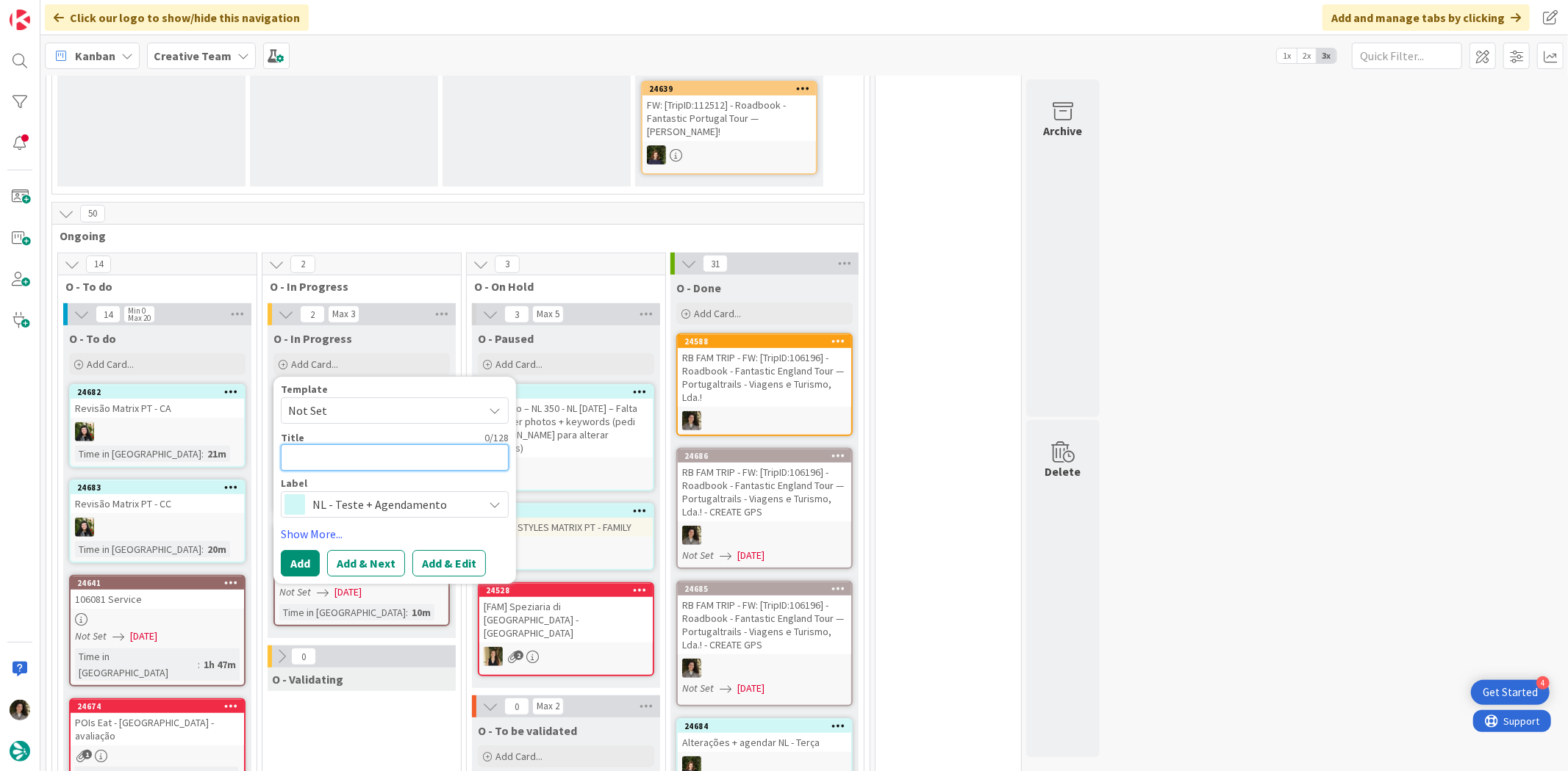
type textarea "x"
type textarea "T"
type textarea "x"
type textarea "TR"
type textarea "x"
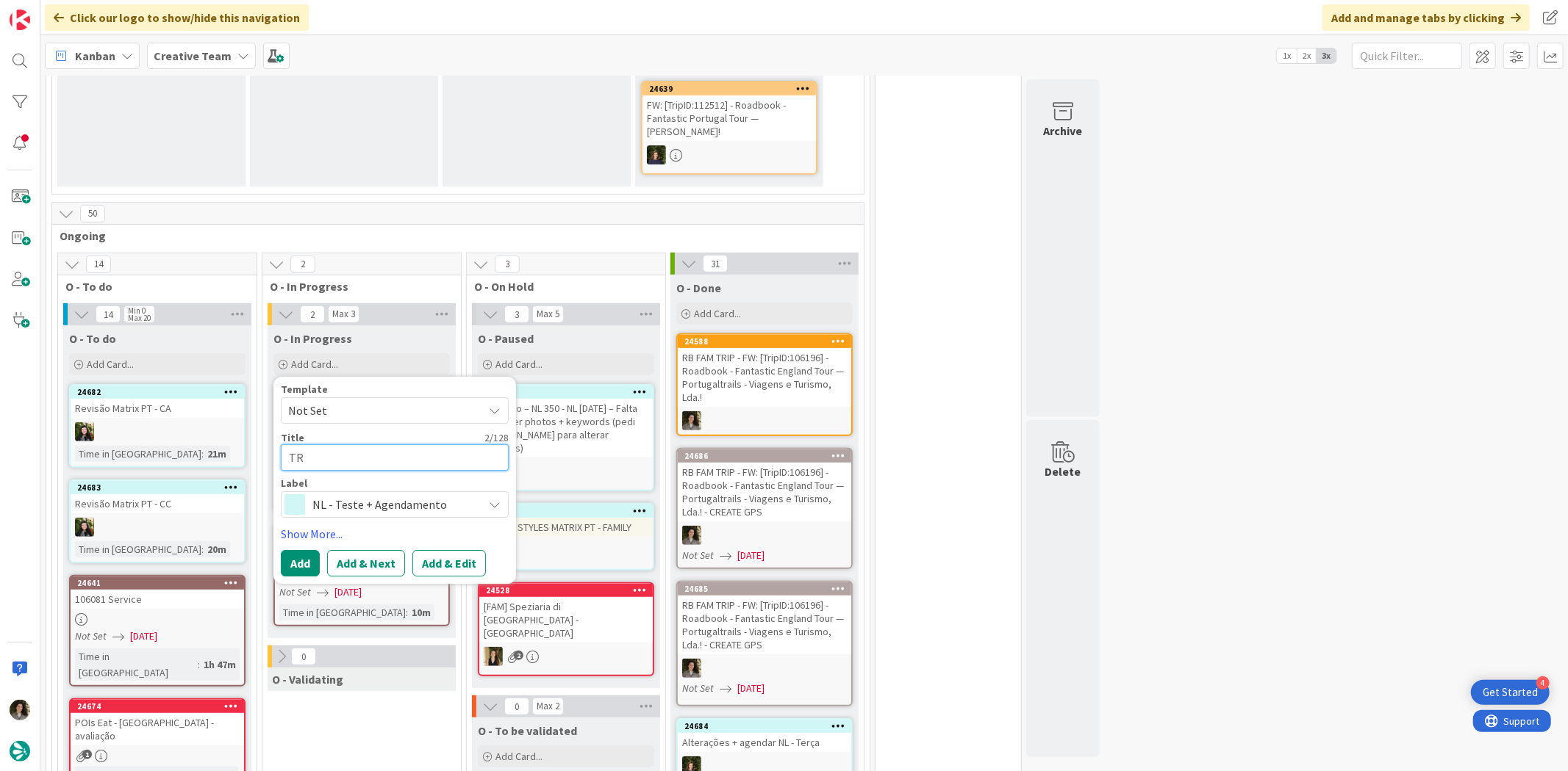
type textarea "TRA"
type textarea "x"
type textarea "TRAV"
type textarea "x"
type textarea "TRAVE"
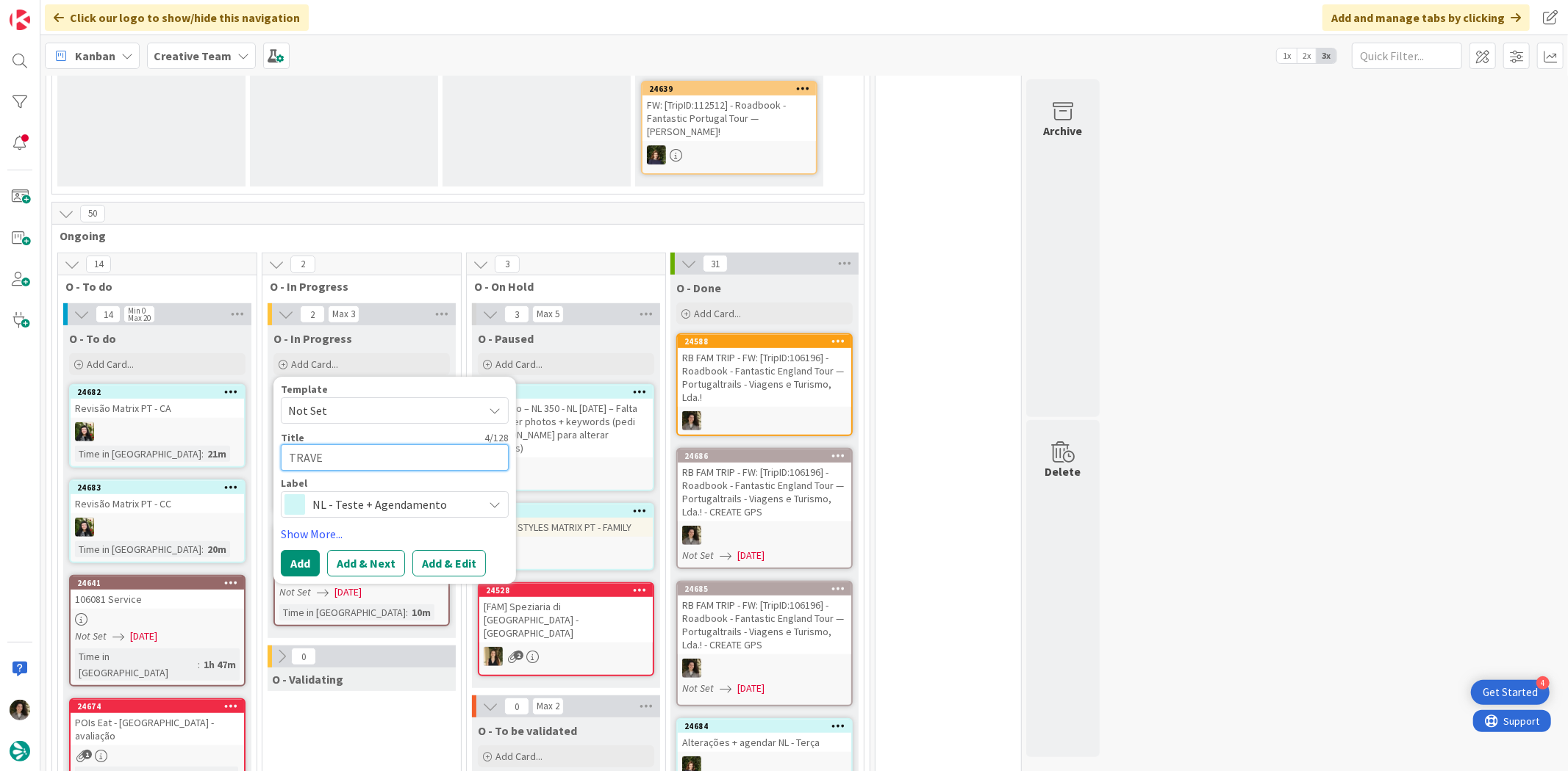
type textarea "x"
type textarea "TRAVEL"
type textarea "x"
type textarea "TRAVEL S"
type textarea "x"
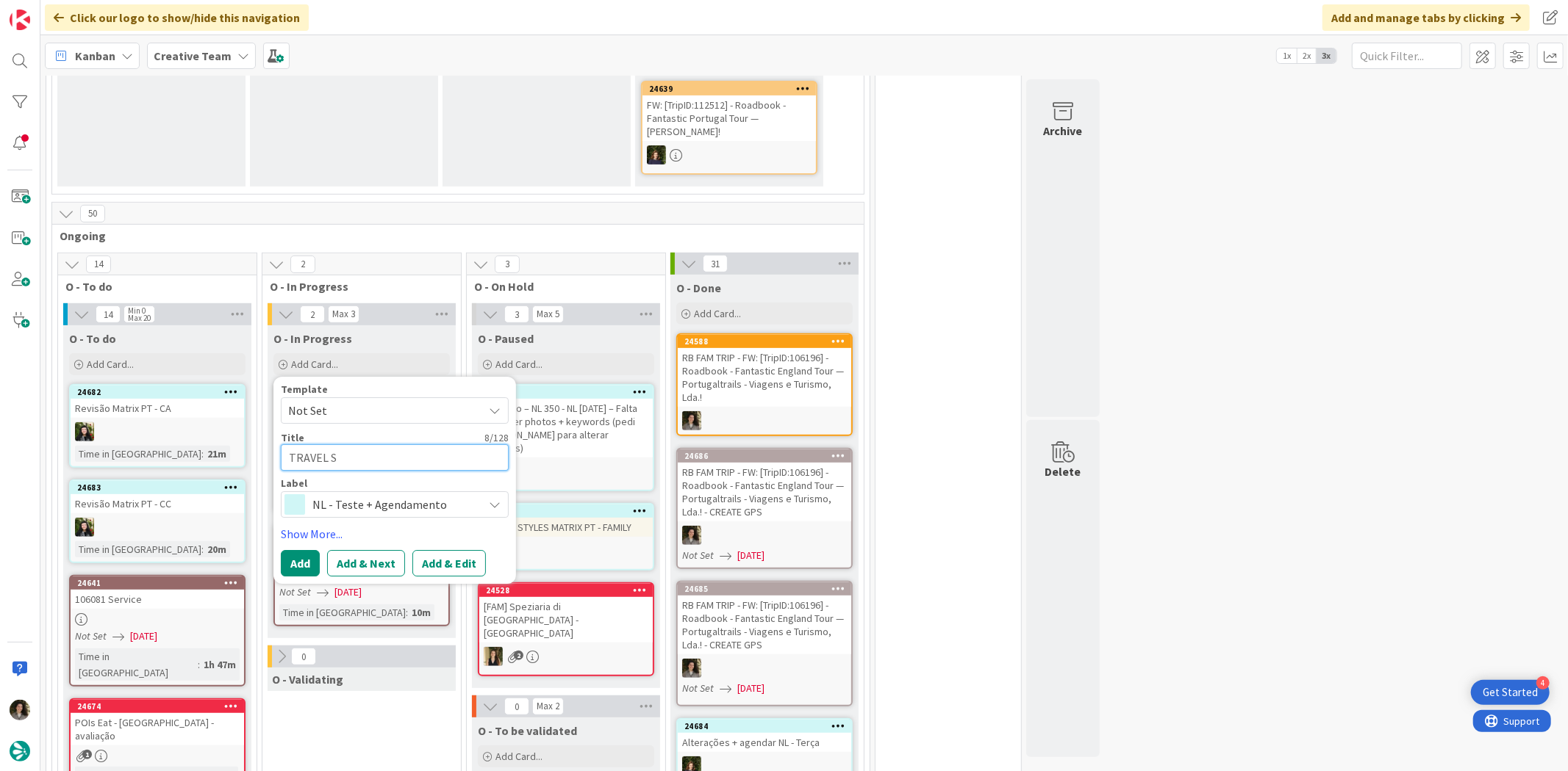
type textarea "TRAVEL ST"
type textarea "x"
type textarea "TRAVEL STY"
type textarea "x"
type textarea "TRAVEL STYL"
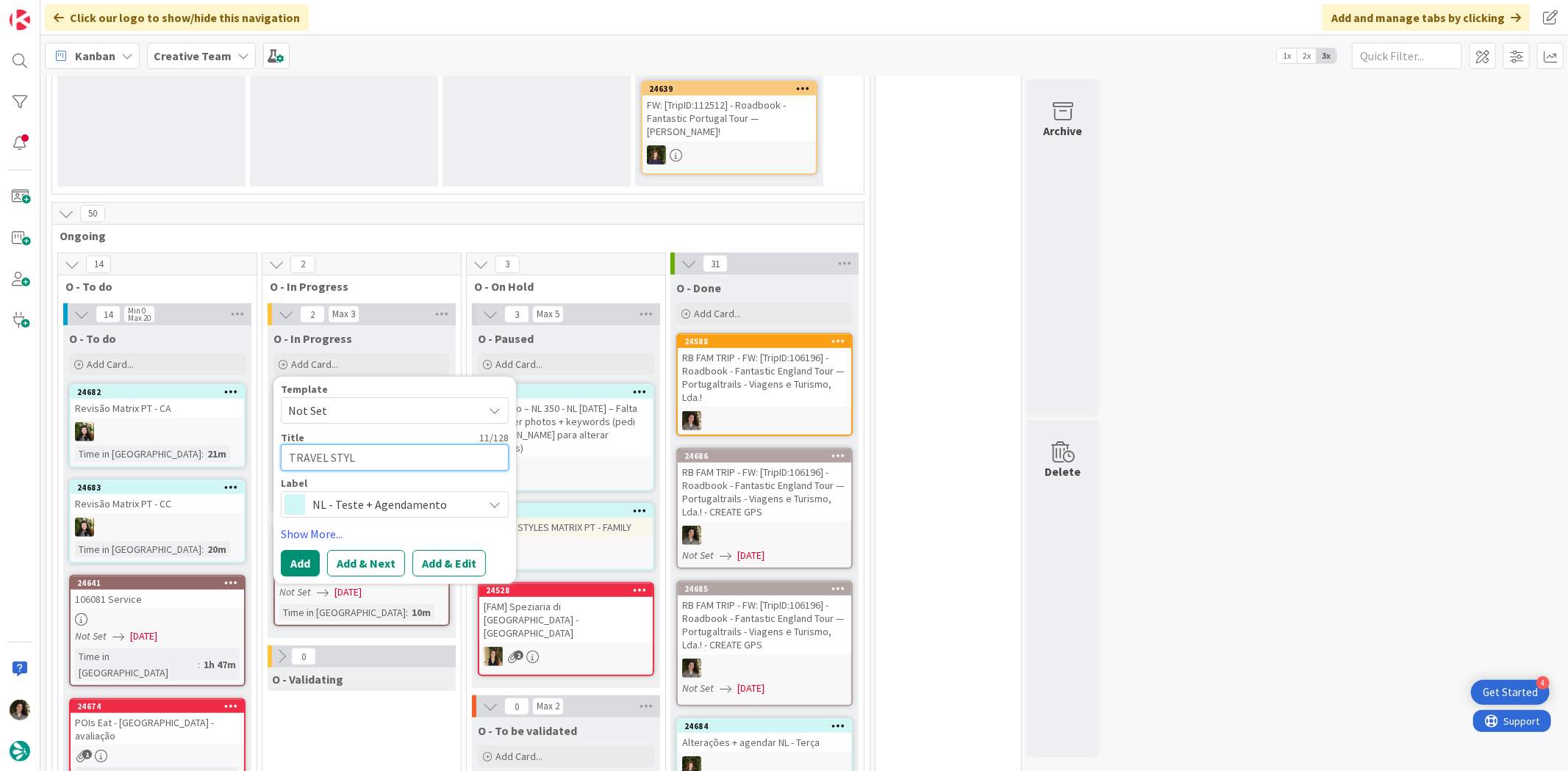
type textarea "x"
type textarea "TRAVEL STYLE"
type textarea "x"
type textarea "TRAVEL STYLES"
type textarea "x"
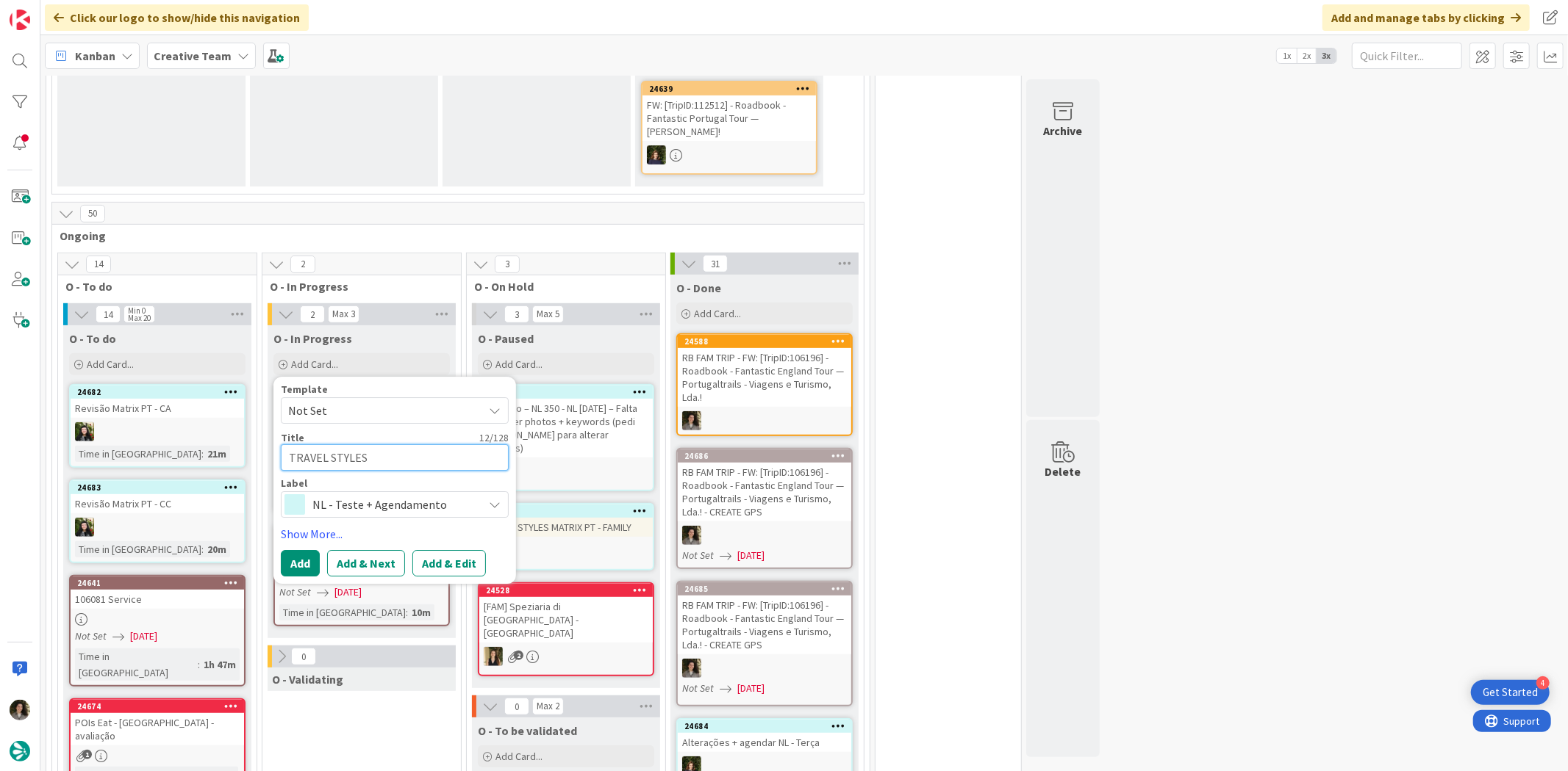
type textarea "TRAVEL STYLES"
type textarea "x"
type textarea "TRAVEL STYLES M"
type textarea "x"
type textarea "TRAVEL STYLES MA"
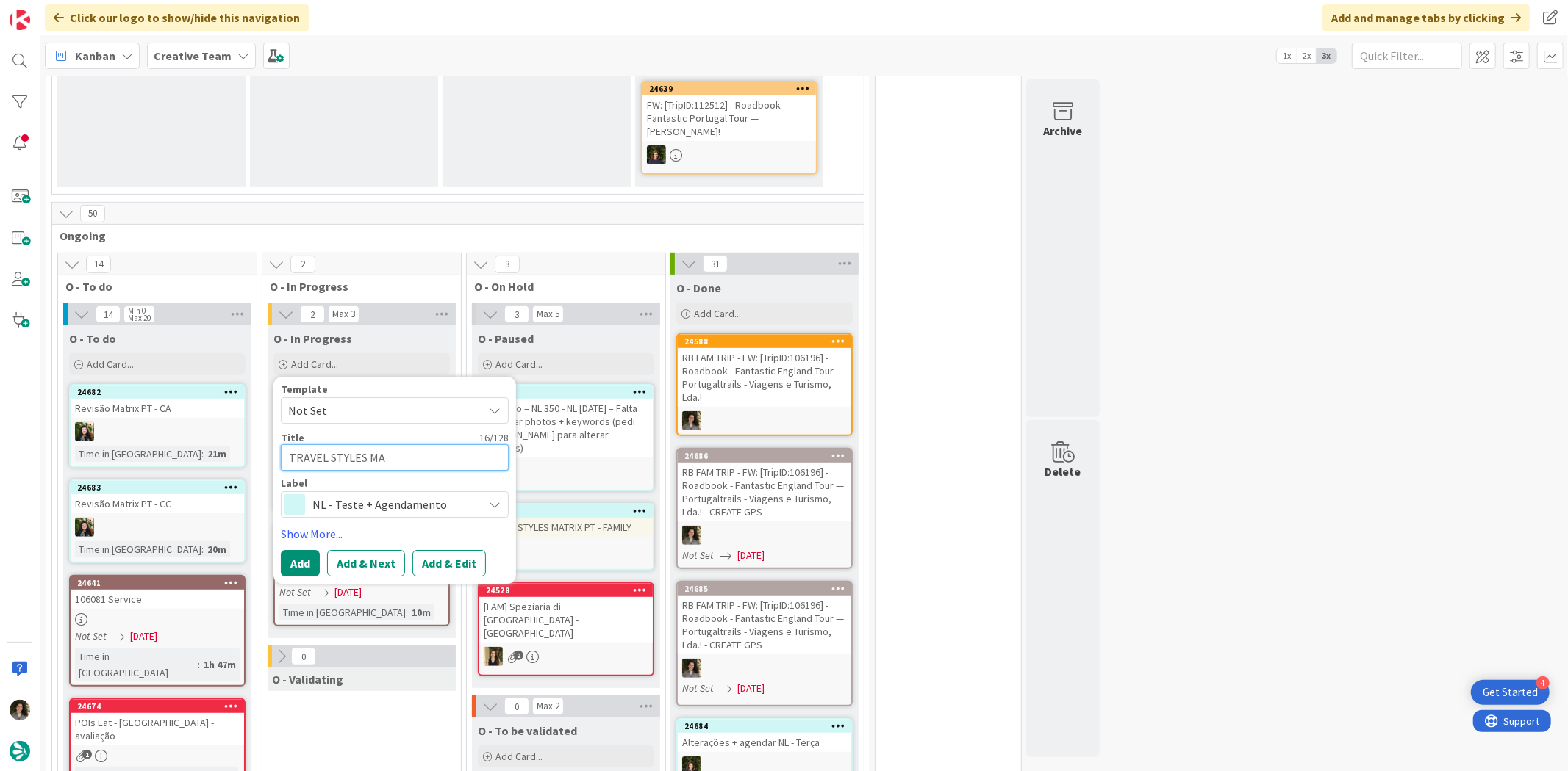
type textarea "x"
type textarea "TRAVEL STYLES MAT"
type textarea "x"
type textarea "TRAVEL STYLES MATR"
type textarea "x"
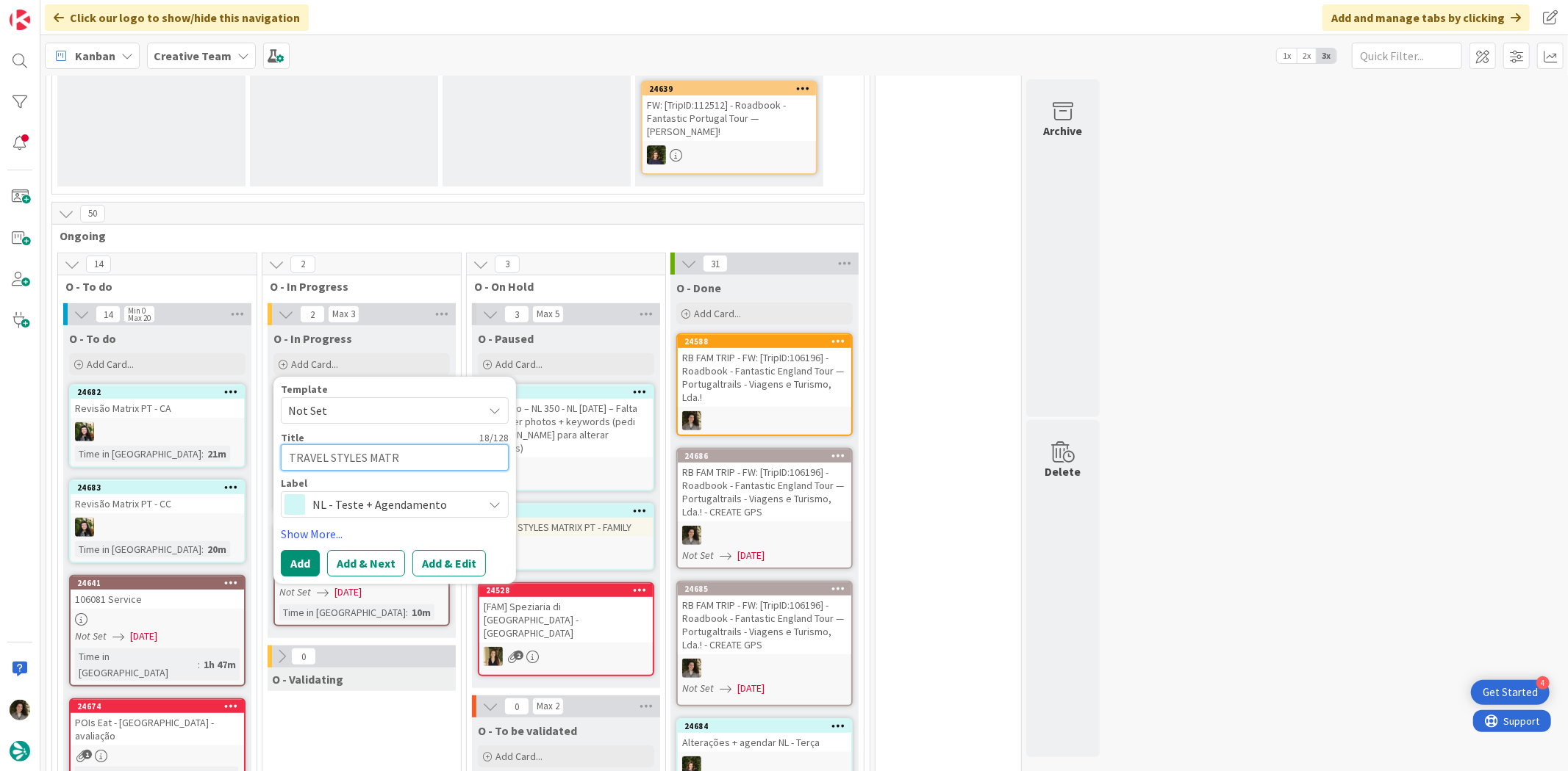
type textarea "TRAVEL STYLES MATRI"
type textarea "x"
type textarea "TRAVEL STYLES MATRIX"
type textarea "x"
type textarea "TRAVEL STYLES MATRIX"
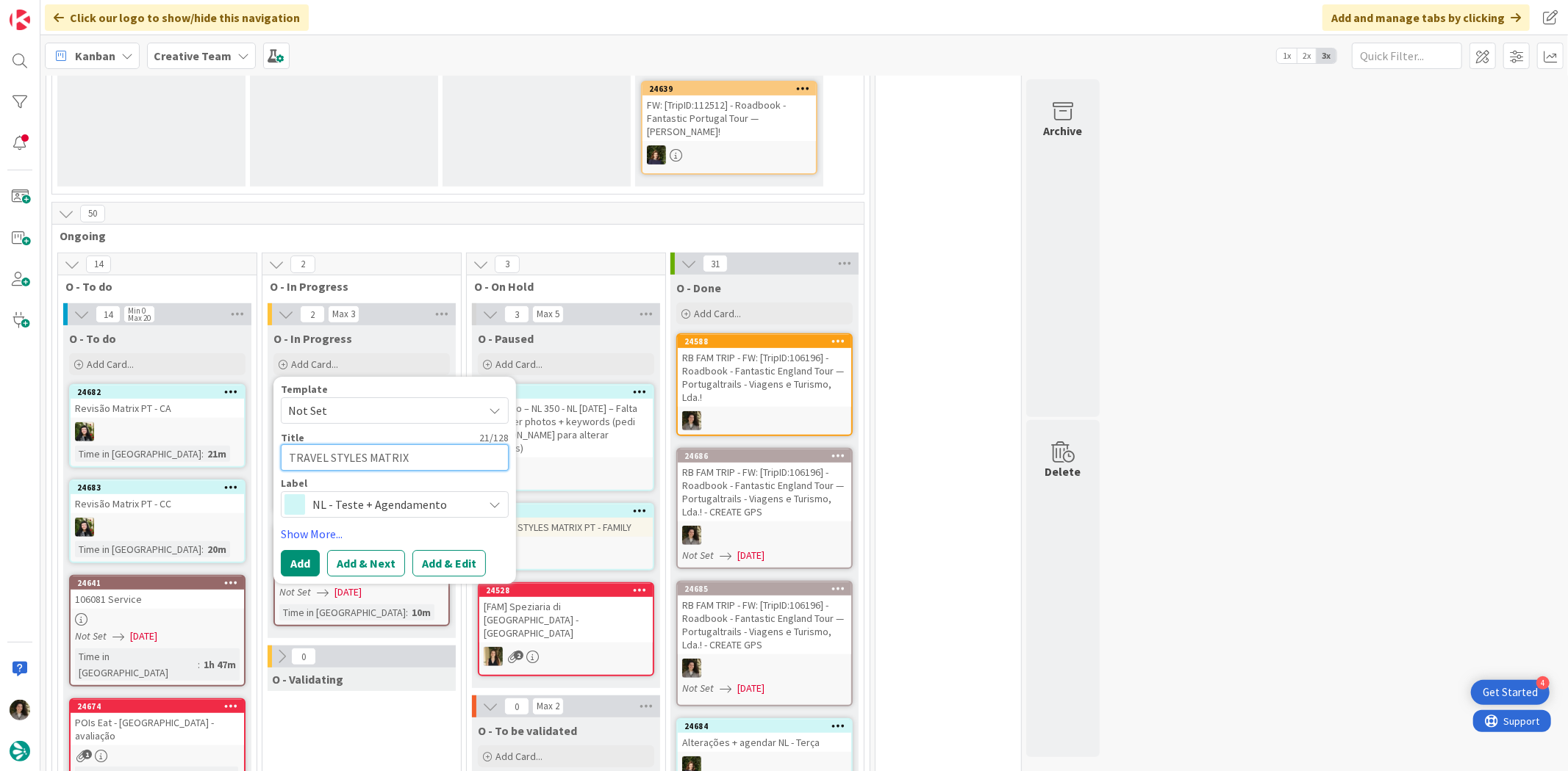
type textarea "x"
type textarea "TRAVEL STYLES MATRIX -"
type textarea "x"
type textarea "TRAVEL STYLES MATRIX -"
type textarea "x"
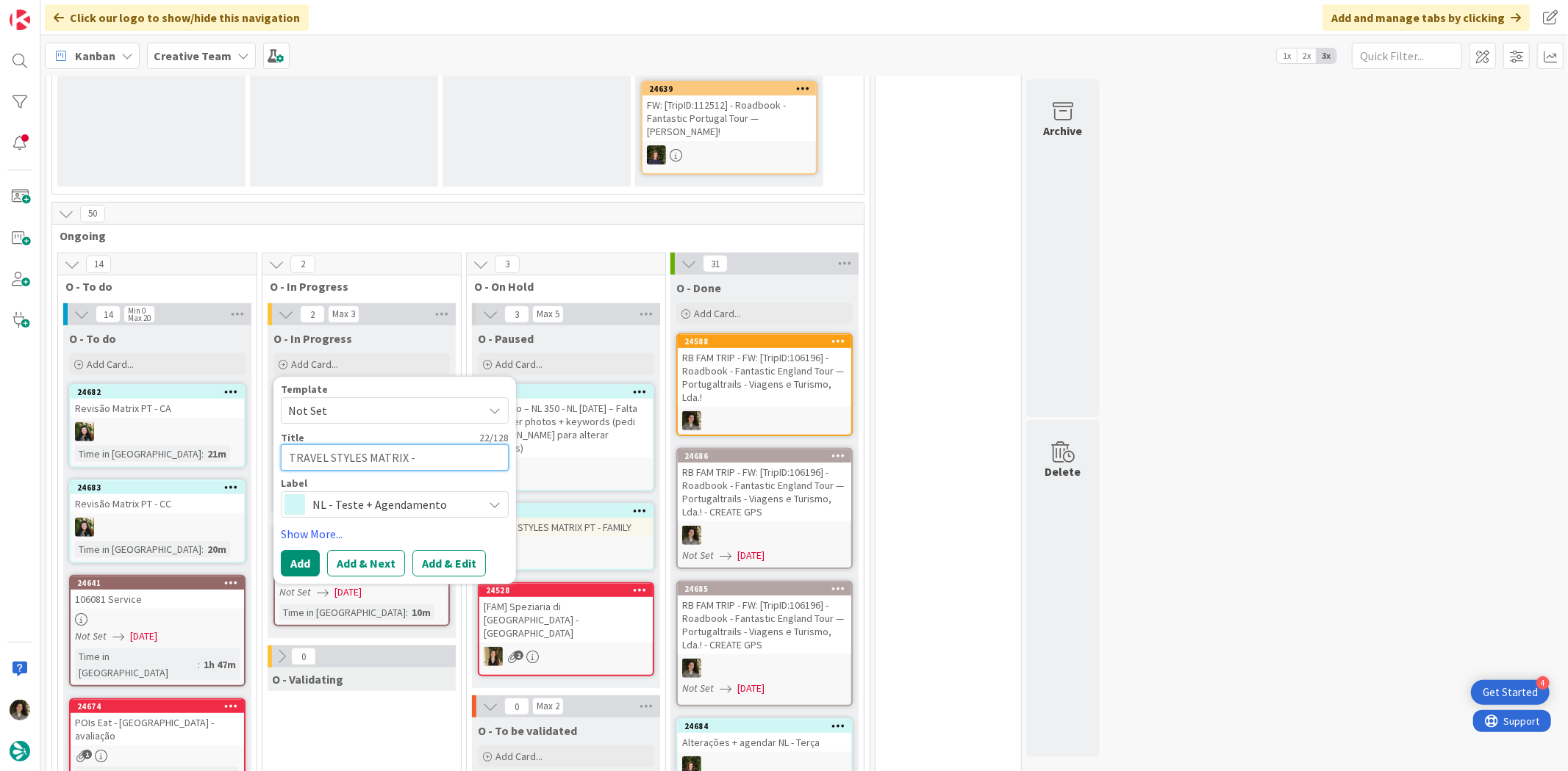
type textarea "TRAVEL STYLES MATRIX - E"
type textarea "x"
type textarea "TRAVEL STYLES MATRIX - ES"
type textarea "x"
type textarea "TRAVEL STYLES MATRIX - ES"
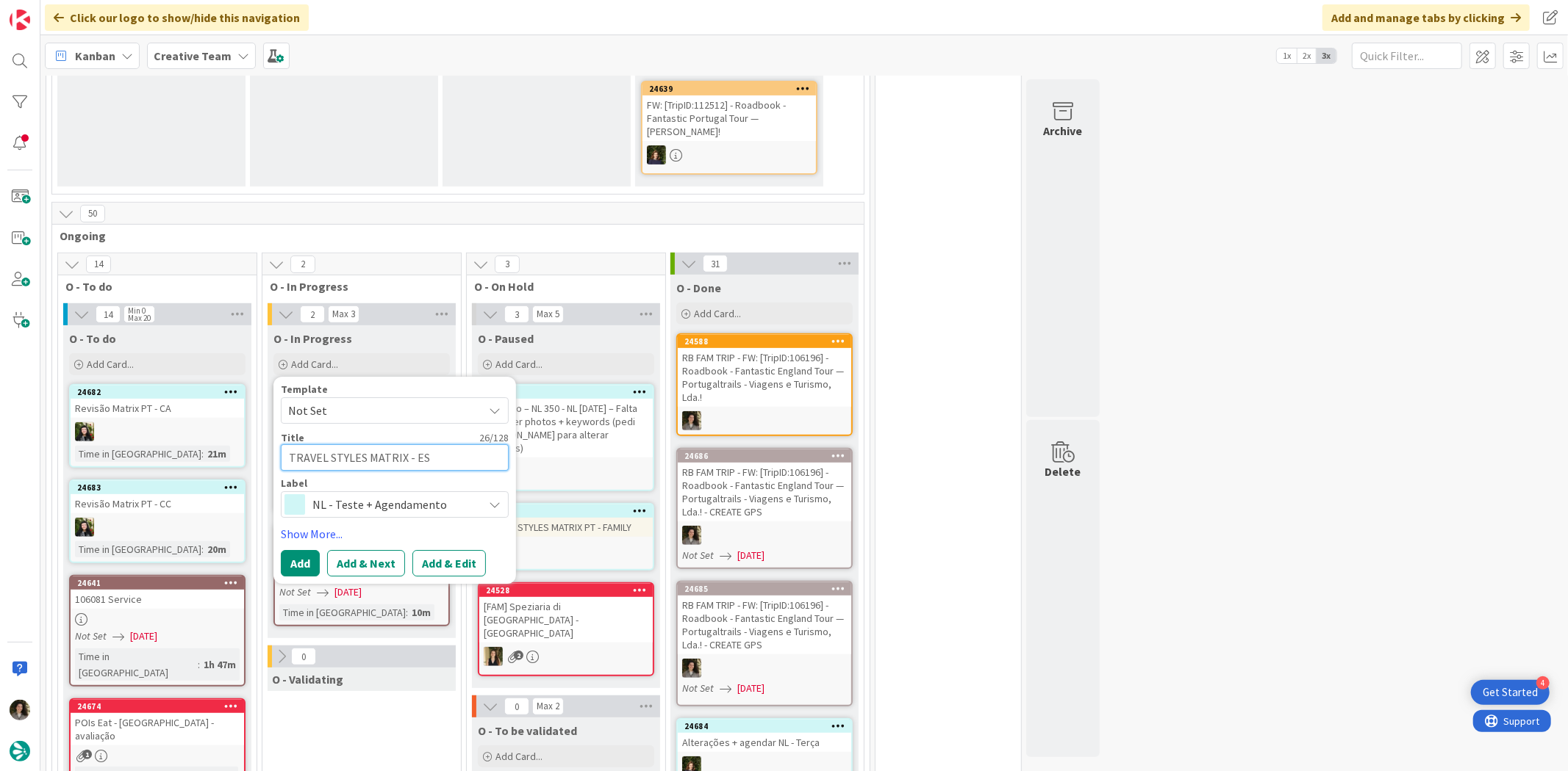
type textarea "x"
type textarea "TRAVEL STYLES MATRIX - ES C"
type textarea "x"
type textarea "TRAVEL STYLES MATRIX - ES C&"
type textarea "x"
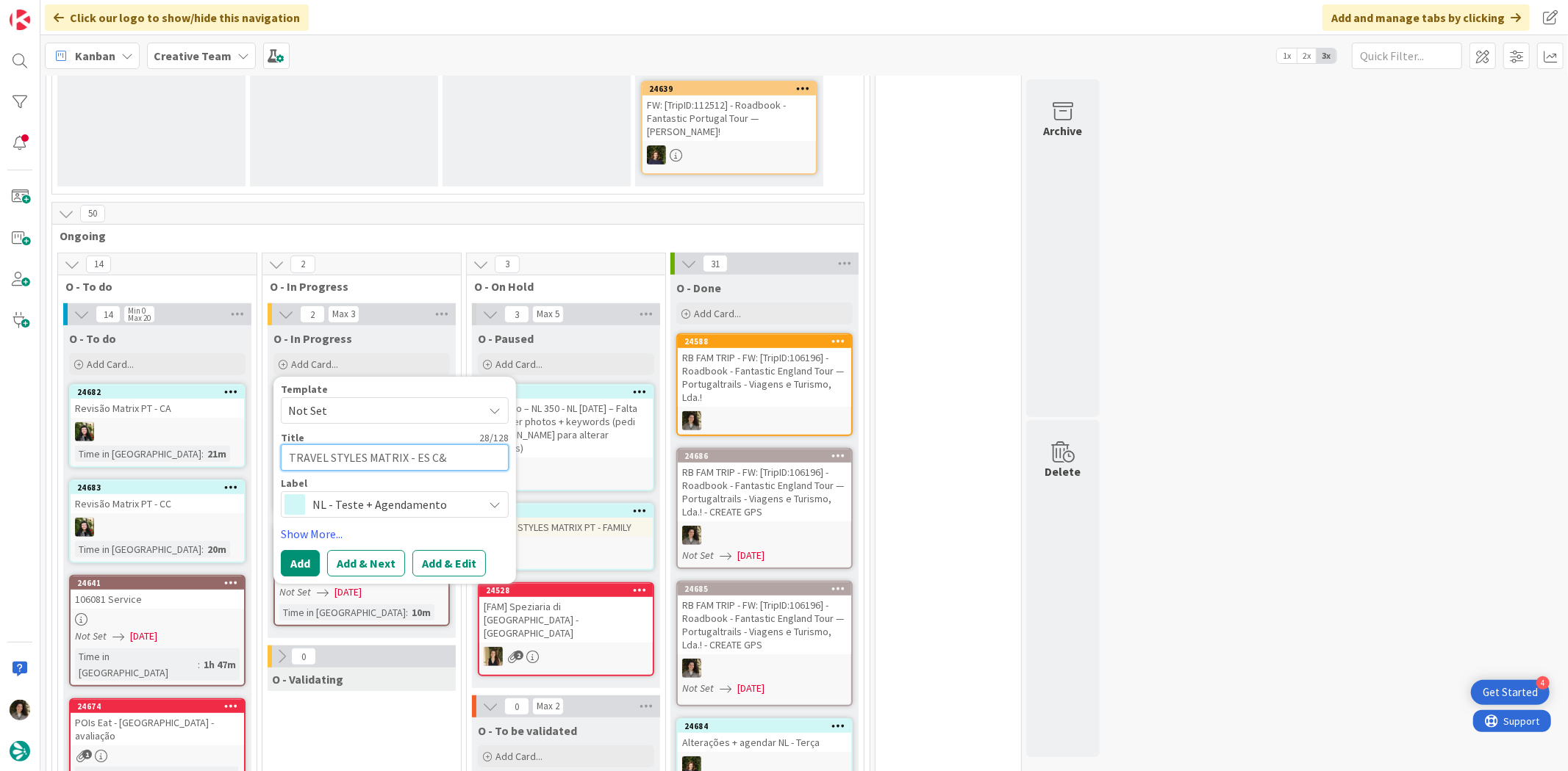
type textarea "TRAVEL STYLES MATRIX - ES C&A"
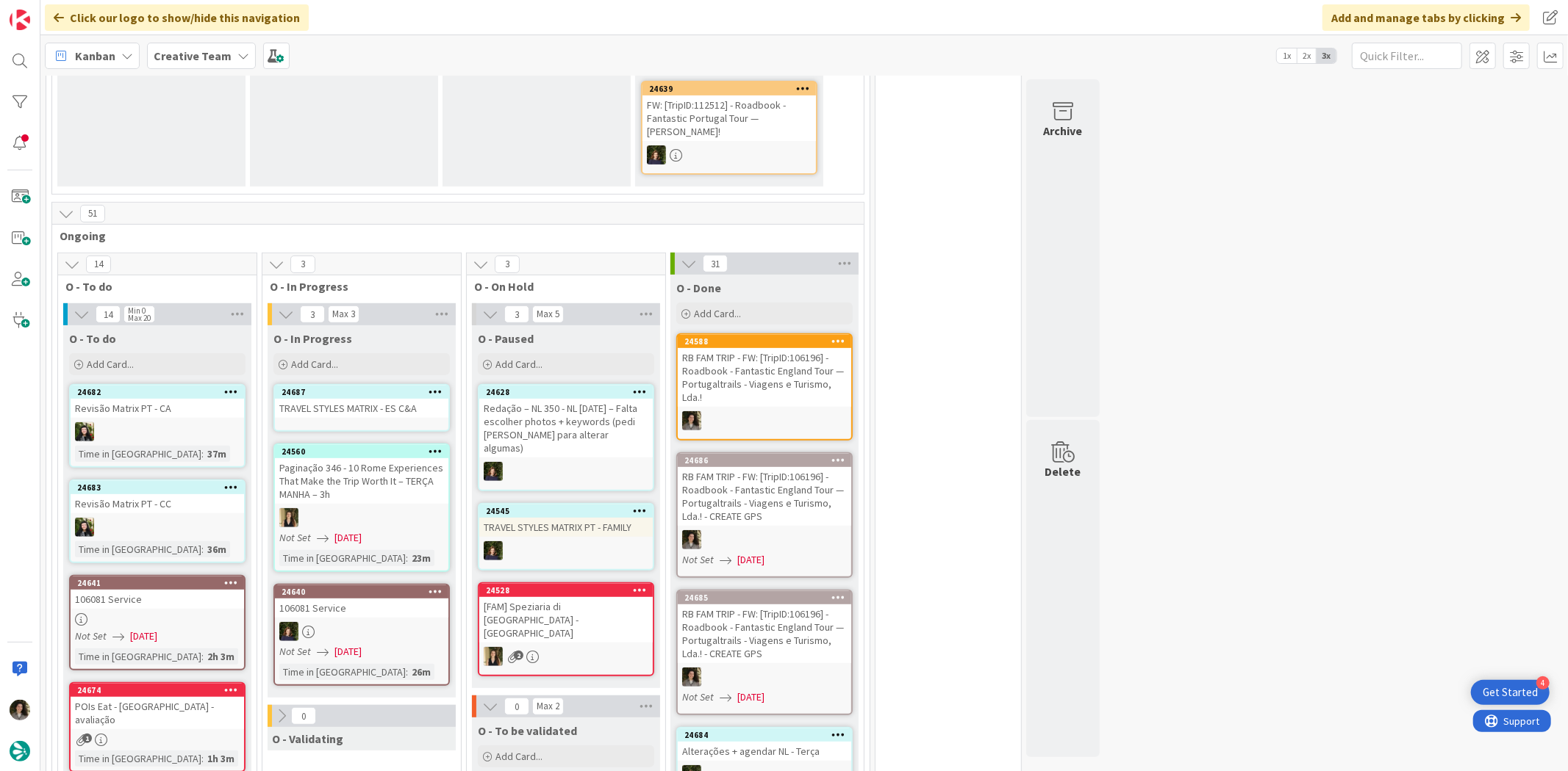
click at [358, 399] on div "TRAVEL STYLES MATRIX - ES C&A" at bounding box center [361, 408] width 173 height 19
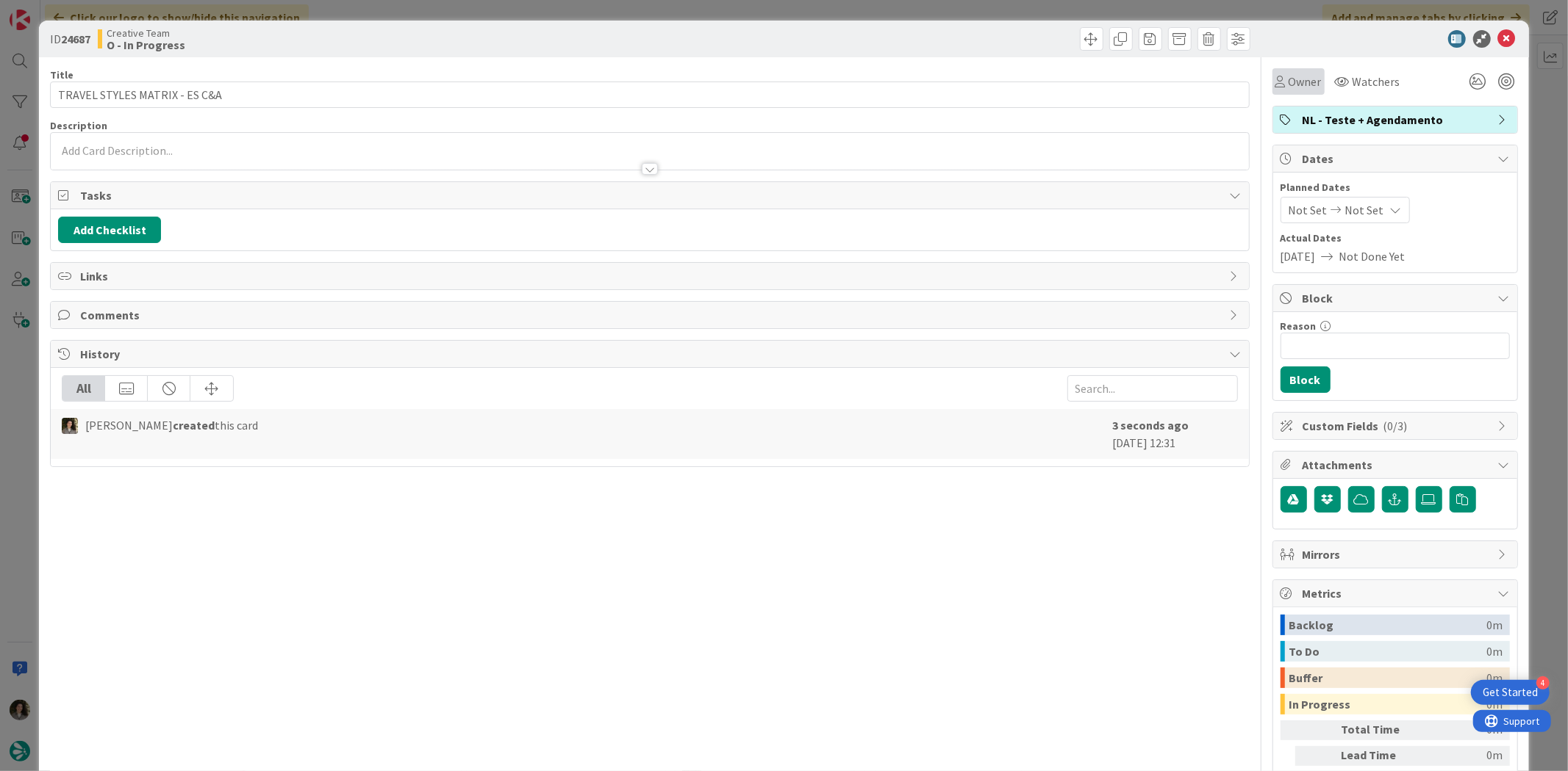
drag, startPoint x: 1273, startPoint y: 85, endPoint x: 1284, endPoint y: 93, distance: 13.6
click at [1275, 89] on div "Owner" at bounding box center [1298, 81] width 46 height 17
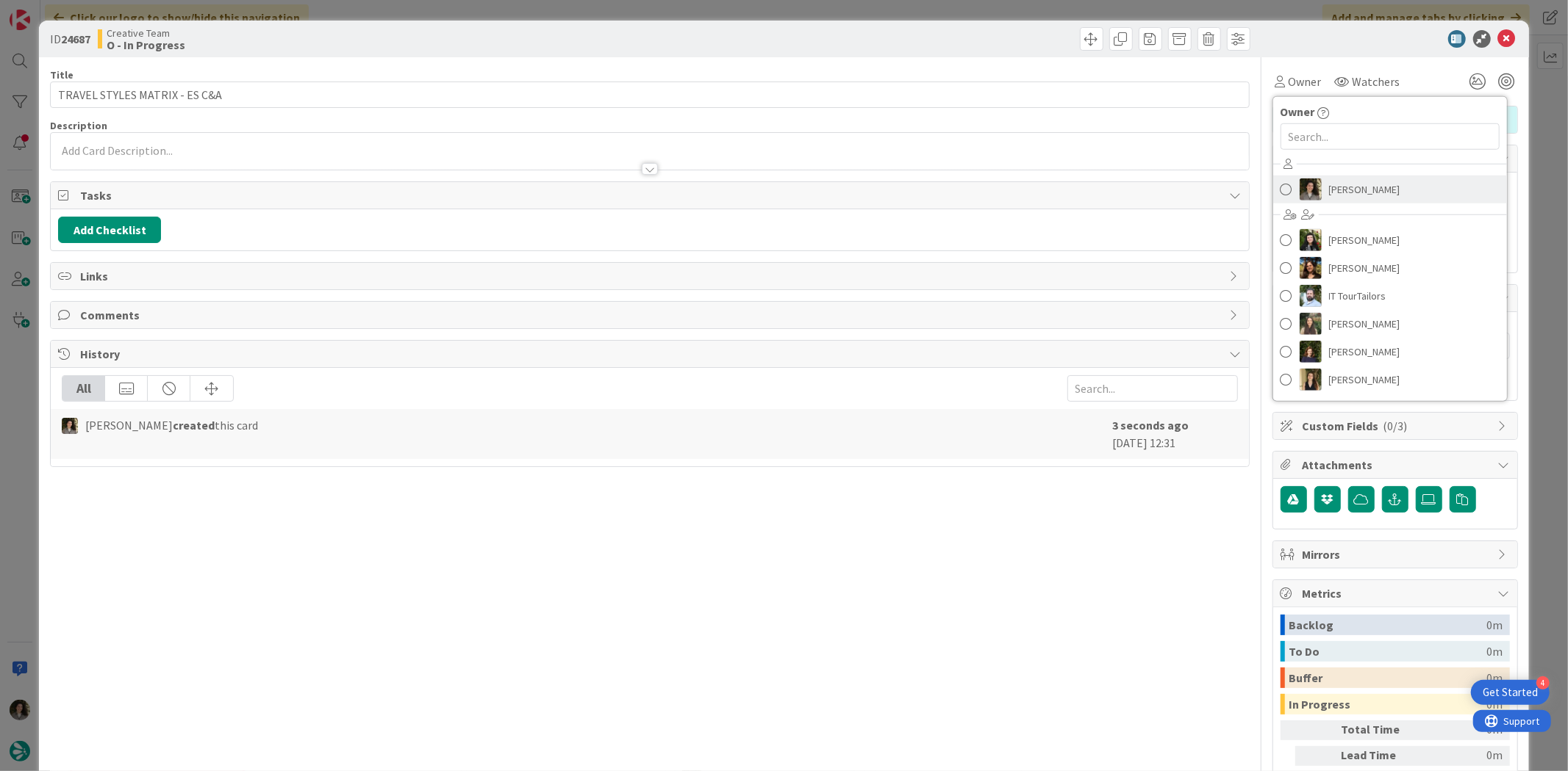
click at [1357, 187] on span "[PERSON_NAME]" at bounding box center [1365, 189] width 71 height 22
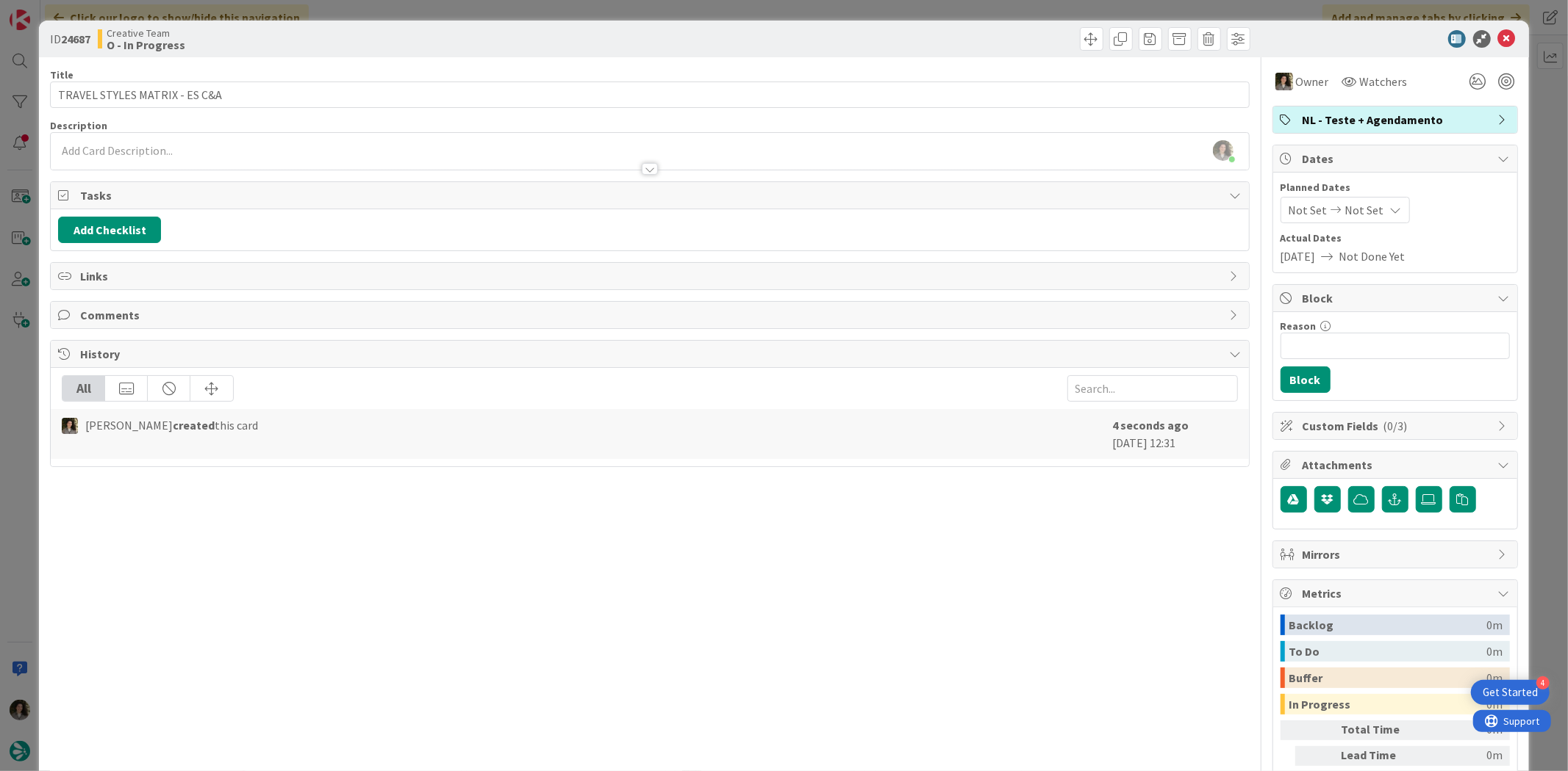
click at [1361, 210] on span "Not Set" at bounding box center [1364, 209] width 39 height 17
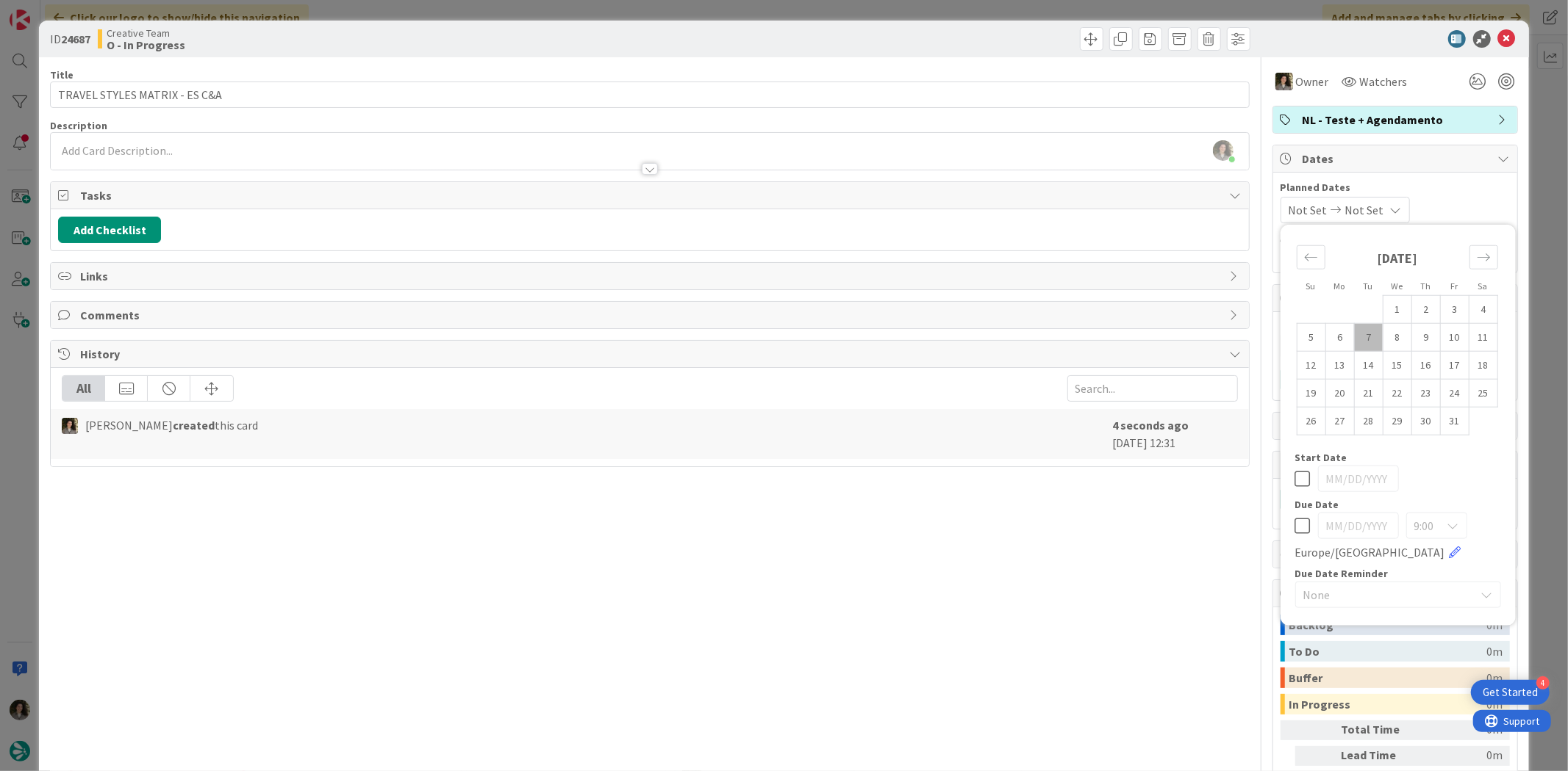
click at [1295, 523] on icon at bounding box center [1302, 525] width 15 height 17
type input "[DATE]"
click at [1498, 38] on icon at bounding box center [1506, 39] width 17 height 17
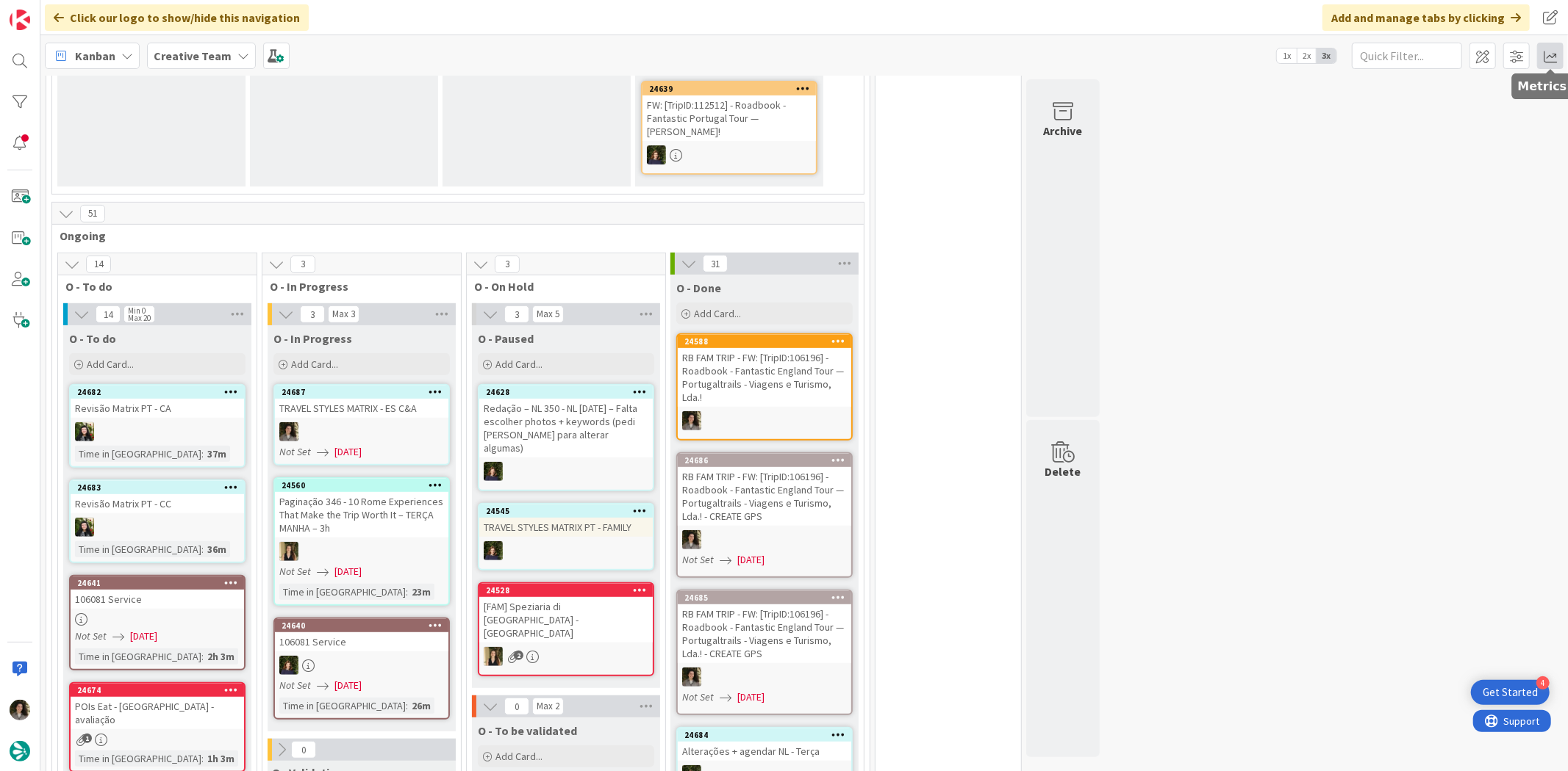
click at [1547, 53] on span at bounding box center [1550, 55] width 27 height 27
click at [1406, 160] on div "Allocation" at bounding box center [1423, 165] width 99 height 15
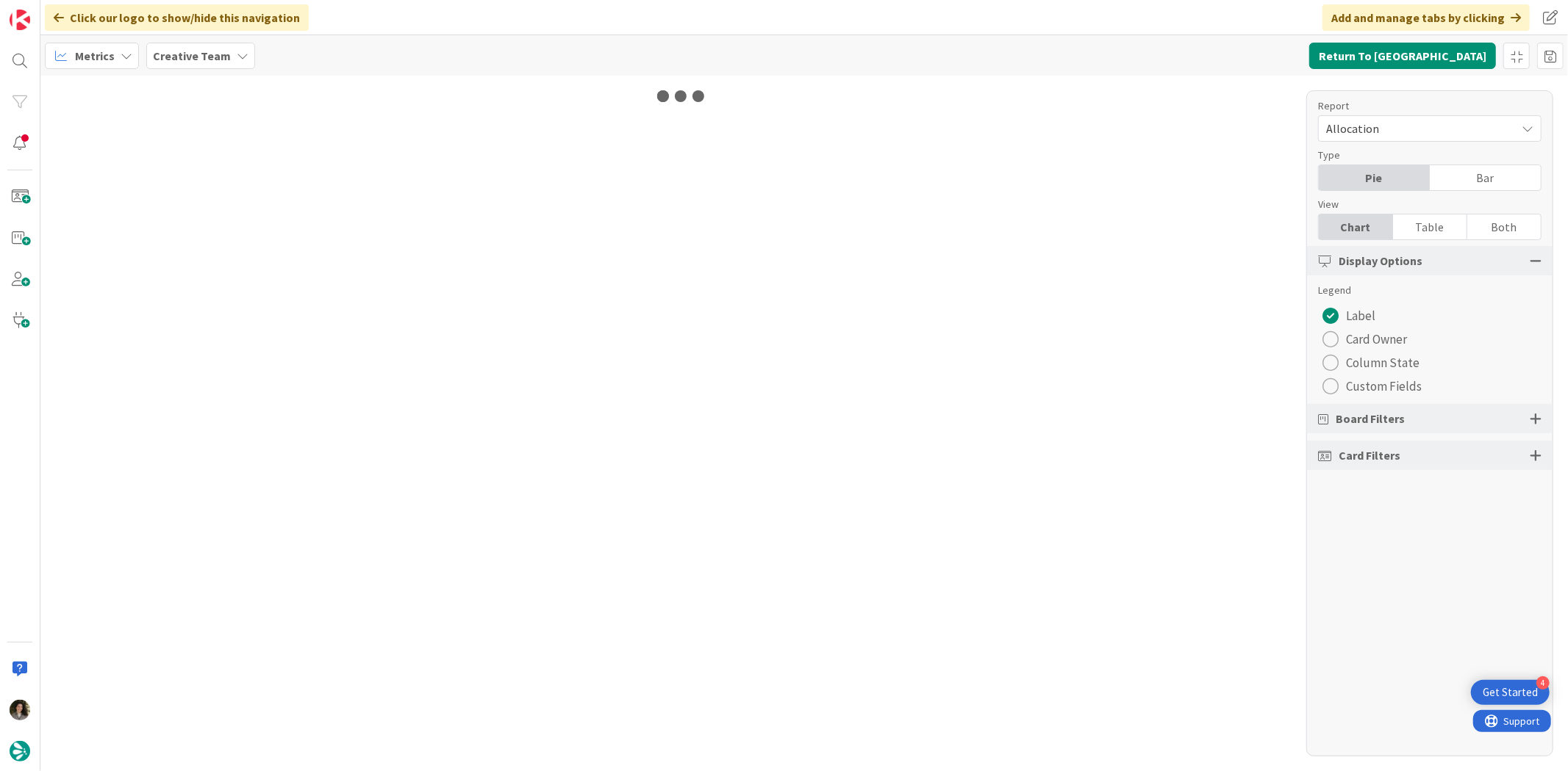
click at [1450, 218] on div "Table" at bounding box center [1430, 227] width 74 height 25
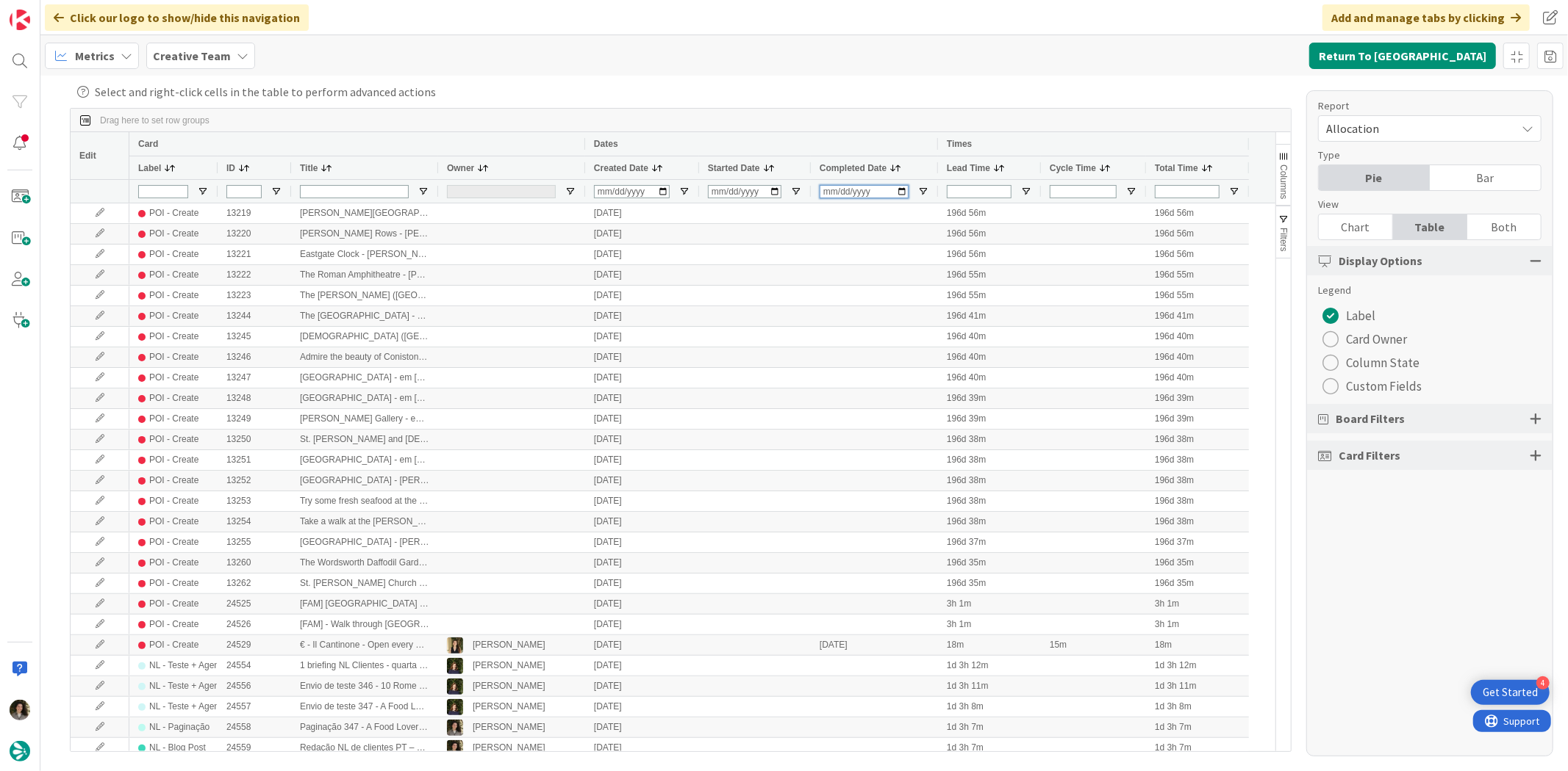
click at [829, 194] on input "Completed Date Filter Input" at bounding box center [863, 191] width 89 height 13
type input "2025-10-07"
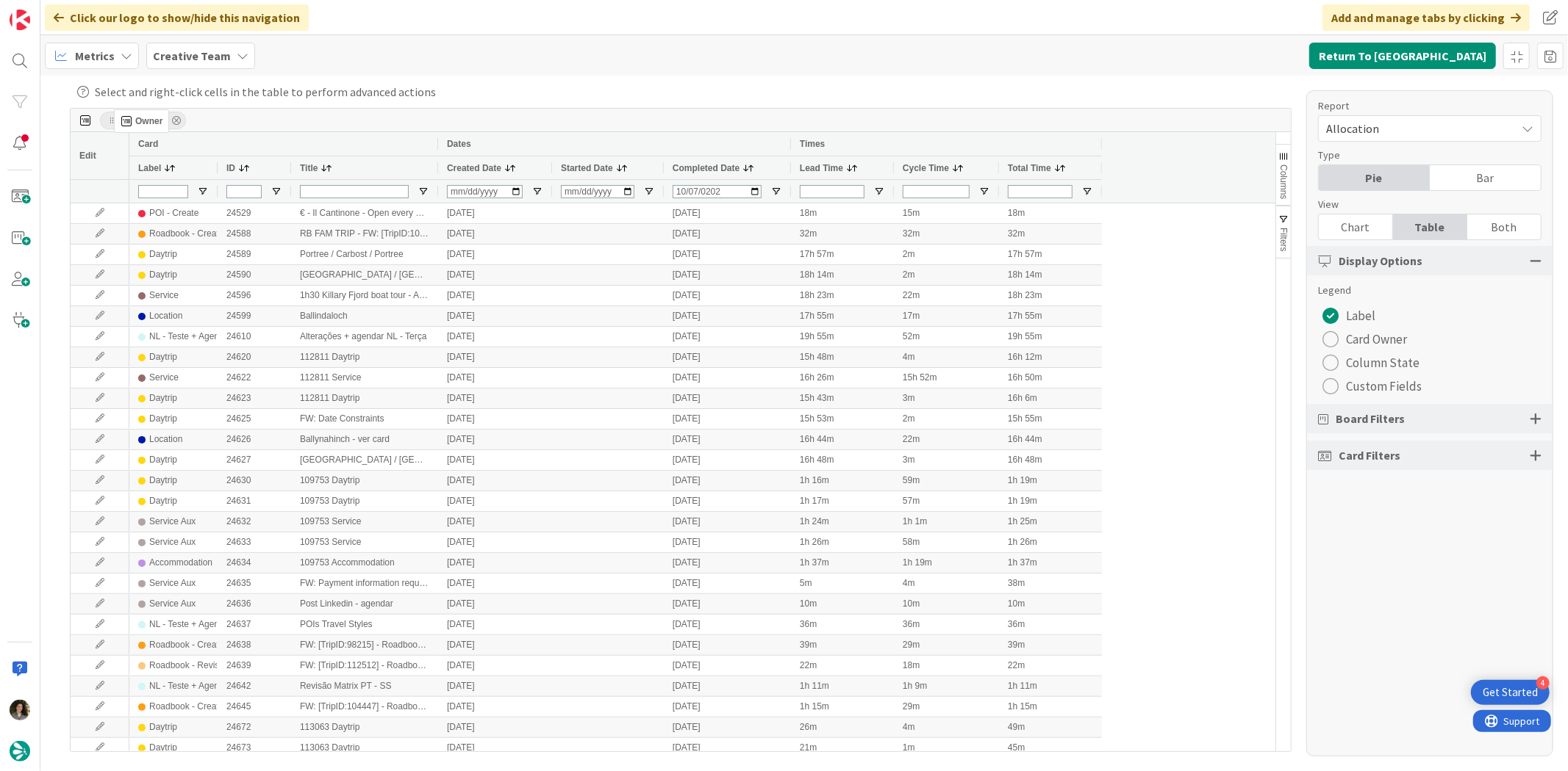
drag, startPoint x: 452, startPoint y: 165, endPoint x: 121, endPoint y: 115, distance: 334.8
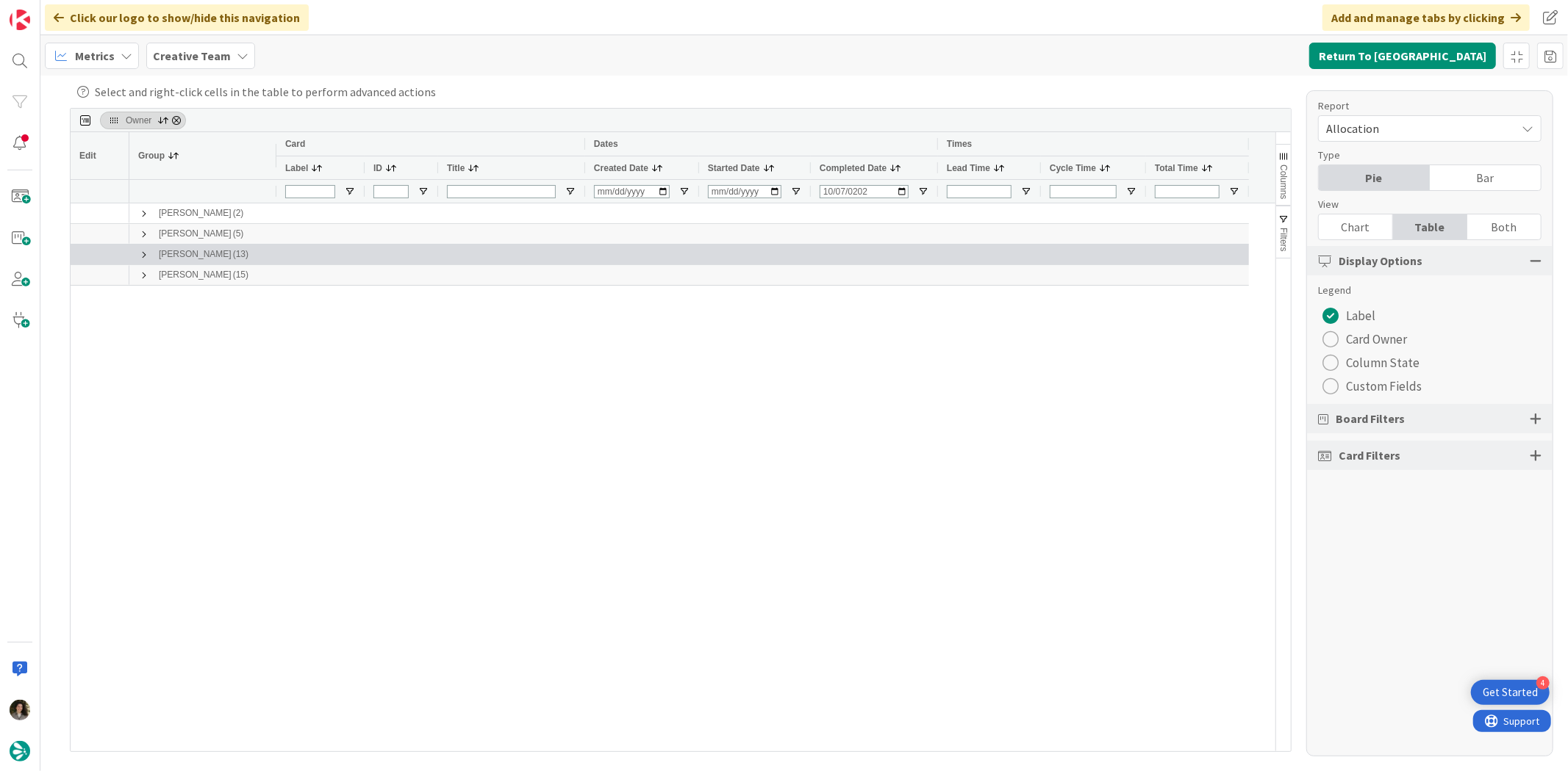
click at [144, 255] on span at bounding box center [144, 254] width 11 height 11
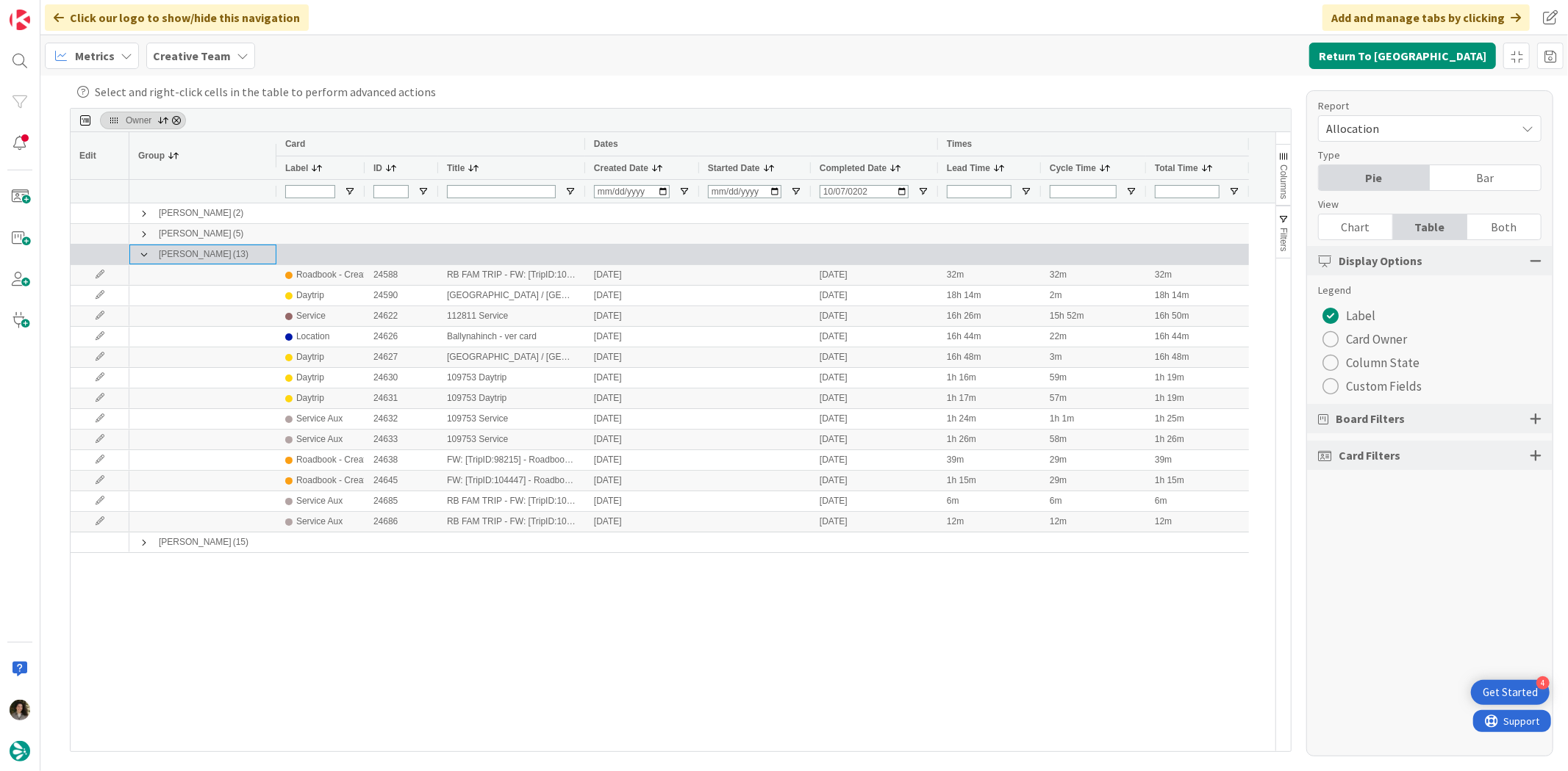
click at [150, 251] on span "Melissa Santos (13)" at bounding box center [203, 254] width 129 height 18
click at [141, 255] on span at bounding box center [144, 254] width 11 height 11
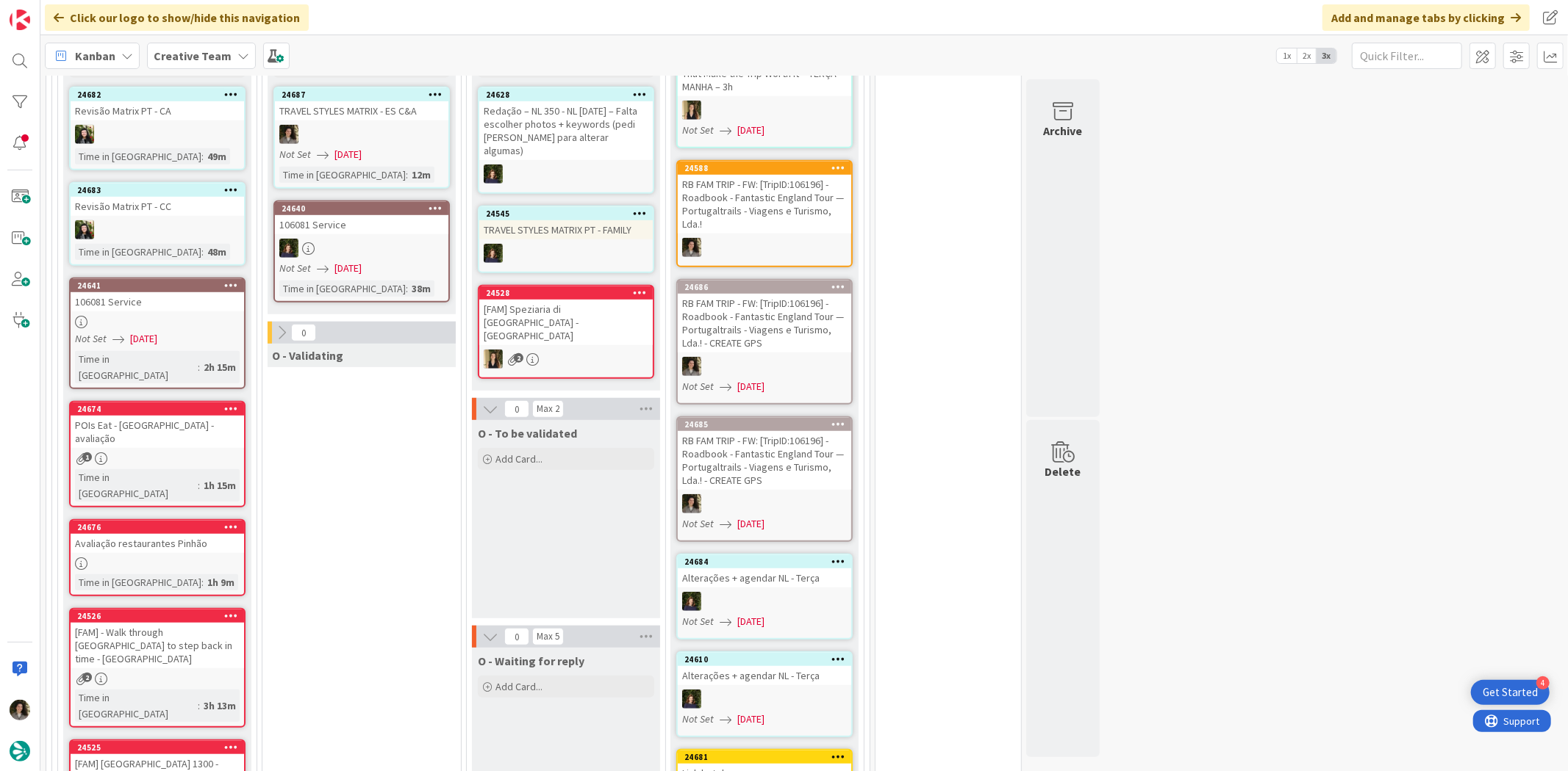
scroll to position [652, 0]
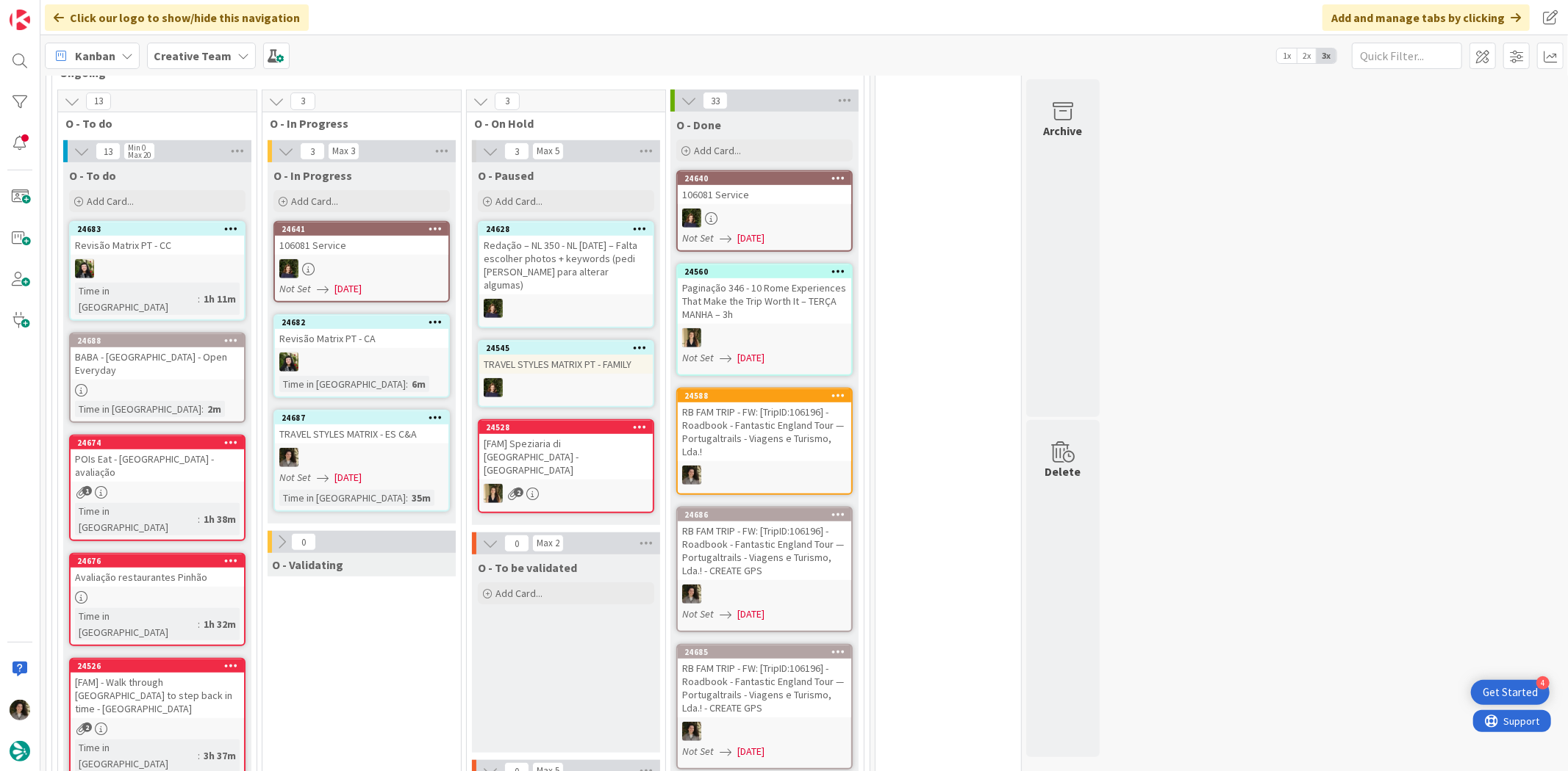
click at [422, 423] on div "24687 TRAVEL STYLES MATRIX - ES C&A Not Set 10/07/2025 Time in Column : 35m" at bounding box center [361, 461] width 176 height 102
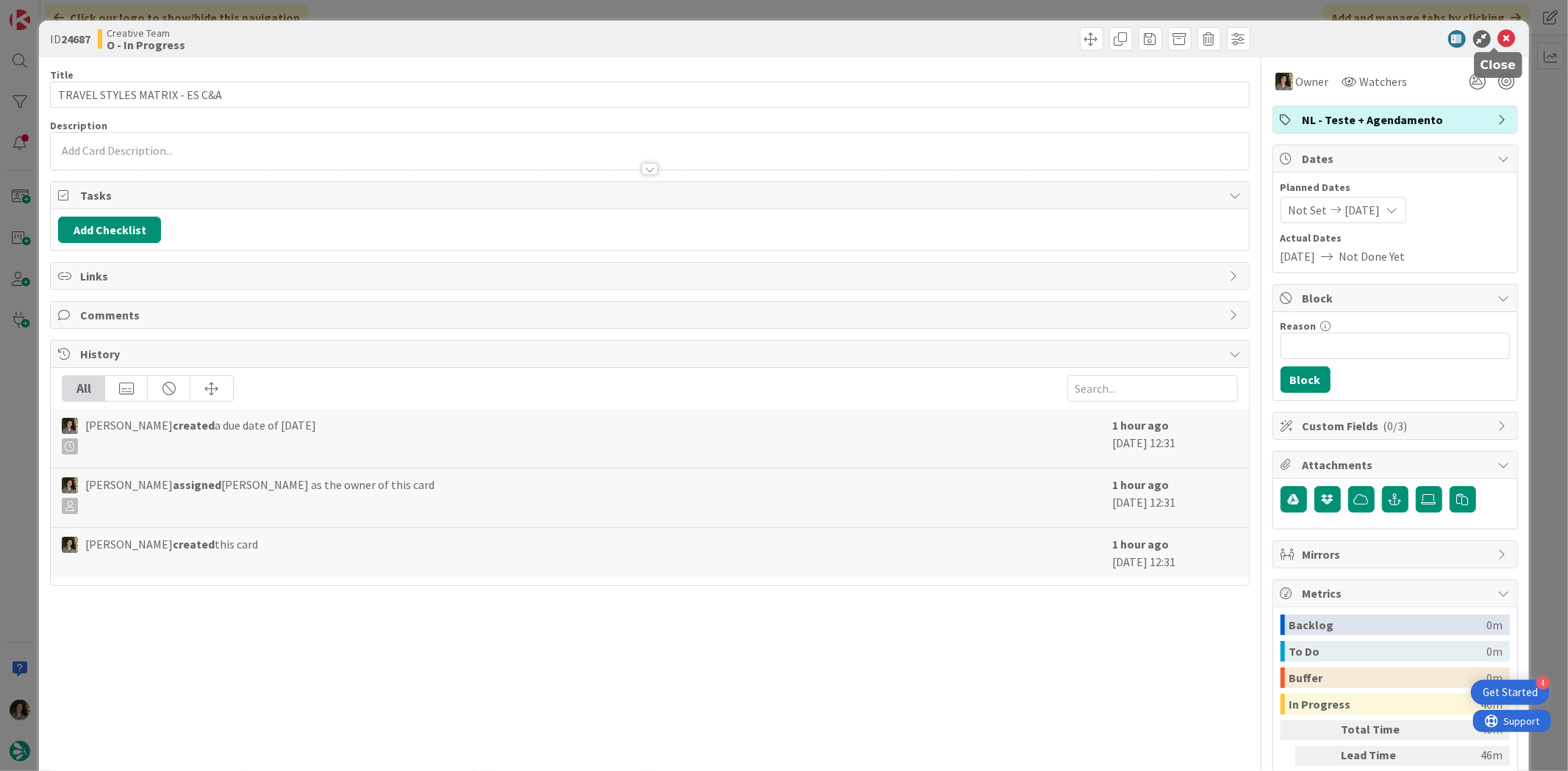
click at [1498, 38] on icon at bounding box center [1506, 39] width 17 height 17
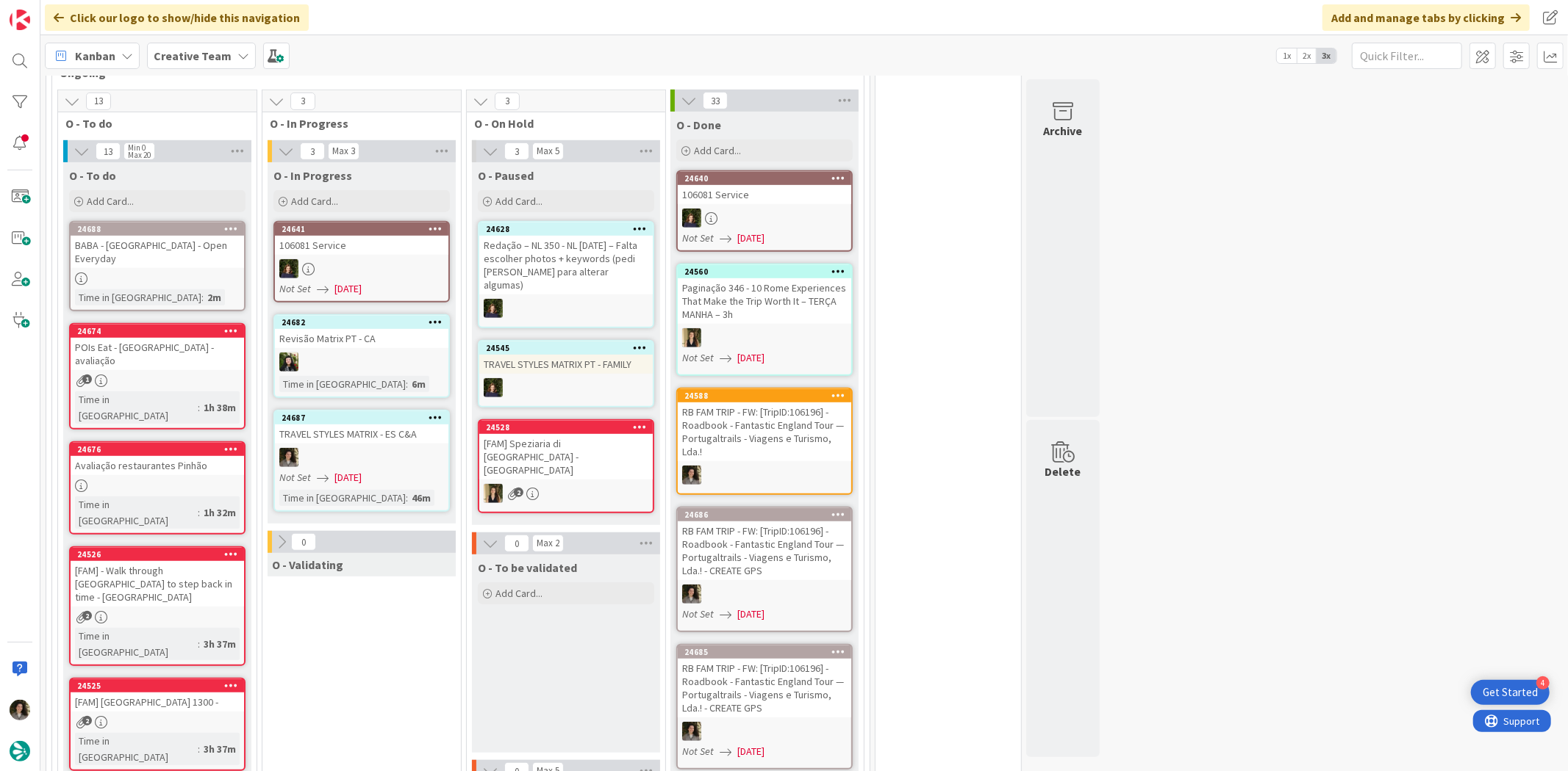
click at [181, 272] on div at bounding box center [157, 279] width 173 height 12
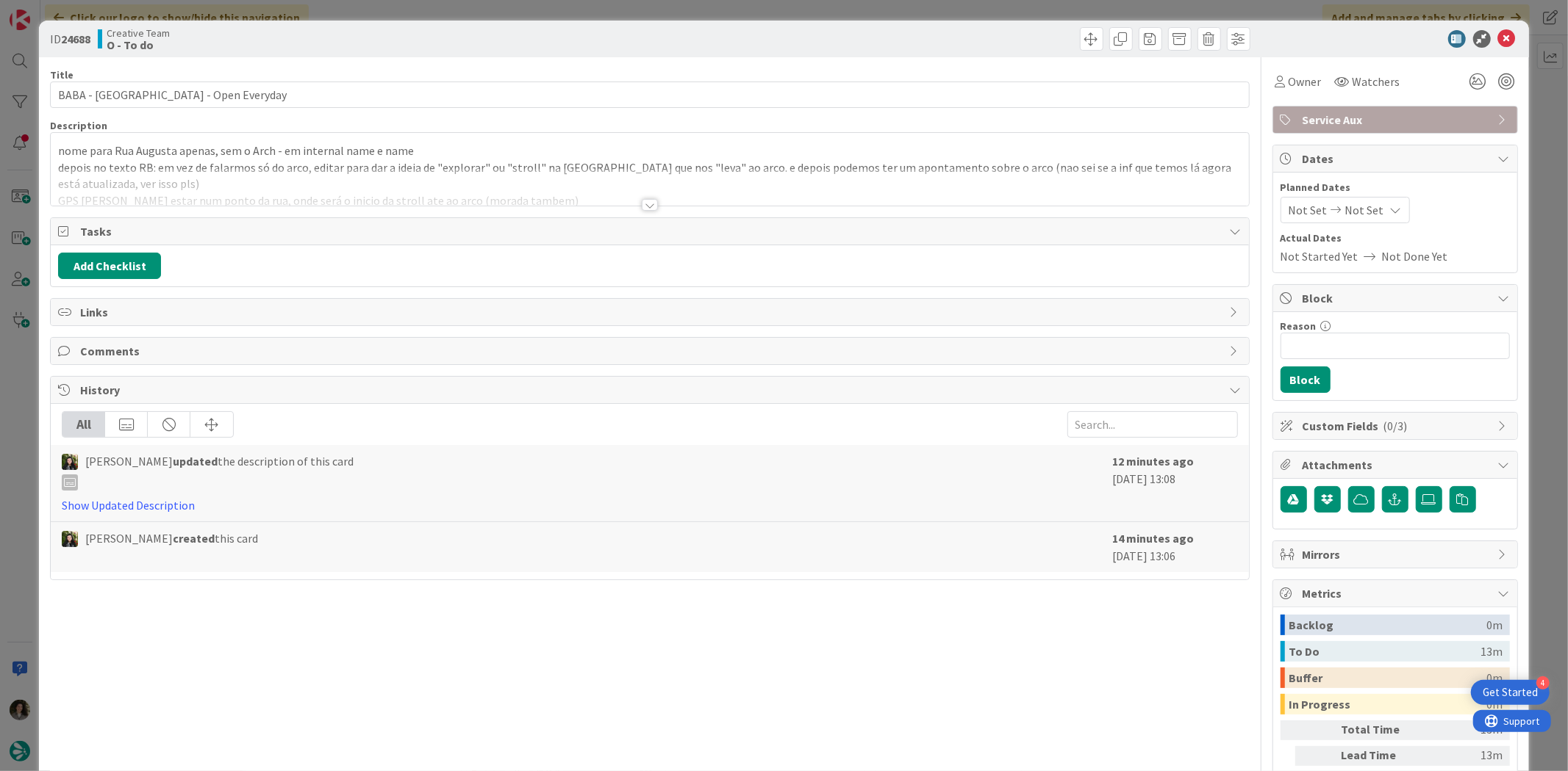
click at [644, 196] on div at bounding box center [649, 187] width 1197 height 37
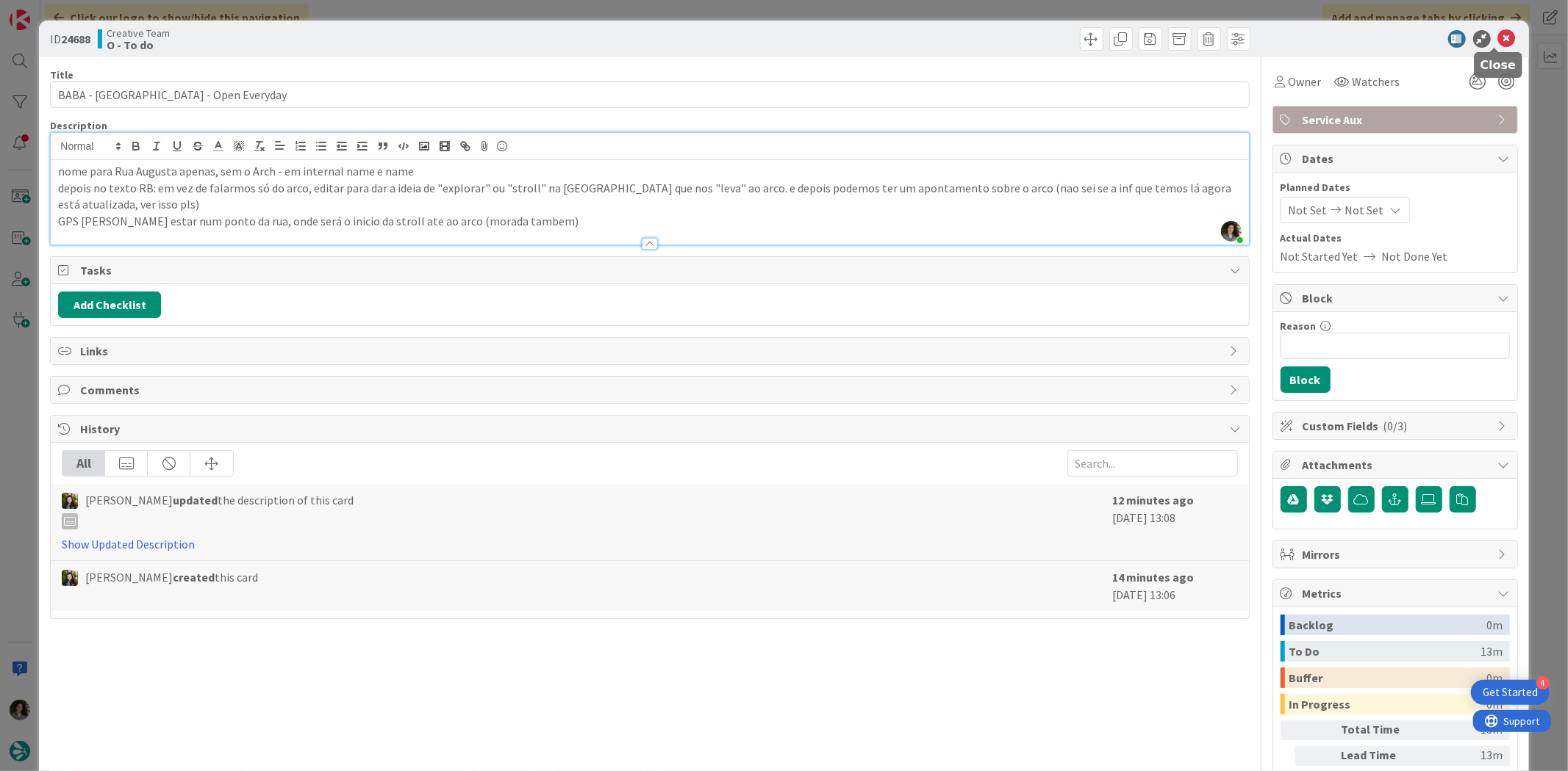
click at [1498, 42] on icon at bounding box center [1506, 39] width 17 height 17
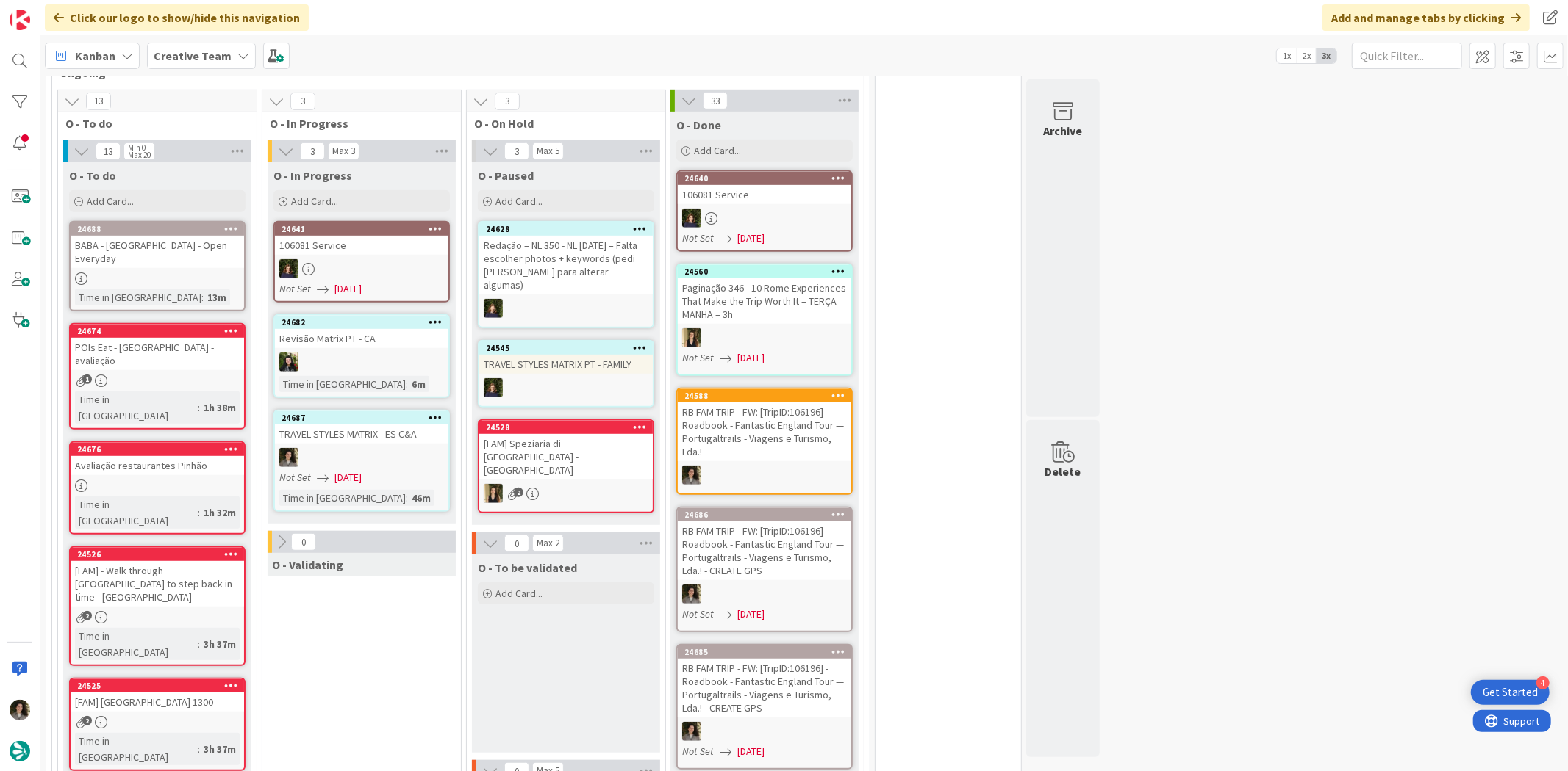
click at [220, 248] on div "24688 BABA - Rua Augusta Arch - Open Everyday Time in Column : 13m" at bounding box center [157, 266] width 176 height 90
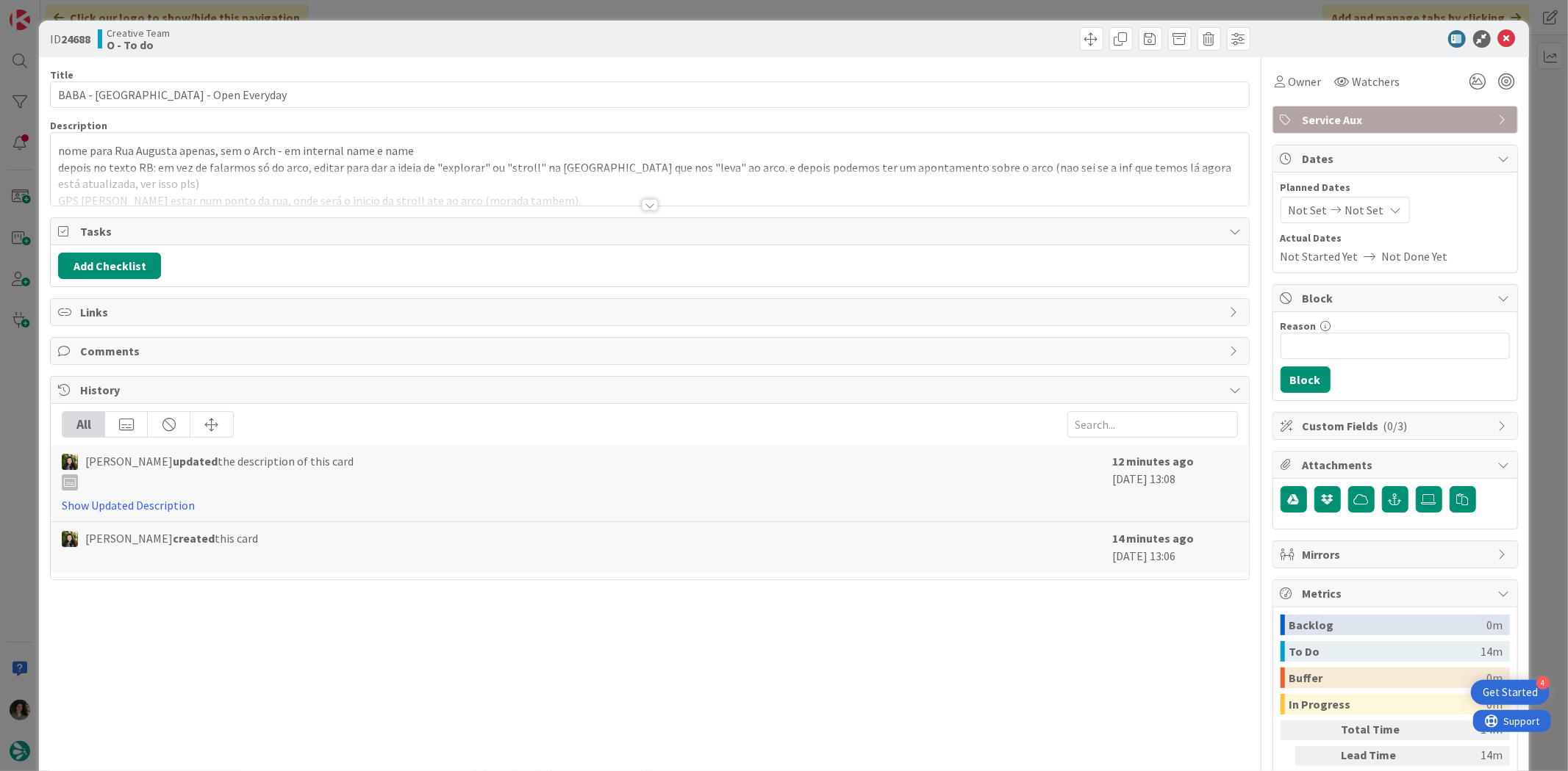
click at [649, 193] on div at bounding box center [649, 187] width 1197 height 37
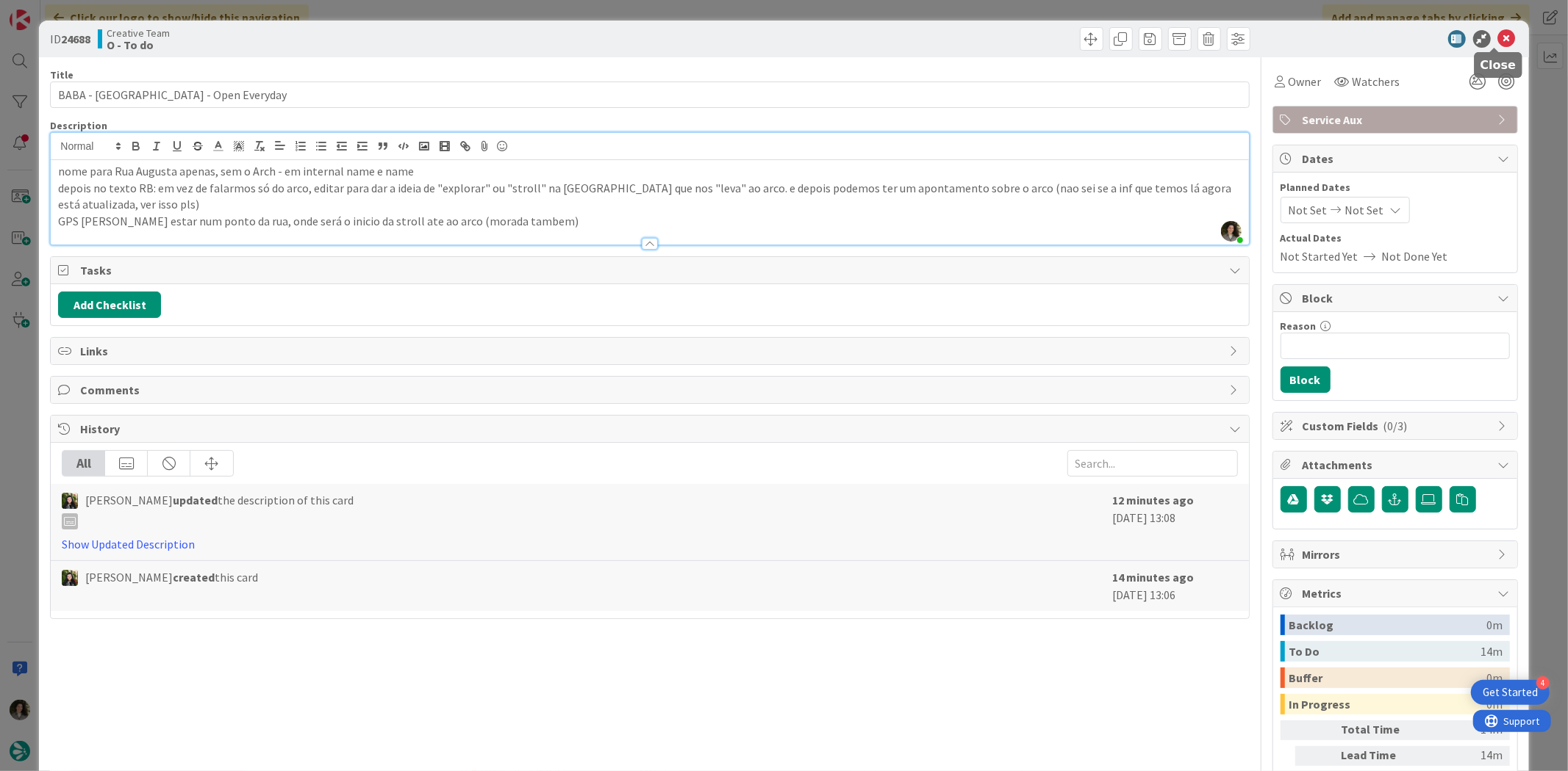
click at [1498, 33] on icon at bounding box center [1506, 39] width 17 height 17
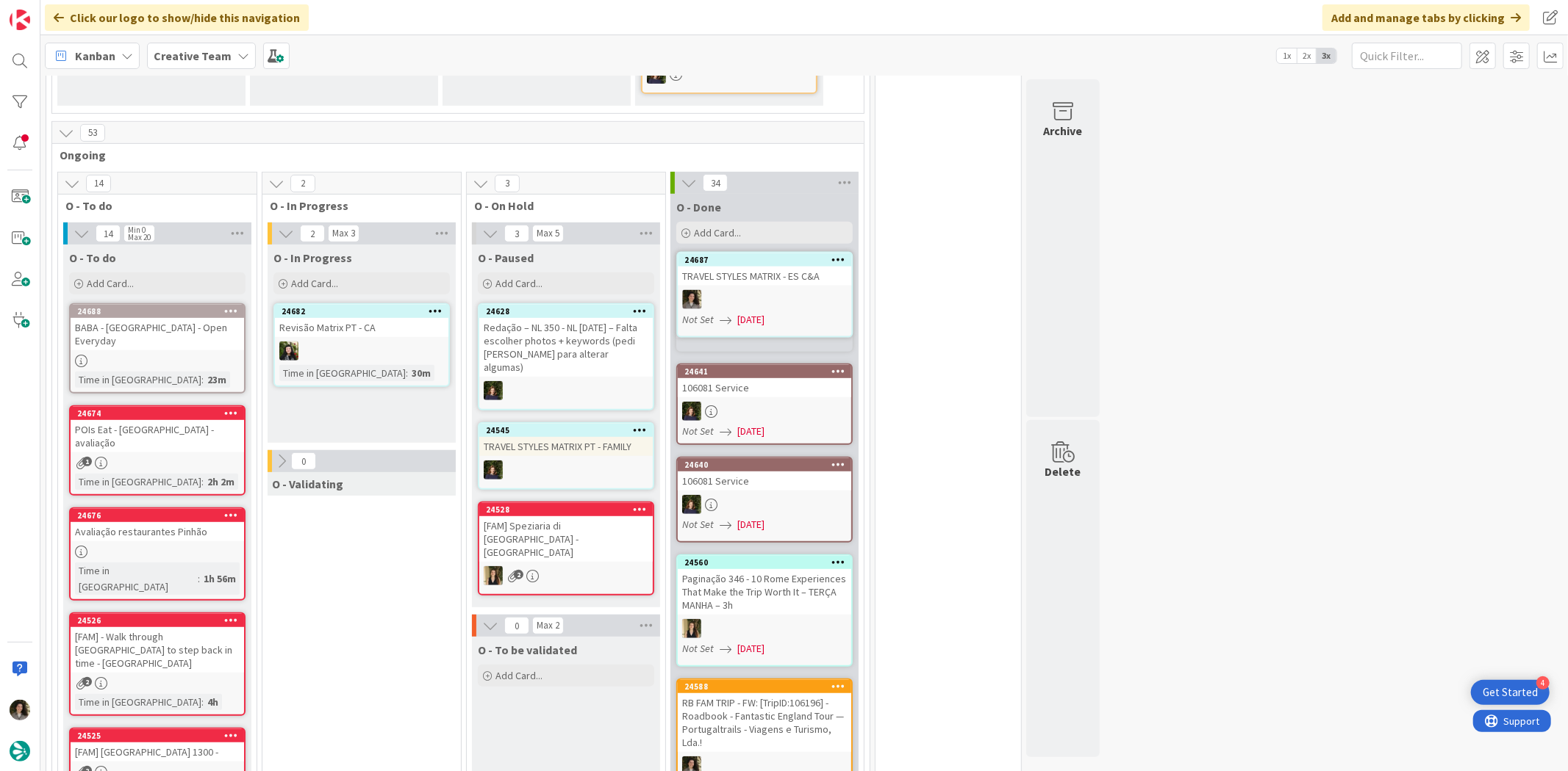
scroll to position [569, 0]
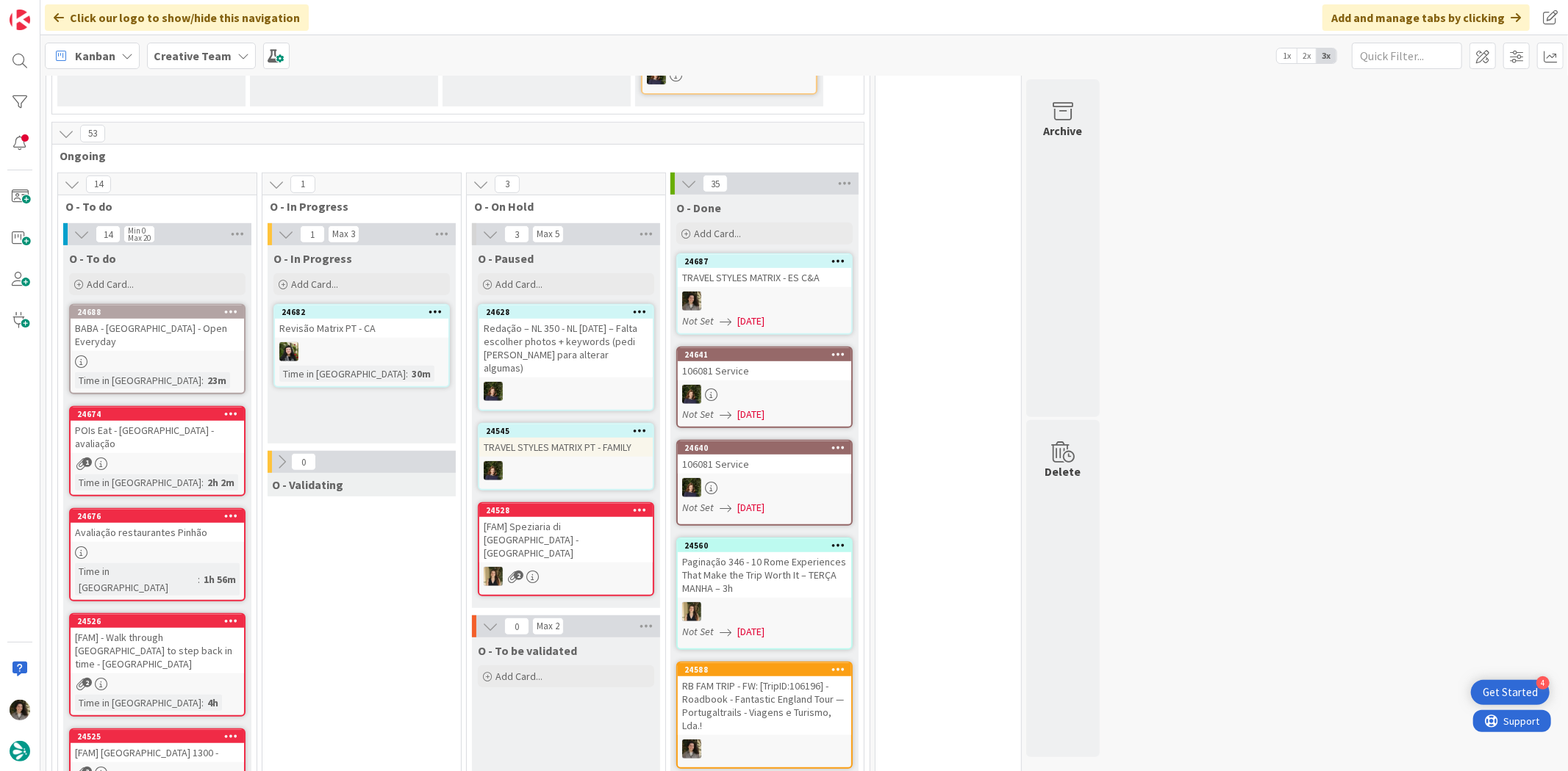
click at [722, 291] on div at bounding box center [764, 301] width 173 height 19
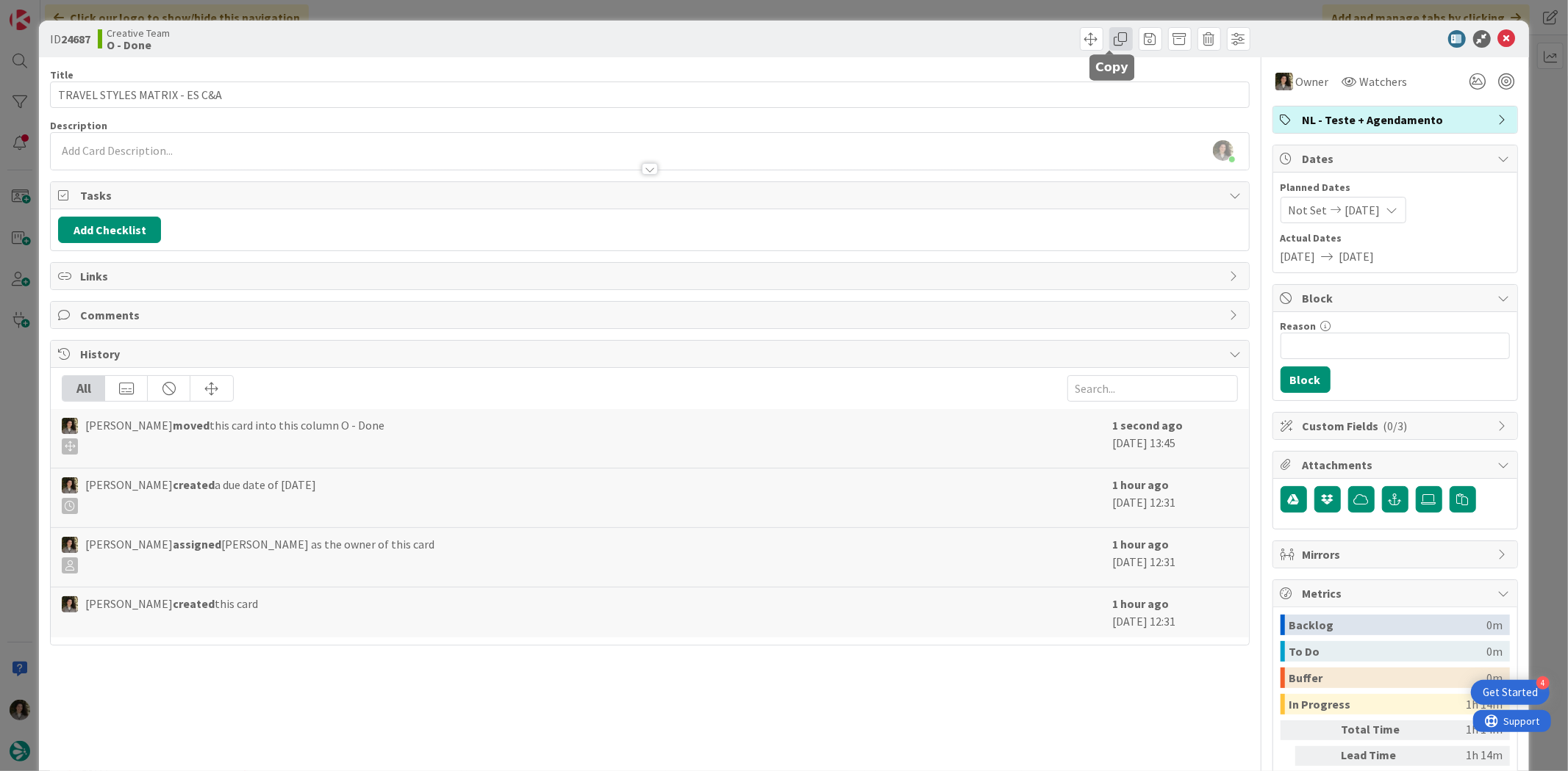
click at [1109, 40] on span at bounding box center [1121, 39] width 24 height 24
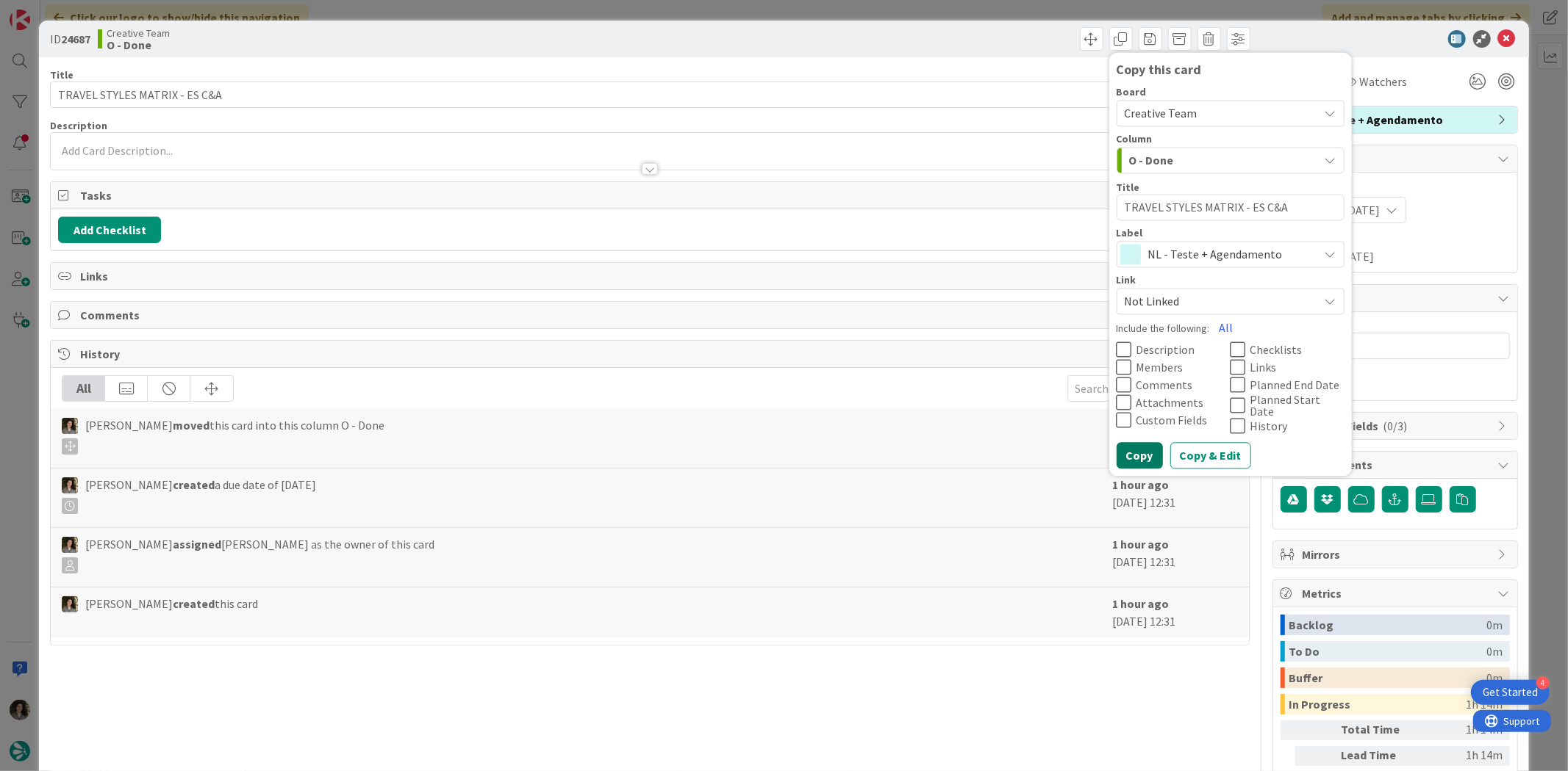
click at [1129, 455] on button "Copy" at bounding box center [1139, 456] width 46 height 27
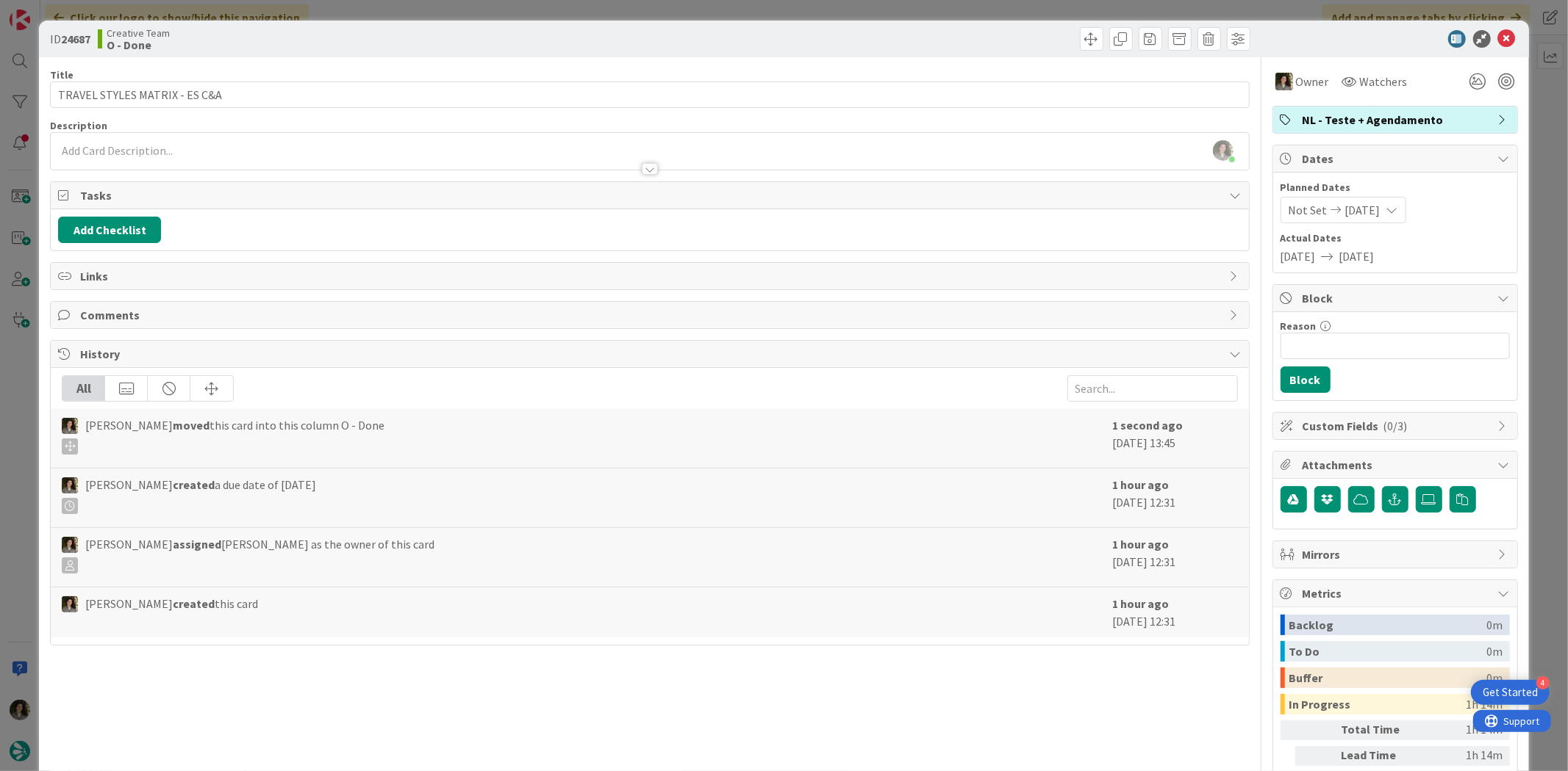
type textarea "x"
click at [1498, 37] on icon at bounding box center [1506, 39] width 17 height 17
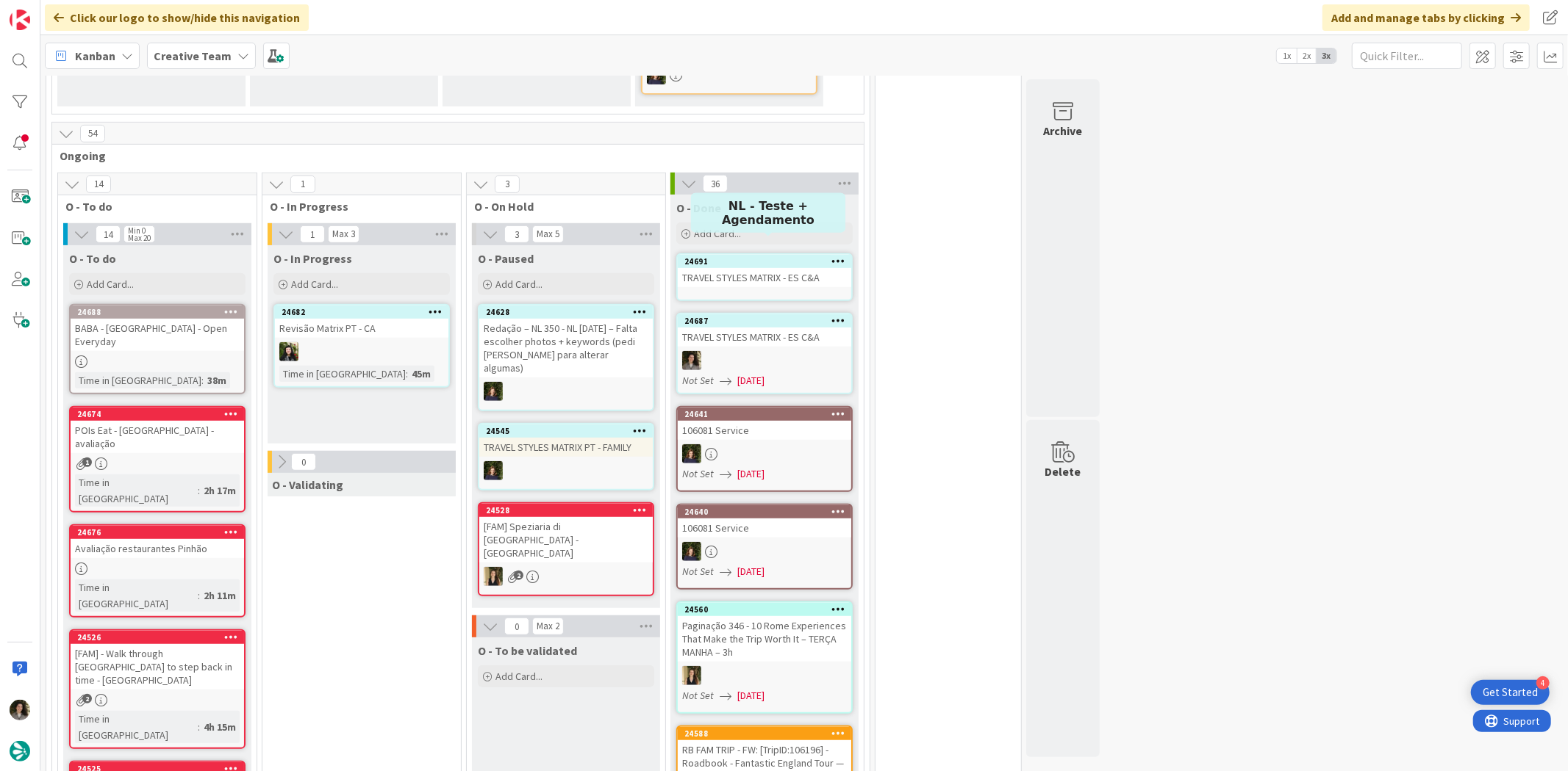
click at [741, 268] on div "TRAVEL STYLES MATRIX - ES C&A" at bounding box center [764, 277] width 173 height 19
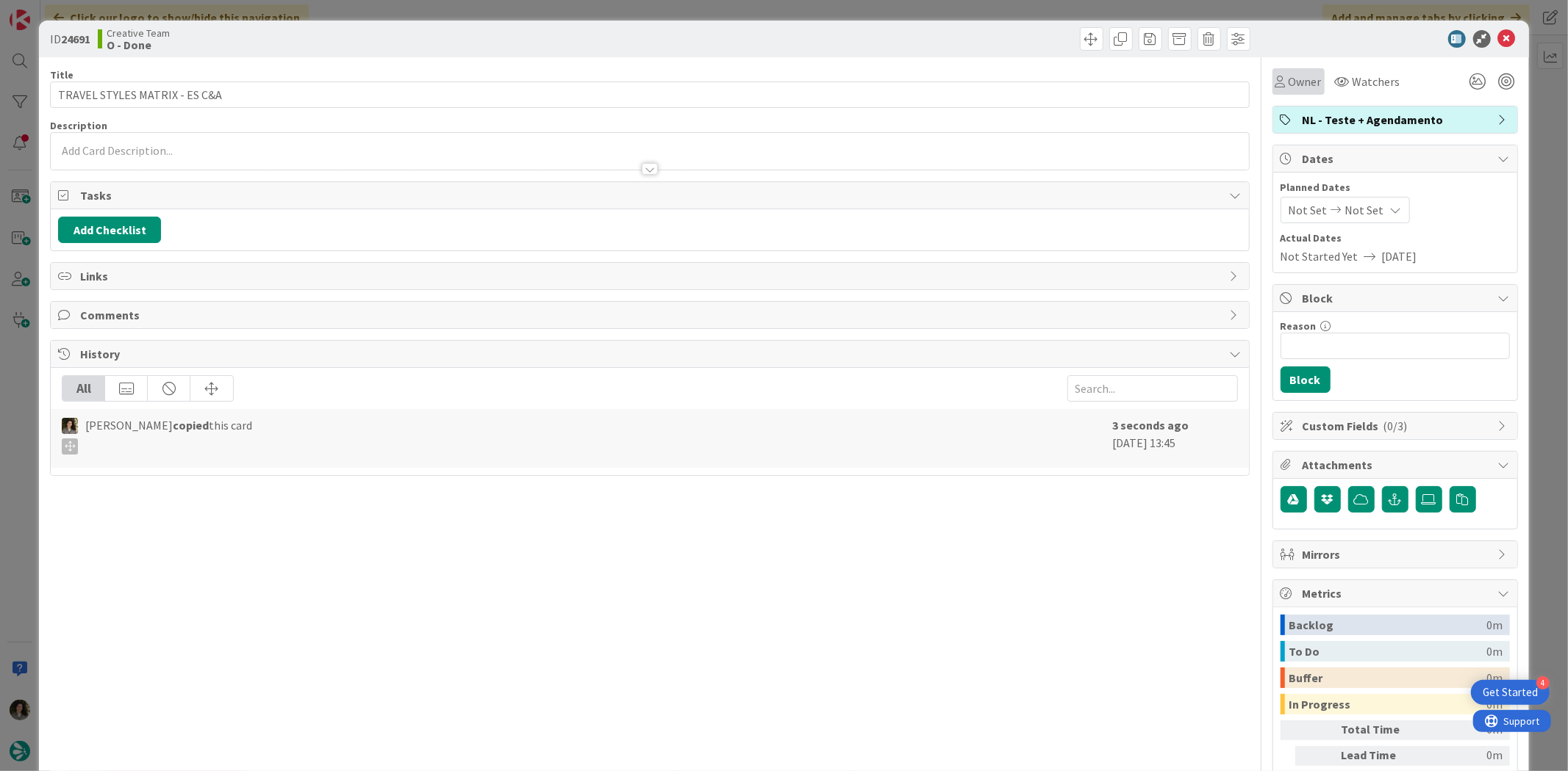
drag, startPoint x: 1308, startPoint y: 84, endPoint x: 1308, endPoint y: 94, distance: 10.0
click at [1307, 84] on span "Owner" at bounding box center [1305, 81] width 33 height 17
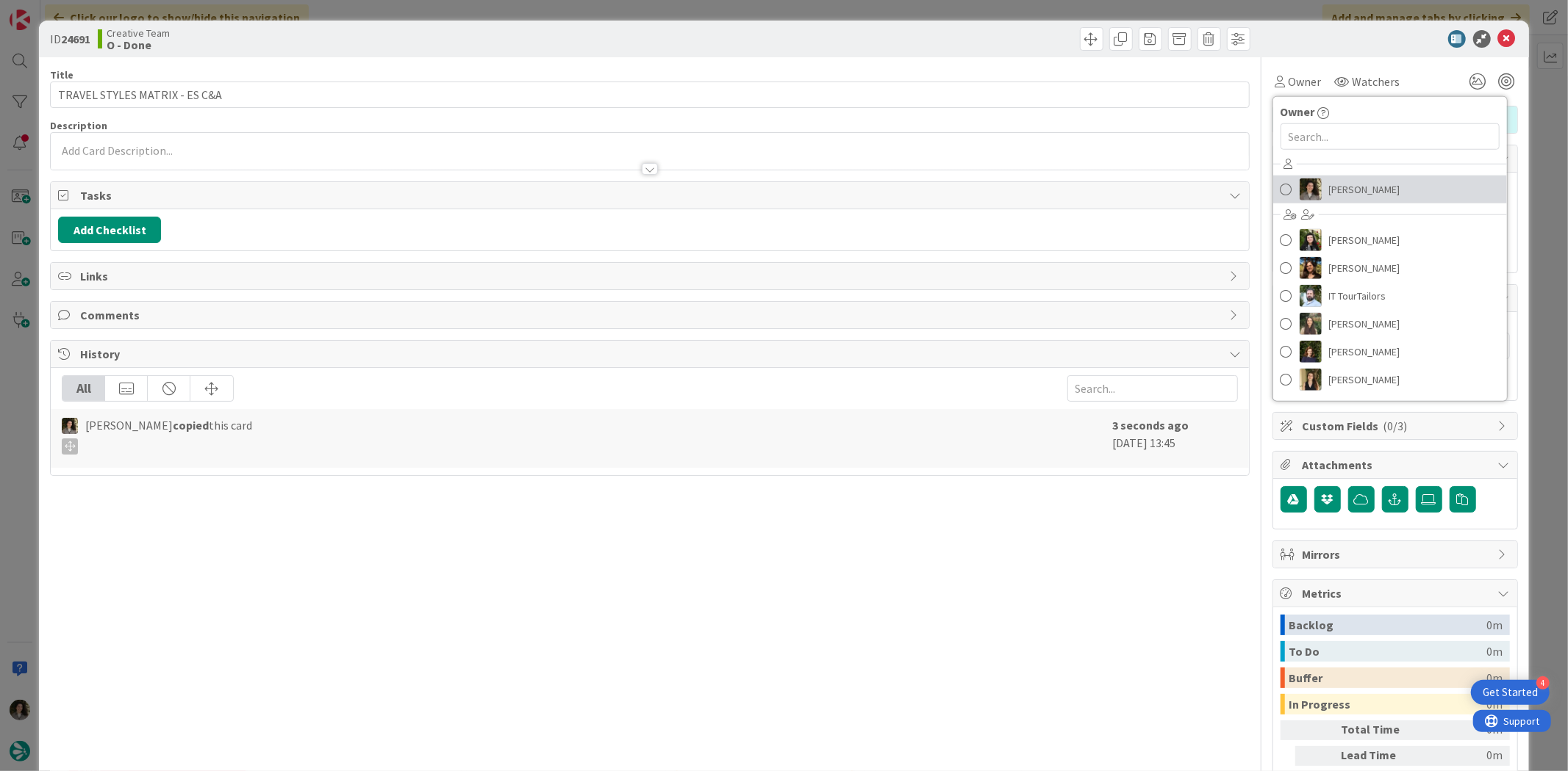
drag, startPoint x: 1358, startPoint y: 186, endPoint x: 1365, endPoint y: 216, distance: 30.8
click at [1358, 186] on span "[PERSON_NAME]" at bounding box center [1365, 189] width 71 height 22
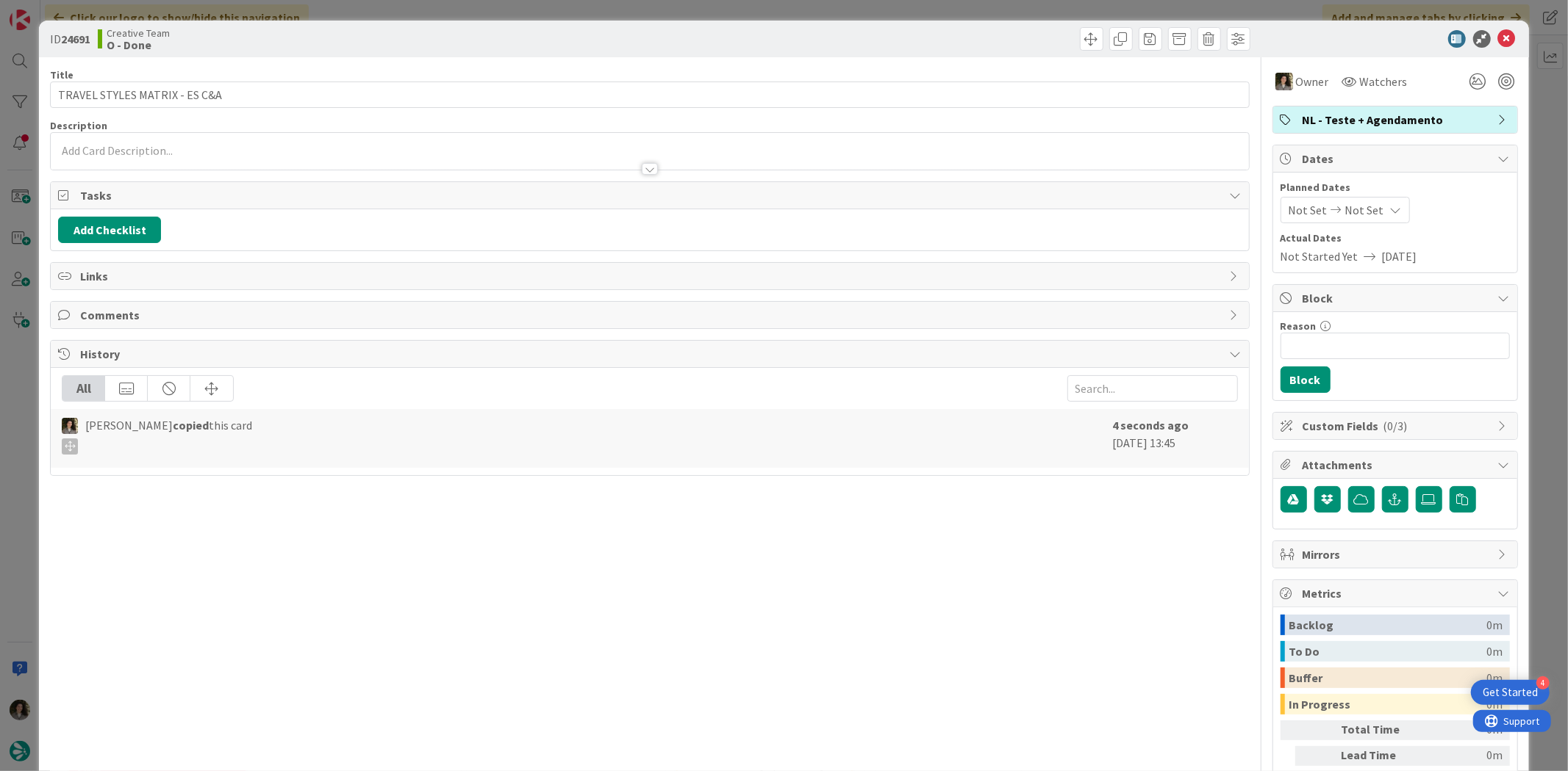
click at [1363, 206] on span "Not Set" at bounding box center [1364, 209] width 39 height 17
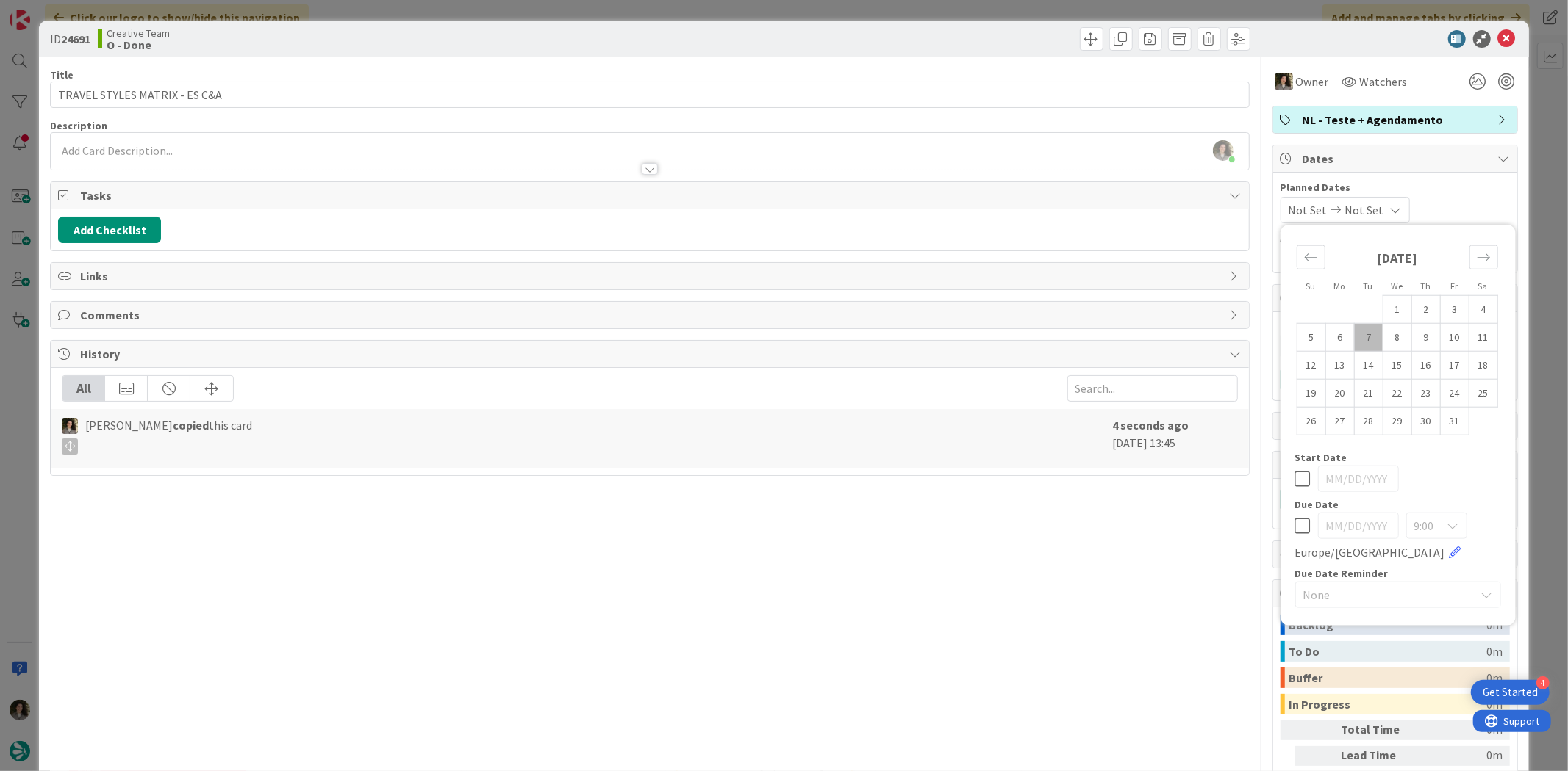
click at [1295, 535] on div "9:00 Europe/London" at bounding box center [1397, 537] width 206 height 49
click at [1298, 518] on div "9:00 Europe/London" at bounding box center [1397, 537] width 206 height 49
click at [1296, 522] on icon at bounding box center [1302, 525] width 15 height 17
type input "[DATE]"
click at [1498, 36] on icon at bounding box center [1506, 39] width 17 height 17
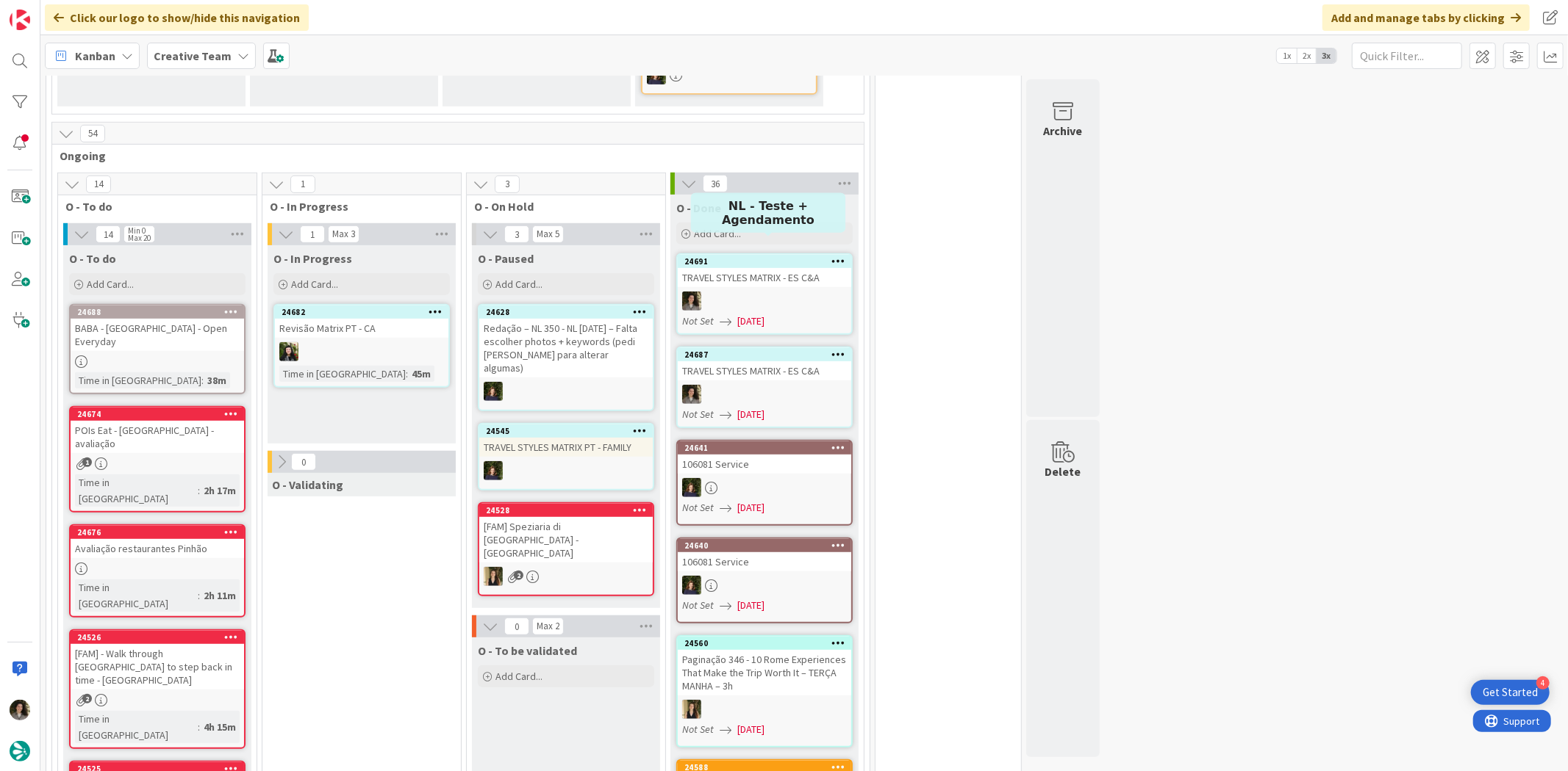
click at [732, 291] on div at bounding box center [764, 301] width 173 height 19
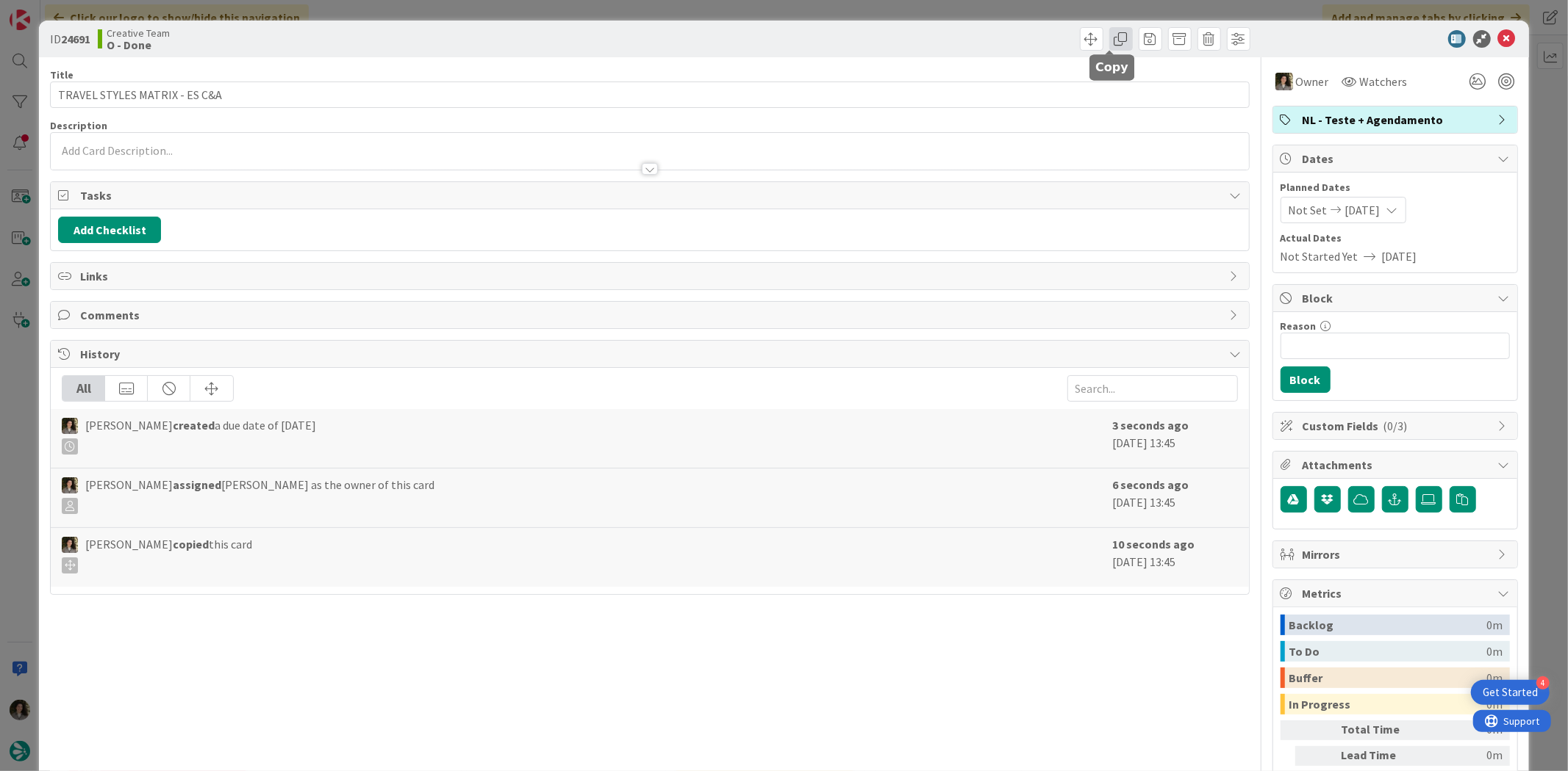
drag, startPoint x: 1103, startPoint y: 42, endPoint x: 1101, endPoint y: 70, distance: 28.1
click at [1109, 42] on span at bounding box center [1121, 39] width 24 height 24
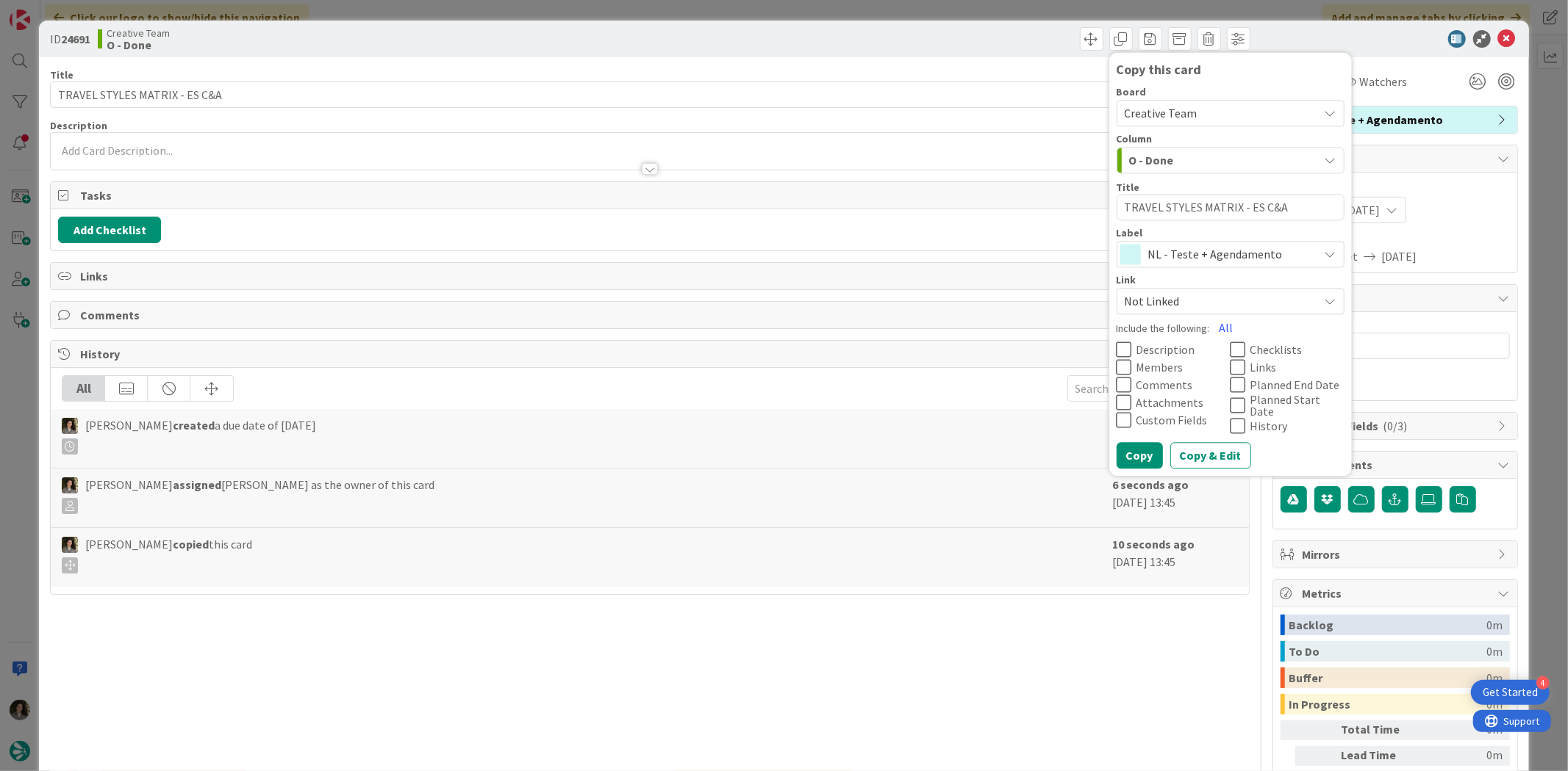
click at [1159, 263] on span "NL - Teste + Agendamento" at bounding box center [1229, 254] width 163 height 20
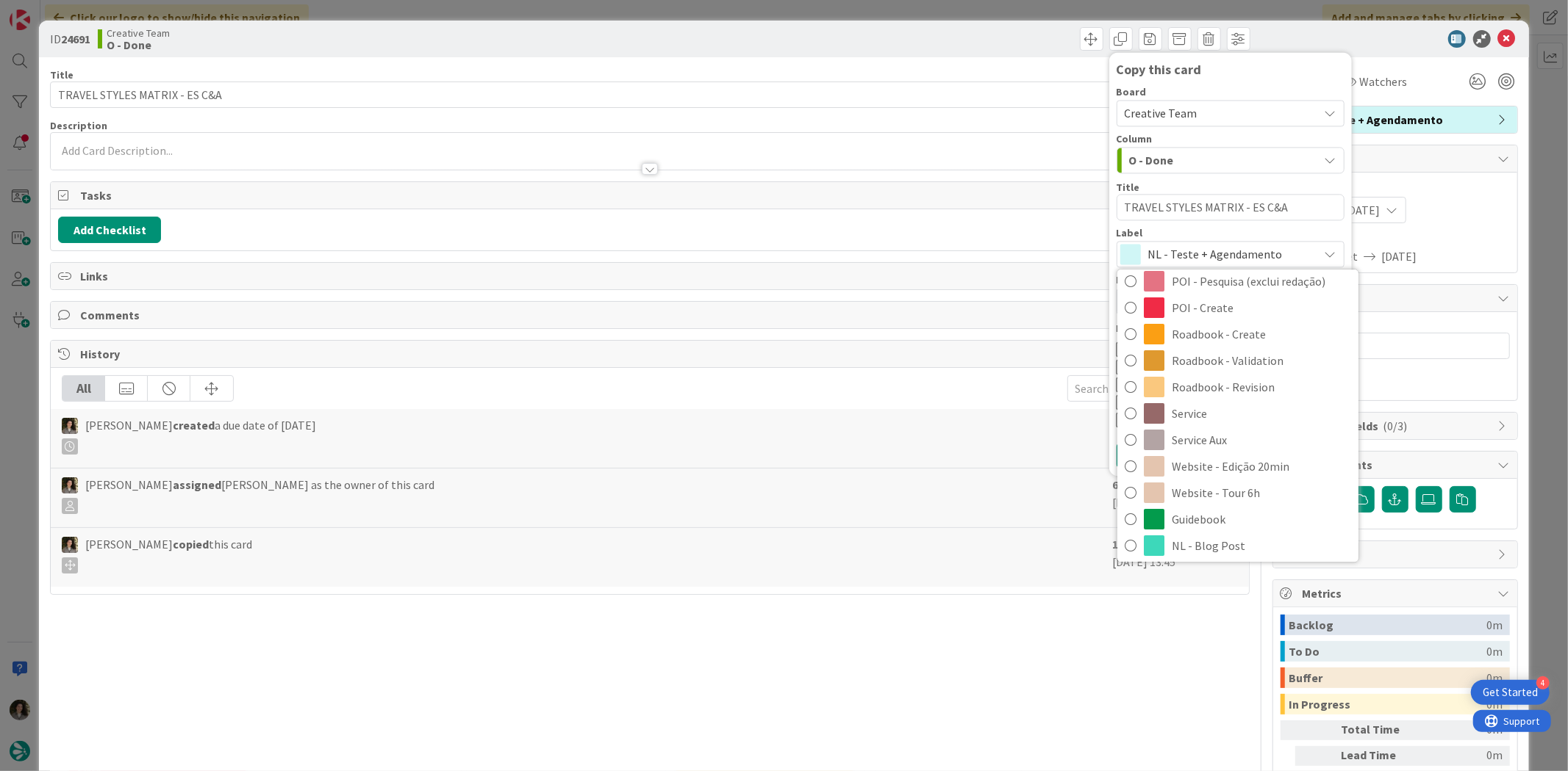
scroll to position [326, 0]
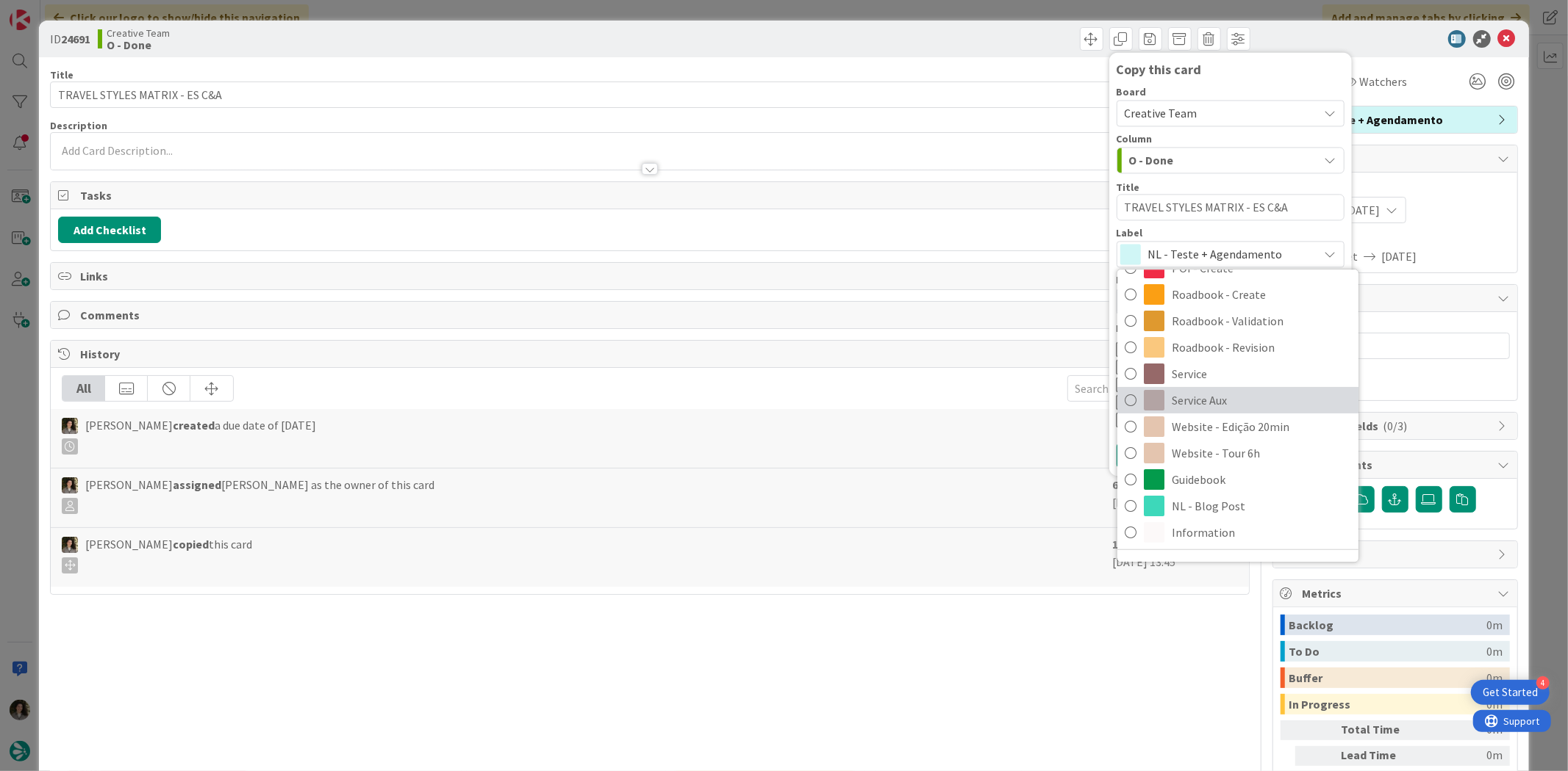
click at [1207, 398] on span "Service Aux" at bounding box center [1261, 400] width 179 height 22
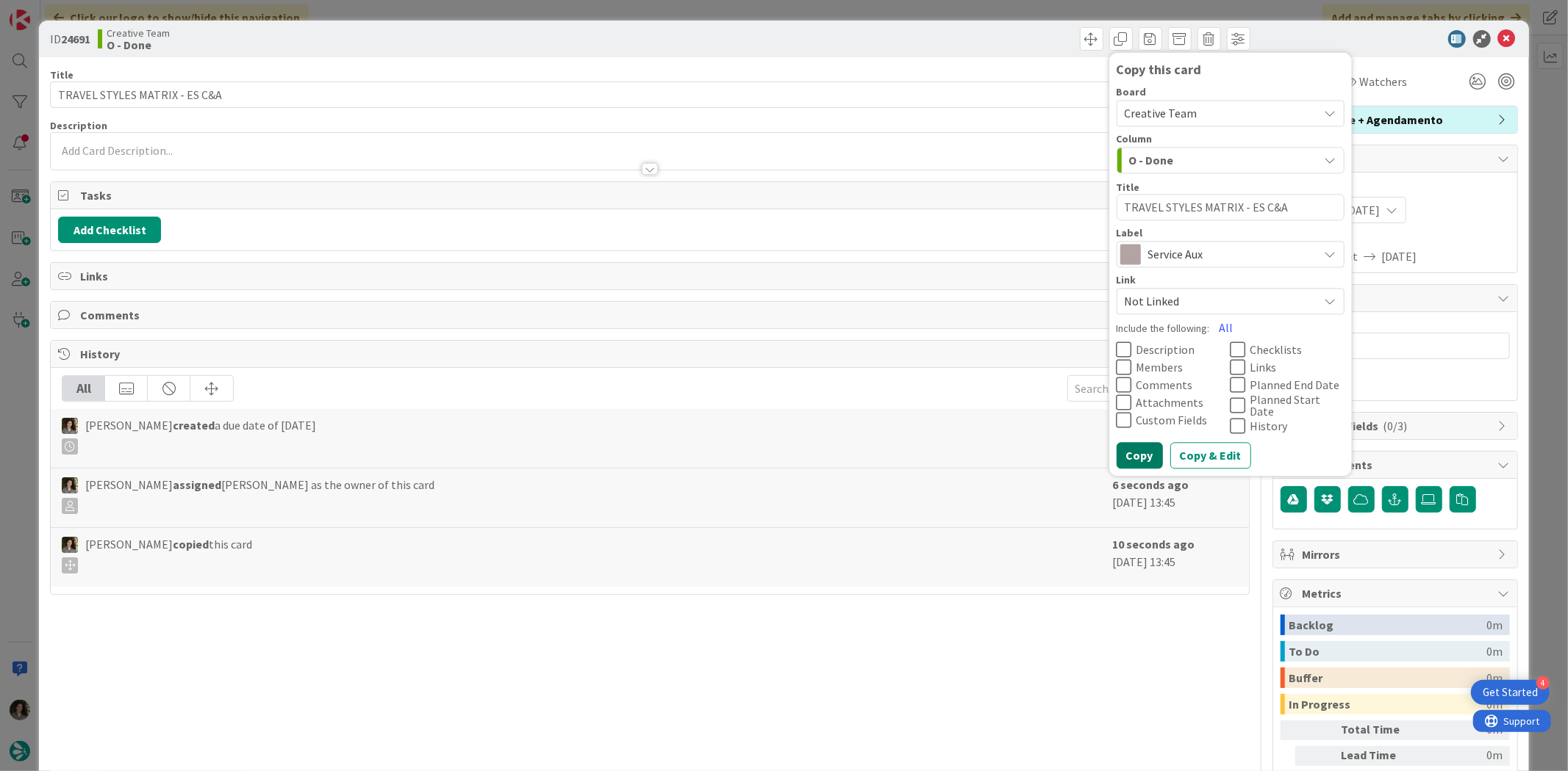
click at [1116, 445] on button "Copy" at bounding box center [1139, 456] width 46 height 27
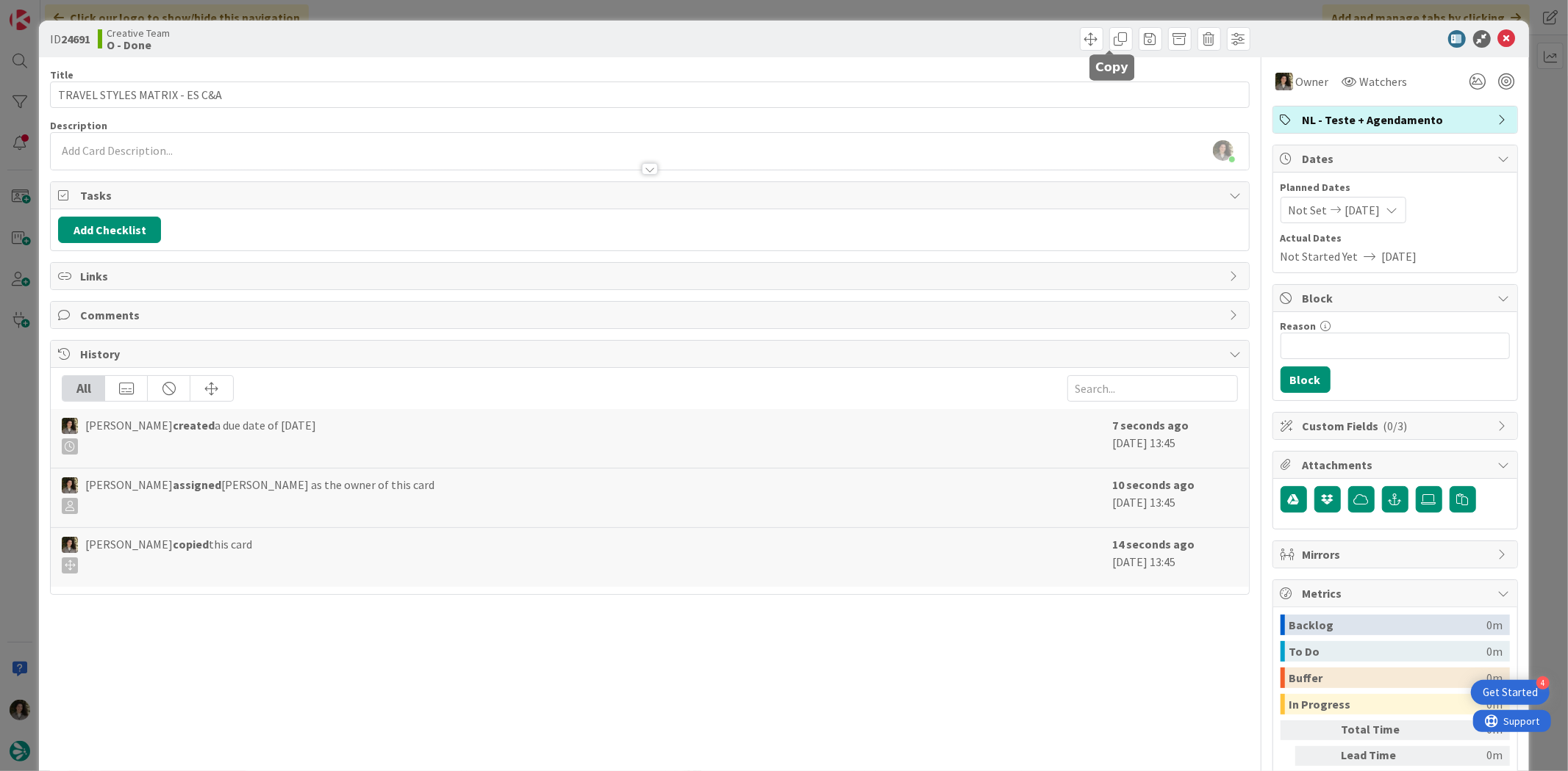
drag, startPoint x: 1112, startPoint y: 47, endPoint x: 1155, endPoint y: 134, distance: 97.0
click at [1113, 49] on body "4 Get Started Click our logo to show/hide this navigation Add and manage tabs b…" at bounding box center [784, 386] width 1568 height 771
click at [1110, 39] on span at bounding box center [1121, 39] width 24 height 24
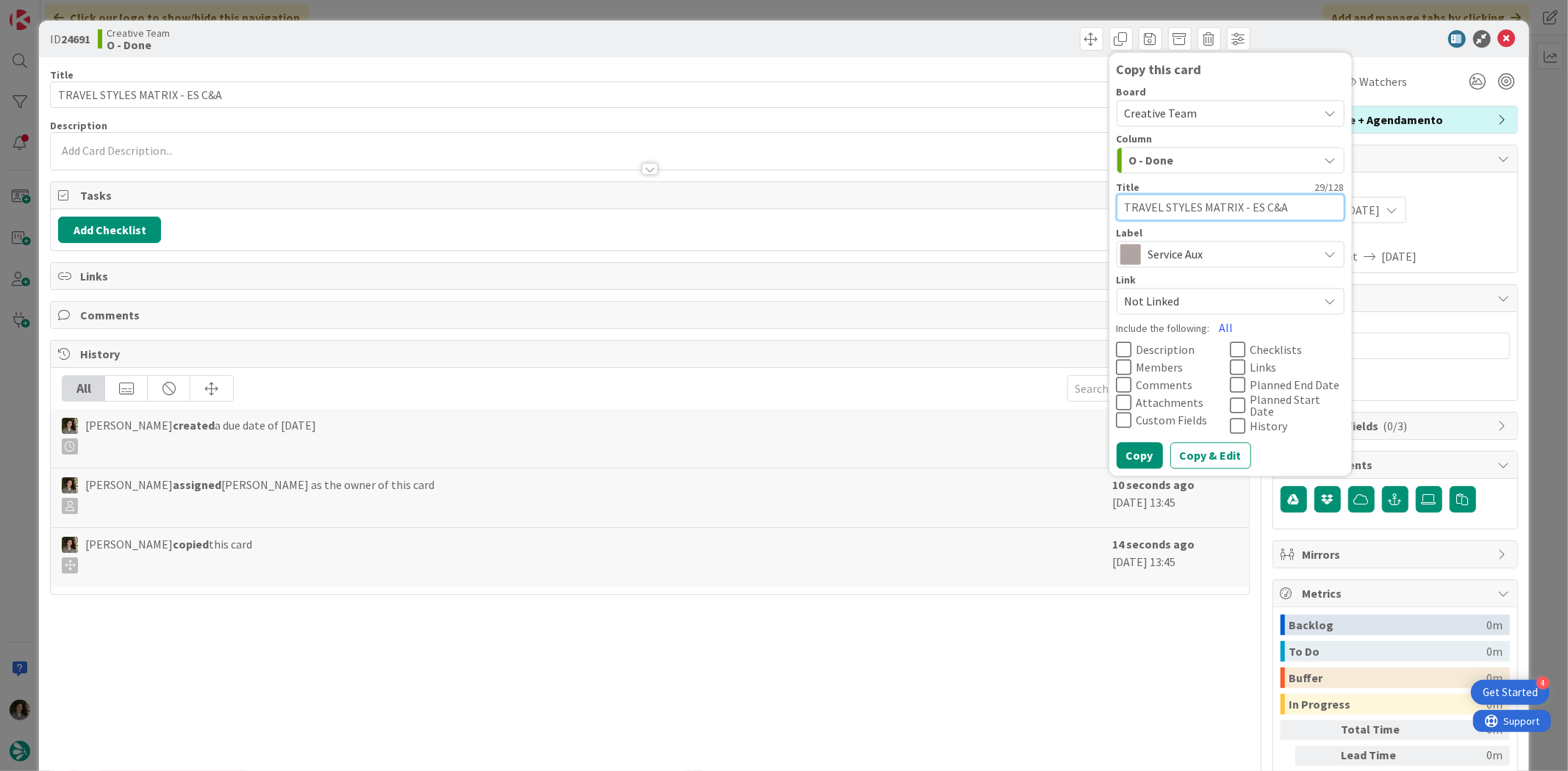
drag, startPoint x: 1194, startPoint y: 201, endPoint x: 1246, endPoint y: 279, distance: 93.7
click at [1196, 203] on textarea "TRAVEL STYLES MATRIX - ES C&A" at bounding box center [1230, 207] width 228 height 27
click at [1188, 255] on span "Service Aux" at bounding box center [1229, 254] width 163 height 20
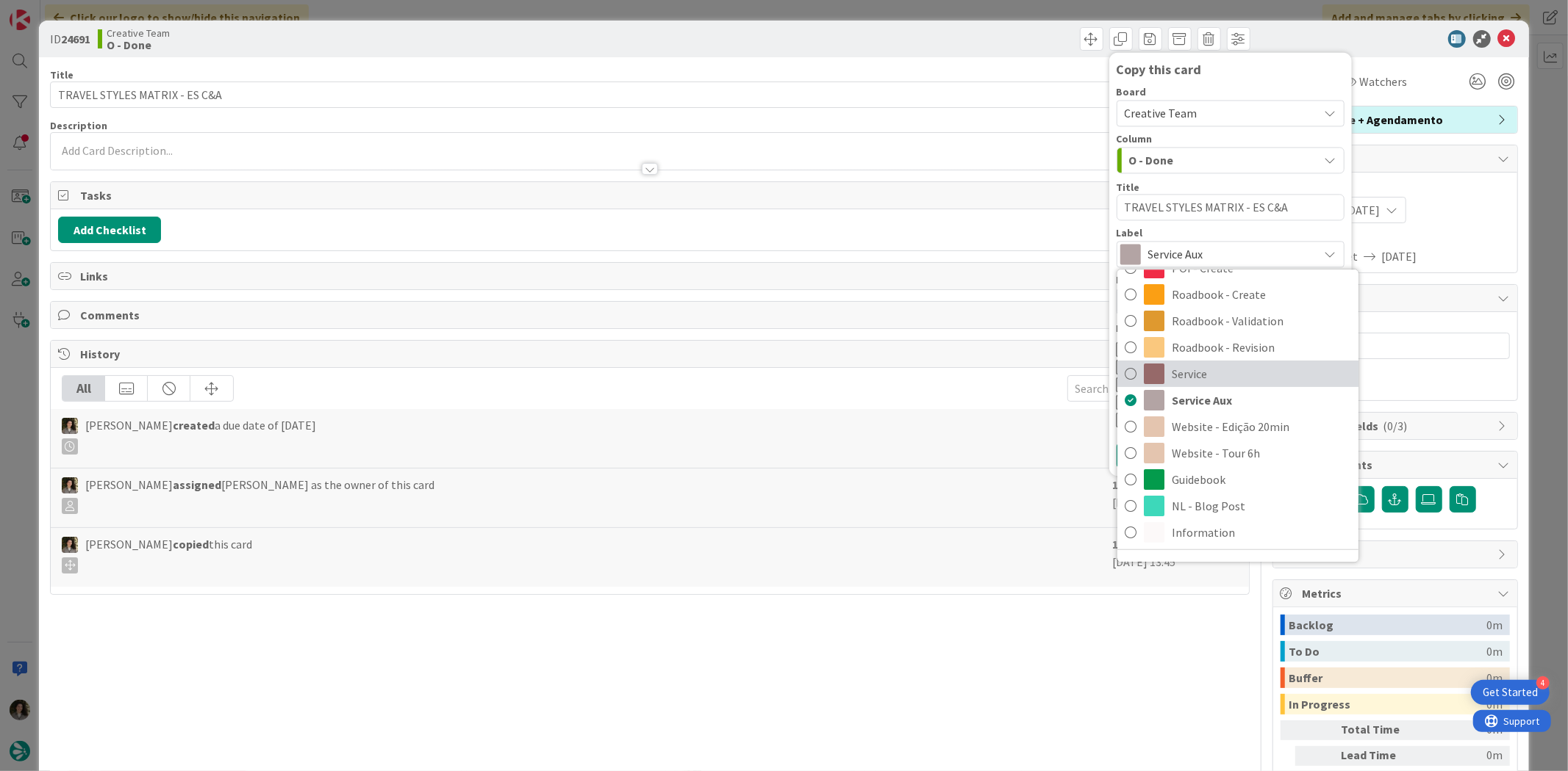
scroll to position [81, 0]
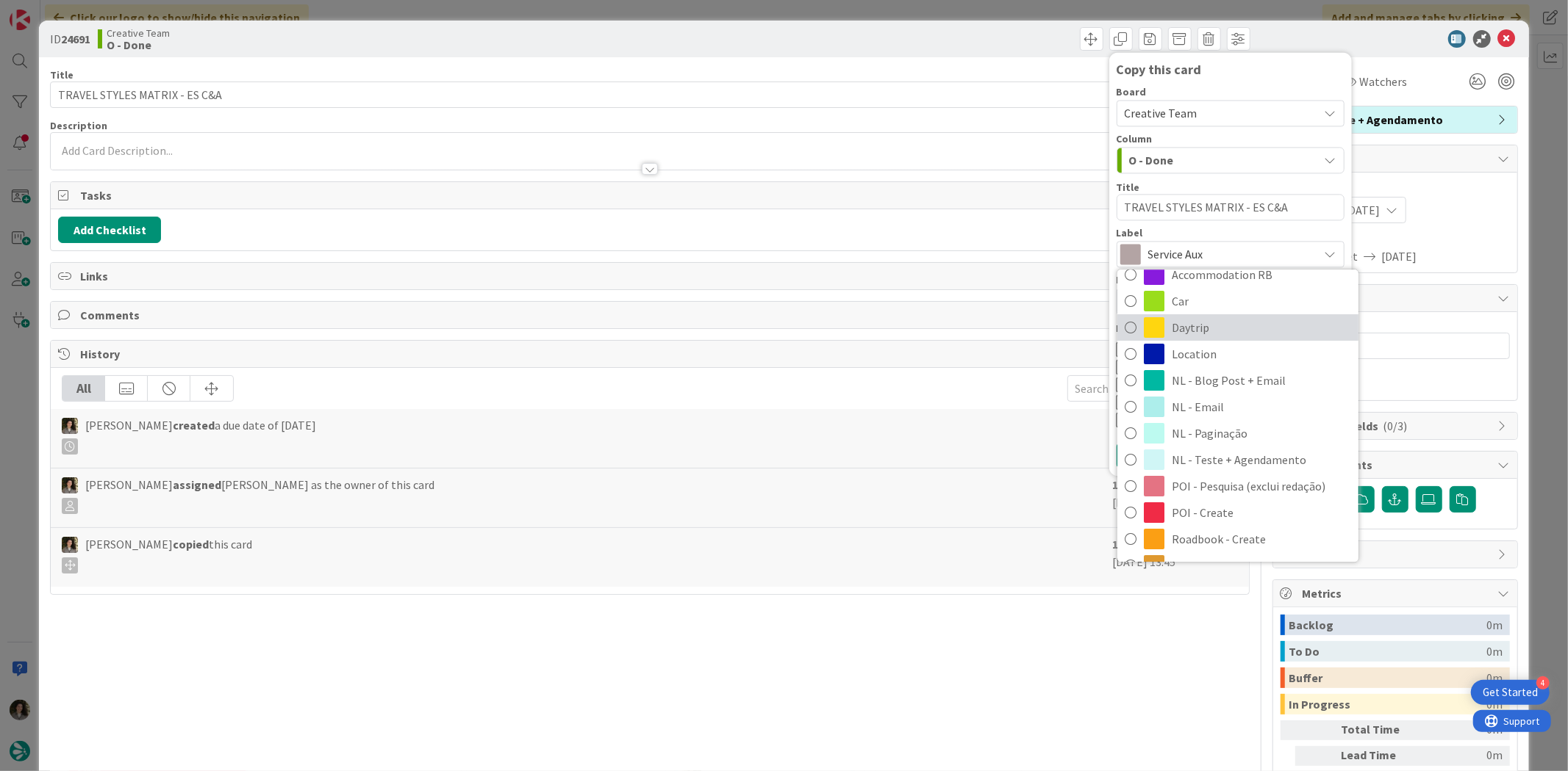
click at [1231, 332] on span "Daytrip" at bounding box center [1261, 327] width 179 height 22
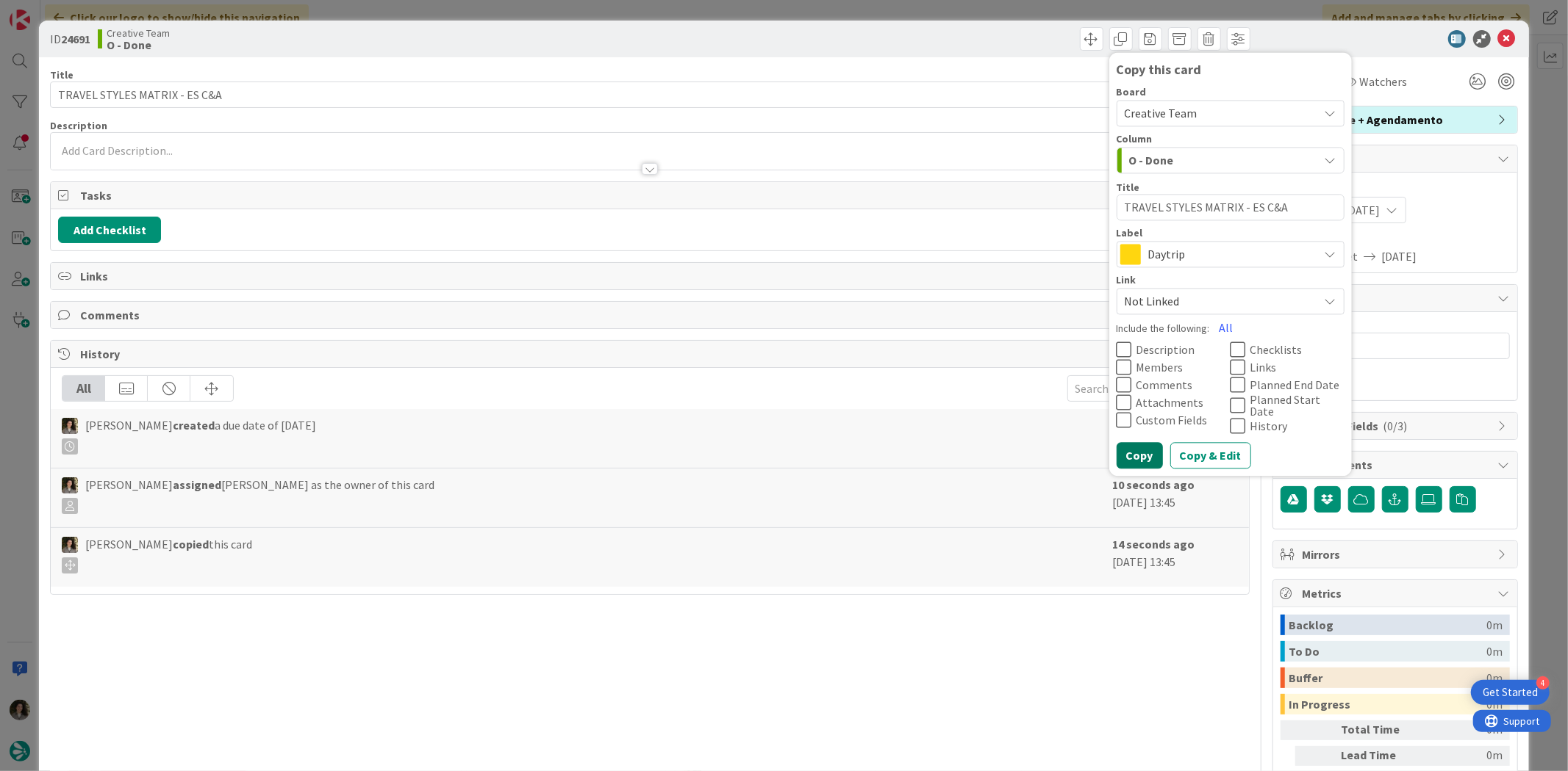
click at [1127, 444] on button "Copy" at bounding box center [1139, 456] width 46 height 27
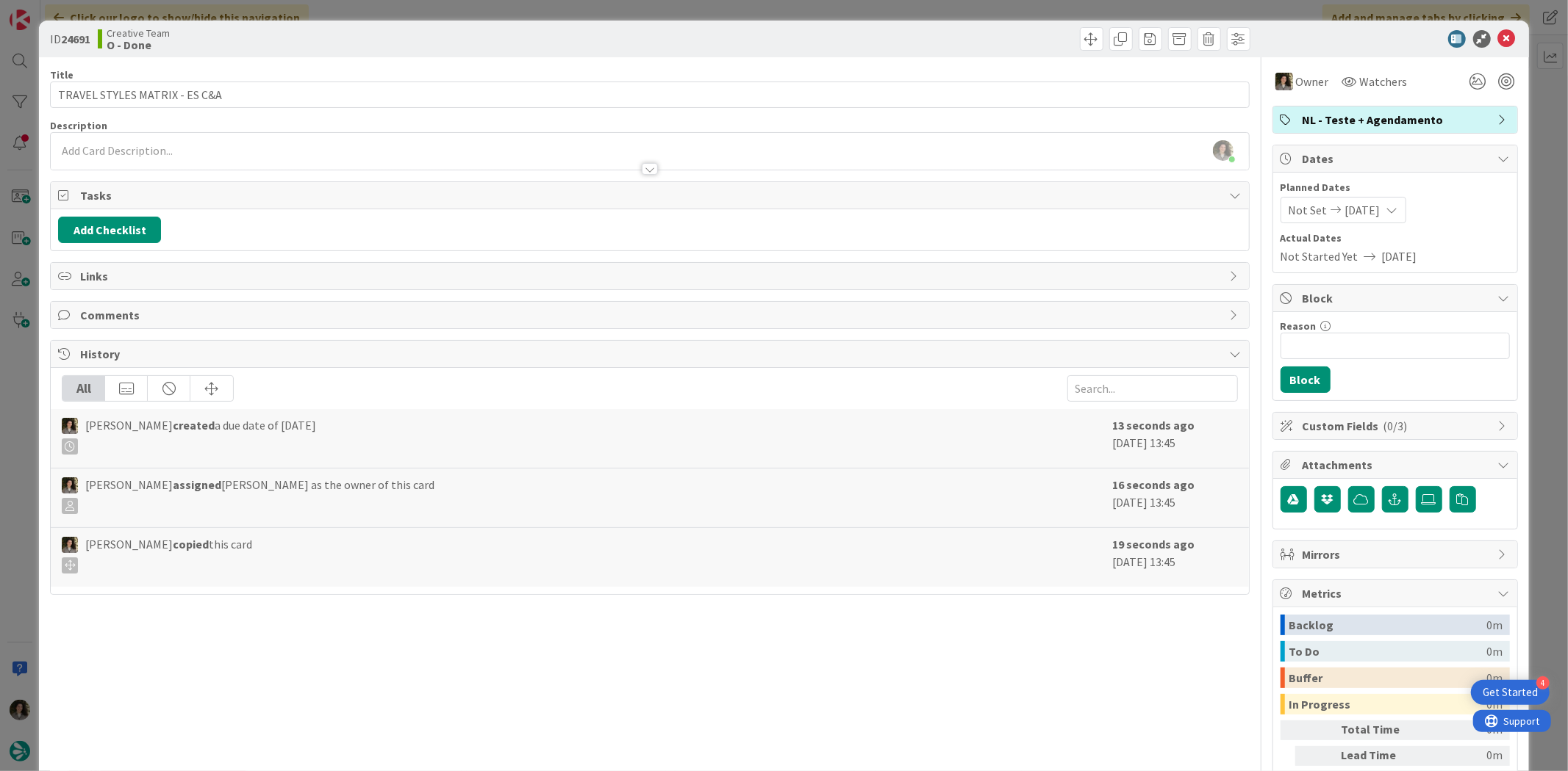
type textarea "x"
click at [1498, 36] on icon at bounding box center [1506, 39] width 17 height 17
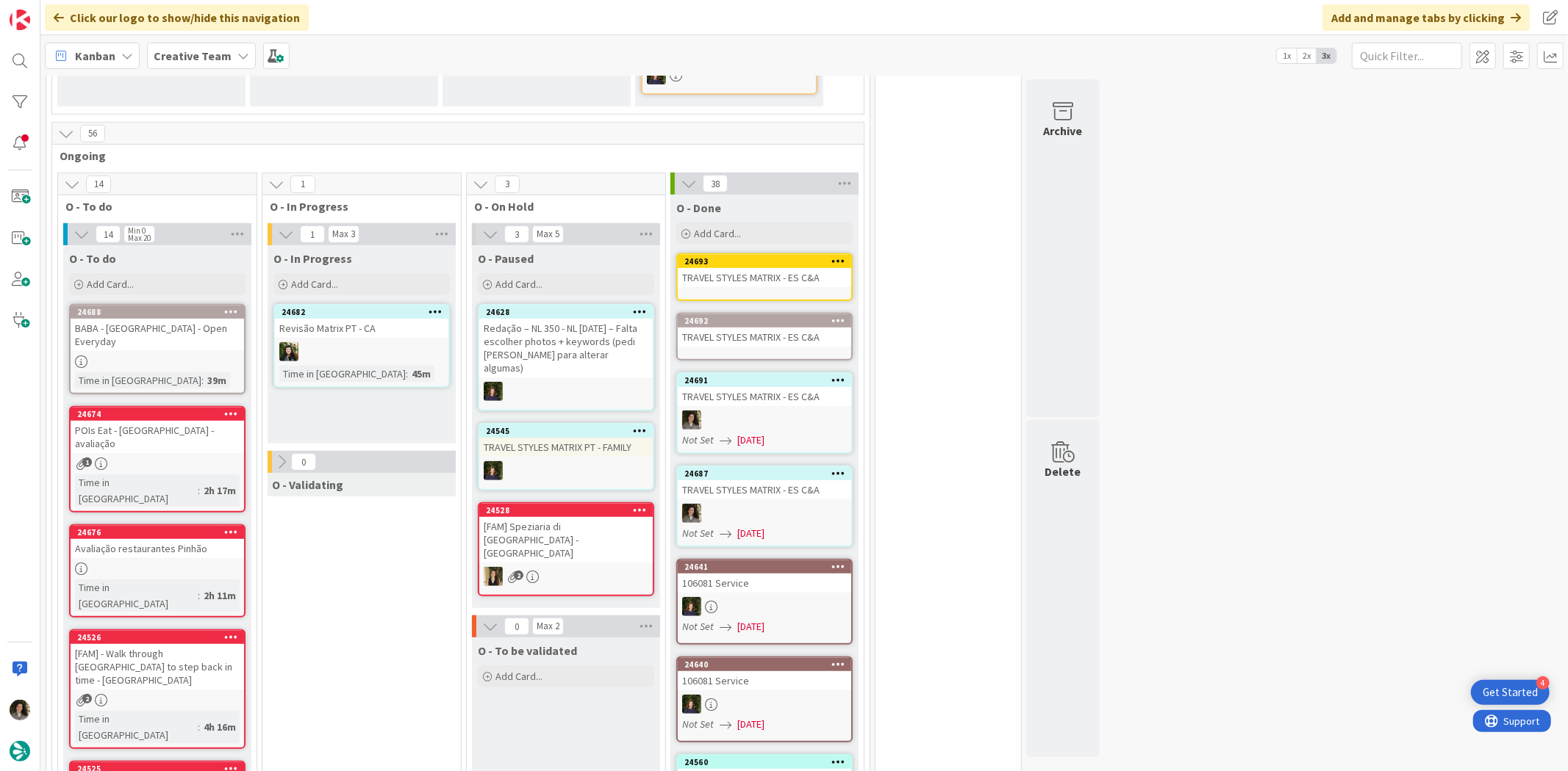
click at [792, 328] on div "TRAVEL STYLES MATRIX - ES C&A" at bounding box center [764, 337] width 173 height 19
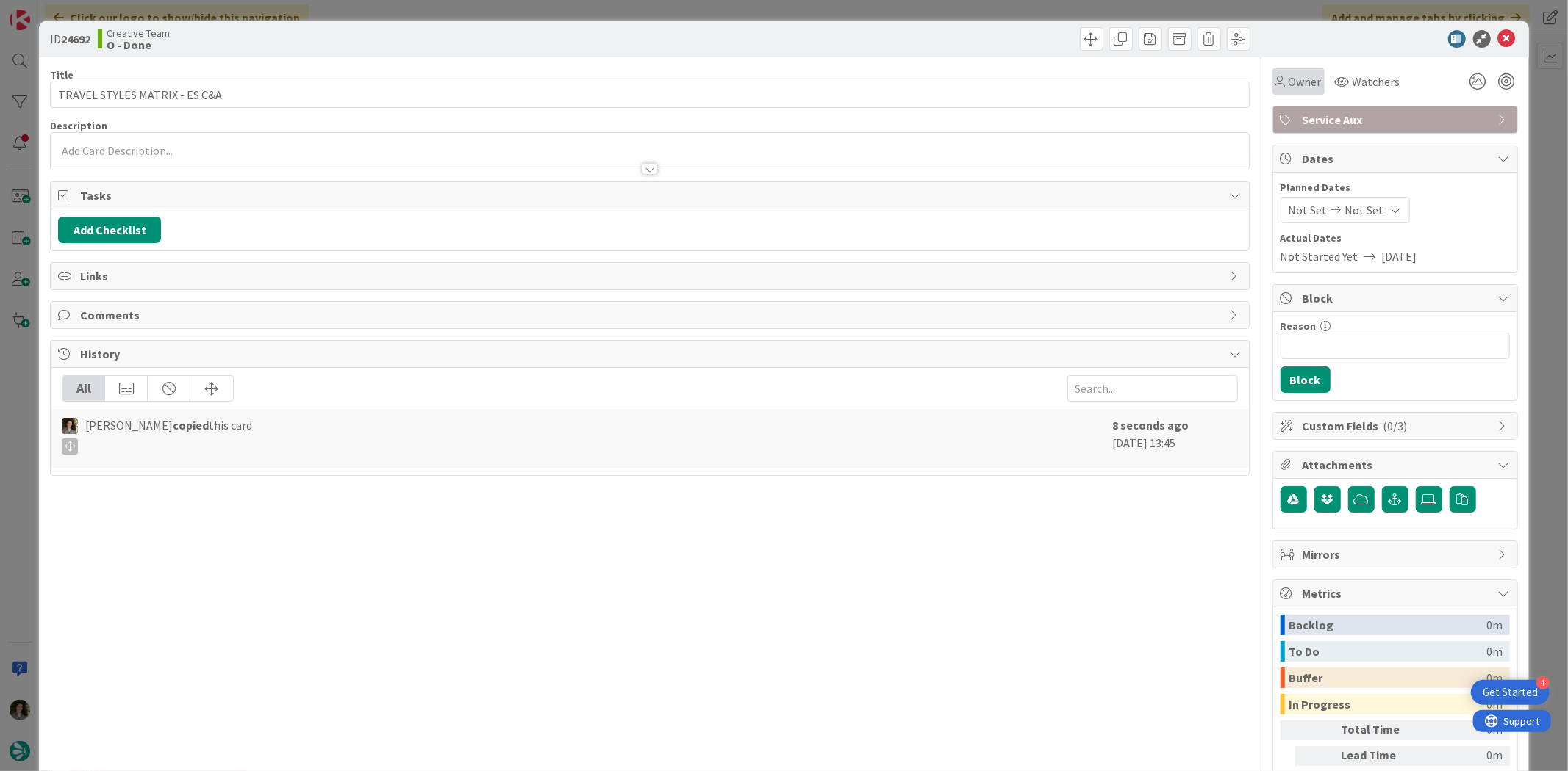
click at [1301, 78] on span "Owner" at bounding box center [1305, 81] width 33 height 17
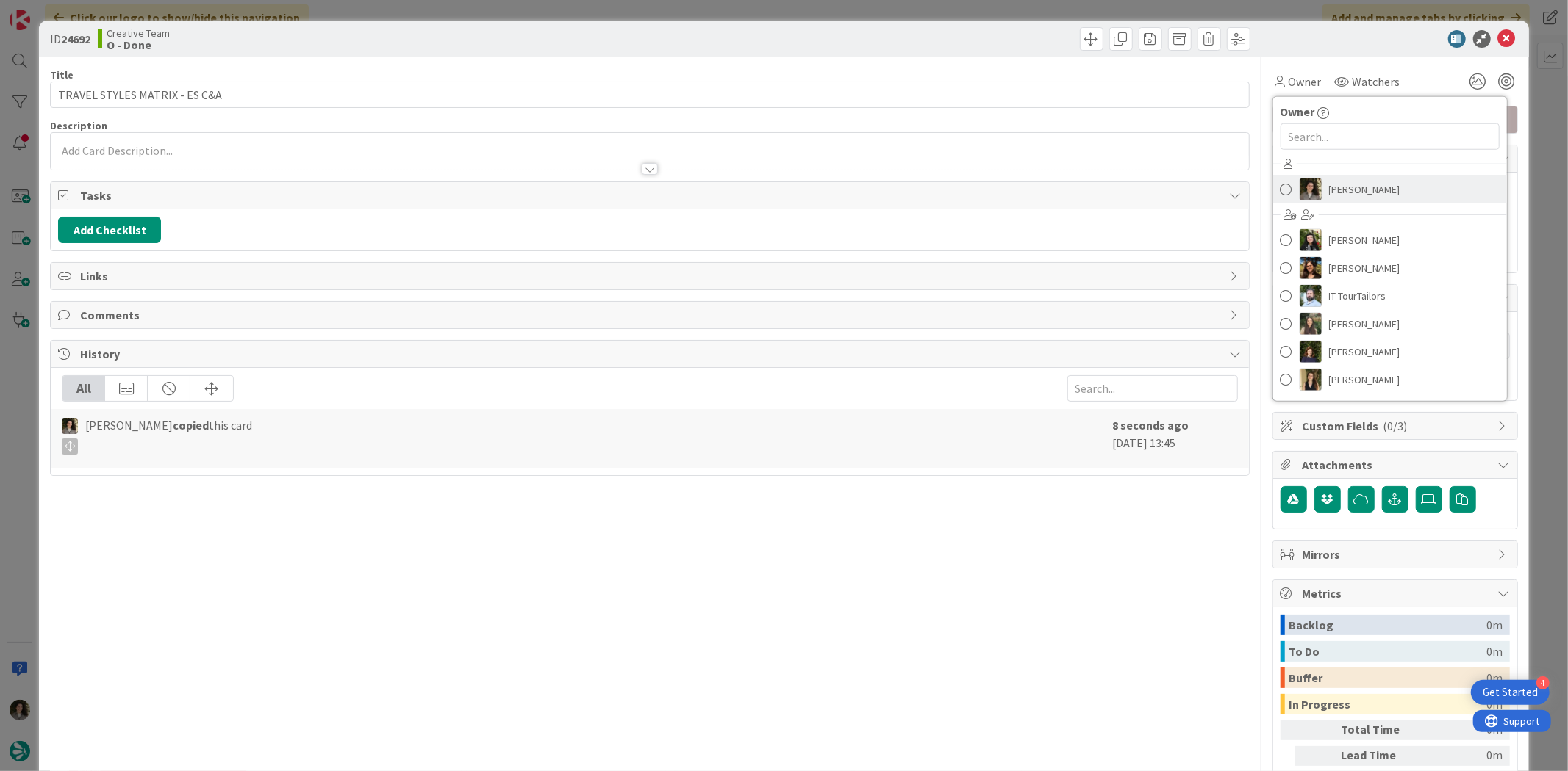
click at [1347, 191] on span "[PERSON_NAME]" at bounding box center [1365, 189] width 71 height 22
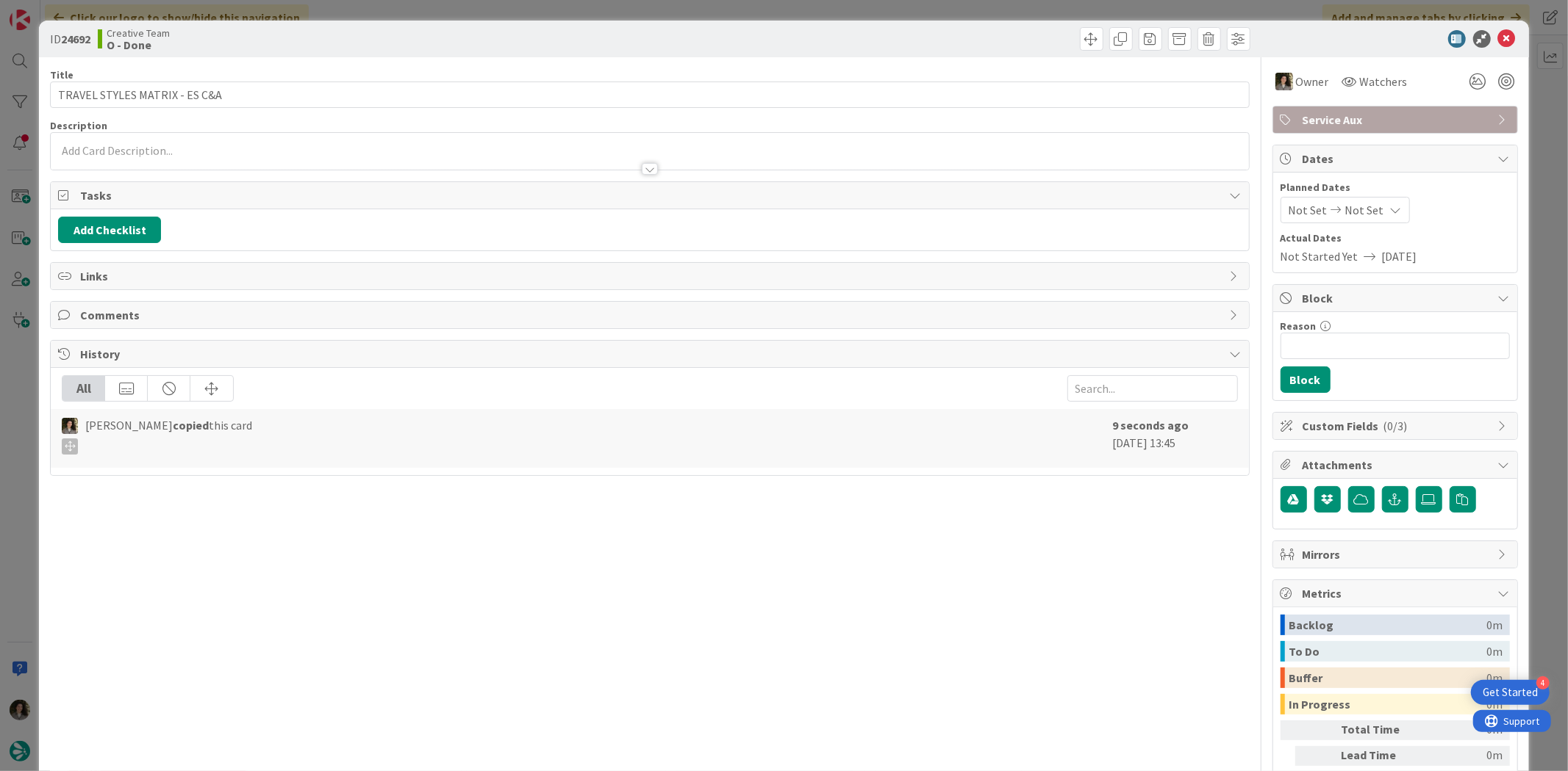
click at [1371, 198] on div "Not Set Not Set" at bounding box center [1345, 209] width 129 height 27
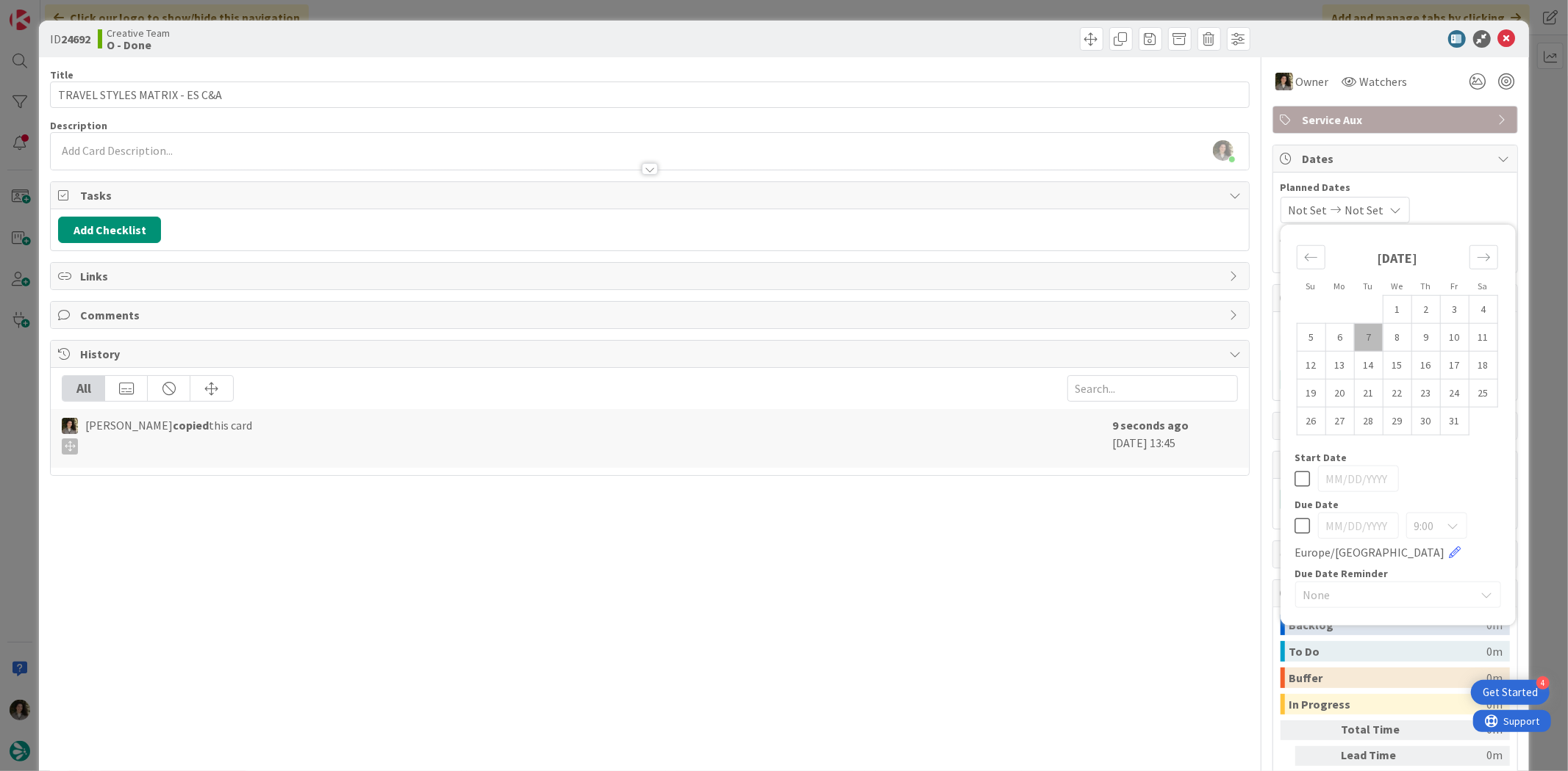
click at [1295, 526] on icon at bounding box center [1302, 525] width 15 height 17
type input "[DATE]"
click at [1498, 32] on icon at bounding box center [1506, 39] width 17 height 17
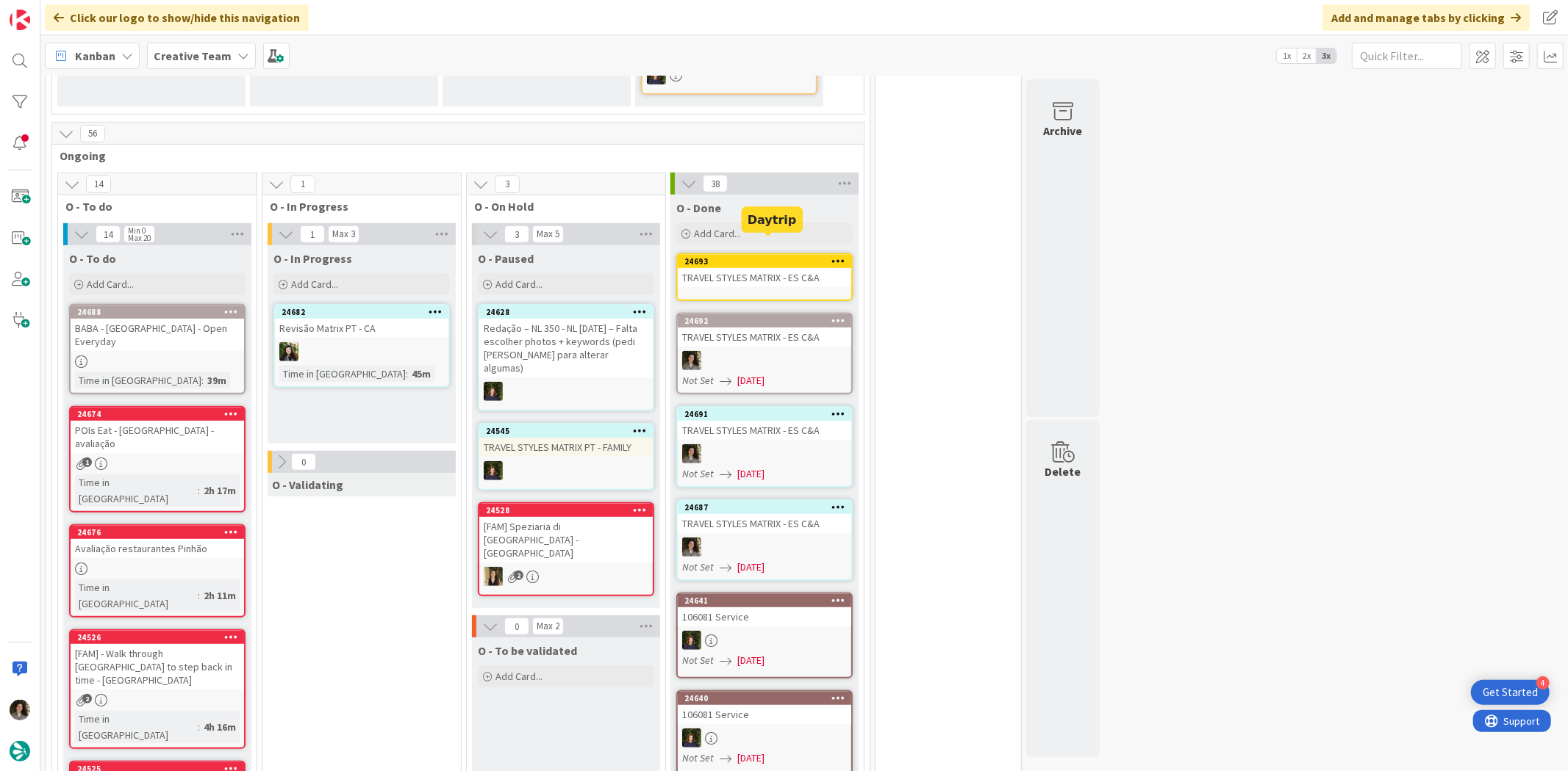
click at [790, 268] on div "TRAVEL STYLES MATRIX - ES C&A" at bounding box center [764, 277] width 173 height 19
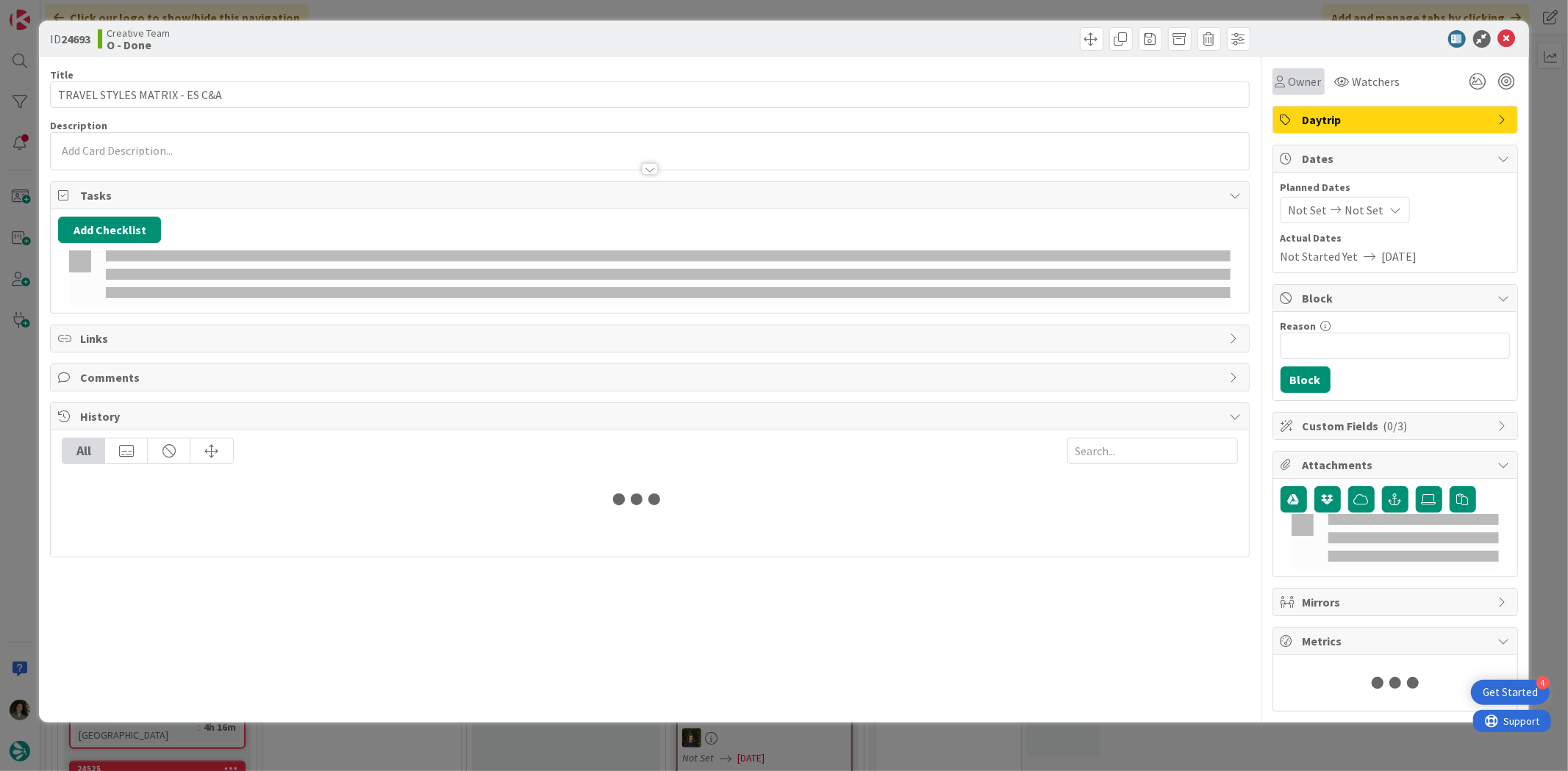
click at [1303, 63] on div "Owner Watchers" at bounding box center [1394, 75] width 245 height 37
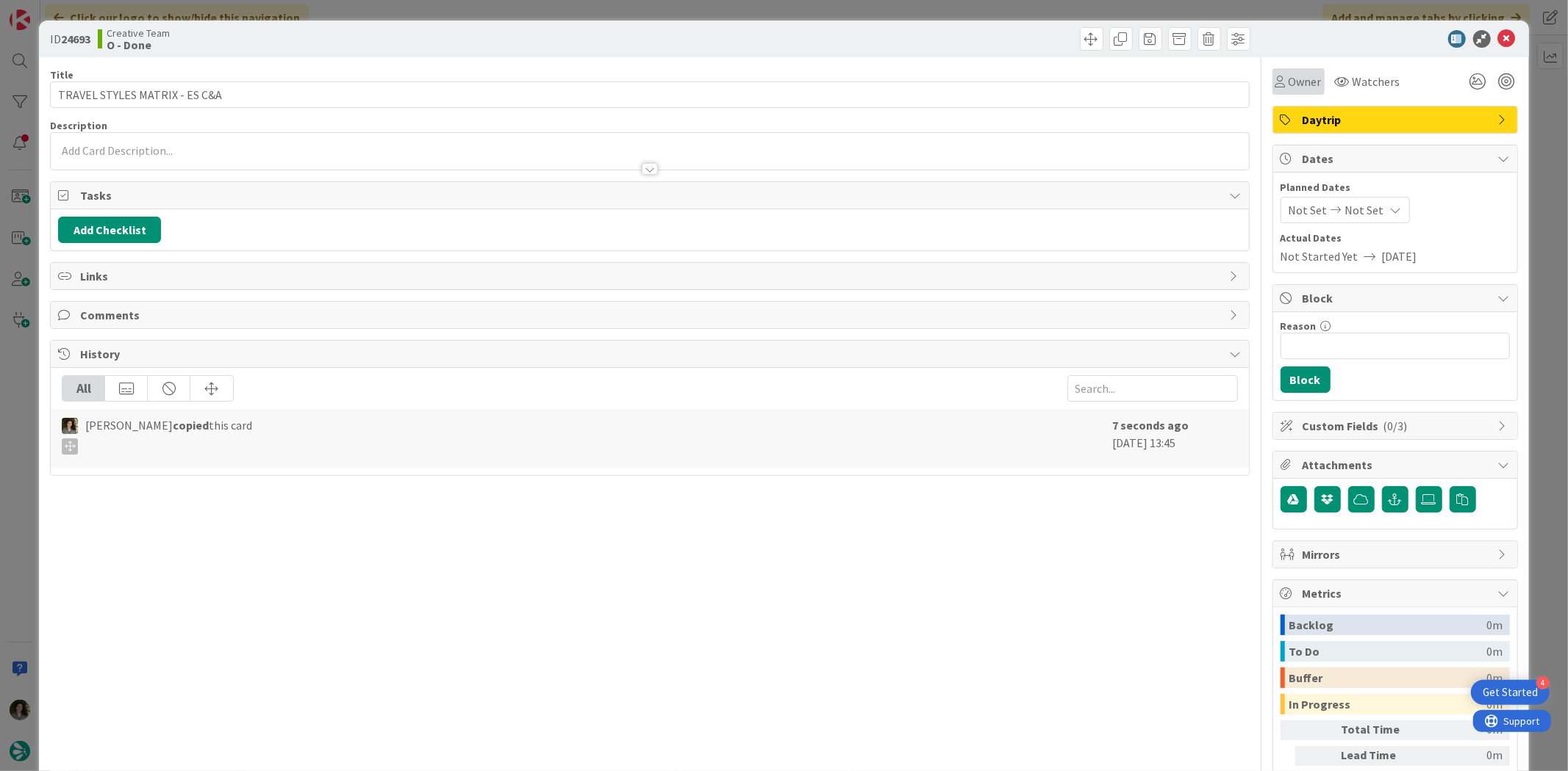
click at [1297, 93] on div "Owner" at bounding box center [1298, 81] width 52 height 27
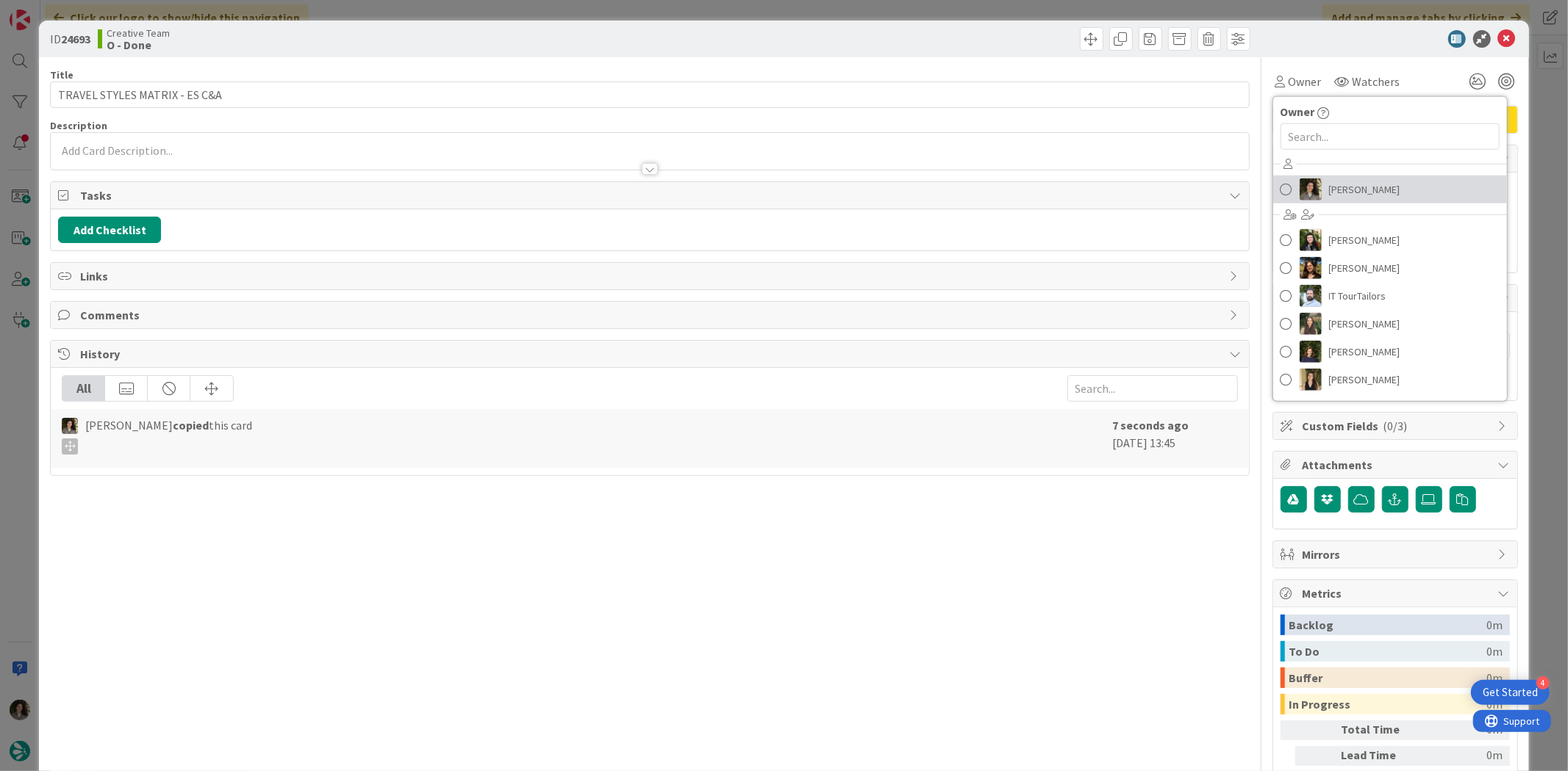
drag, startPoint x: 1338, startPoint y: 177, endPoint x: 1377, endPoint y: 206, distance: 48.6
click at [1339, 177] on link "[PERSON_NAME]" at bounding box center [1390, 189] width 234 height 28
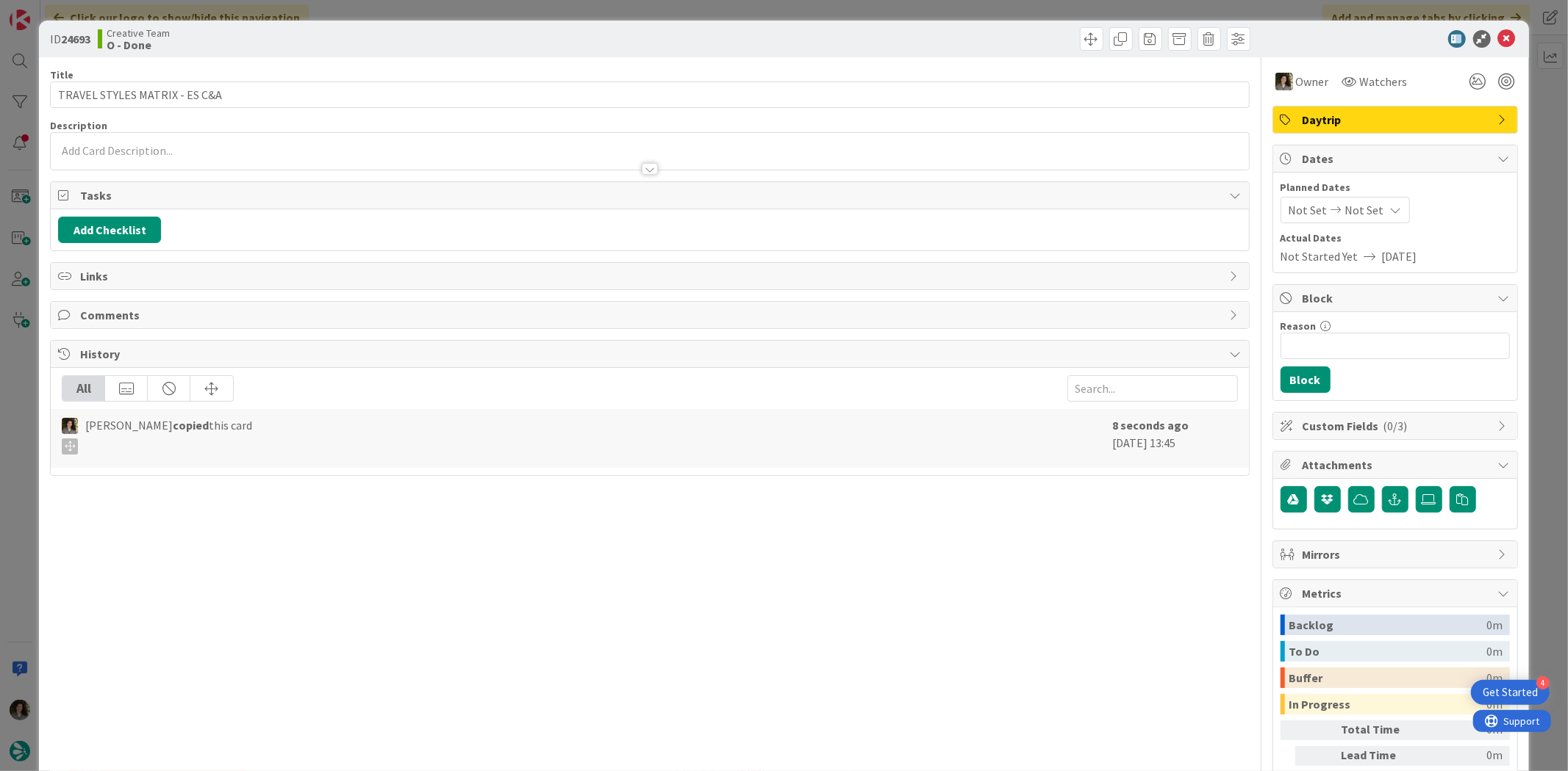
click at [1390, 206] on icon at bounding box center [1395, 209] width 11 height 11
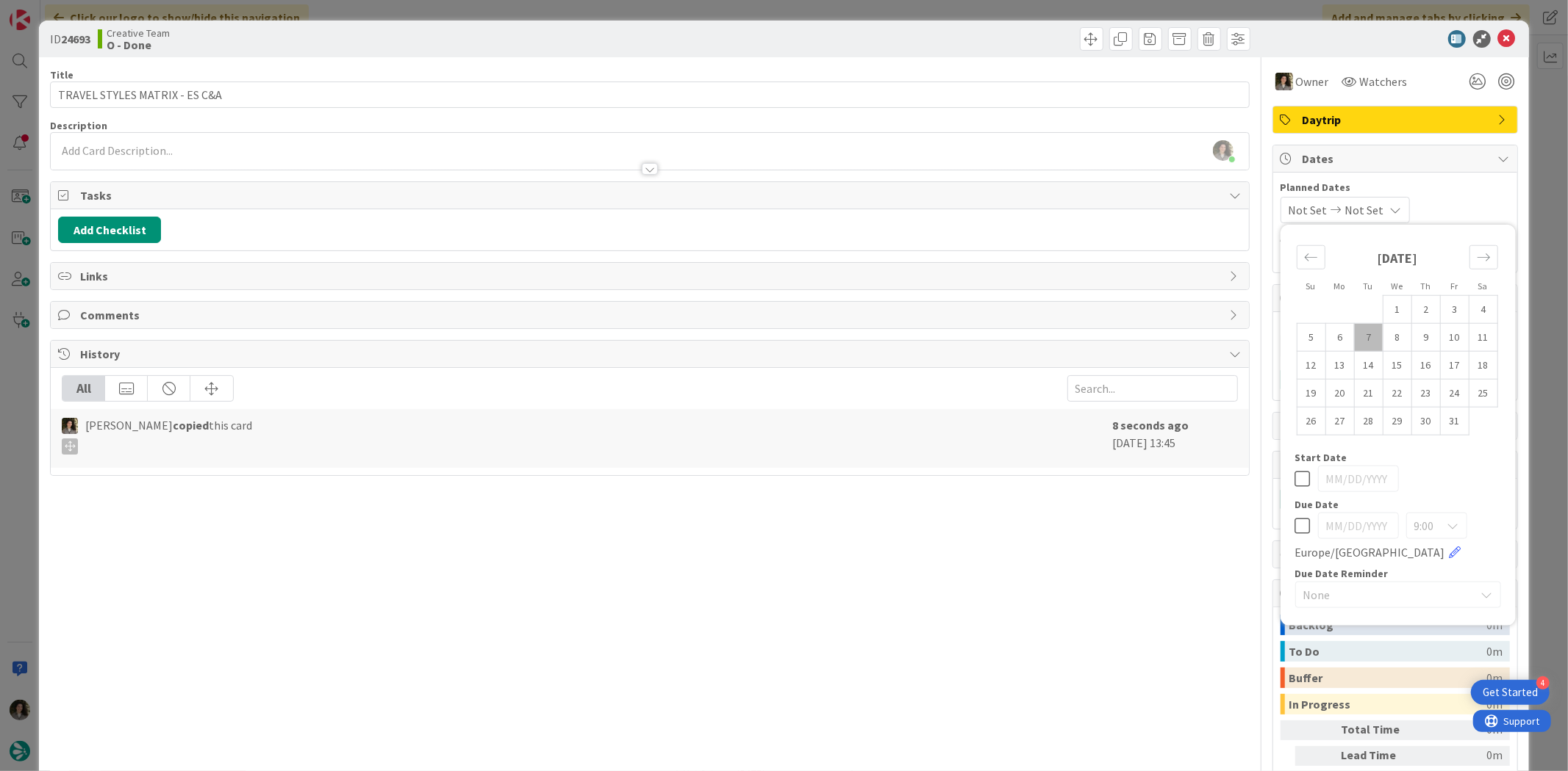
click at [1295, 518] on icon at bounding box center [1302, 525] width 15 height 17
type input "[DATE]"
click at [1205, 530] on div "Title 29 / 128 TRAVEL STYLES MATRIX - ES C&A Description Melissa Santos just jo…" at bounding box center [649, 457] width 1199 height 801
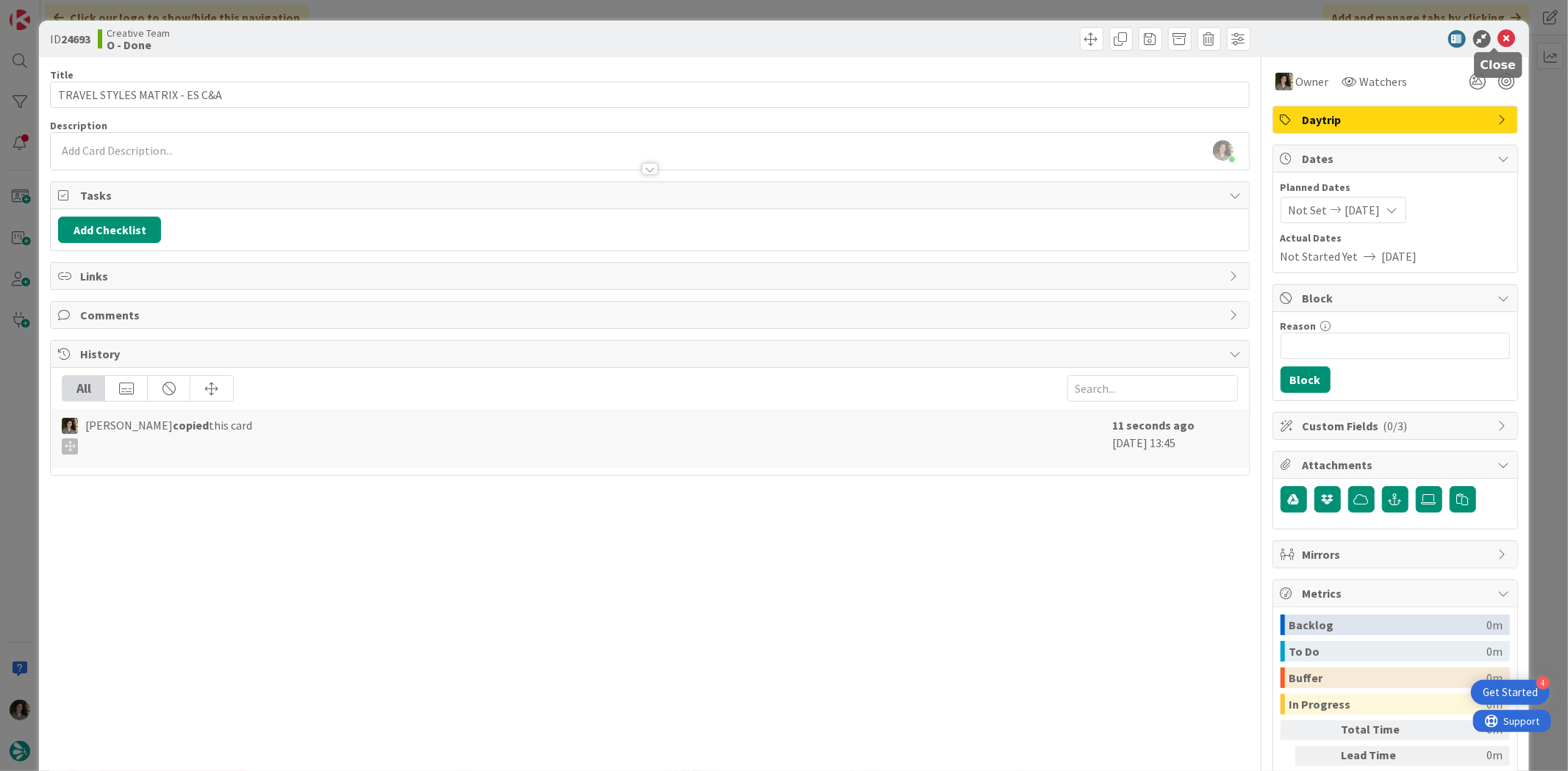
click at [1498, 33] on icon at bounding box center [1506, 39] width 17 height 17
